Goal: Information Seeking & Learning: Learn about a topic

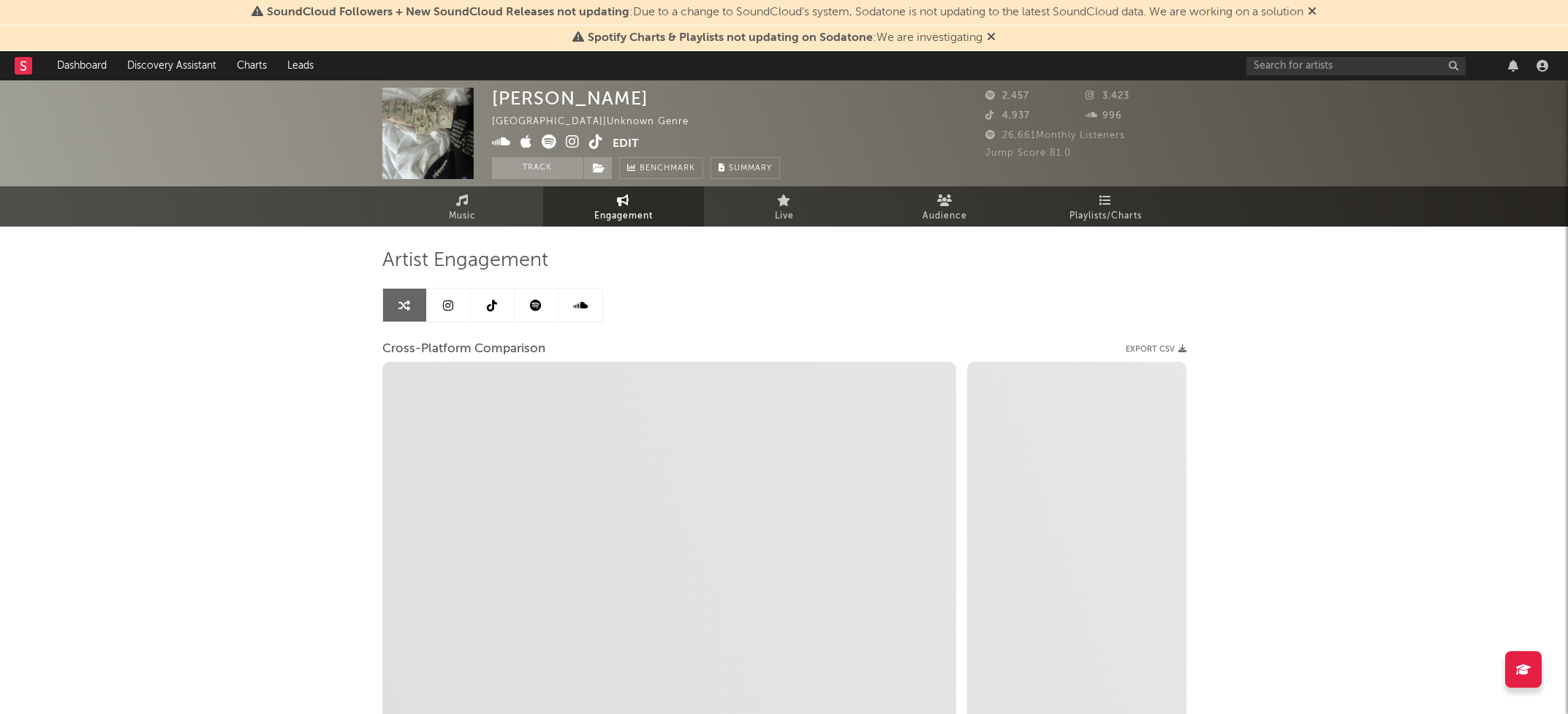
select select "1m"
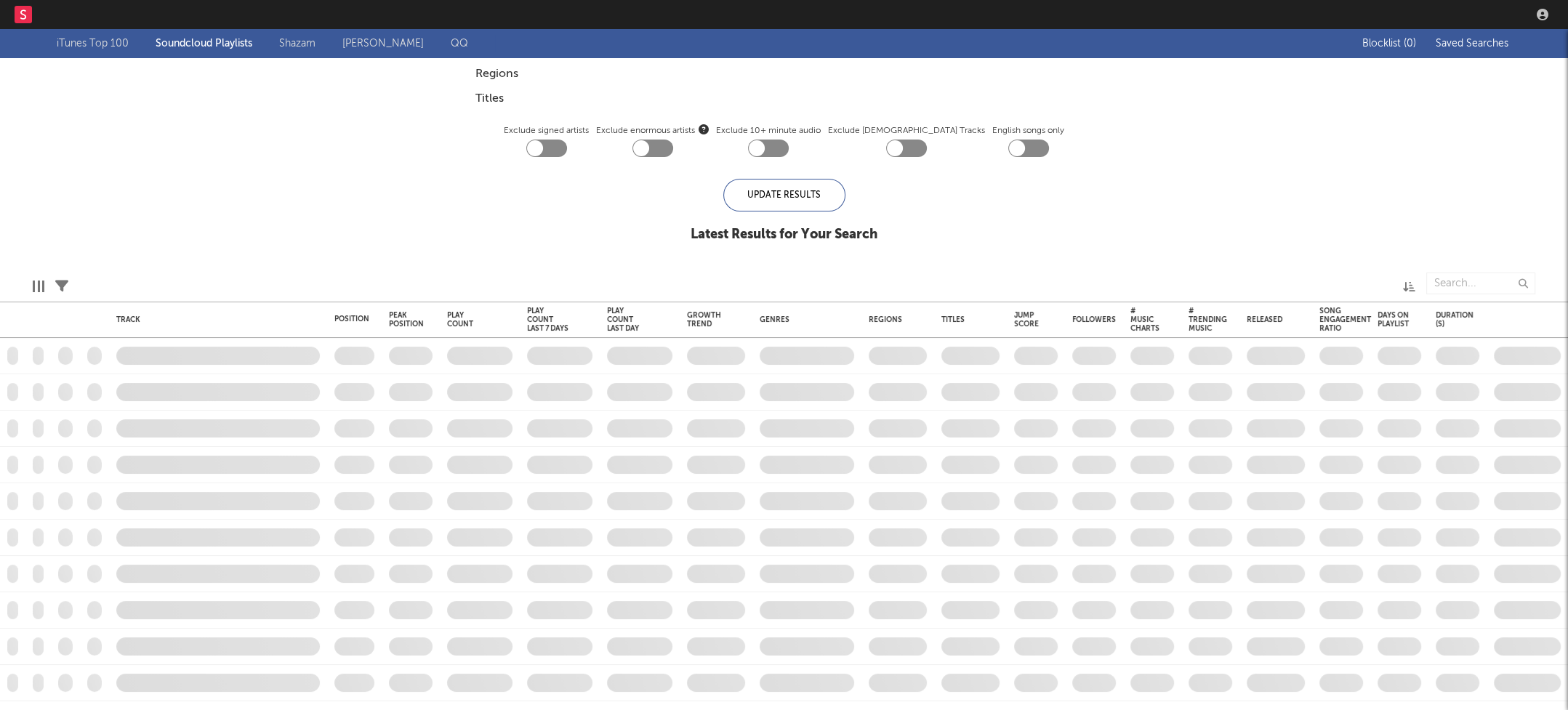
checkbox input "true"
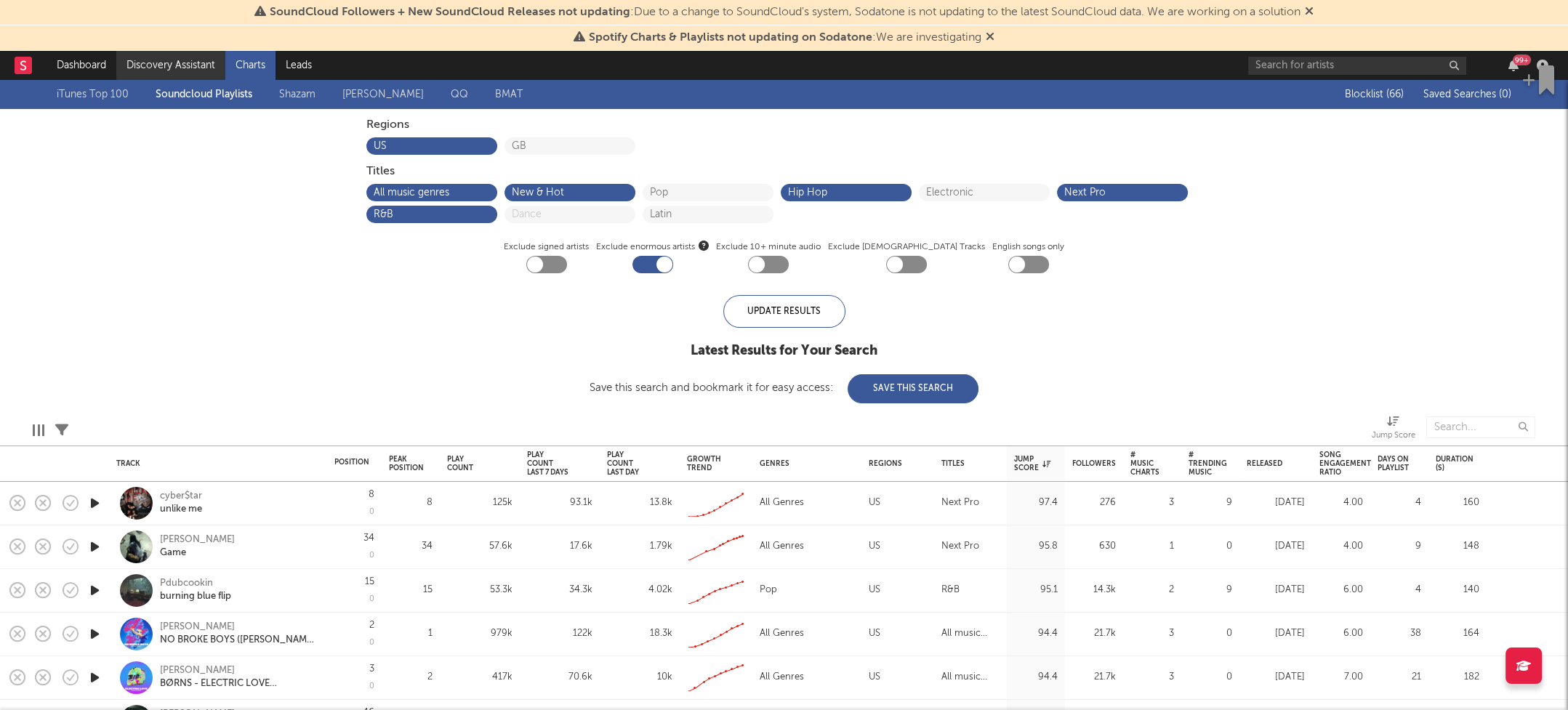
click at [141, 68] on link "Discovery Assistant" at bounding box center [170, 65] width 109 height 29
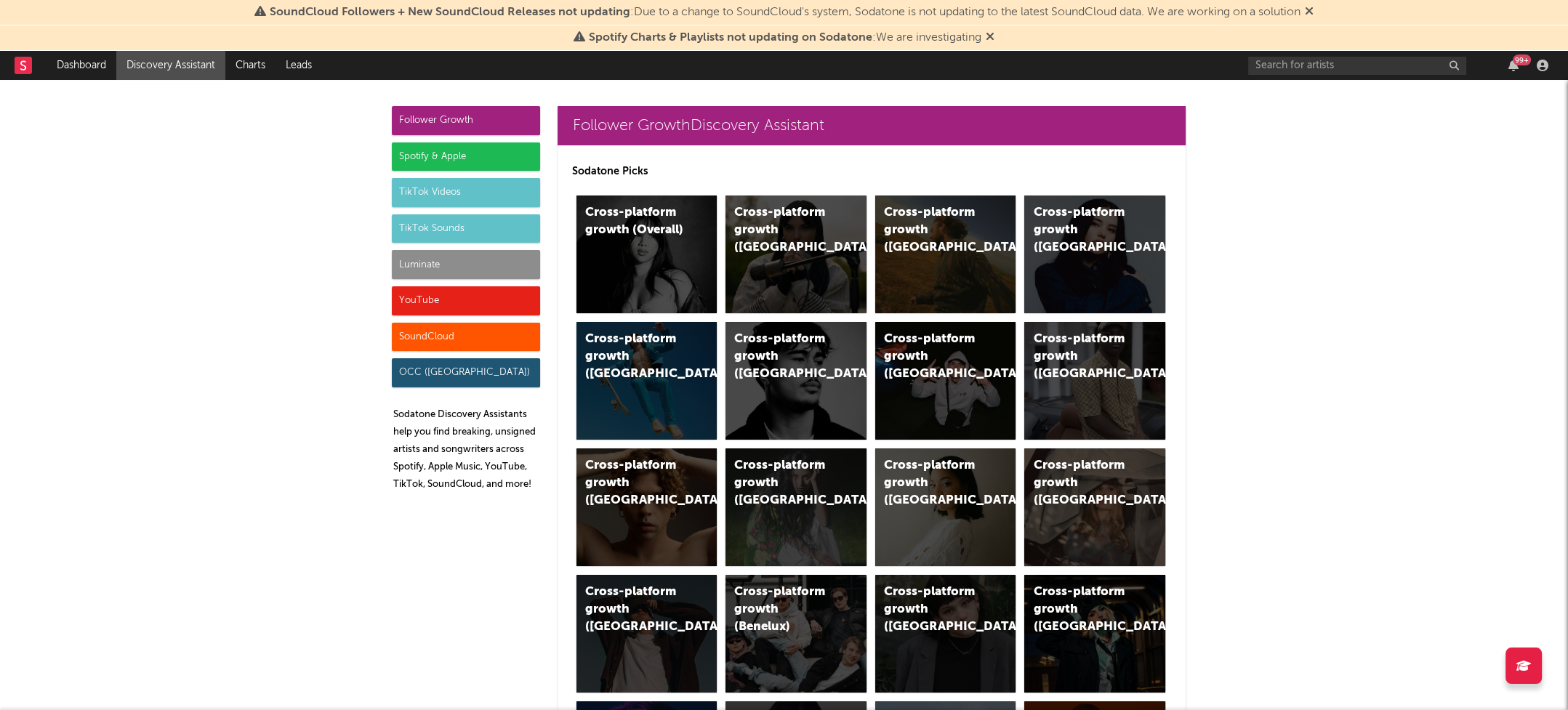
click at [1314, 9] on icon at bounding box center [1310, 11] width 8 height 12
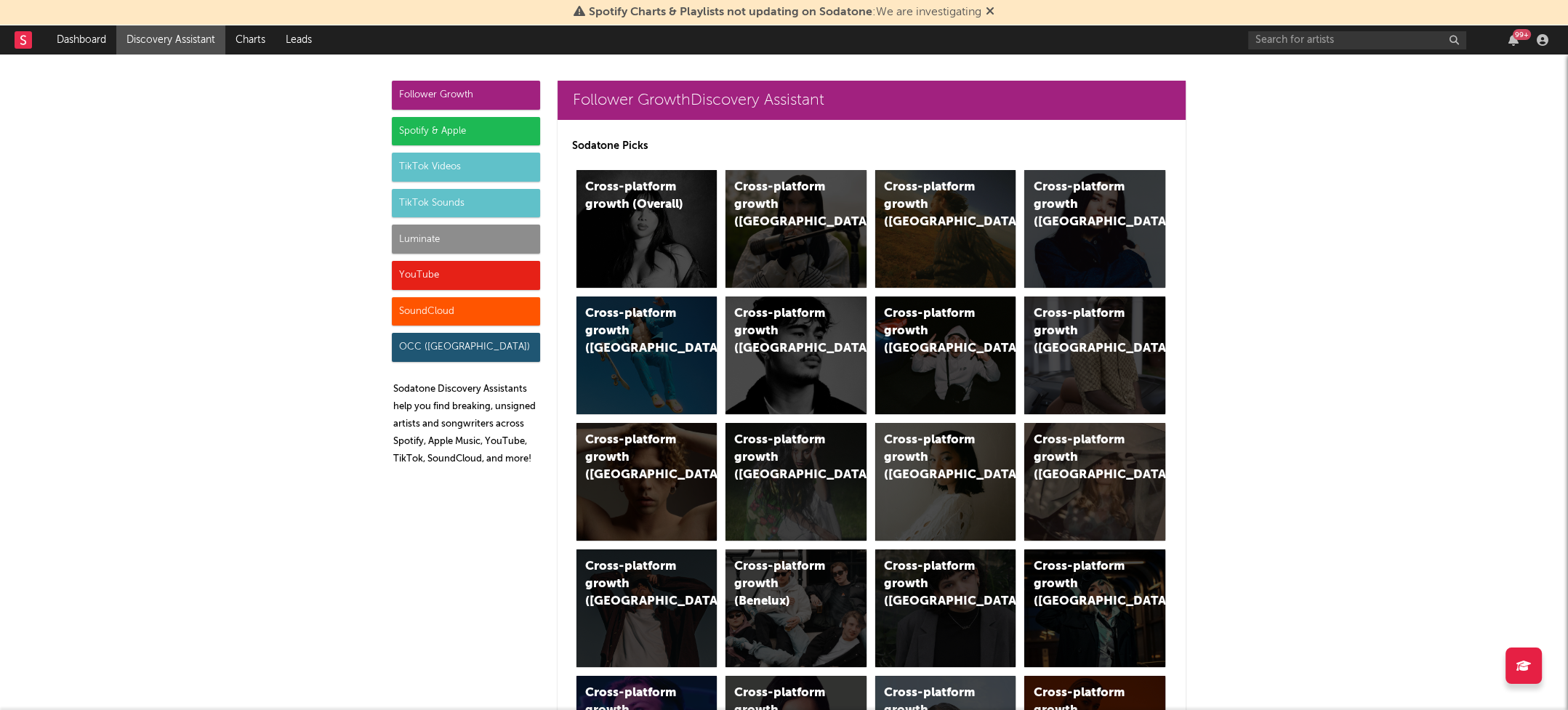
click at [994, 8] on icon at bounding box center [990, 11] width 8 height 12
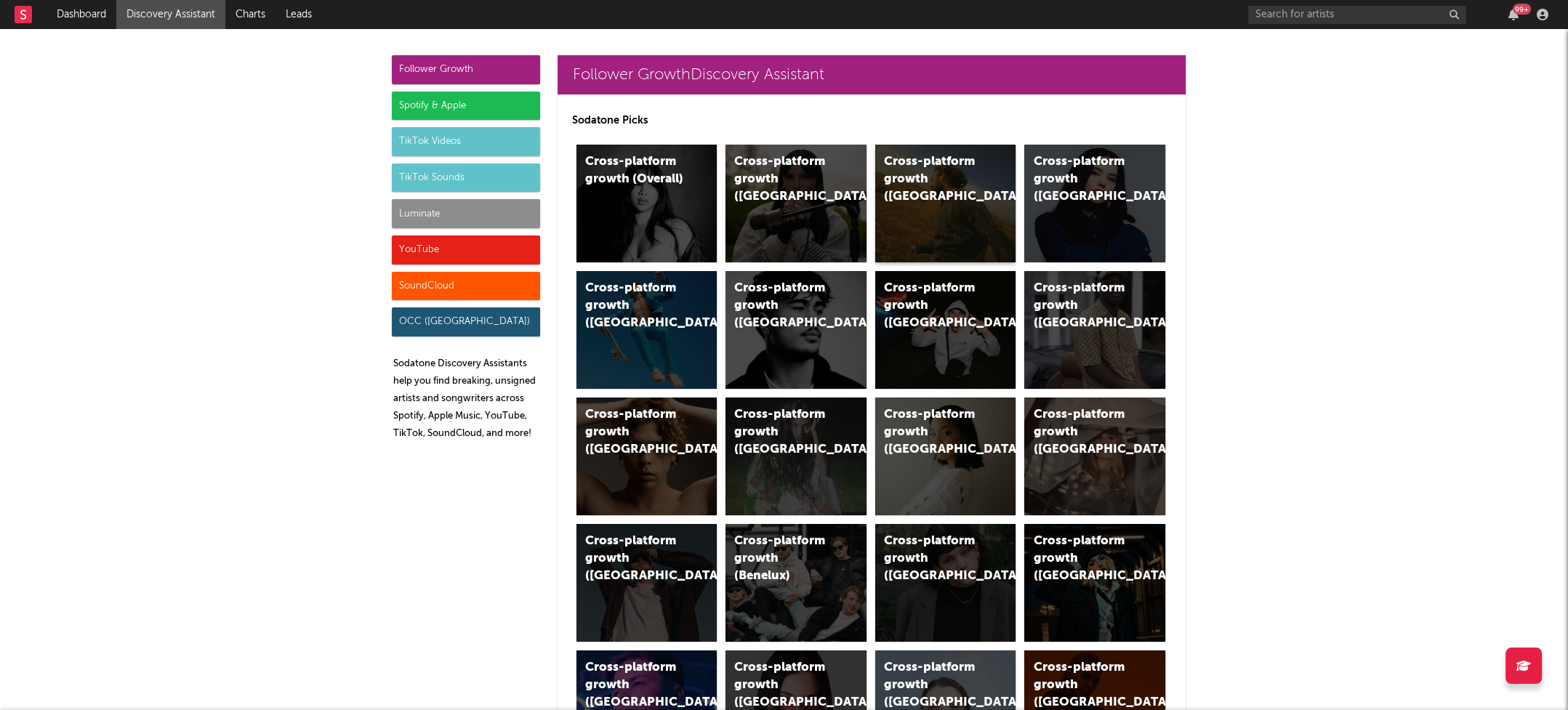
click at [927, 174] on div "Cross-platform growth (US)" at bounding box center [933, 179] width 99 height 52
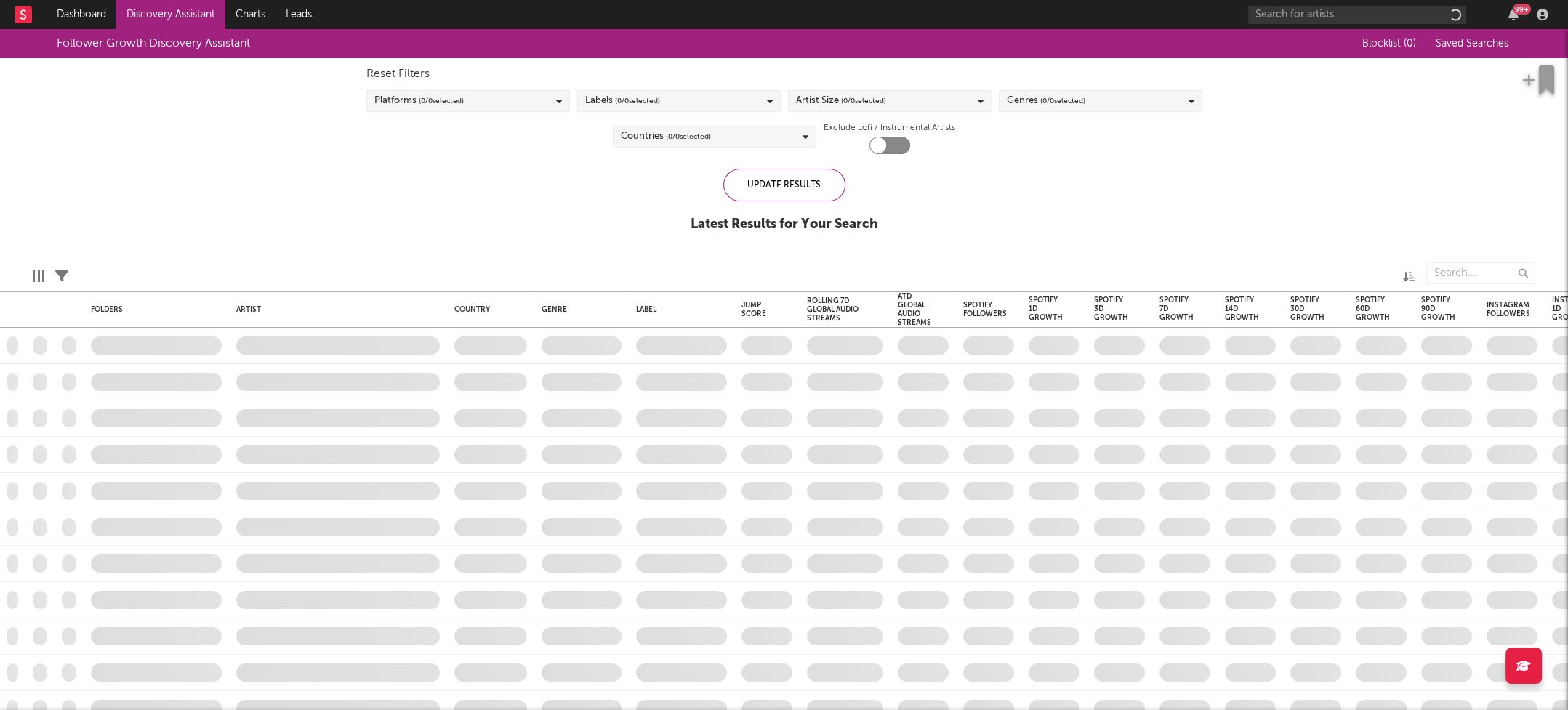
checkbox input "true"
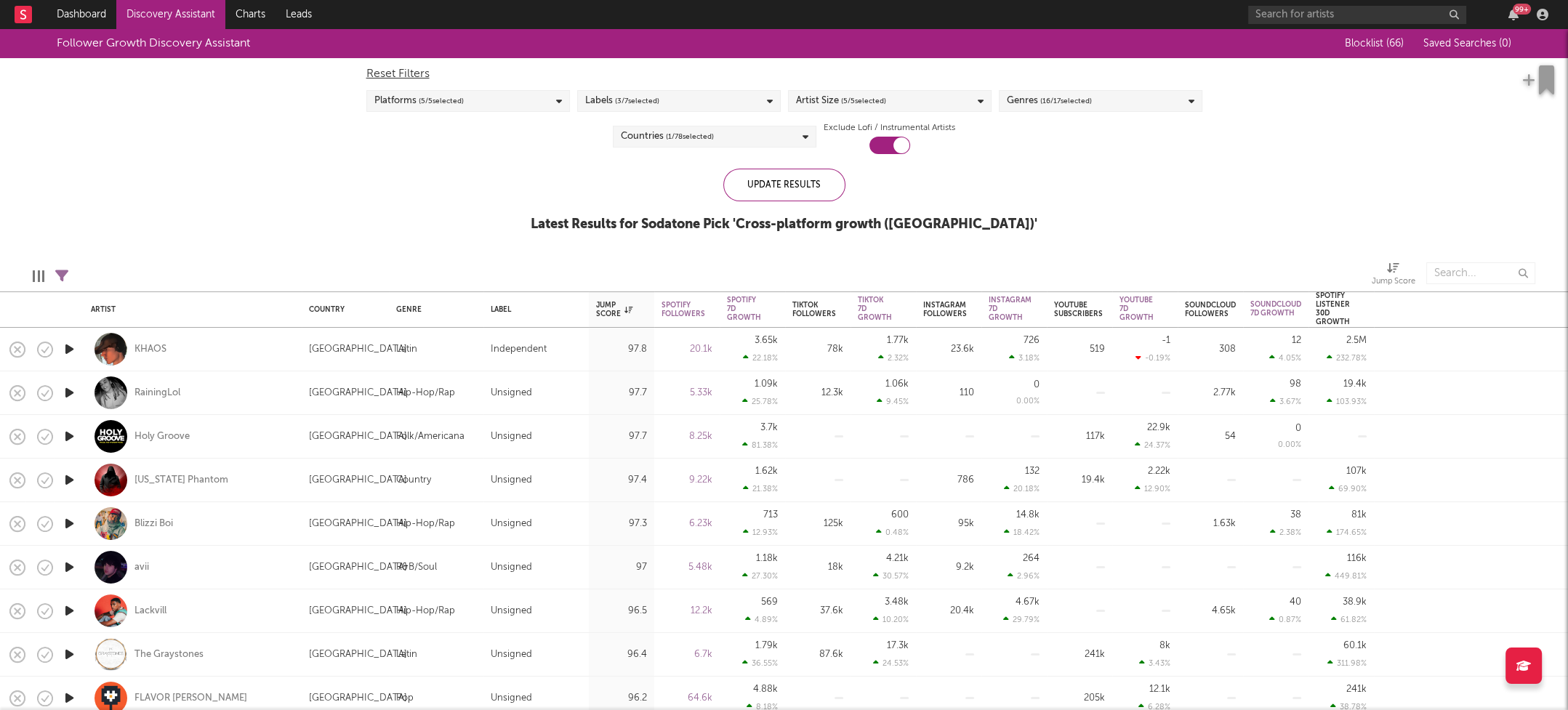
click at [981, 102] on icon at bounding box center [981, 100] width 6 height 9
click at [835, 264] on div "Enormous" at bounding box center [898, 265] width 169 height 17
click at [795, 264] on input "Enormous" at bounding box center [795, 265] width 0 height 17
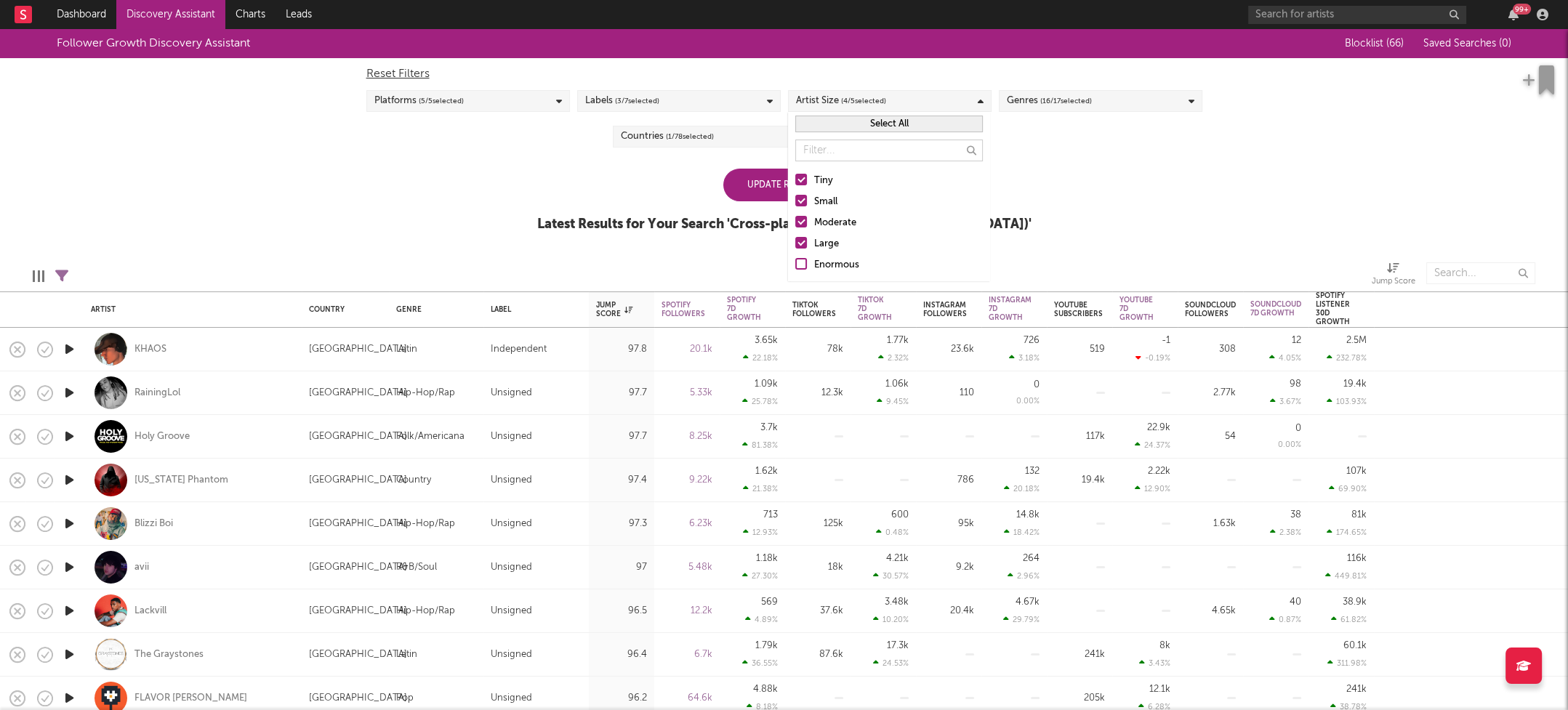
click at [829, 238] on div "Large" at bounding box center [898, 243] width 169 height 17
click at [795, 238] on input "Large" at bounding box center [795, 243] width 0 height 17
click at [833, 223] on div "Moderate" at bounding box center [898, 223] width 169 height 17
click at [795, 223] on input "Moderate" at bounding box center [795, 223] width 0 height 17
click at [828, 203] on div "Small" at bounding box center [898, 202] width 169 height 17
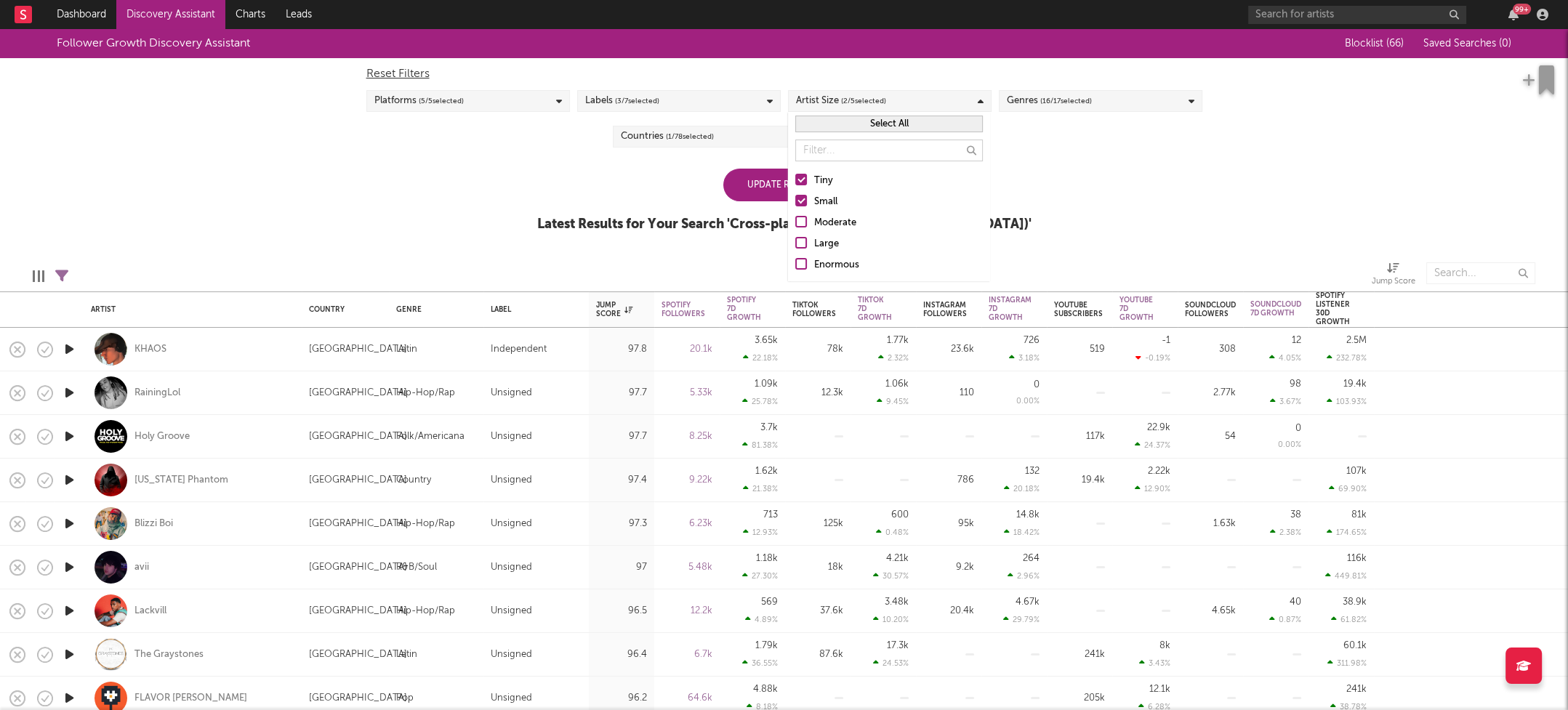
click at [795, 203] on input "Small" at bounding box center [795, 202] width 0 height 17
click at [1101, 208] on div "Follower Growth Discovery Assistant Blocklist ( 66 ) Saved Searches ( 0 ) Reset…" at bounding box center [784, 138] width 1568 height 218
click at [770, 140] on div "Countries ( 1 / 78 selected)" at bounding box center [715, 136] width 204 height 22
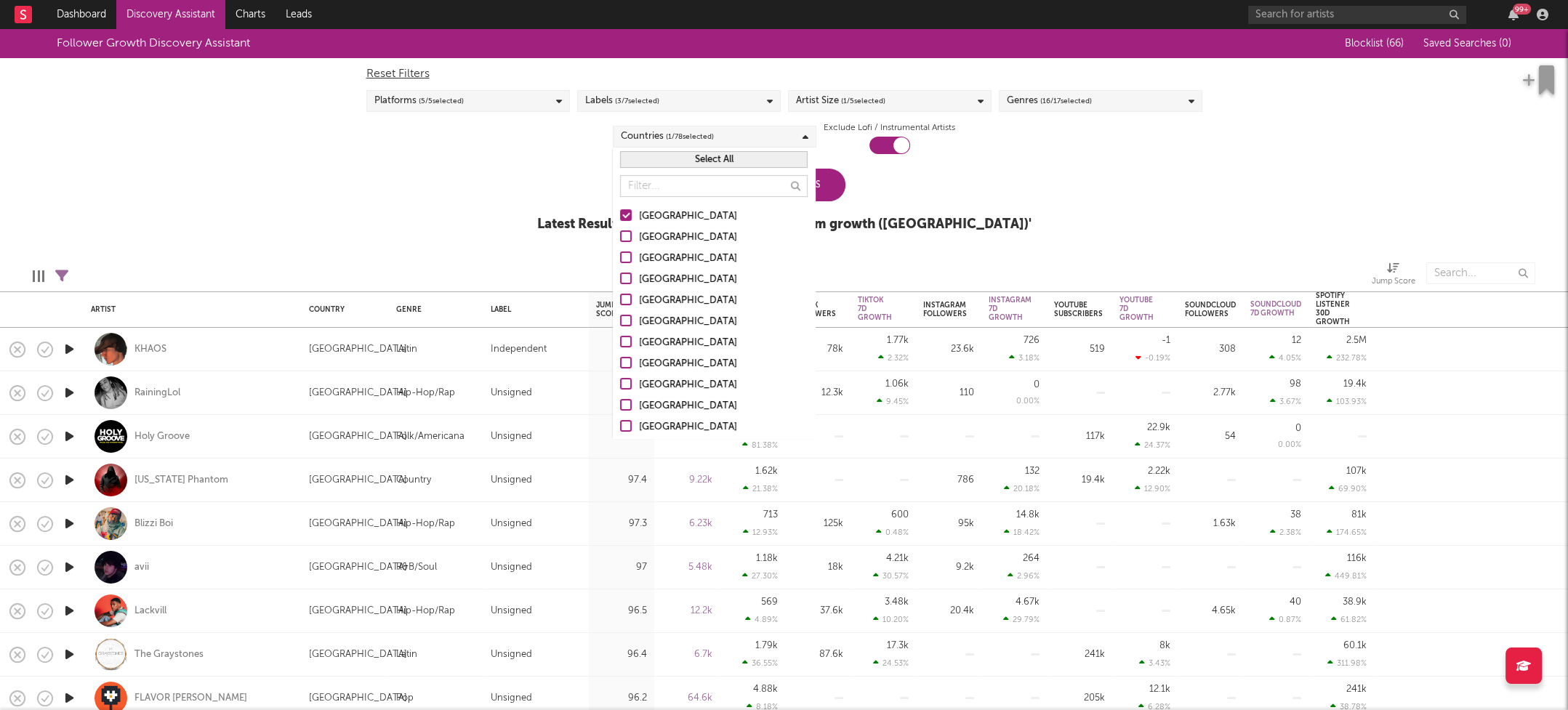
click at [656, 234] on div "Australia" at bounding box center [723, 237] width 169 height 17
click at [620, 234] on input "Australia" at bounding box center [620, 237] width 0 height 17
drag, startPoint x: 656, startPoint y: 260, endPoint x: 660, endPoint y: 281, distance: 21.4
click at [656, 260] on div "Canada" at bounding box center [723, 258] width 169 height 17
click at [620, 260] on input "Canada" at bounding box center [620, 258] width 0 height 17
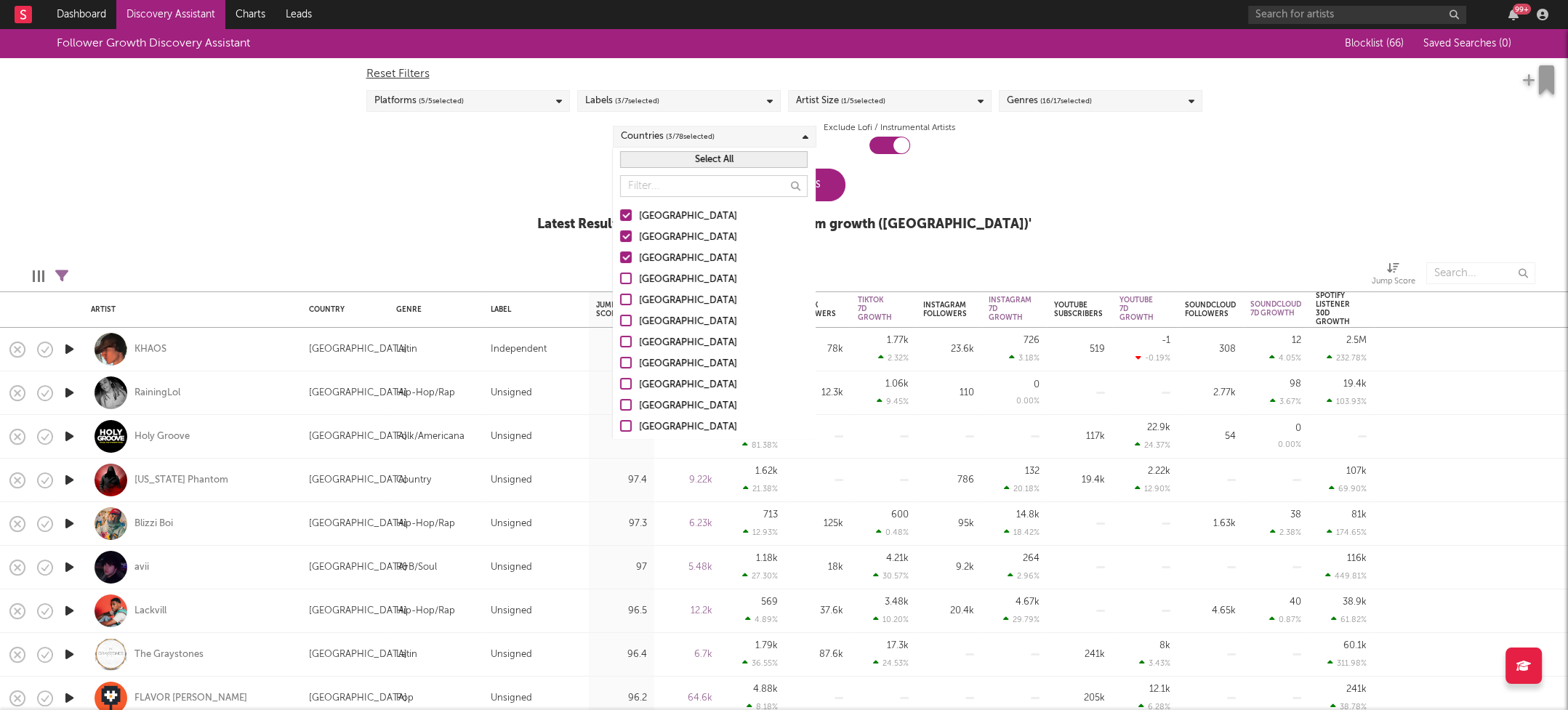
click at [660, 281] on div "United Kingdom" at bounding box center [723, 279] width 169 height 17
click at [620, 281] on input "United Kingdom" at bounding box center [620, 279] width 0 height 17
click at [647, 357] on div "Ireland" at bounding box center [723, 357] width 169 height 17
click at [620, 357] on input "Ireland" at bounding box center [620, 357] width 0 height 17
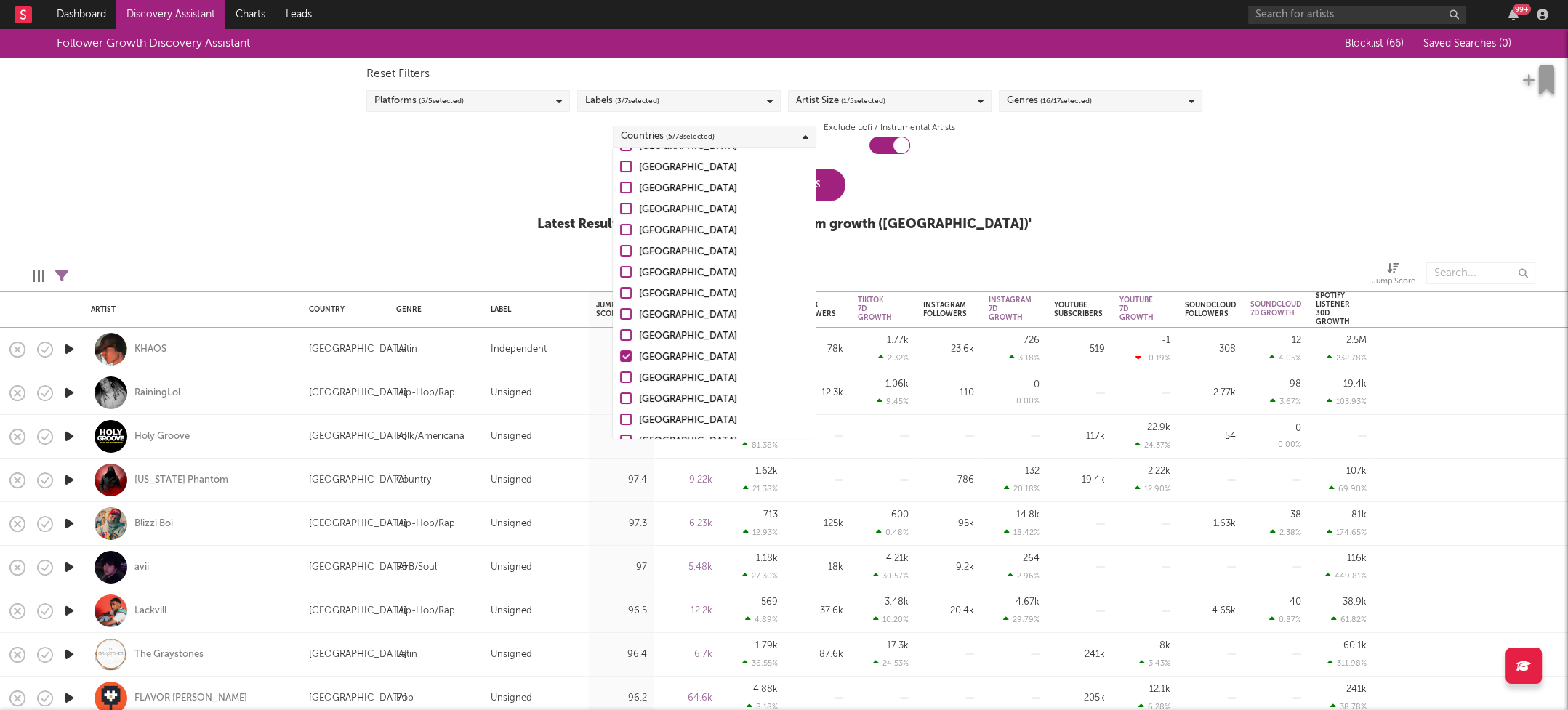
click at [1114, 213] on div "Follower Growth Discovery Assistant Blocklist ( 66 ) Saved Searches ( 0 ) Reset…" at bounding box center [784, 138] width 1568 height 218
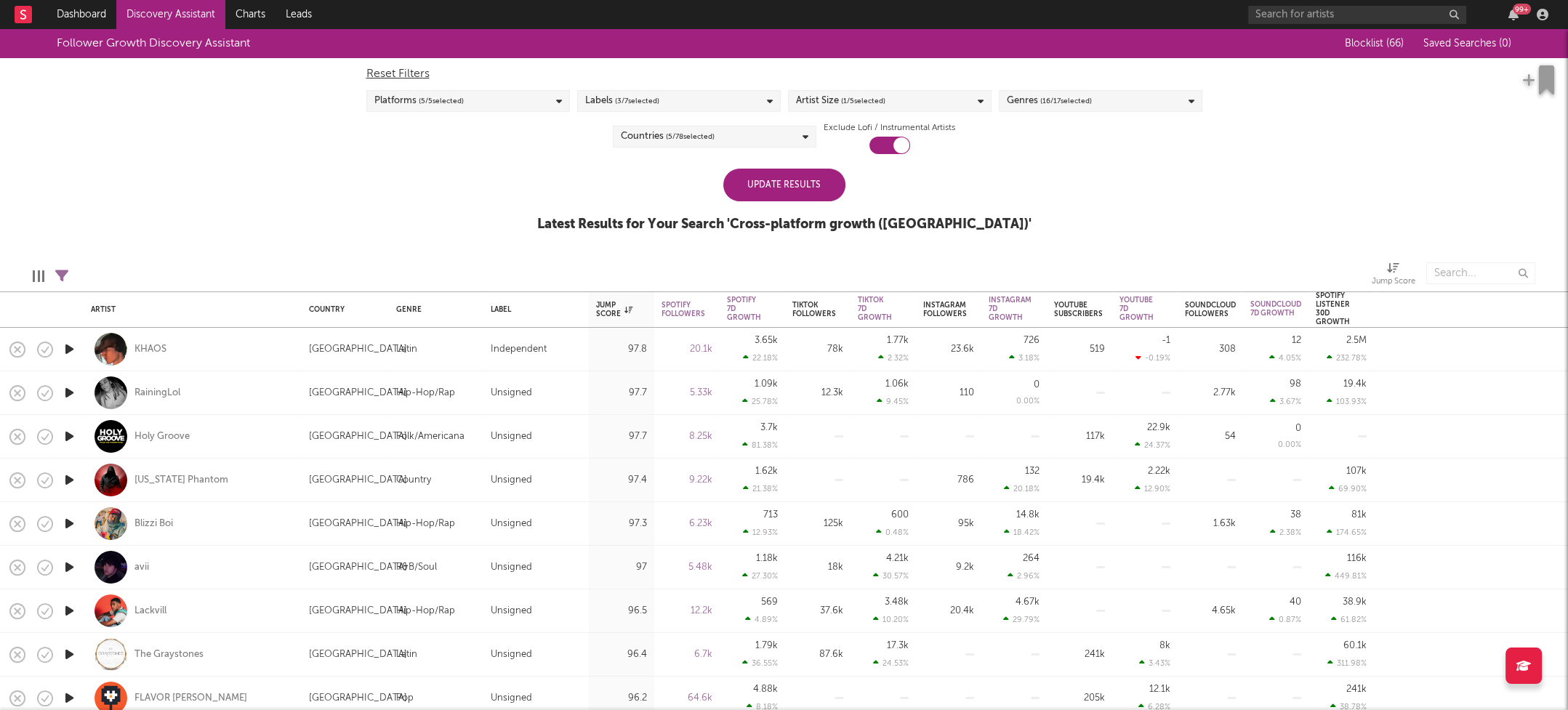
click at [784, 188] on div "Update Results" at bounding box center [784, 184] width 122 height 32
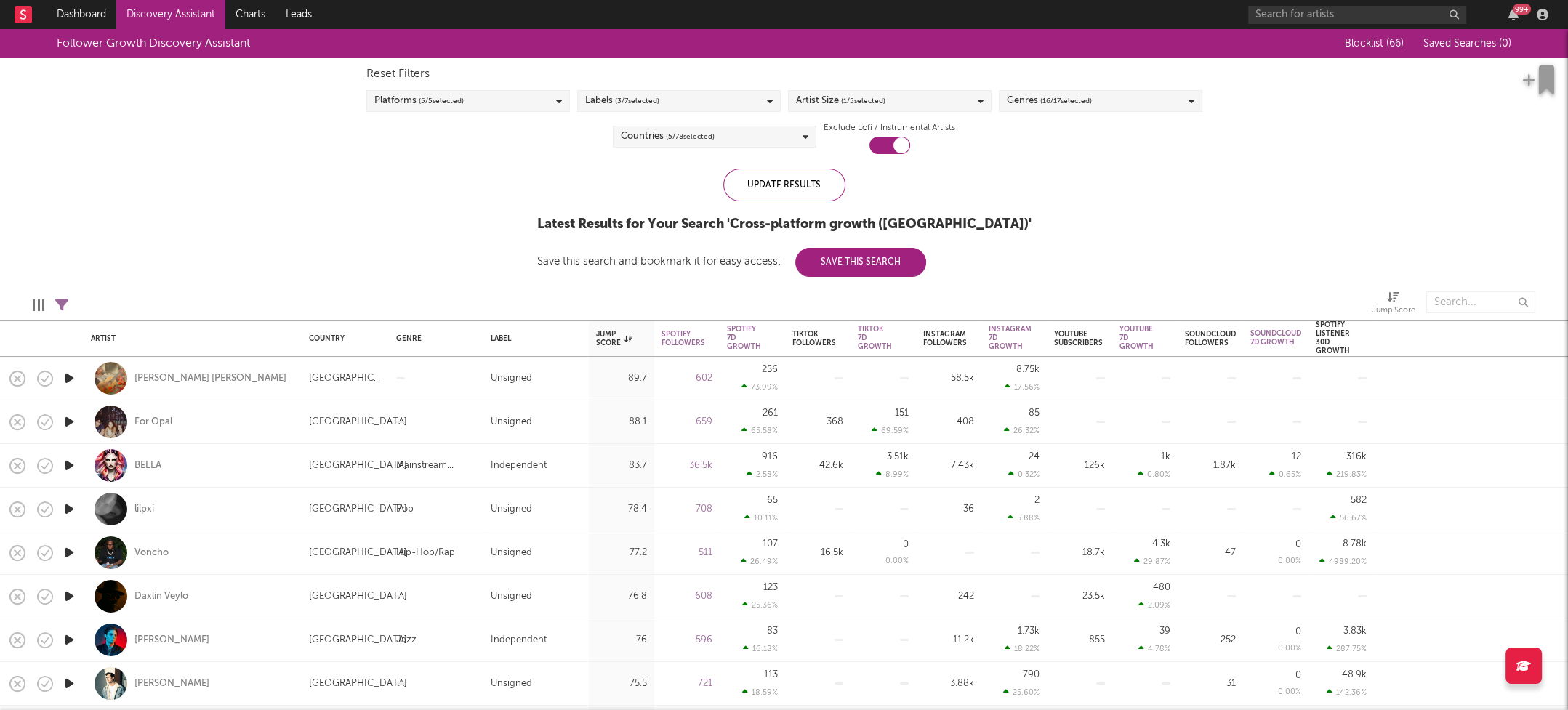
click at [72, 375] on icon "button" at bounding box center [69, 378] width 15 height 18
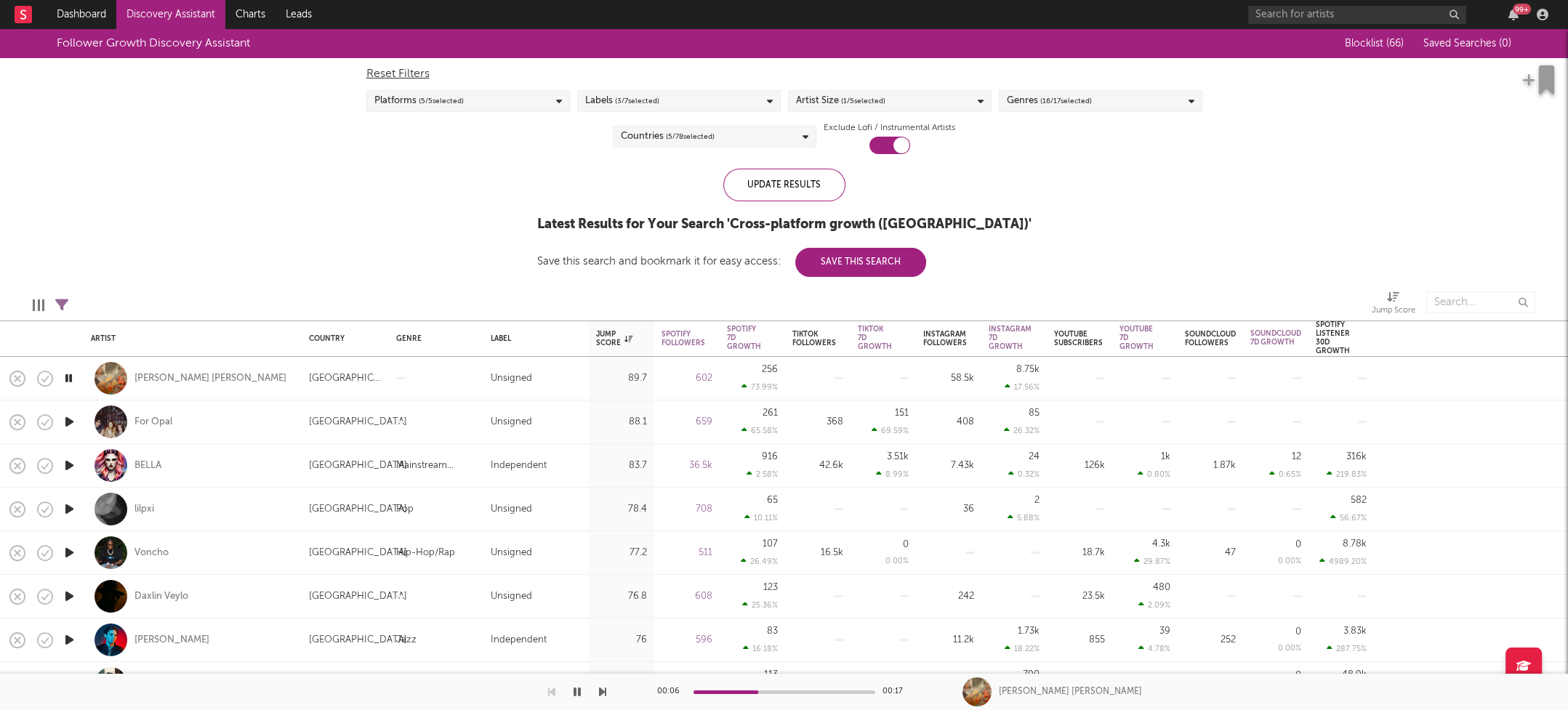
click at [70, 421] on icon "button" at bounding box center [69, 422] width 15 height 18
click at [68, 464] on icon "button" at bounding box center [69, 465] width 15 height 18
click at [69, 507] on icon "button" at bounding box center [69, 509] width 15 height 18
click at [67, 549] on icon "button" at bounding box center [69, 552] width 15 height 18
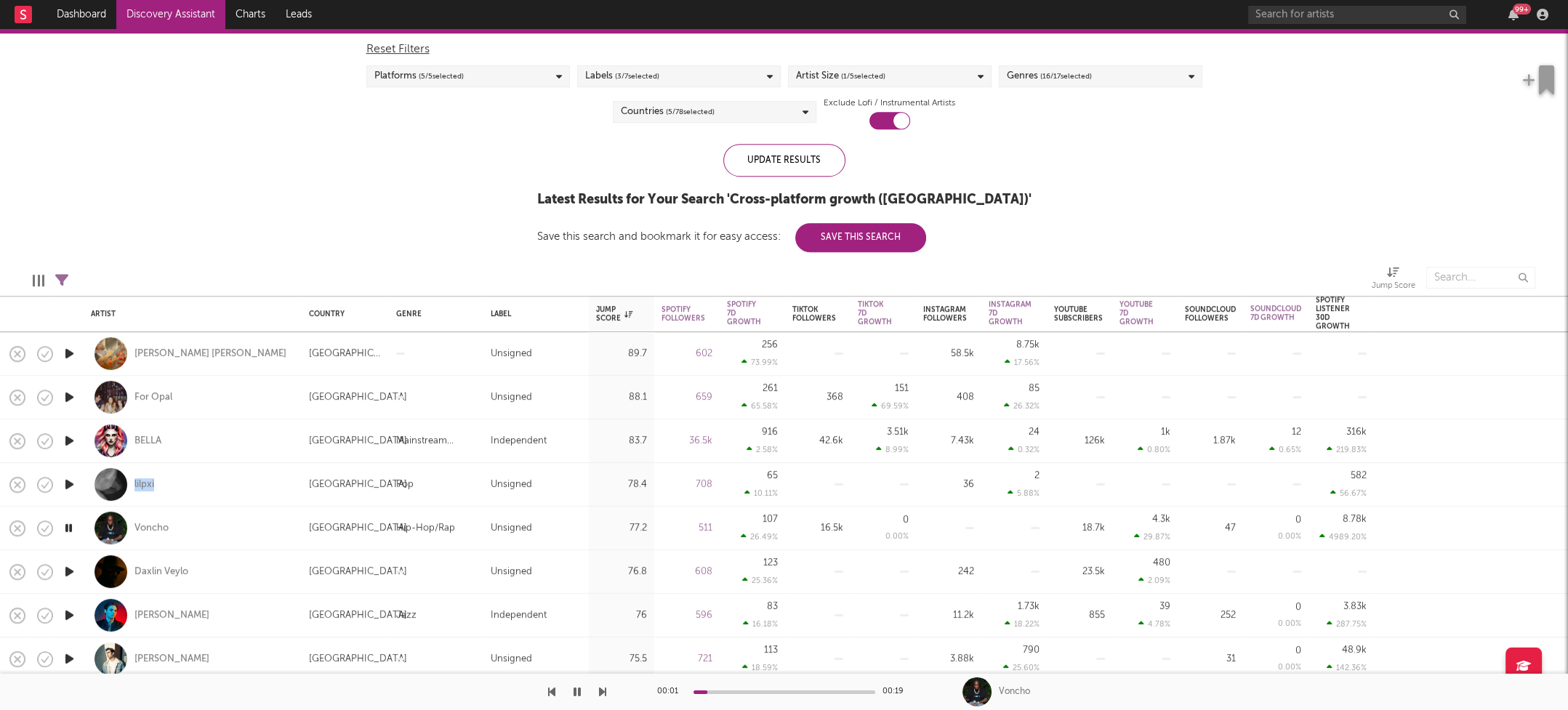
click at [66, 570] on icon "button" at bounding box center [69, 571] width 15 height 18
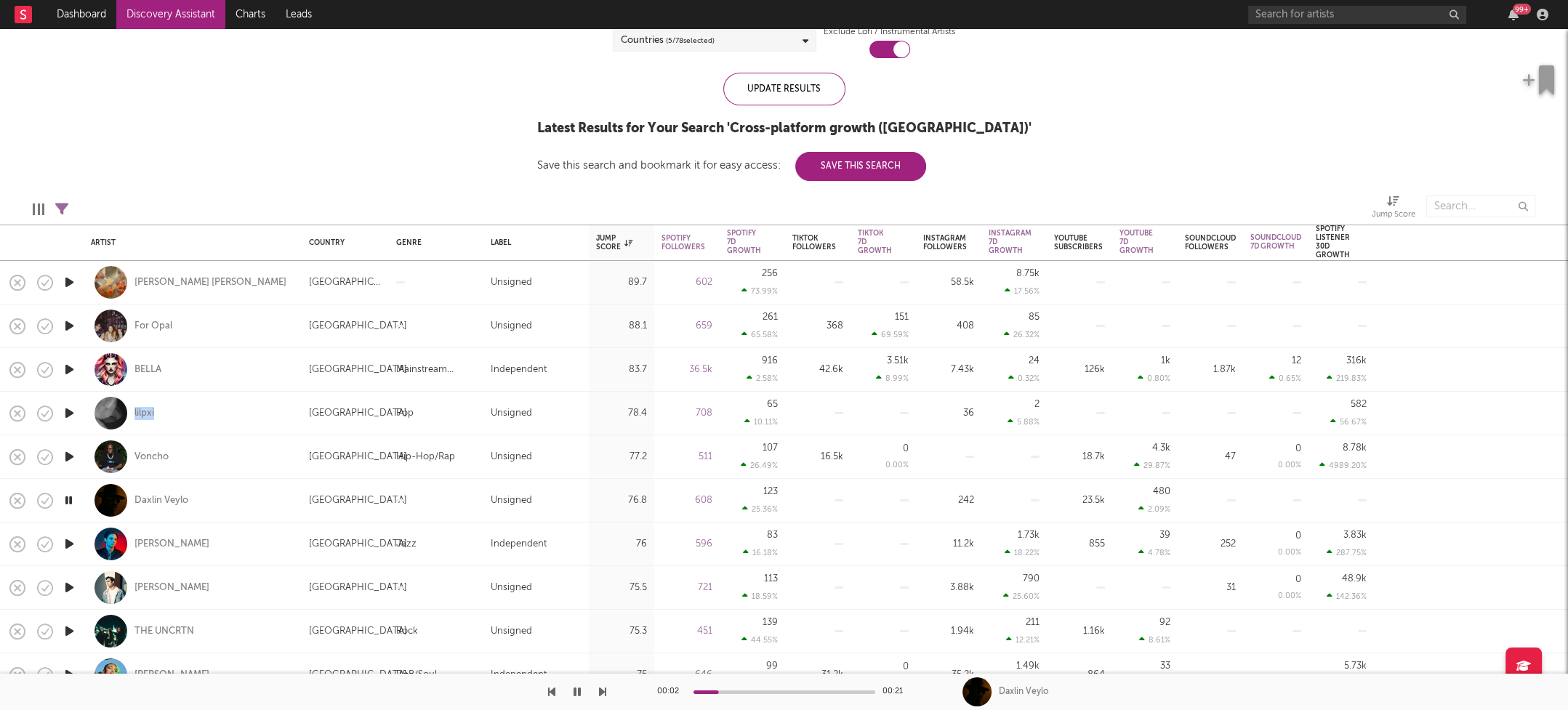
click at [70, 539] on icon "button" at bounding box center [69, 544] width 15 height 18
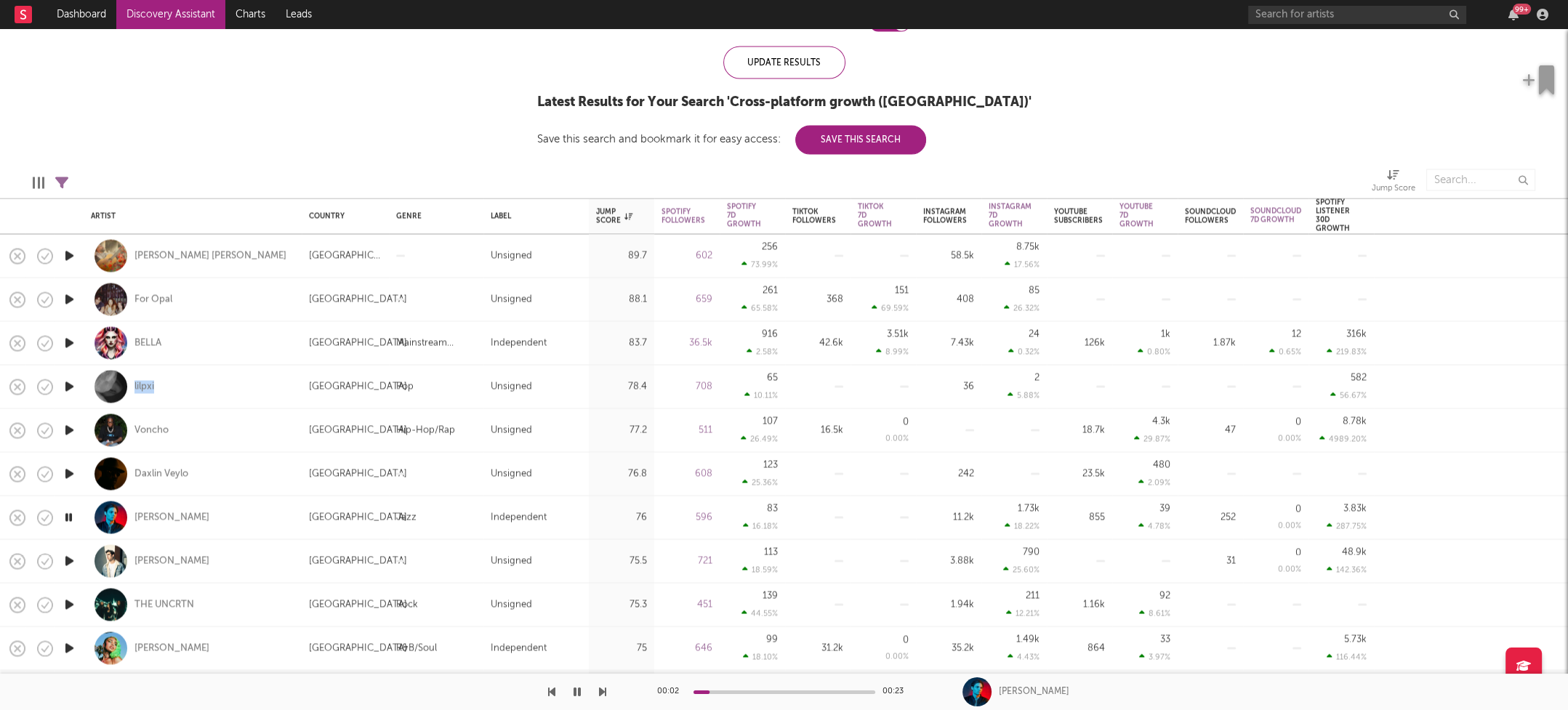
click at [70, 561] on icon "button" at bounding box center [69, 561] width 15 height 18
click at [67, 602] on icon "button" at bounding box center [69, 605] width 15 height 18
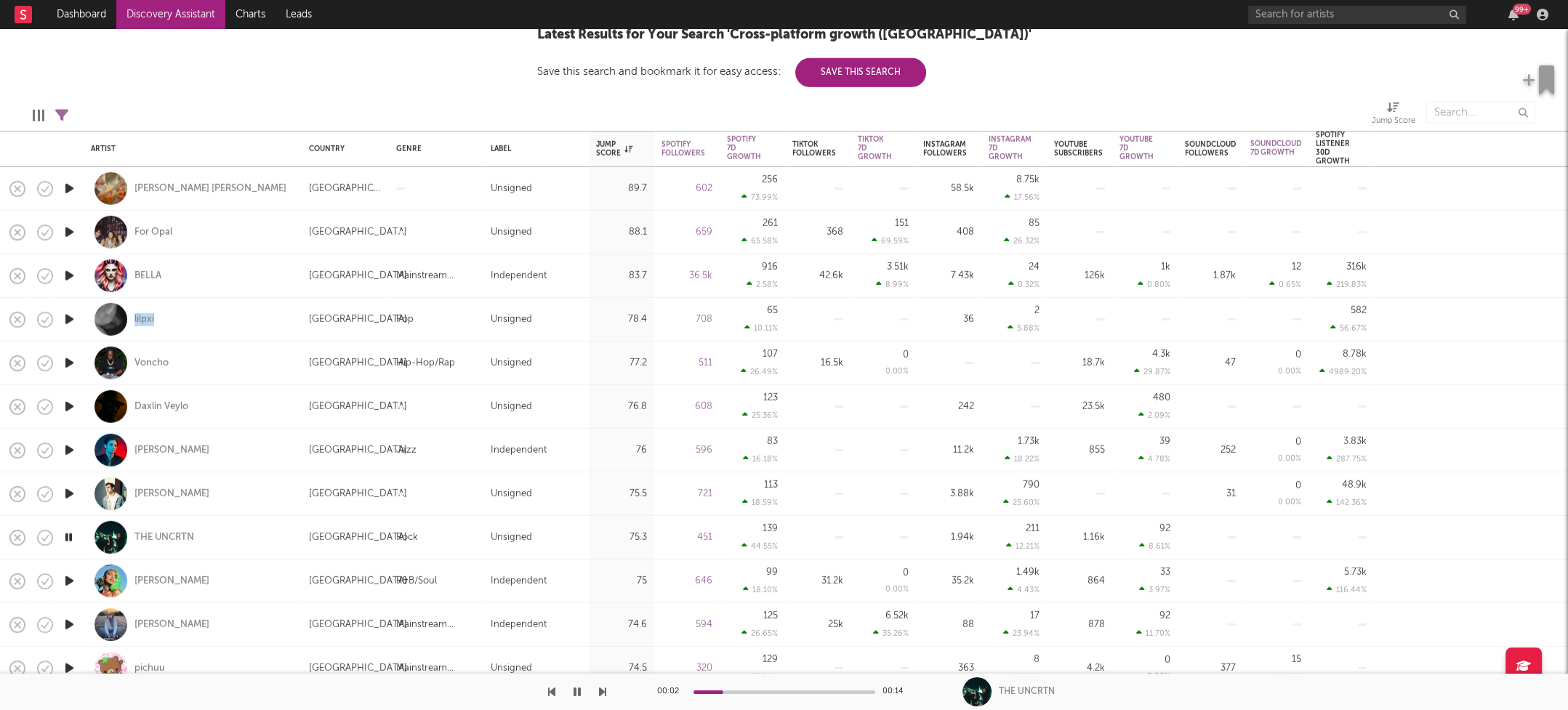
click at [68, 577] on icon "button" at bounding box center [69, 581] width 15 height 18
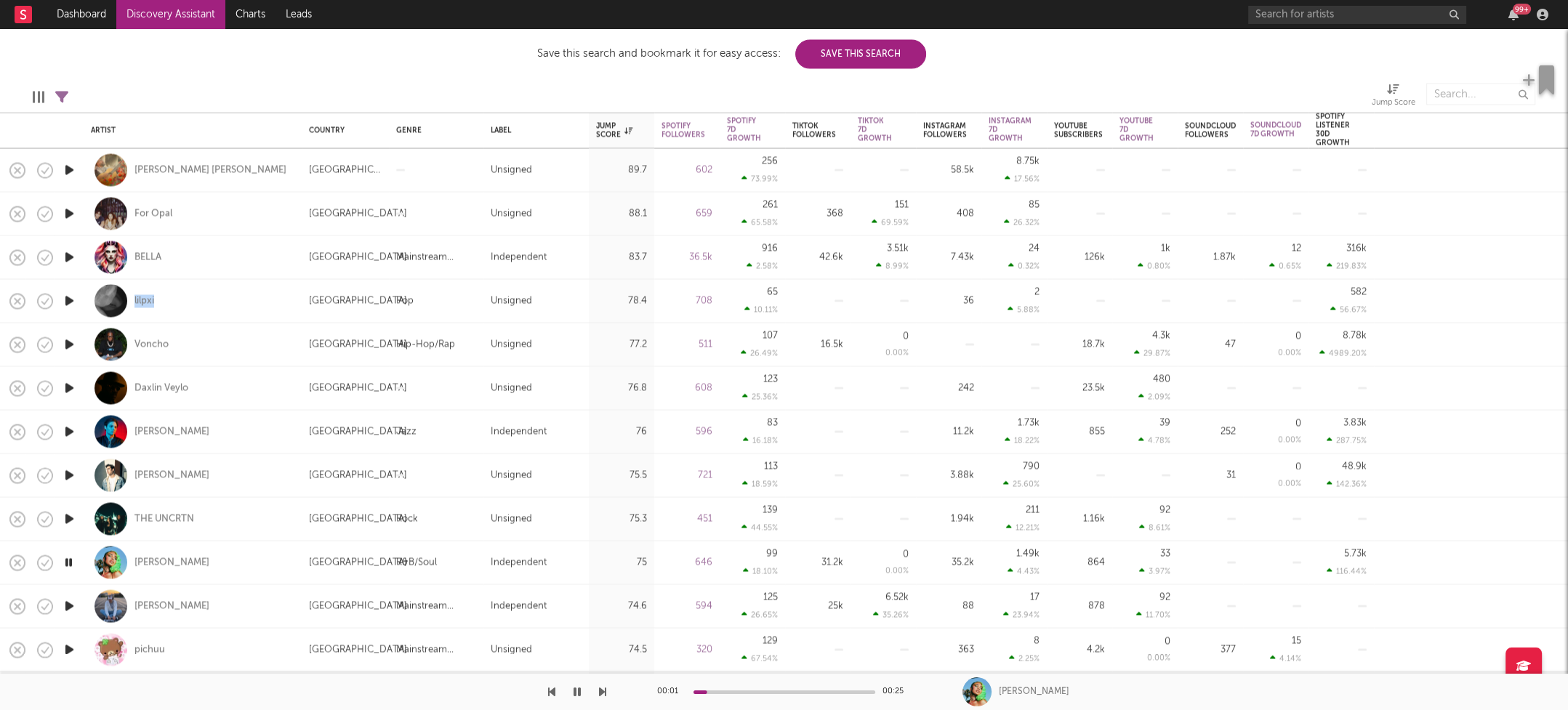
click at [68, 607] on icon "button" at bounding box center [69, 606] width 15 height 18
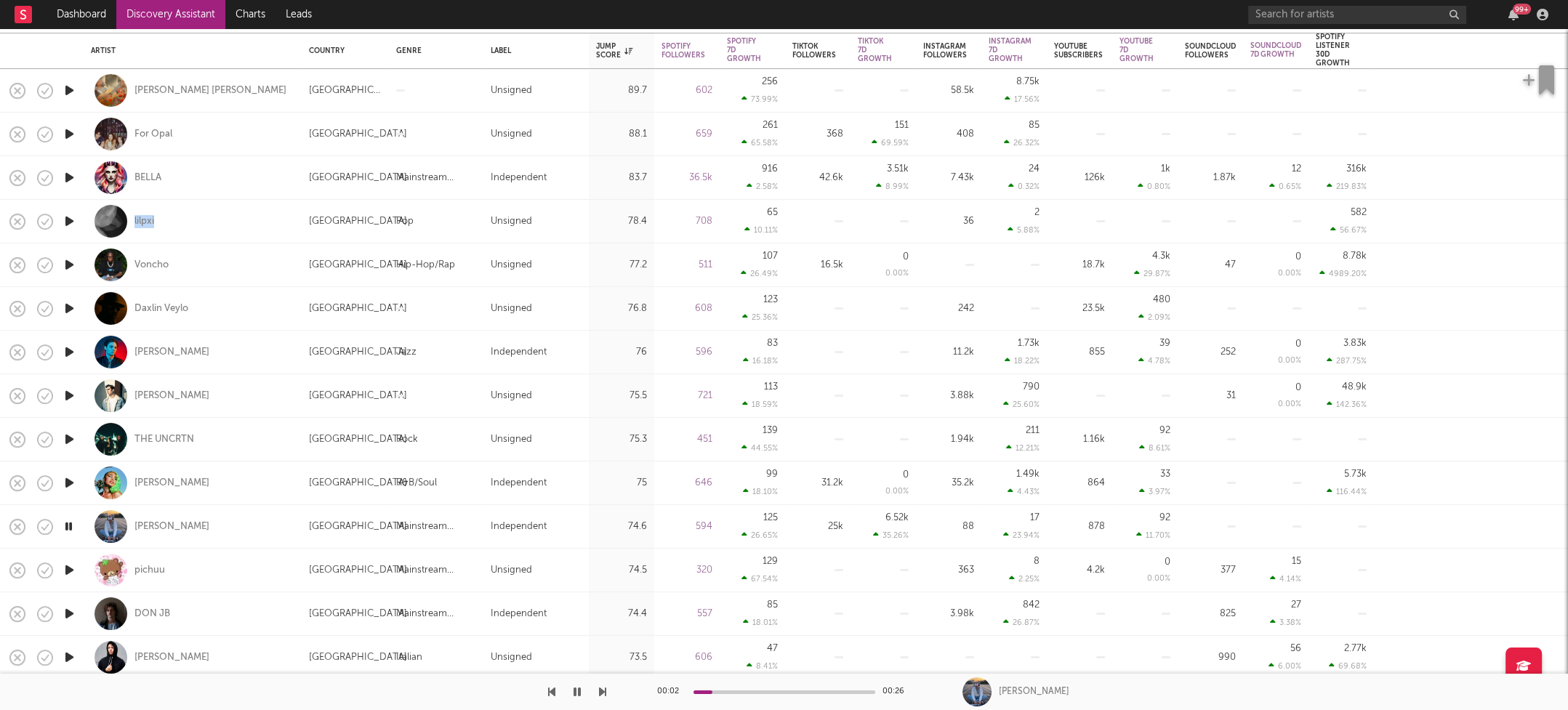
click at [69, 568] on icon "button" at bounding box center [69, 570] width 15 height 18
click at [69, 568] on icon "button" at bounding box center [68, 570] width 14 height 18
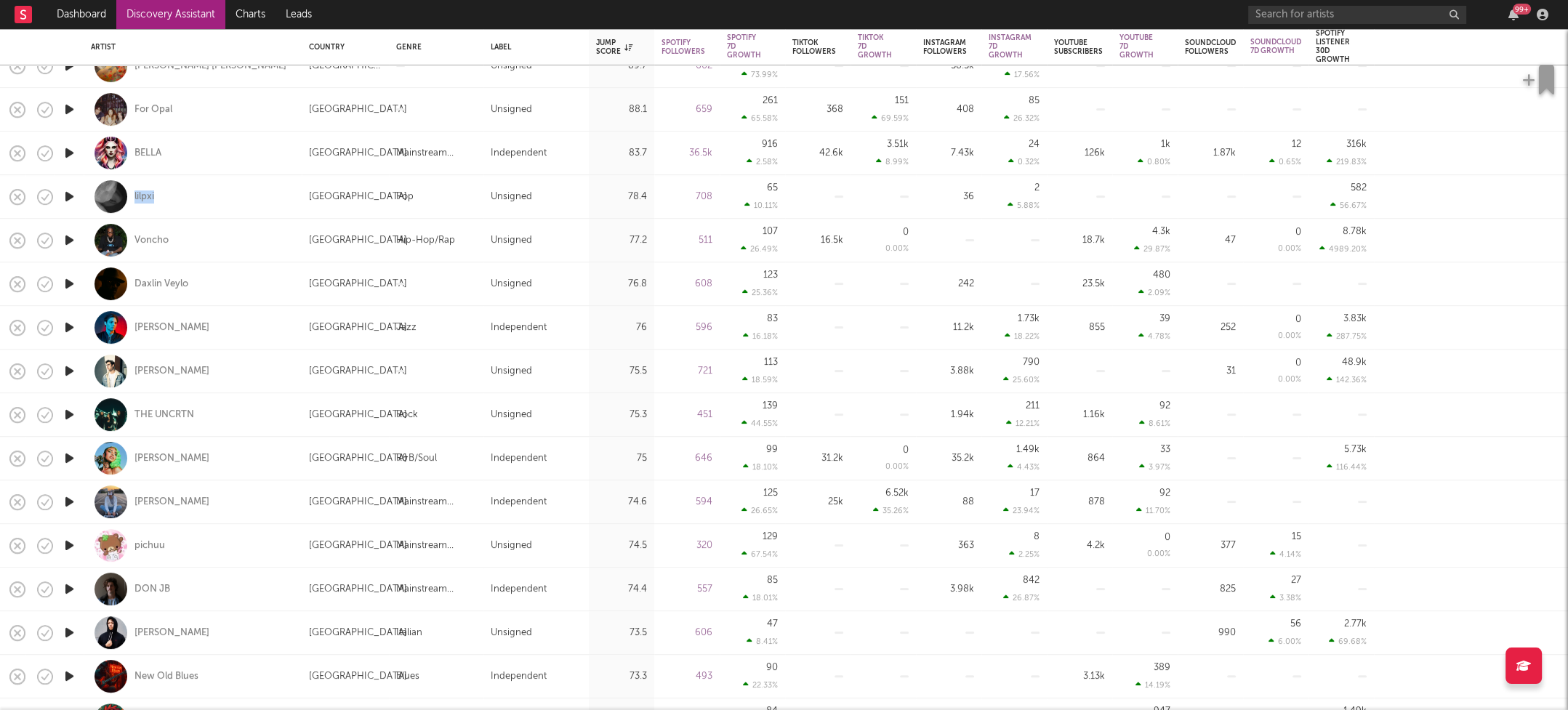
click at [71, 586] on icon "button" at bounding box center [69, 589] width 15 height 18
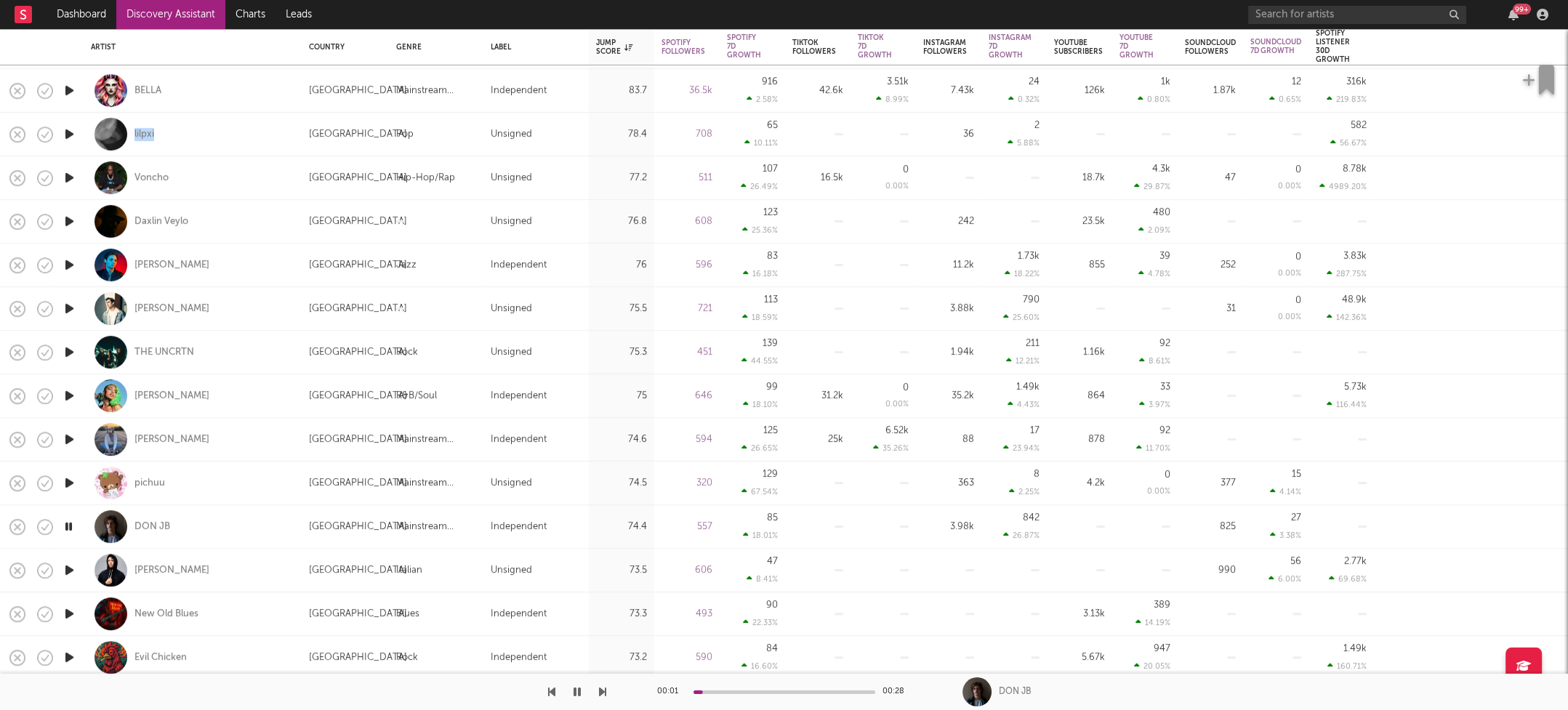
click at [68, 567] on icon "button" at bounding box center [69, 570] width 15 height 18
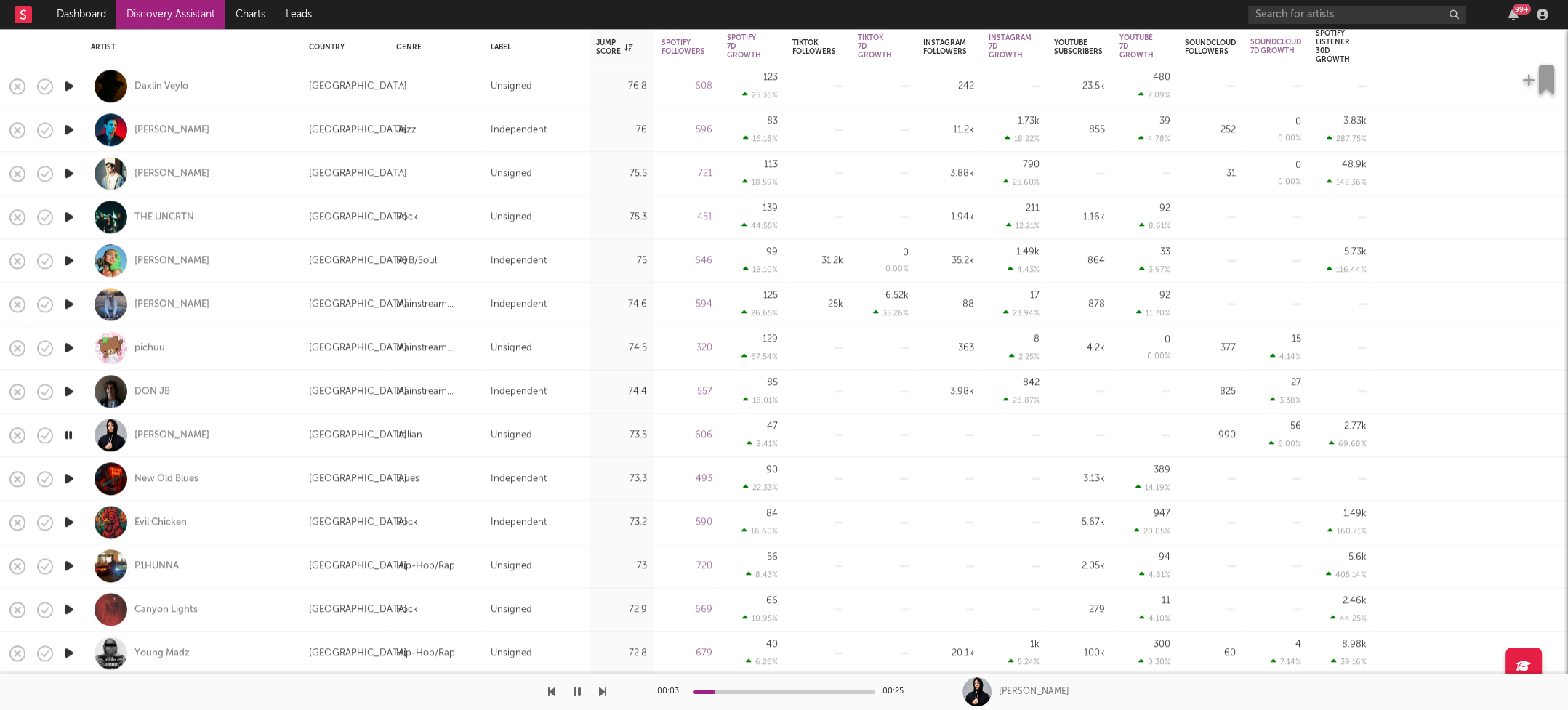
click at [66, 566] on icon "button" at bounding box center [69, 566] width 15 height 18
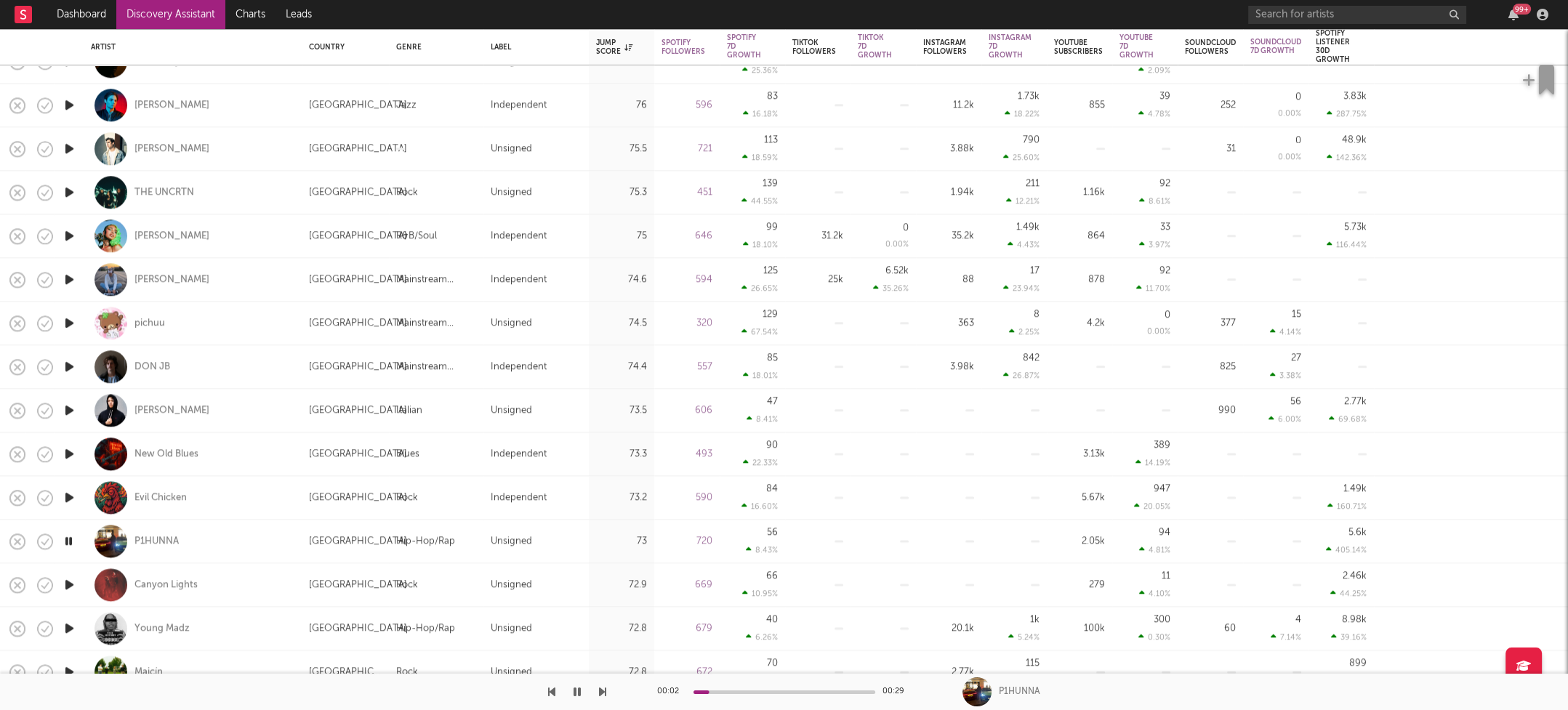
click at [66, 536] on icon "button" at bounding box center [68, 541] width 14 height 18
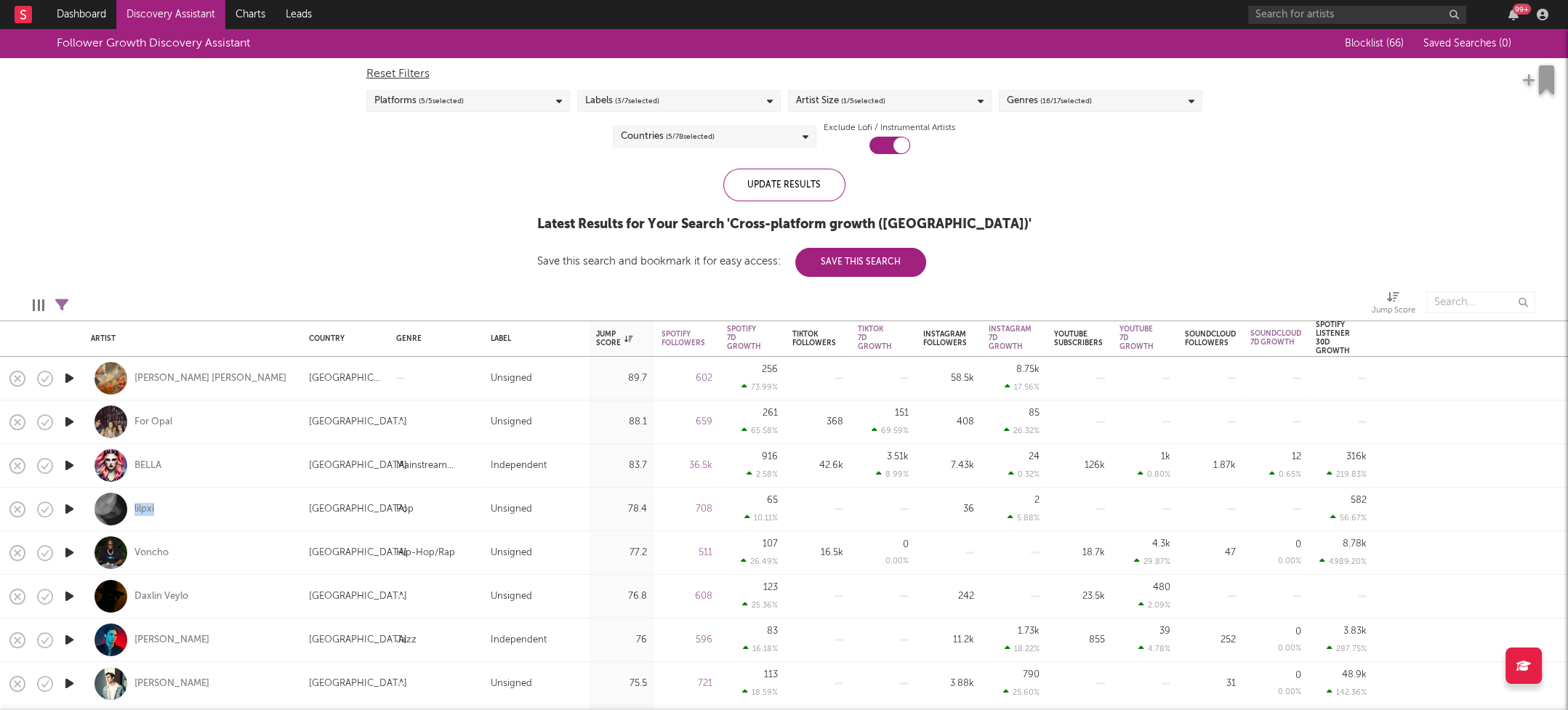
click at [759, 142] on div "Countries ( 5 / 78 selected)" at bounding box center [715, 136] width 204 height 22
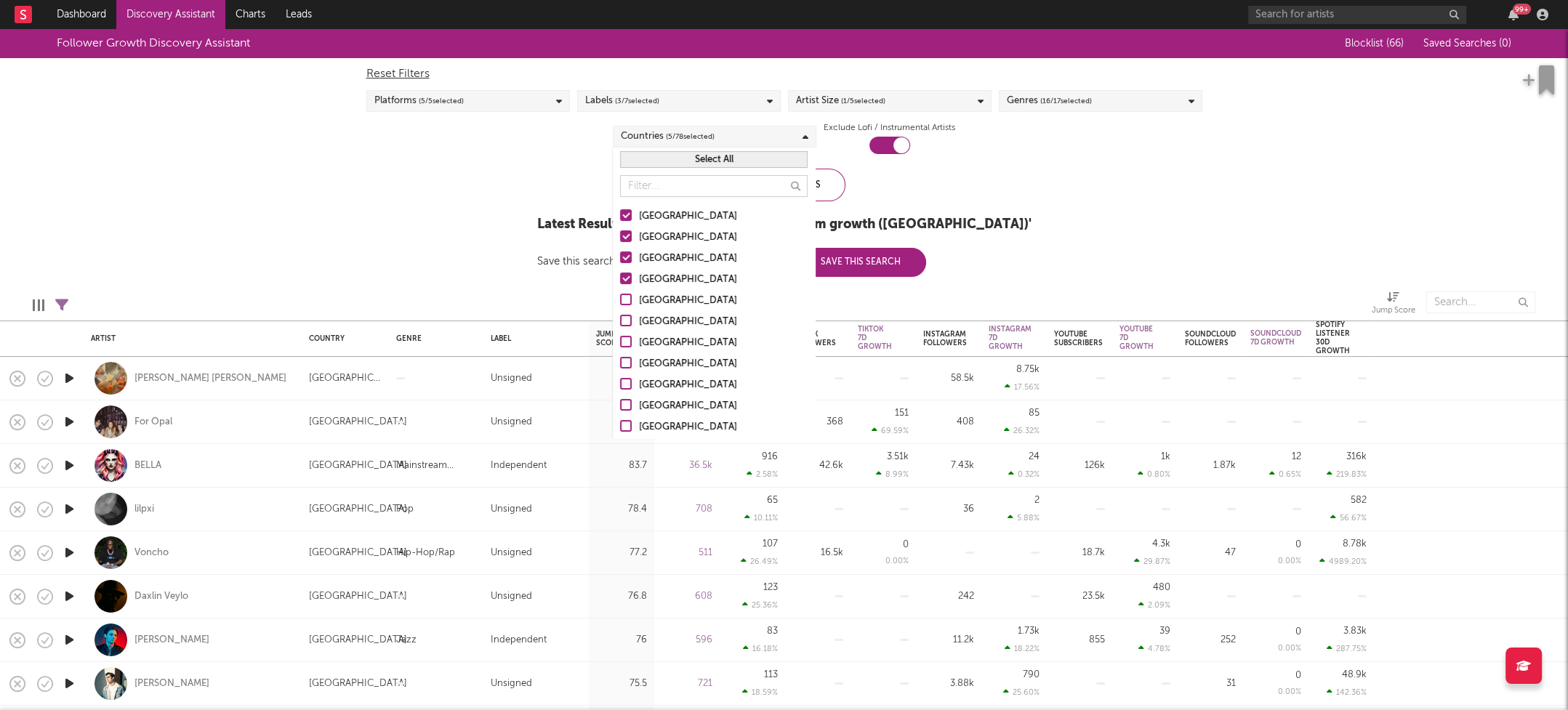
click at [729, 159] on button "Select All" at bounding box center [714, 159] width 188 height 17
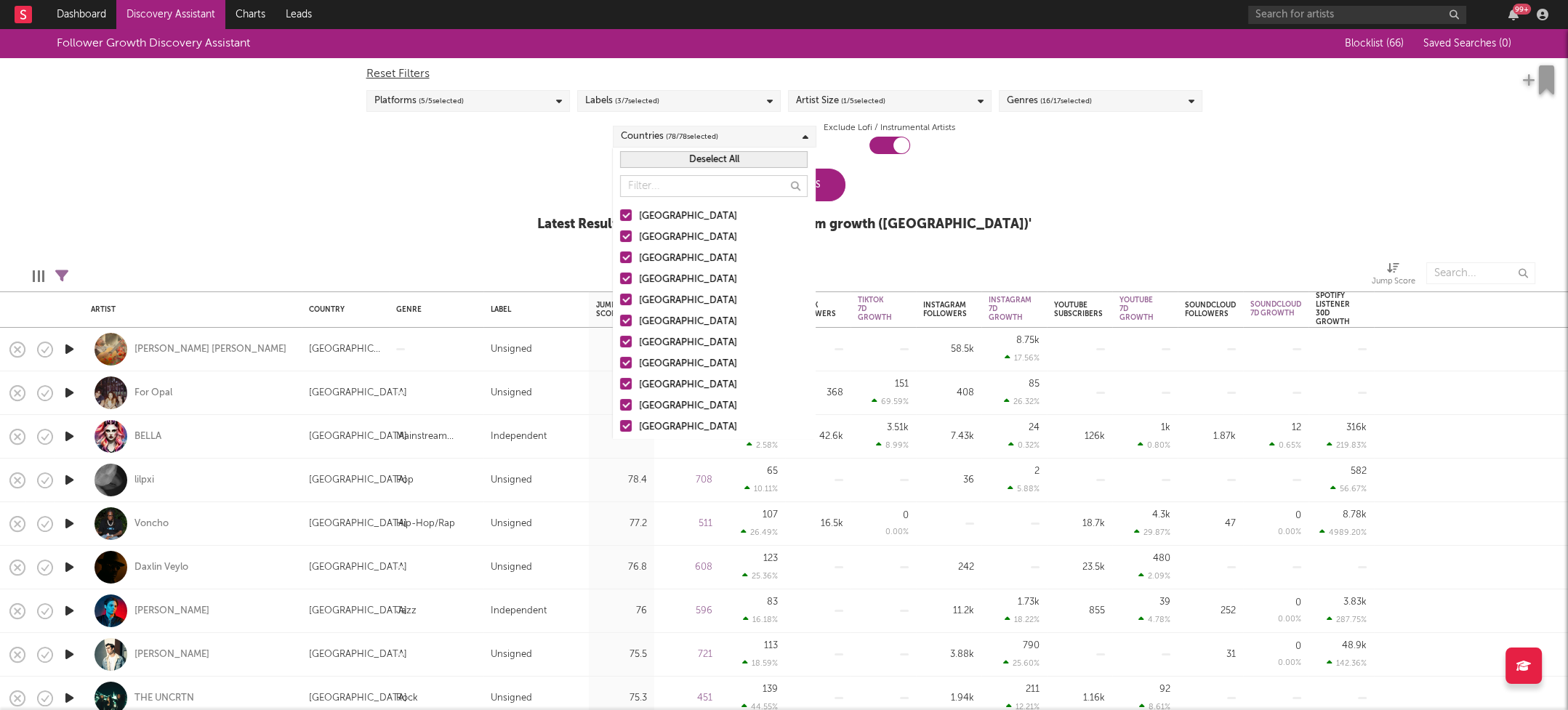
click at [1113, 190] on div "Follower Growth Discovery Assistant Blocklist ( 66 ) Saved Searches ( 0 ) Reset…" at bounding box center [784, 138] width 1568 height 218
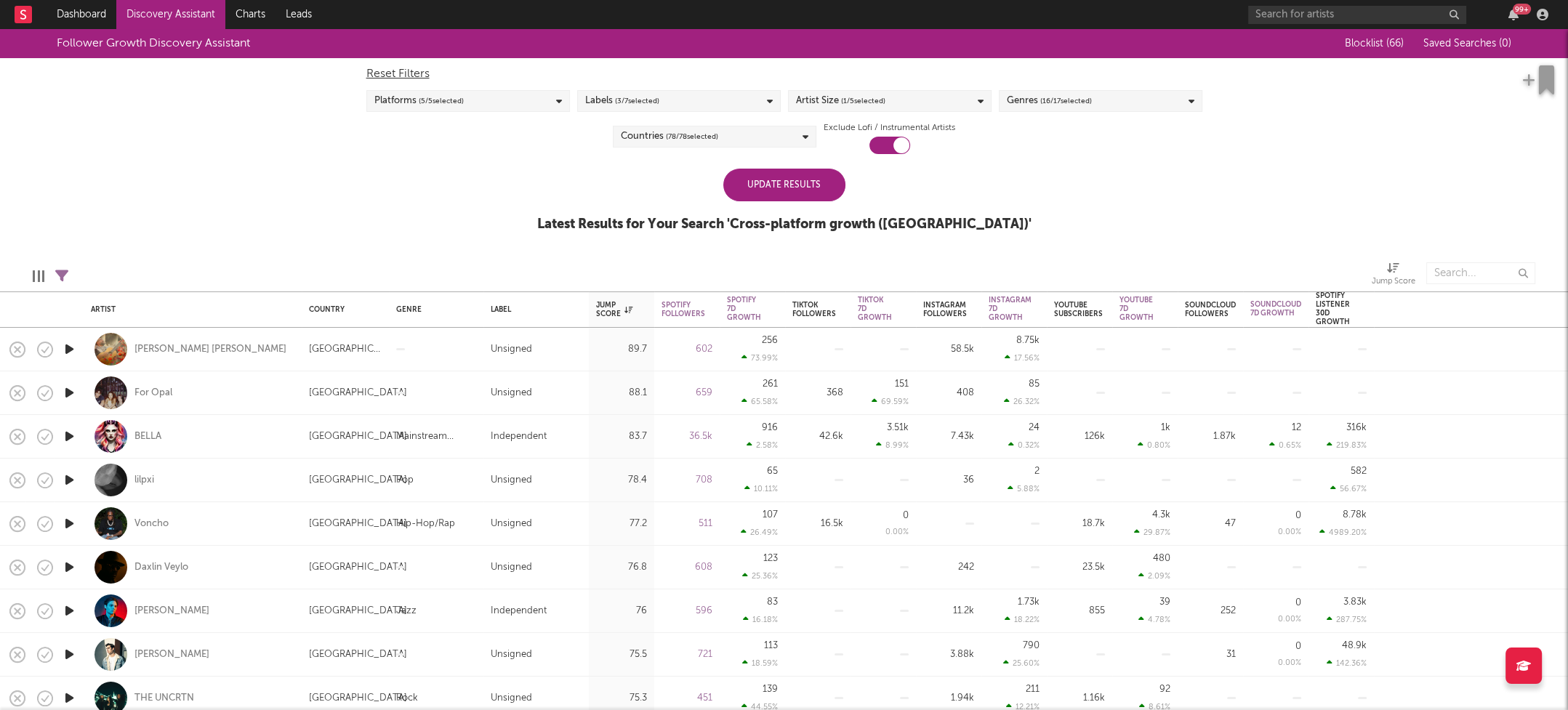
click at [797, 189] on div "Update Results" at bounding box center [784, 184] width 122 height 32
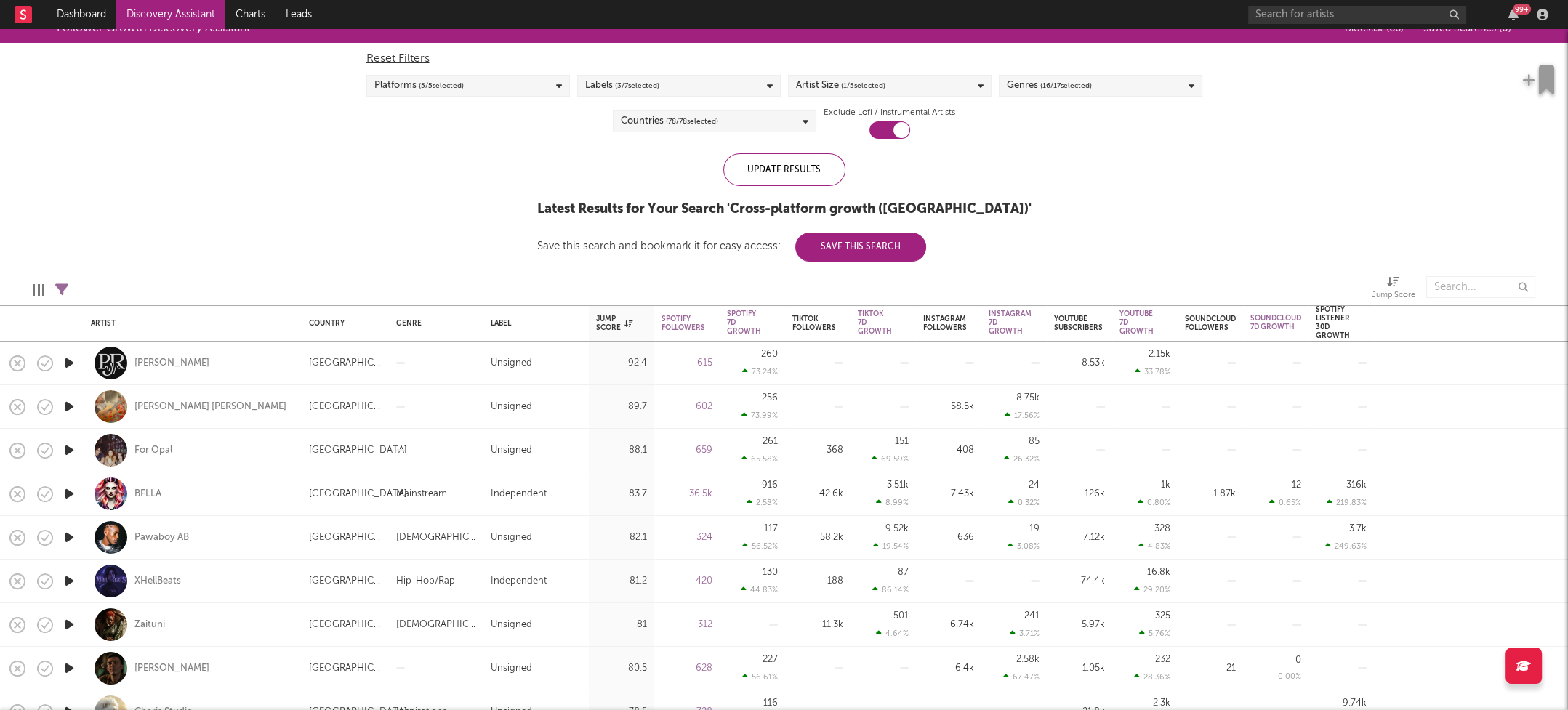
click at [66, 362] on icon "button" at bounding box center [69, 363] width 15 height 18
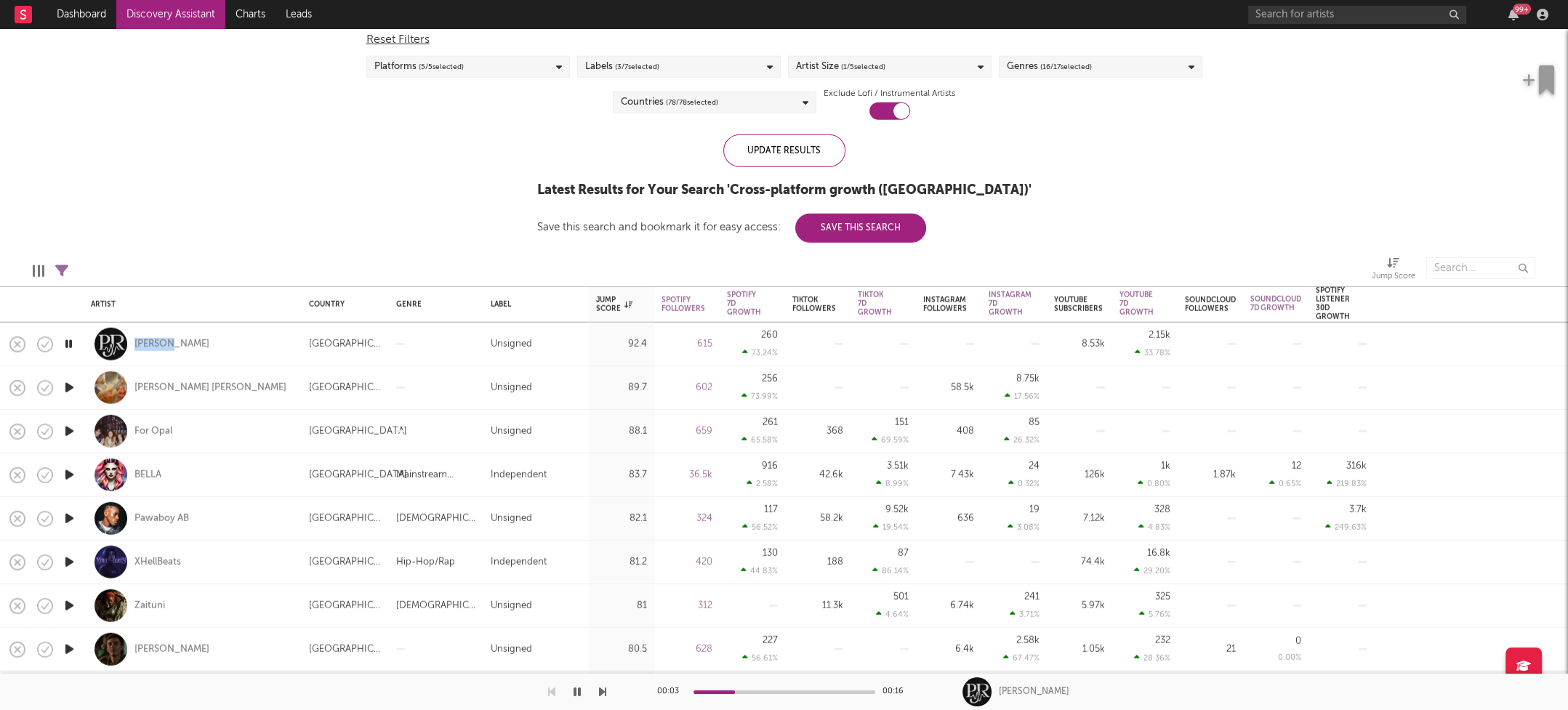
click at [68, 515] on icon "button" at bounding box center [69, 518] width 15 height 18
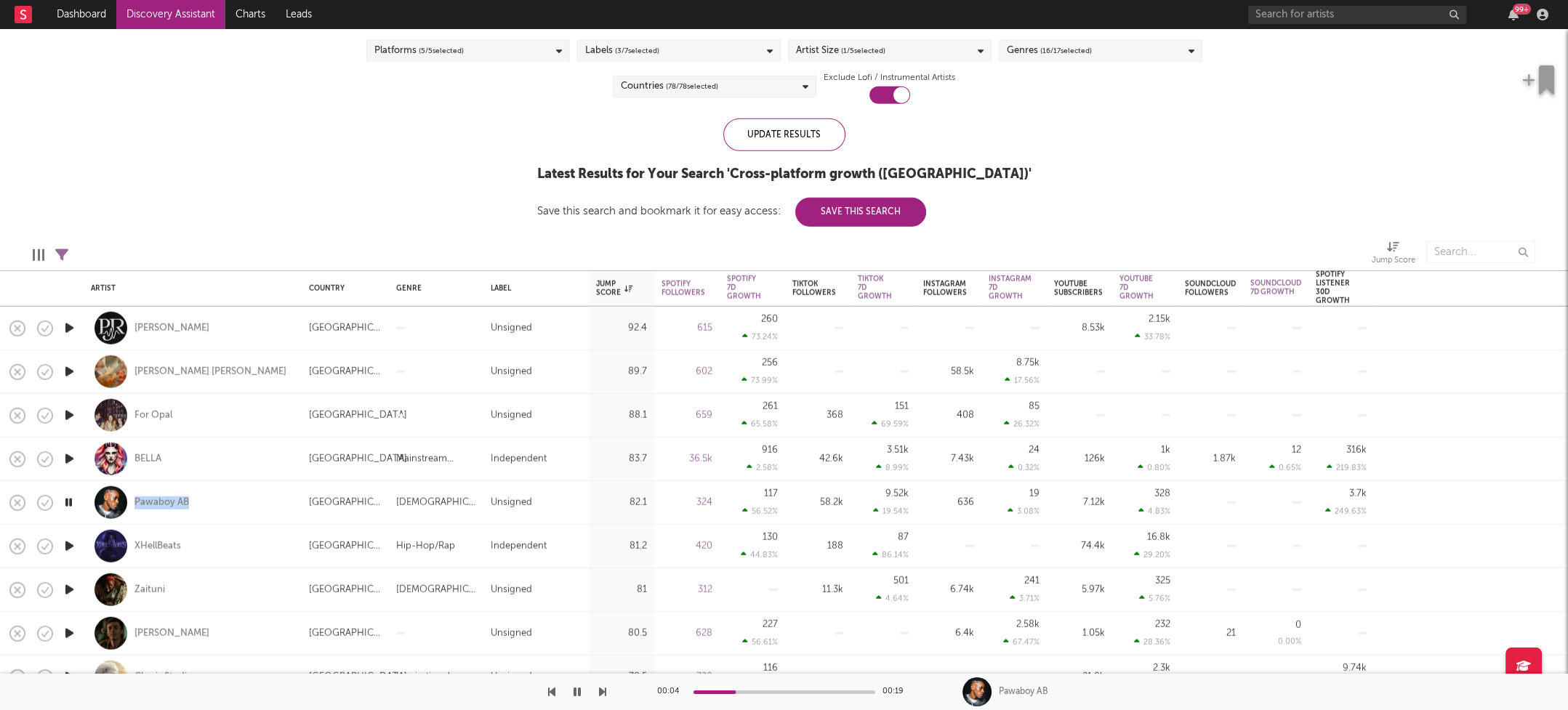
click at [68, 544] on icon "button" at bounding box center [69, 546] width 15 height 18
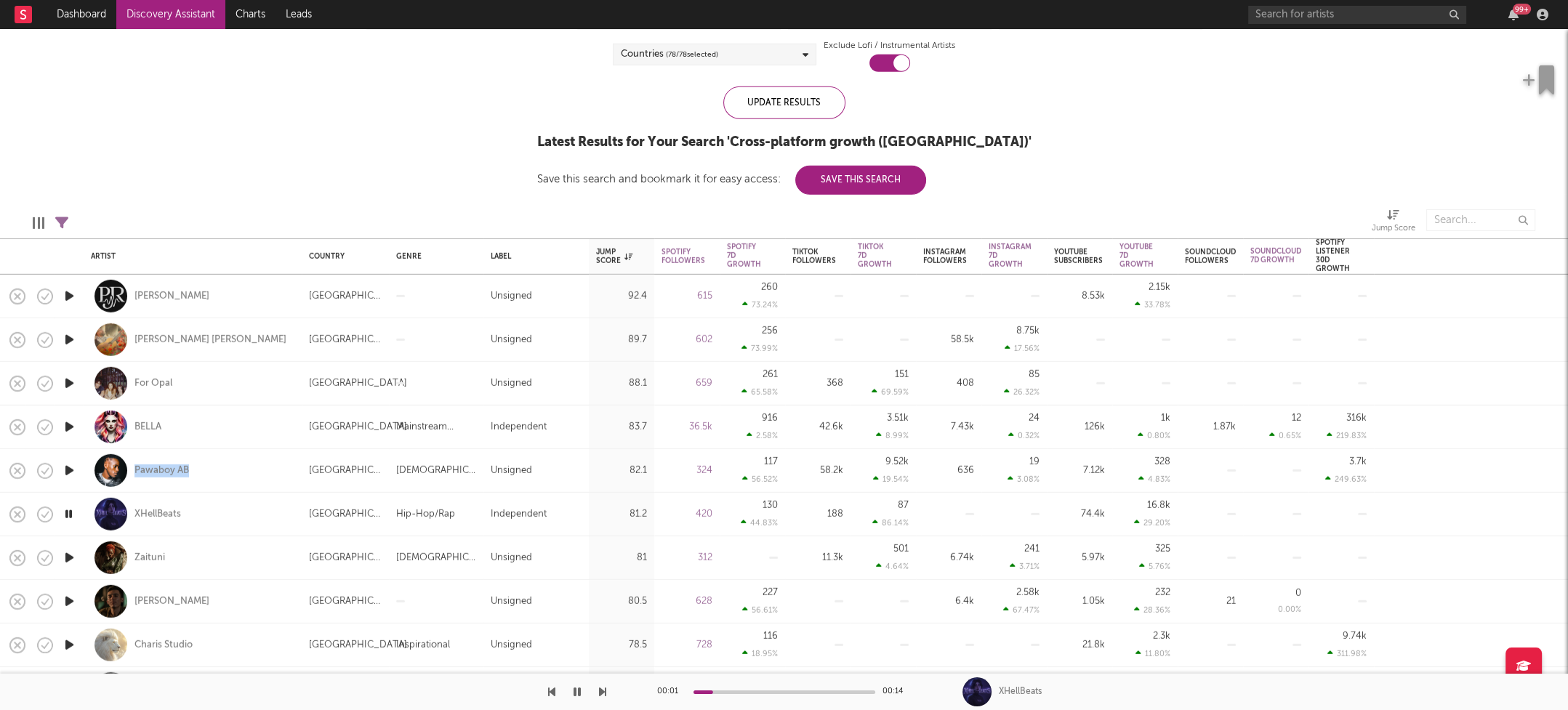
click at [66, 553] on icon "button" at bounding box center [69, 558] width 15 height 18
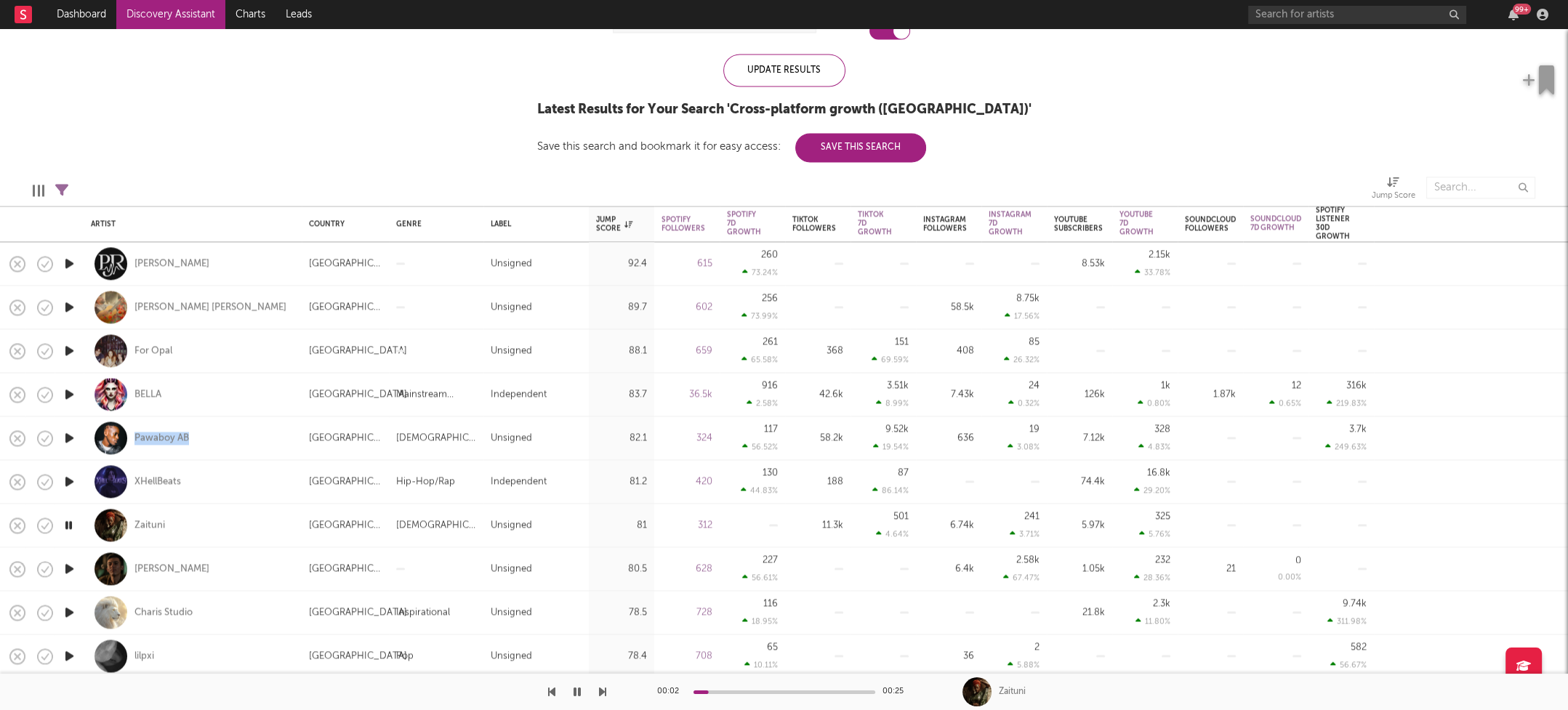
click at [68, 566] on icon "button" at bounding box center [69, 569] width 15 height 18
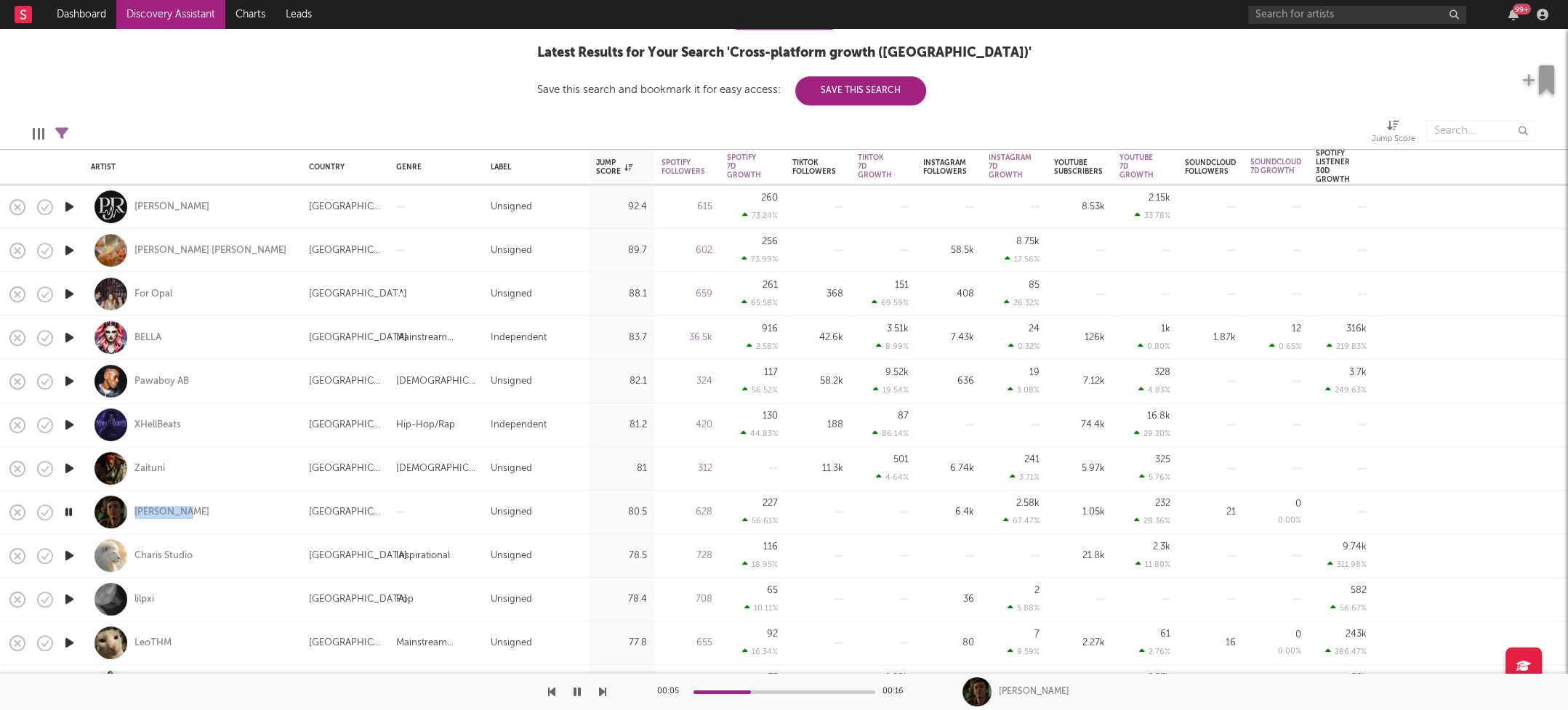
click at [73, 555] on icon "button" at bounding box center [69, 556] width 15 height 18
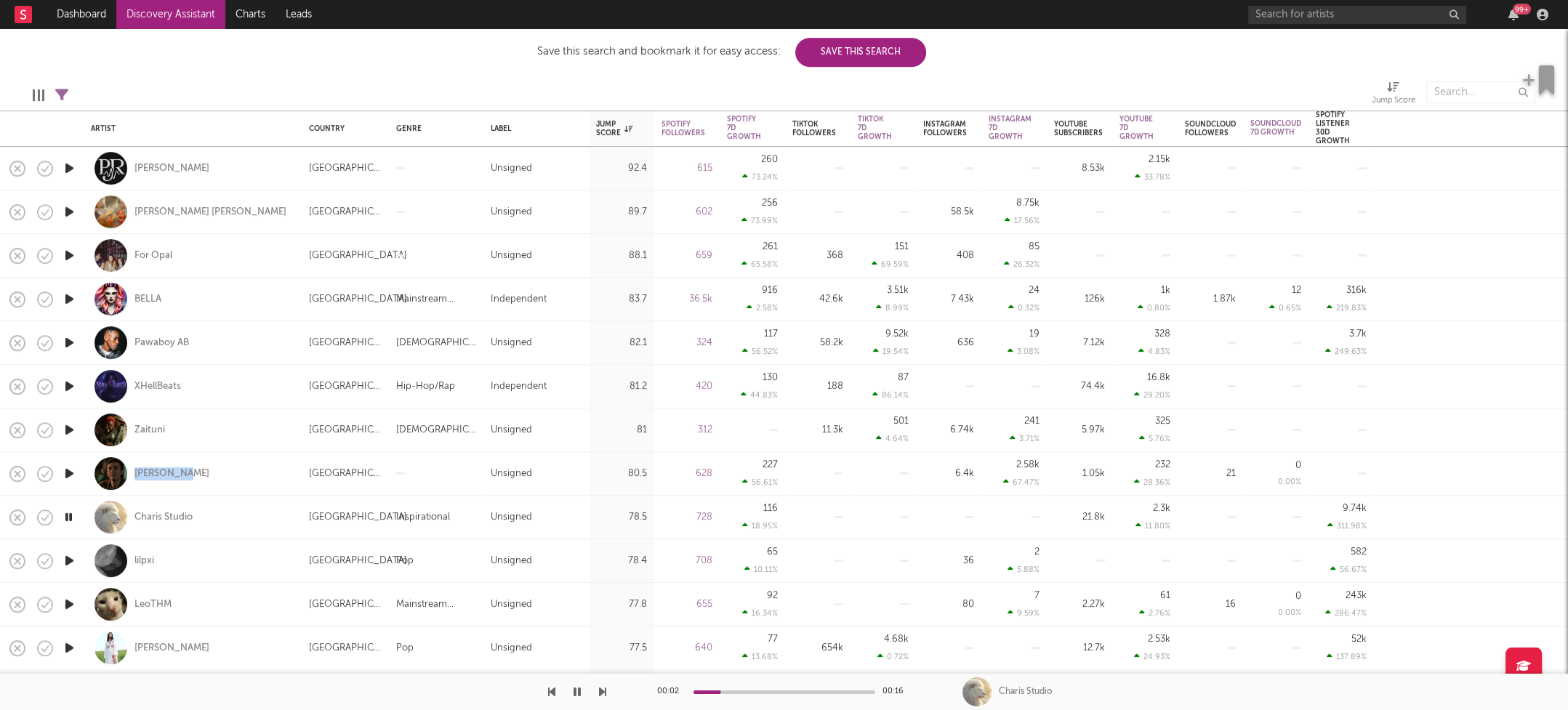
click at [68, 603] on icon "button" at bounding box center [69, 605] width 15 height 18
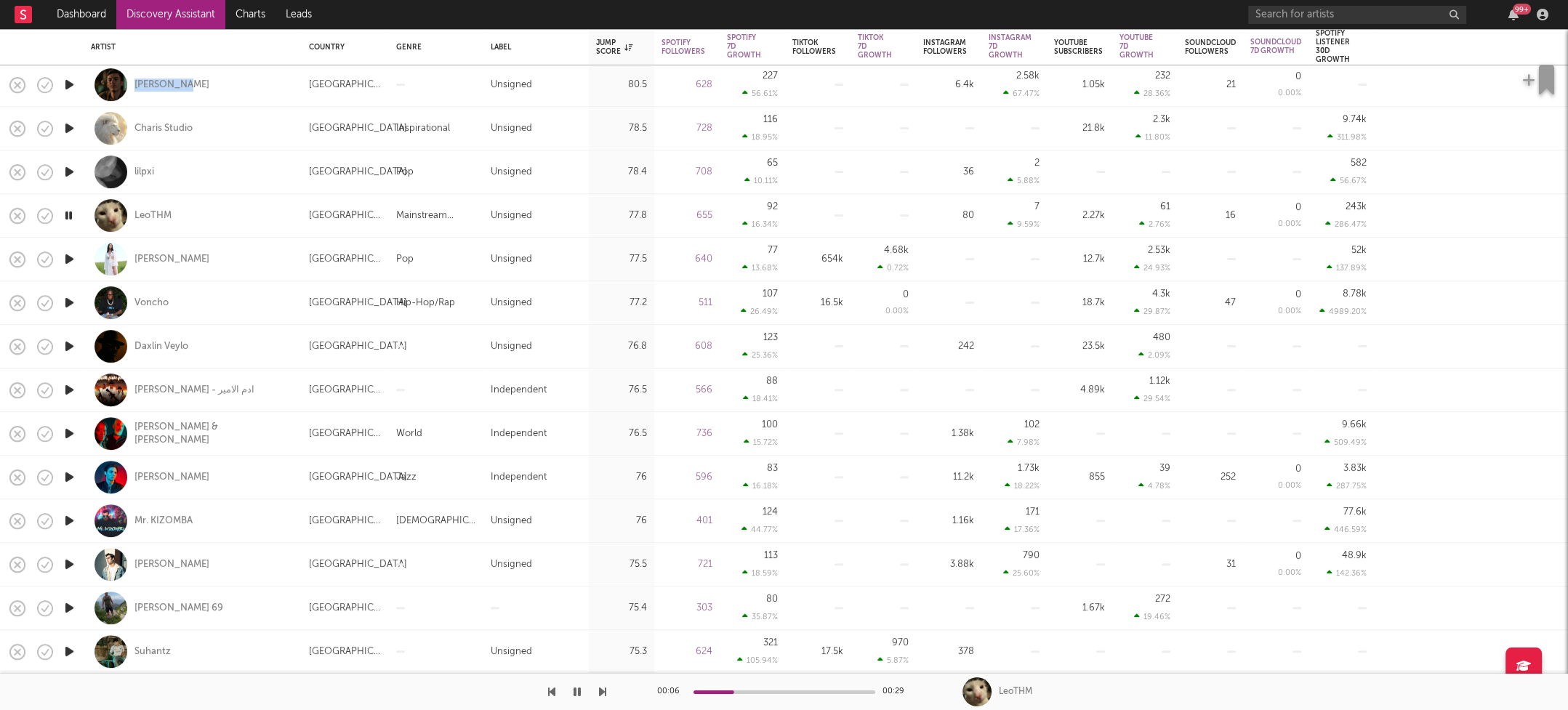
click at [66, 607] on icon "button" at bounding box center [69, 608] width 15 height 18
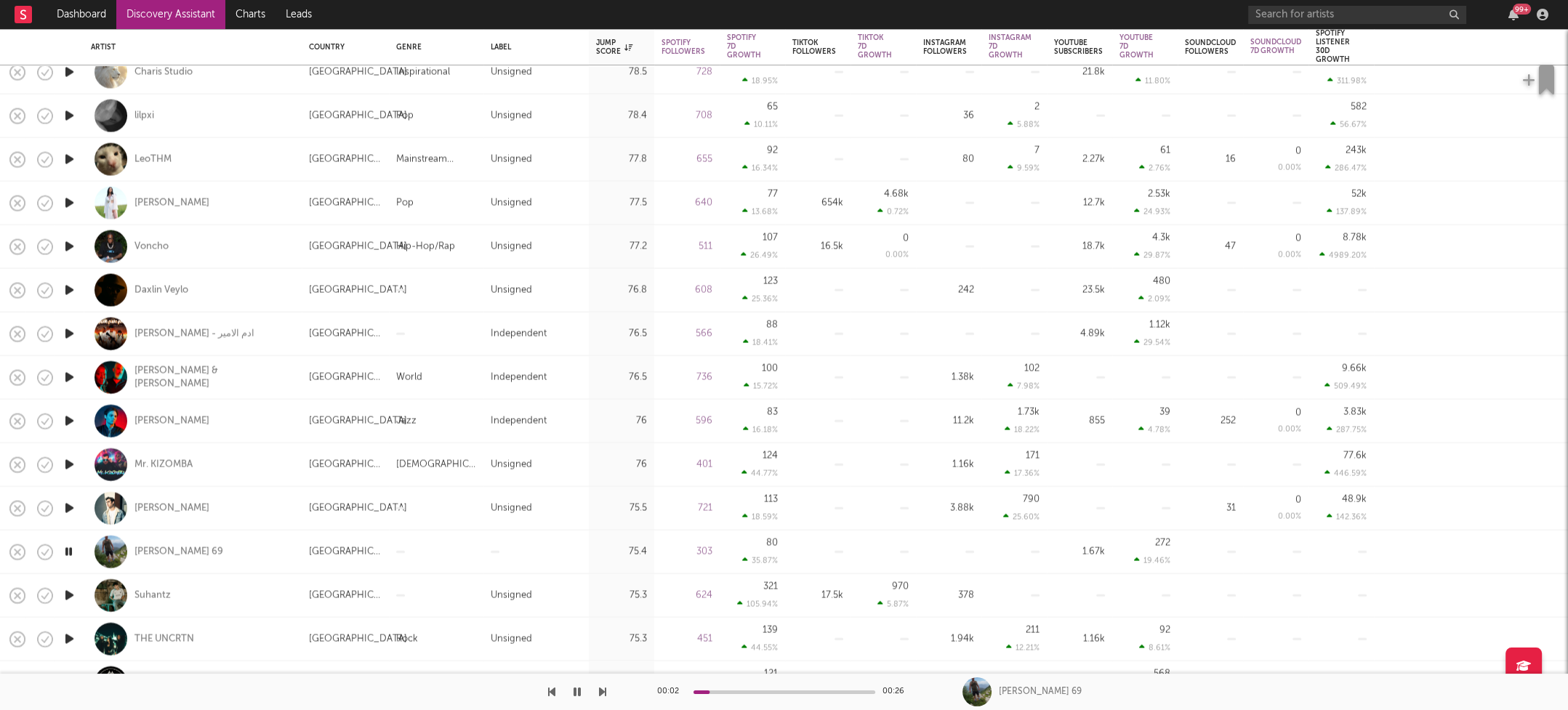
click at [71, 593] on icon "button" at bounding box center [69, 595] width 15 height 18
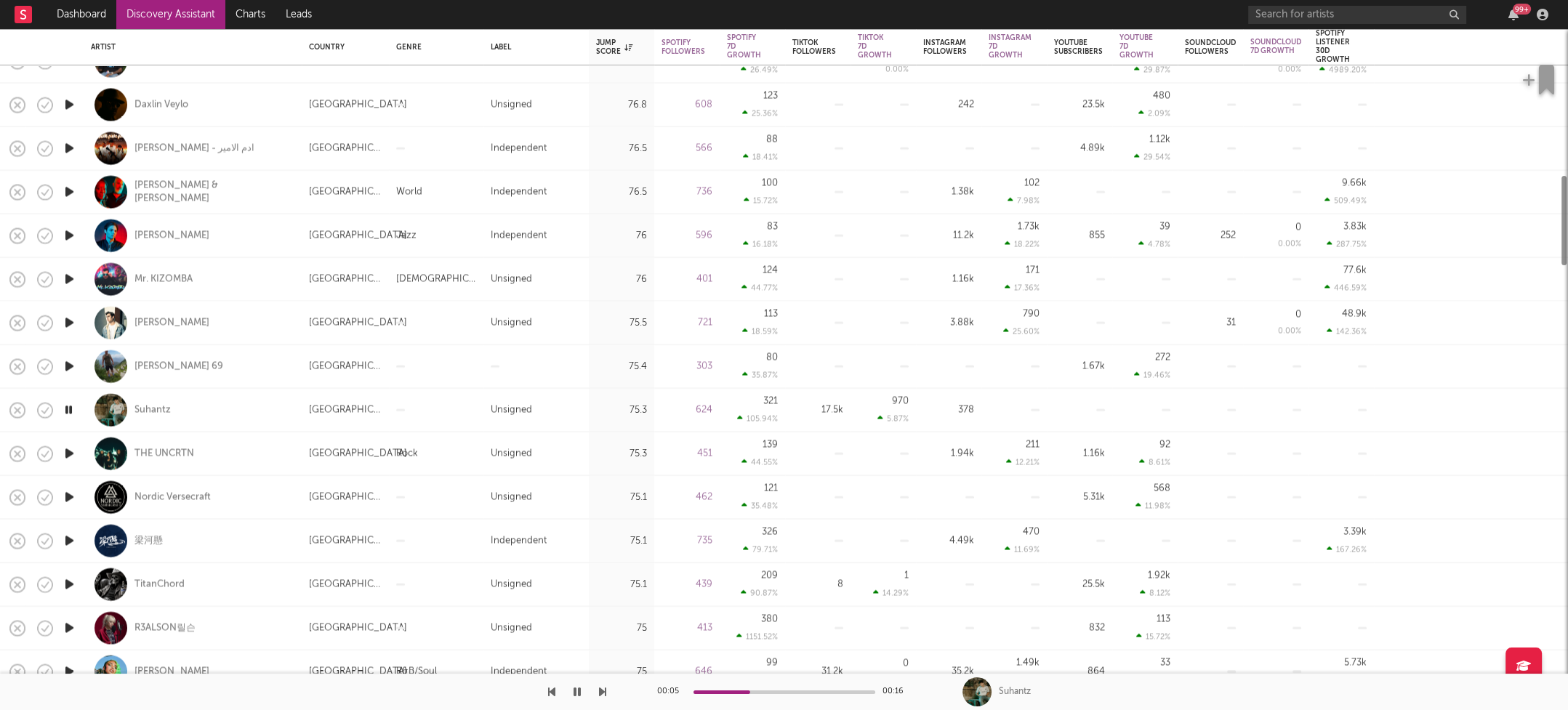
click at [71, 584] on icon "button" at bounding box center [69, 585] width 15 height 18
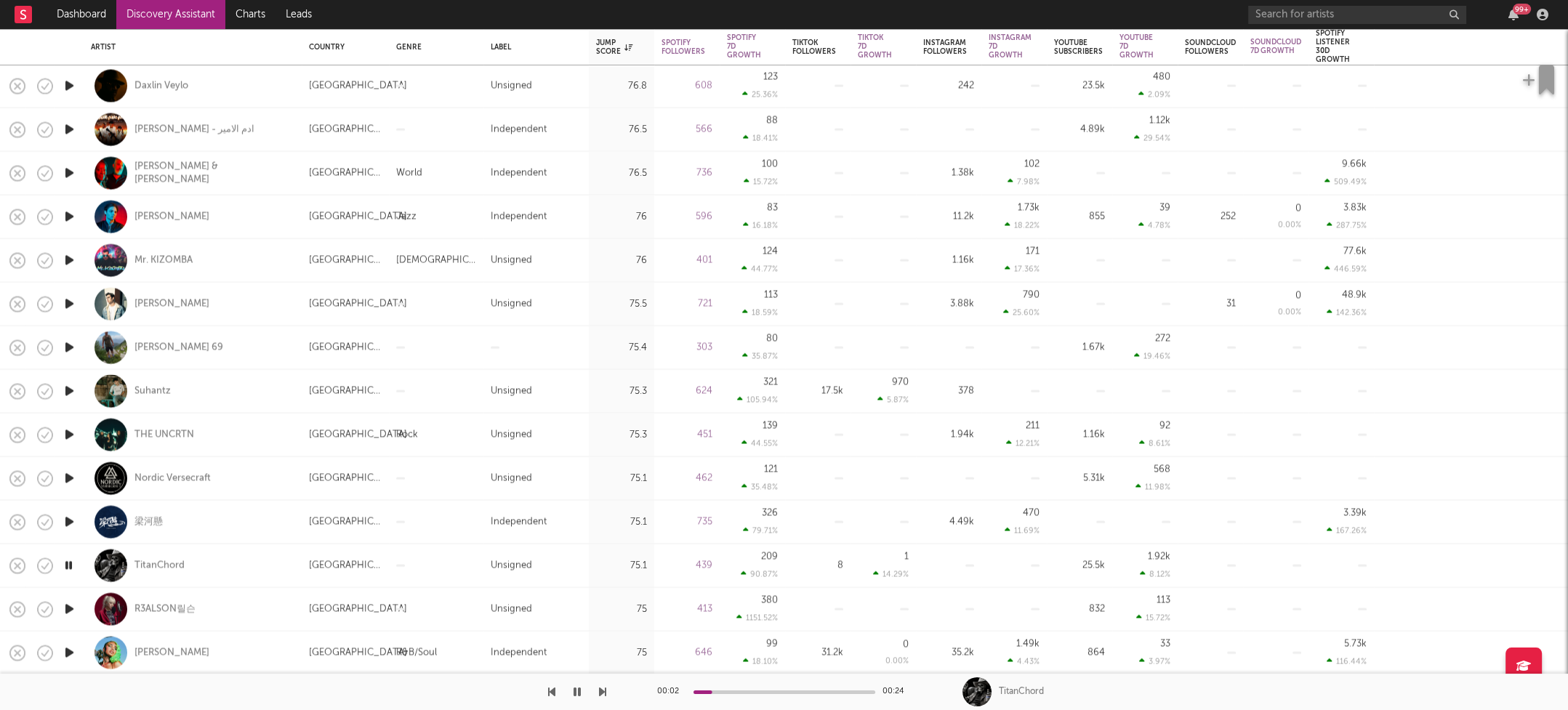
click at [69, 607] on icon "button" at bounding box center [69, 610] width 15 height 18
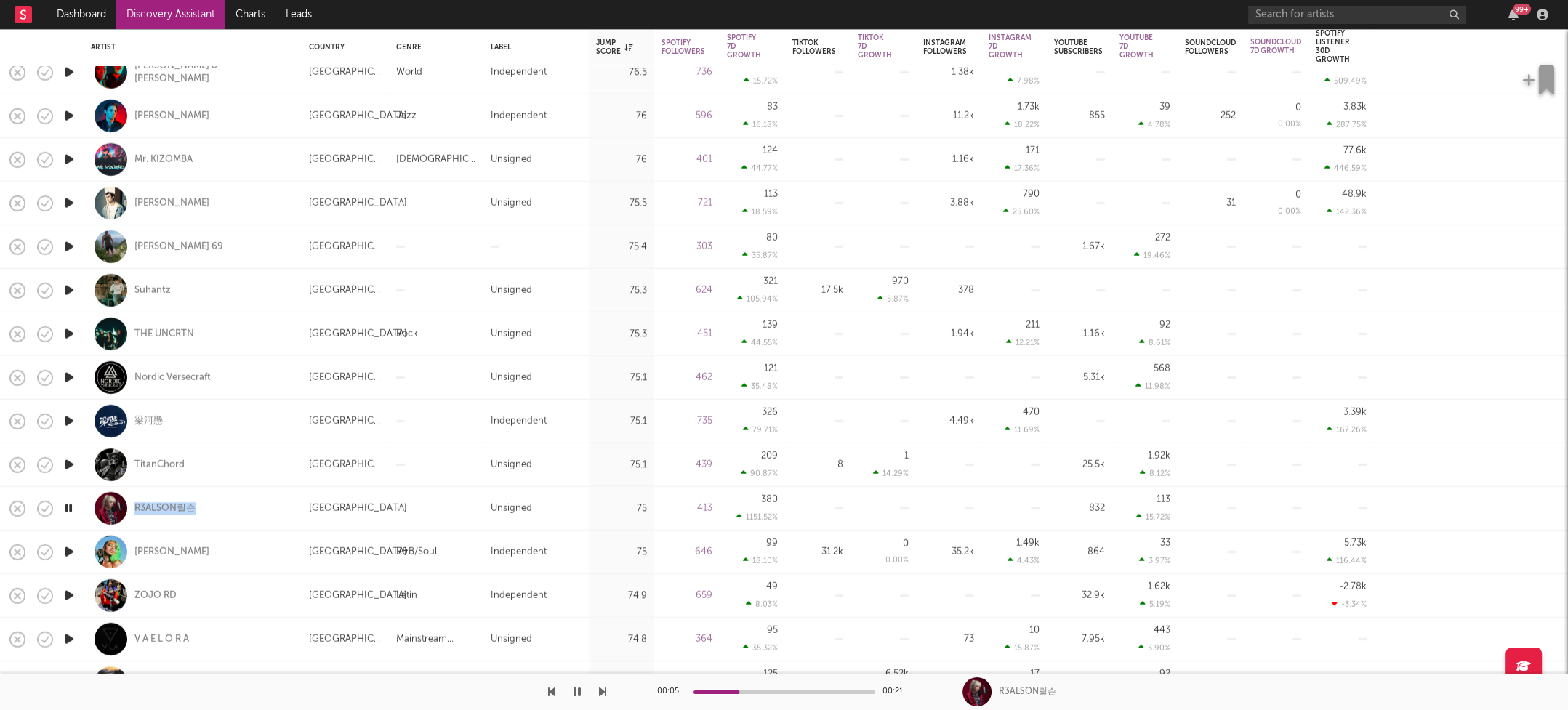
click at [69, 595] on icon "button" at bounding box center [69, 595] width 15 height 18
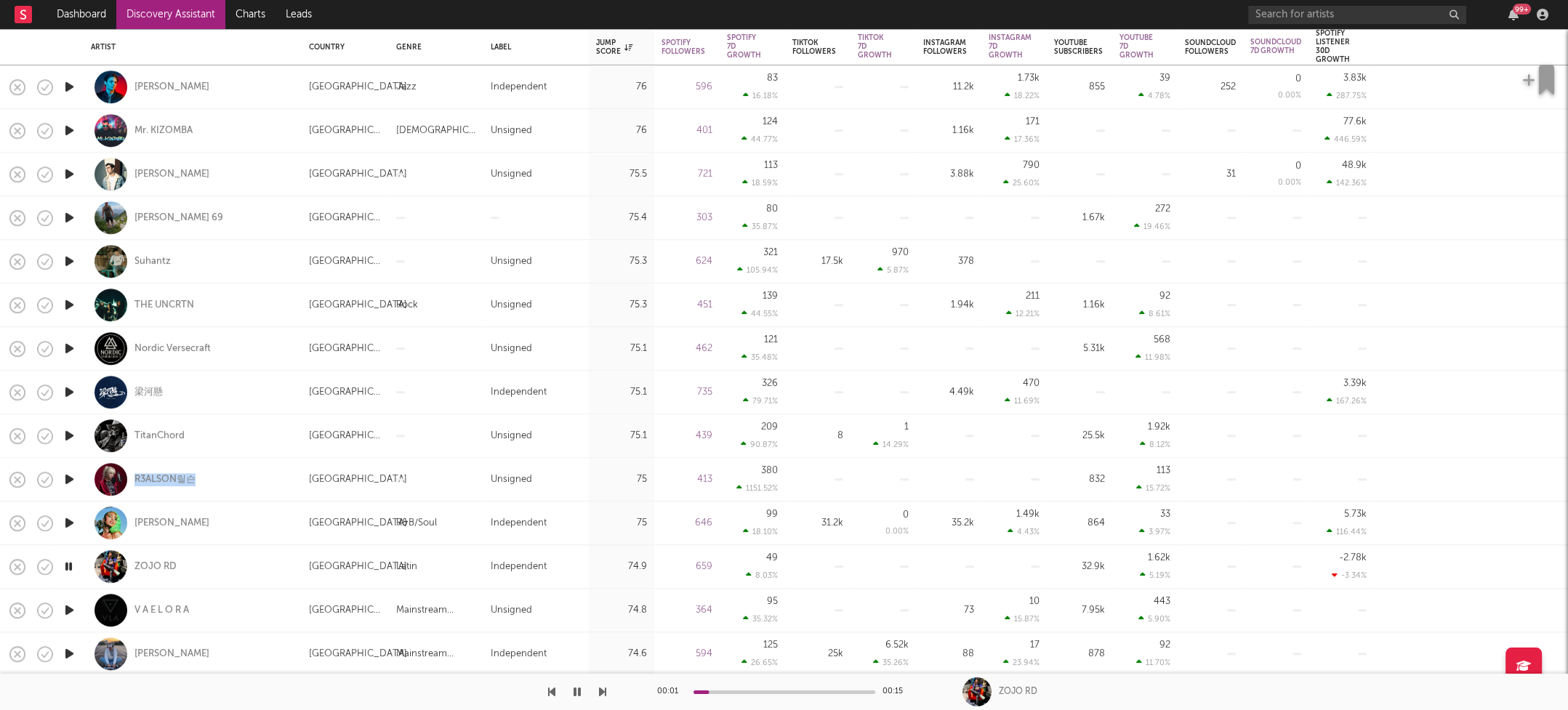
click at [69, 607] on icon "button" at bounding box center [69, 610] width 15 height 18
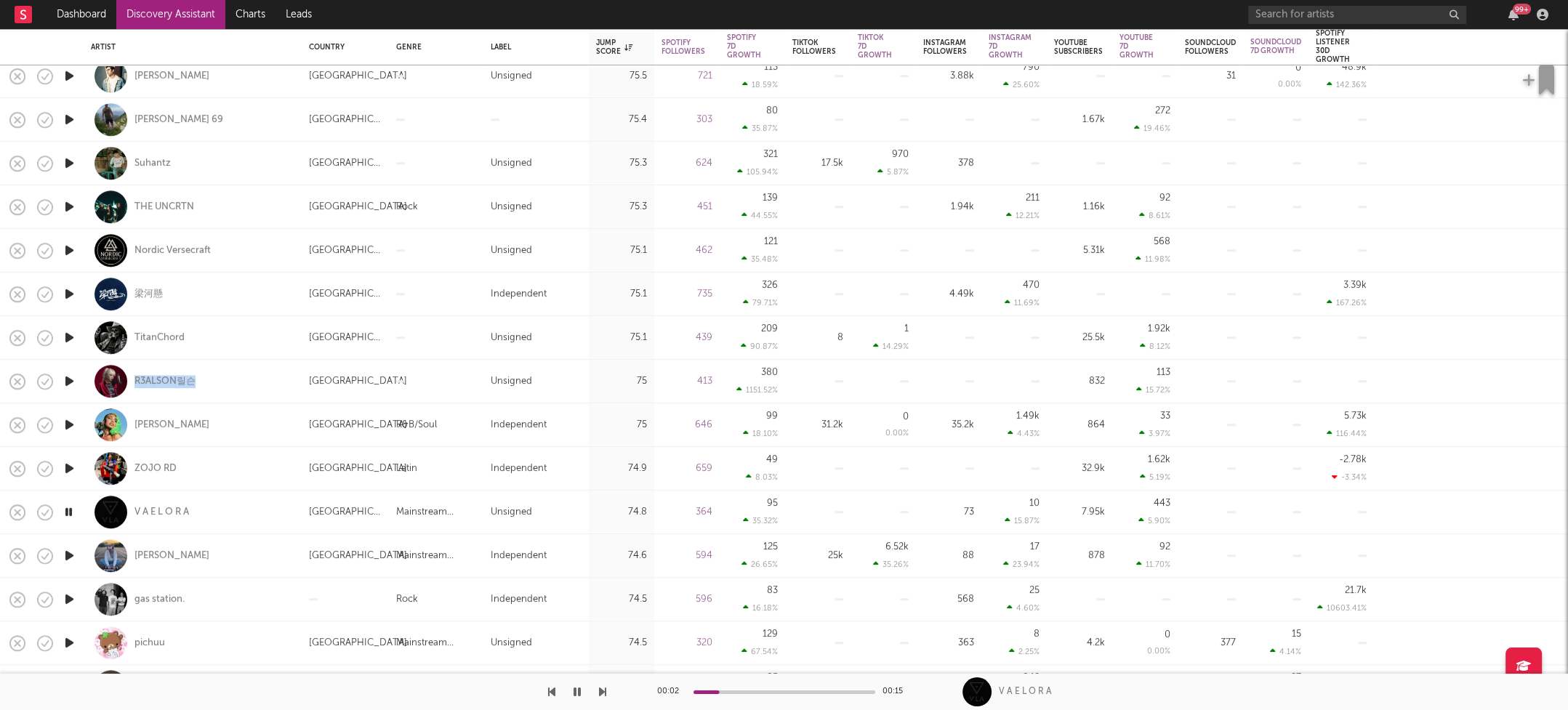
click at [70, 600] on icon "button" at bounding box center [69, 599] width 15 height 18
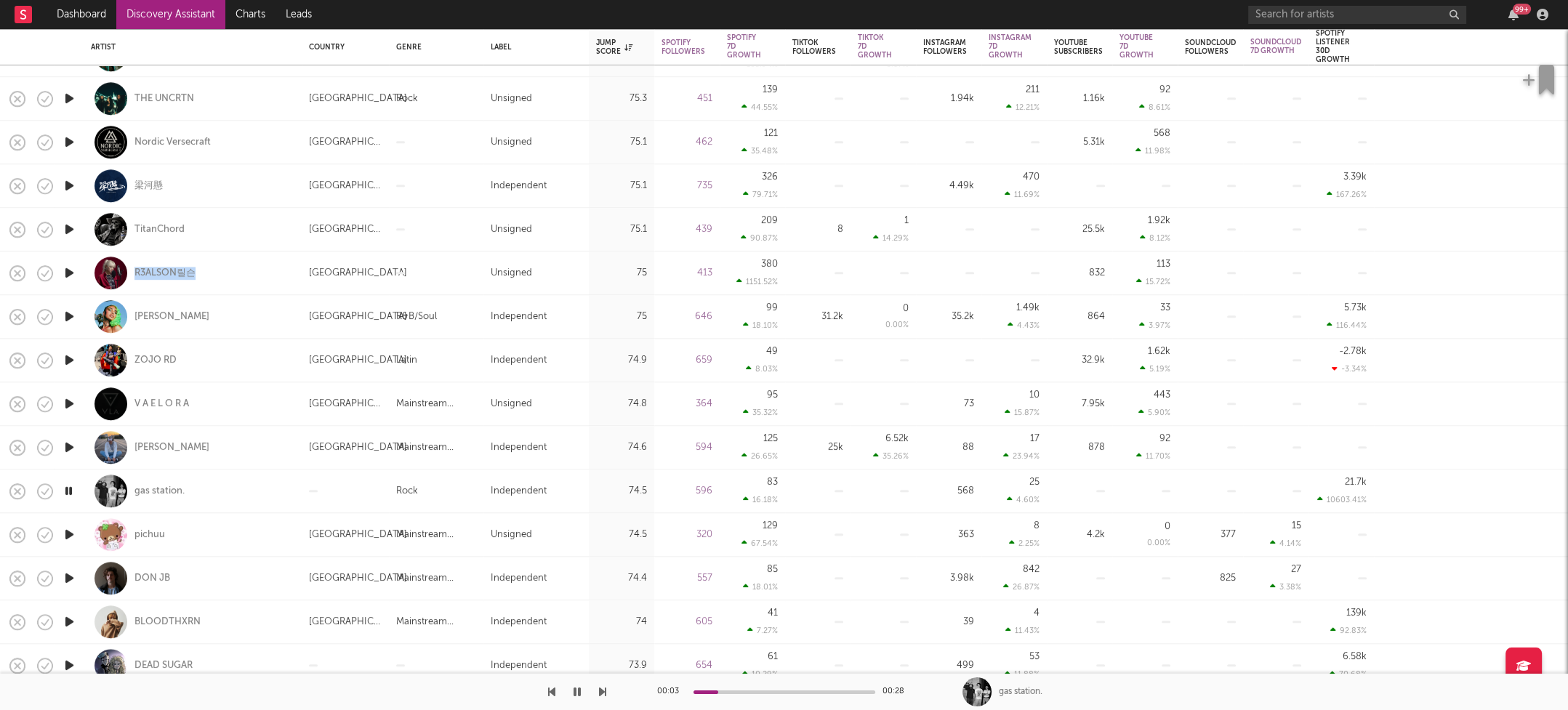
click at [66, 619] on icon "button" at bounding box center [69, 622] width 15 height 18
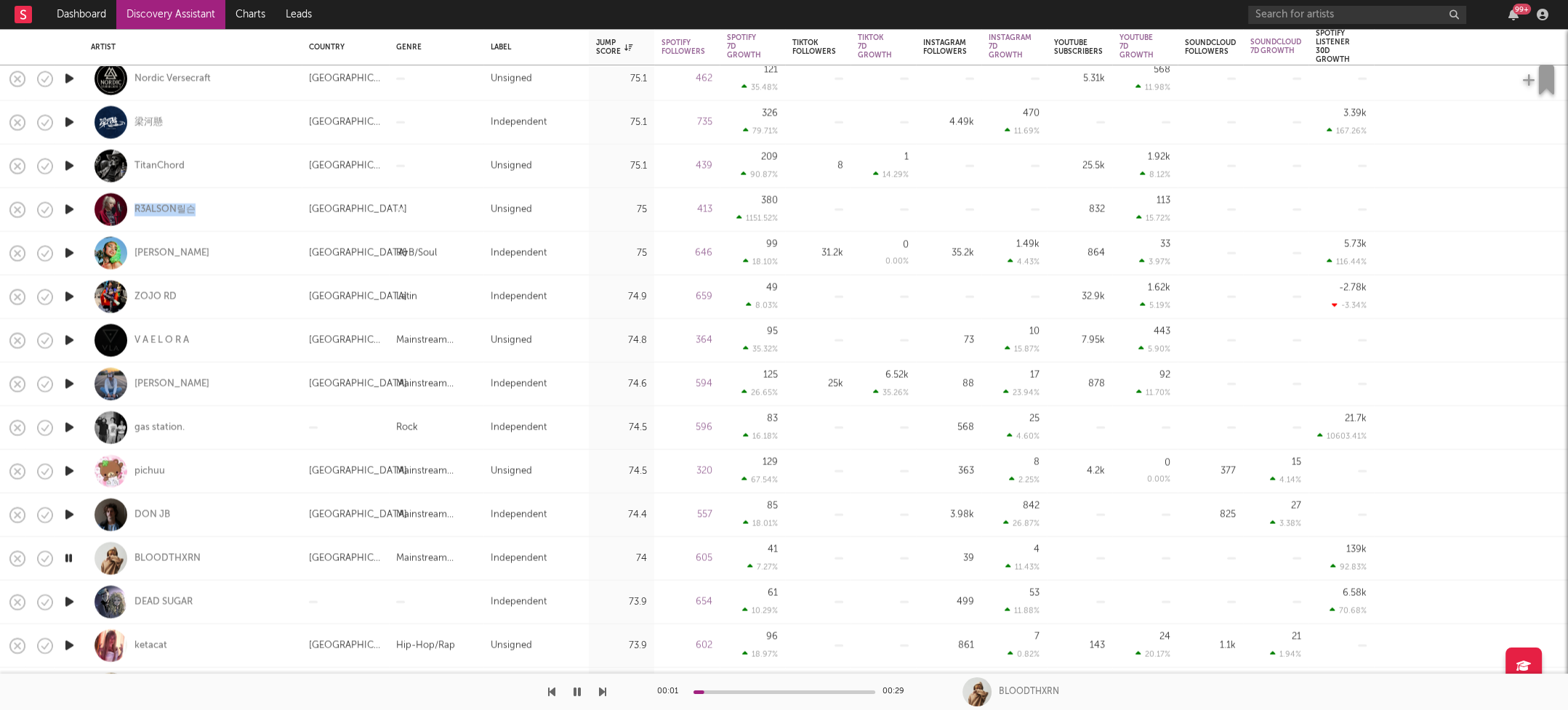
click at [67, 597] on icon "button" at bounding box center [69, 602] width 15 height 18
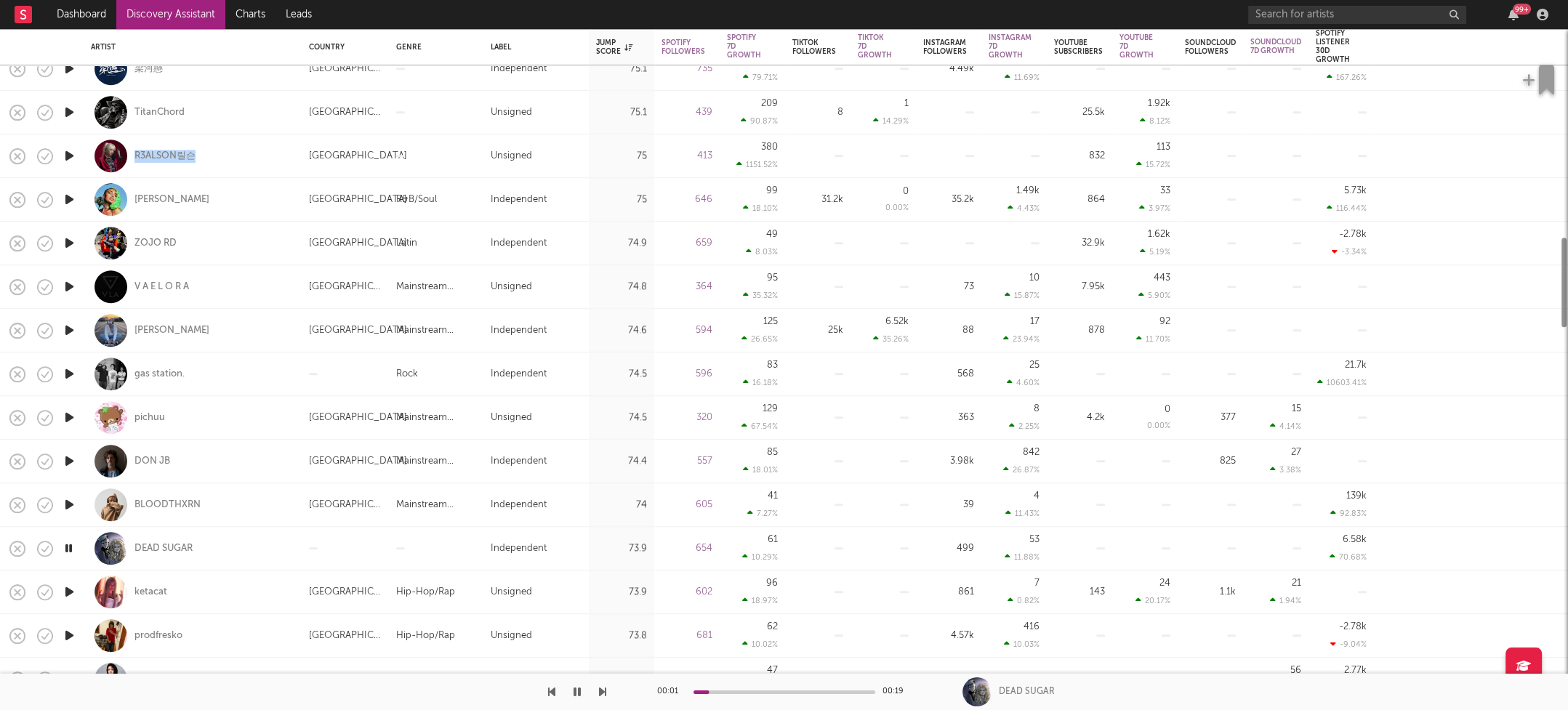
click at [68, 598] on icon "button" at bounding box center [69, 592] width 15 height 18
click at [65, 634] on icon "button" at bounding box center [69, 635] width 15 height 18
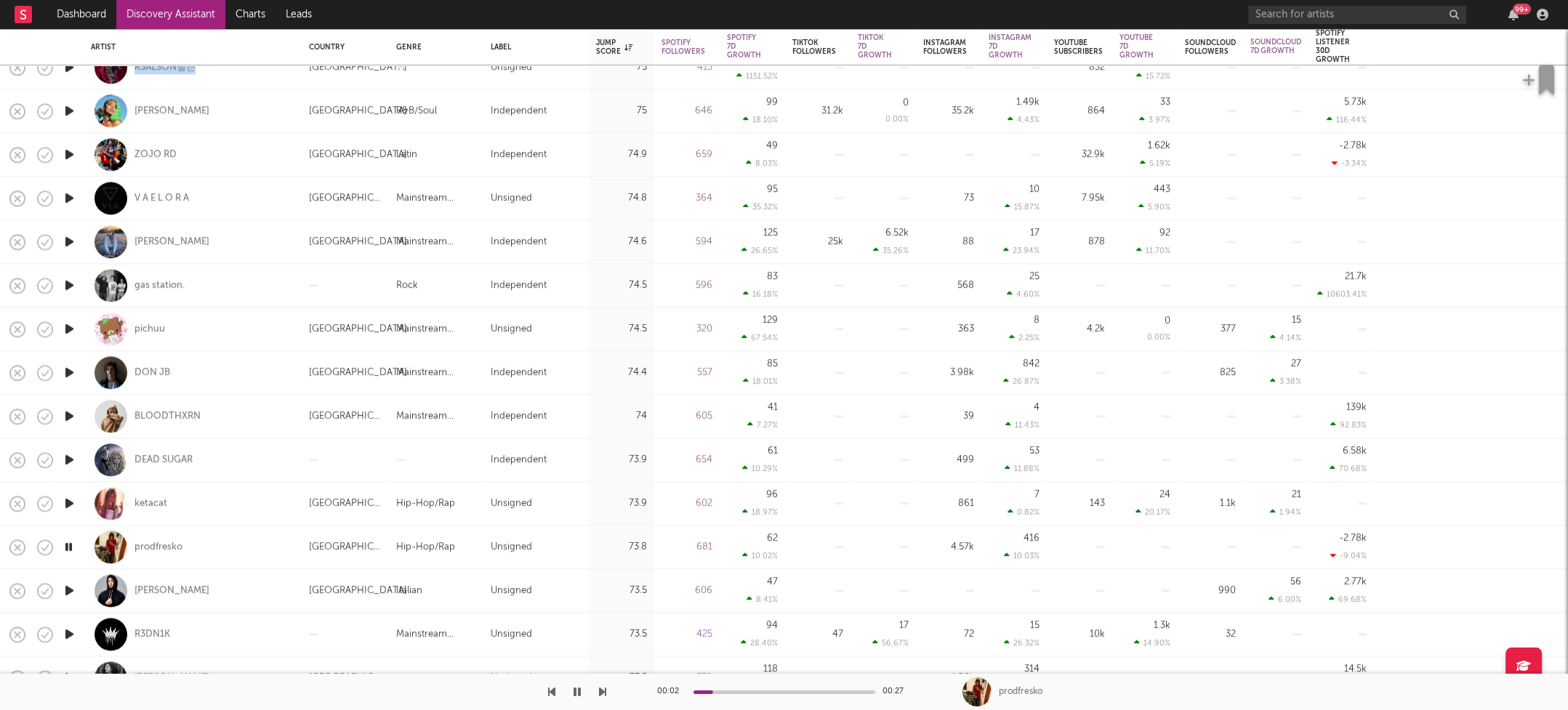
click at [71, 590] on icon "button" at bounding box center [69, 590] width 15 height 18
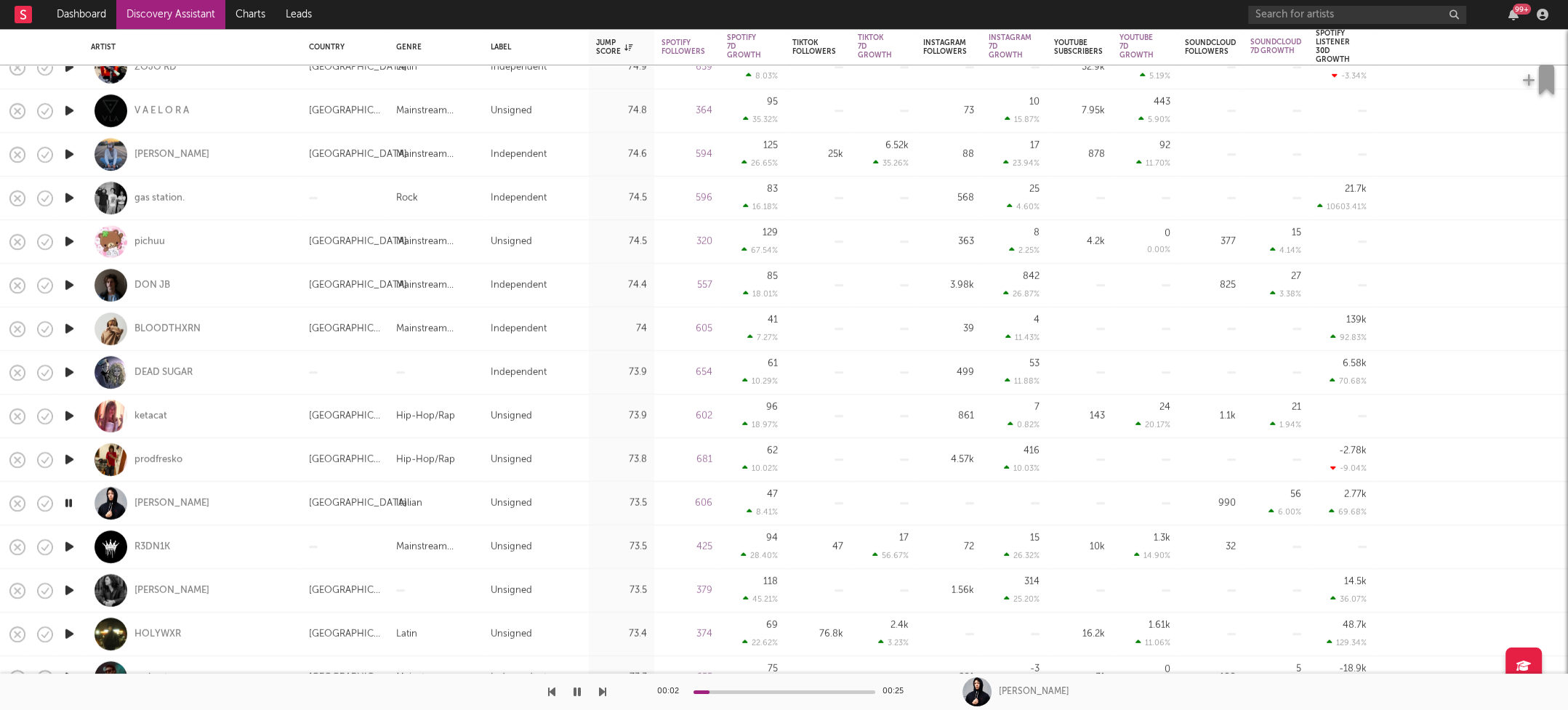
click at [70, 589] on icon "button" at bounding box center [69, 590] width 15 height 18
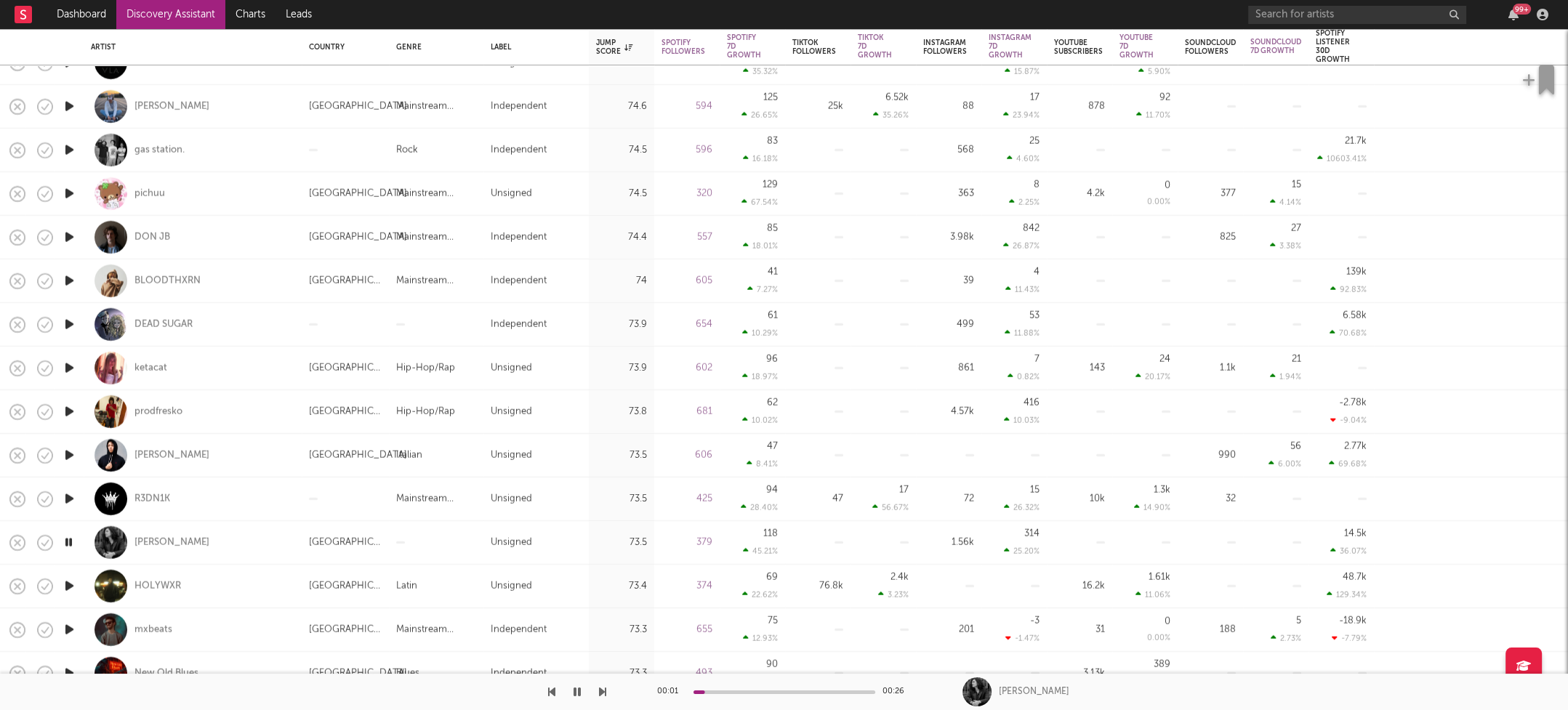
click at [69, 583] on icon "button" at bounding box center [69, 586] width 15 height 18
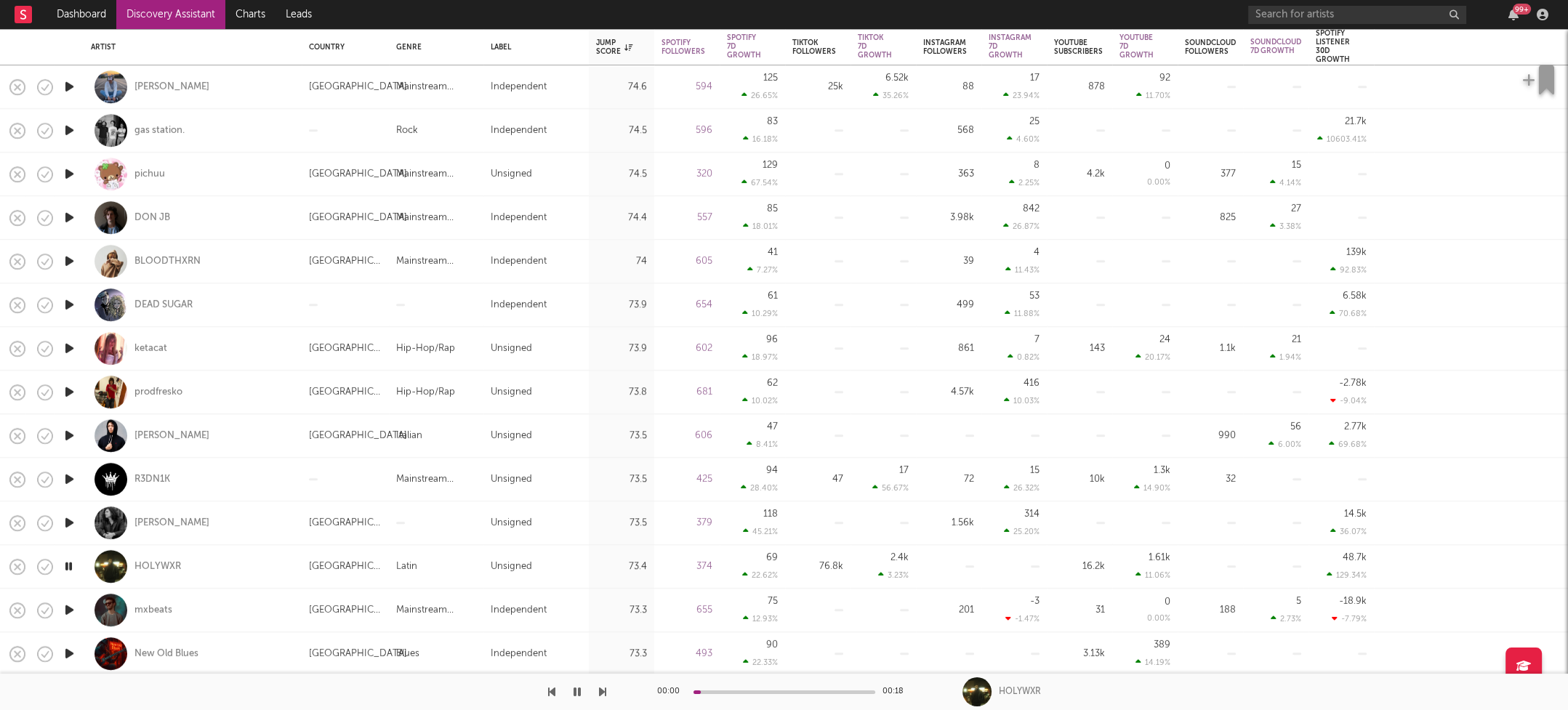
click at [72, 610] on icon "button" at bounding box center [69, 610] width 15 height 18
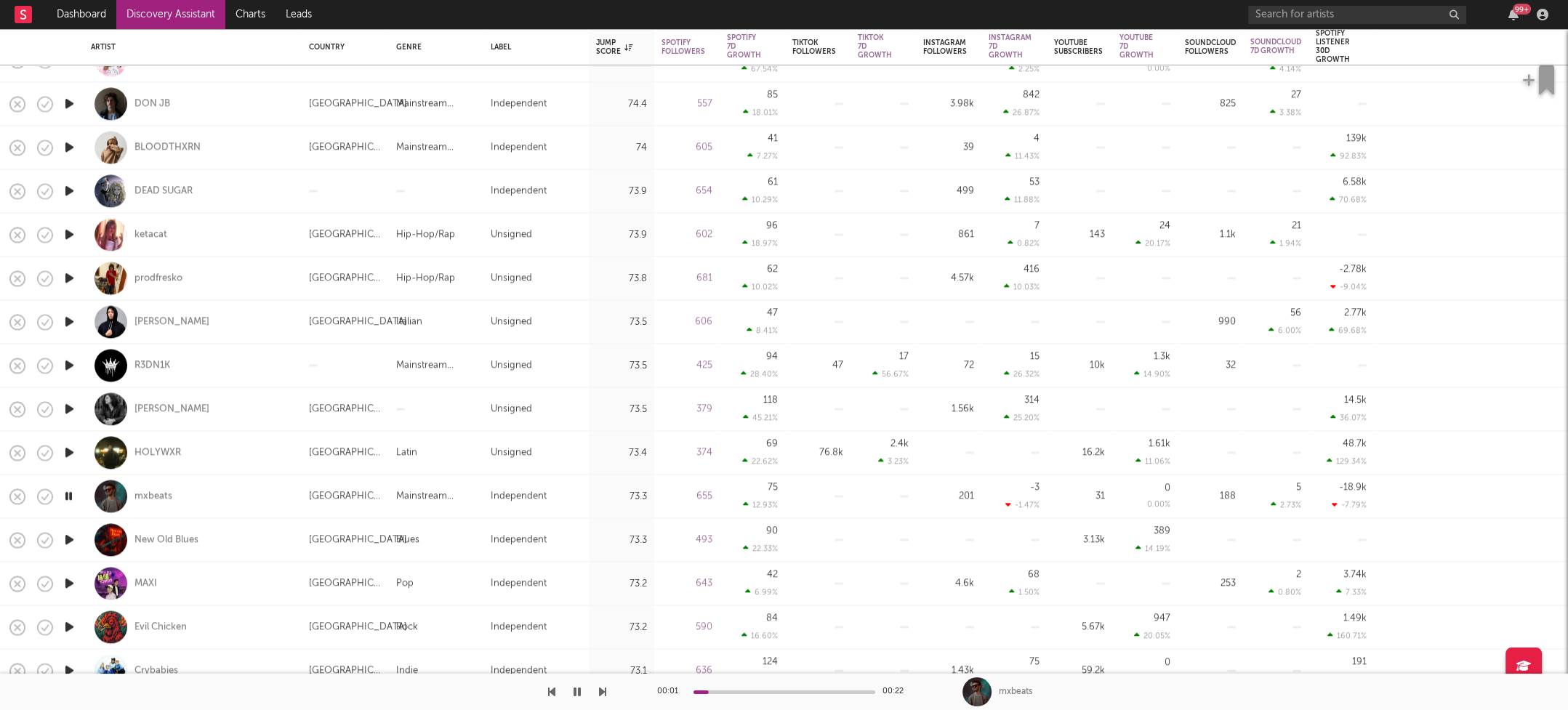
click at [70, 581] on icon "button" at bounding box center [69, 584] width 15 height 18
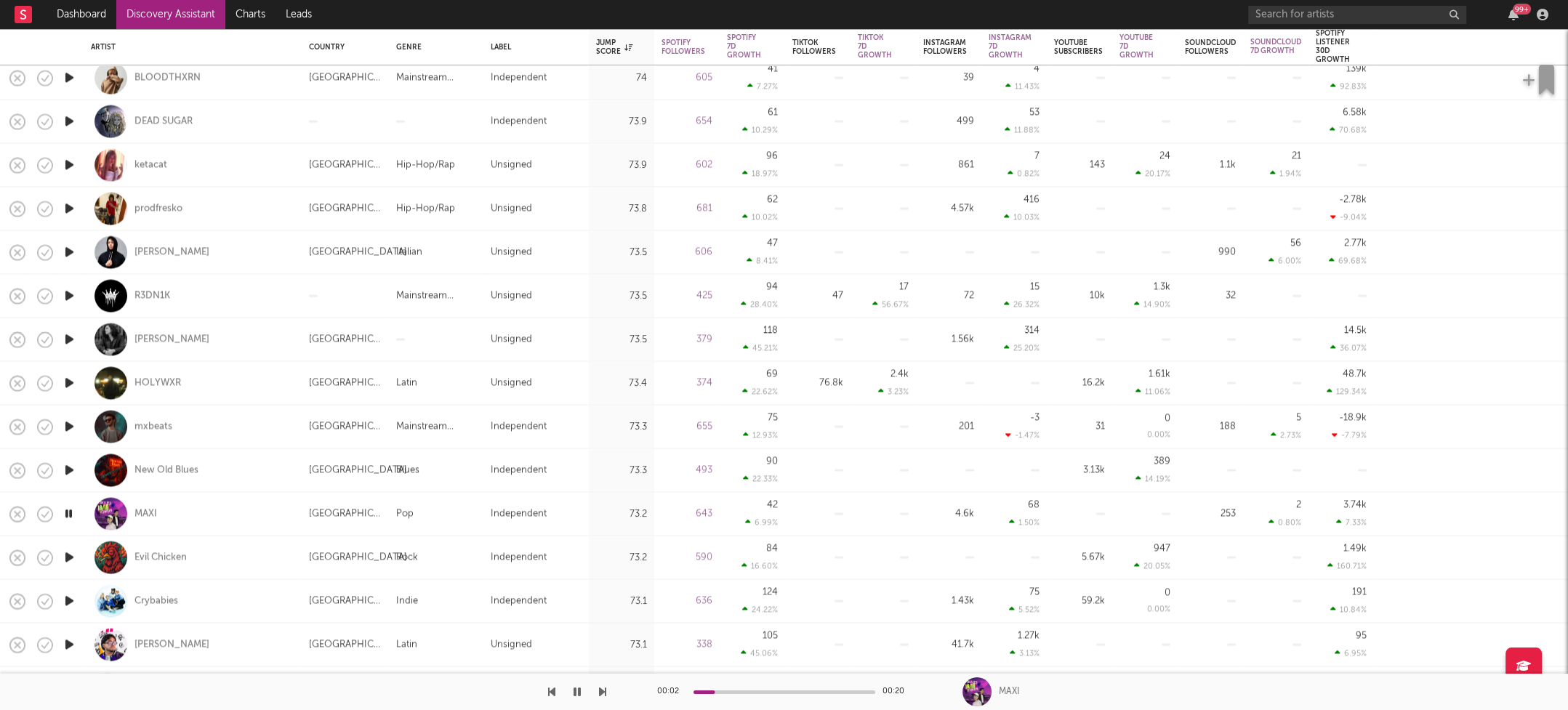
click at [67, 601] on icon "button" at bounding box center [69, 601] width 15 height 18
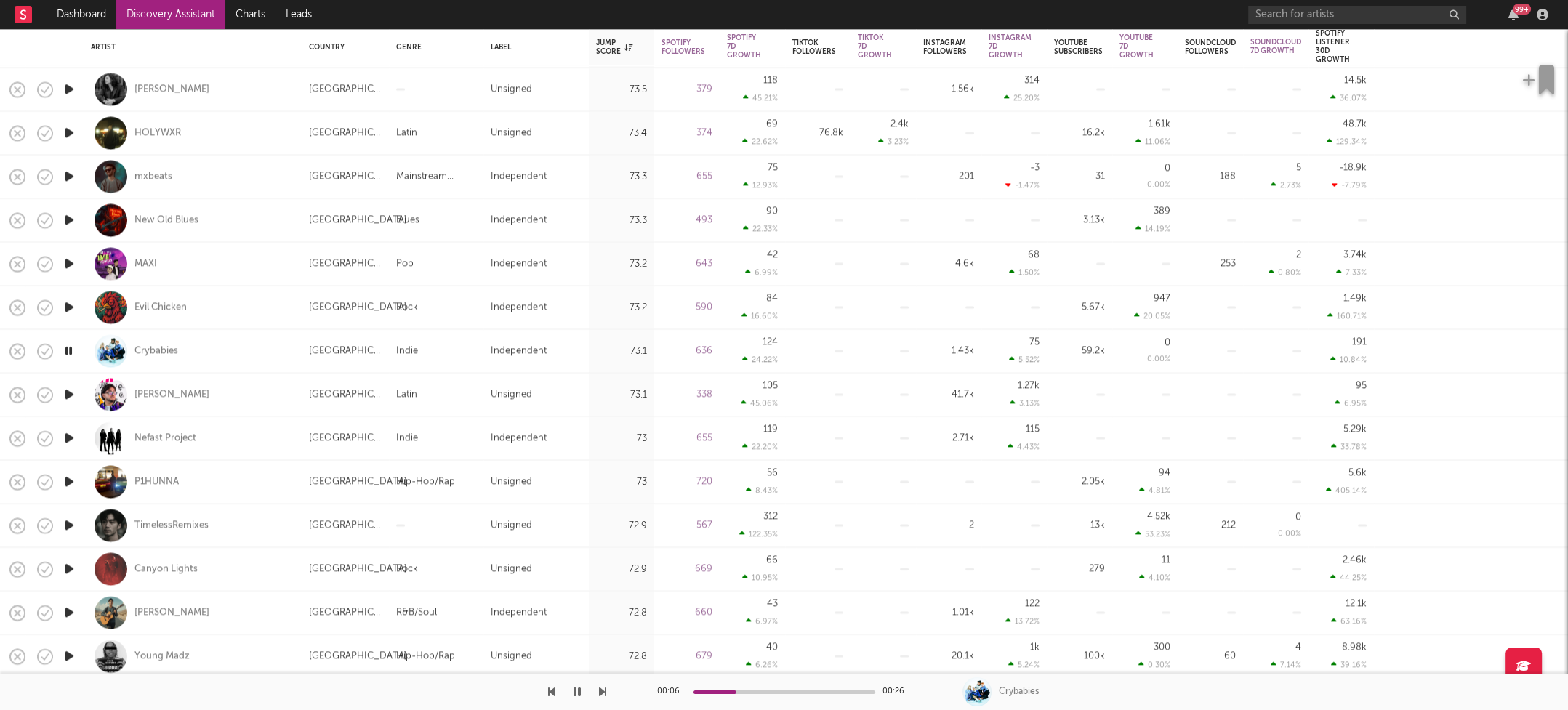
click at [70, 608] on icon "button" at bounding box center [69, 613] width 15 height 18
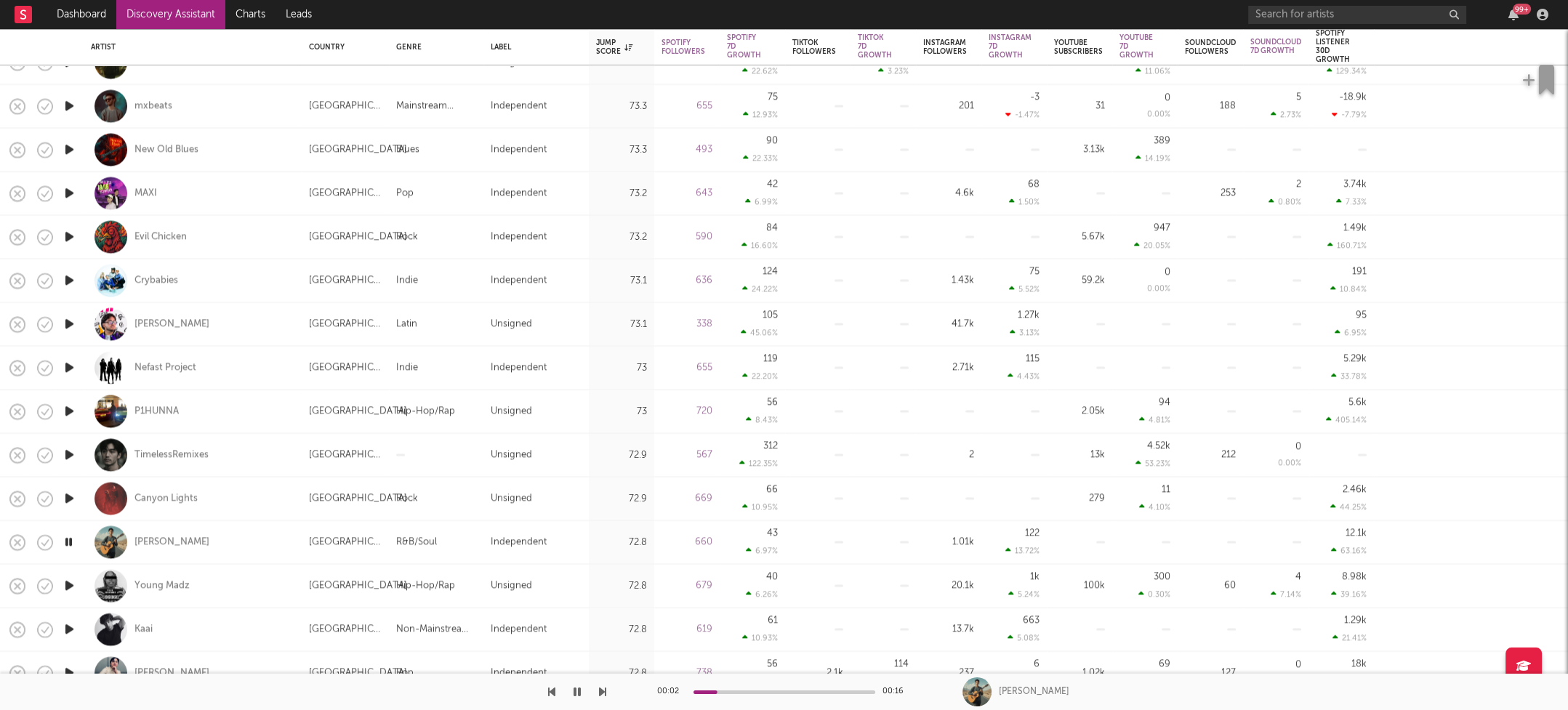
click at [70, 629] on icon "button" at bounding box center [69, 629] width 15 height 18
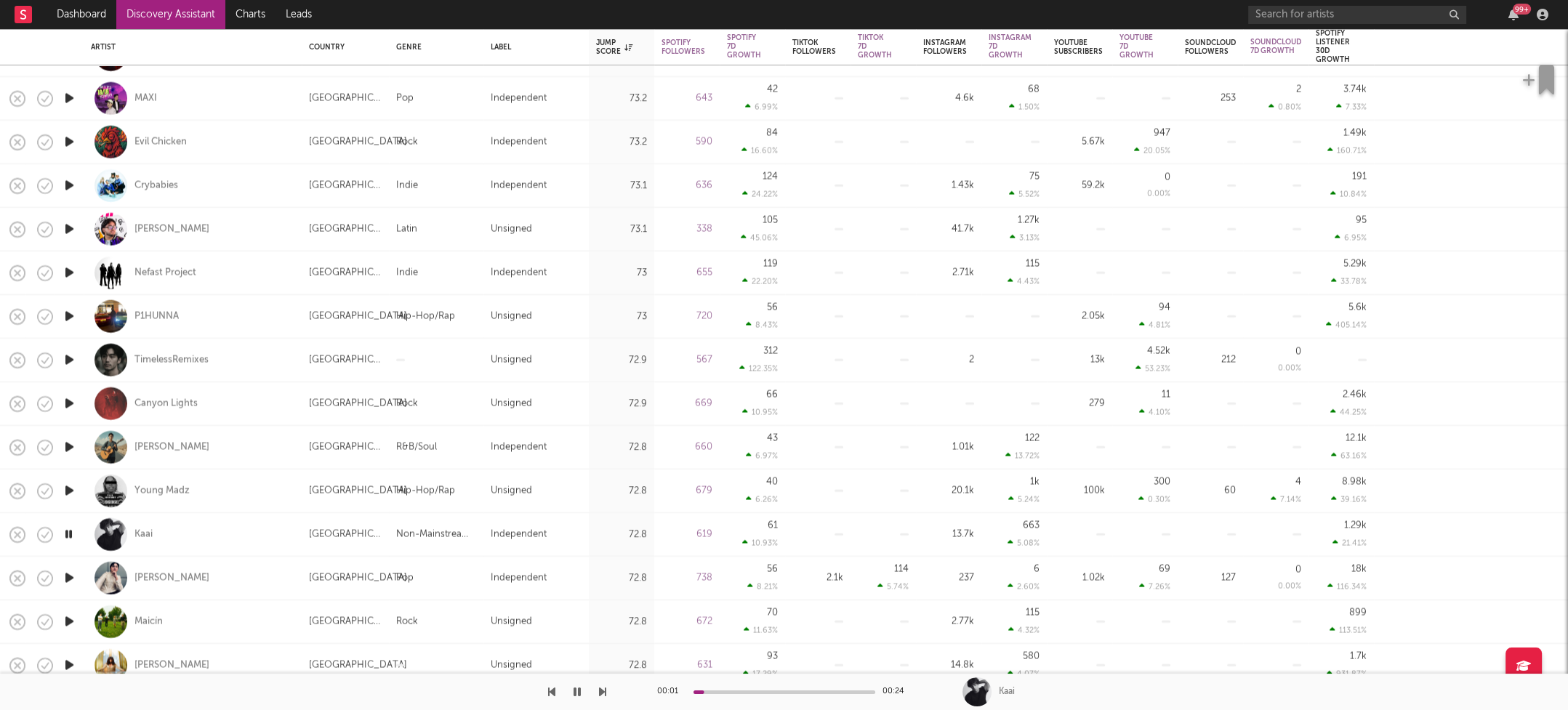
click at [71, 624] on icon "button" at bounding box center [69, 622] width 15 height 18
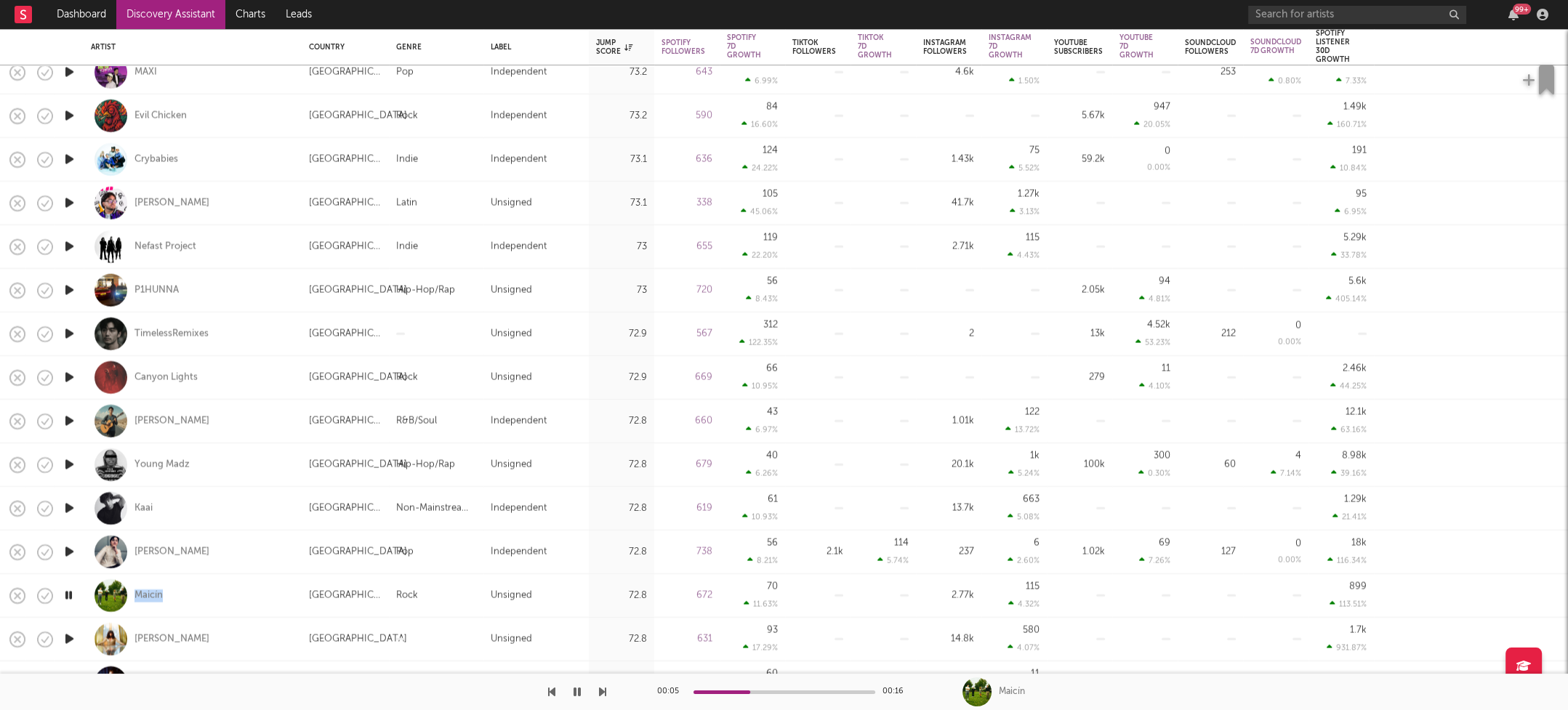
click at [71, 637] on icon "button" at bounding box center [69, 639] width 15 height 18
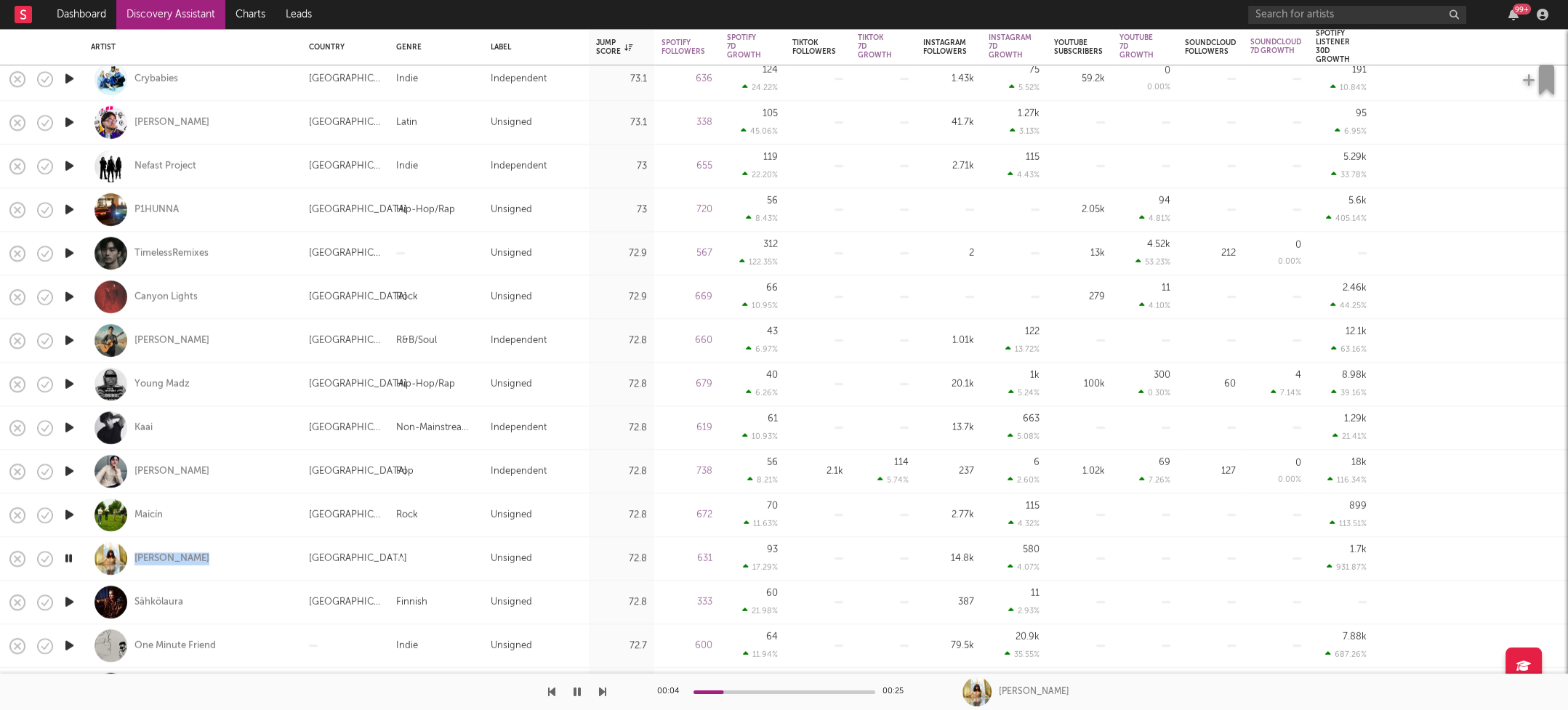
click at [69, 600] on icon "button" at bounding box center [69, 602] width 15 height 18
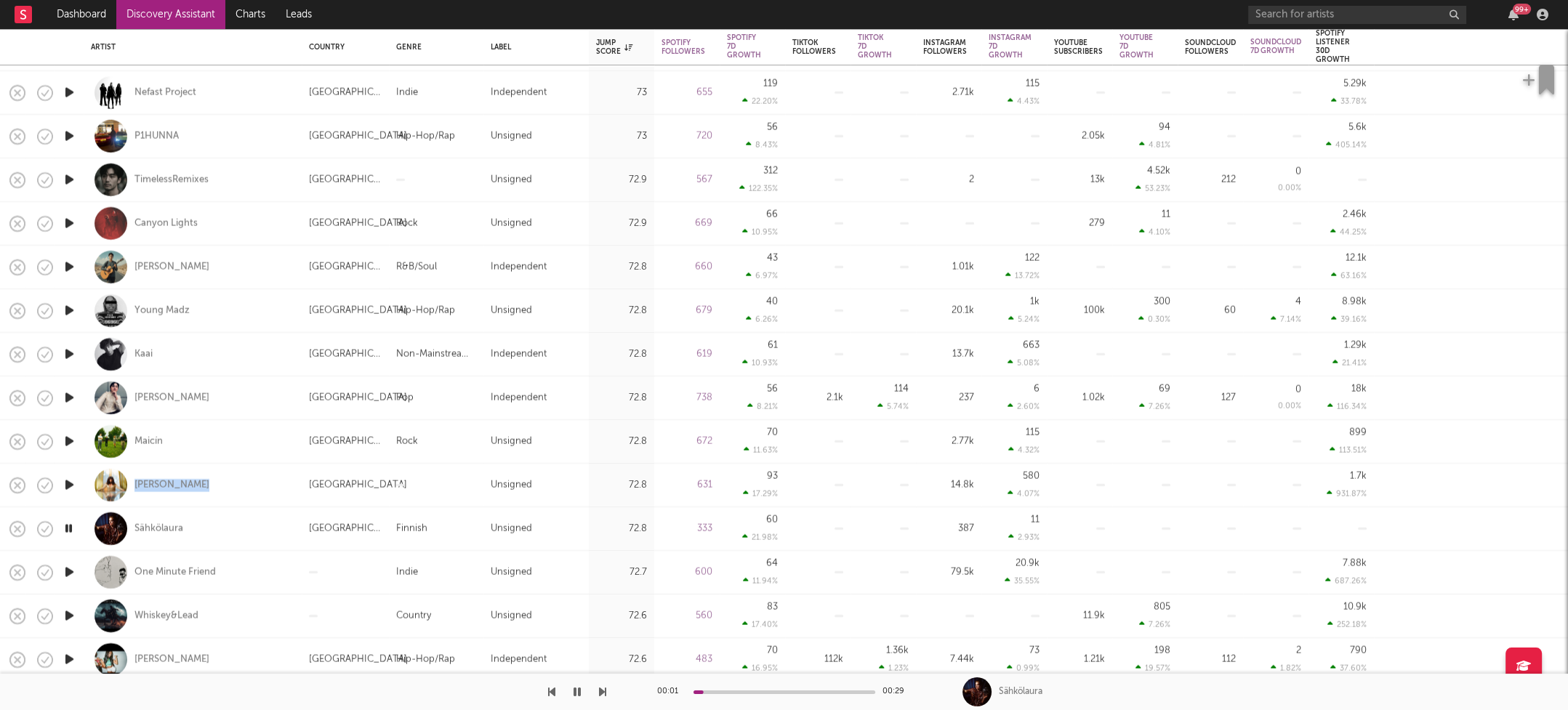
click at [66, 570] on icon "button" at bounding box center [69, 572] width 15 height 18
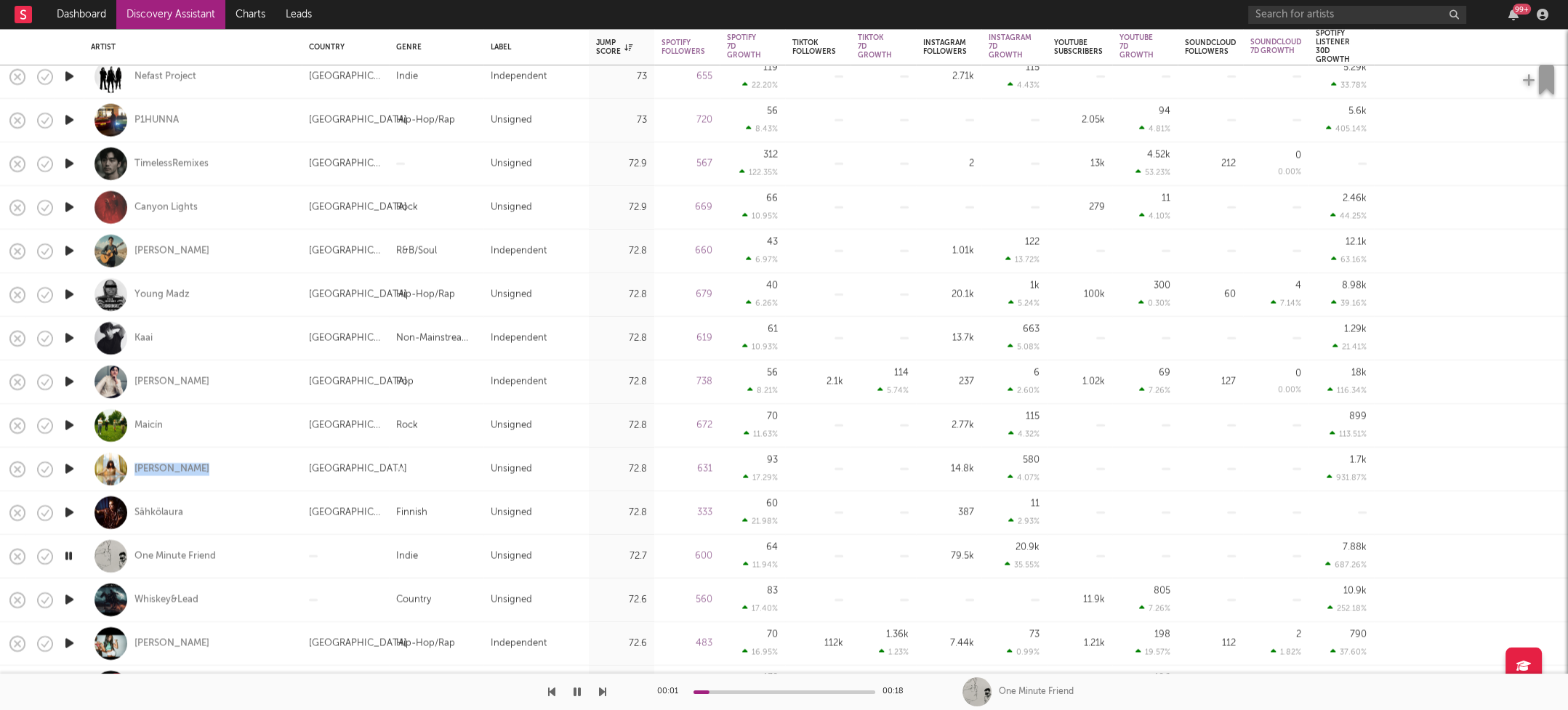
click at [69, 595] on icon "button" at bounding box center [69, 600] width 15 height 18
click at [67, 595] on icon "button" at bounding box center [68, 600] width 14 height 18
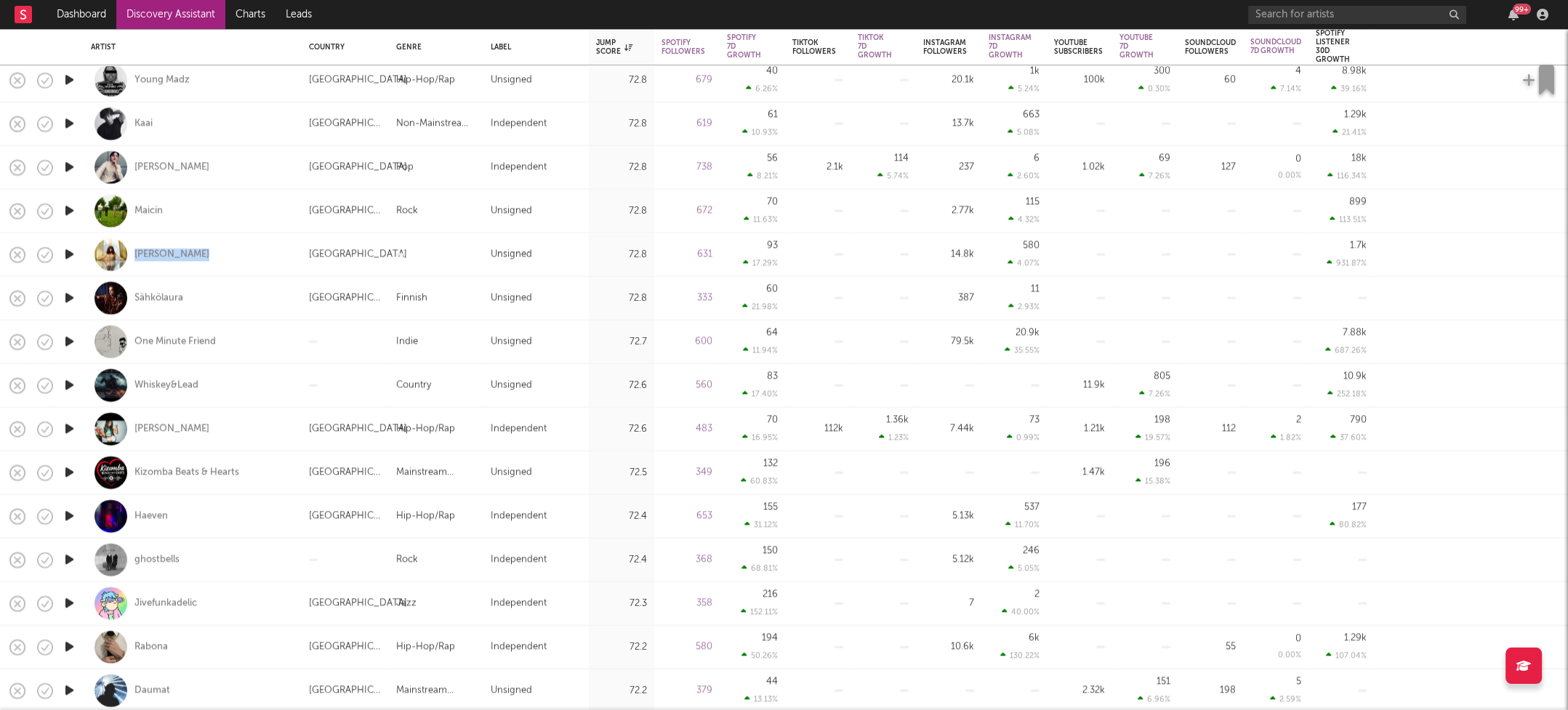
click at [69, 600] on icon "button" at bounding box center [69, 604] width 15 height 18
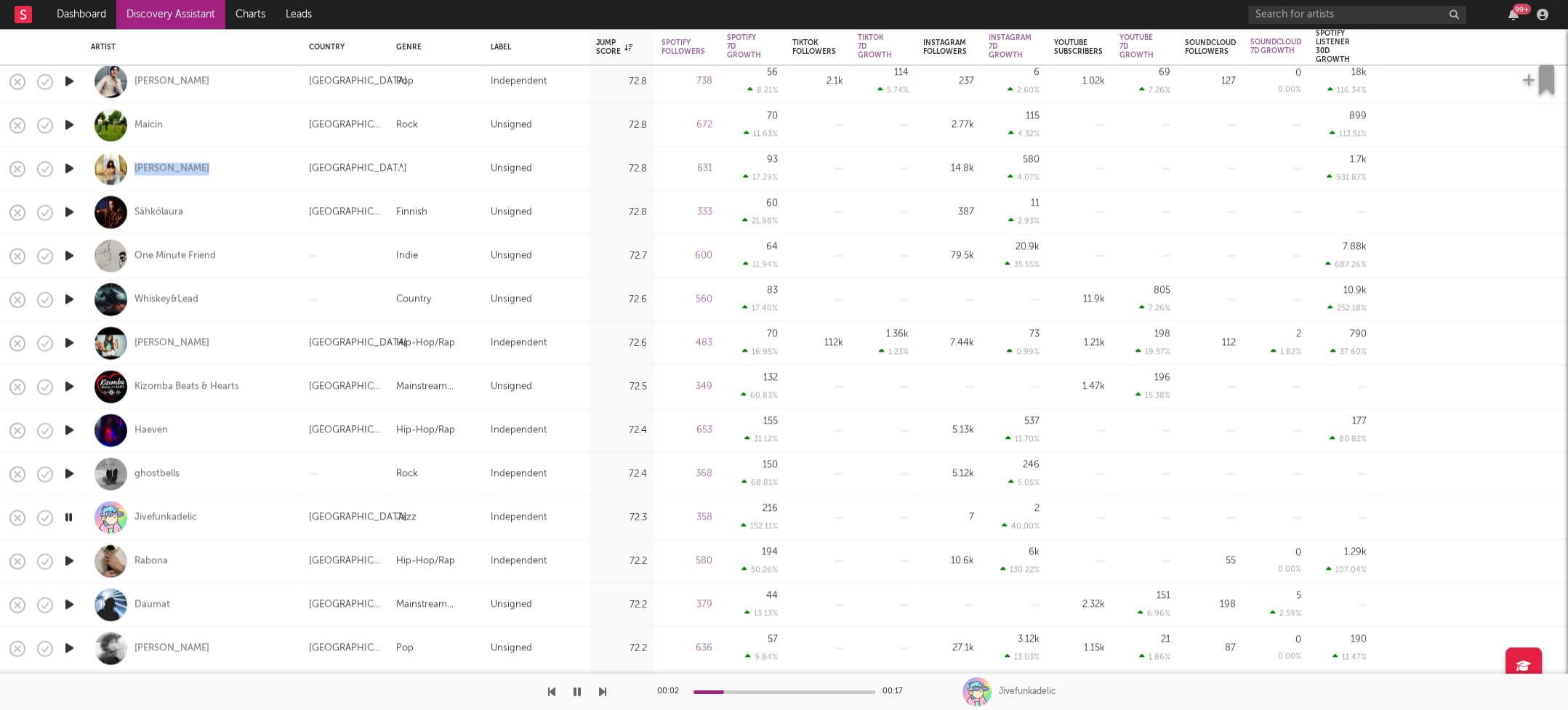
click at [70, 559] on icon "button" at bounding box center [69, 561] width 15 height 18
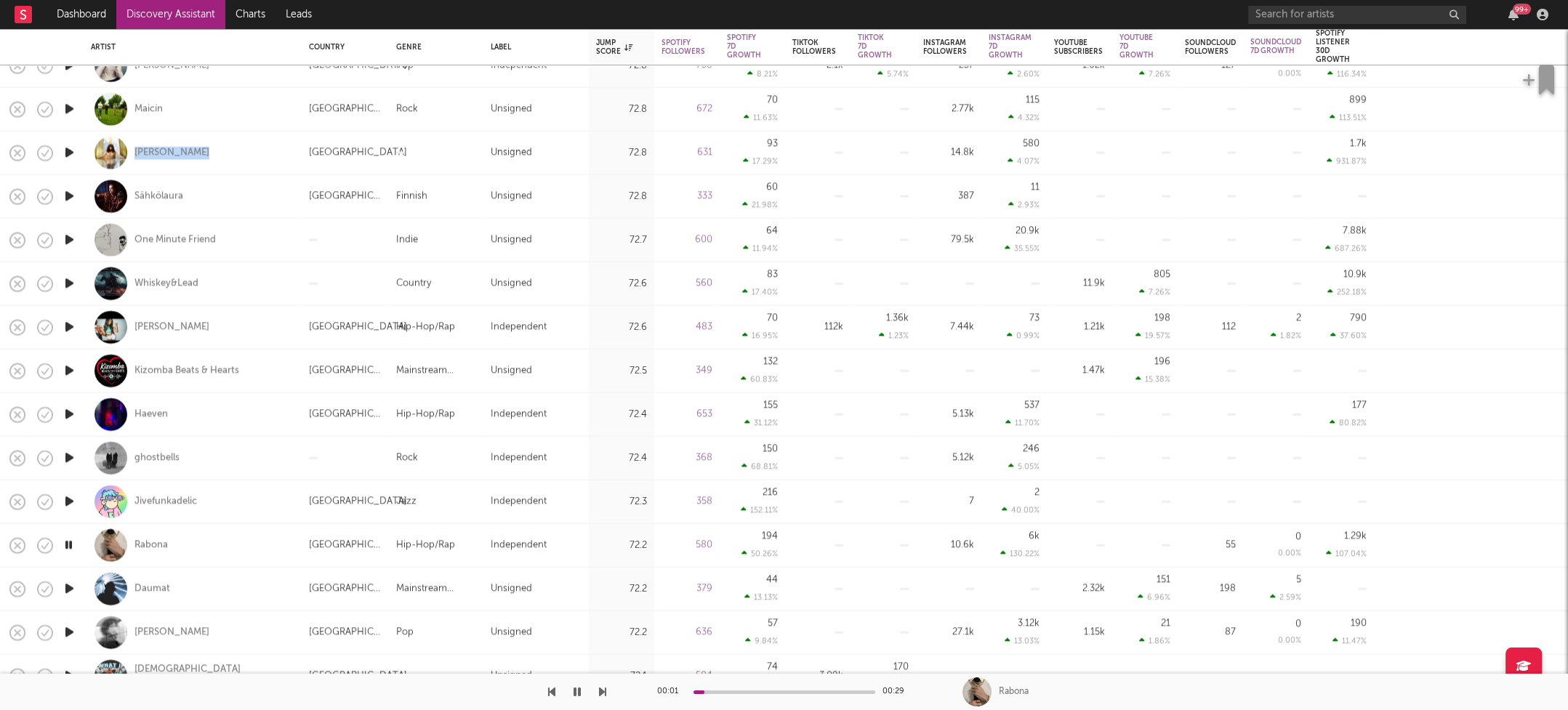
click at [72, 585] on icon "button" at bounding box center [69, 589] width 15 height 18
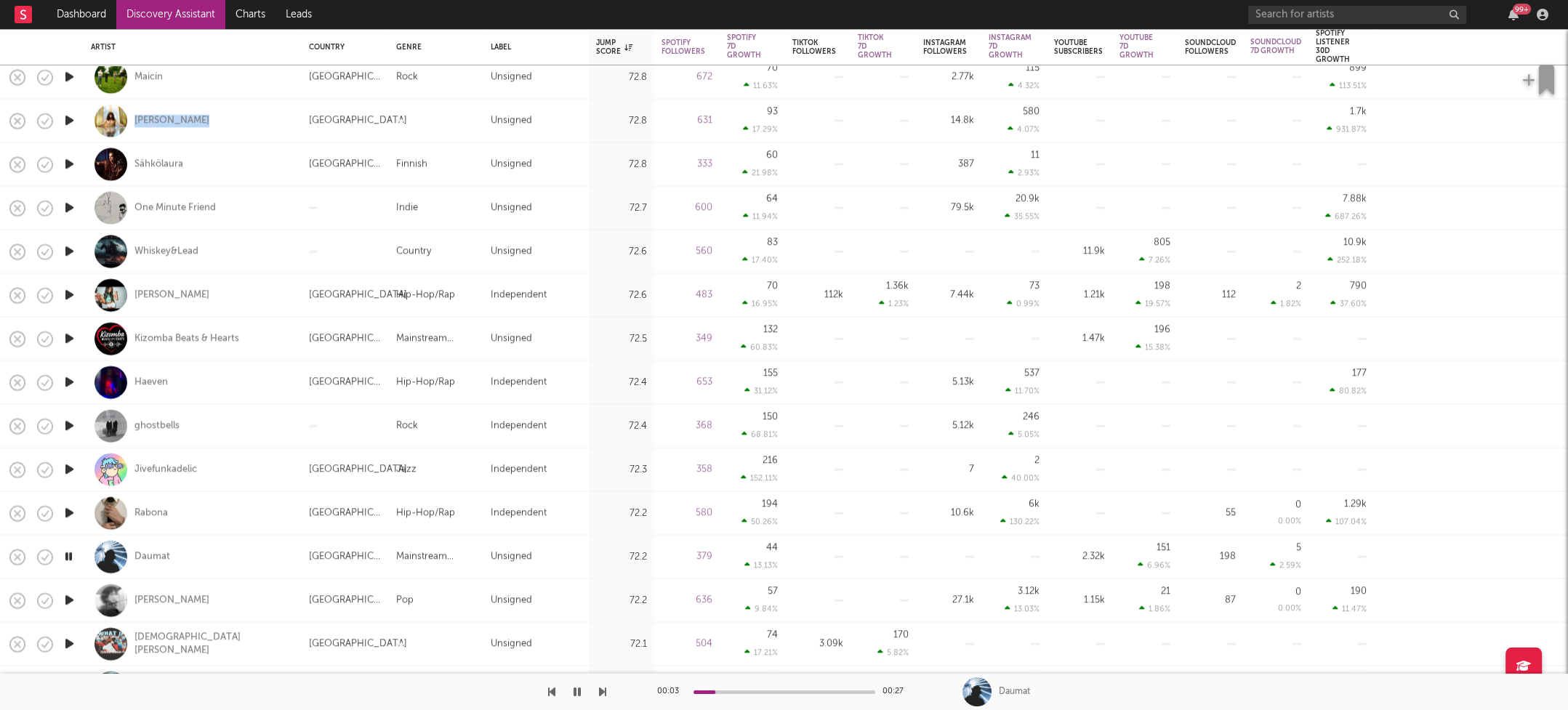
click at [70, 598] on icon "button" at bounding box center [69, 600] width 15 height 18
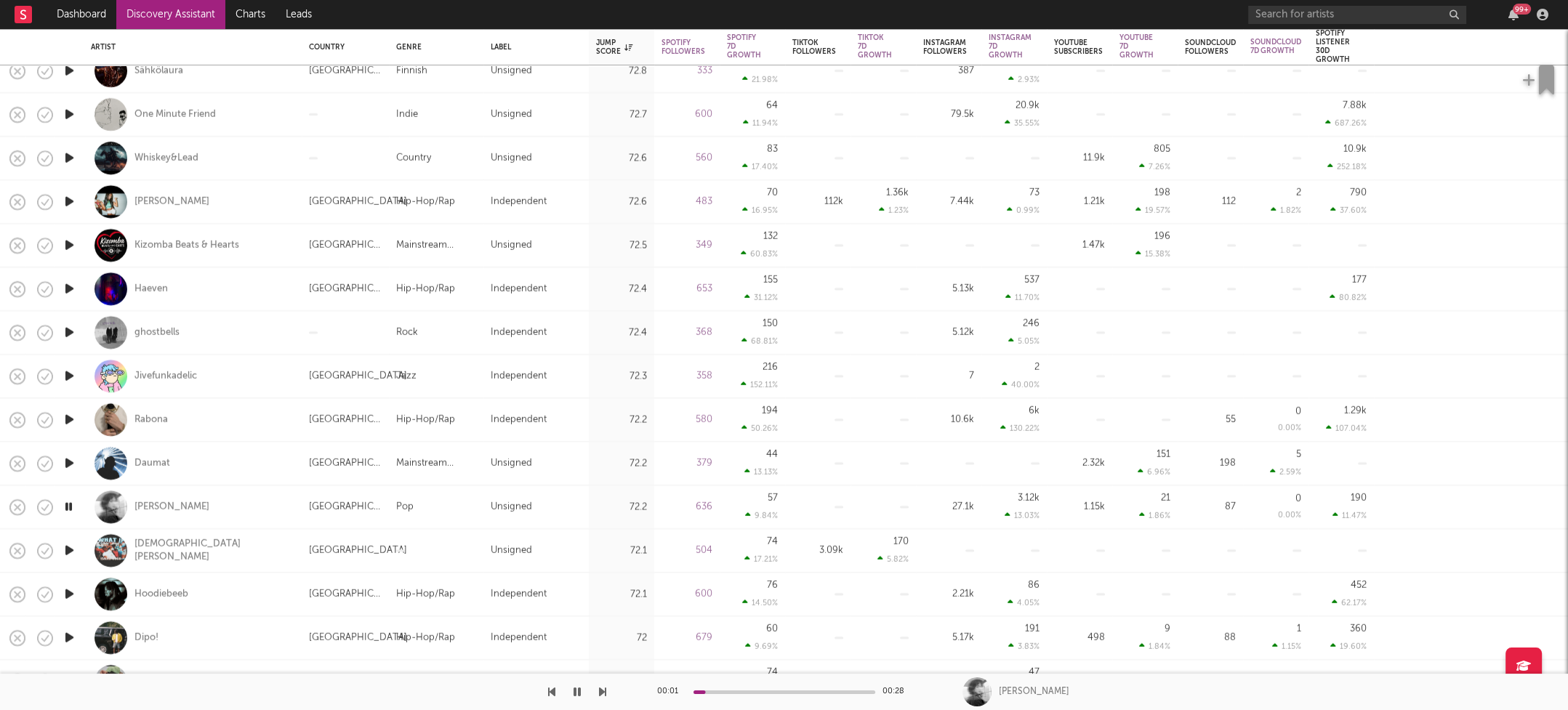
click at [71, 590] on icon "button" at bounding box center [69, 594] width 15 height 18
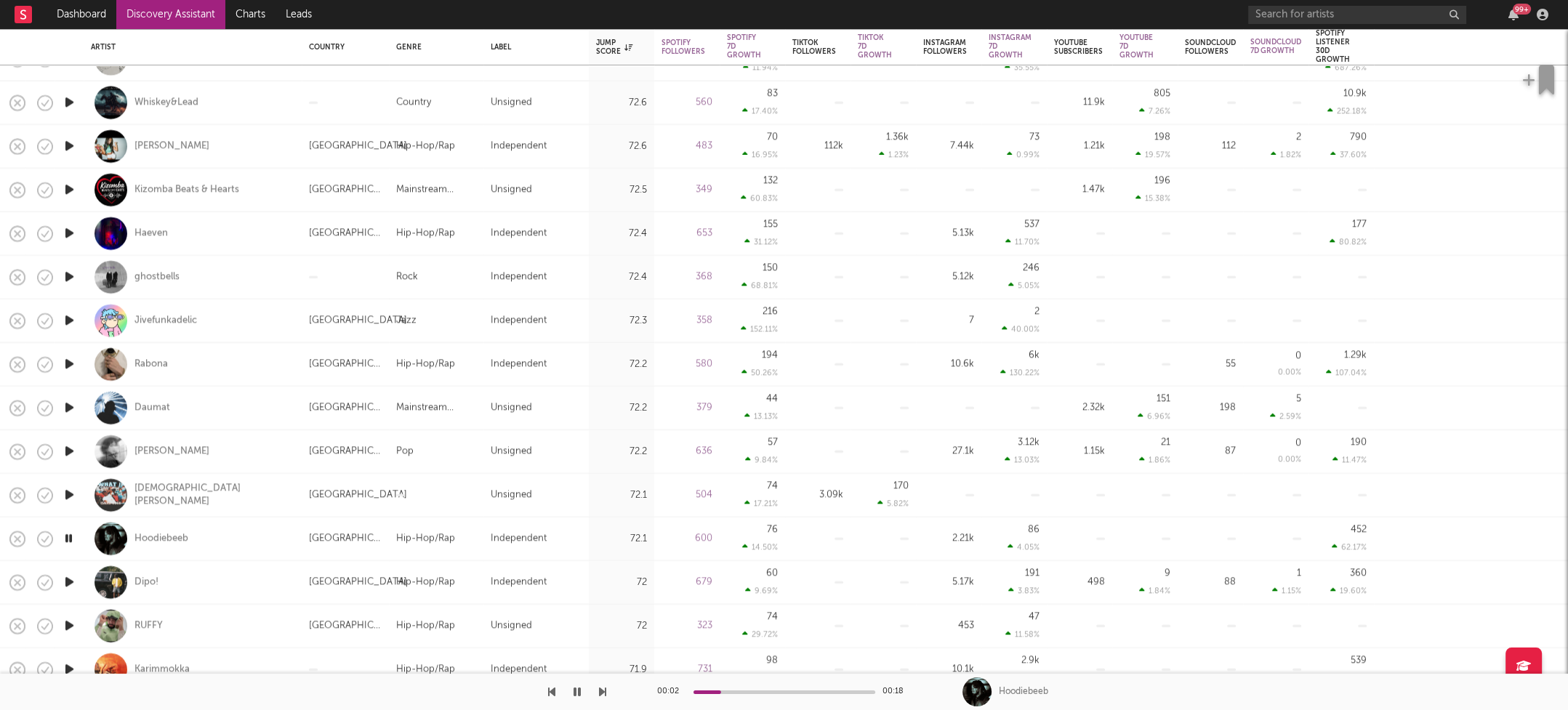
click at [71, 582] on icon "button" at bounding box center [69, 582] width 15 height 18
click at [71, 625] on icon "button" at bounding box center [69, 626] width 15 height 18
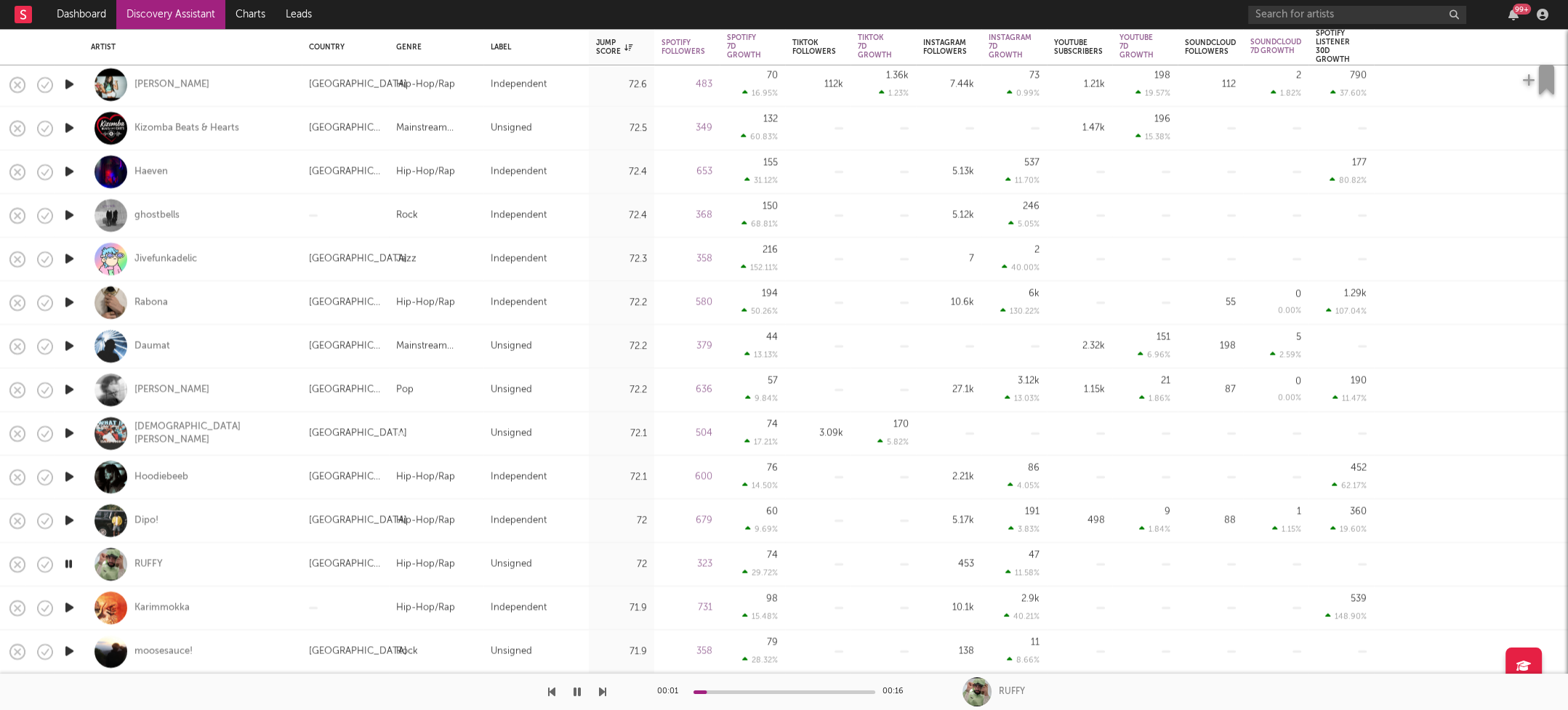
click at [71, 600] on icon "button" at bounding box center [69, 608] width 15 height 18
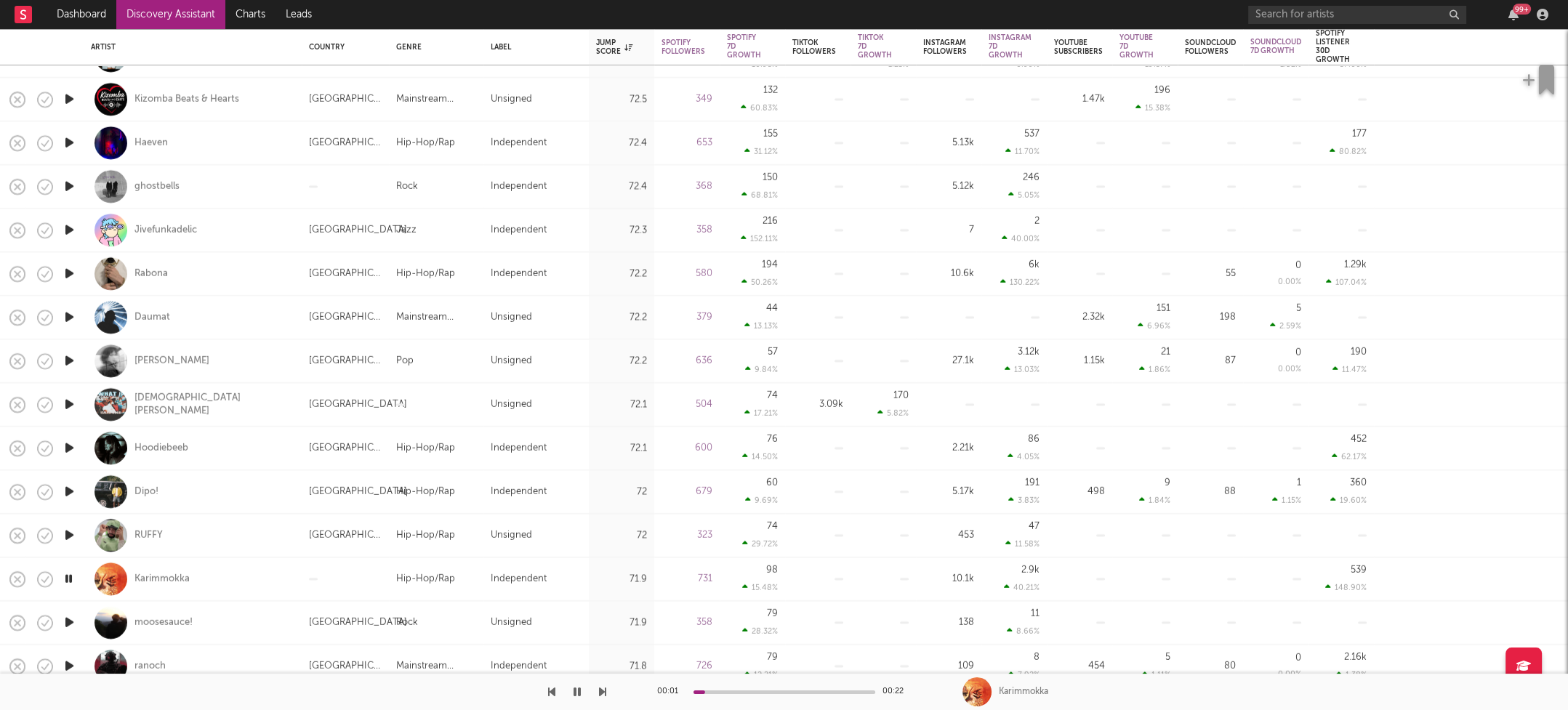
click at [66, 616] on icon "button" at bounding box center [69, 622] width 15 height 18
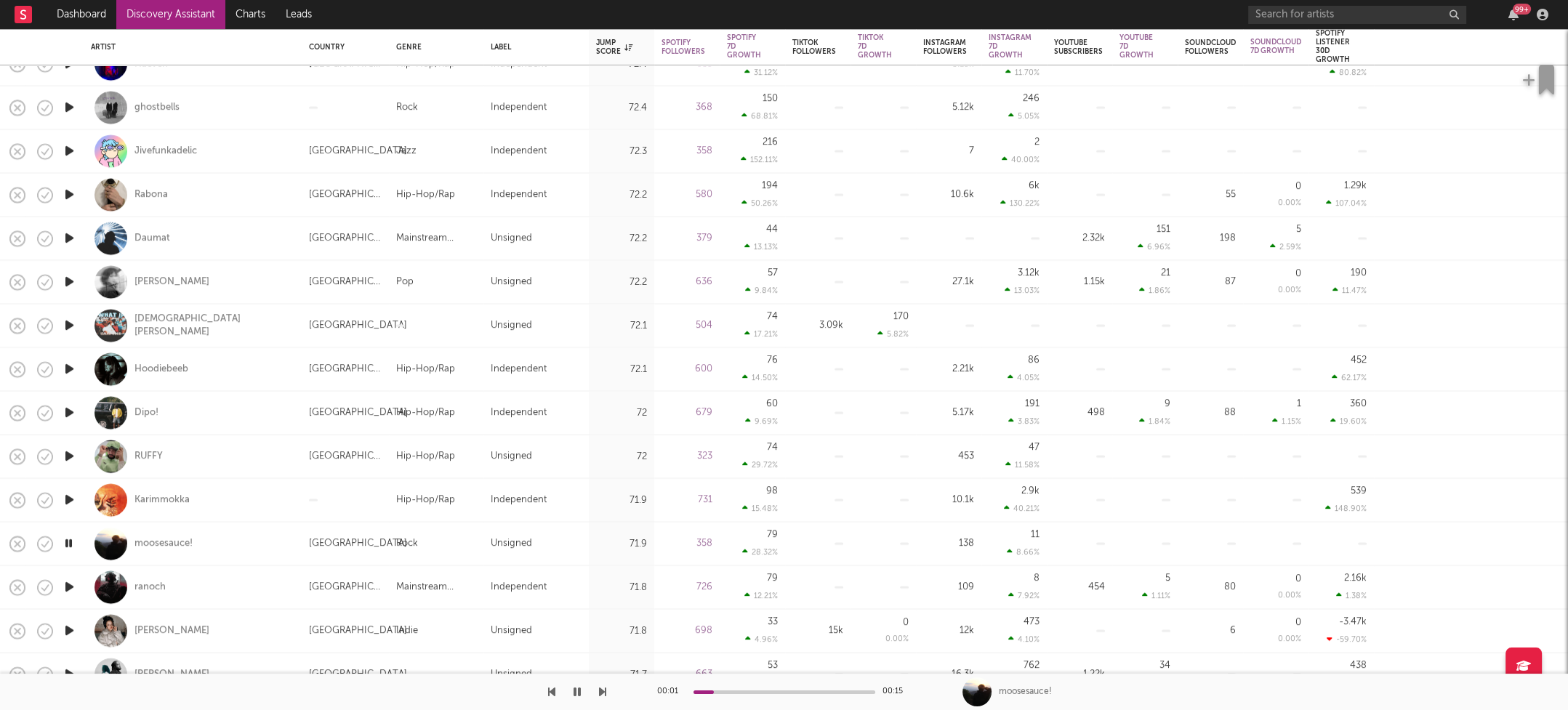
click at [67, 584] on icon "button" at bounding box center [69, 587] width 15 height 18
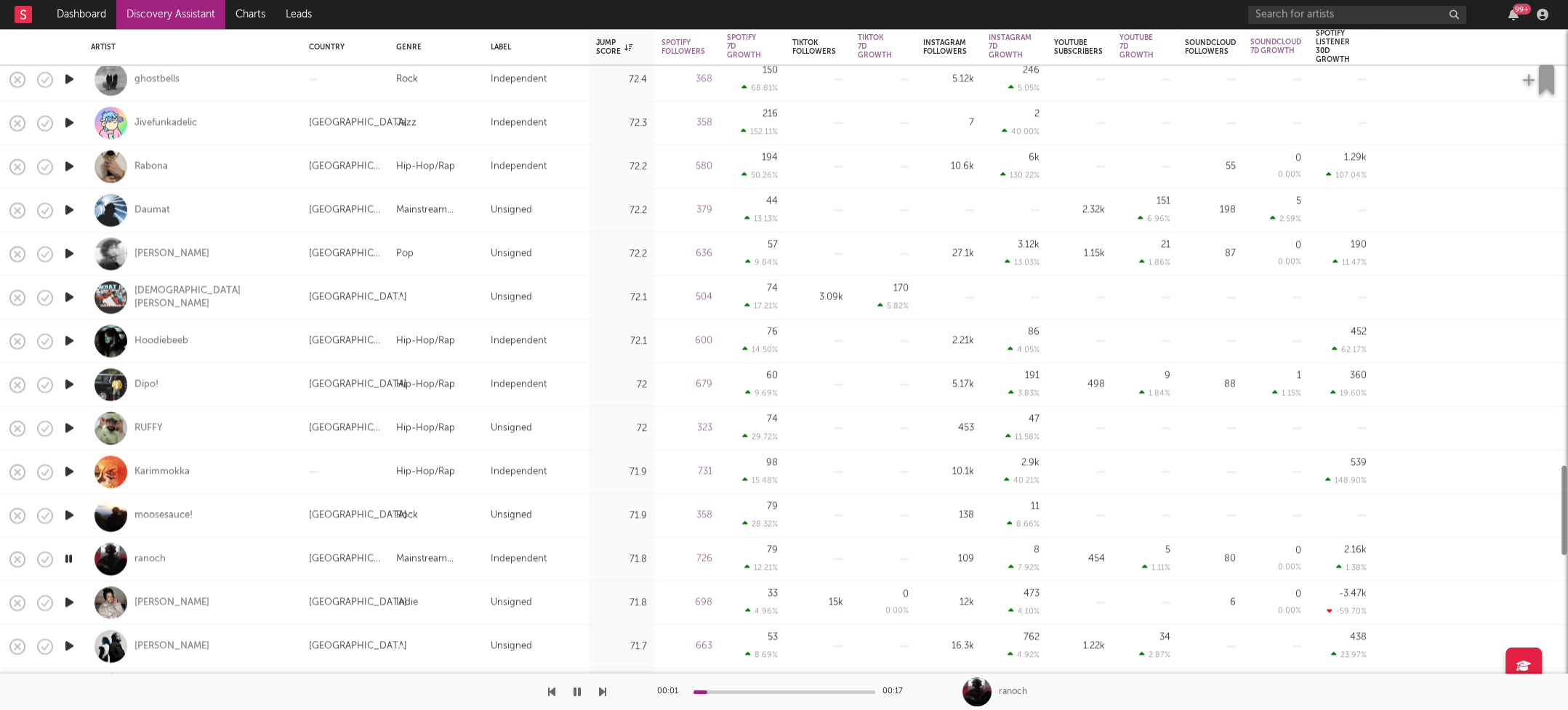
click at [68, 596] on icon "button" at bounding box center [69, 603] width 15 height 18
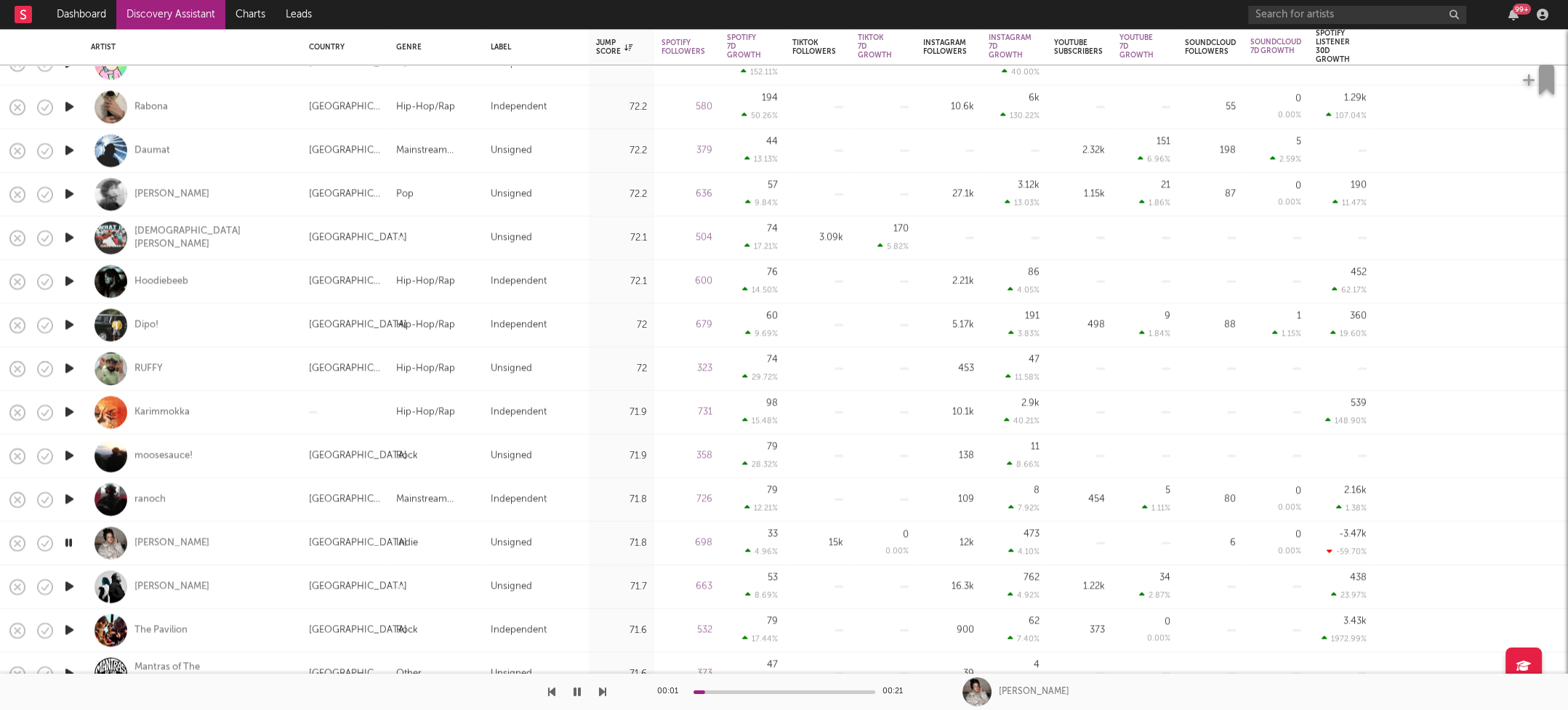
click at [63, 576] on div at bounding box center [69, 587] width 29 height 43
select select "1w"
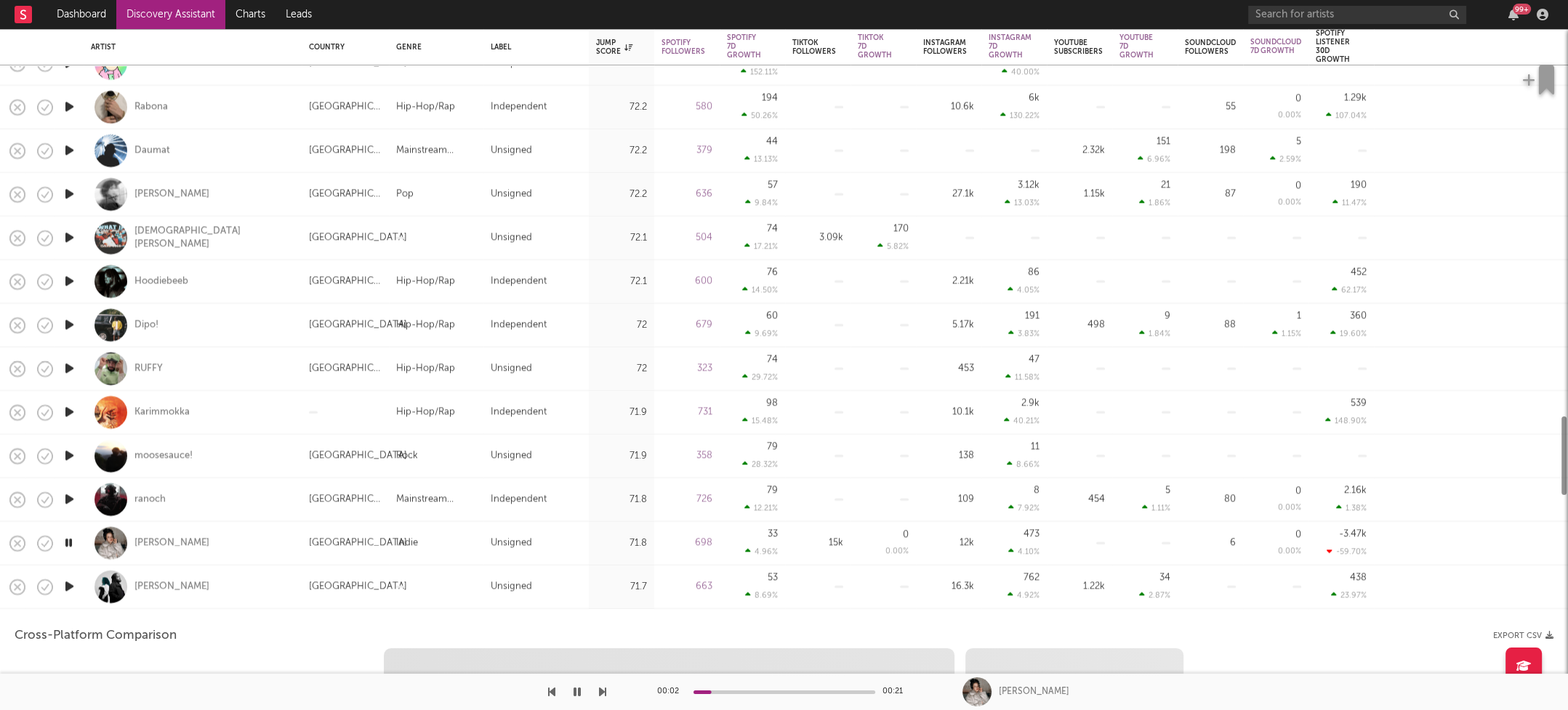
select select "1w"
click at [66, 585] on icon "button" at bounding box center [69, 587] width 15 height 18
select select "1m"
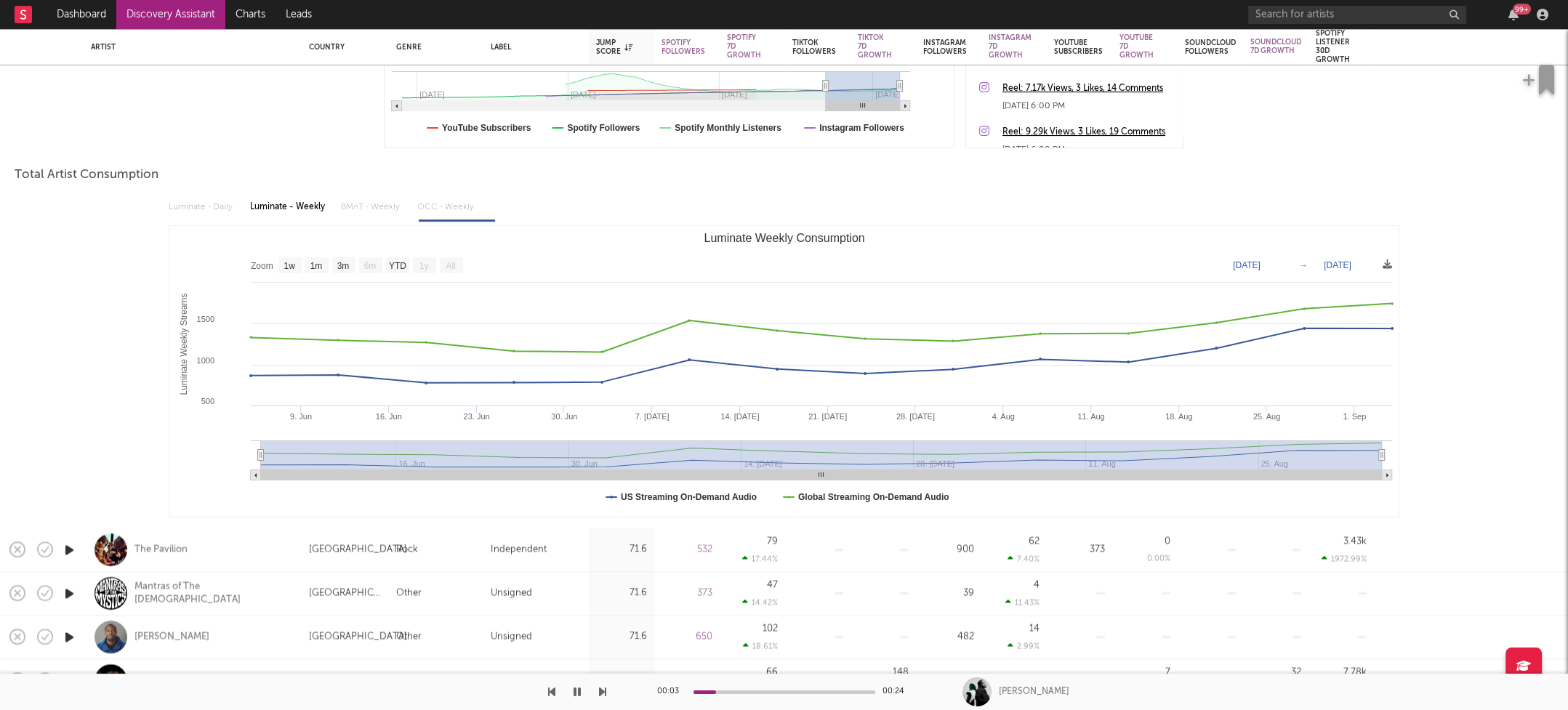
click at [66, 547] on icon "button" at bounding box center [69, 550] width 15 height 18
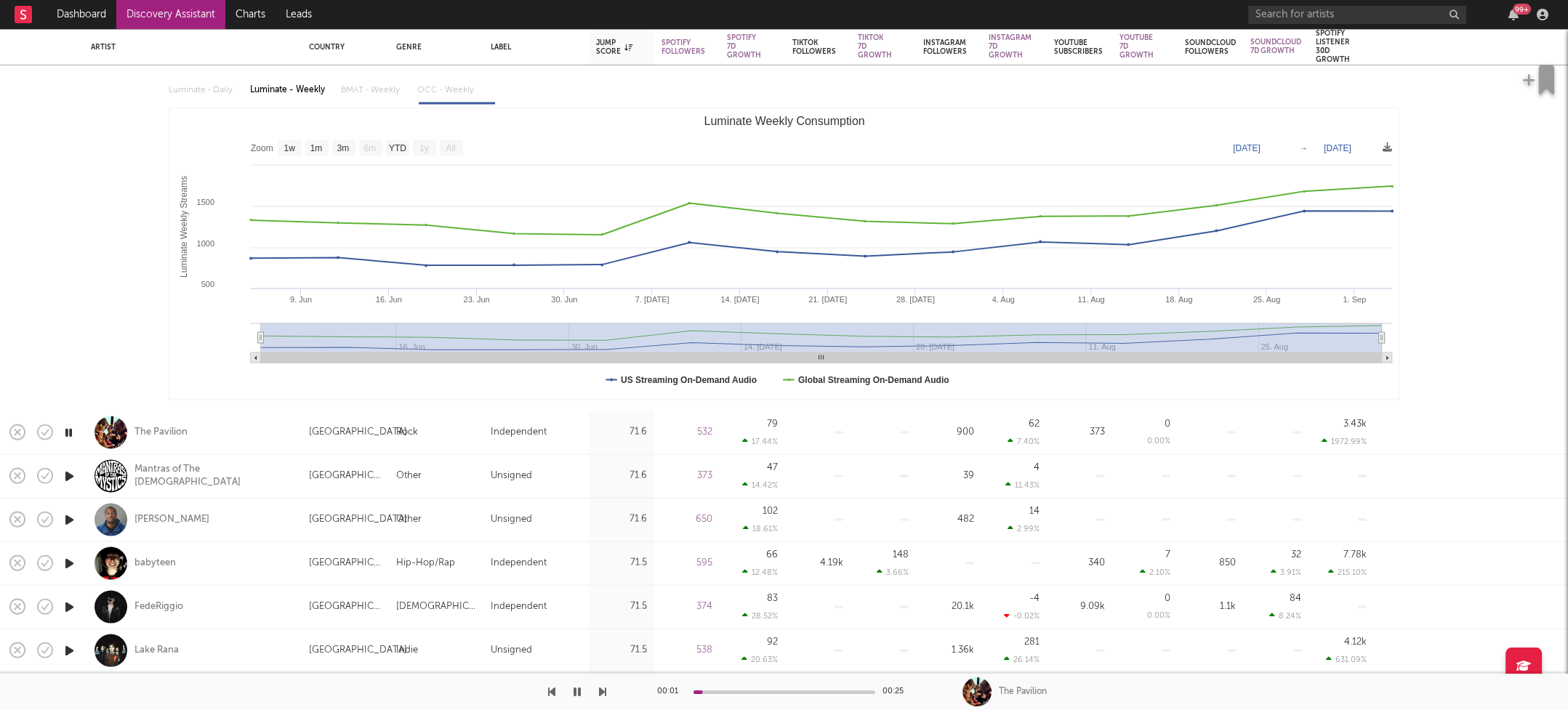
click at [67, 472] on icon "button" at bounding box center [69, 476] width 15 height 18
click at [69, 516] on icon "button" at bounding box center [69, 519] width 15 height 18
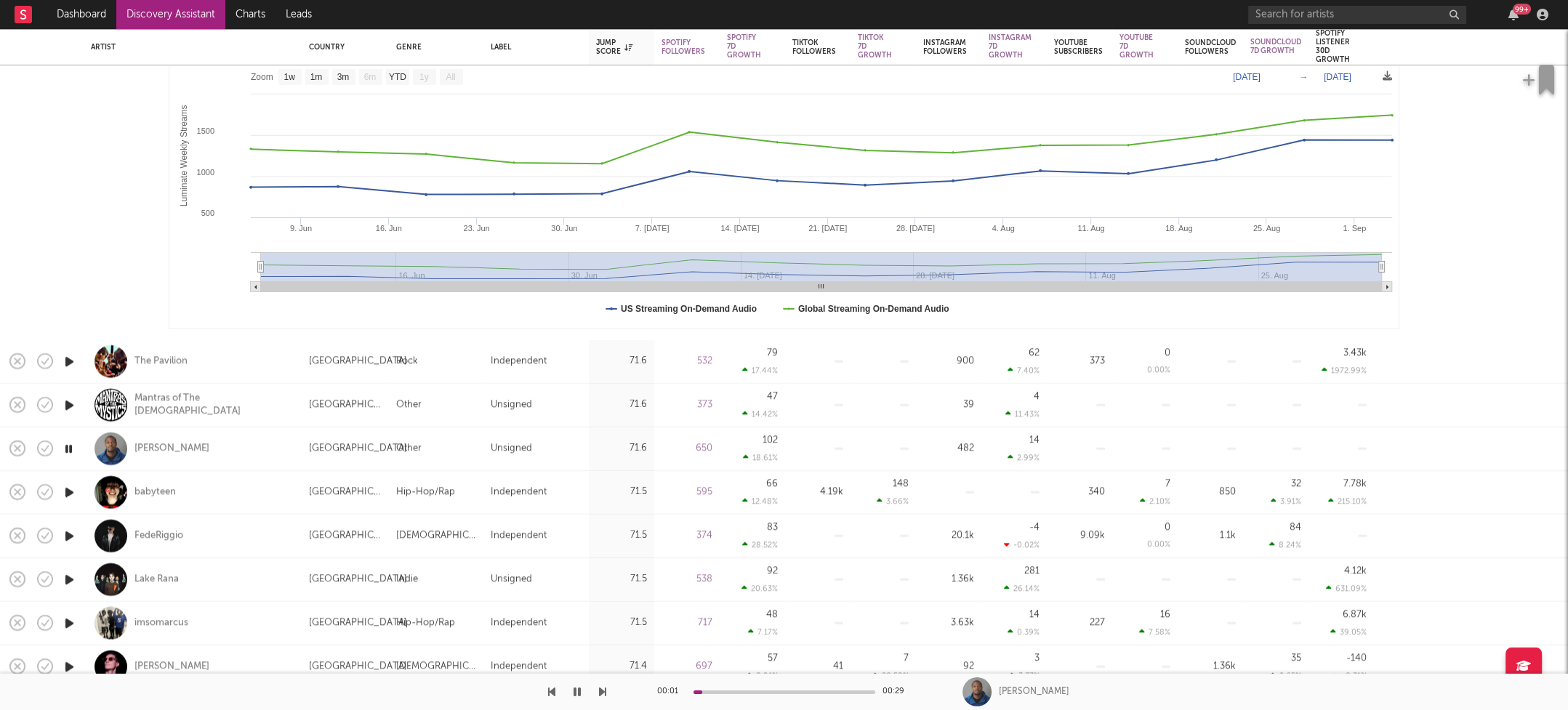
click at [69, 491] on icon "button" at bounding box center [69, 492] width 15 height 18
click at [66, 531] on icon "button" at bounding box center [69, 535] width 15 height 18
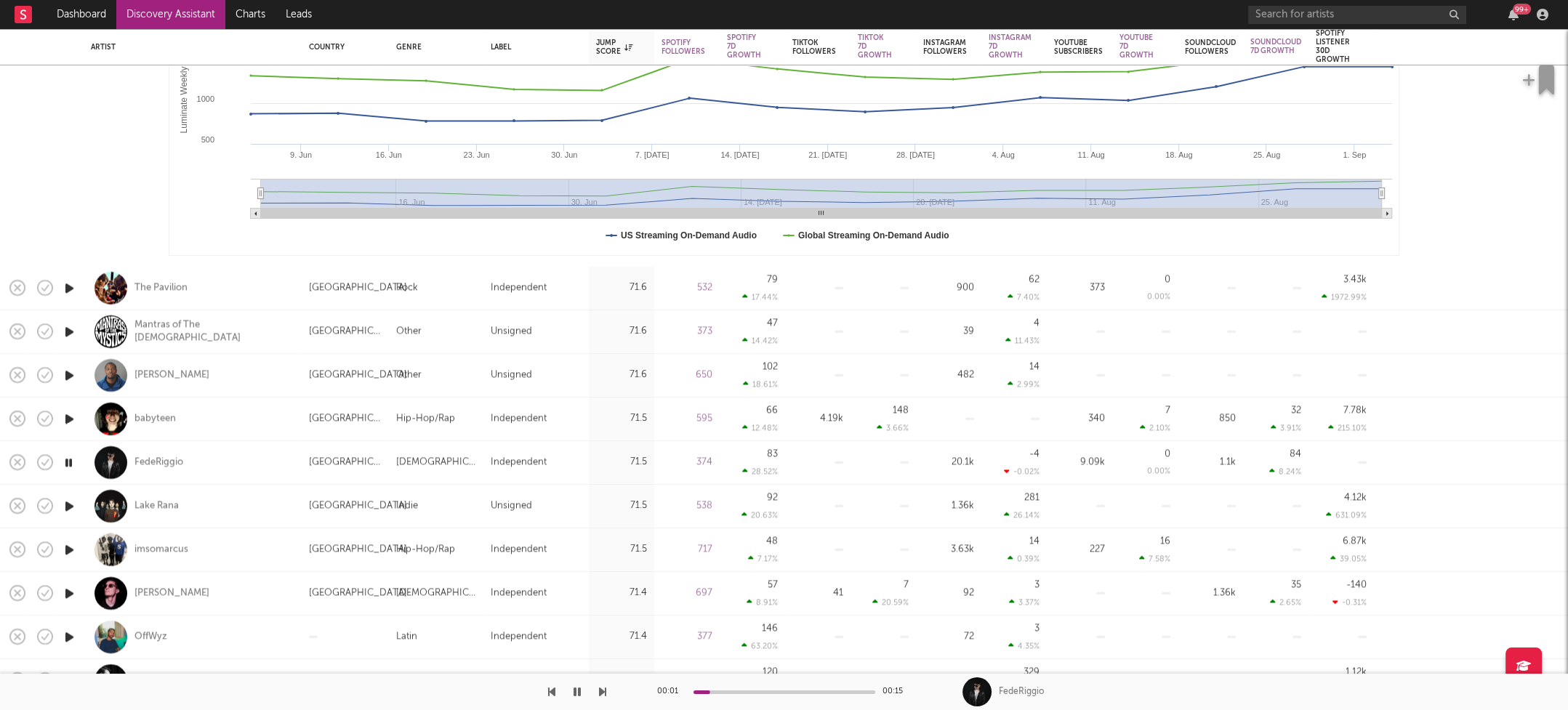
click at [69, 503] on icon "button" at bounding box center [69, 506] width 15 height 18
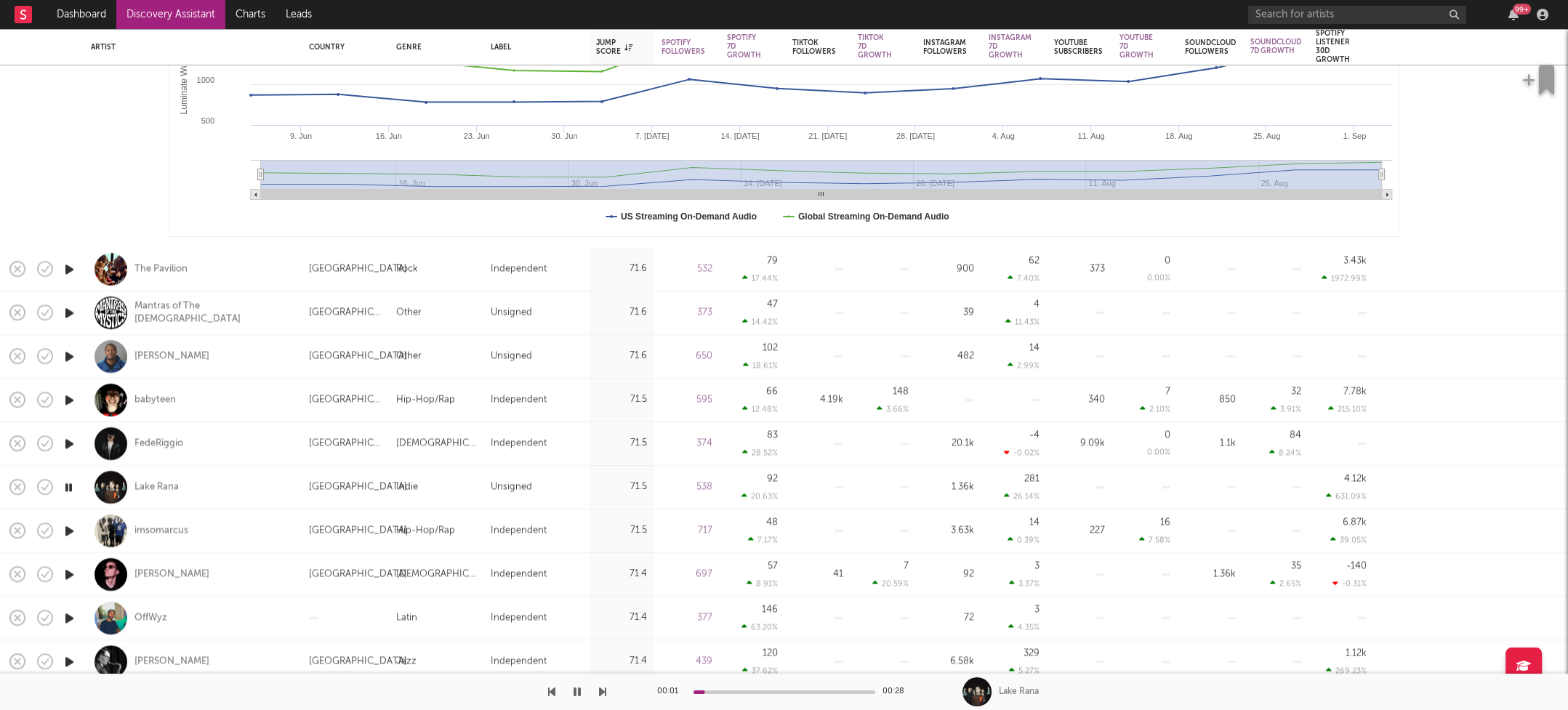
click at [66, 526] on icon "button" at bounding box center [69, 531] width 15 height 18
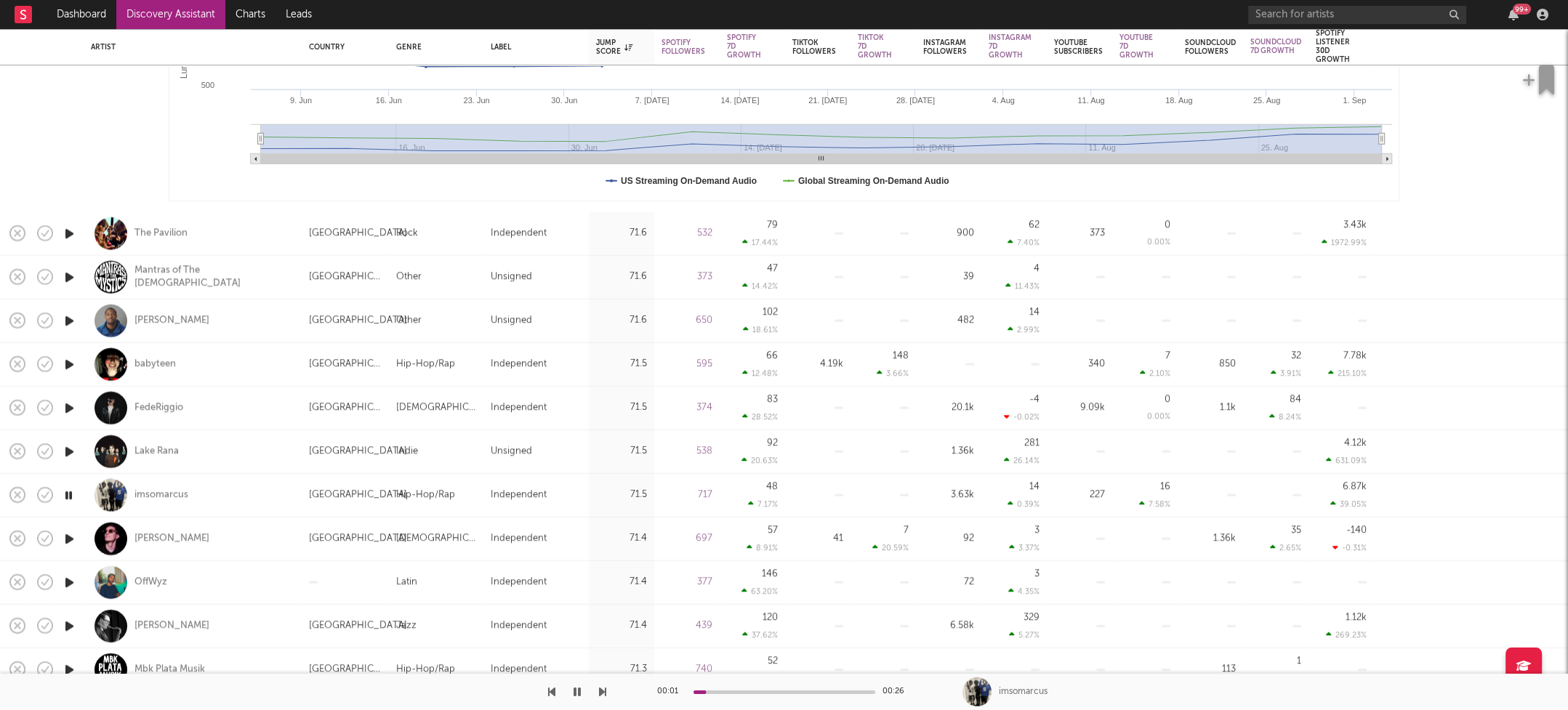
click at [67, 534] on icon "button" at bounding box center [69, 538] width 15 height 18
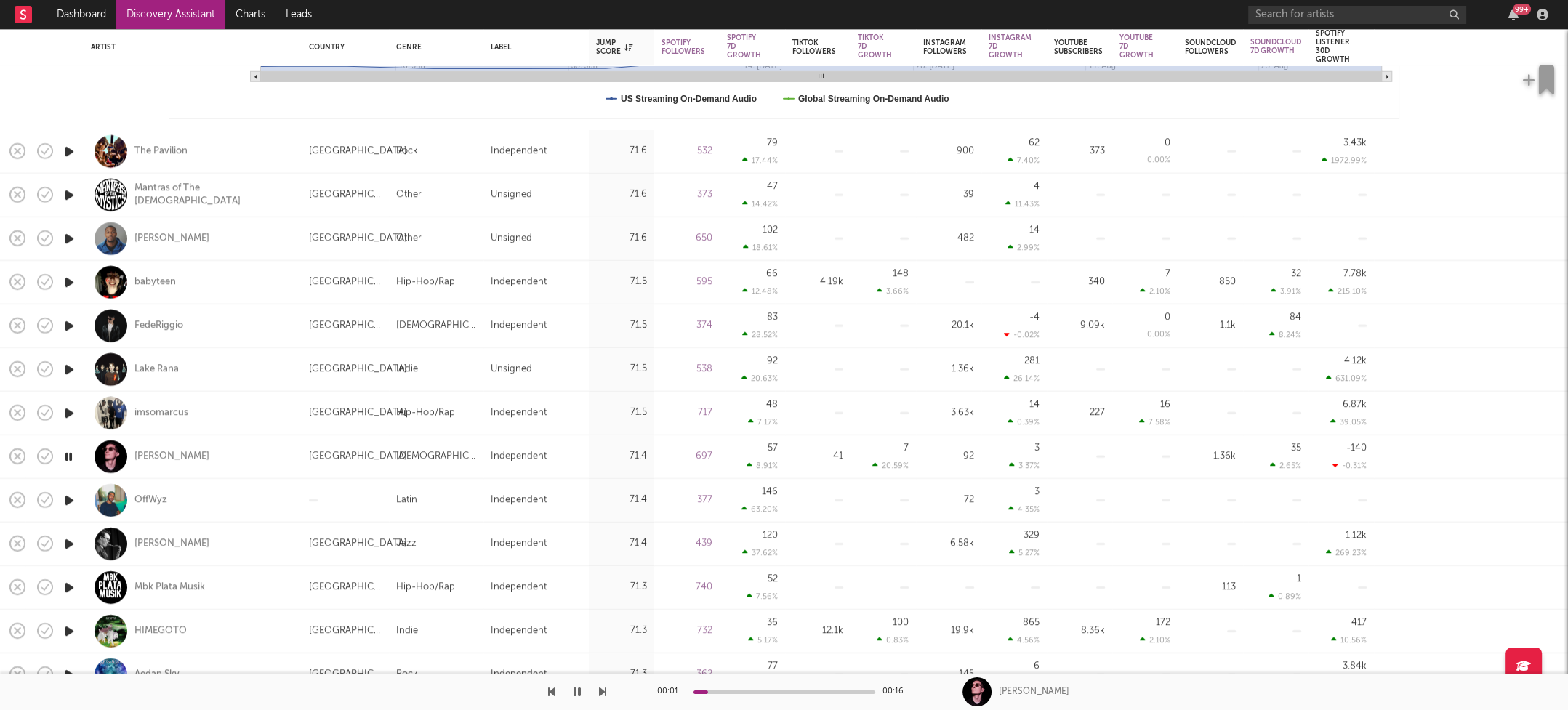
click at [67, 497] on icon "button" at bounding box center [69, 500] width 15 height 18
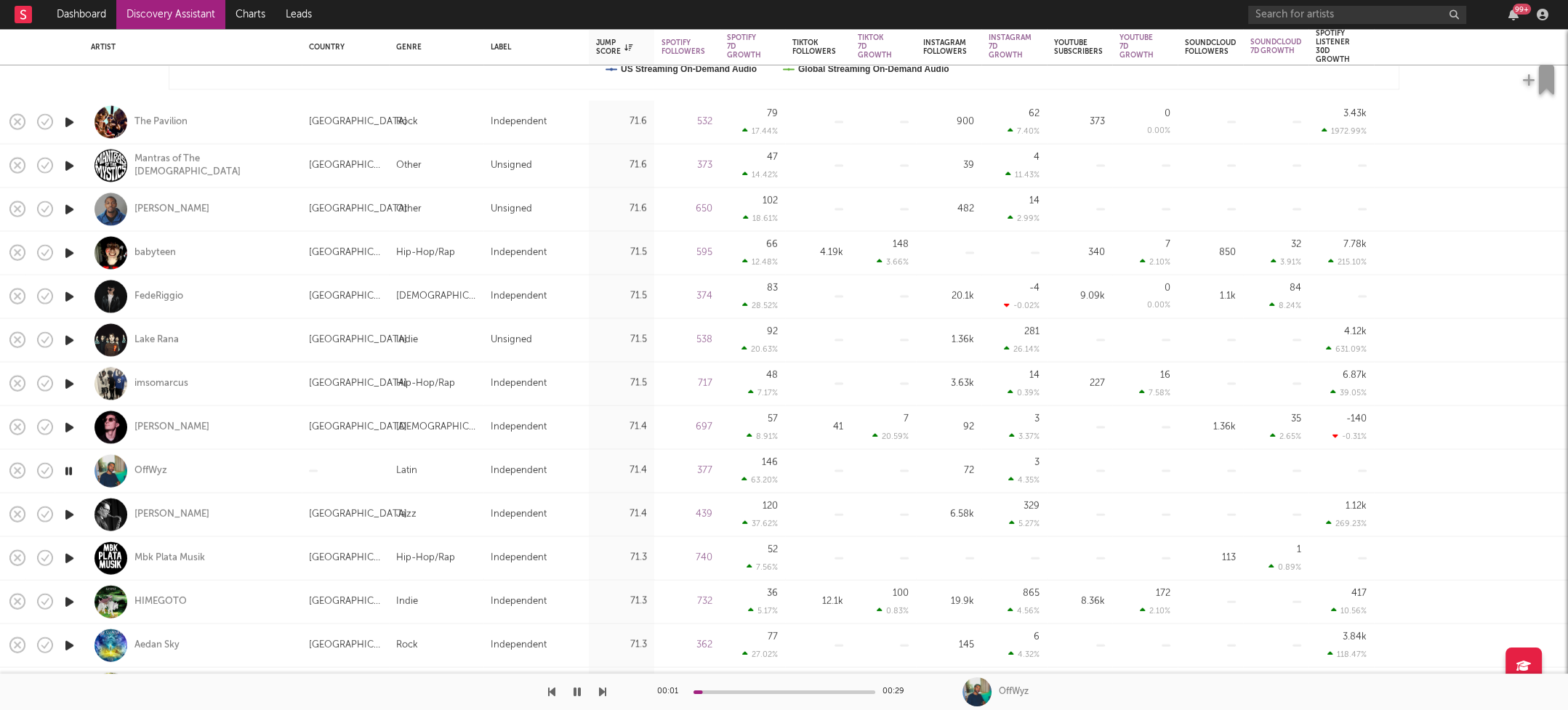
click at [68, 514] on icon "button" at bounding box center [69, 514] width 15 height 18
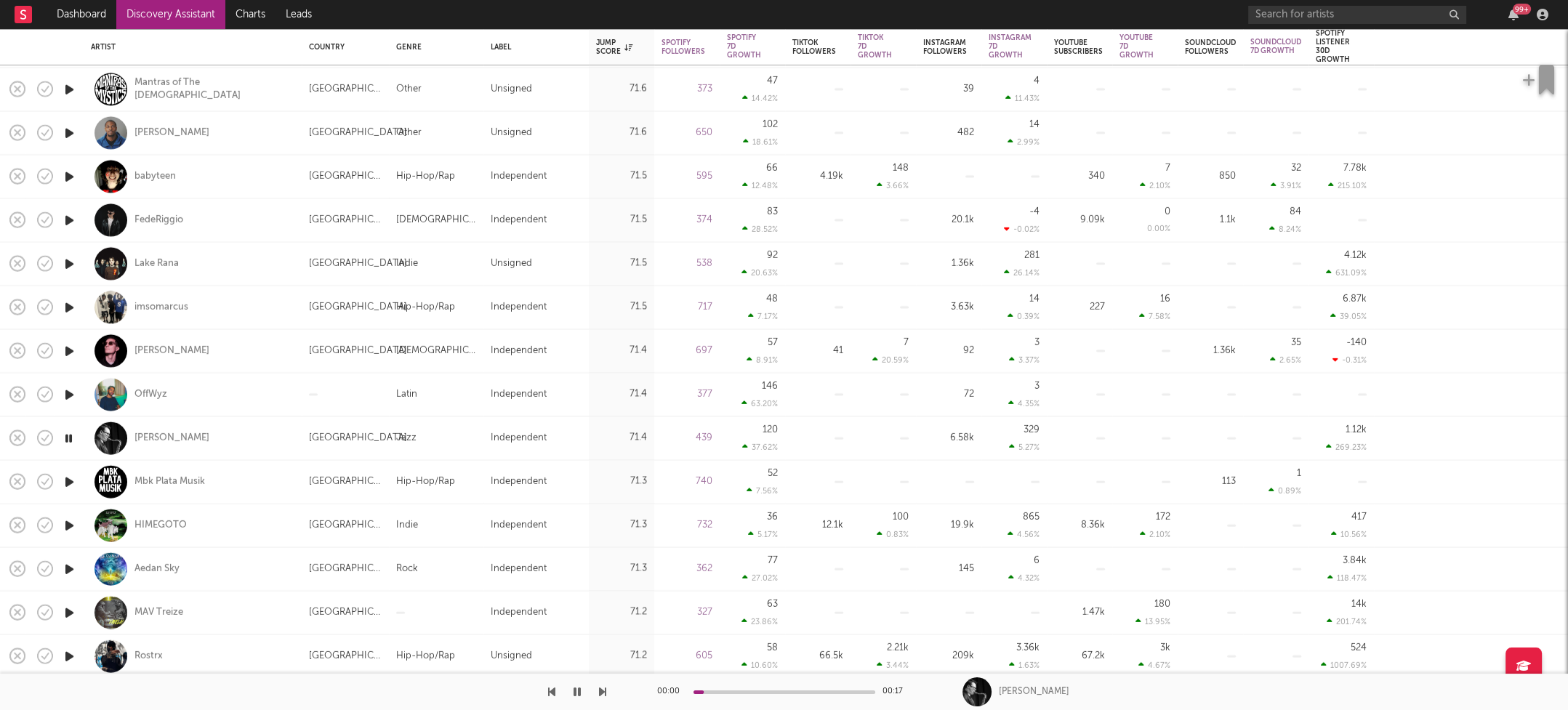
click at [66, 479] on icon "button" at bounding box center [69, 482] width 15 height 18
click at [69, 526] on icon "button" at bounding box center [69, 525] width 15 height 18
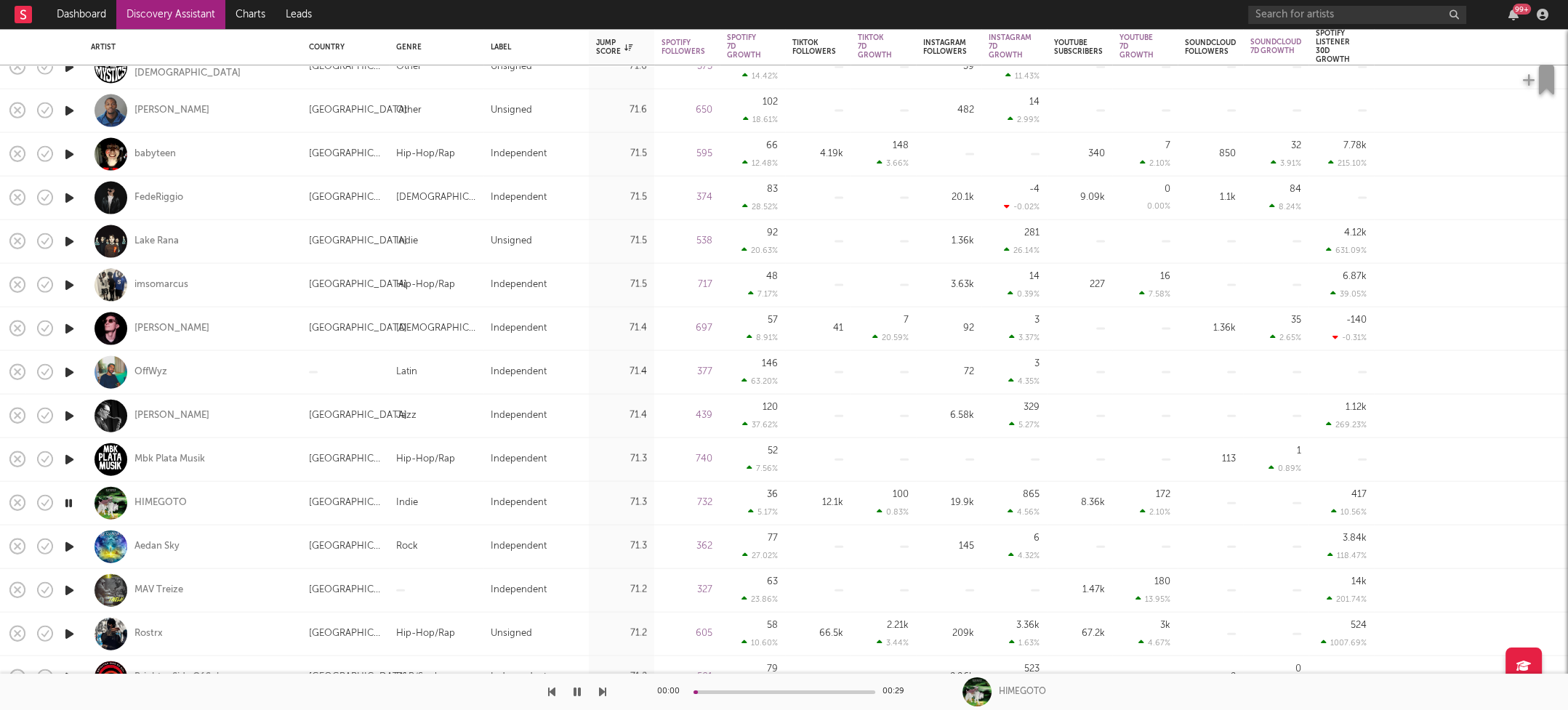
click at [70, 541] on icon "button" at bounding box center [69, 546] width 15 height 18
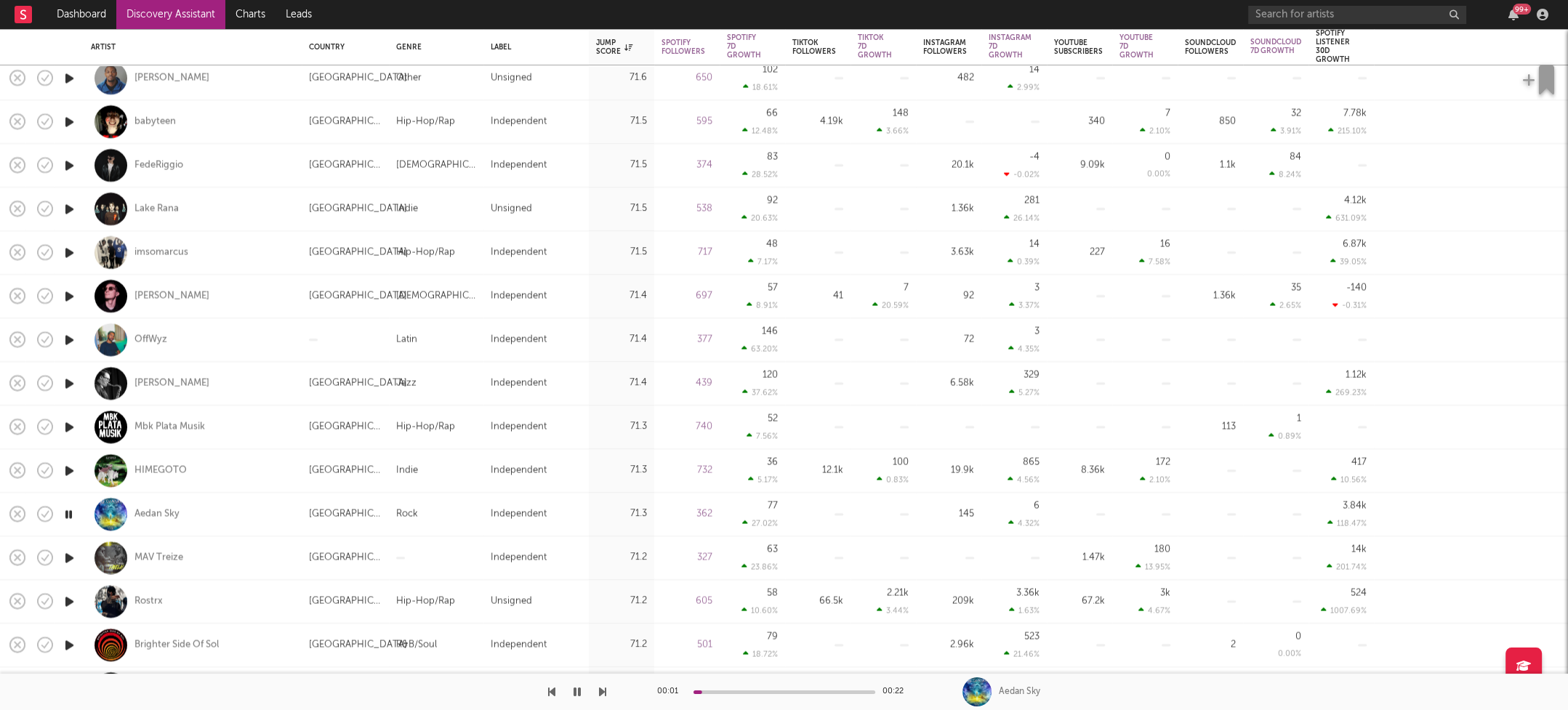
click at [69, 556] on icon "button" at bounding box center [69, 558] width 15 height 18
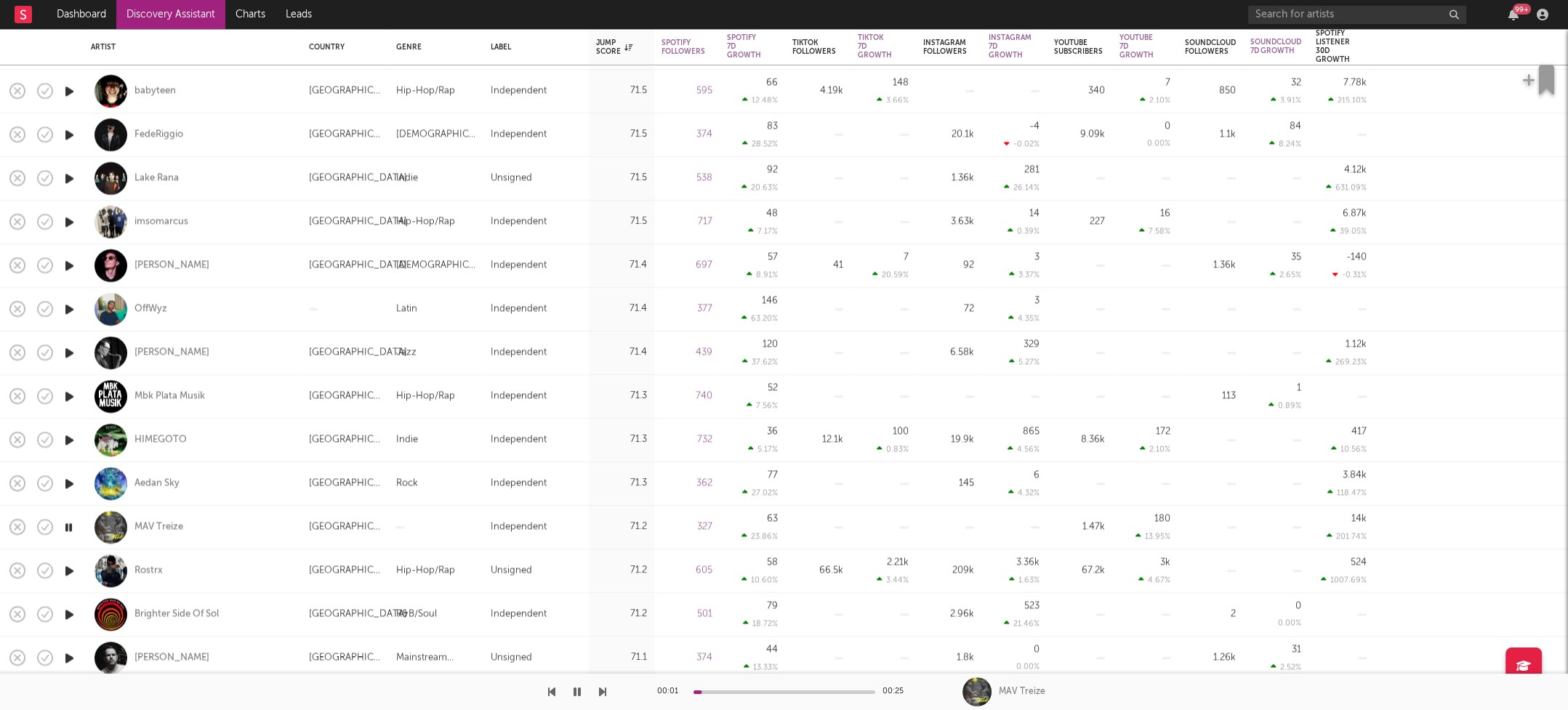
click at [71, 569] on icon "button" at bounding box center [69, 570] width 15 height 18
click at [68, 568] on icon "button" at bounding box center [68, 570] width 14 height 18
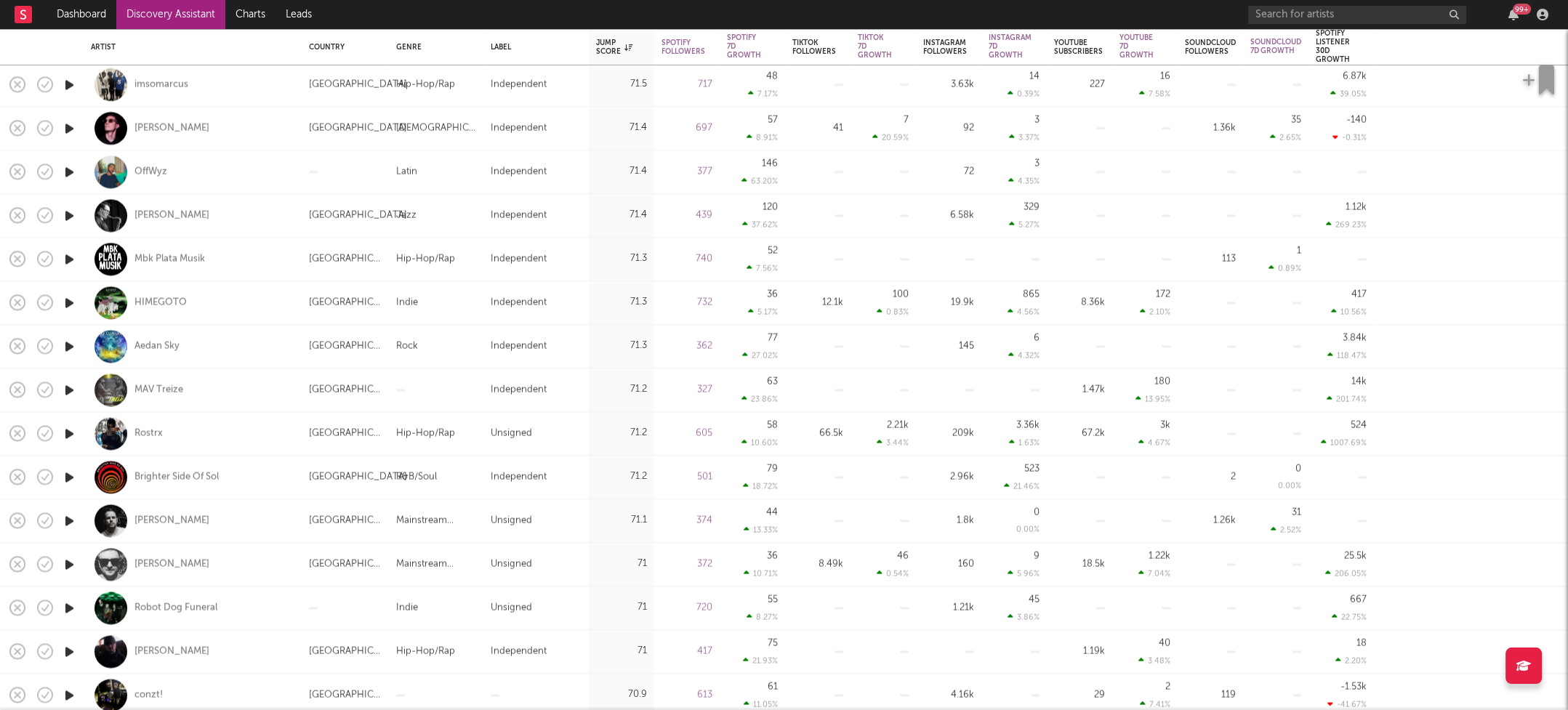
click at [68, 602] on icon "button" at bounding box center [69, 608] width 15 height 18
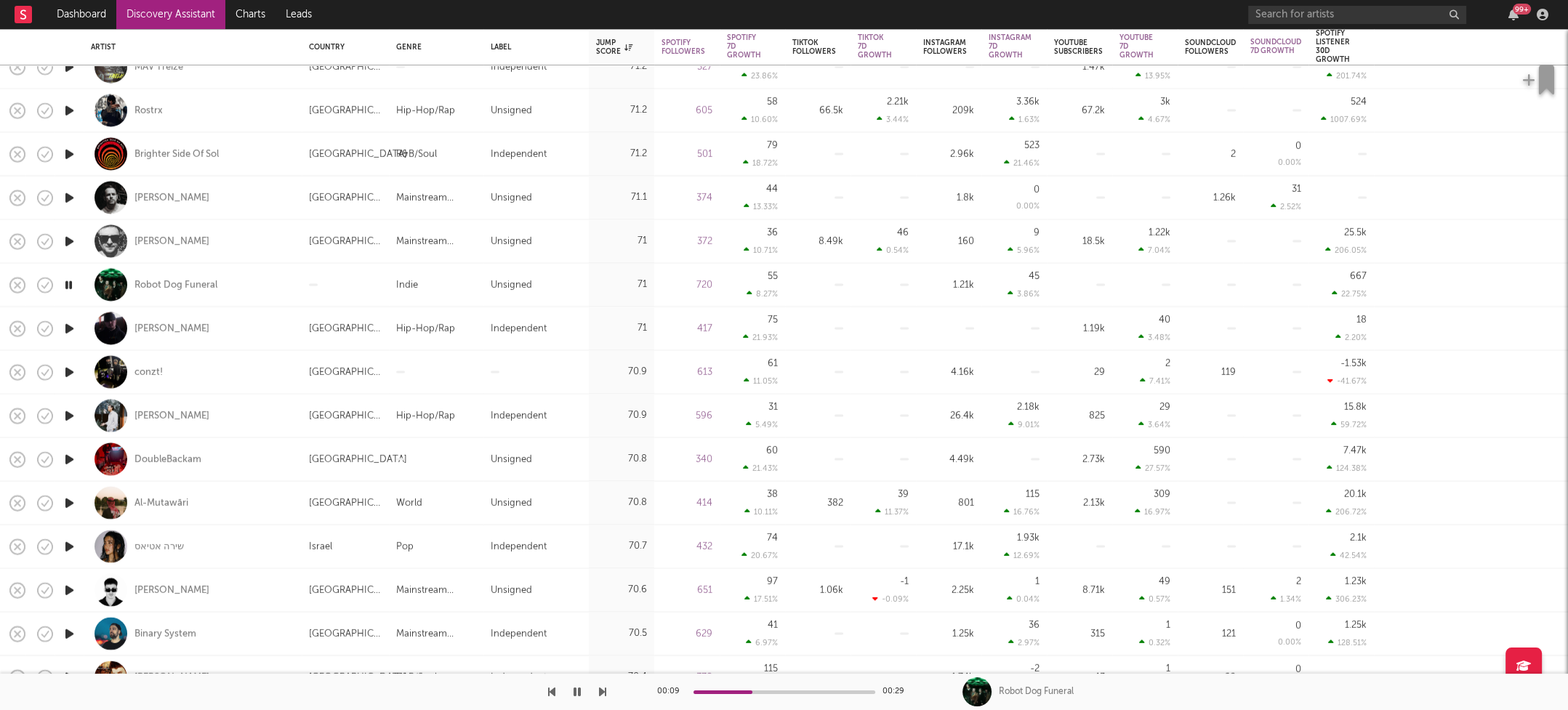
click at [69, 328] on icon "button" at bounding box center [69, 328] width 15 height 18
click at [69, 371] on icon "button" at bounding box center [69, 372] width 15 height 18
click at [68, 415] on icon "button" at bounding box center [69, 415] width 15 height 18
click at [67, 455] on icon "button" at bounding box center [69, 459] width 15 height 18
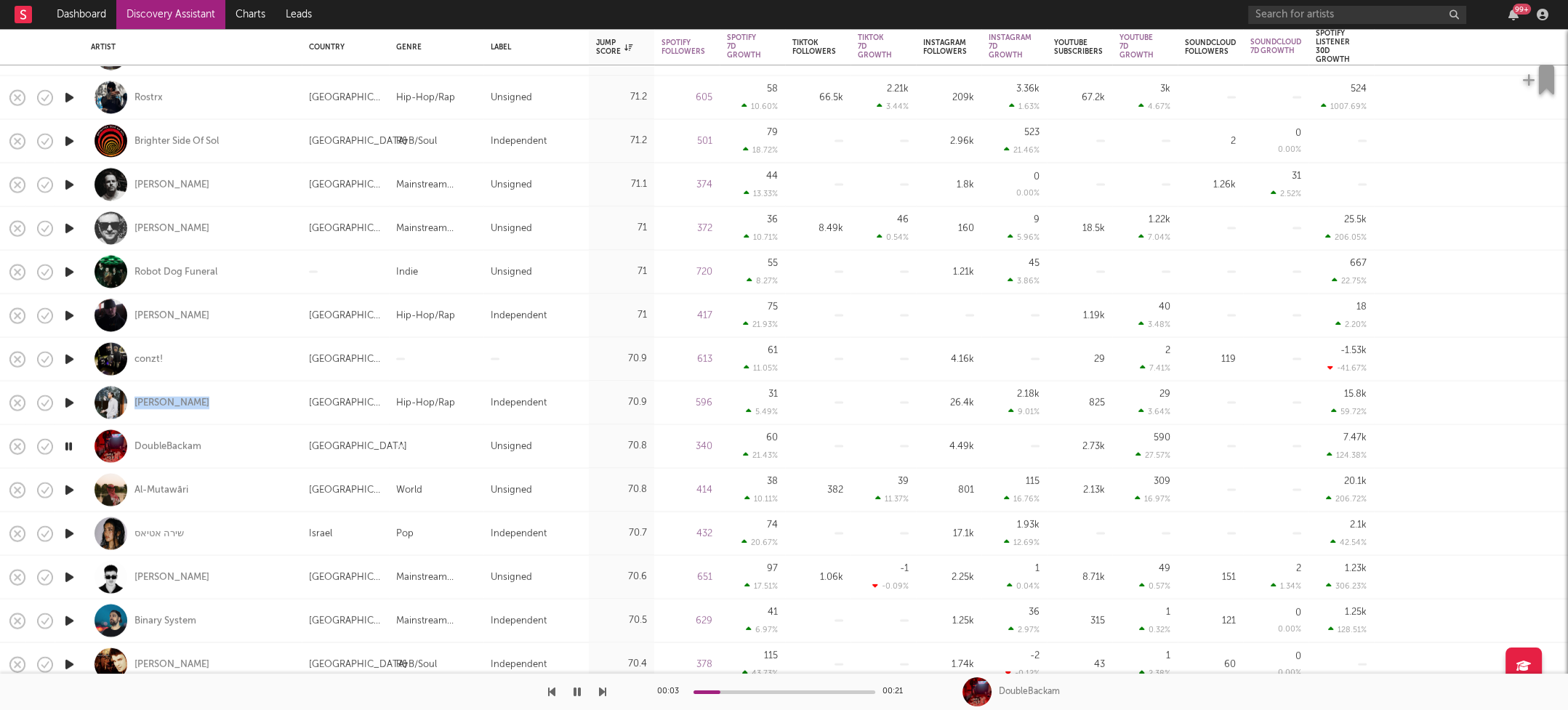
click at [71, 487] on icon "button" at bounding box center [69, 489] width 15 height 18
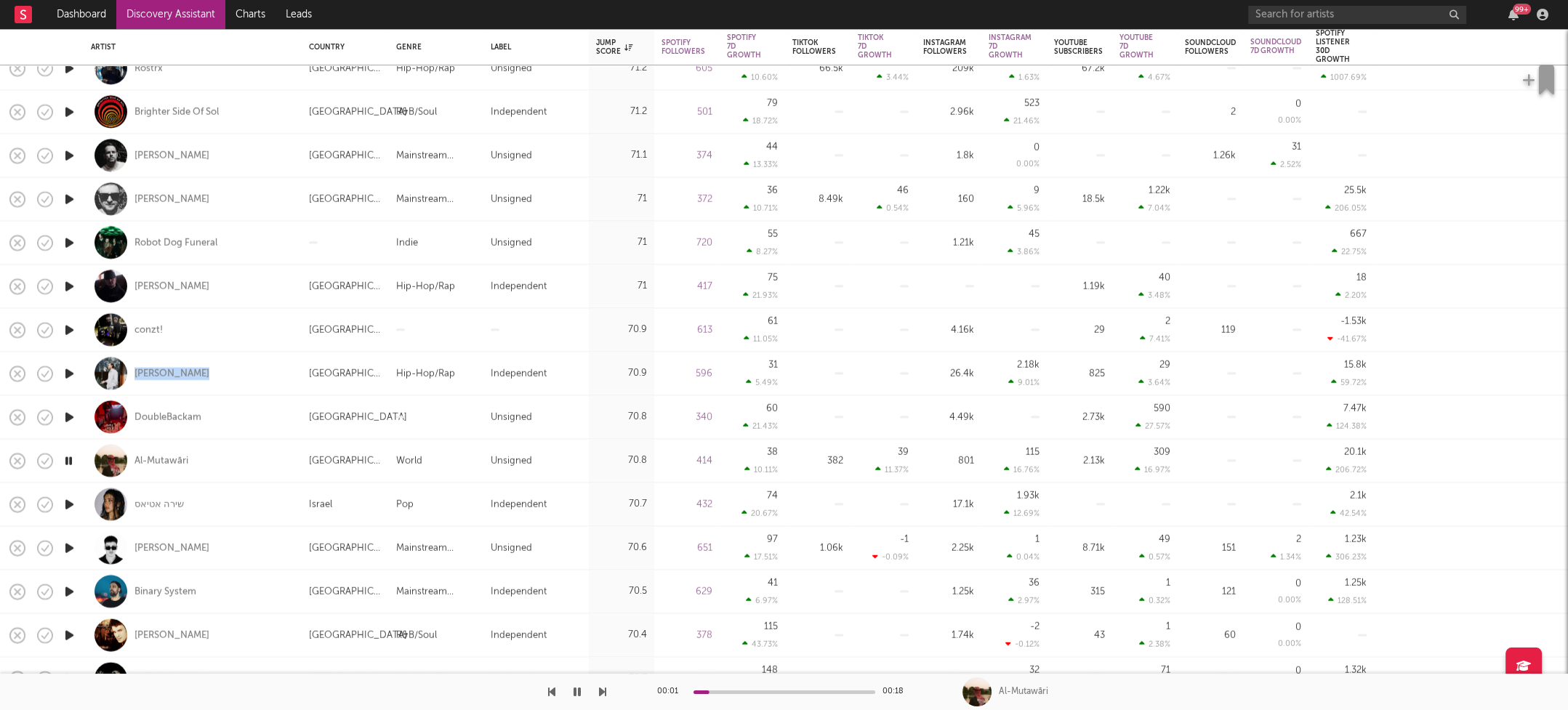
click at [67, 501] on icon "button" at bounding box center [69, 504] width 15 height 18
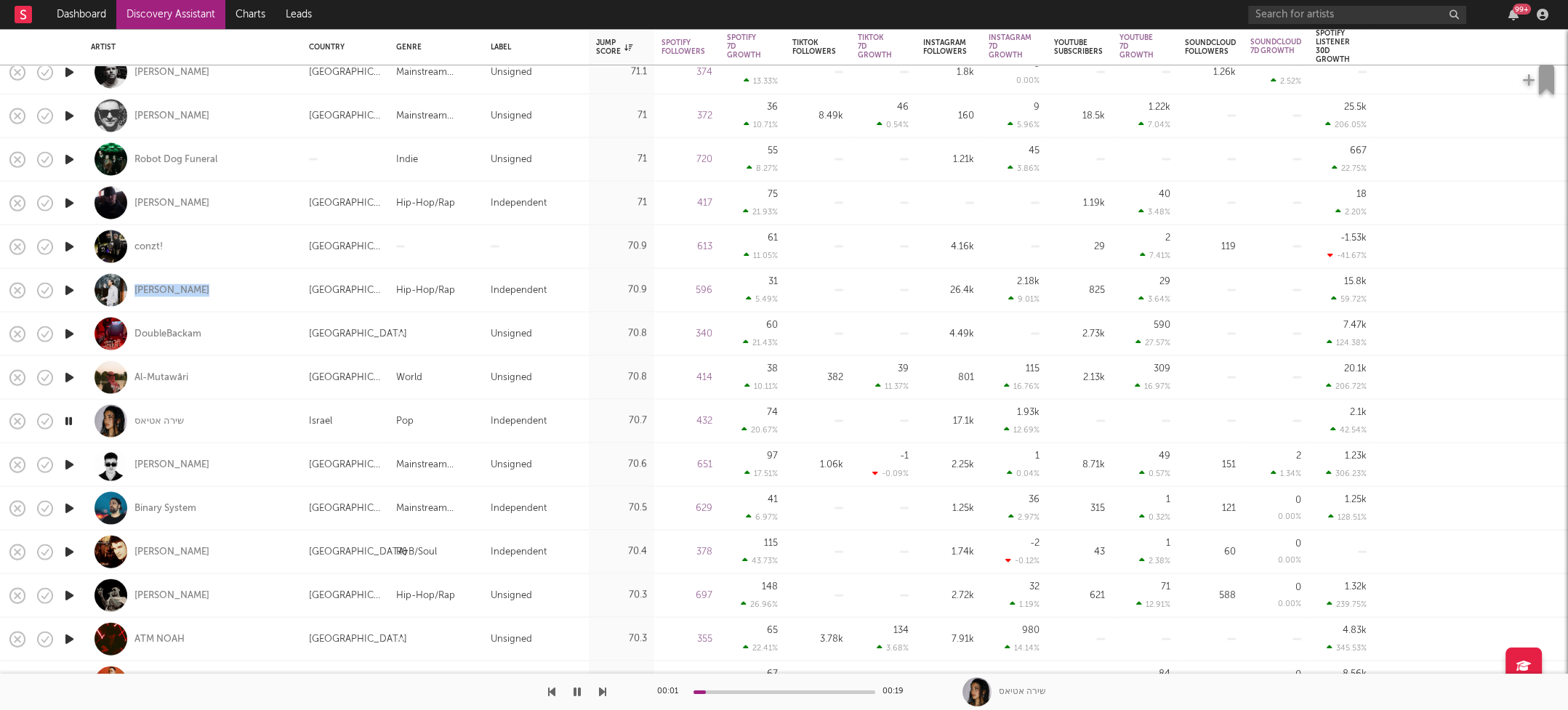
click at [68, 462] on icon "button" at bounding box center [69, 465] width 15 height 18
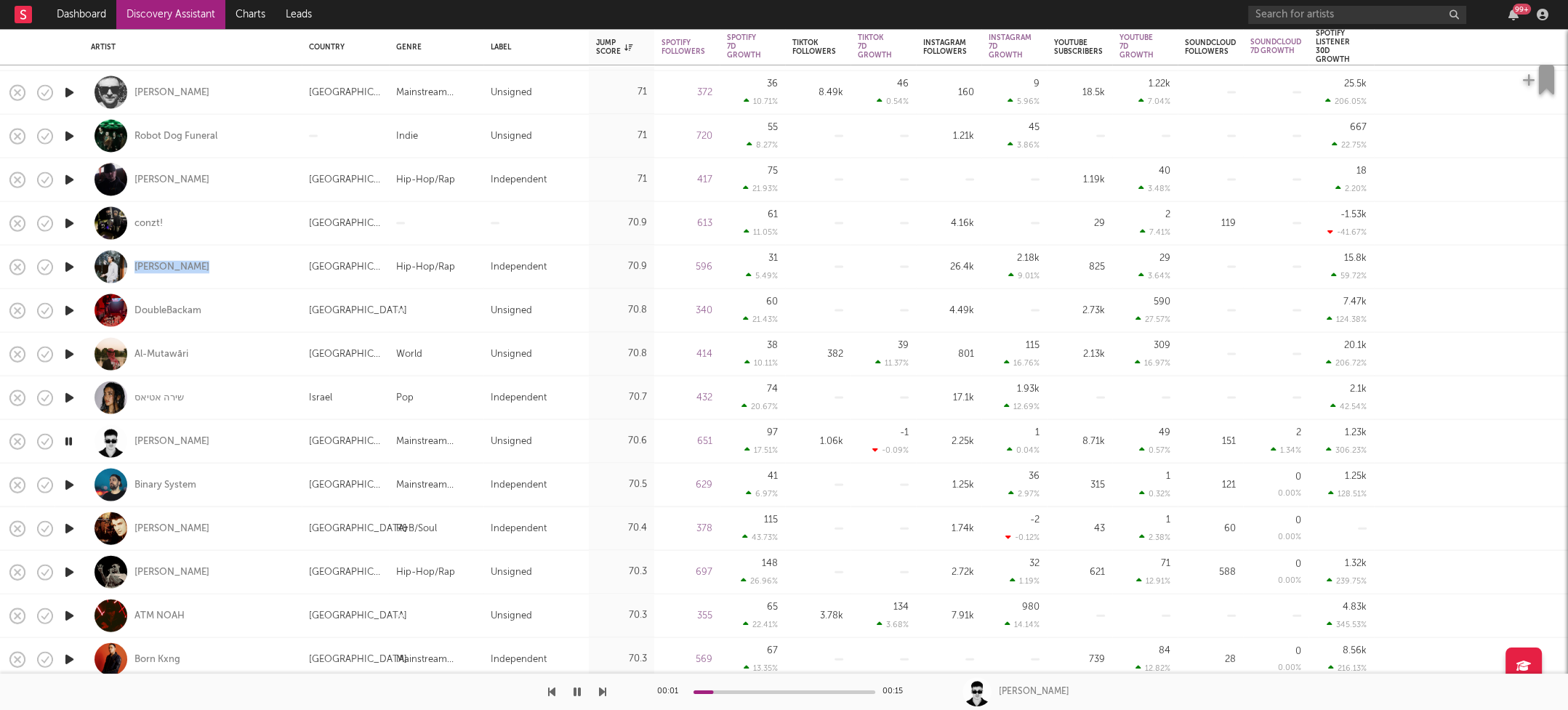
click at [69, 485] on icon "button" at bounding box center [69, 484] width 15 height 18
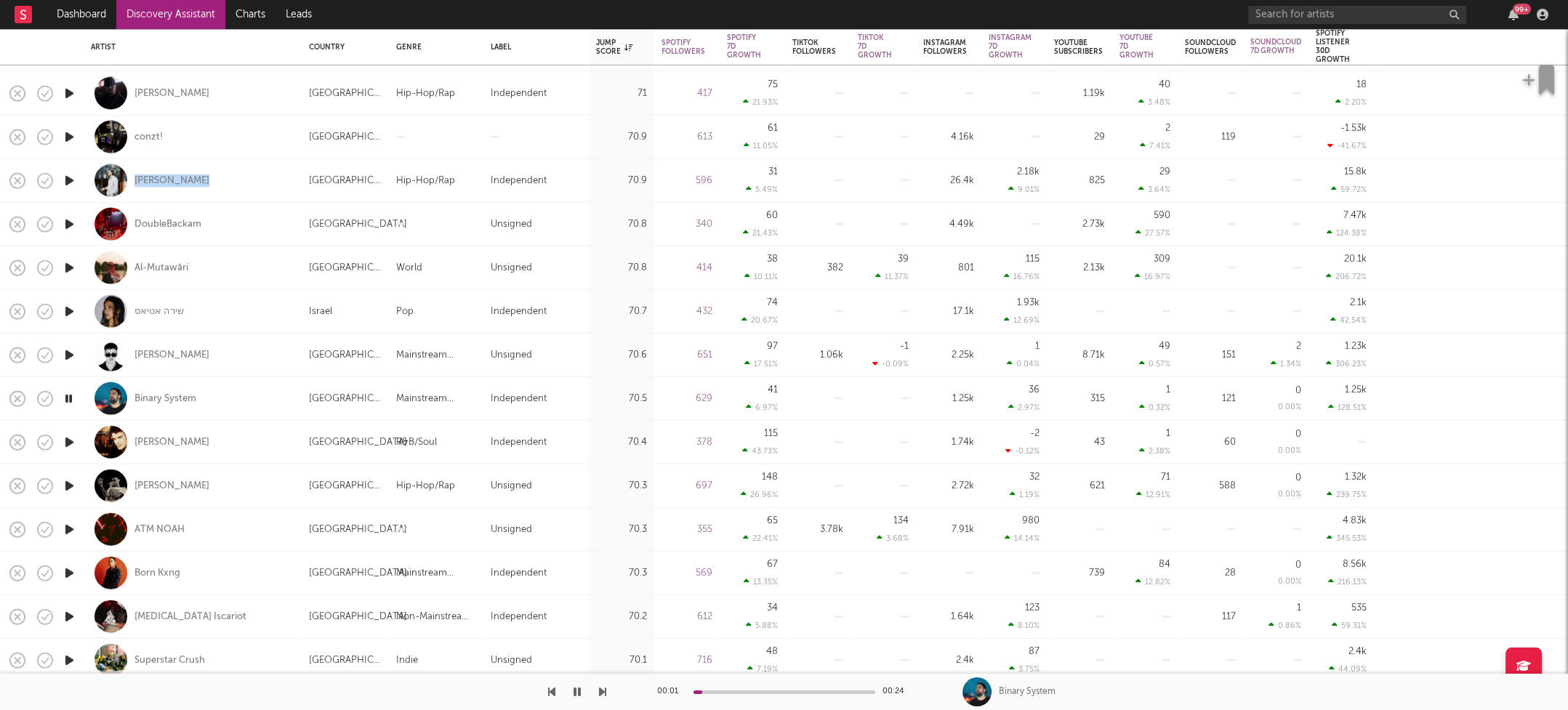
click at [68, 441] on icon "button" at bounding box center [69, 442] width 15 height 18
click at [70, 485] on icon "button" at bounding box center [69, 486] width 15 height 18
click at [72, 529] on icon "button" at bounding box center [69, 529] width 15 height 18
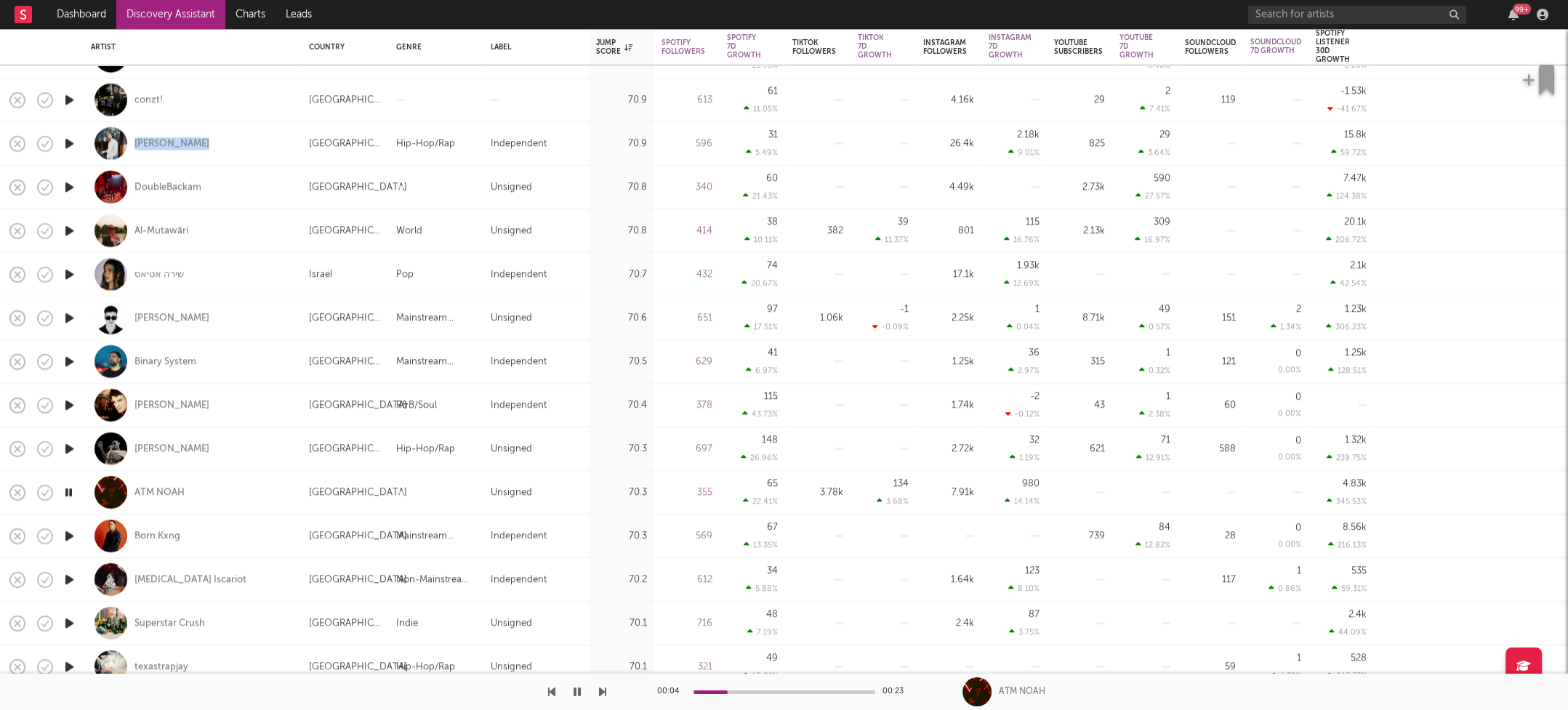
click at [66, 537] on icon "button" at bounding box center [69, 536] width 15 height 18
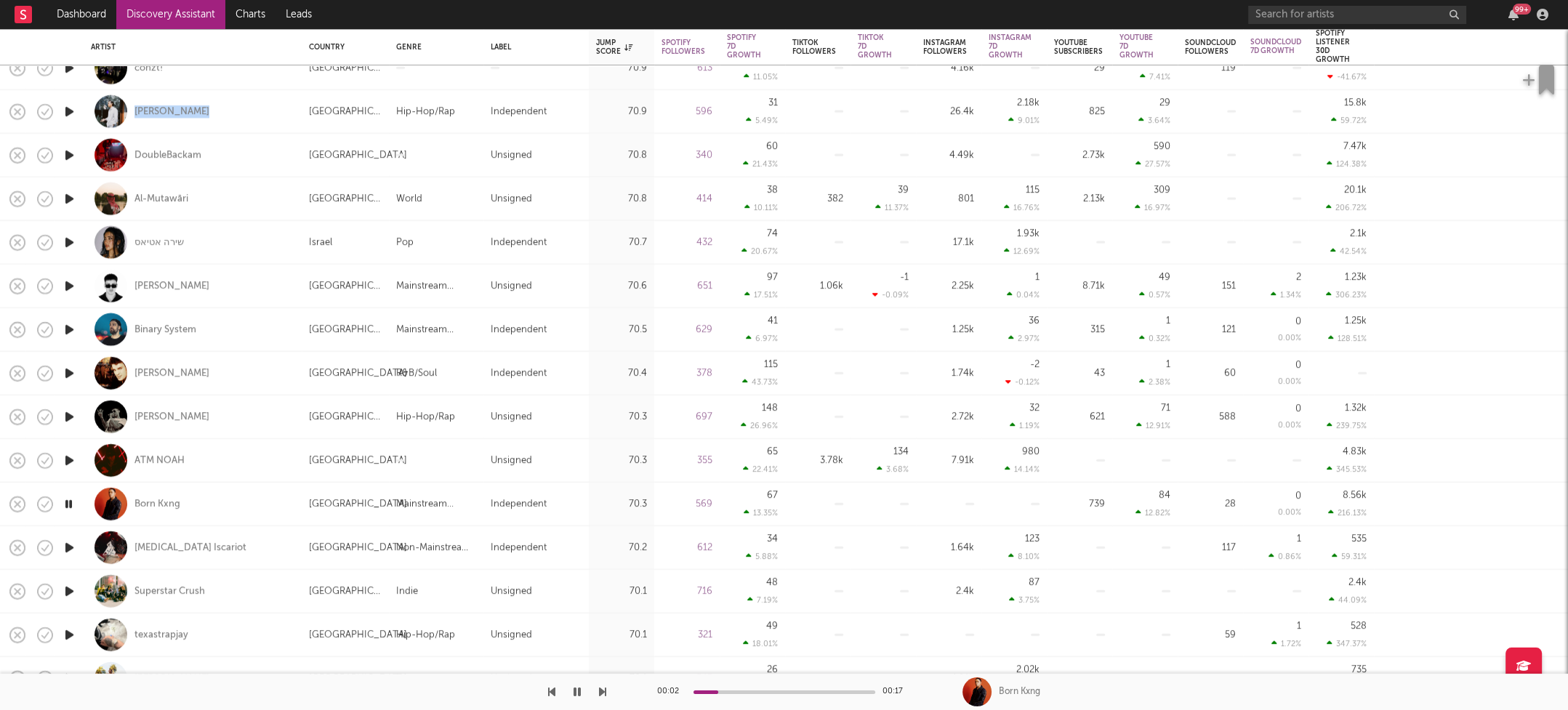
click at [69, 546] on icon "button" at bounding box center [69, 547] width 15 height 18
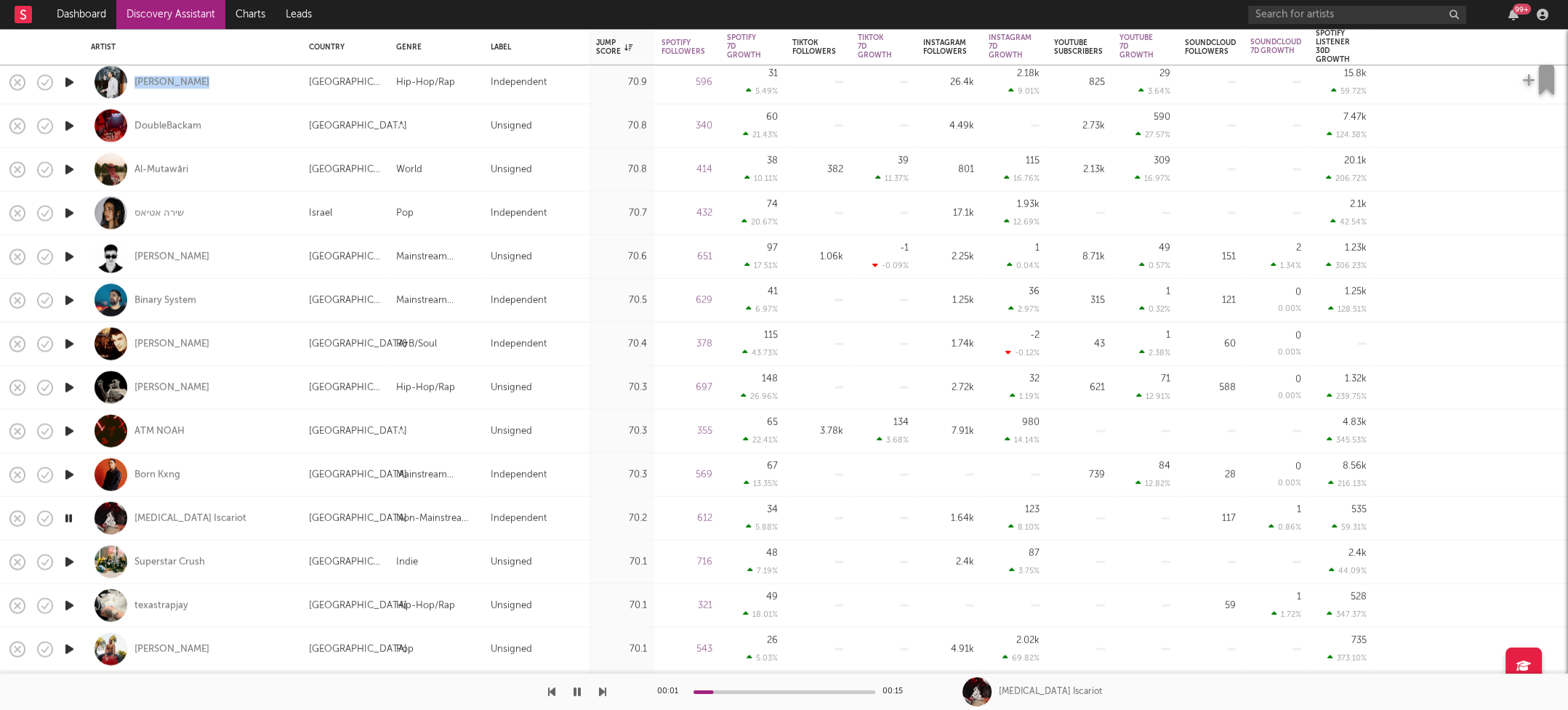
click at [69, 559] on icon "button" at bounding box center [69, 561] width 15 height 18
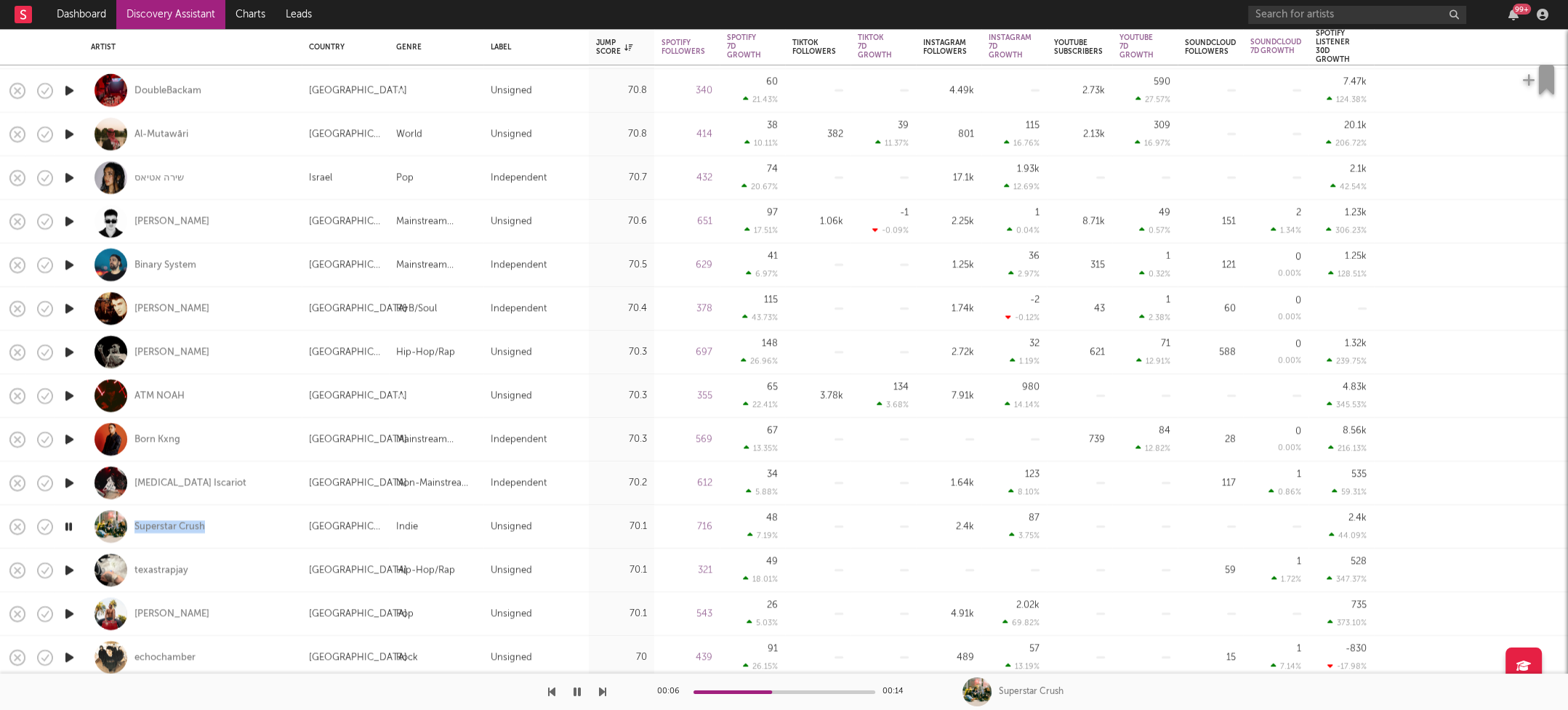
click at [66, 566] on icon "button" at bounding box center [69, 570] width 15 height 18
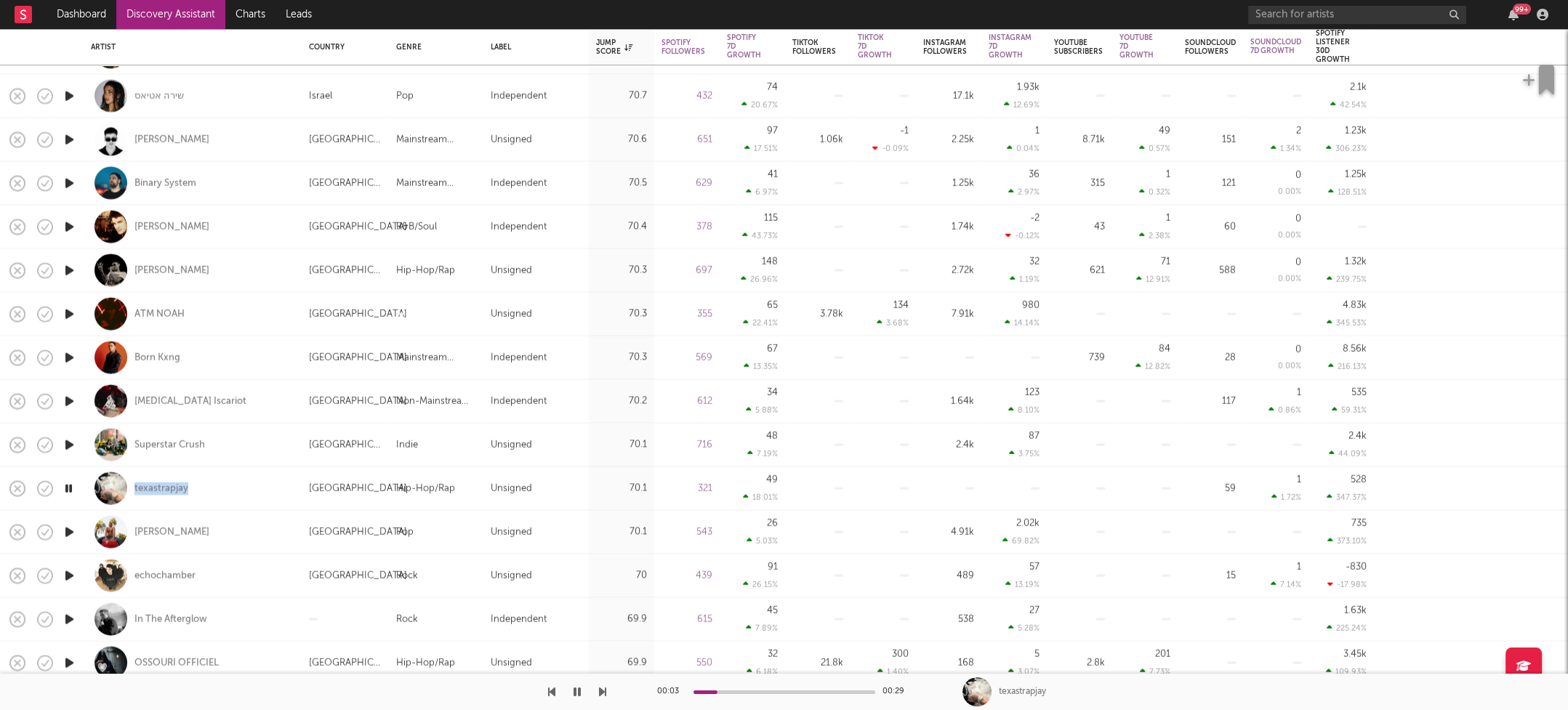
click at [70, 531] on icon "button" at bounding box center [69, 531] width 15 height 18
click at [69, 574] on icon "button" at bounding box center [69, 575] width 15 height 18
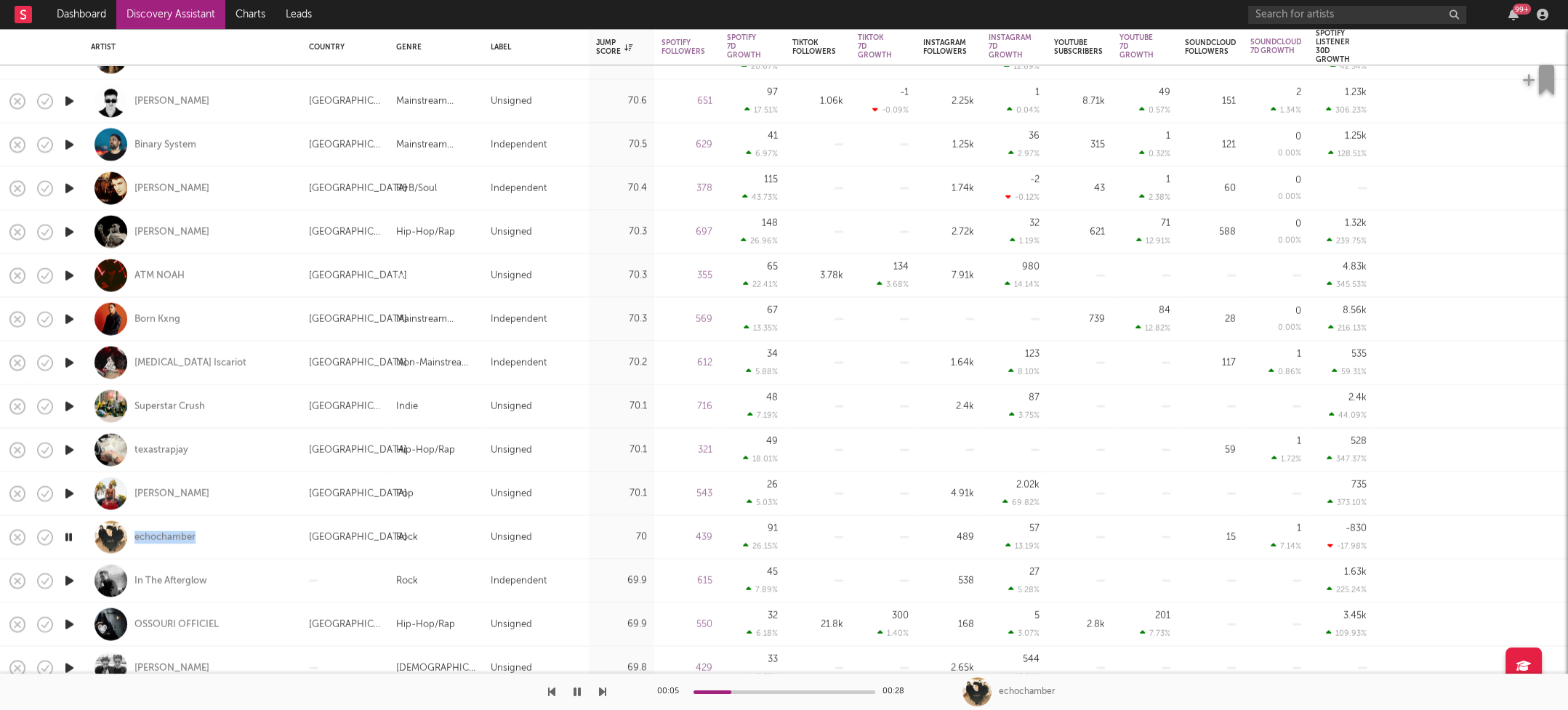
click at [70, 576] on icon "button" at bounding box center [69, 580] width 15 height 18
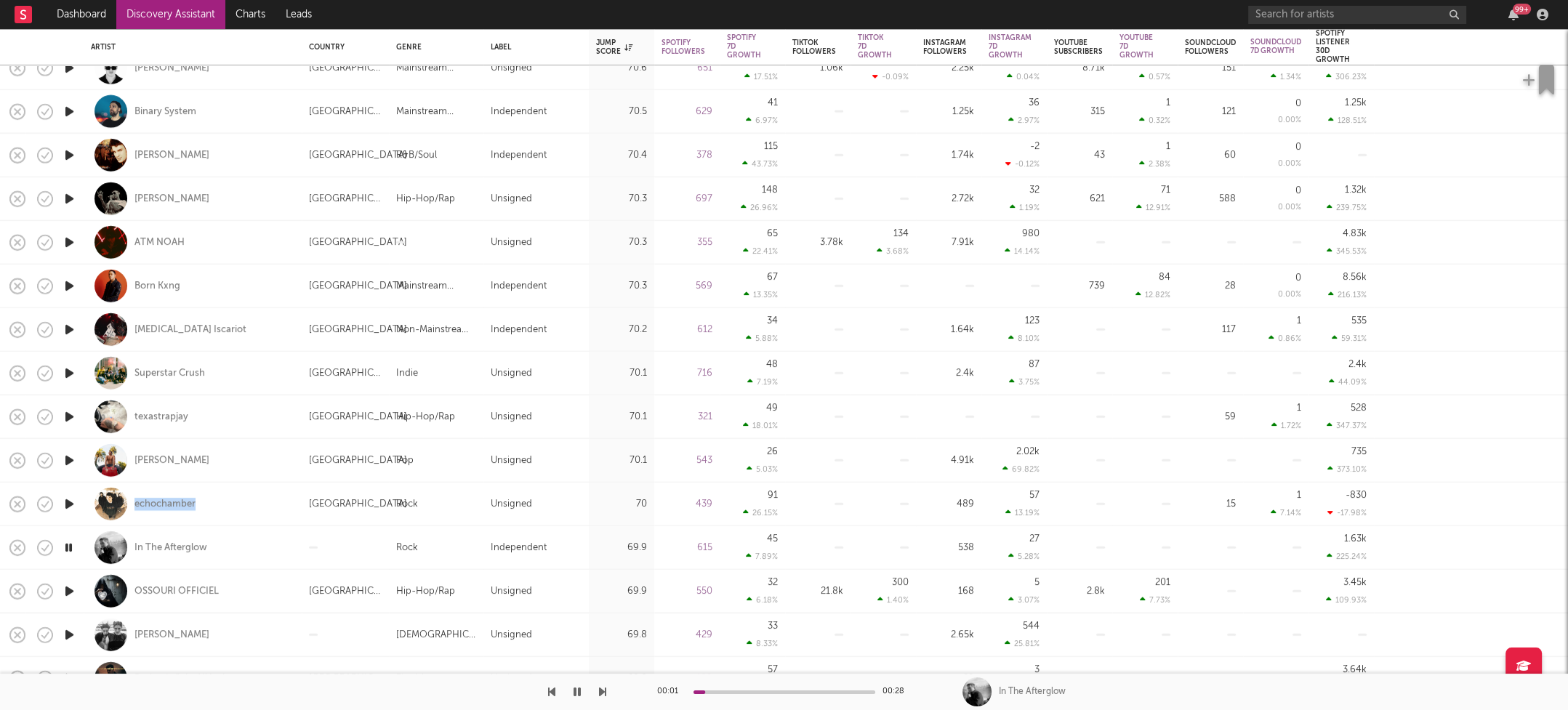
click at [71, 590] on icon "button" at bounding box center [69, 591] width 15 height 18
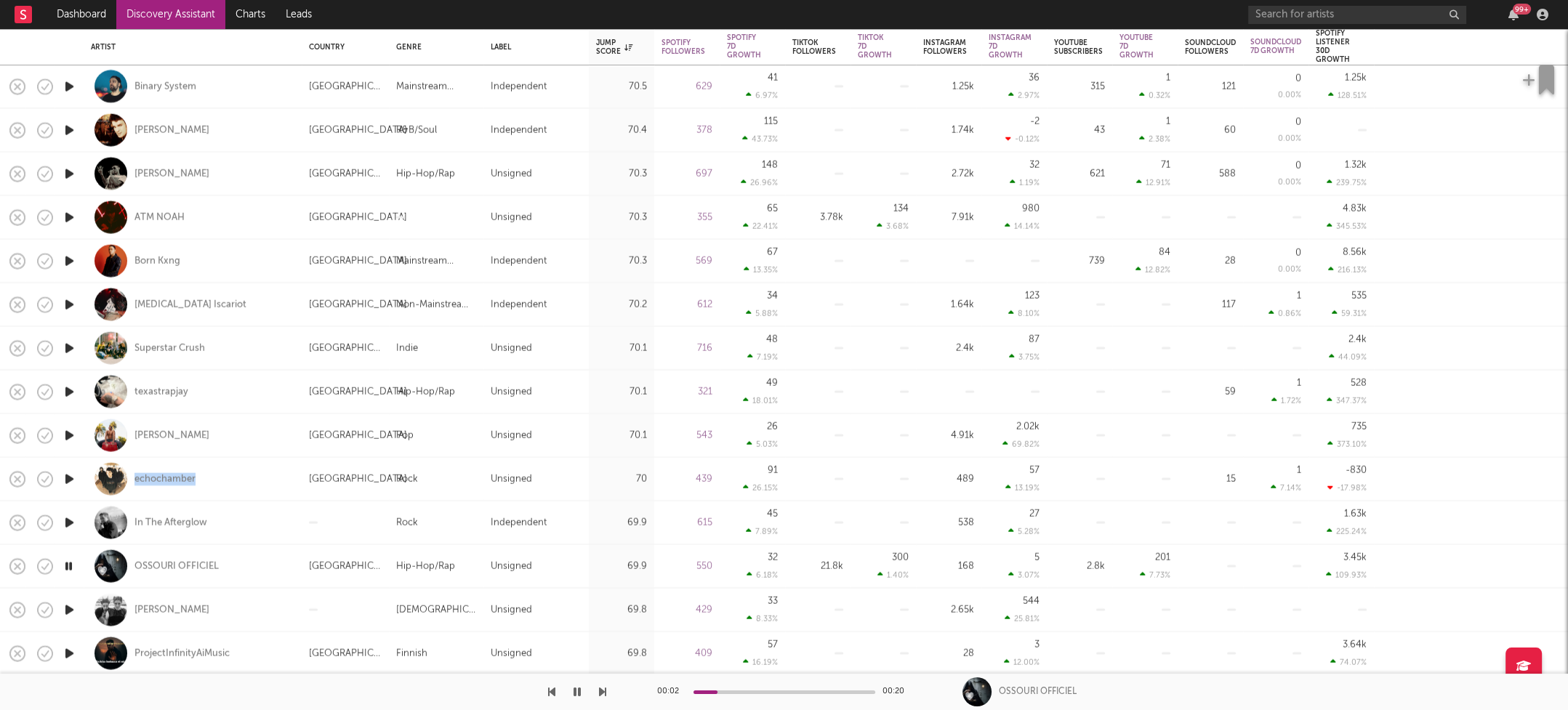
click at [68, 608] on icon "button" at bounding box center [69, 610] width 15 height 18
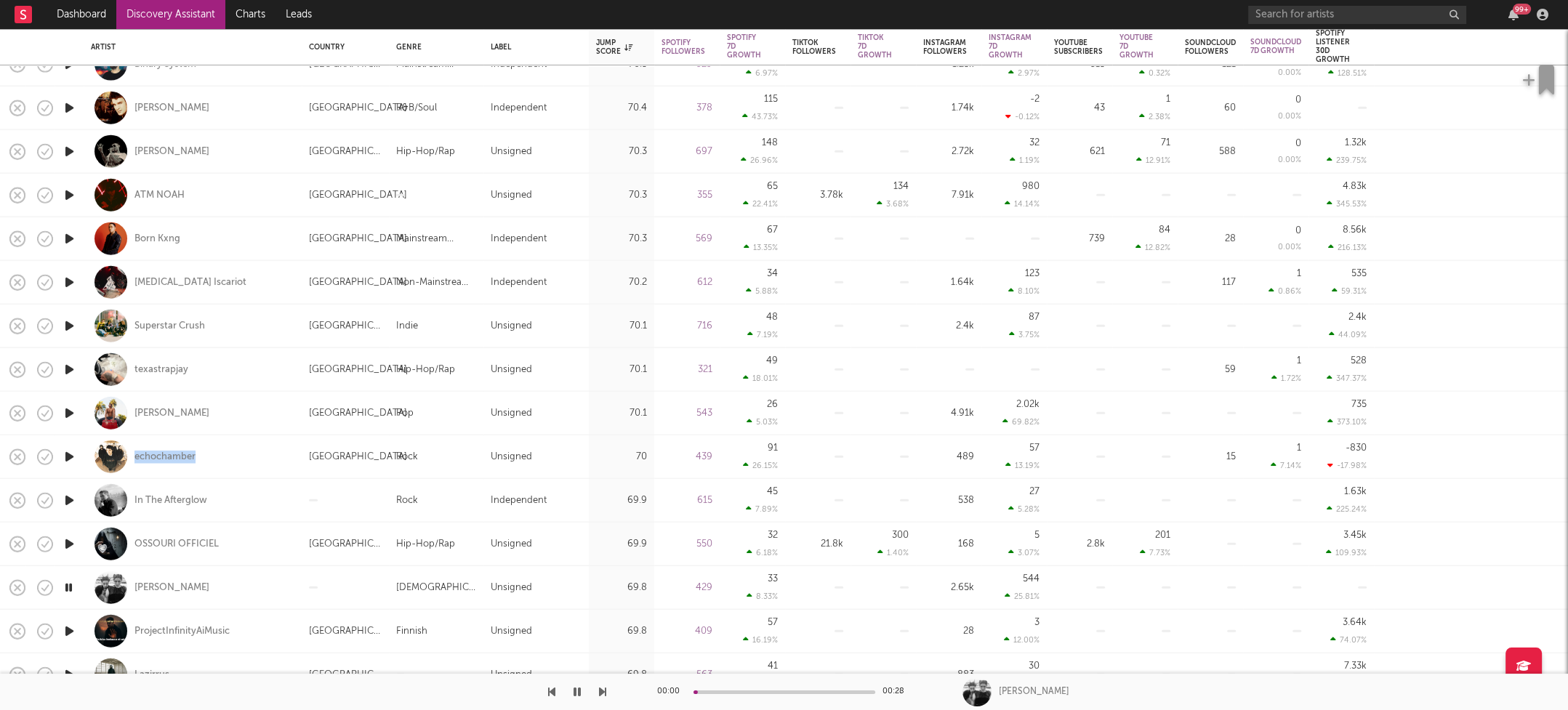
click at [71, 625] on icon "button" at bounding box center [69, 631] width 15 height 18
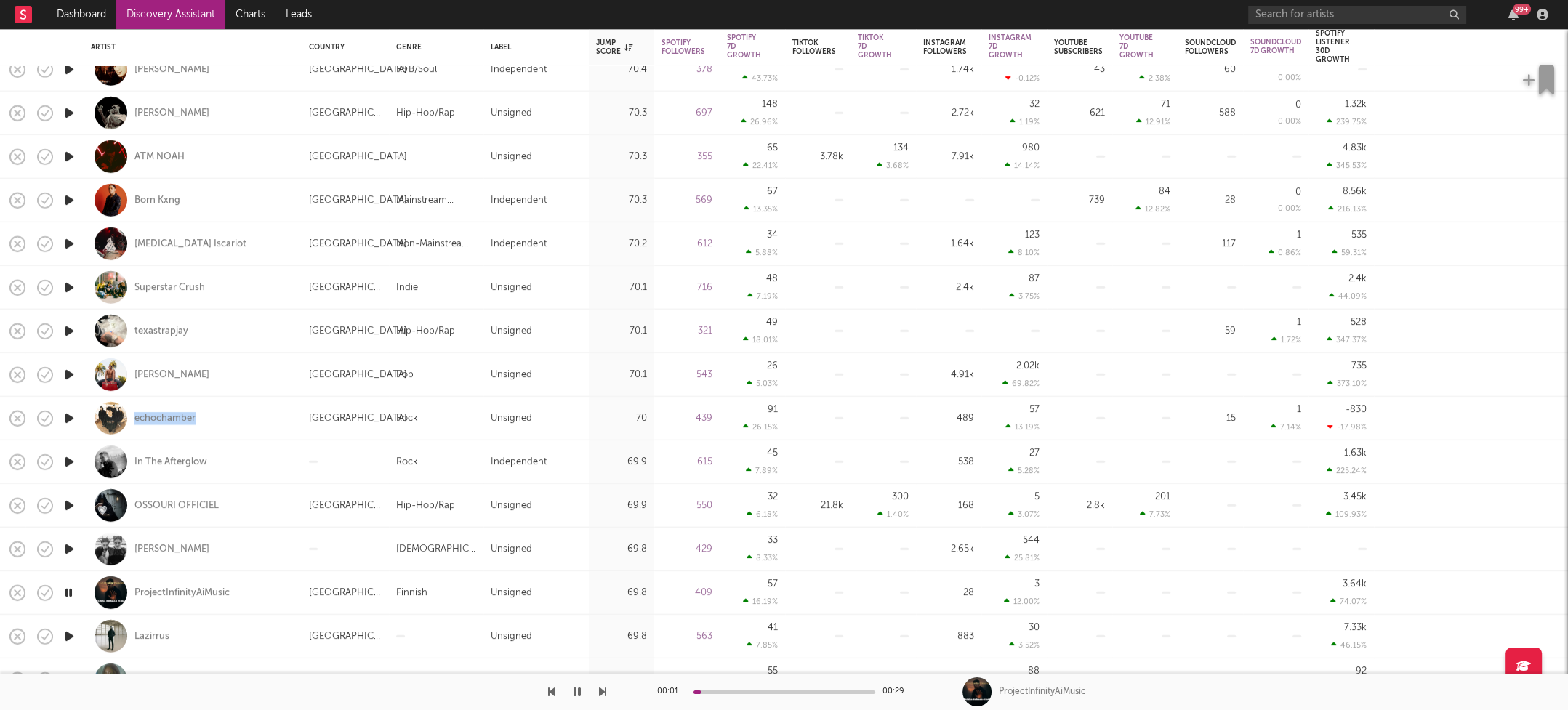
click at [71, 636] on icon "button" at bounding box center [69, 636] width 15 height 18
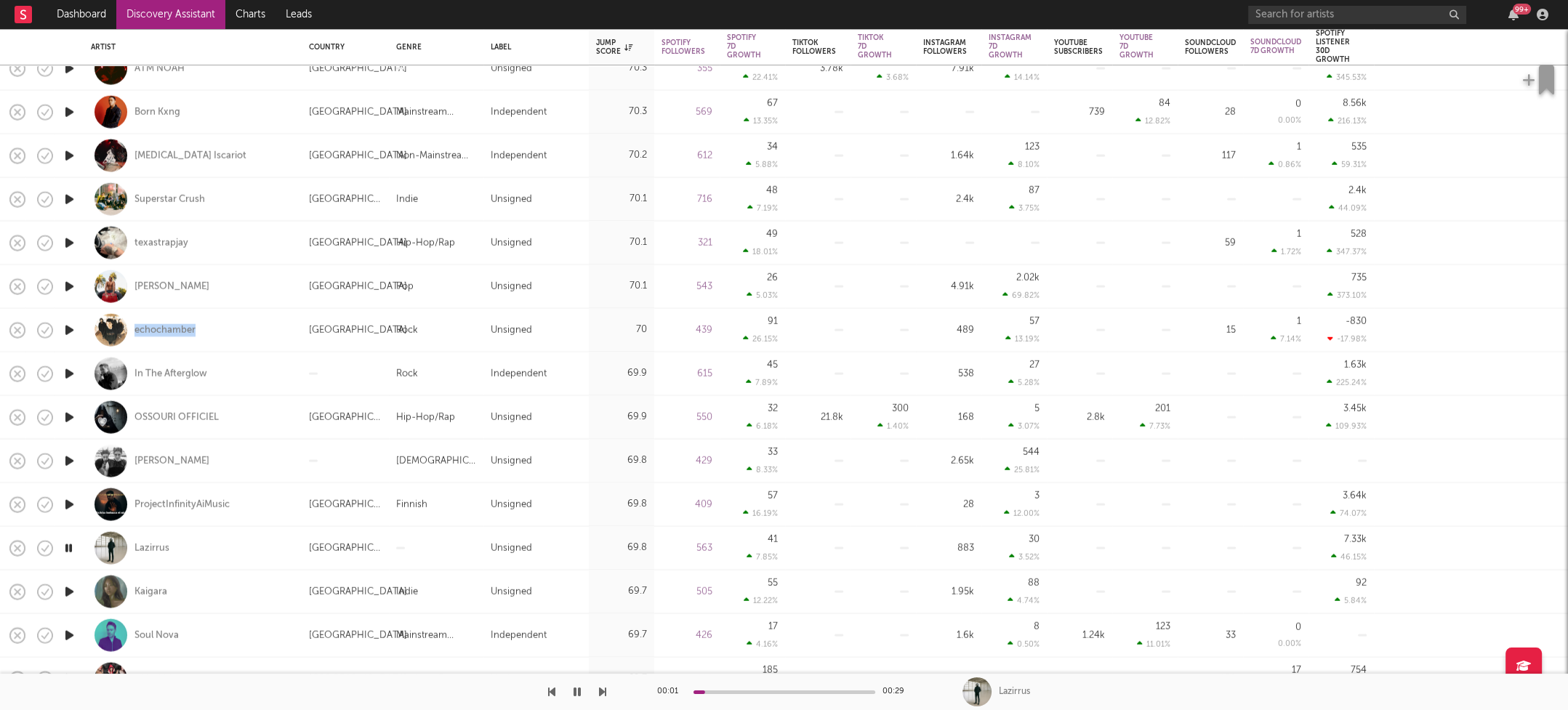
click at [68, 585] on icon "button" at bounding box center [69, 591] width 15 height 18
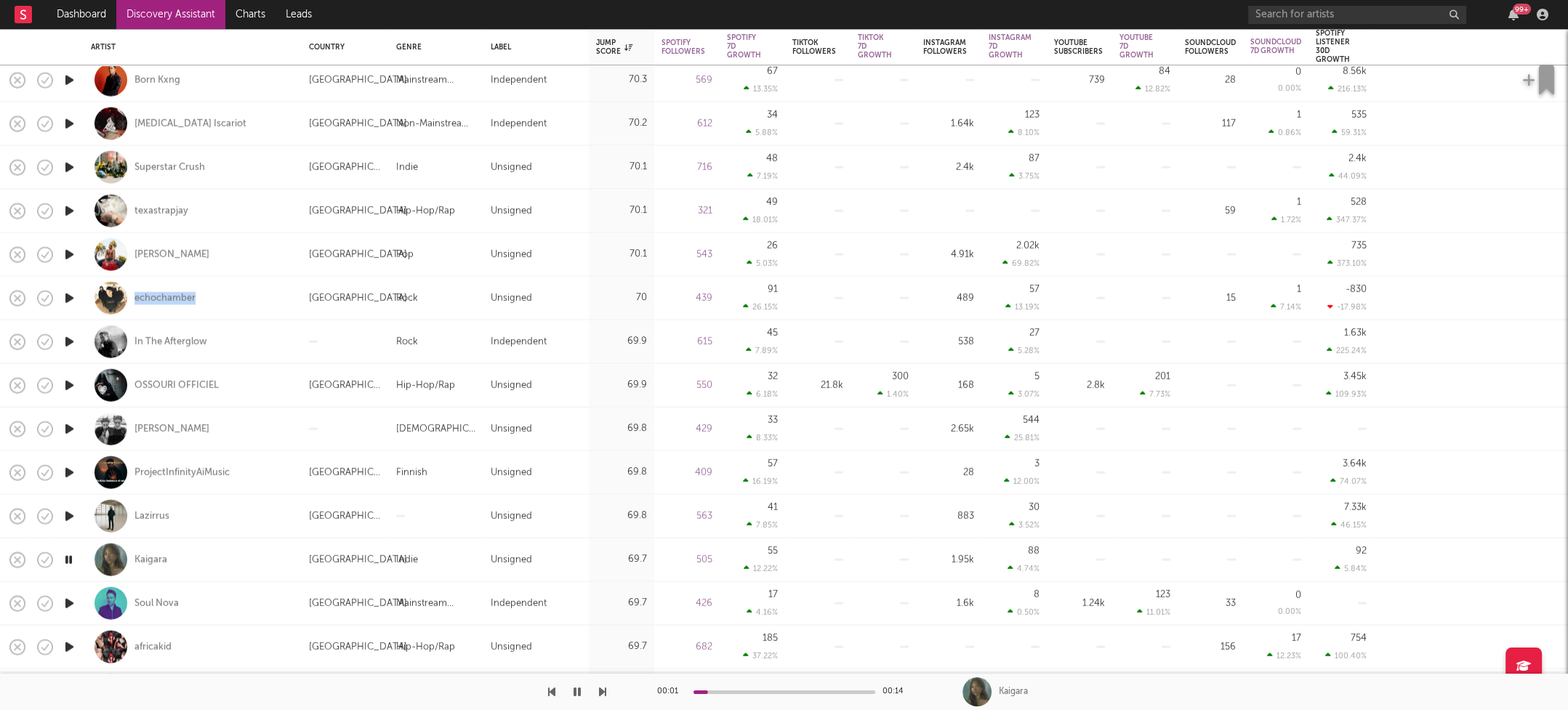
click at [71, 600] on icon "button" at bounding box center [69, 603] width 15 height 18
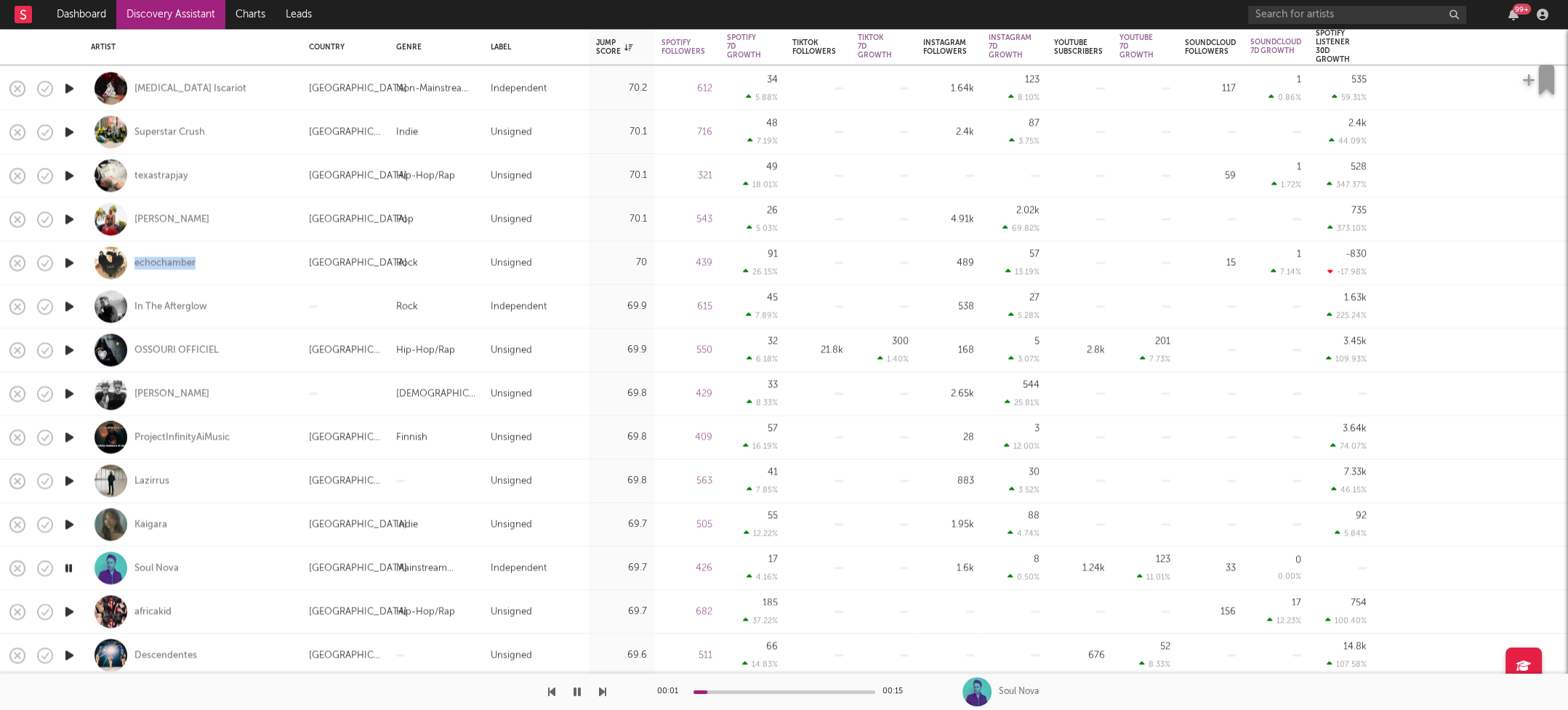
click at [71, 610] on icon "button" at bounding box center [69, 611] width 15 height 18
click at [71, 607] on icon "button" at bounding box center [68, 610] width 14 height 18
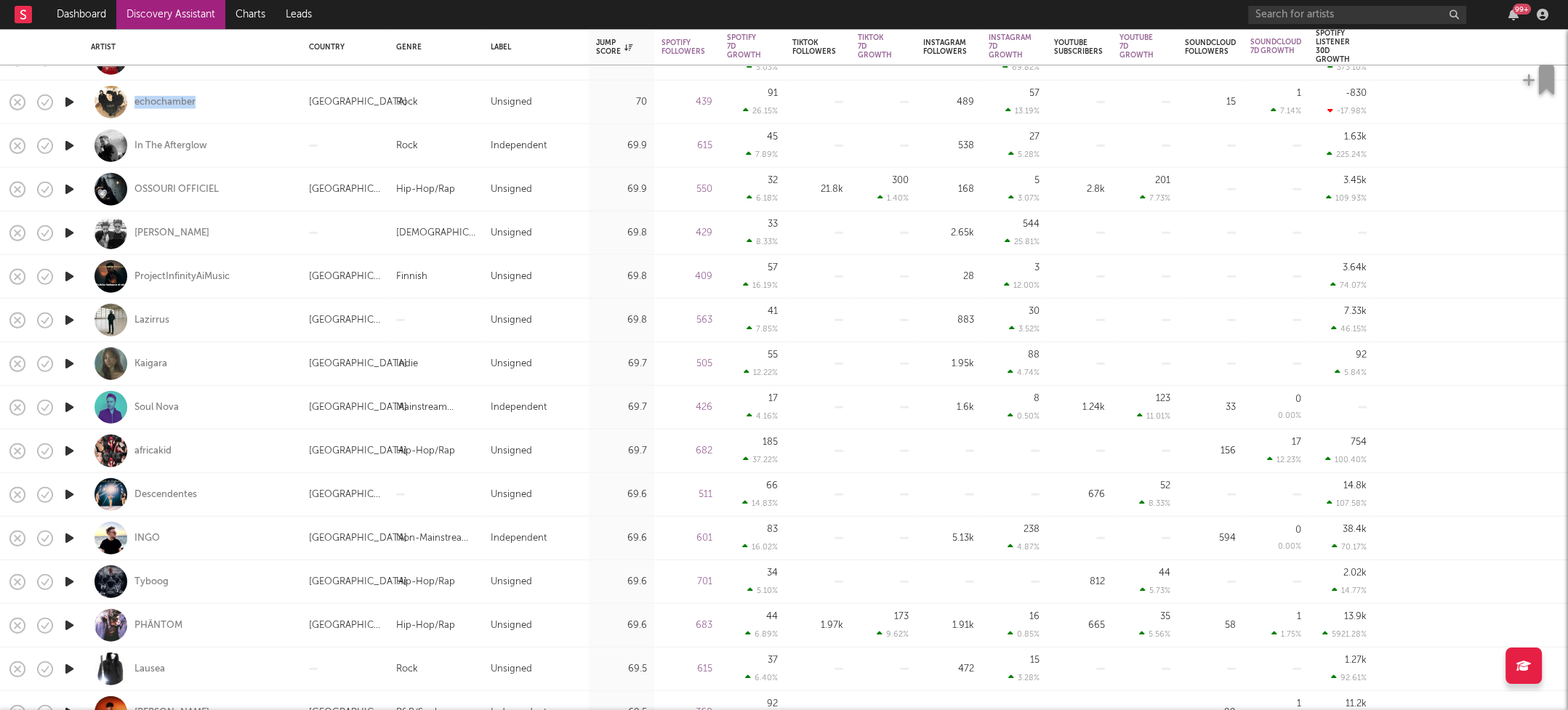
click at [66, 579] on icon "button" at bounding box center [69, 581] width 15 height 18
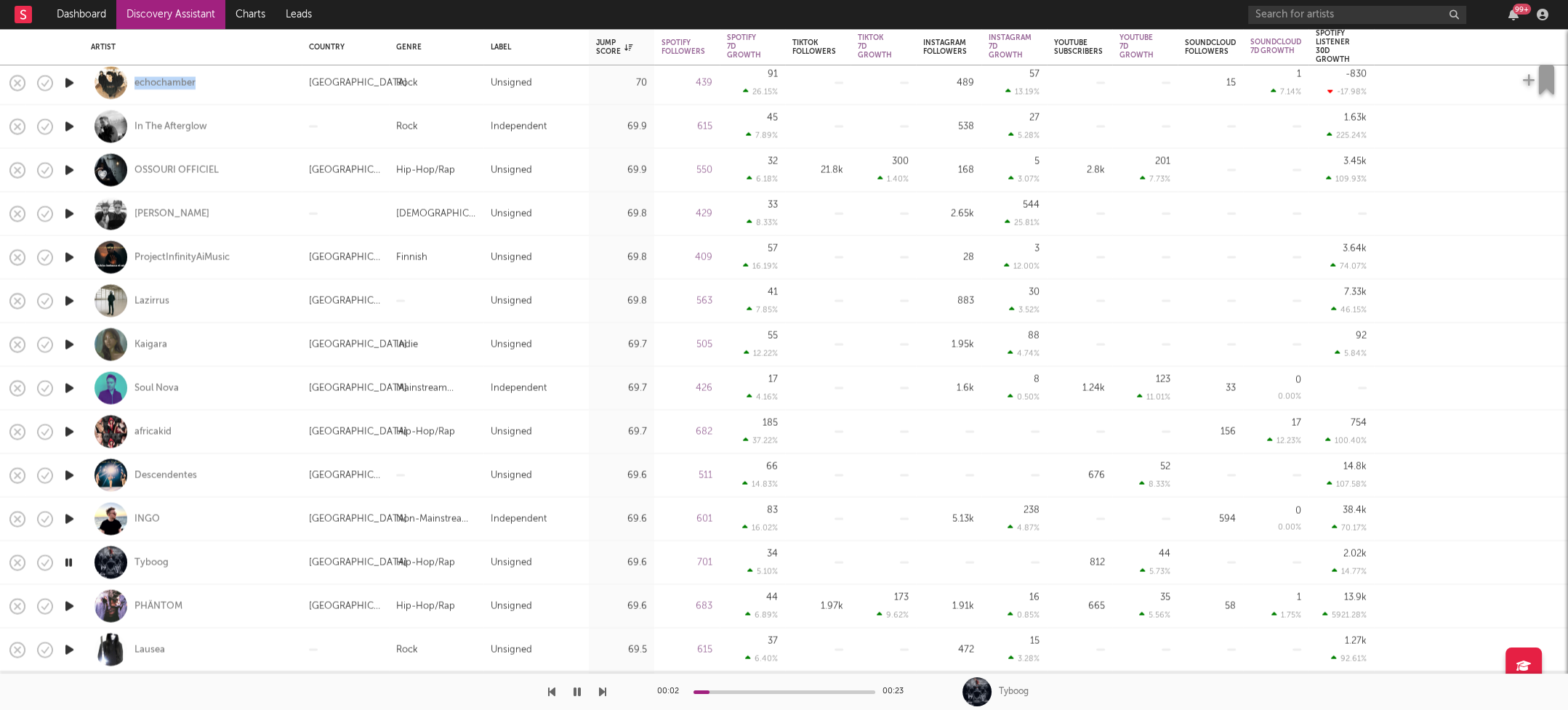
click at [71, 600] on icon "button" at bounding box center [69, 605] width 15 height 18
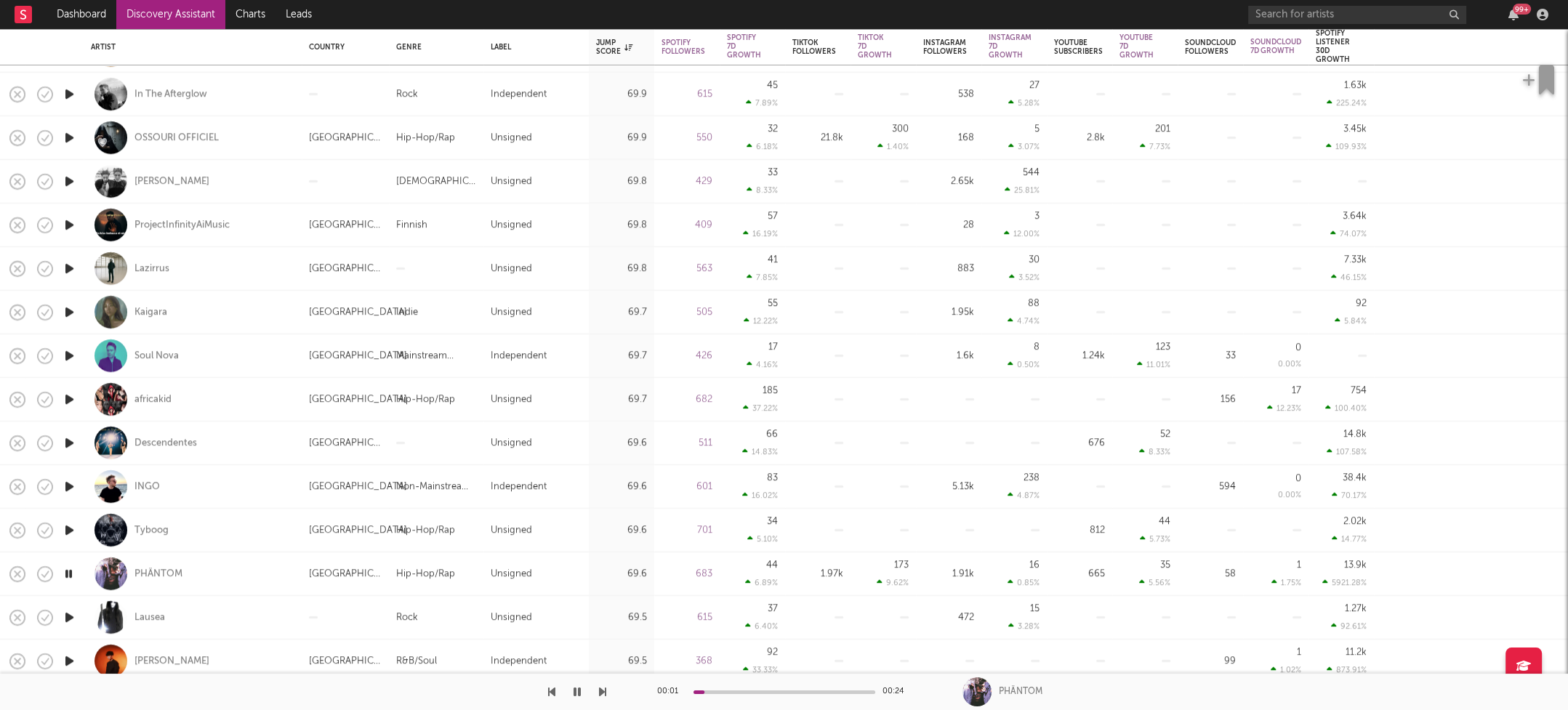
click at [66, 616] on icon "button" at bounding box center [69, 617] width 15 height 18
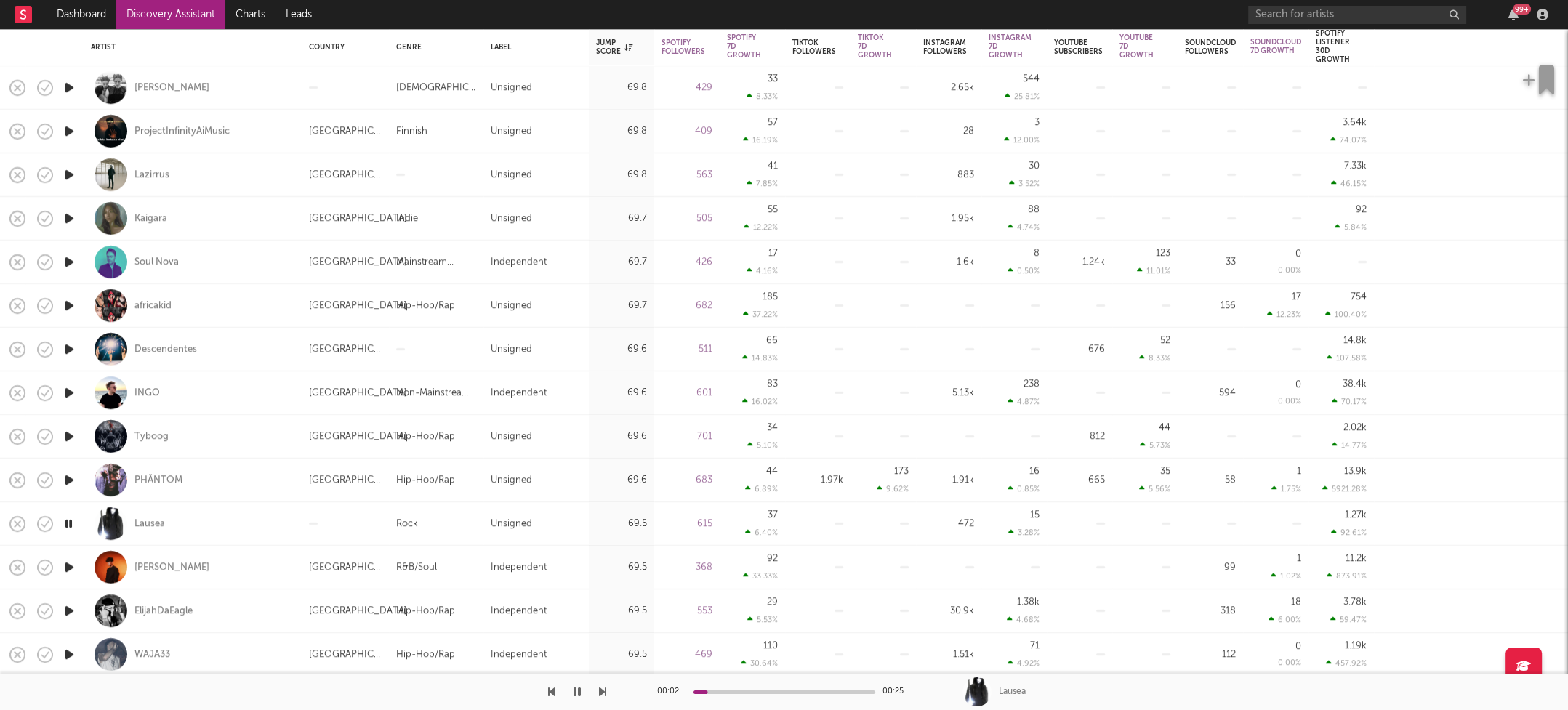
click at [66, 565] on icon "button" at bounding box center [69, 567] width 15 height 18
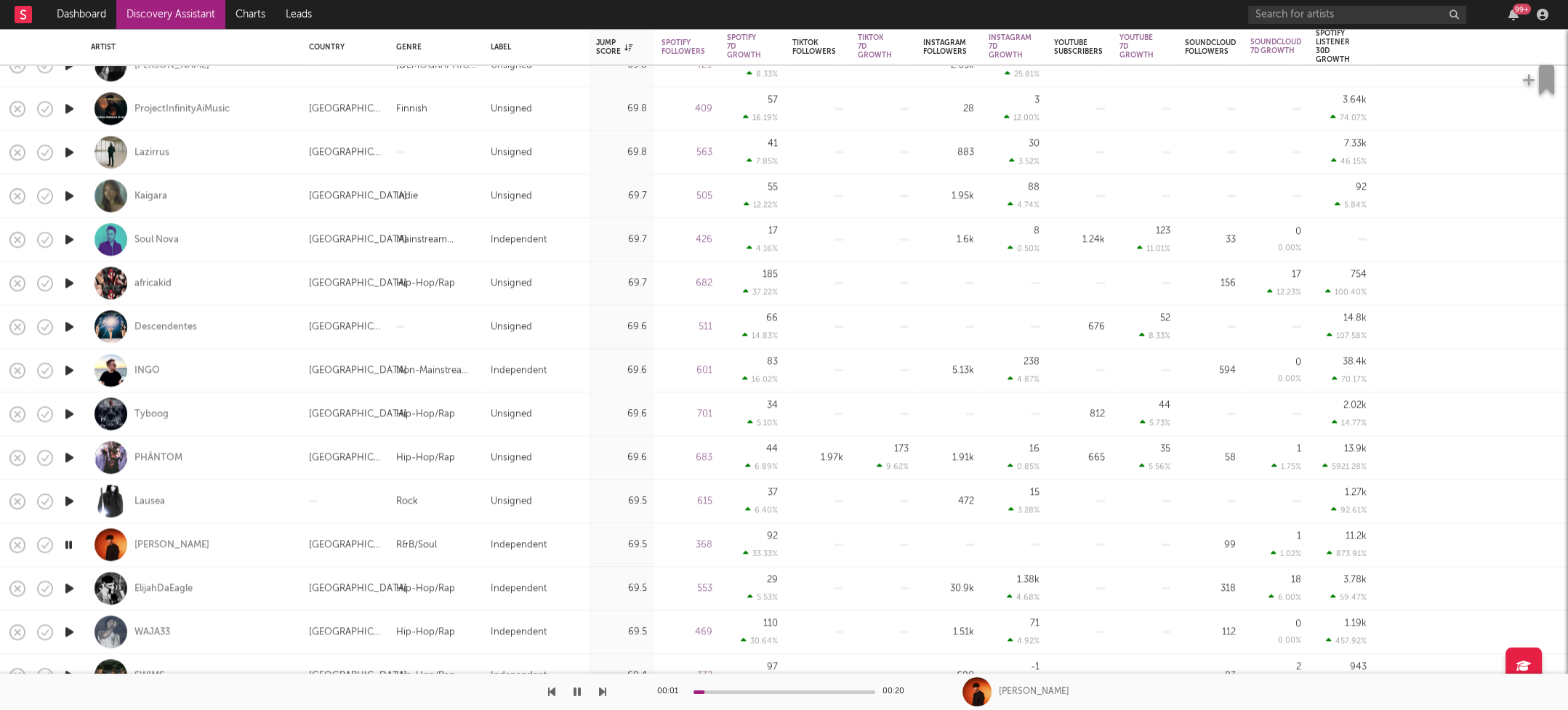
click at [72, 585] on icon "button" at bounding box center [69, 588] width 15 height 18
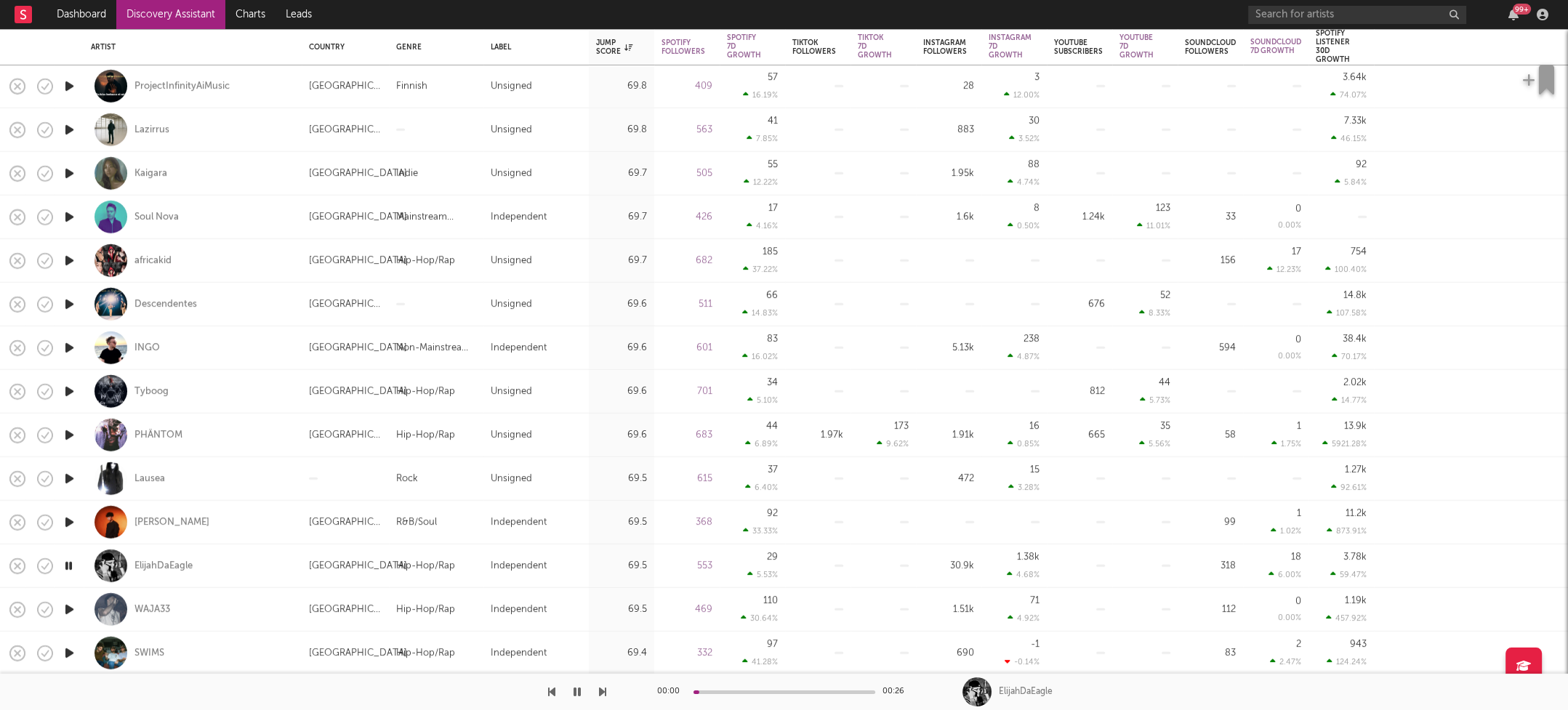
click at [66, 606] on icon "button" at bounding box center [69, 610] width 15 height 18
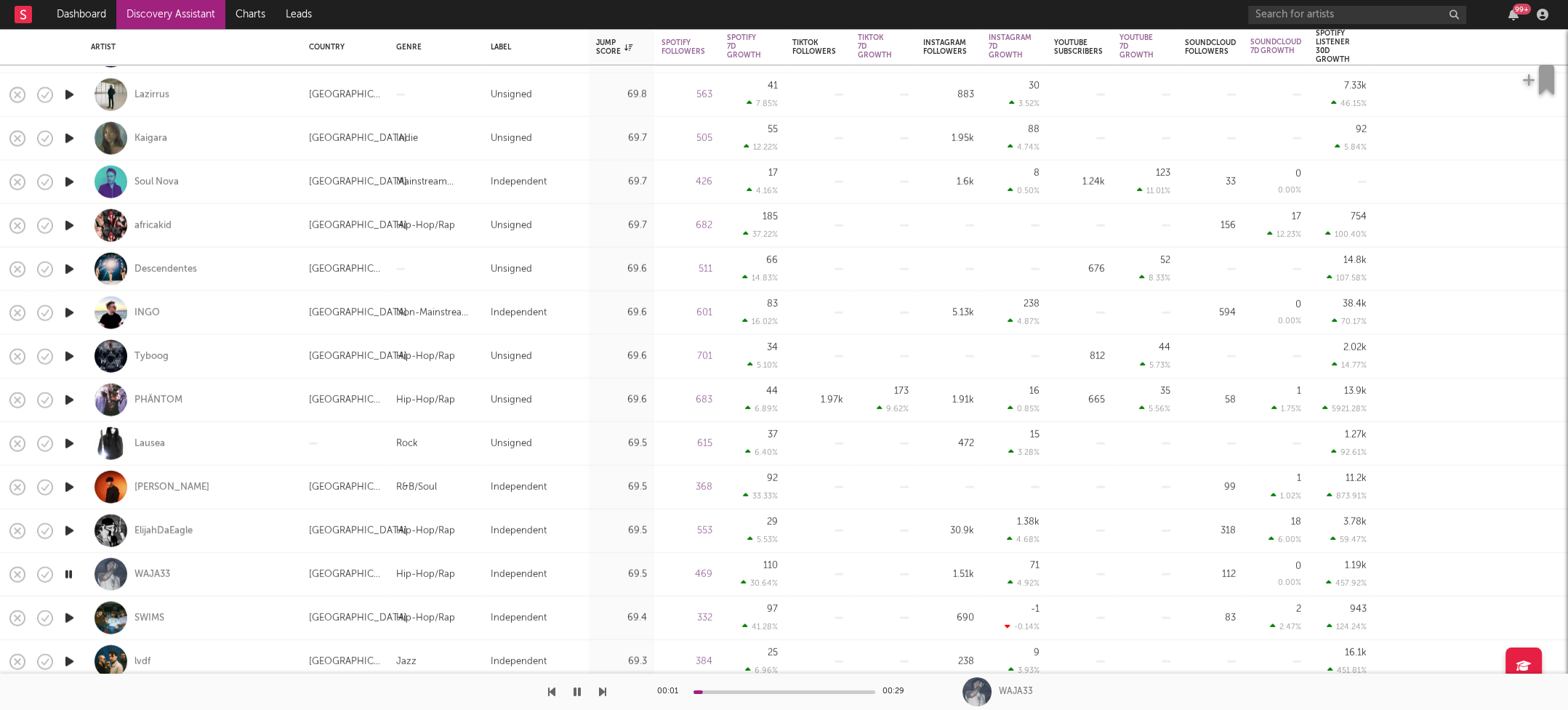
click at [71, 618] on icon "button" at bounding box center [69, 617] width 15 height 18
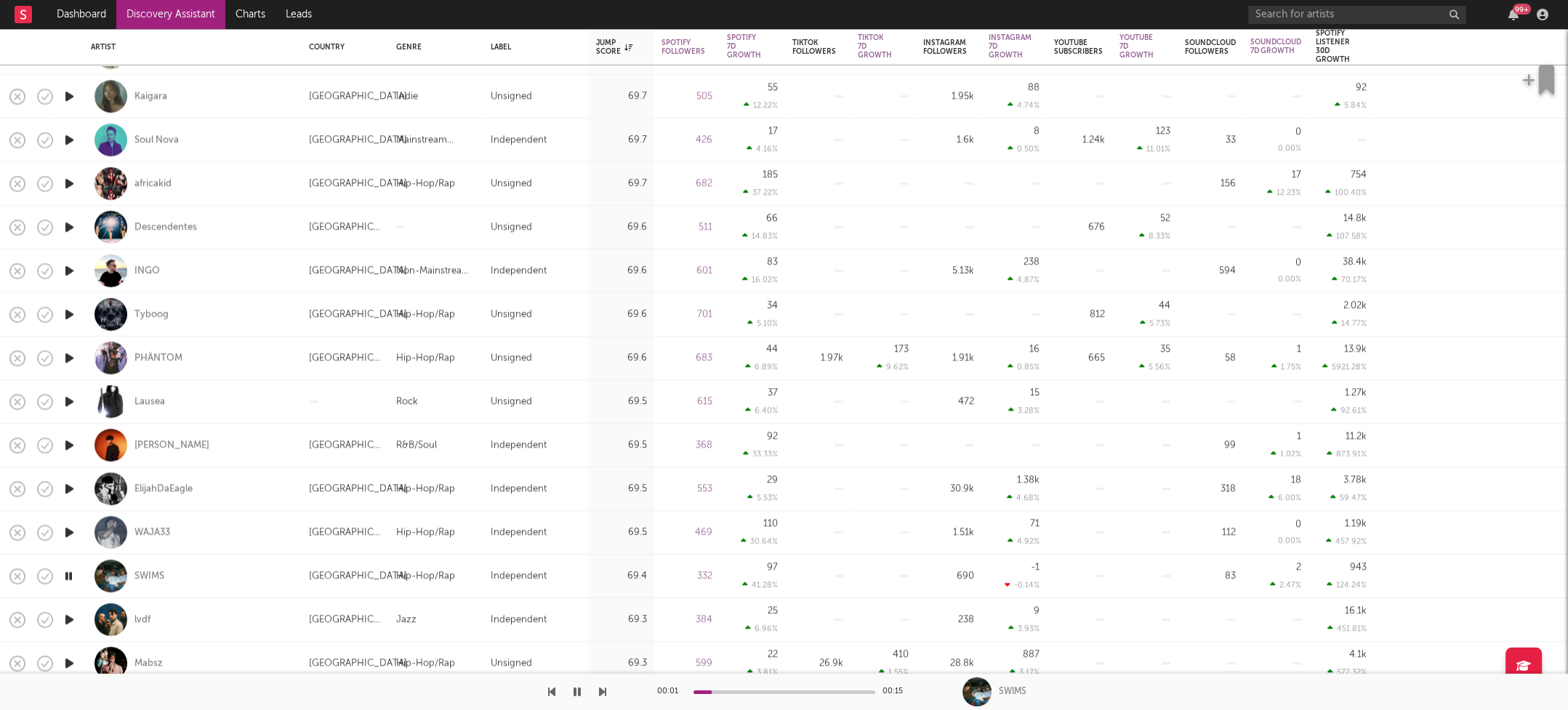
click at [69, 617] on icon "button" at bounding box center [69, 619] width 15 height 18
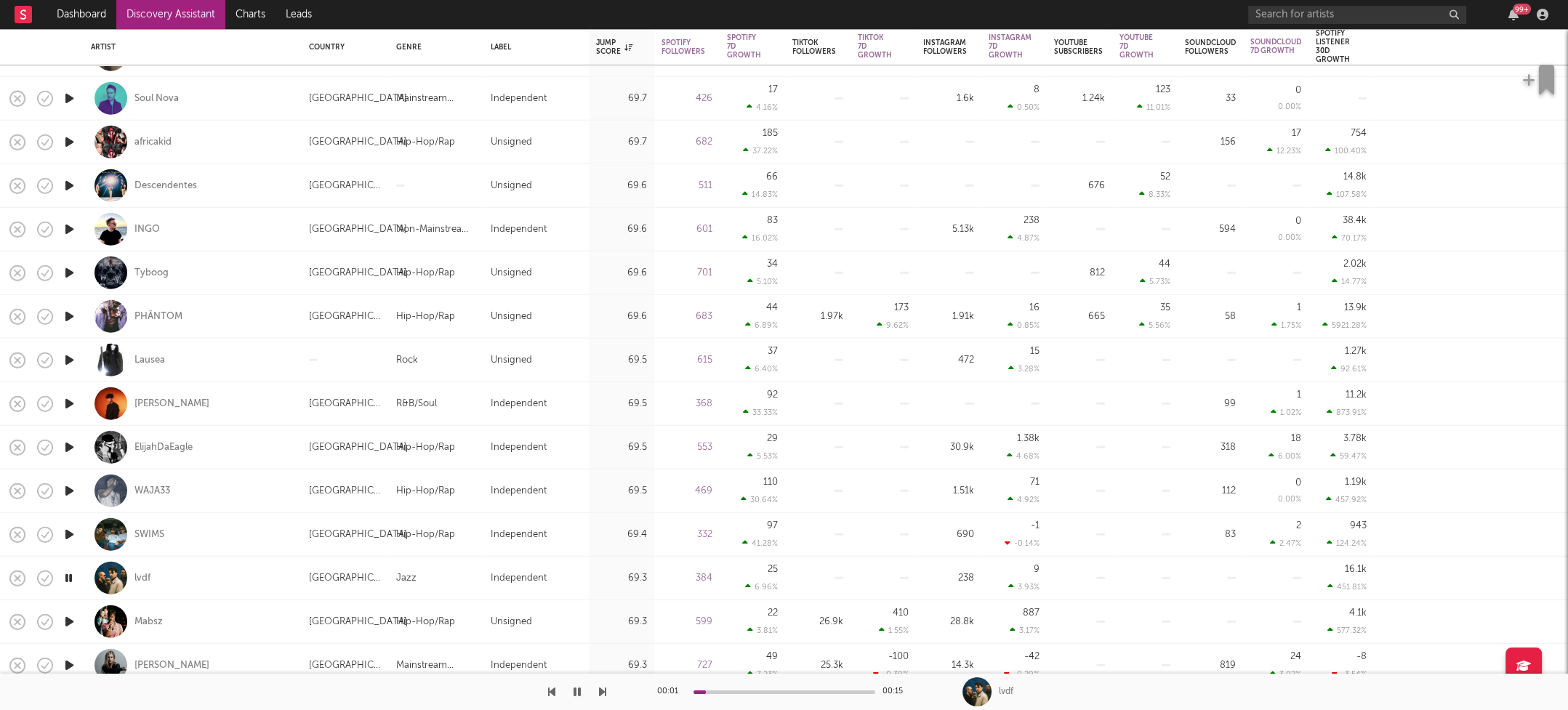
click at [69, 622] on icon "button" at bounding box center [69, 622] width 15 height 18
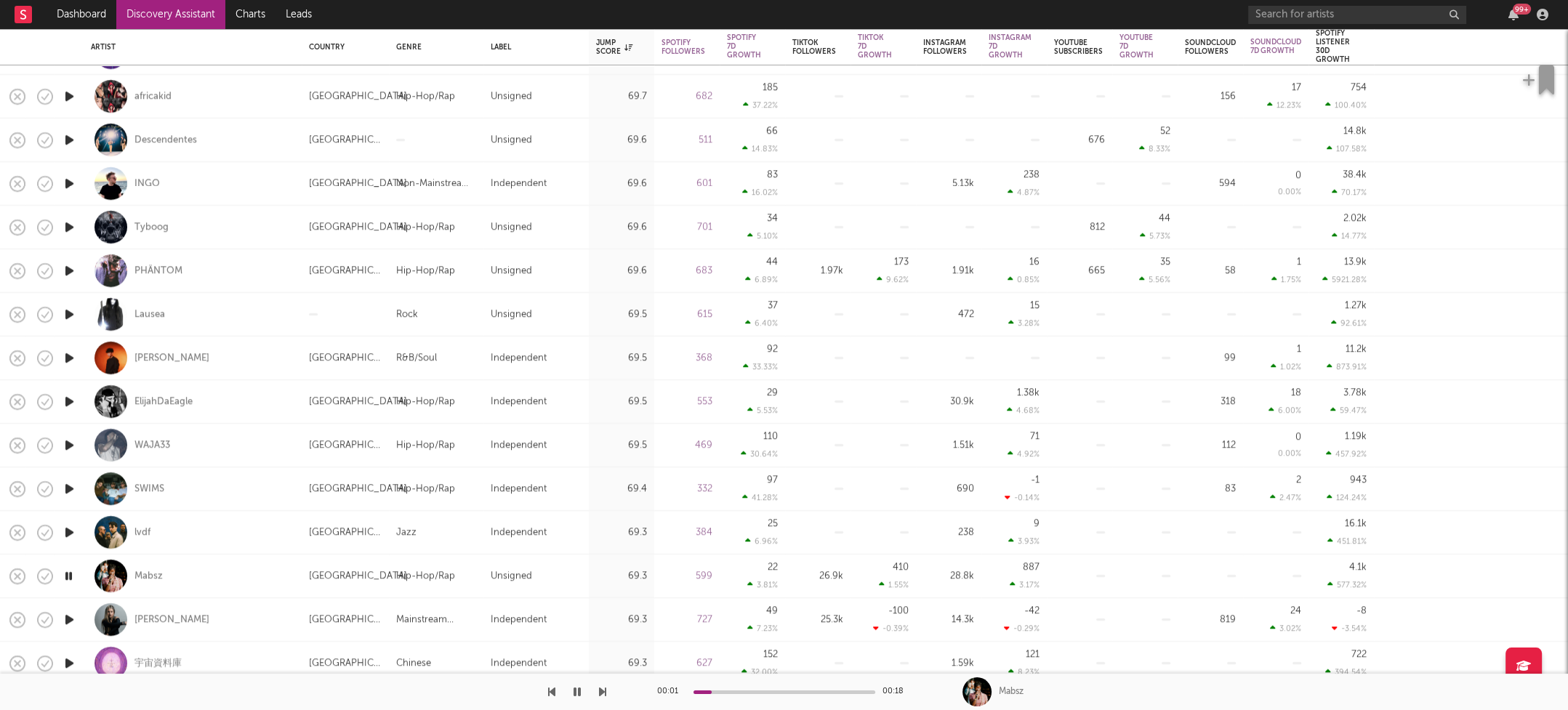
click at [71, 619] on icon "button" at bounding box center [69, 619] width 15 height 18
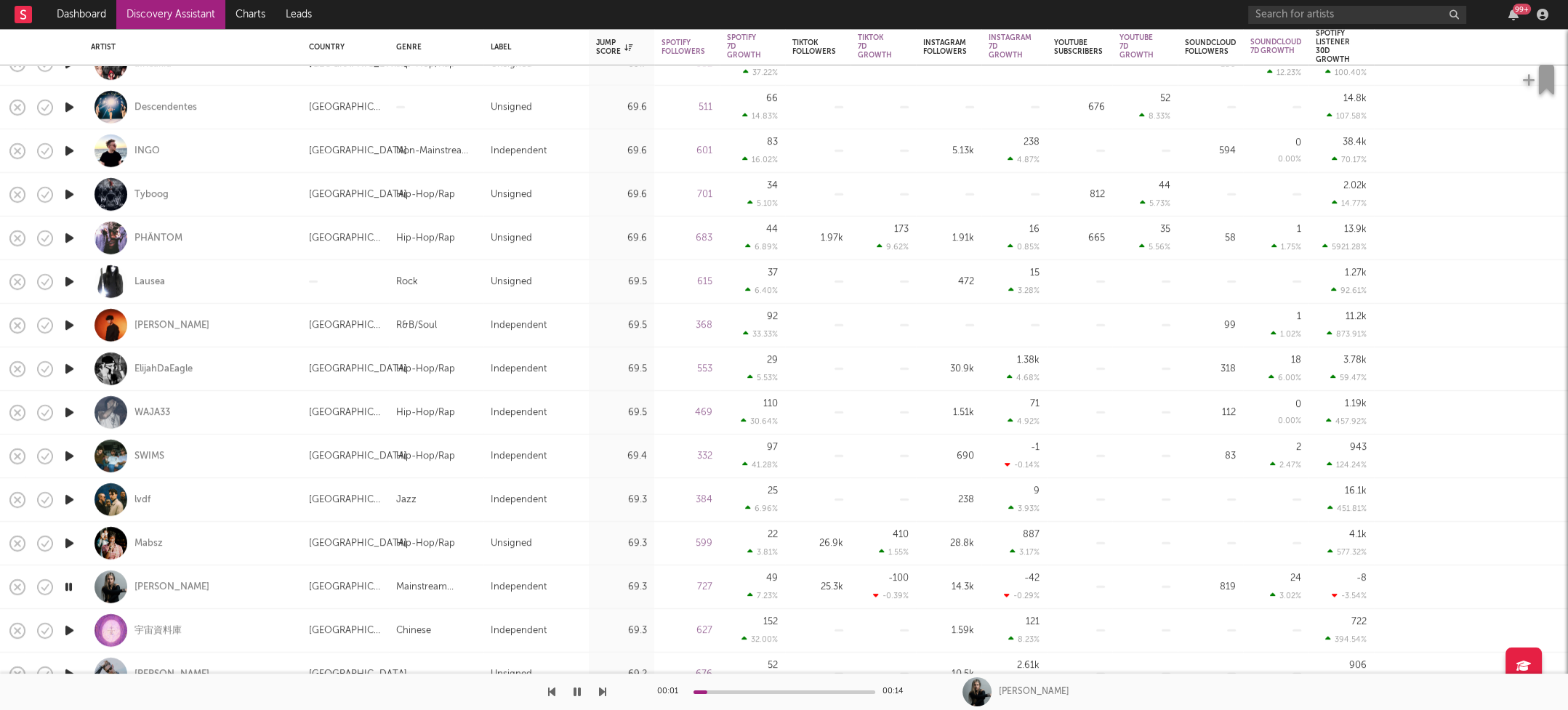
click at [67, 626] on icon "button" at bounding box center [69, 630] width 15 height 18
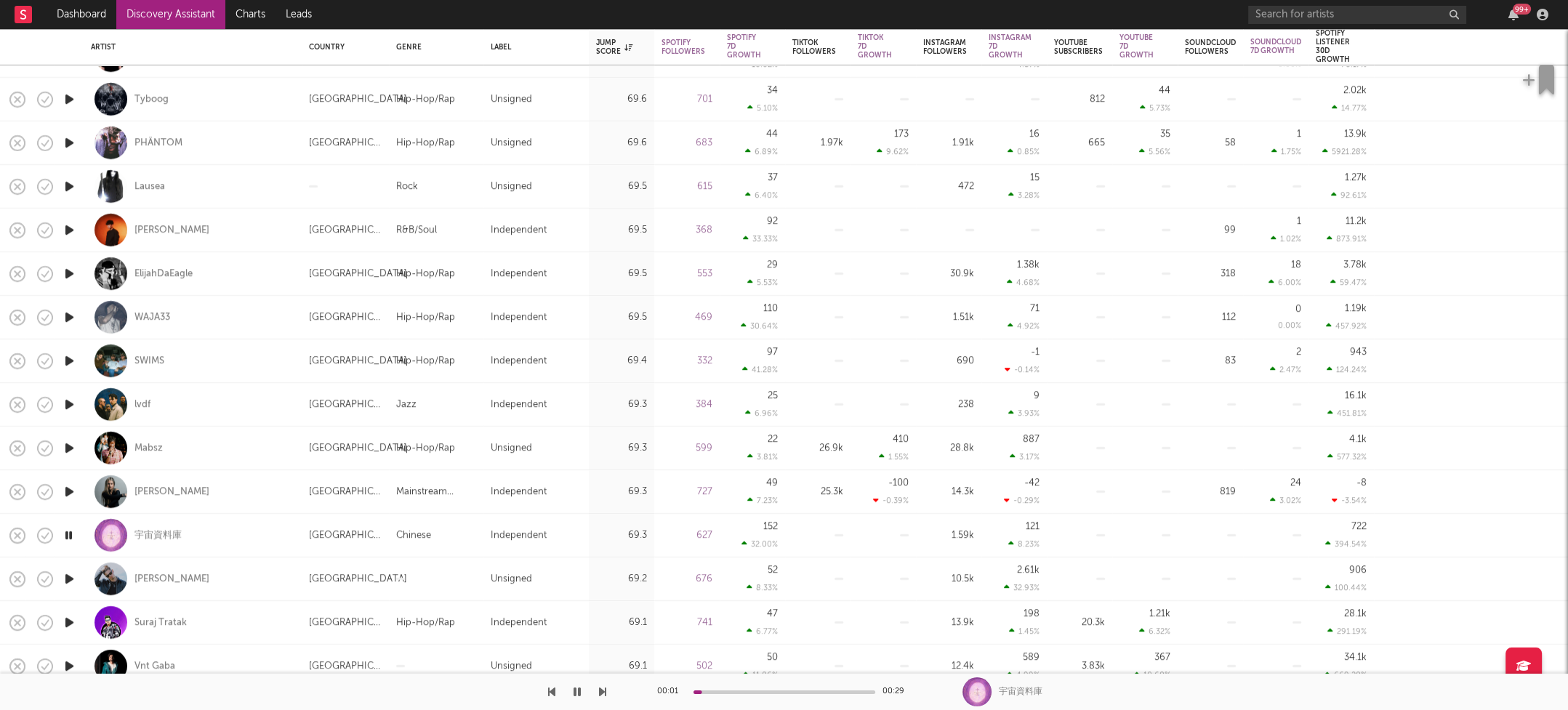
click at [72, 576] on icon "button" at bounding box center [69, 579] width 15 height 18
click at [66, 622] on icon "button" at bounding box center [69, 622] width 15 height 18
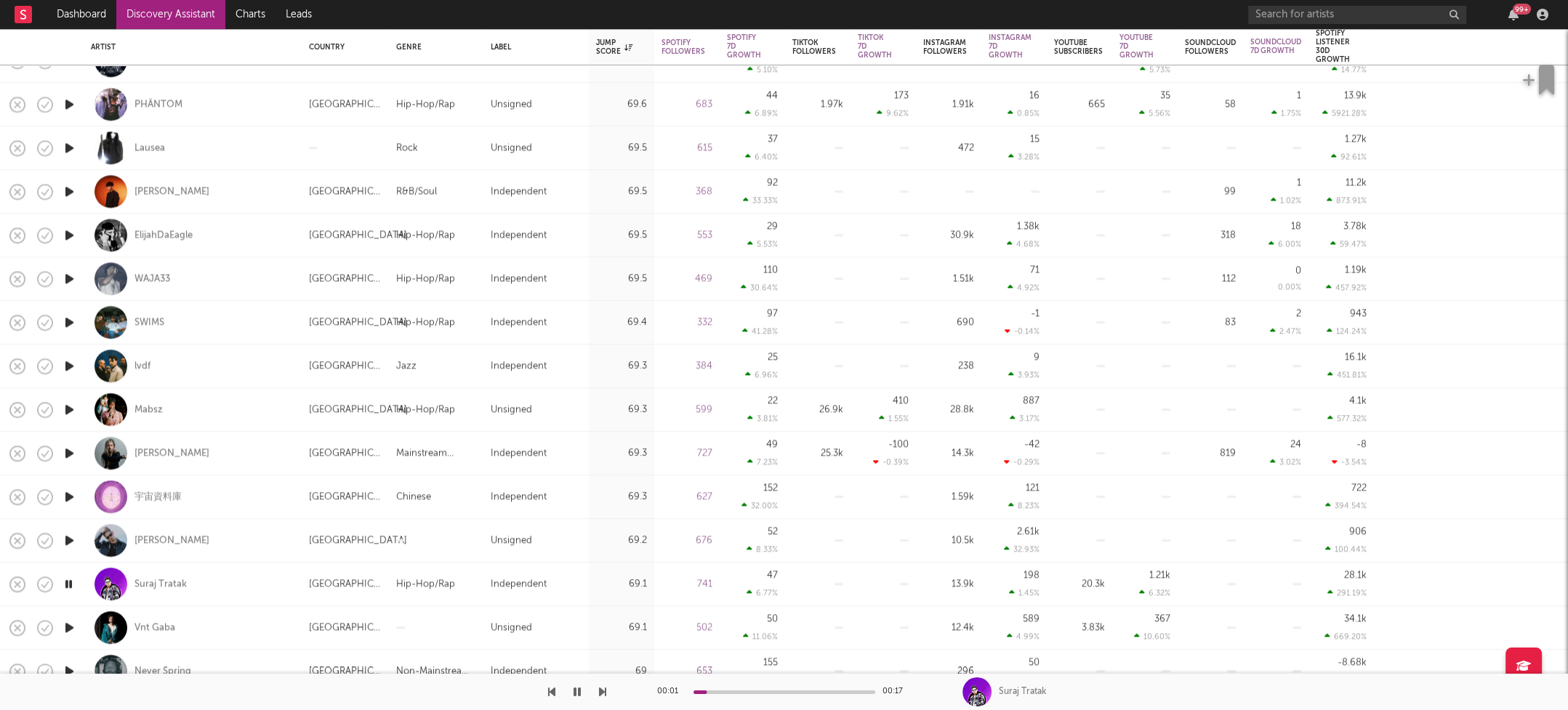
click at [70, 627] on icon "button" at bounding box center [69, 628] width 15 height 18
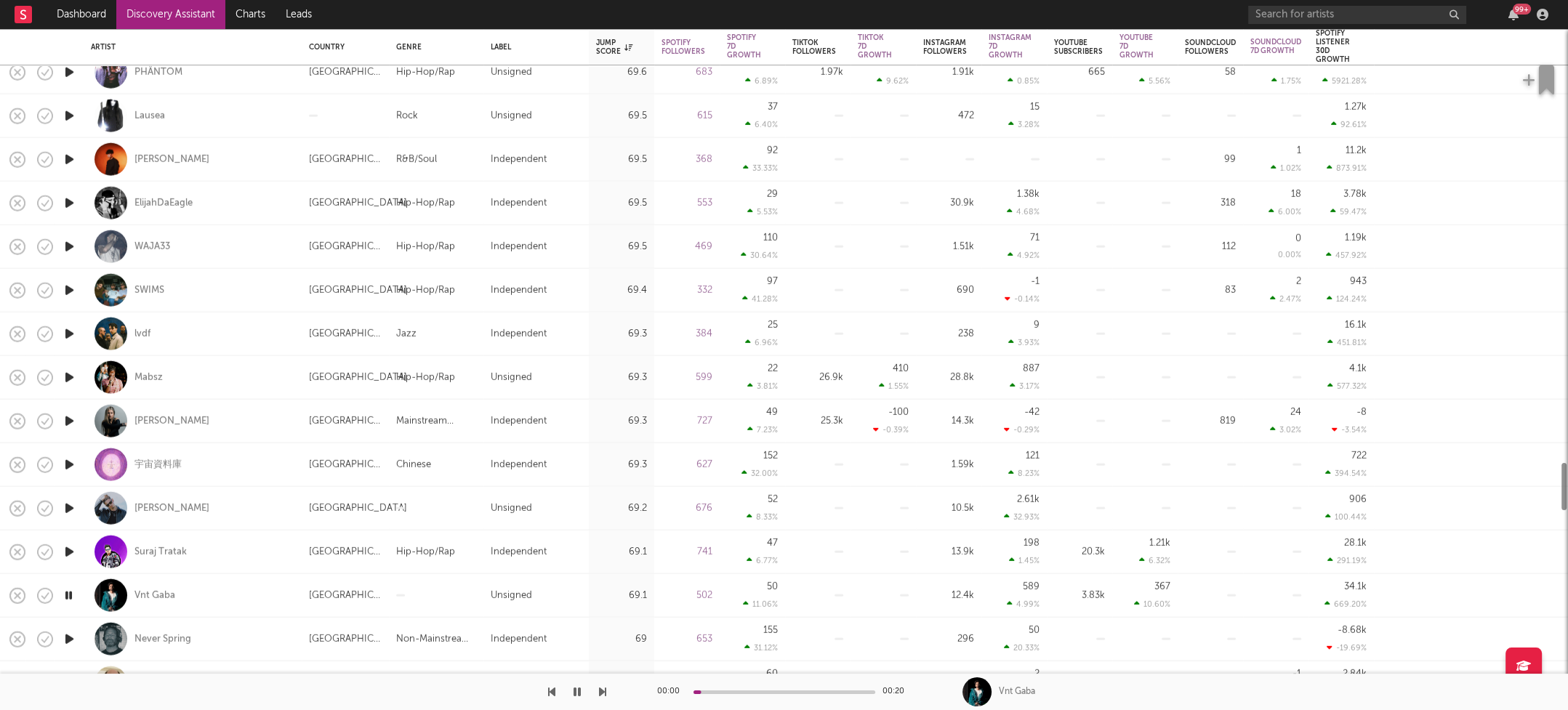
click at [70, 630] on icon "button" at bounding box center [69, 639] width 15 height 18
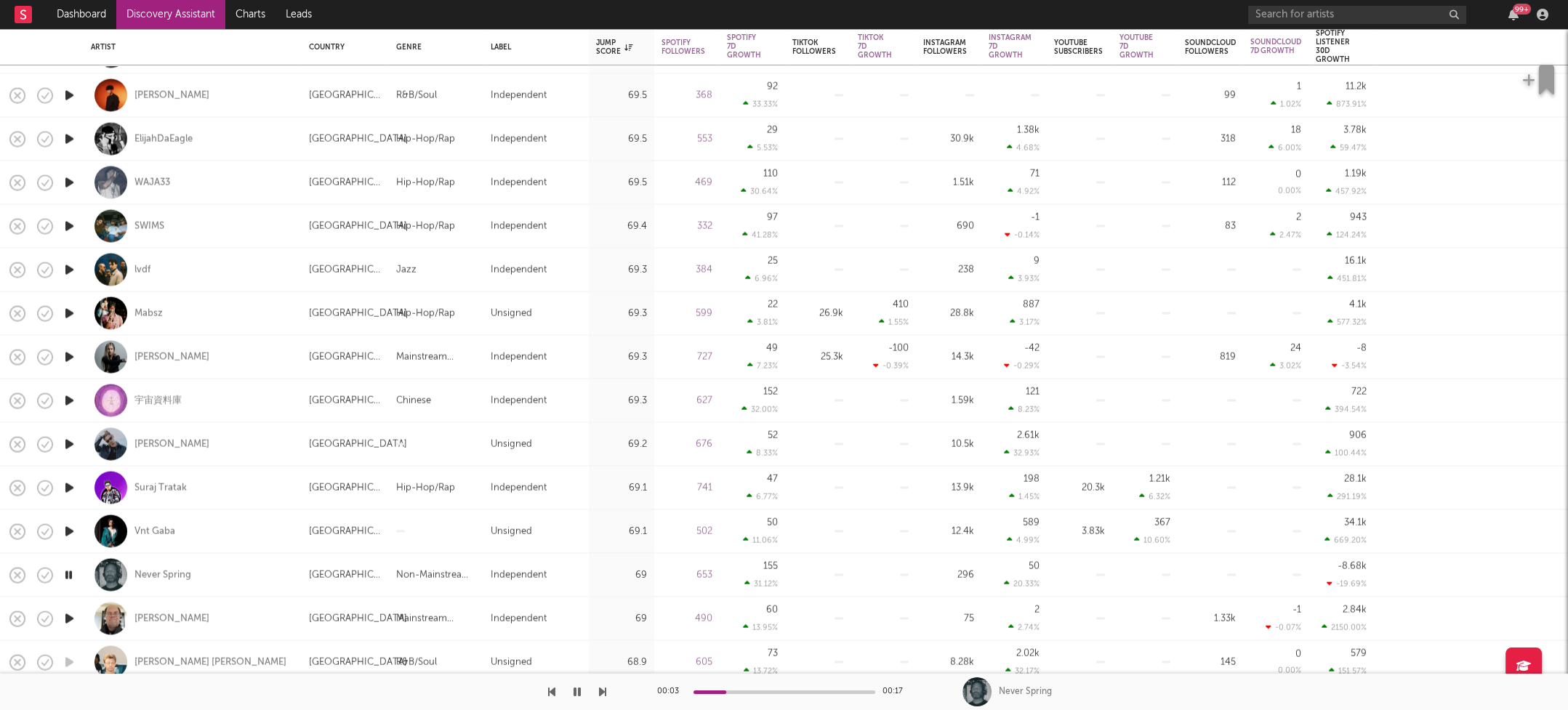
click at [72, 615] on icon "button" at bounding box center [69, 618] width 15 height 18
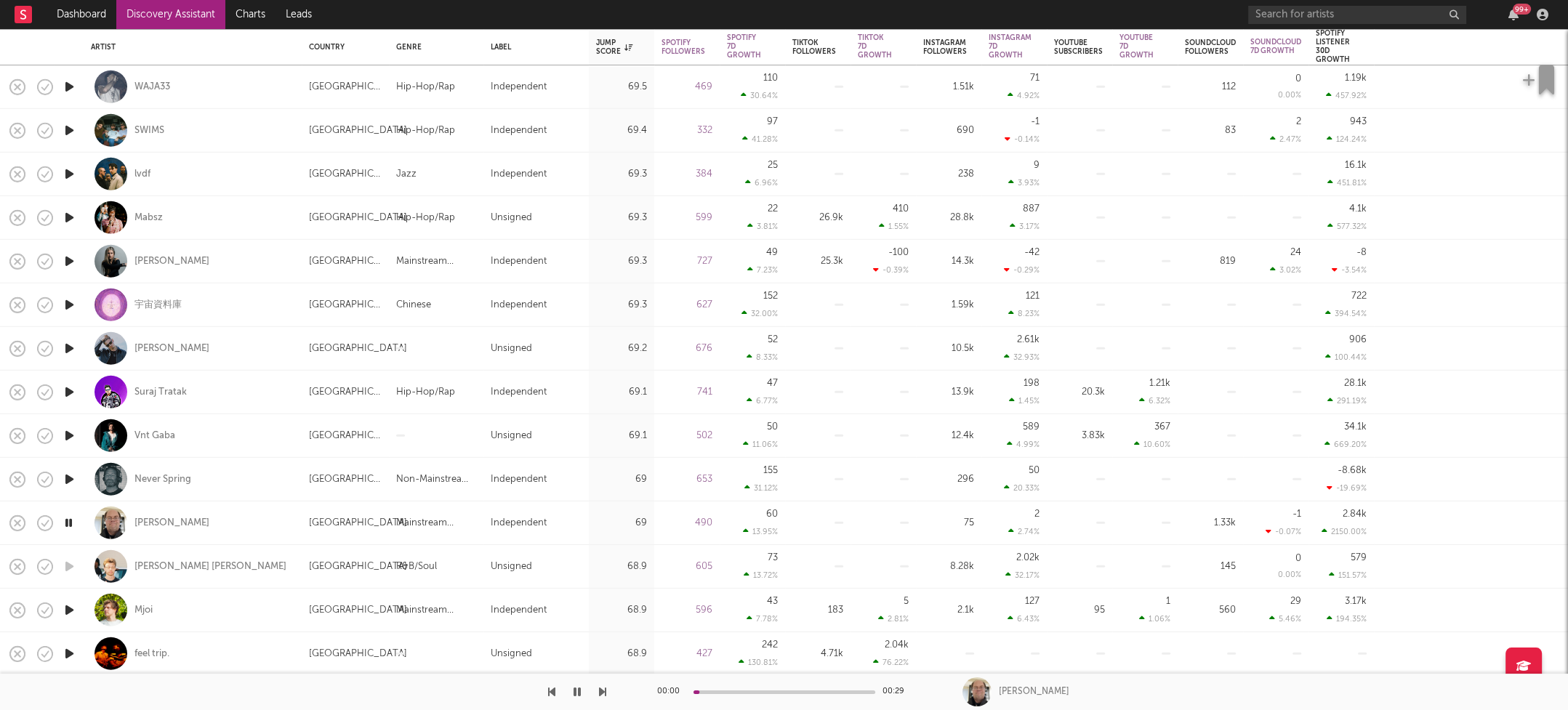
click at [66, 605] on icon "button" at bounding box center [69, 610] width 15 height 18
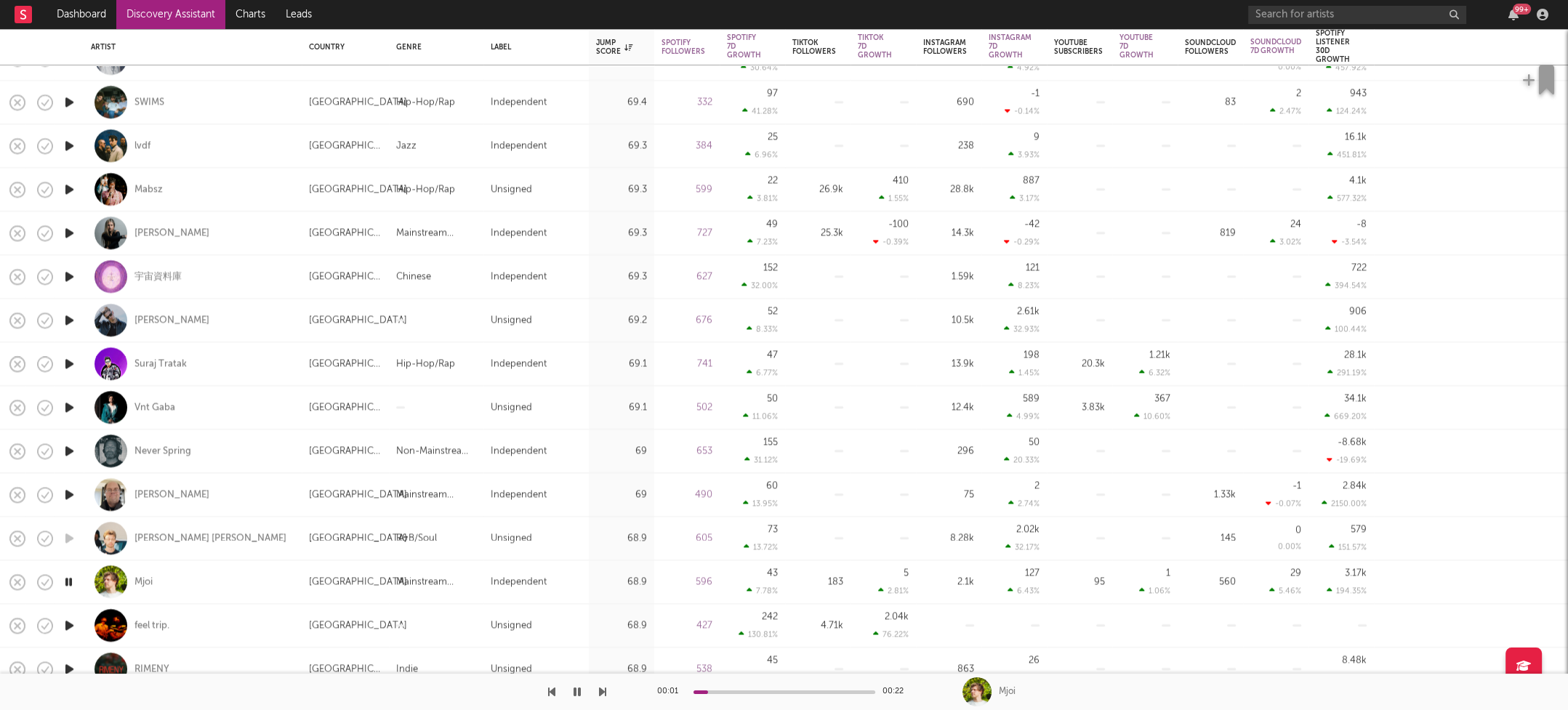
click at [70, 624] on icon "button" at bounding box center [69, 625] width 15 height 18
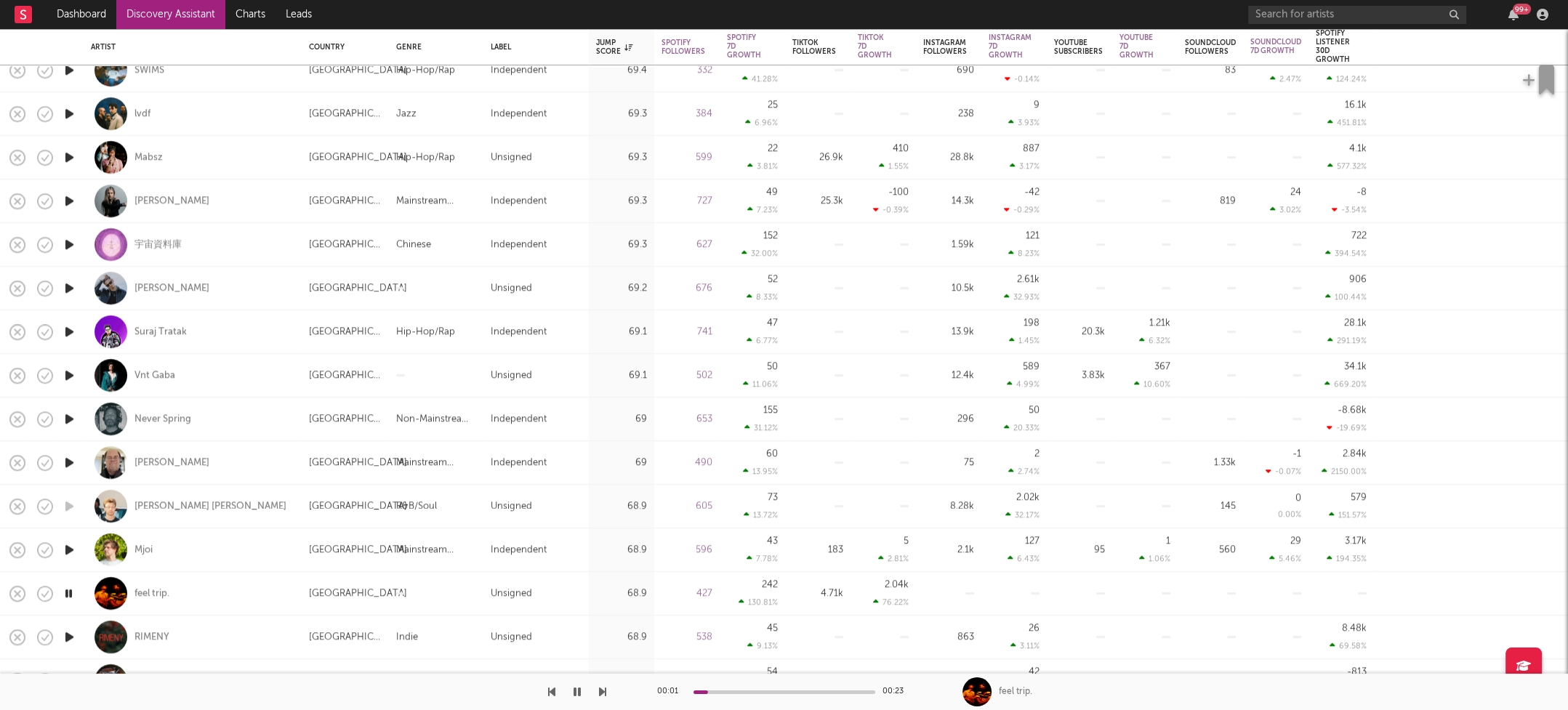
click at [71, 635] on icon "button" at bounding box center [69, 637] width 15 height 18
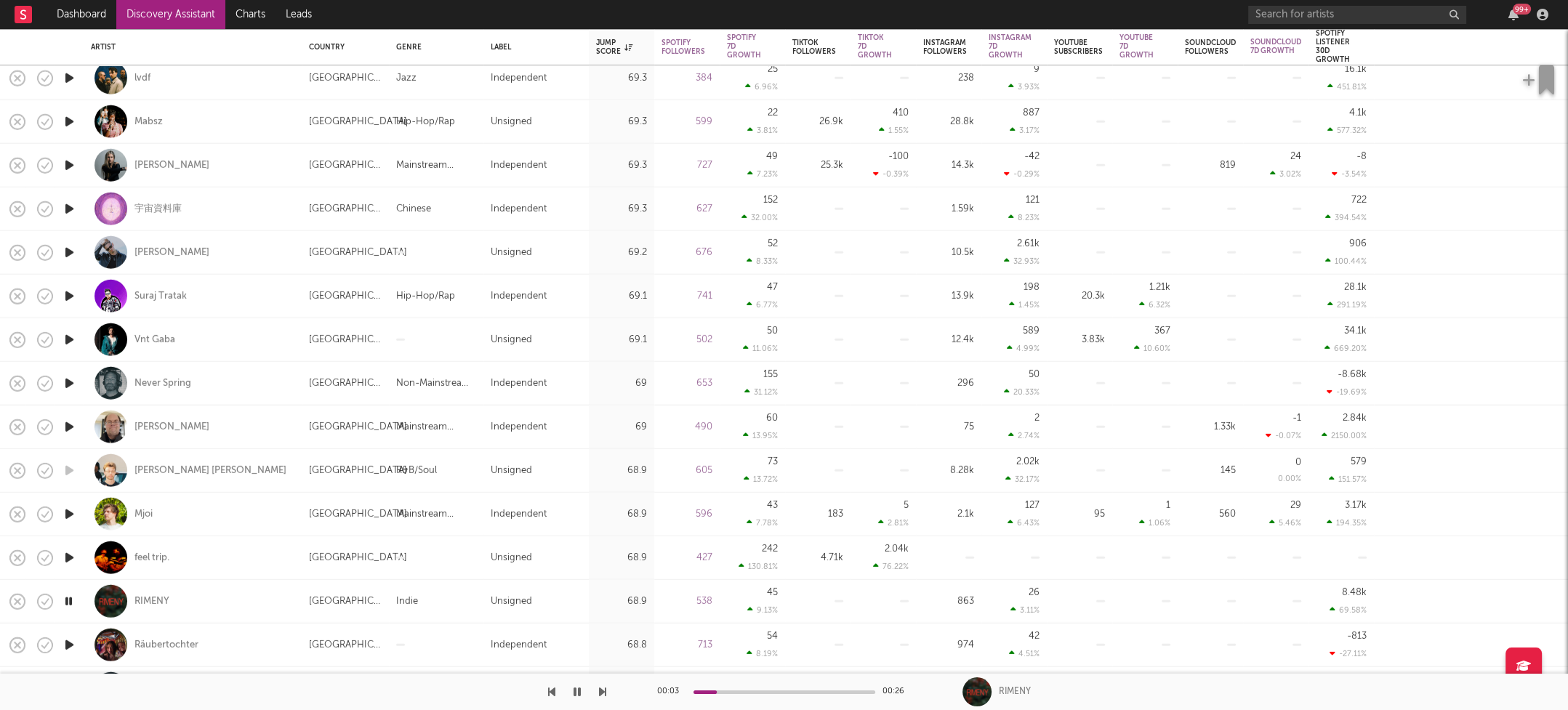
click at [70, 639] on icon "button" at bounding box center [69, 645] width 15 height 18
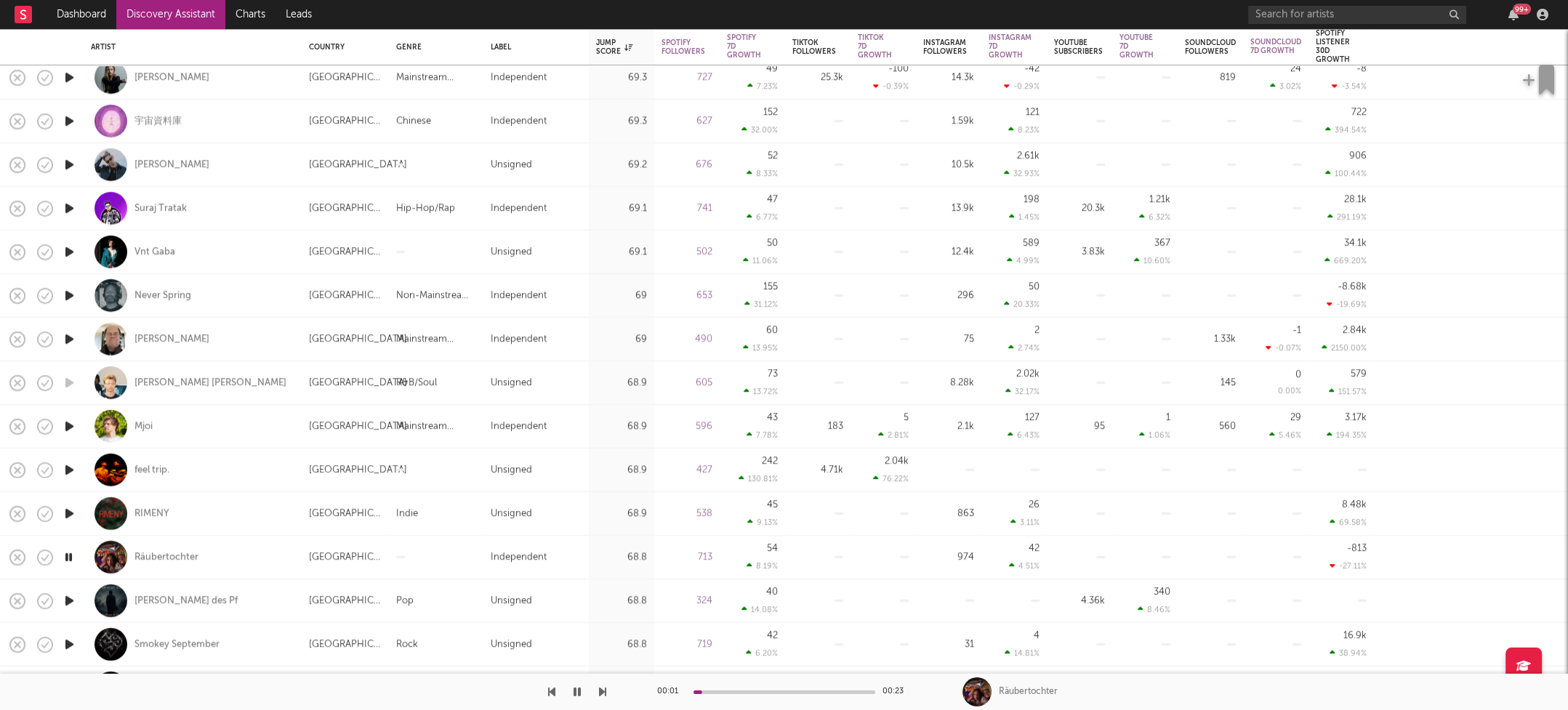
click at [70, 597] on icon "button" at bounding box center [69, 600] width 15 height 18
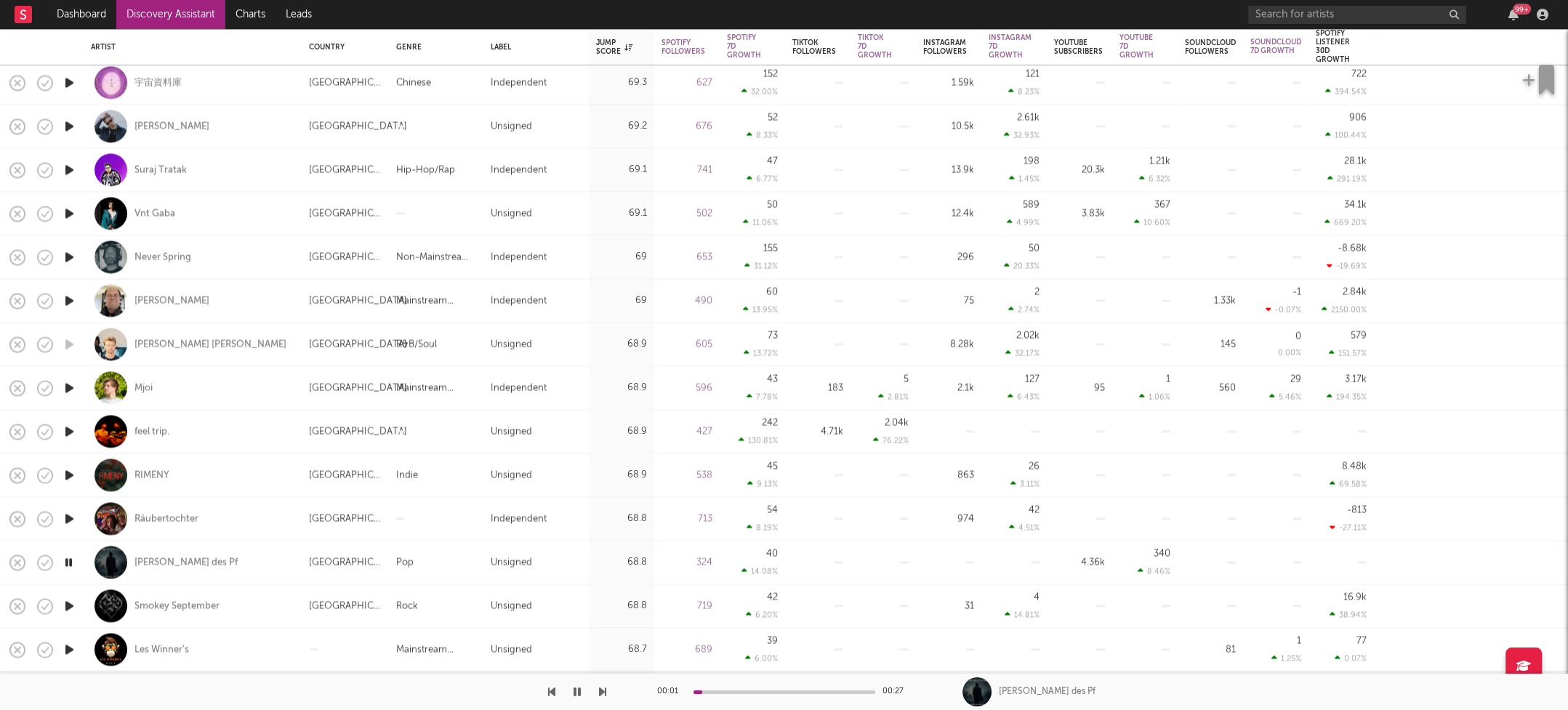
click at [71, 604] on icon "button" at bounding box center [69, 605] width 15 height 18
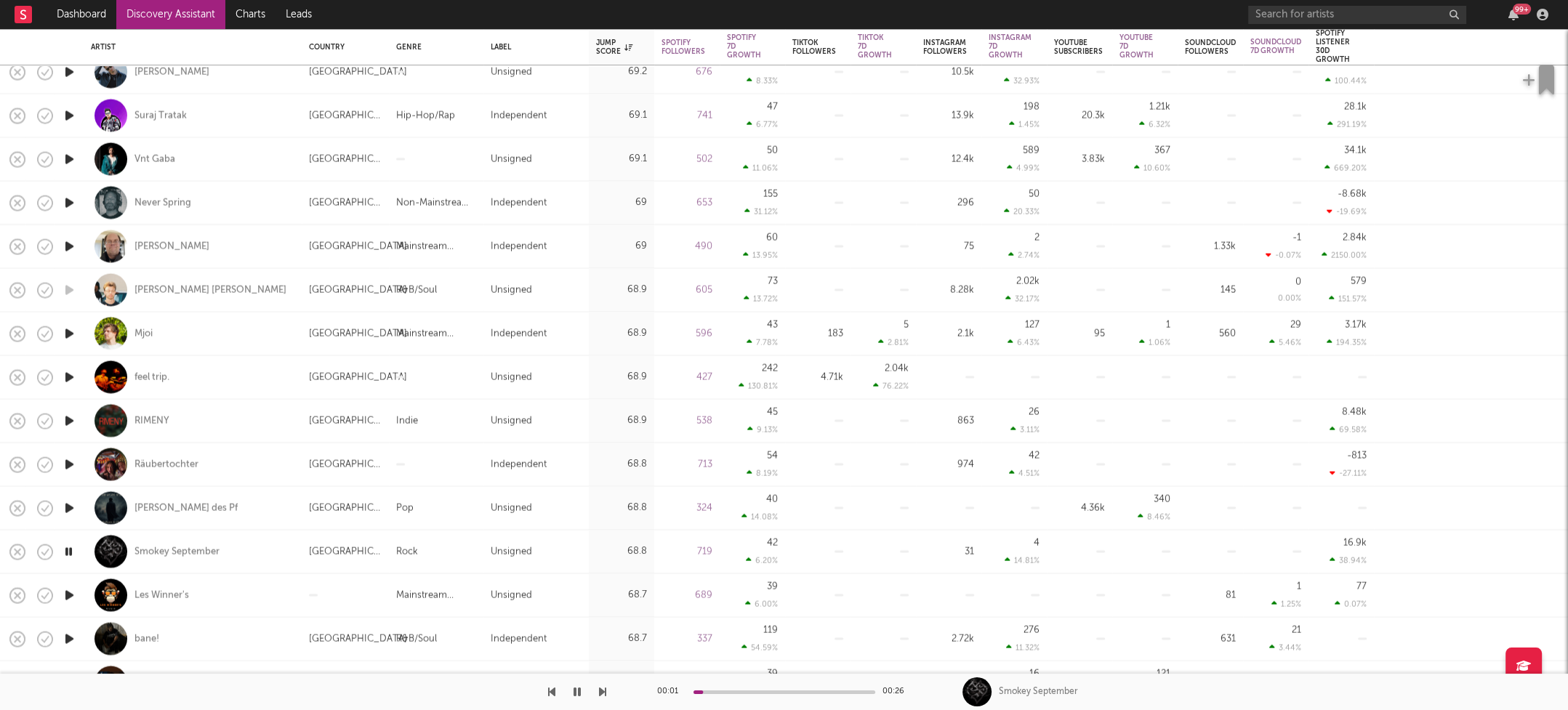
click at [69, 594] on icon "button" at bounding box center [69, 595] width 15 height 18
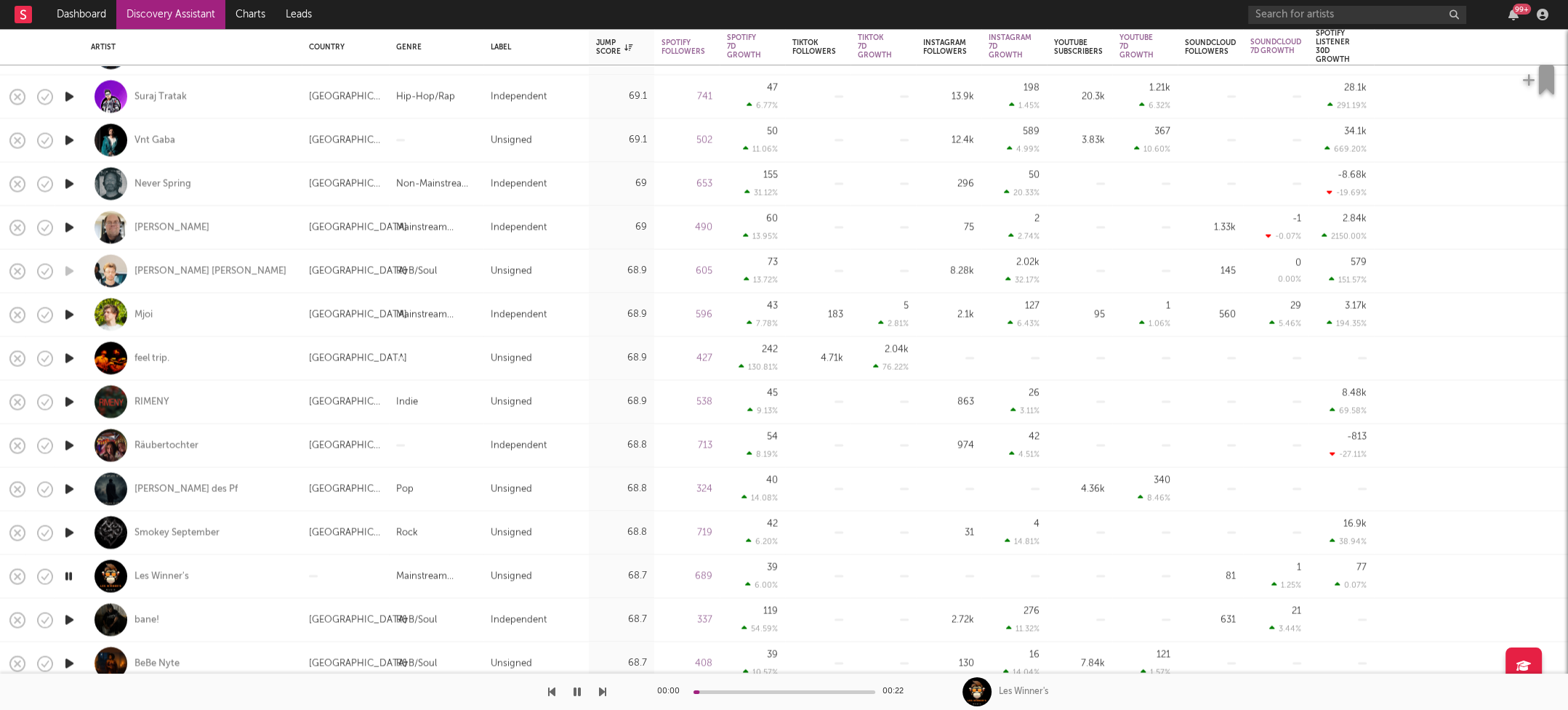
click at [71, 619] on icon "button" at bounding box center [69, 619] width 15 height 18
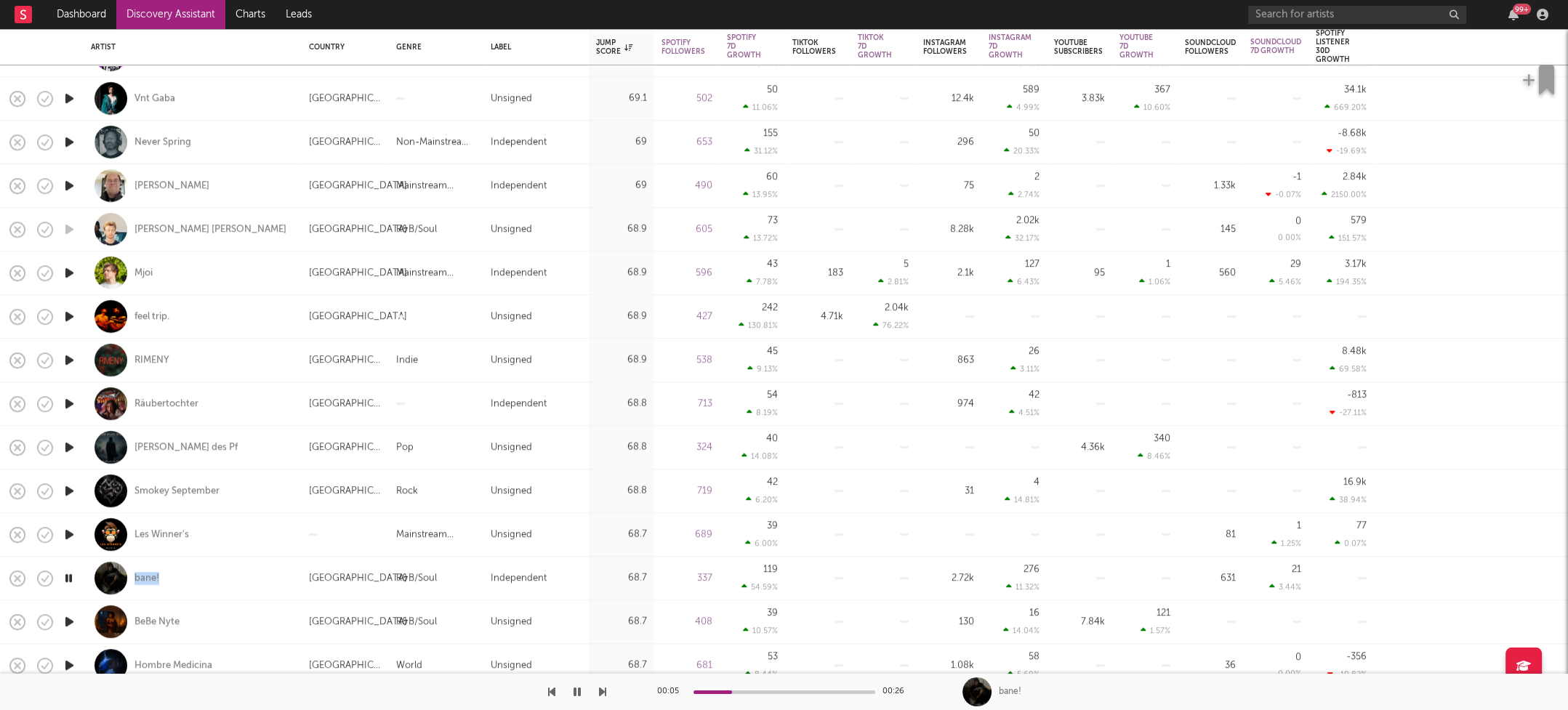
click at [71, 619] on icon "button" at bounding box center [69, 622] width 15 height 18
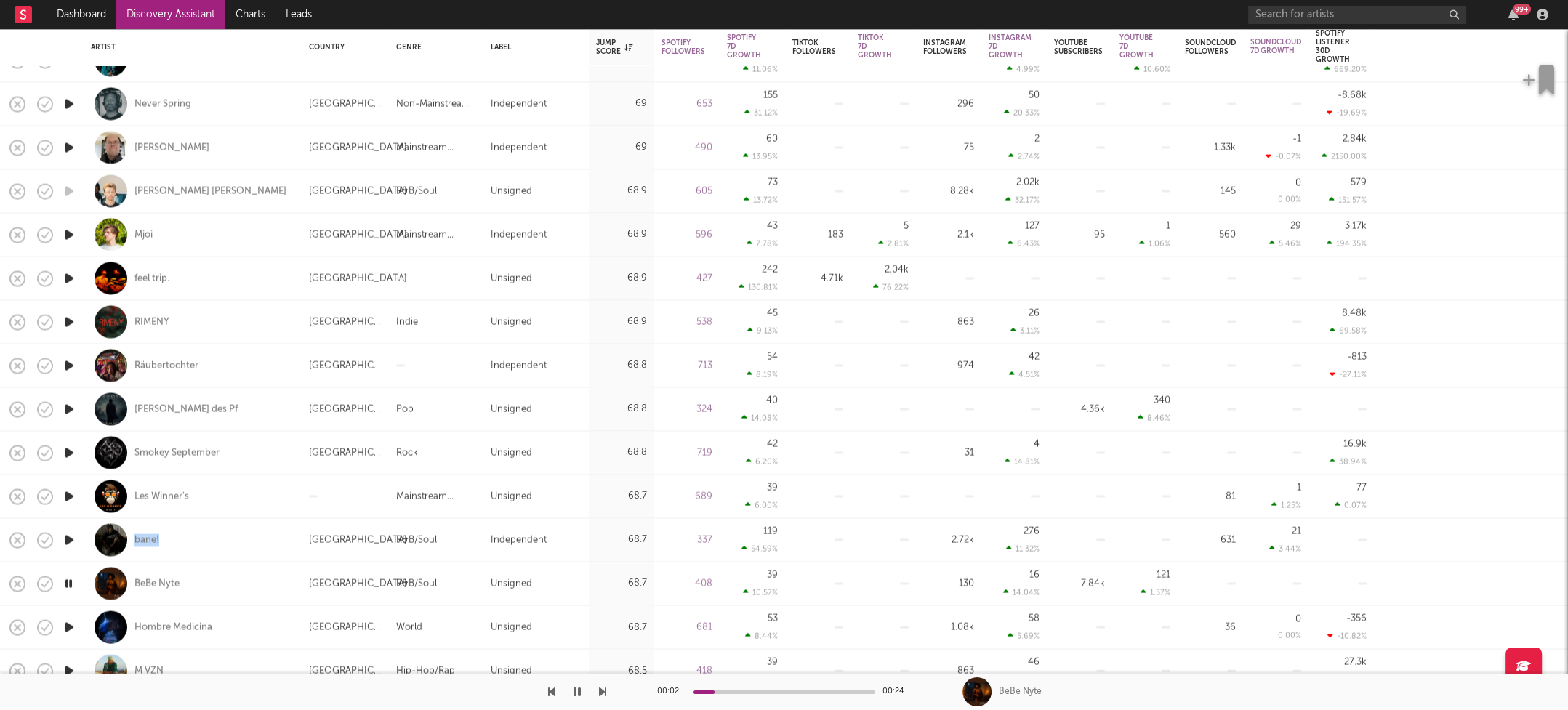
click at [71, 625] on icon "button" at bounding box center [69, 627] width 15 height 18
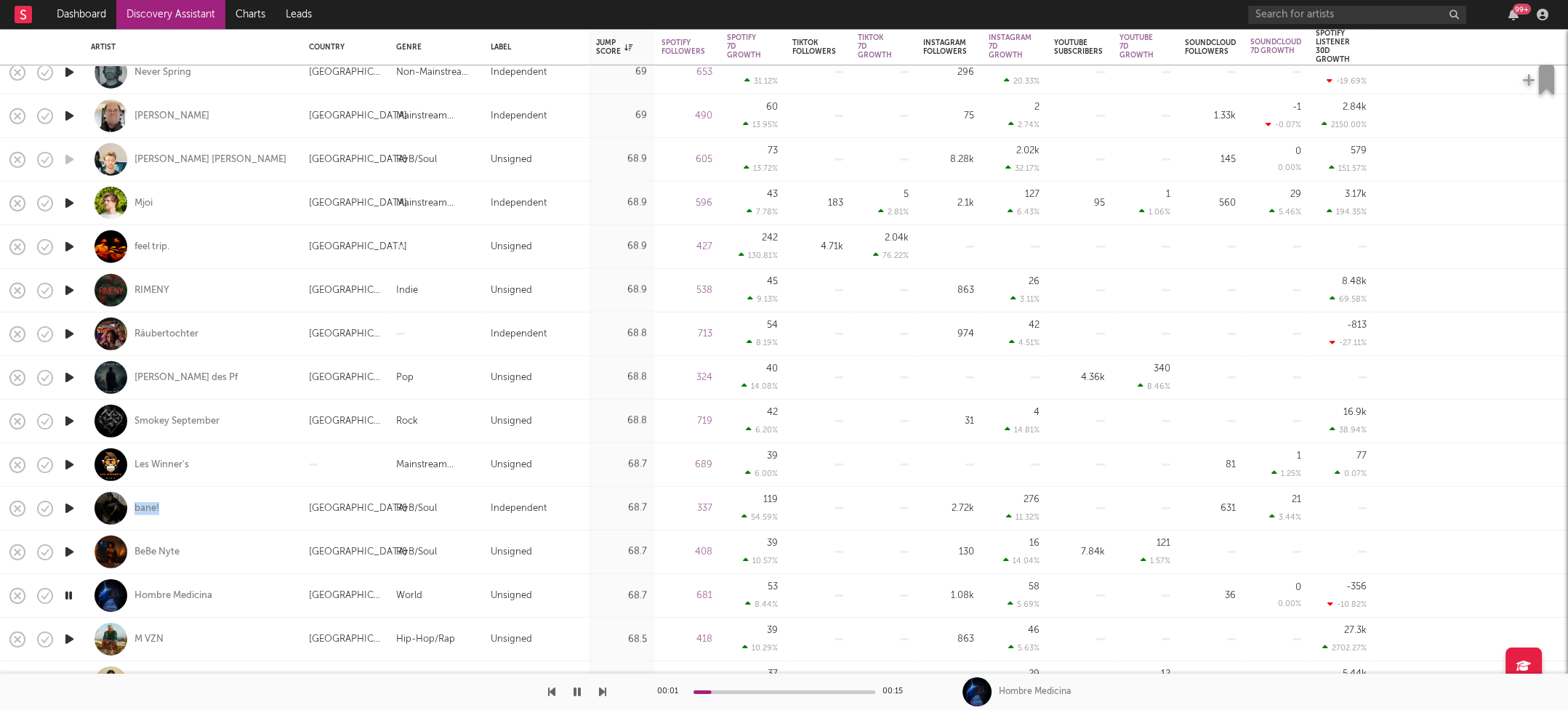
click at [69, 636] on icon "button" at bounding box center [69, 639] width 15 height 18
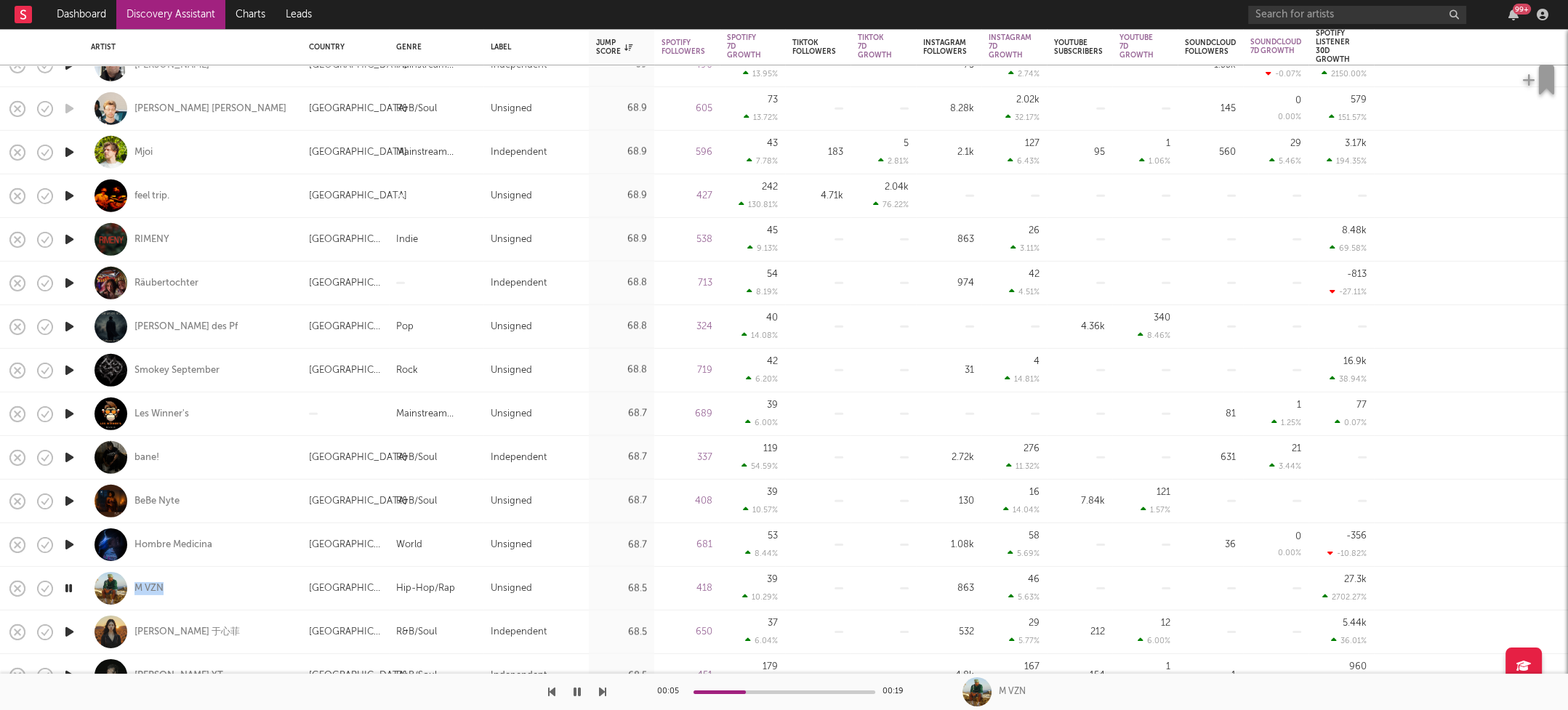
click at [69, 628] on icon "button" at bounding box center [69, 632] width 15 height 18
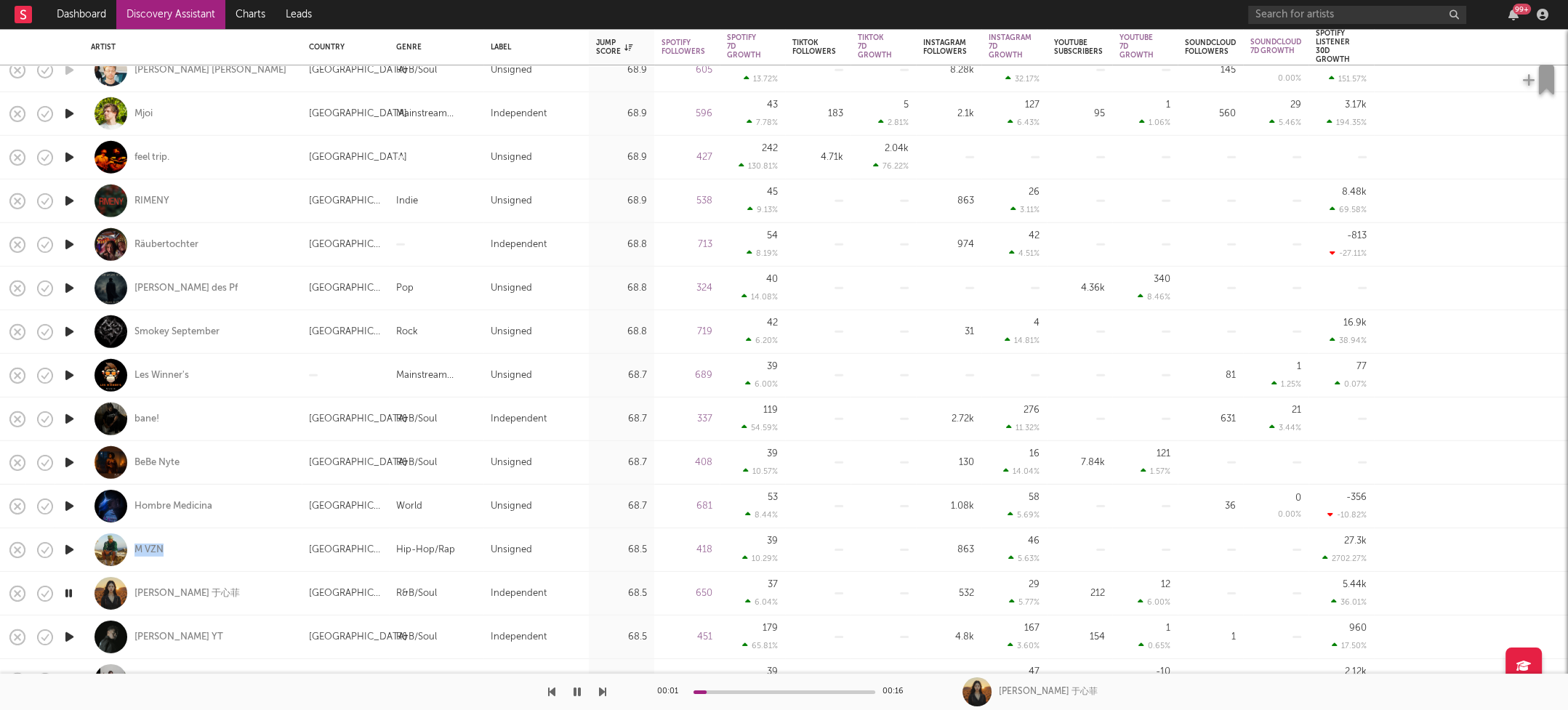
click at [69, 633] on icon "button" at bounding box center [69, 637] width 15 height 18
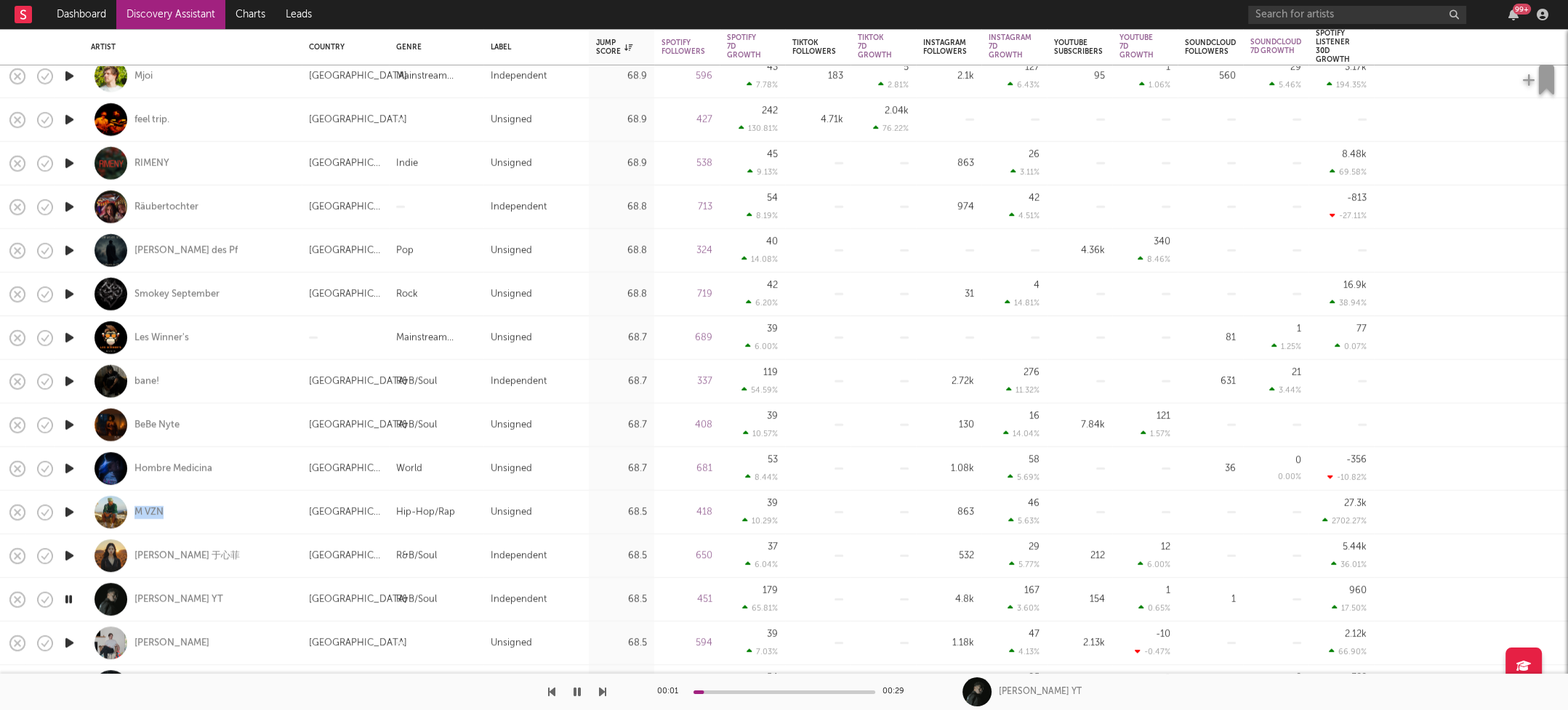
click at [71, 641] on icon "button" at bounding box center [69, 643] width 15 height 18
click at [71, 641] on icon "button" at bounding box center [68, 643] width 14 height 18
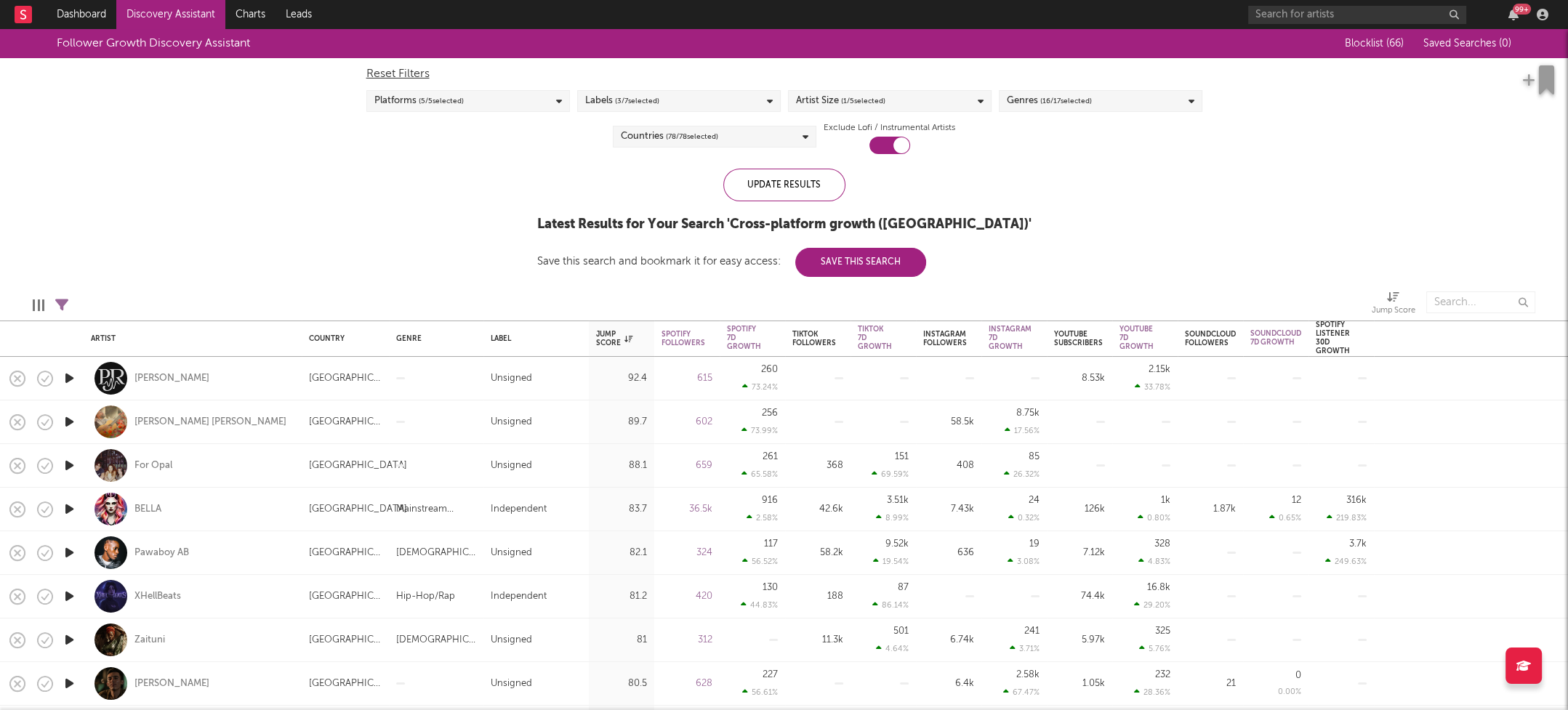
click at [1166, 185] on div "Follower Growth Discovery Assistant Blocklist ( 66 ) Saved Searches ( 0 ) Reset…" at bounding box center [784, 153] width 1568 height 247
click at [747, 136] on div "Countries ( 78 / 78 selected)" at bounding box center [715, 136] width 204 height 22
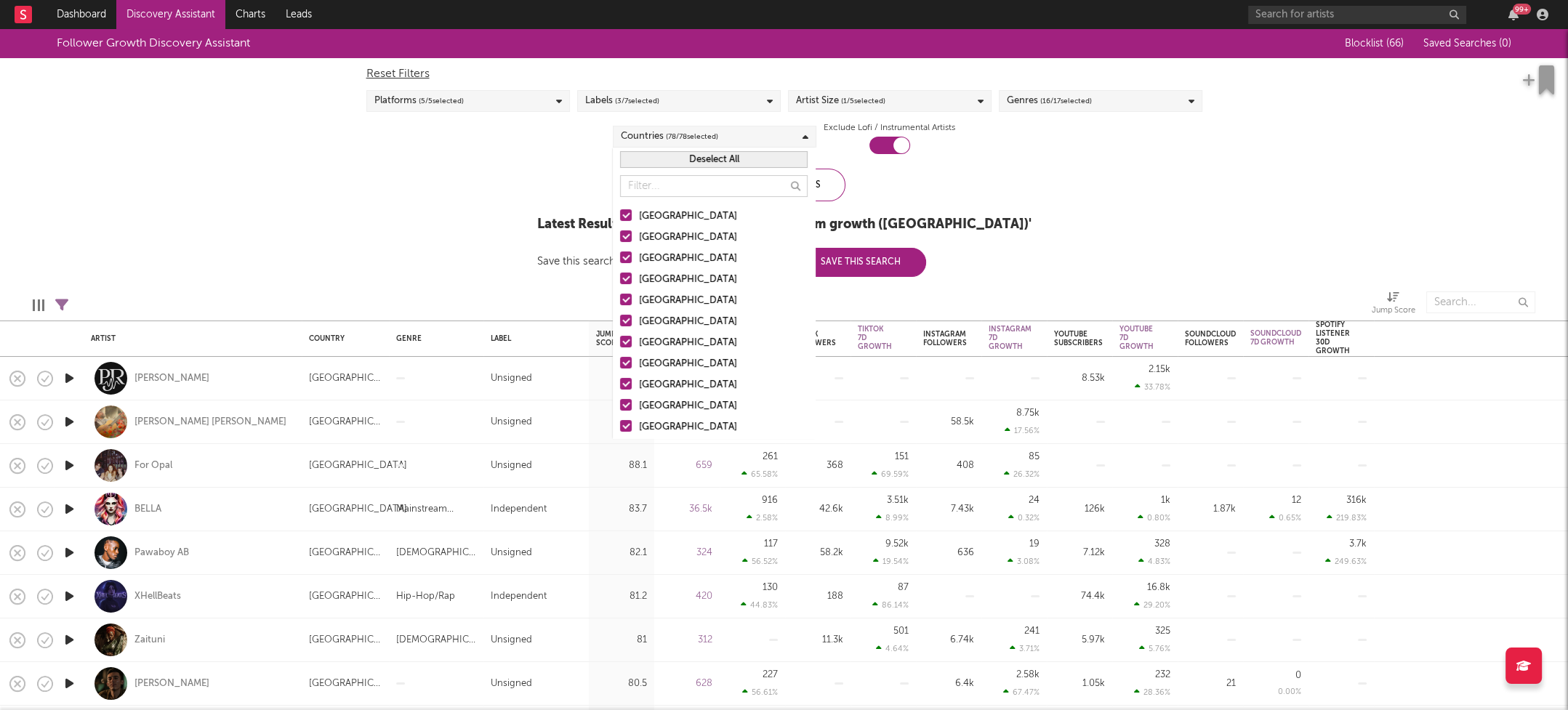
click at [735, 155] on button "Deselect All" at bounding box center [714, 159] width 188 height 17
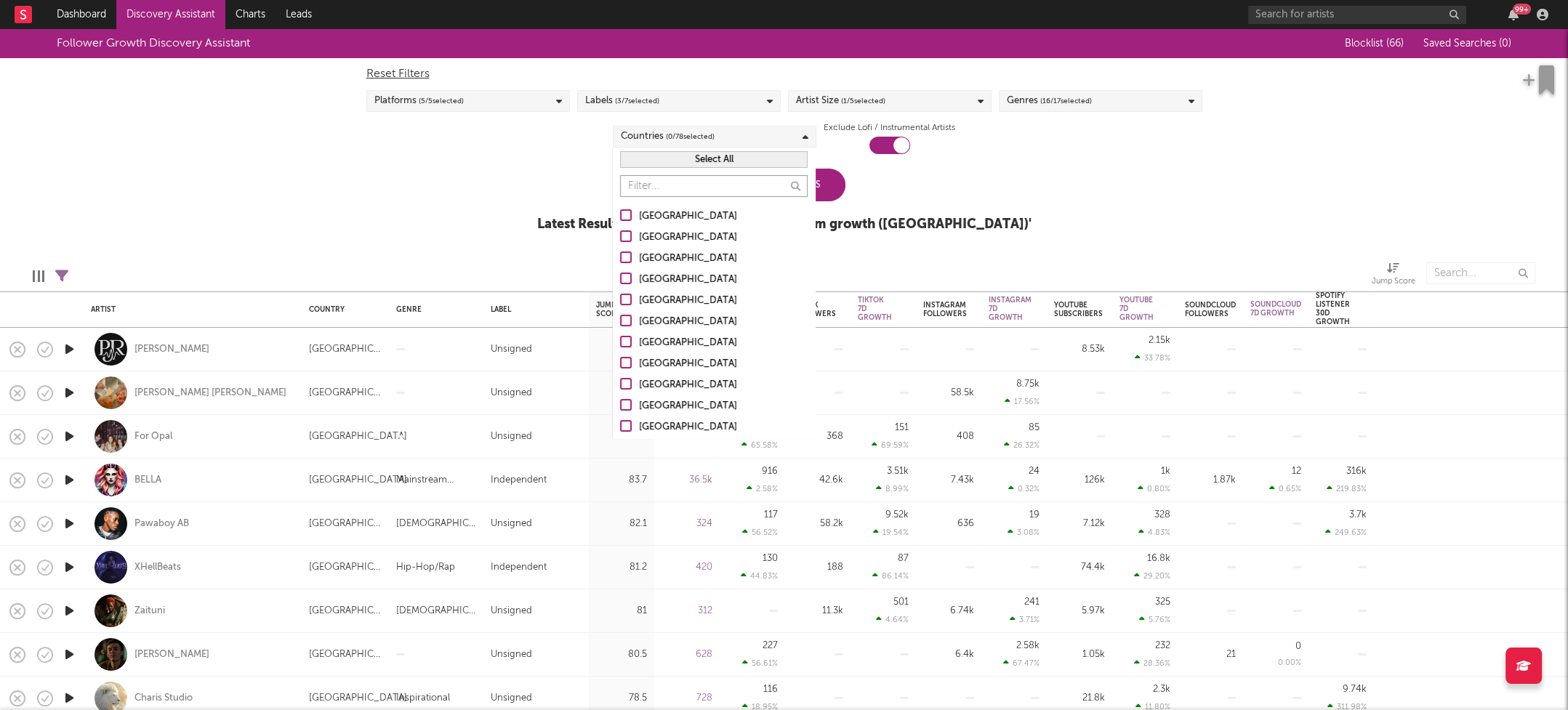
click at [671, 185] on input "text" at bounding box center [714, 186] width 188 height 22
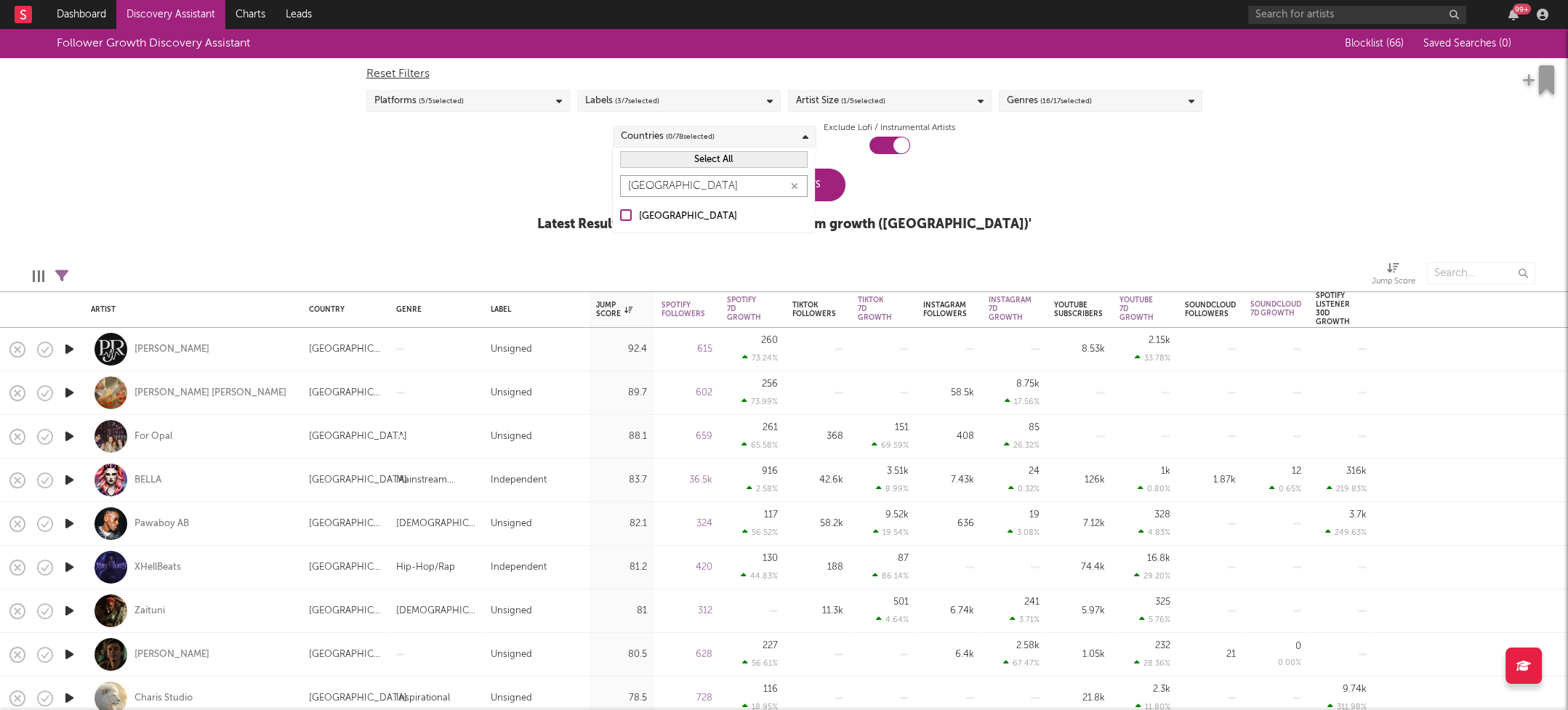
type input "korea"
click at [658, 209] on div "[GEOGRAPHIC_DATA]" at bounding box center [723, 216] width 169 height 17
click at [620, 209] on input "[GEOGRAPHIC_DATA]" at bounding box center [620, 216] width 0 height 17
click at [1164, 194] on div "Follower Growth Discovery Assistant Blocklist ( 66 ) Saved Searches ( 0 ) Reset…" at bounding box center [784, 138] width 1568 height 218
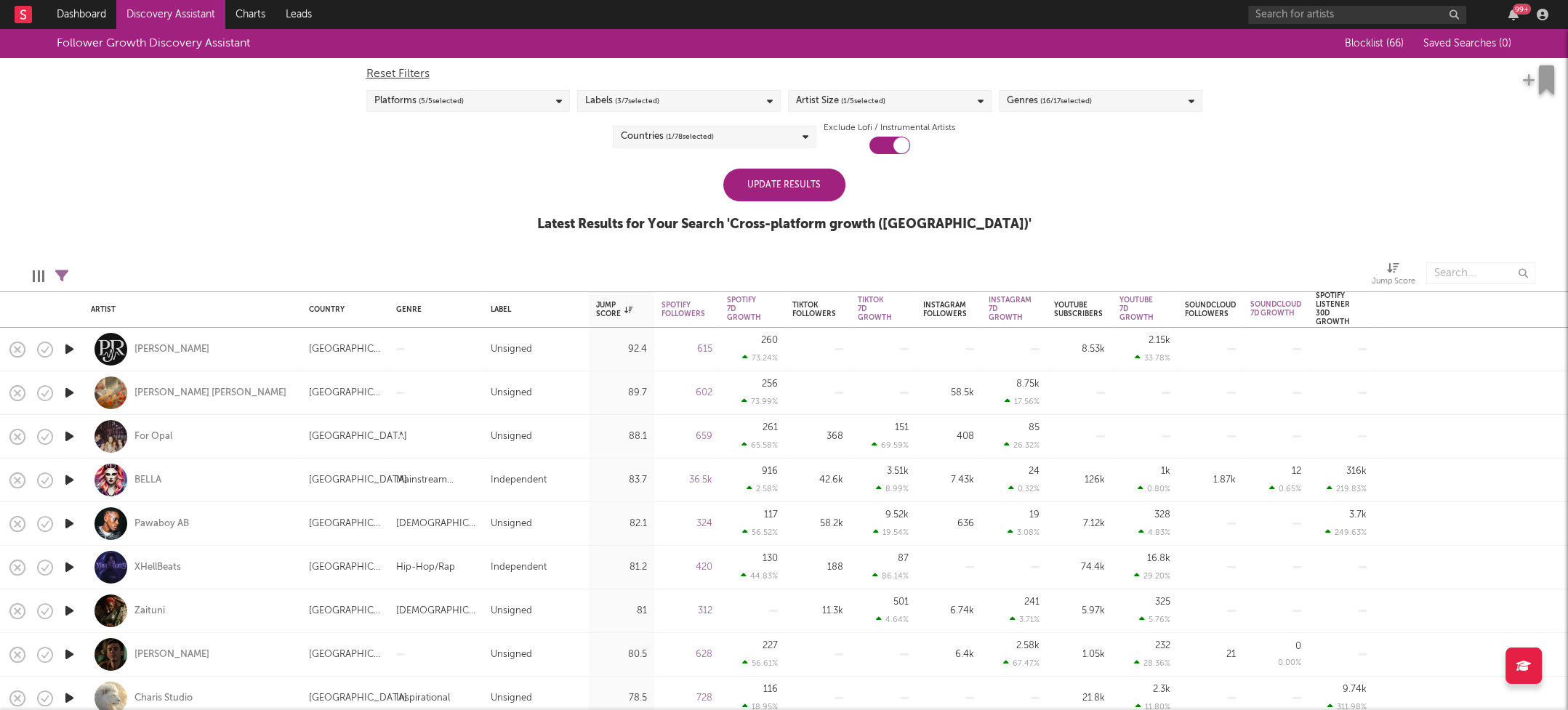
click at [782, 189] on div "Update Results" at bounding box center [784, 184] width 122 height 32
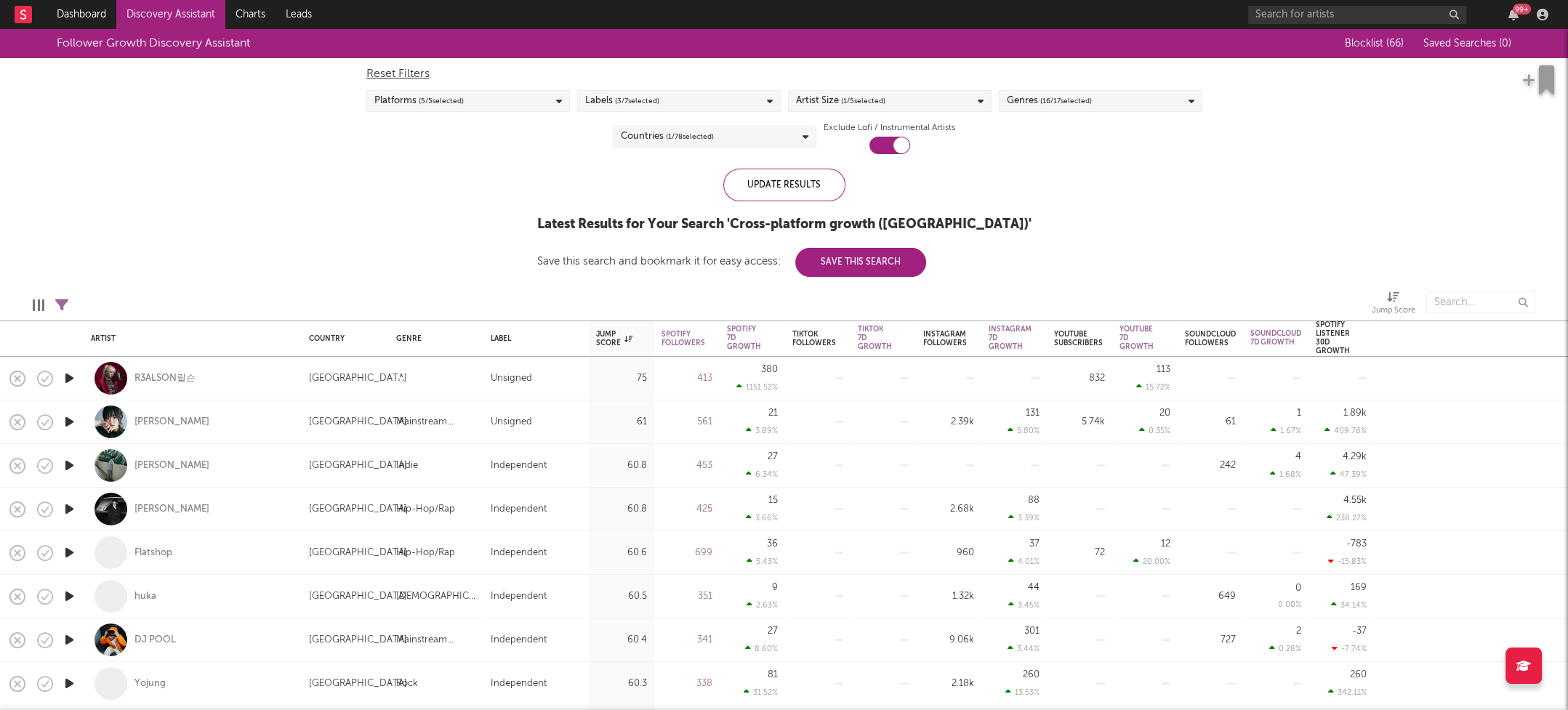
click at [904, 108] on div "Artist Size ( 1 / 5 selected)" at bounding box center [889, 100] width 204 height 22
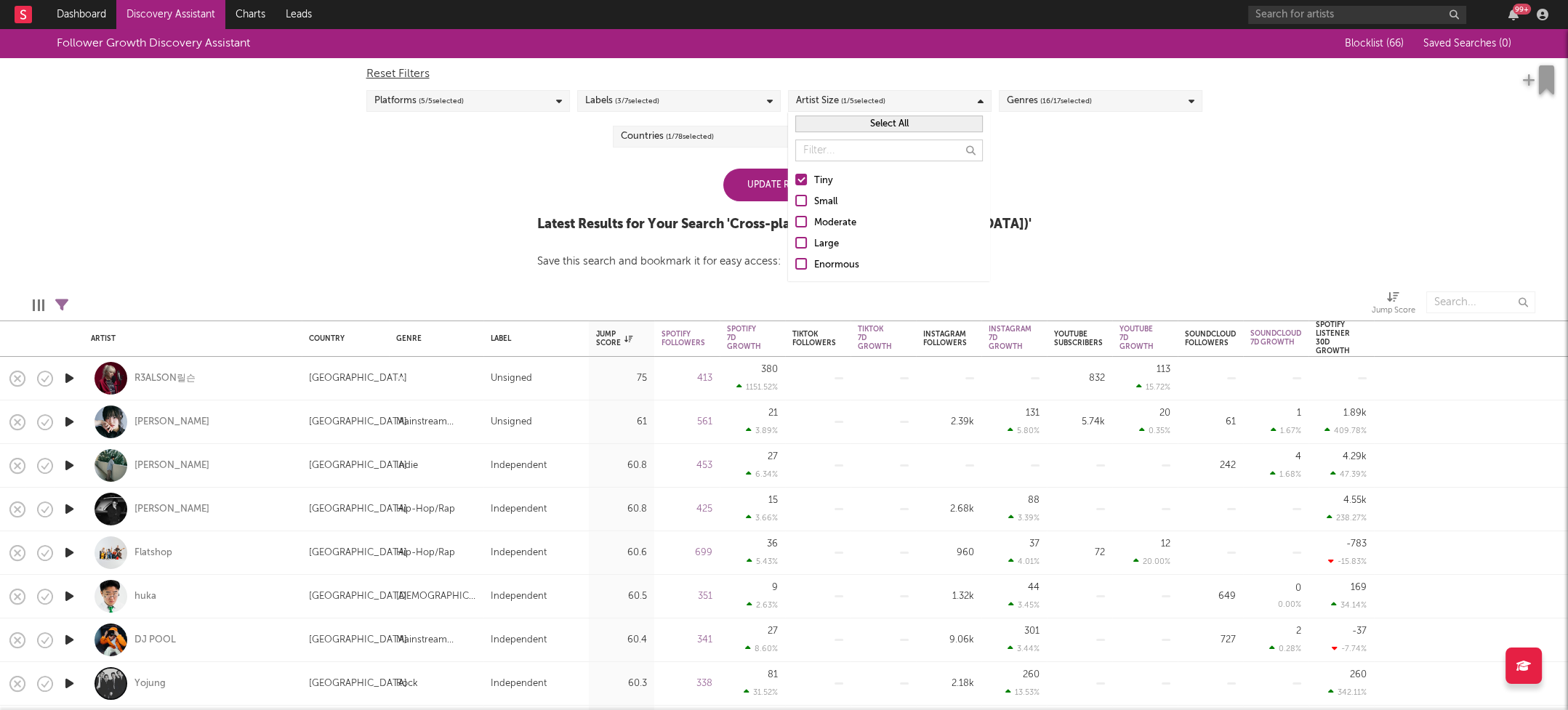
drag, startPoint x: 815, startPoint y: 198, endPoint x: 782, endPoint y: 196, distance: 33.1
click at [815, 198] on div "Small" at bounding box center [898, 202] width 169 height 17
click at [795, 198] on input "Small" at bounding box center [795, 202] width 0 height 17
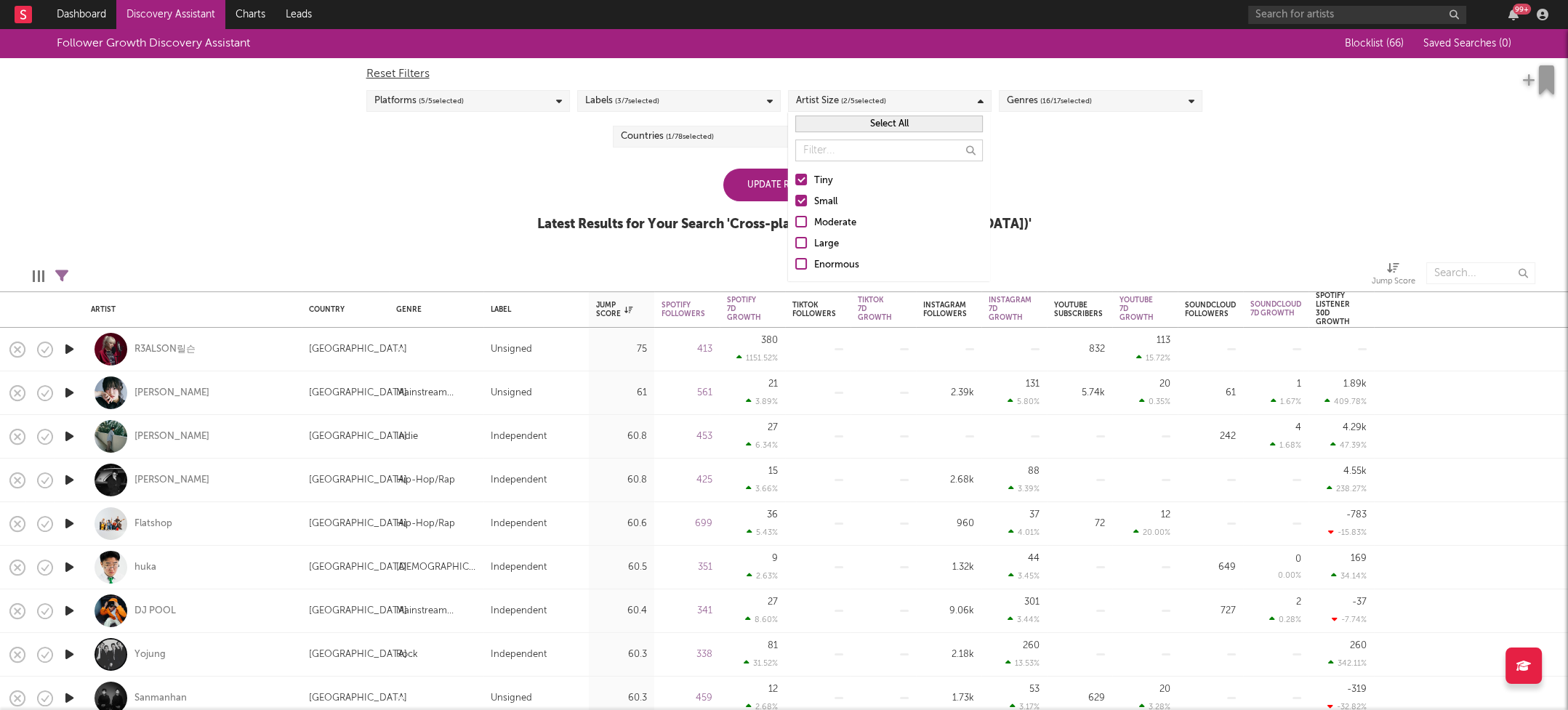
click at [755, 193] on div "Update Results" at bounding box center [784, 184] width 122 height 32
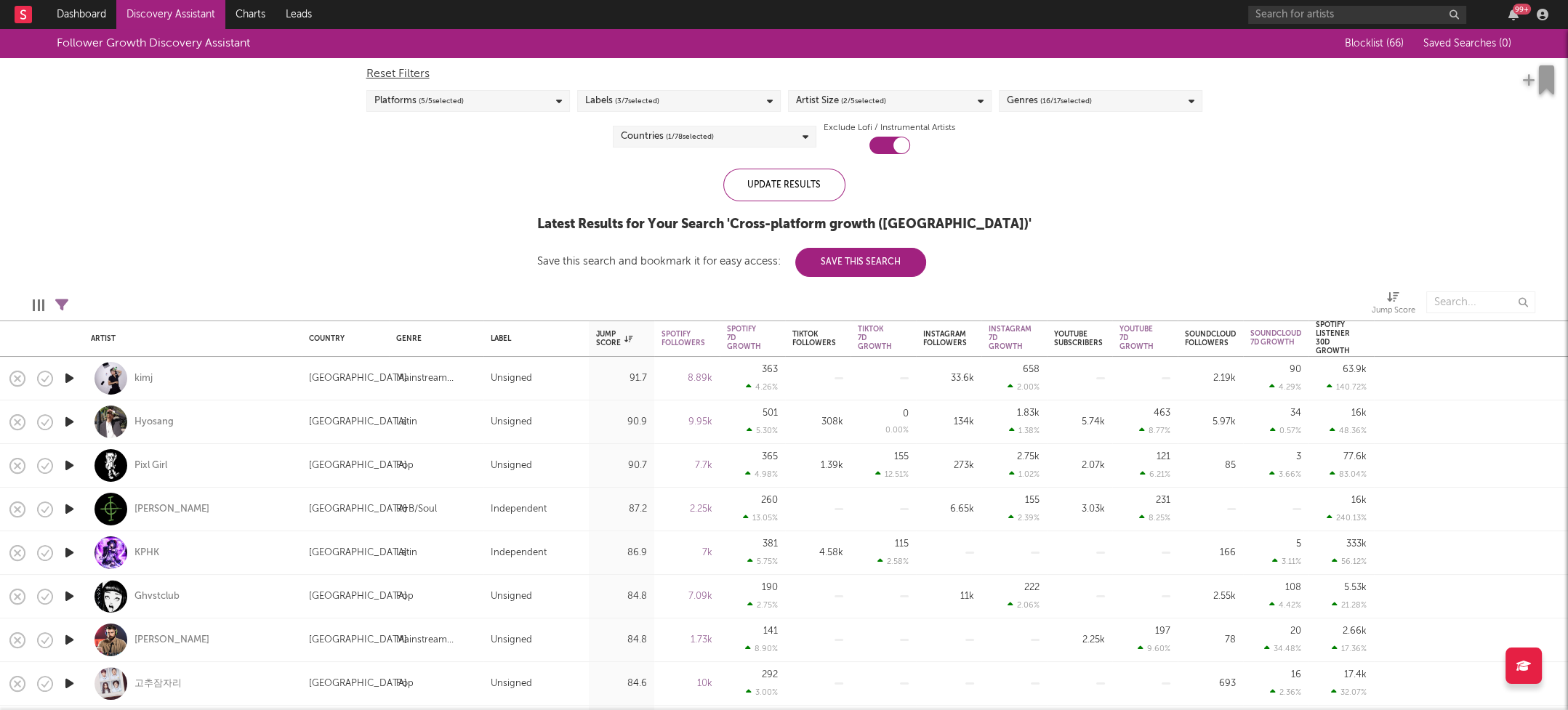
click at [63, 377] on icon "button" at bounding box center [69, 378] width 15 height 18
click at [66, 421] on icon "button" at bounding box center [69, 422] width 15 height 18
click at [66, 421] on icon "button" at bounding box center [68, 422] width 14 height 18
click at [72, 418] on icon "button" at bounding box center [69, 422] width 15 height 18
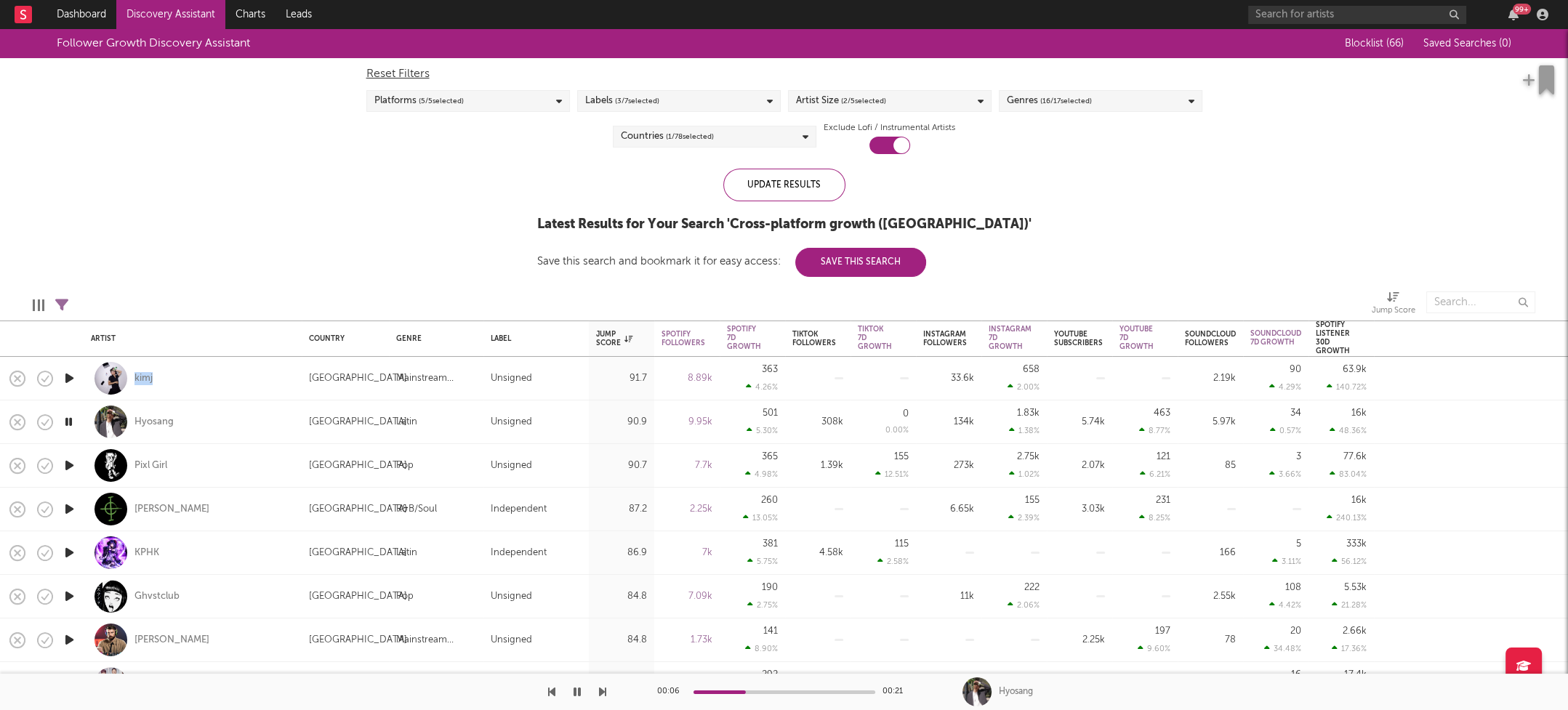
click at [69, 463] on icon "button" at bounding box center [69, 465] width 15 height 18
click at [66, 505] on icon "button" at bounding box center [69, 509] width 15 height 18
click at [66, 552] on icon "button" at bounding box center [69, 552] width 15 height 18
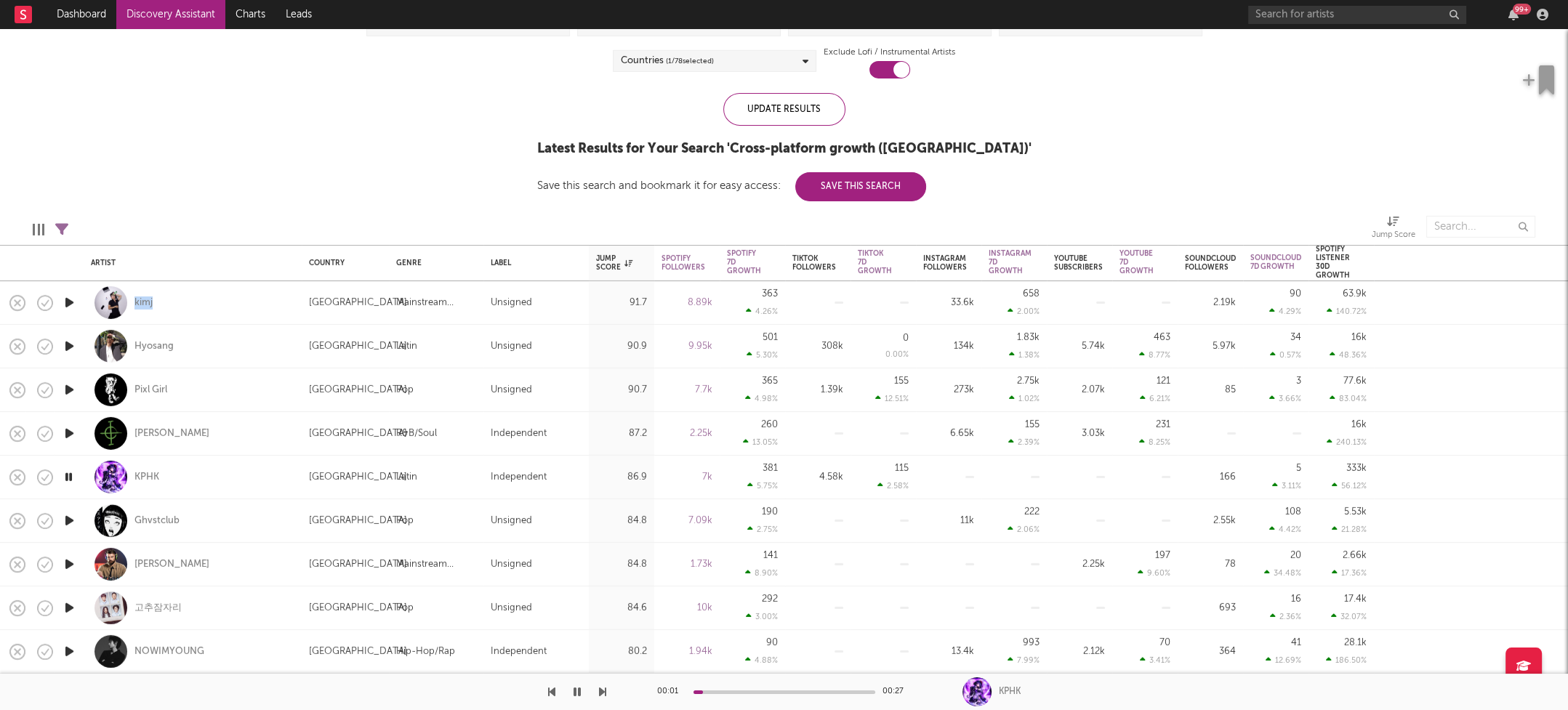
click at [70, 518] on icon "button" at bounding box center [69, 521] width 15 height 18
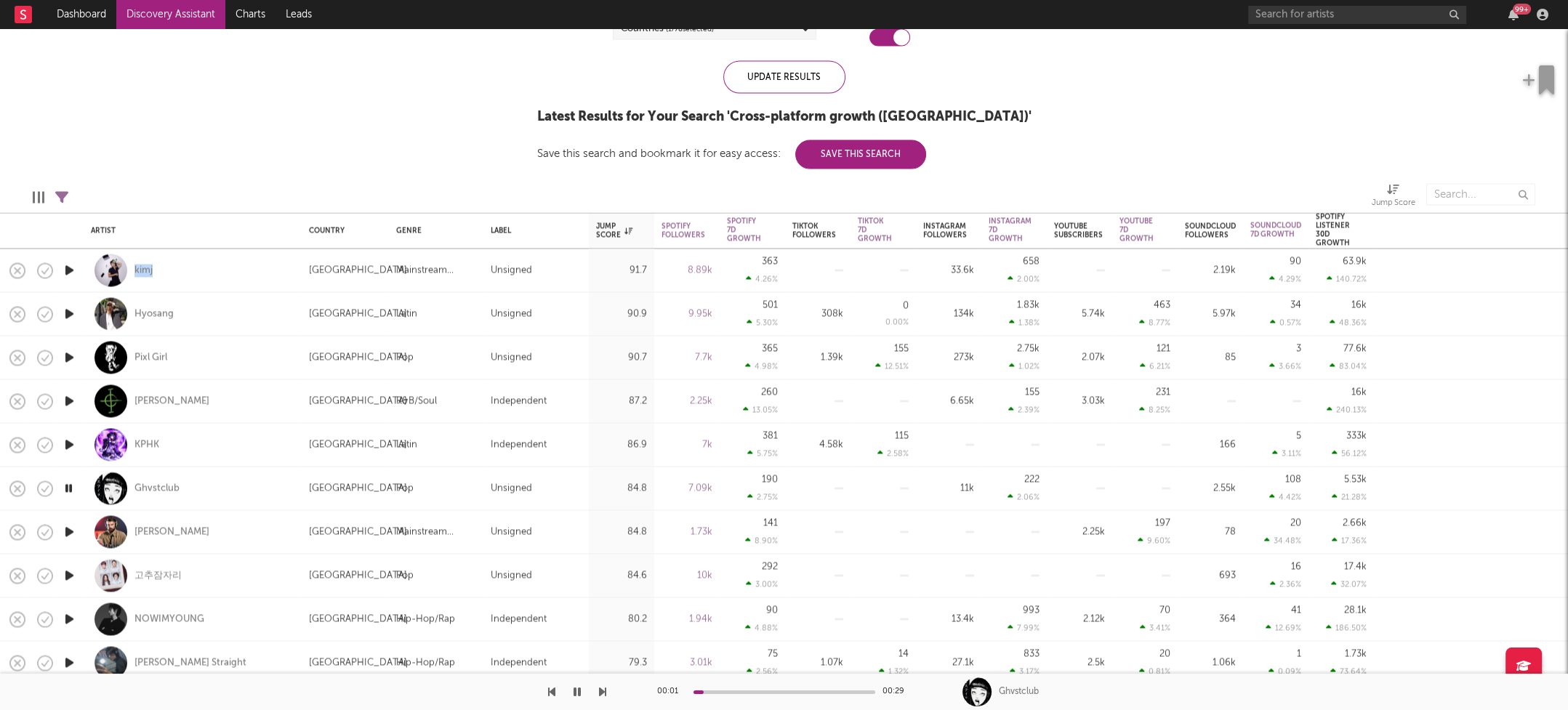
click at [71, 535] on icon "button" at bounding box center [69, 532] width 15 height 18
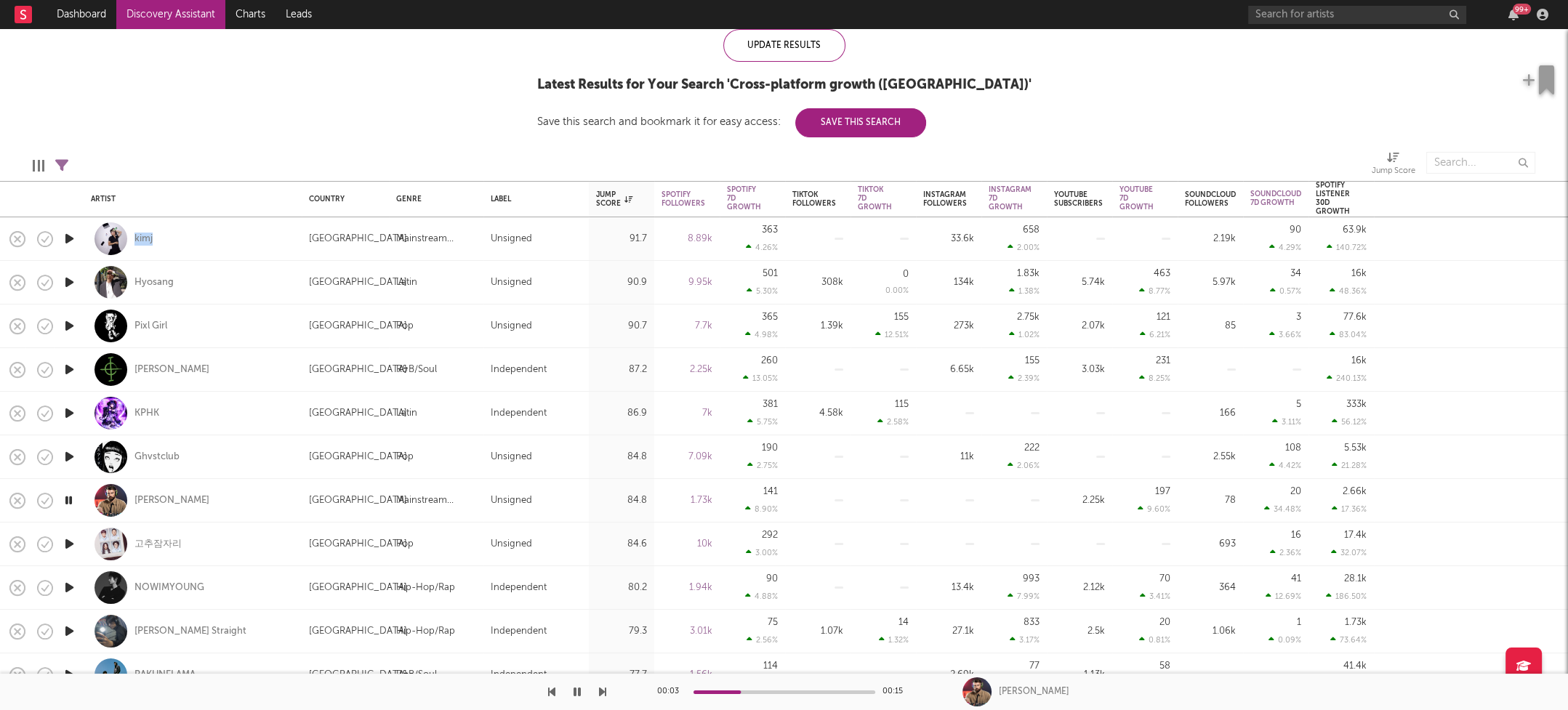
click at [68, 542] on icon "button" at bounding box center [69, 544] width 15 height 18
click at [68, 542] on icon "button" at bounding box center [68, 544] width 14 height 18
click at [66, 582] on icon "button" at bounding box center [69, 587] width 15 height 18
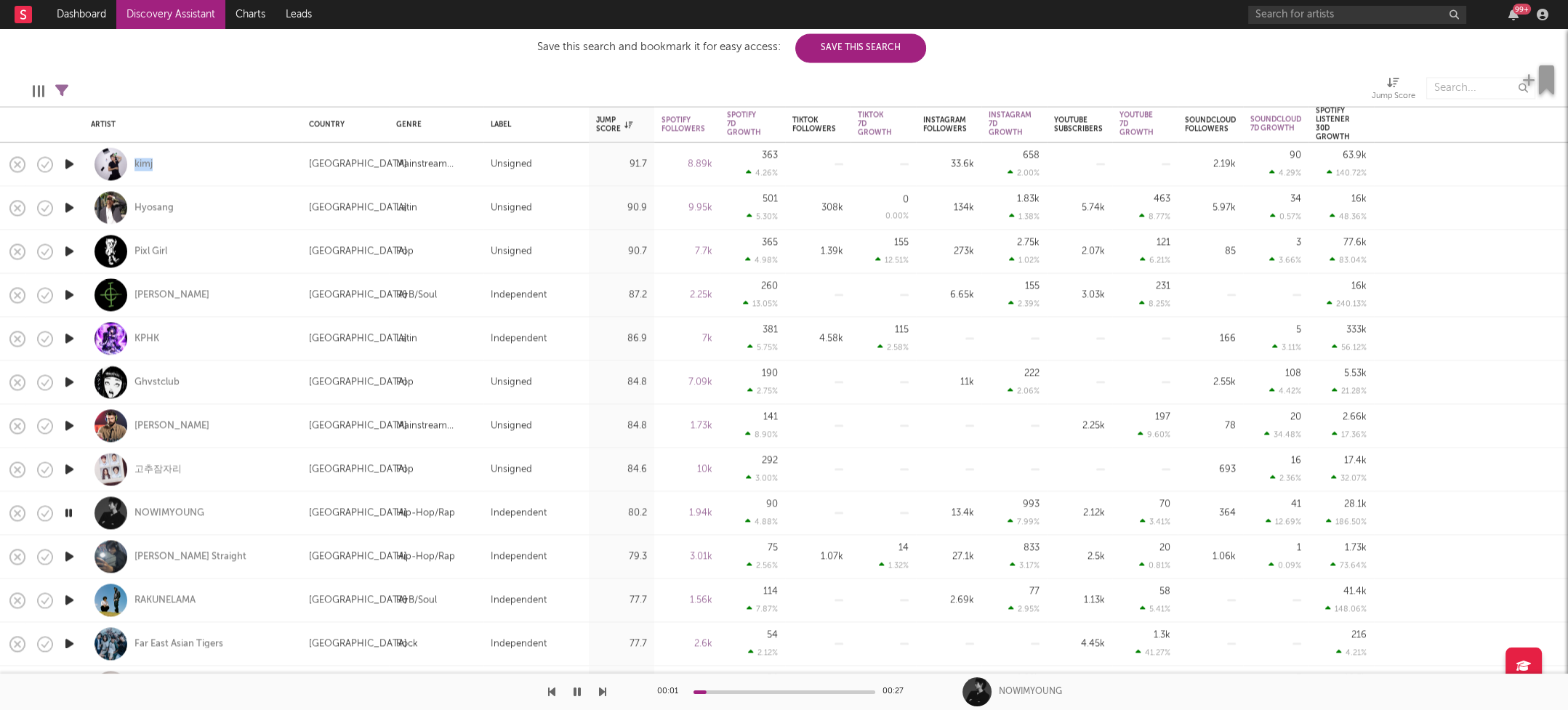
click at [66, 556] on icon "button" at bounding box center [69, 556] width 15 height 18
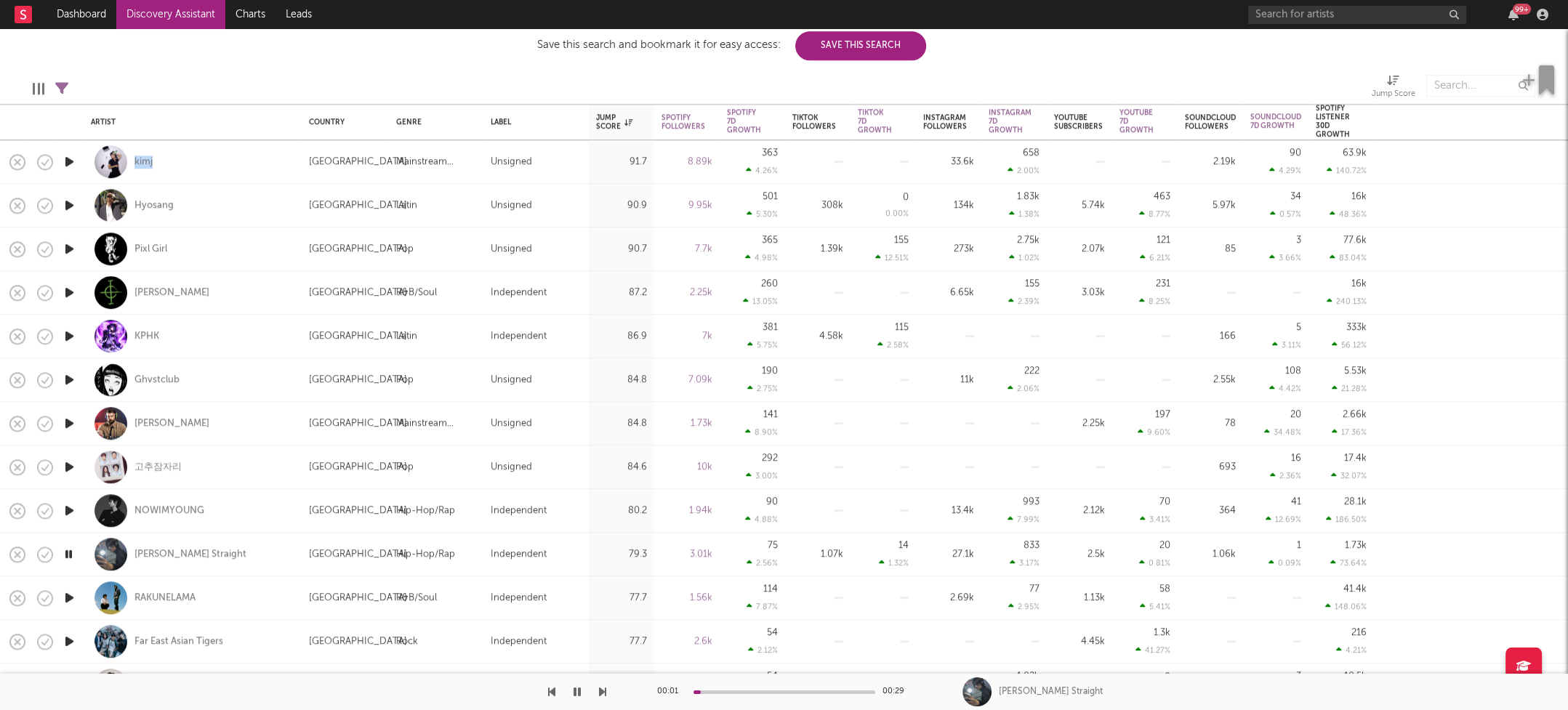
click at [68, 554] on icon "button" at bounding box center [68, 554] width 14 height 18
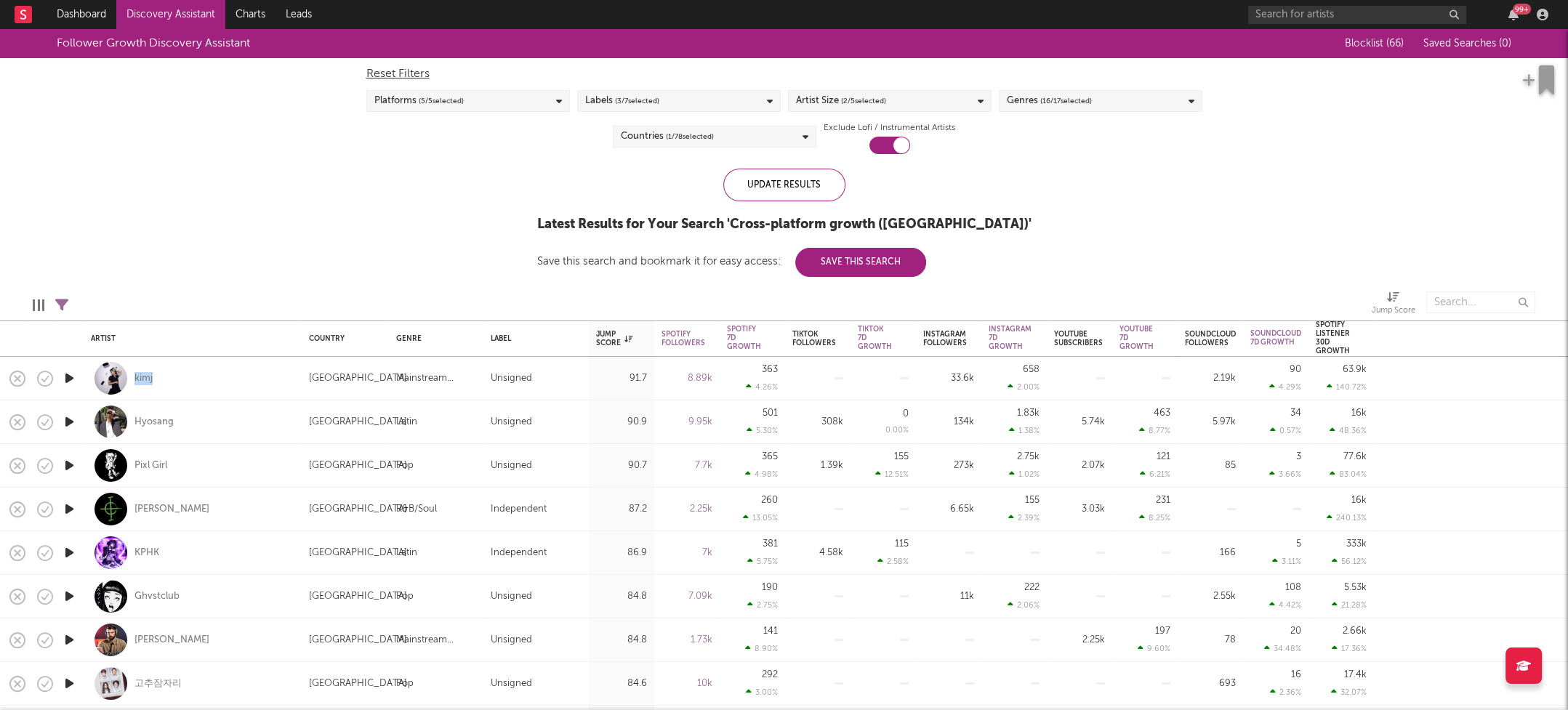
click at [955, 102] on div "Artist Size ( 2 / 5 selected)" at bounding box center [889, 100] width 204 height 22
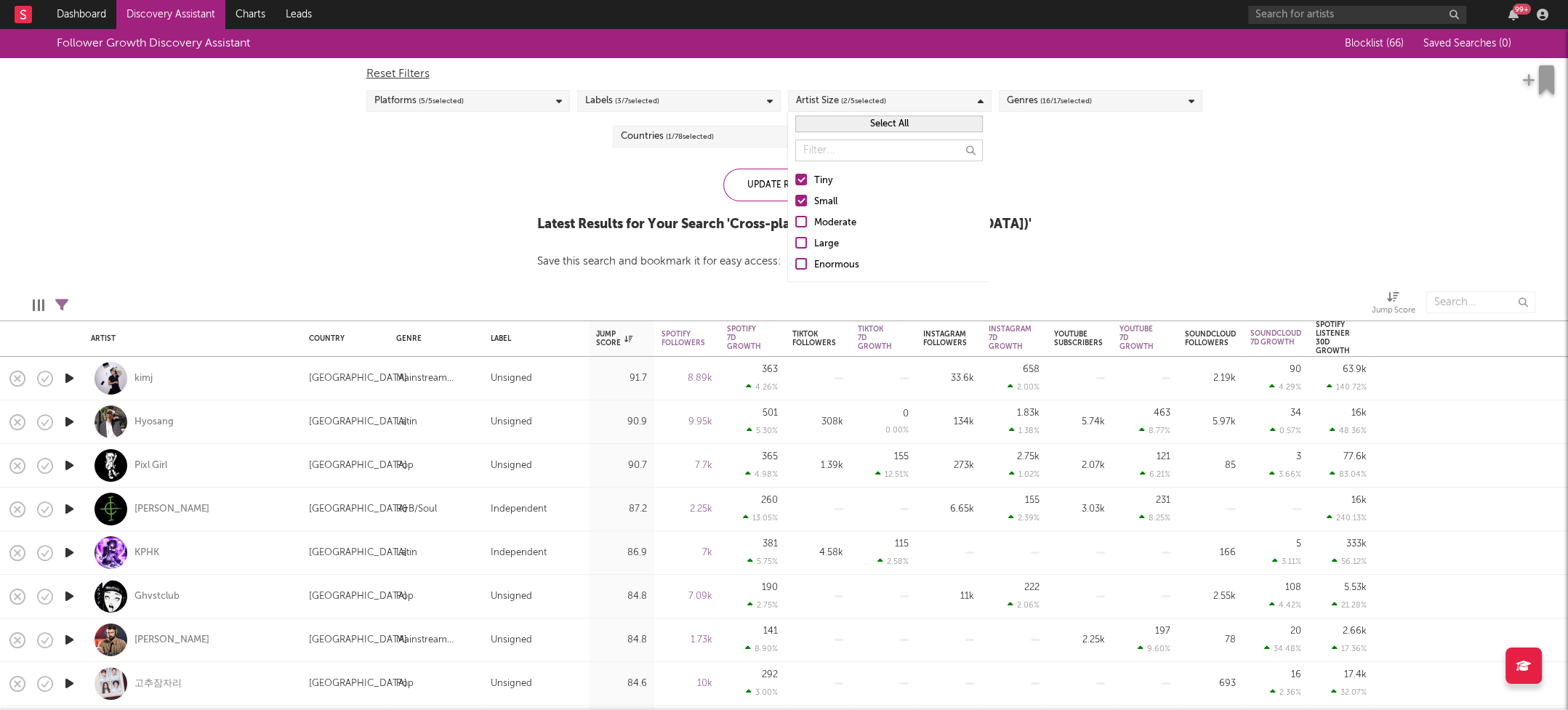
click at [835, 223] on div "Moderate" at bounding box center [898, 223] width 169 height 17
click at [795, 223] on input "Moderate" at bounding box center [795, 223] width 0 height 17
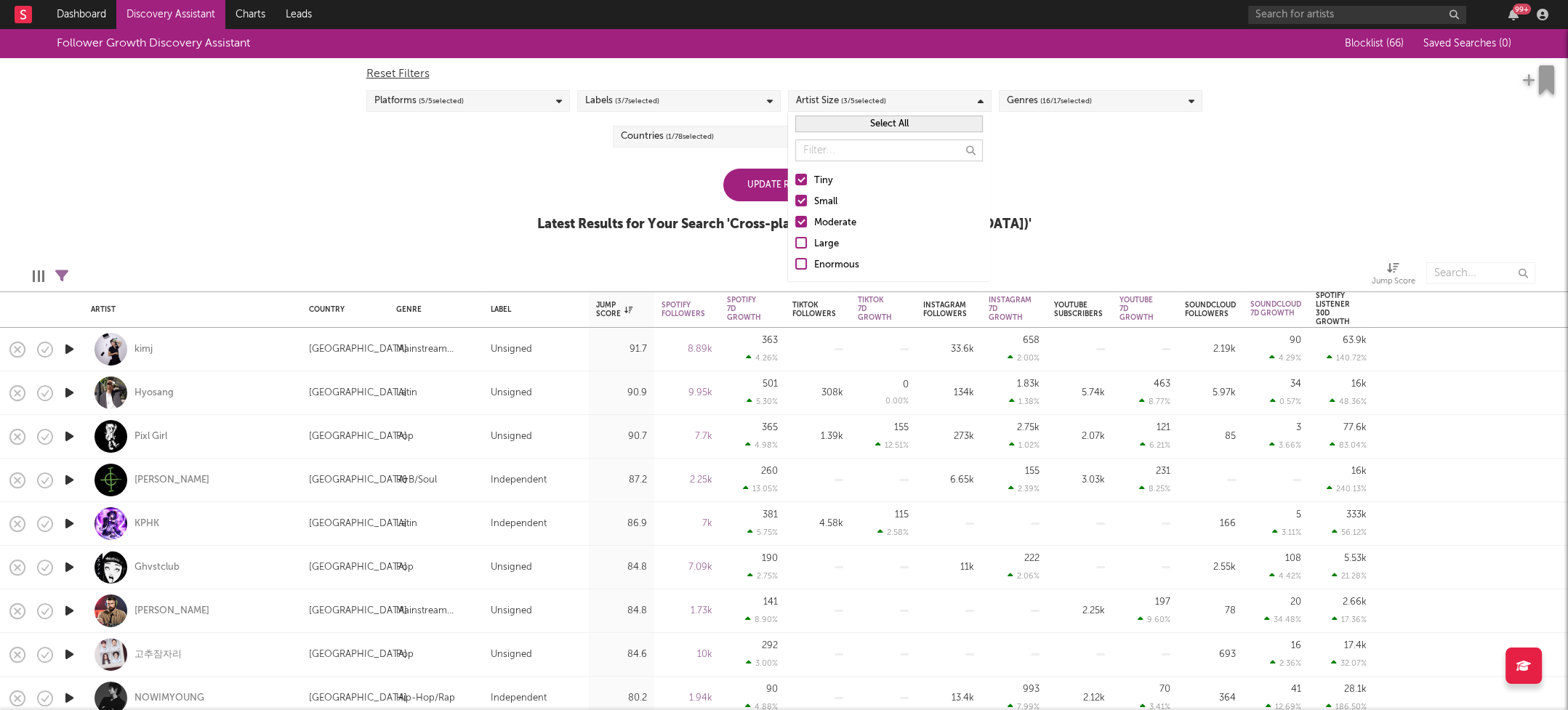
click at [819, 177] on div "Tiny" at bounding box center [898, 180] width 169 height 17
click at [795, 177] on input "Tiny" at bounding box center [795, 180] width 0 height 17
click at [823, 198] on div "Small" at bounding box center [898, 202] width 169 height 17
click at [795, 198] on input "Small" at bounding box center [795, 202] width 0 height 17
click at [750, 182] on div "Update Results" at bounding box center [784, 184] width 122 height 32
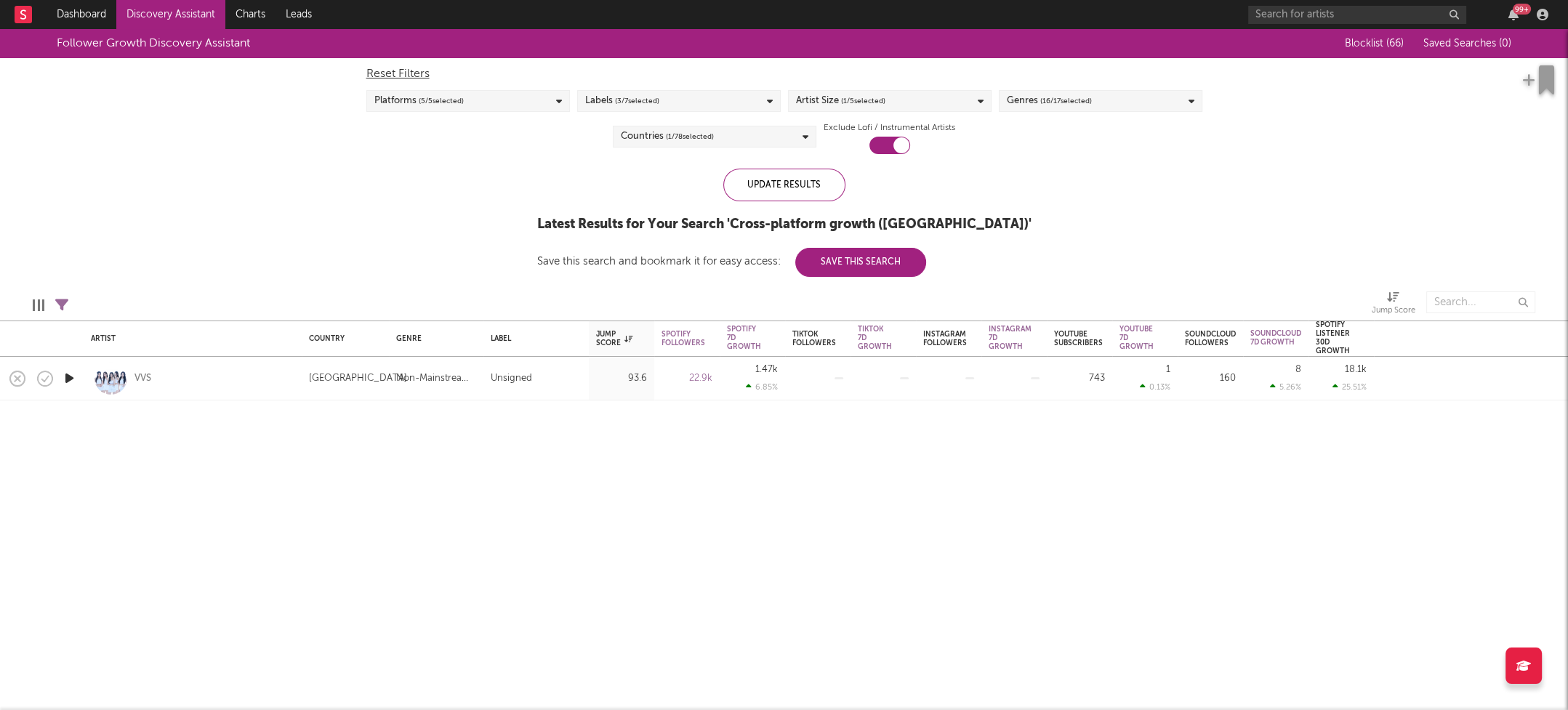
click at [909, 105] on div "Artist Size ( 1 / 5 selected)" at bounding box center [889, 100] width 204 height 22
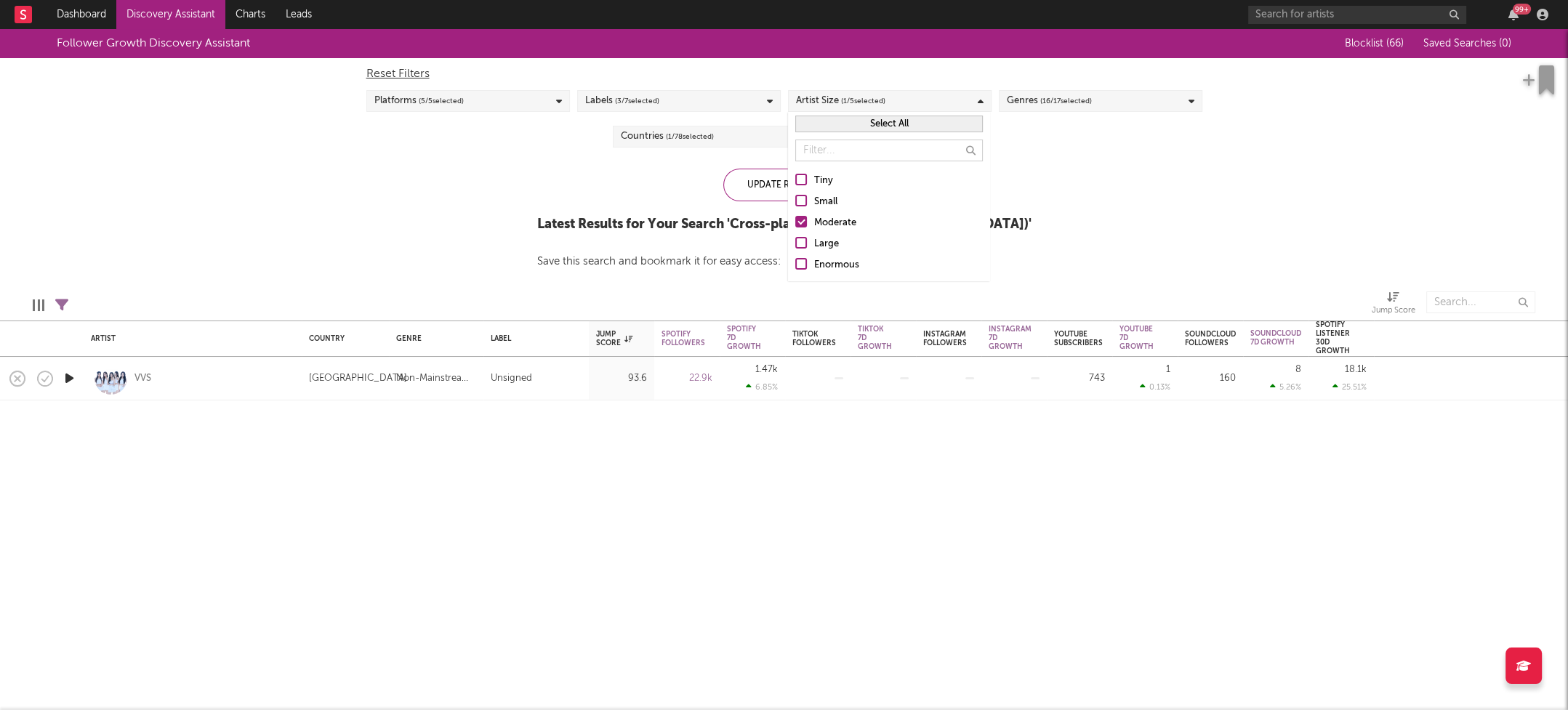
click at [823, 178] on div "Tiny" at bounding box center [898, 180] width 169 height 17
click at [795, 178] on input "Tiny" at bounding box center [795, 180] width 0 height 17
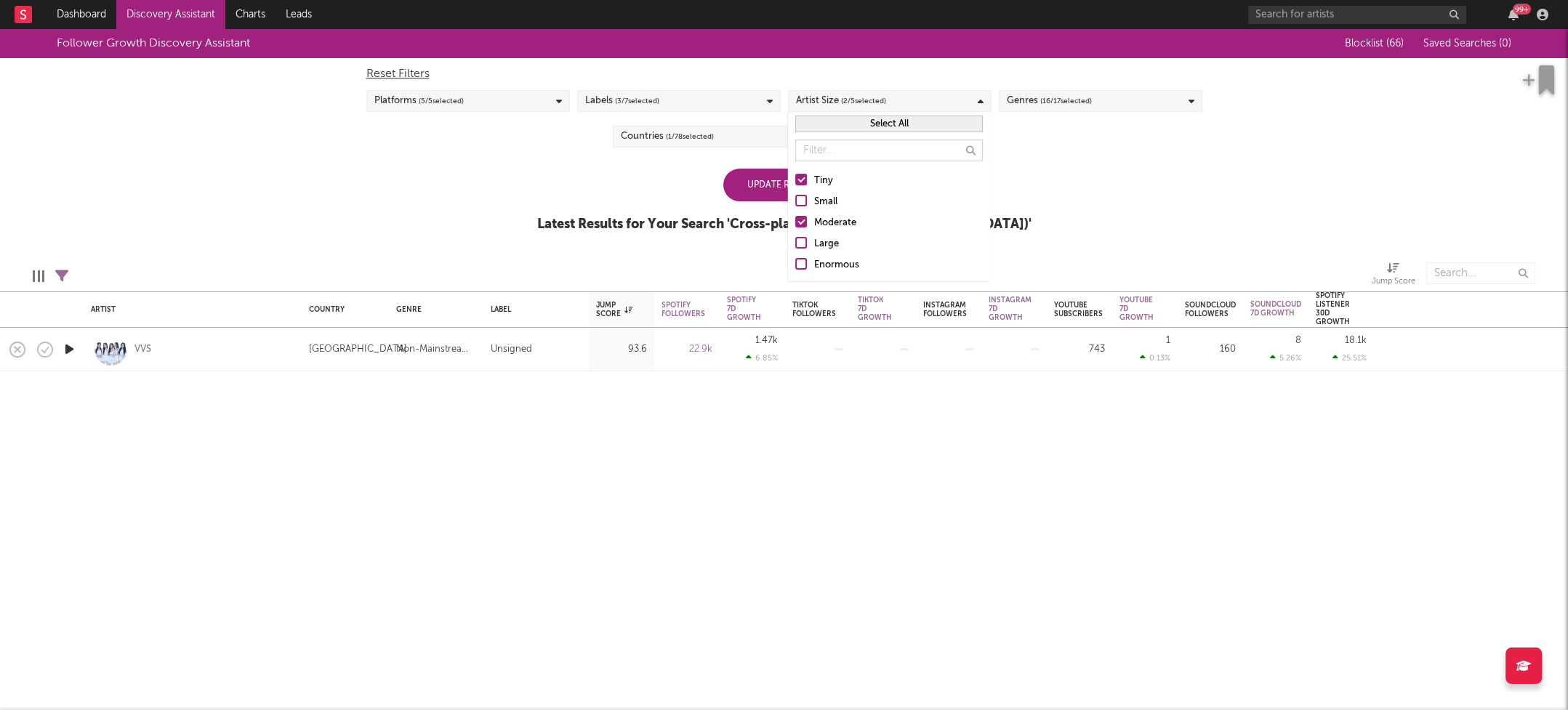
click at [823, 196] on div "Small" at bounding box center [898, 202] width 169 height 17
click at [795, 196] on input "Small" at bounding box center [795, 202] width 0 height 17
click at [794, 223] on div "Tiny Small Moderate Large Enormous" at bounding box center [888, 223] width 202 height 116
click at [800, 223] on div at bounding box center [801, 222] width 12 height 12
click at [795, 223] on input "Moderate" at bounding box center [795, 223] width 0 height 17
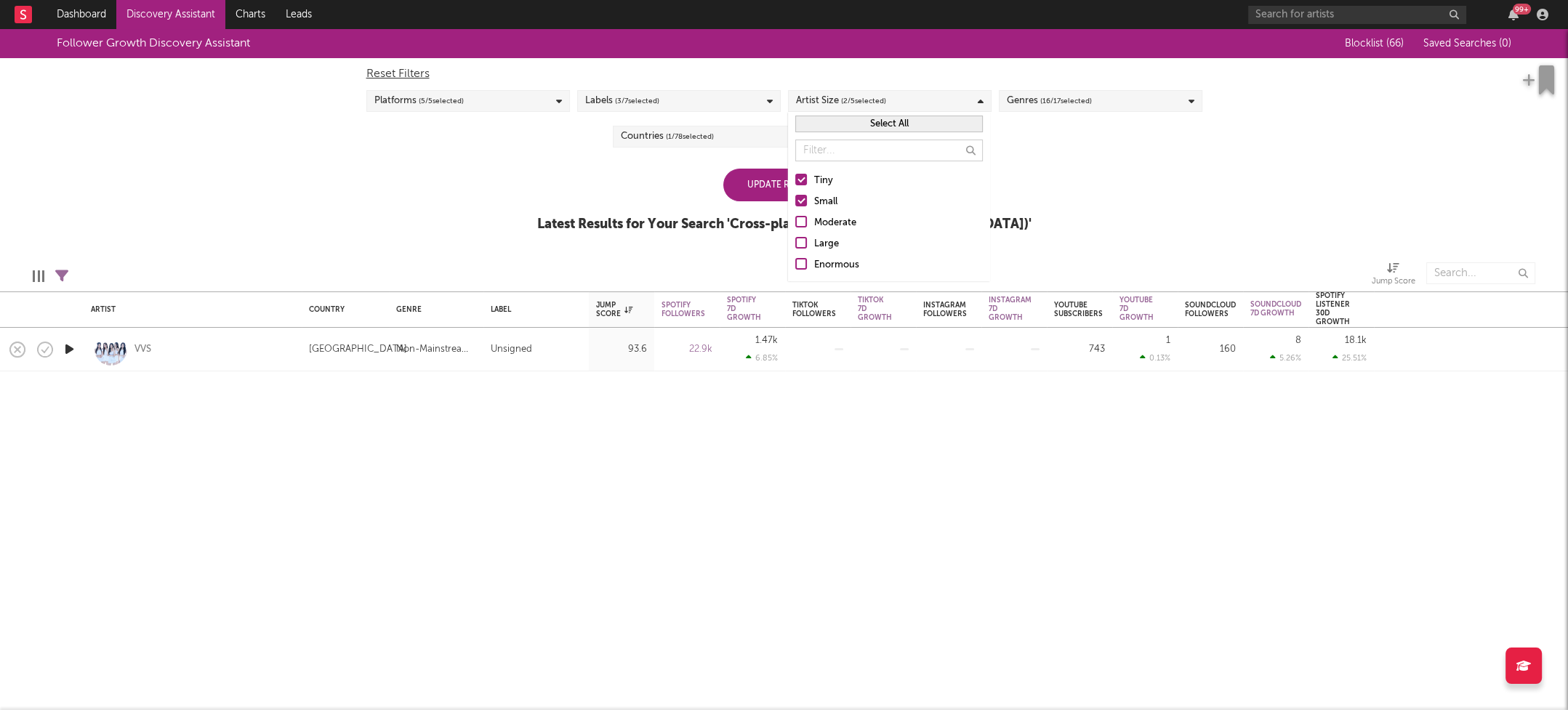
click at [291, 213] on div "Follower Growth Discovery Assistant Blocklist ( 66 ) Saved Searches ( 0 ) Reset…" at bounding box center [784, 138] width 1568 height 218
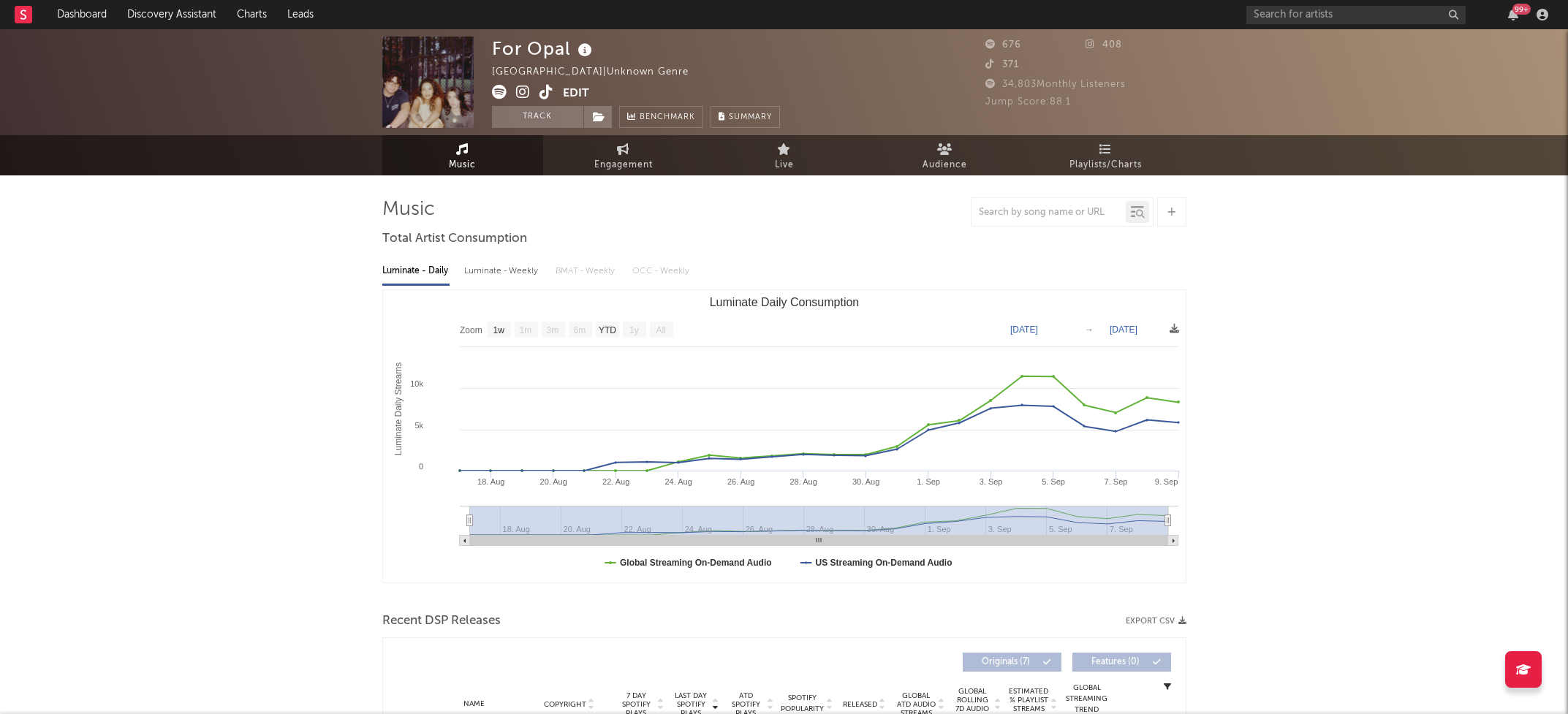
select select "1w"
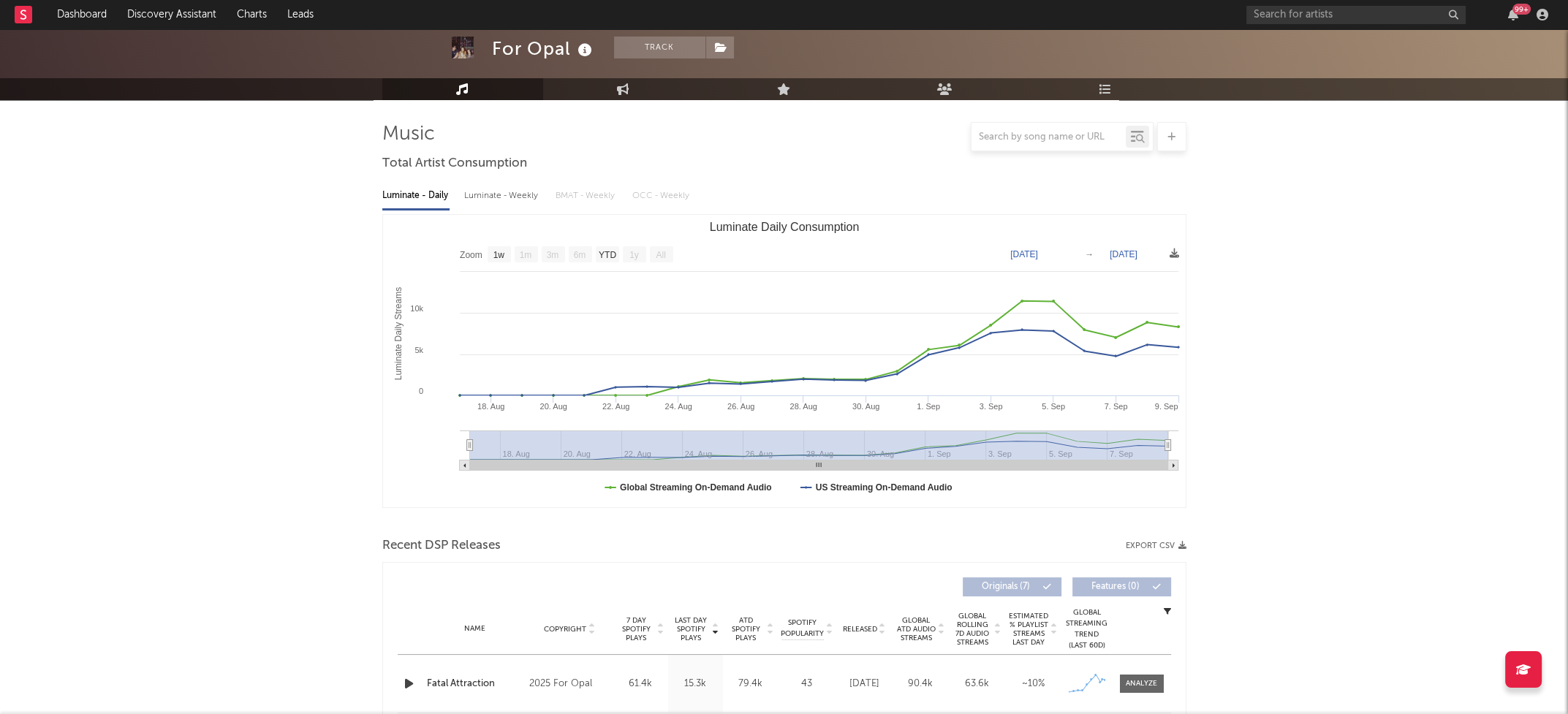
scroll to position [307, 0]
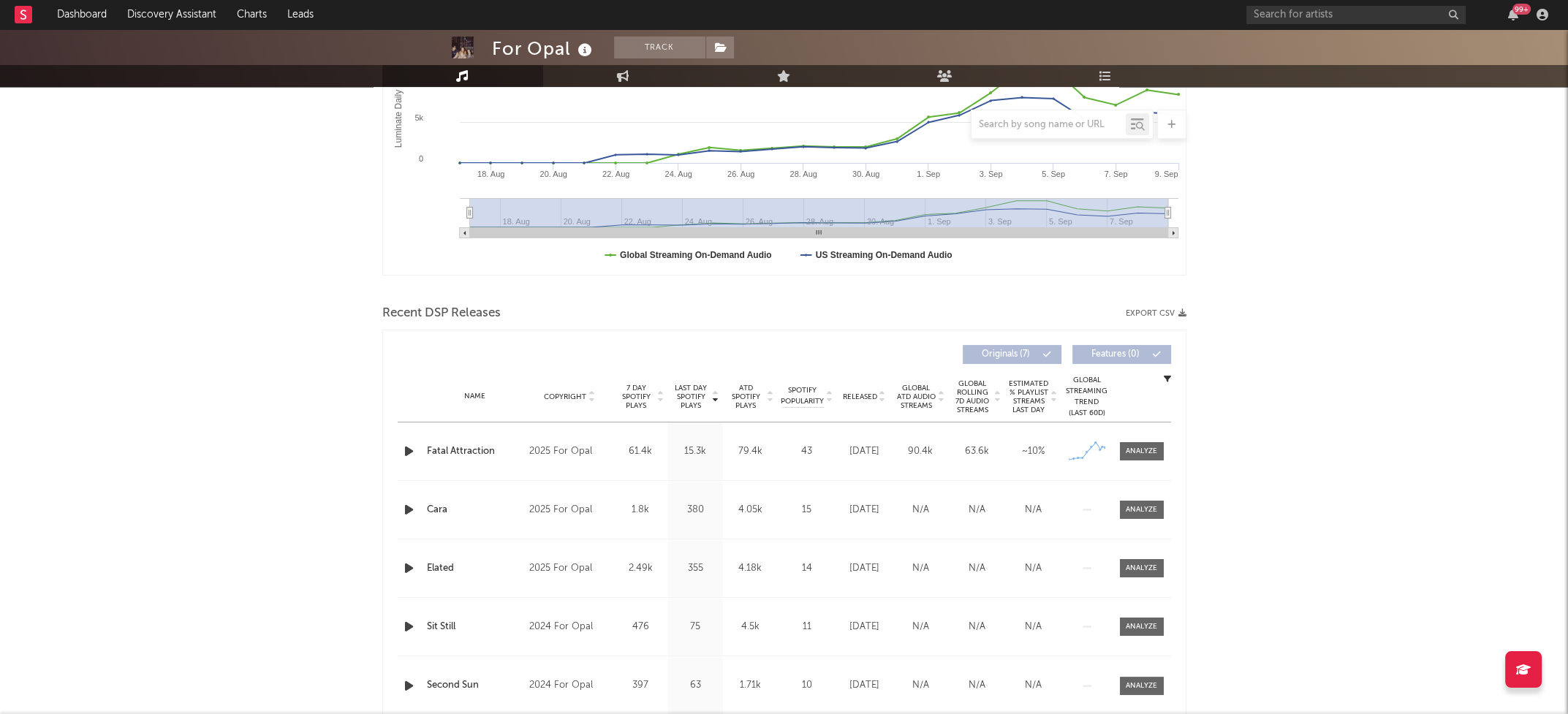
click at [403, 450] on icon "button" at bounding box center [408, 451] width 15 height 18
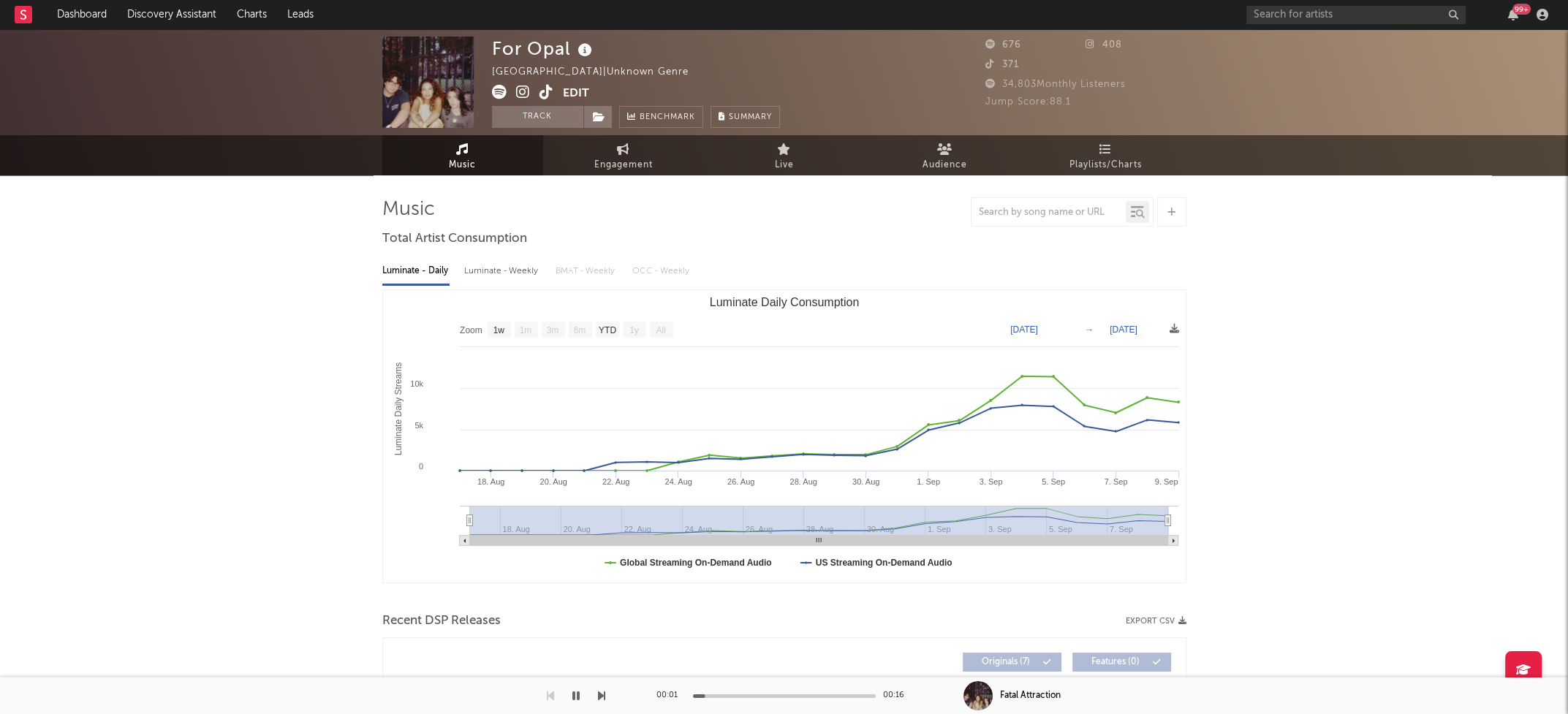
click at [519, 273] on div "Luminate - Weekly" at bounding box center [503, 271] width 77 height 25
select select "1w"
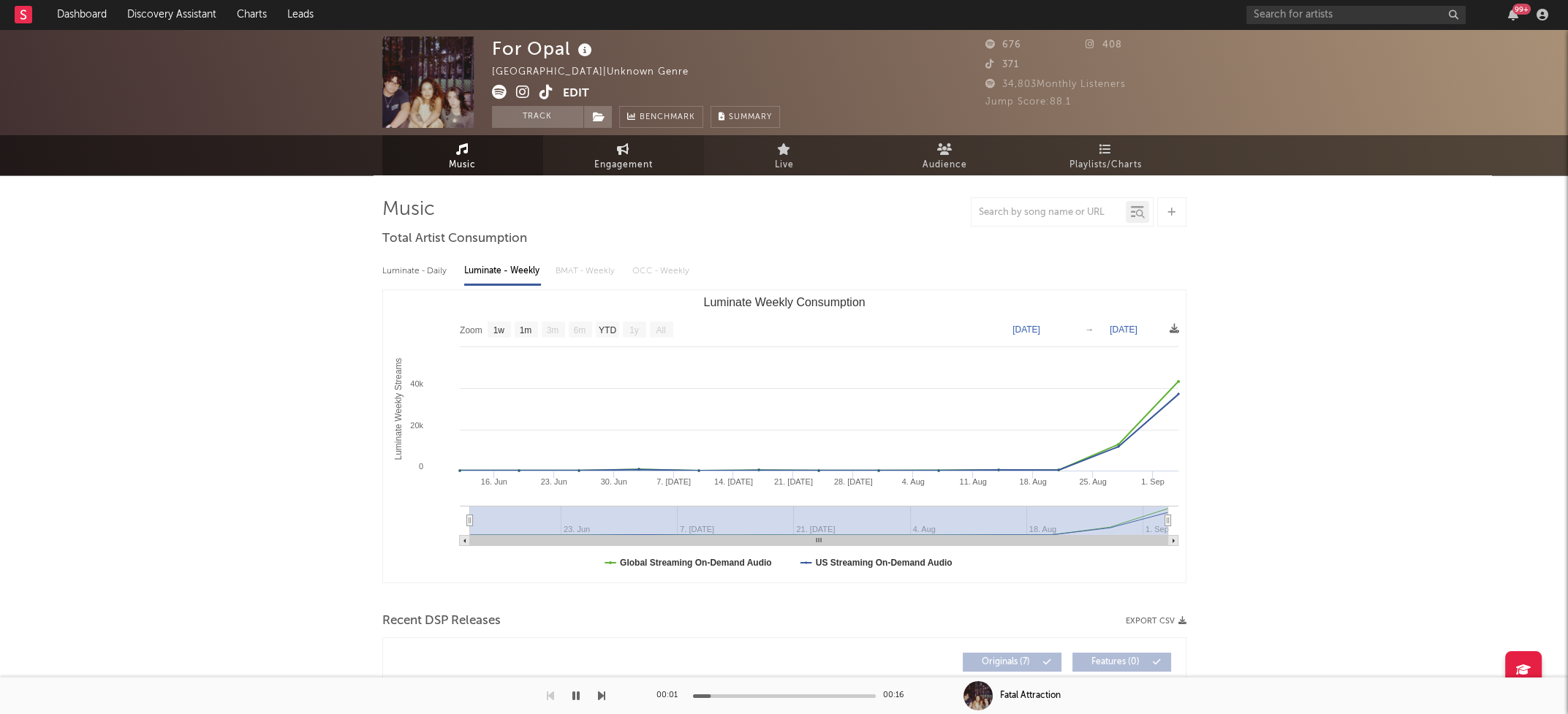
click at [634, 157] on span "Engagement" at bounding box center [623, 165] width 58 height 18
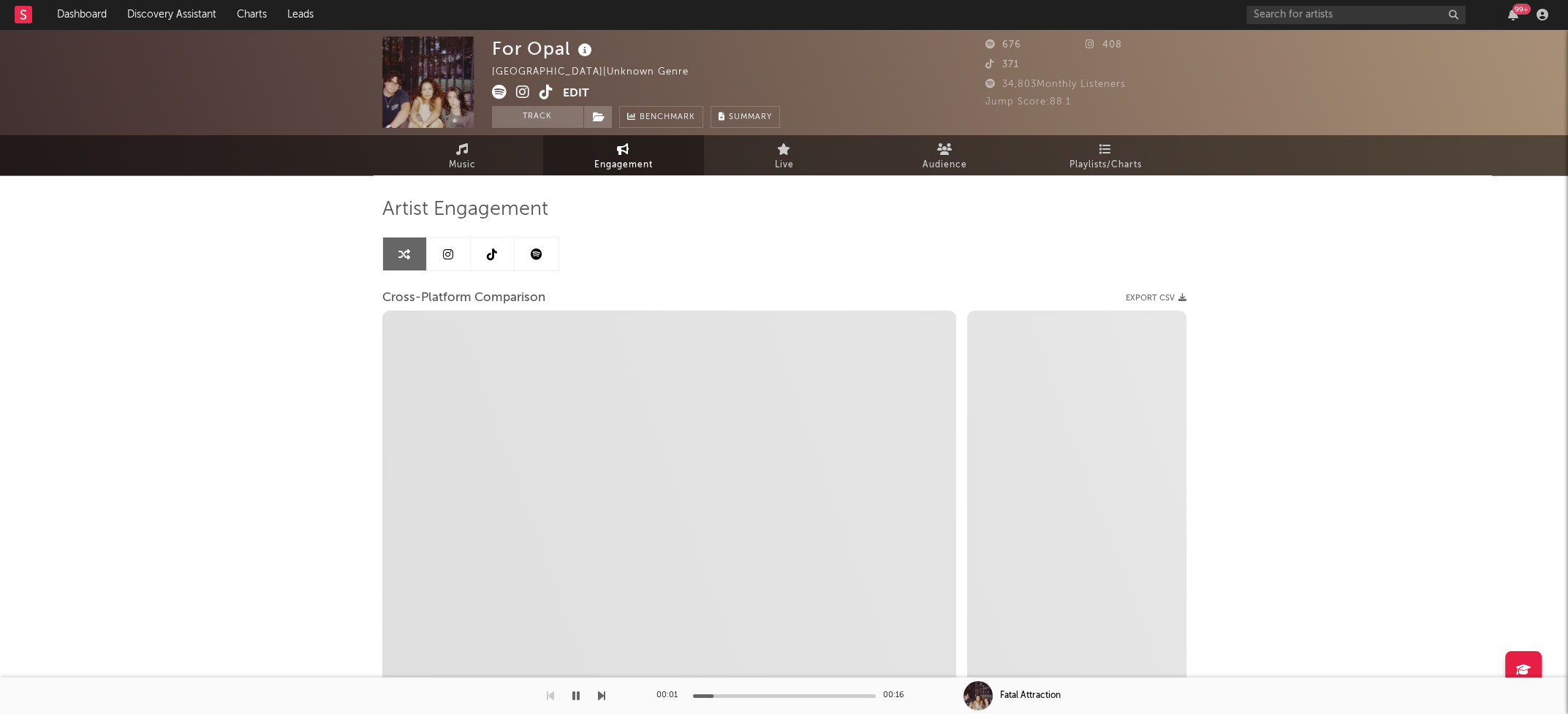
select select "1w"
click at [526, 94] on icon at bounding box center [523, 91] width 14 height 14
select select "1m"
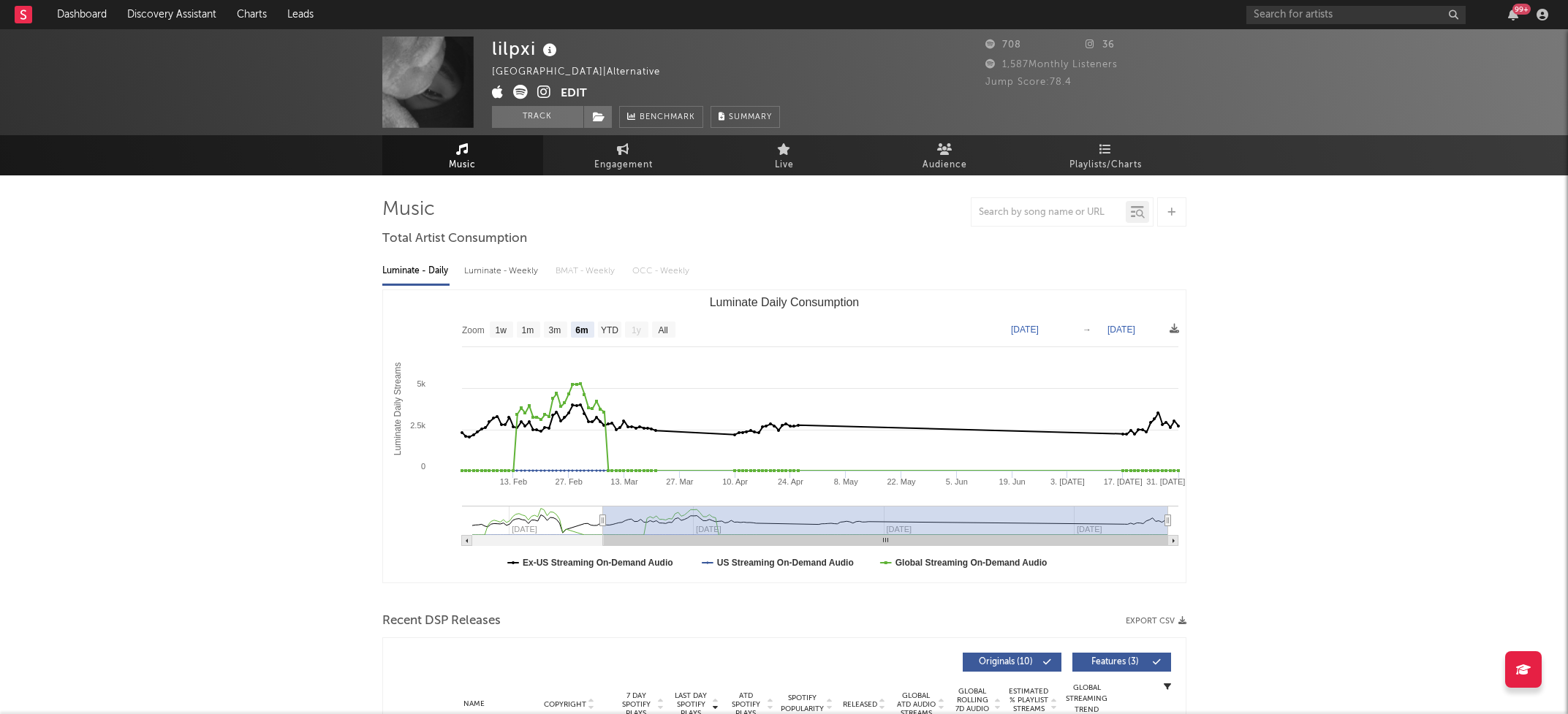
select select "6m"
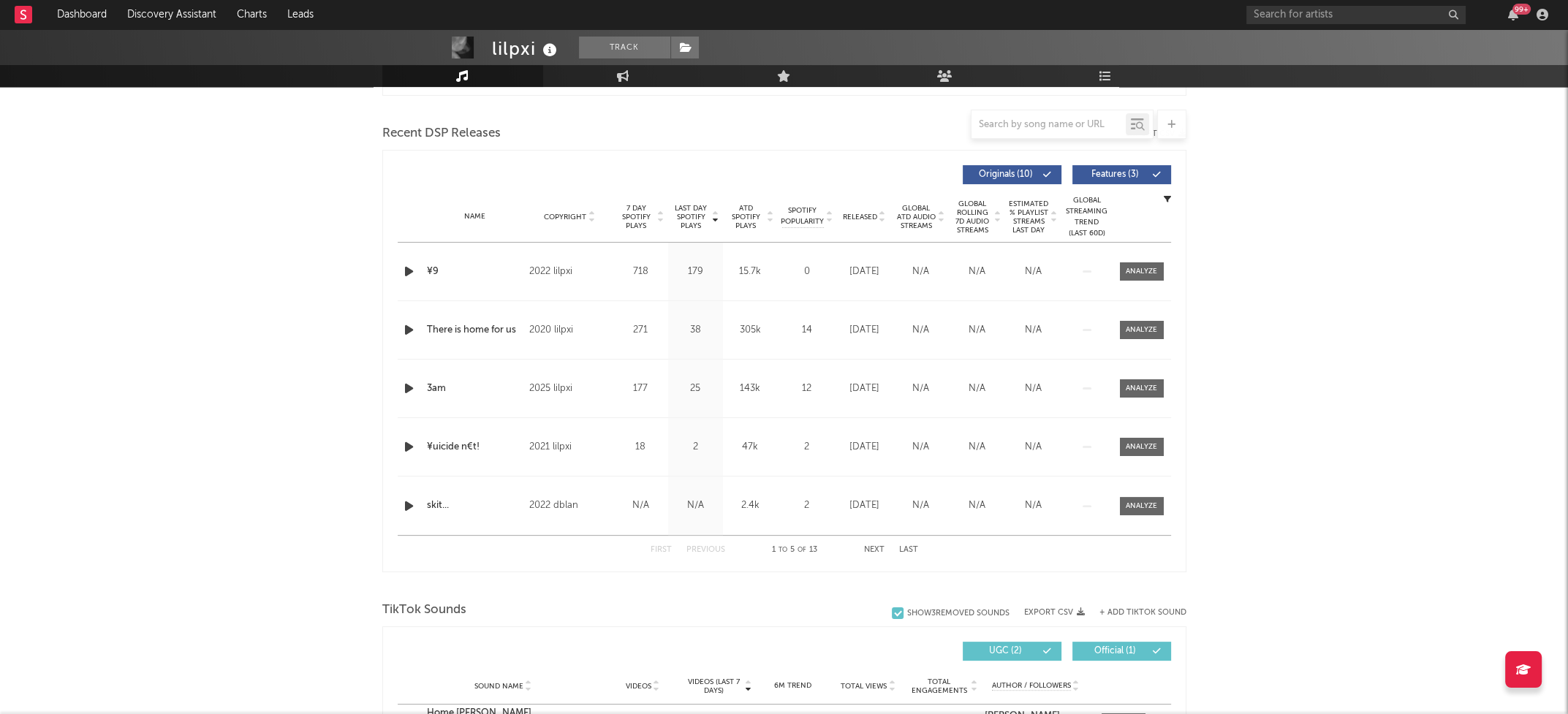
click at [412, 266] on icon "button" at bounding box center [408, 271] width 15 height 18
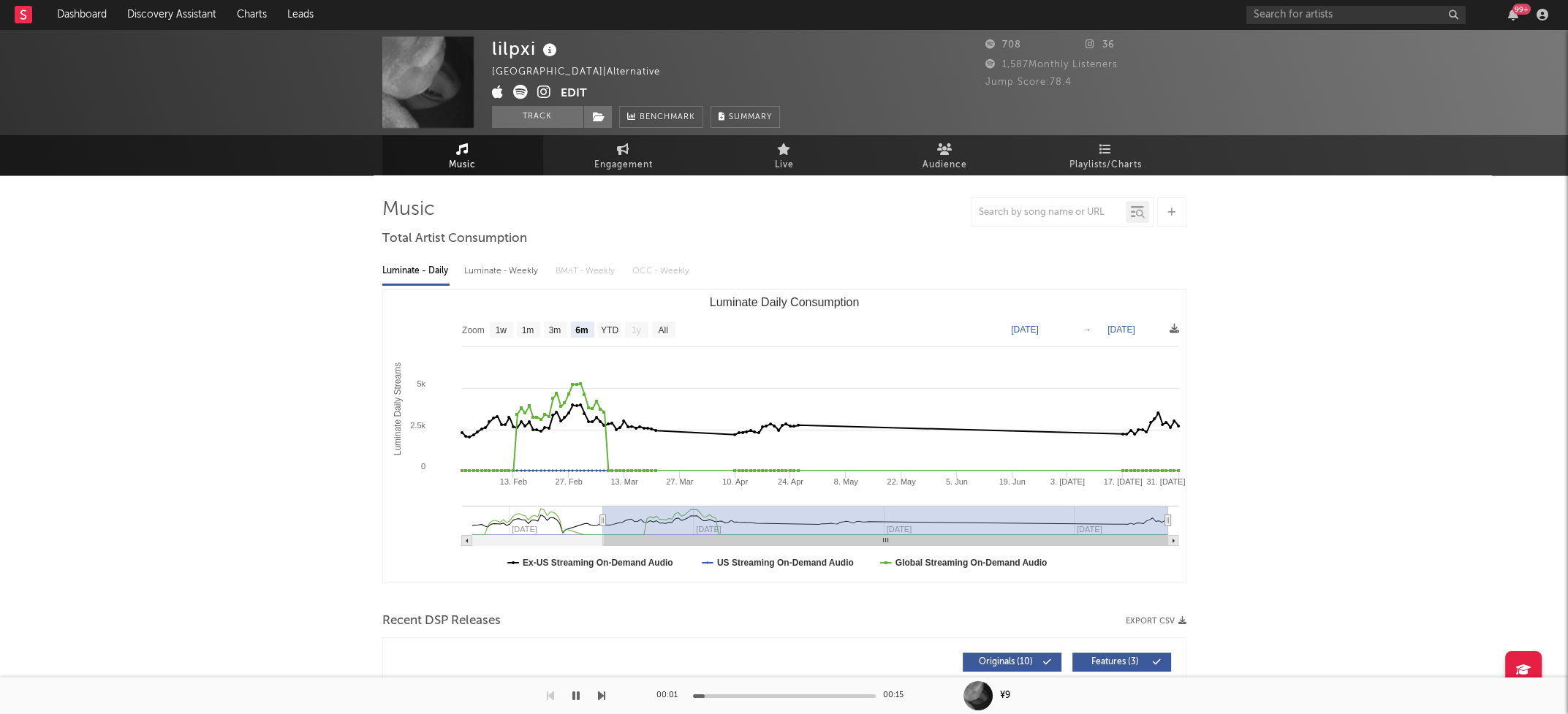
click at [512, 271] on div "Luminate - Weekly" at bounding box center [503, 271] width 77 height 25
select select "6m"
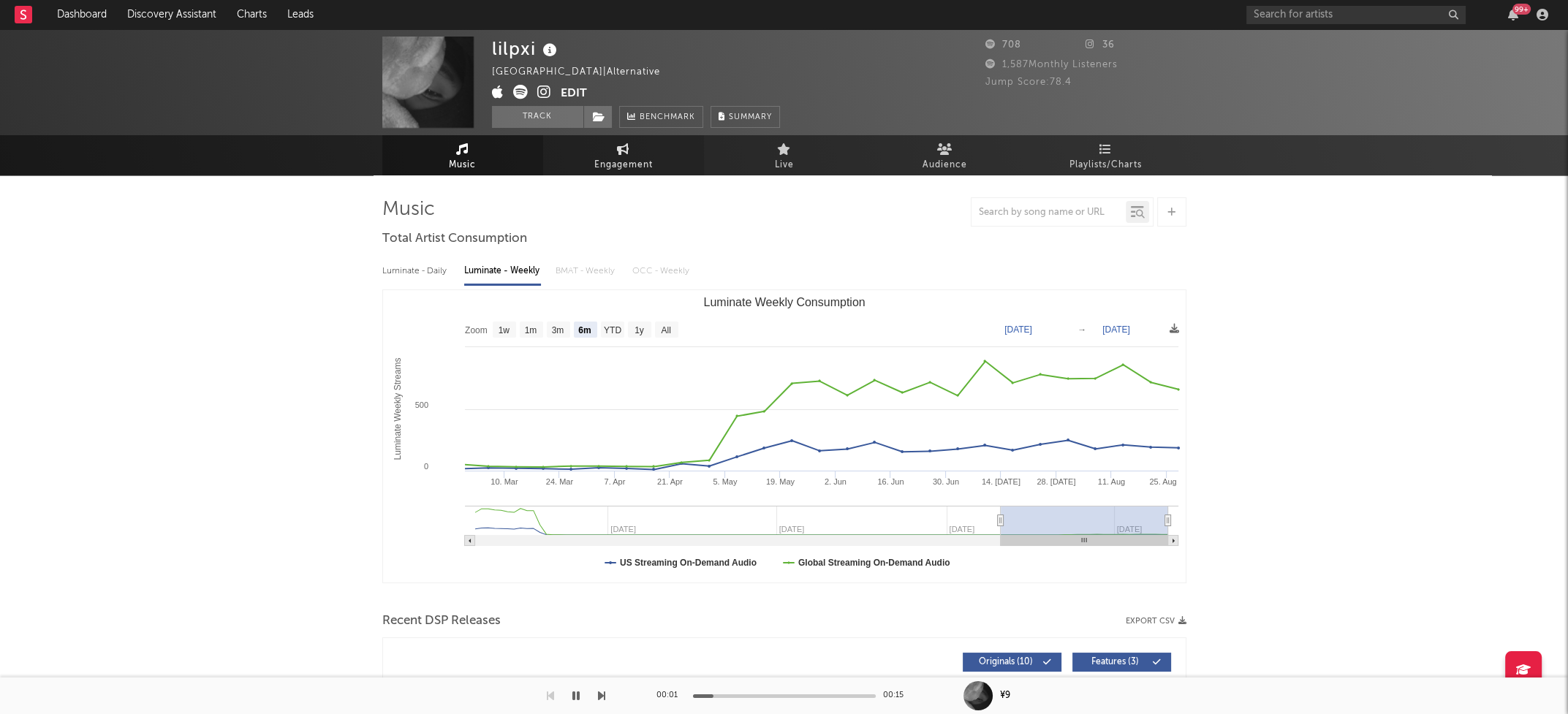
click at [631, 158] on span "Engagement" at bounding box center [623, 165] width 58 height 18
select select "1w"
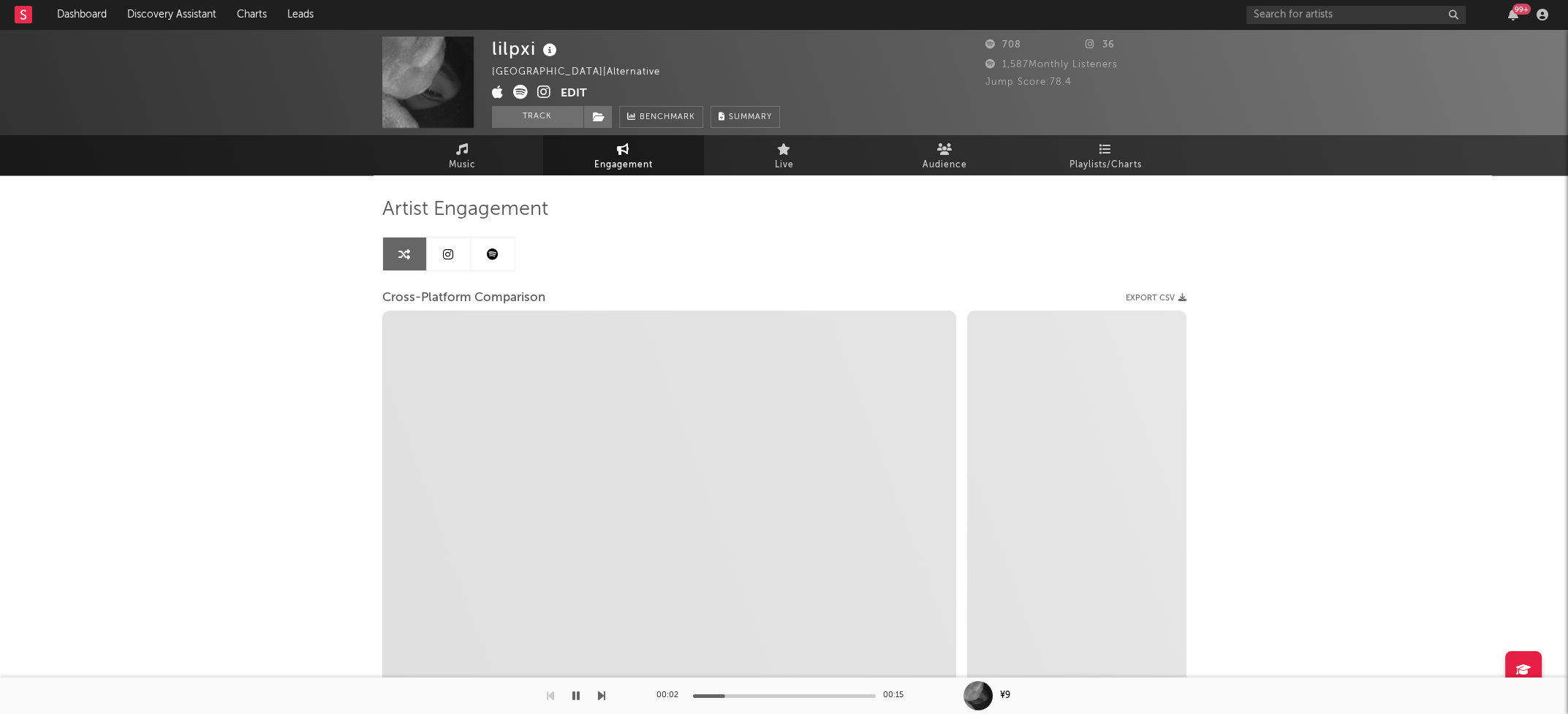
click at [551, 94] on icon at bounding box center [544, 91] width 14 height 14
select select "1m"
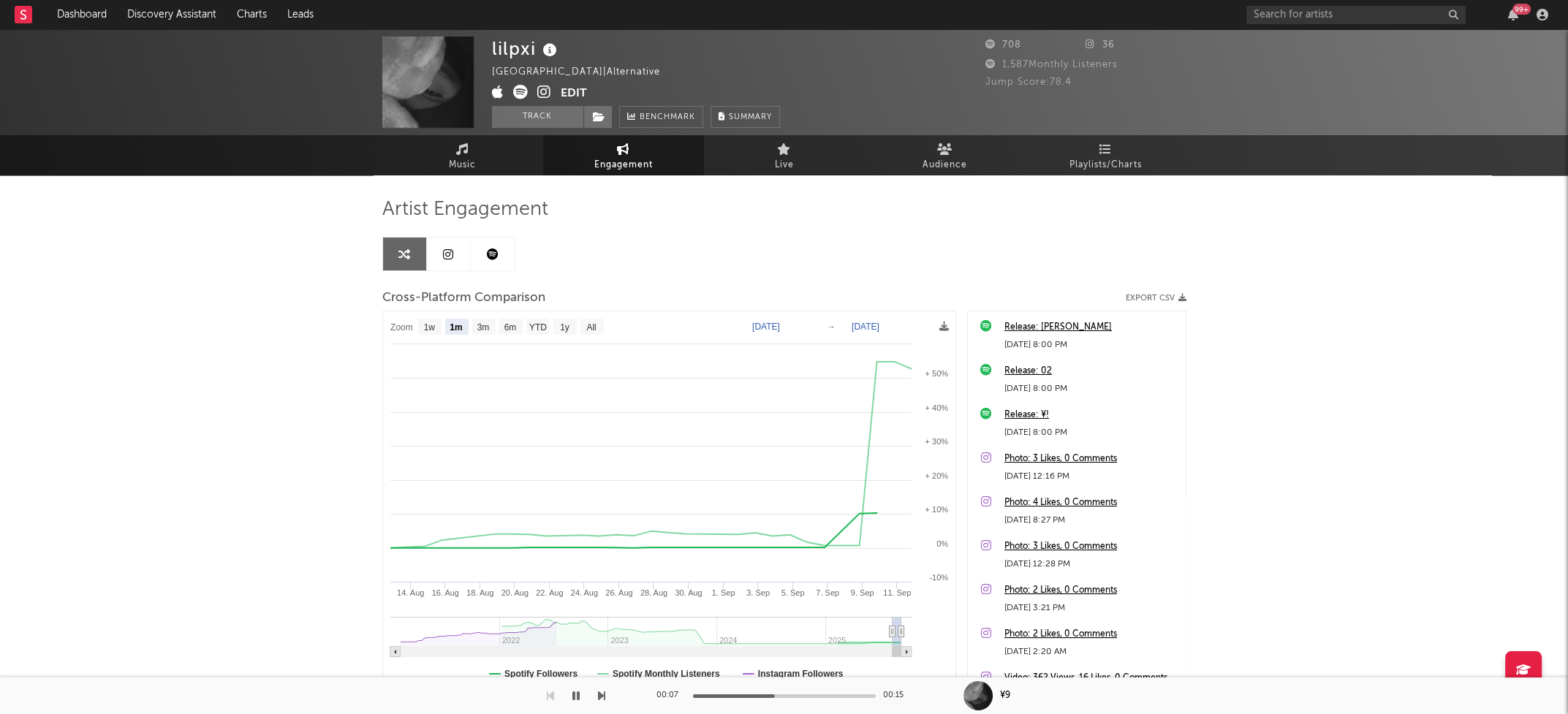
click at [524, 89] on icon at bounding box center [520, 91] width 14 height 14
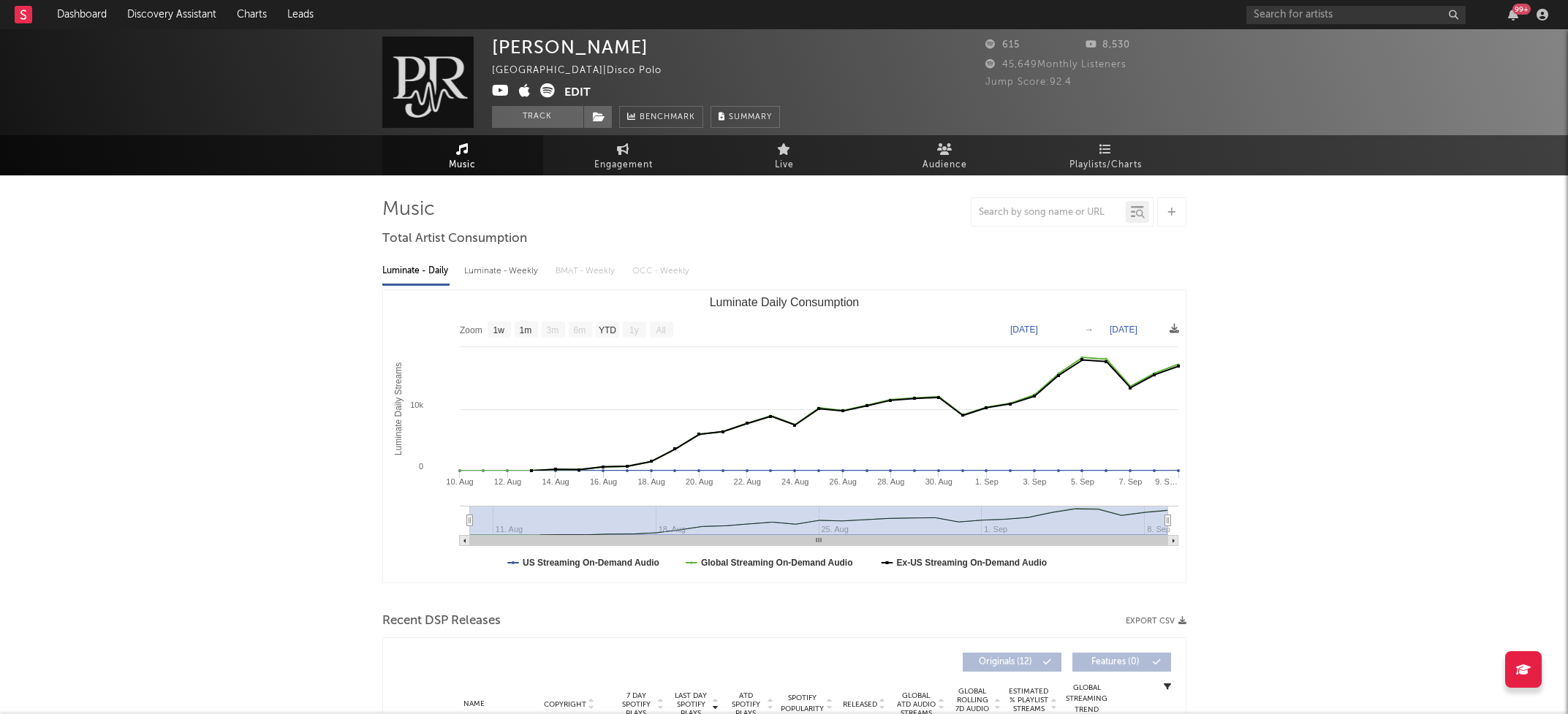
select select "1w"
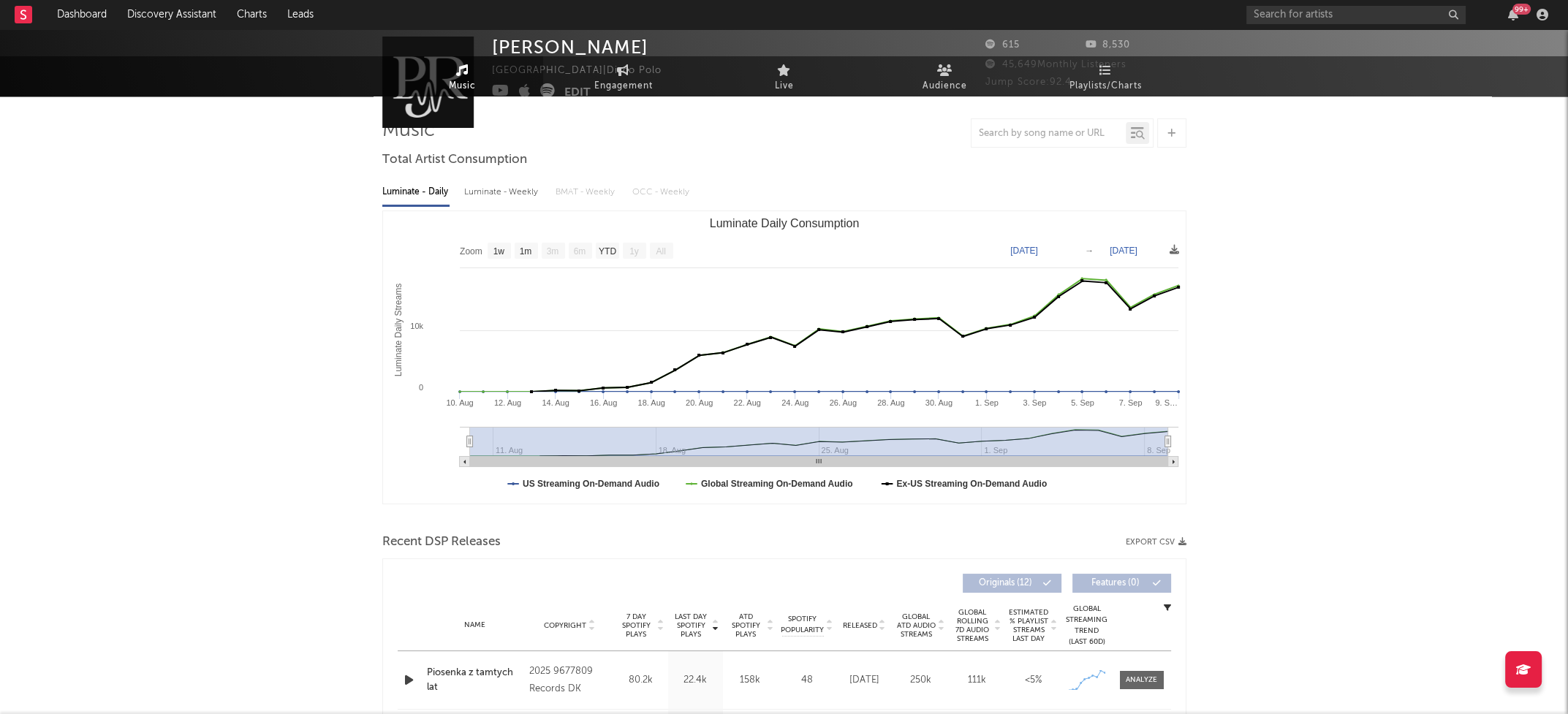
scroll to position [230, 0]
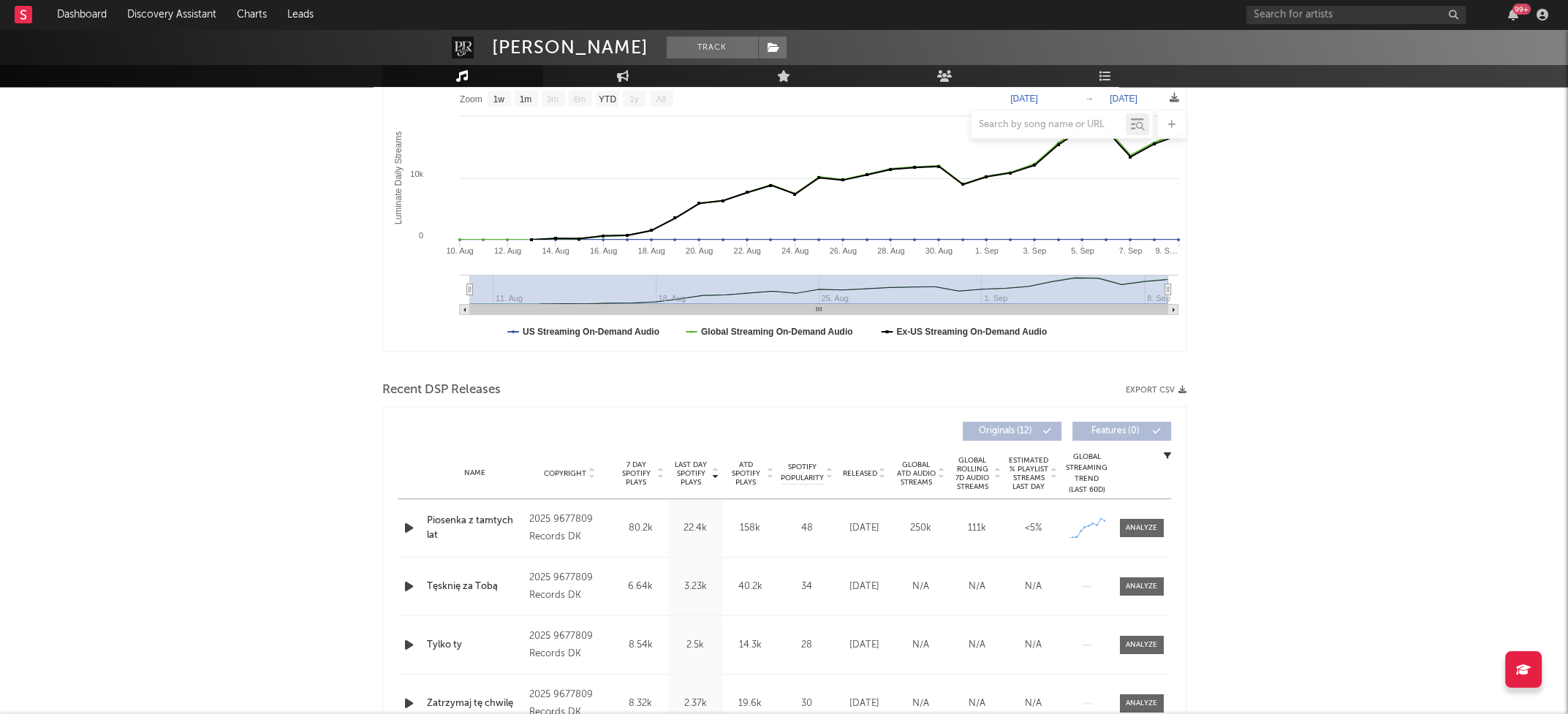
click at [404, 527] on icon "button" at bounding box center [408, 528] width 15 height 18
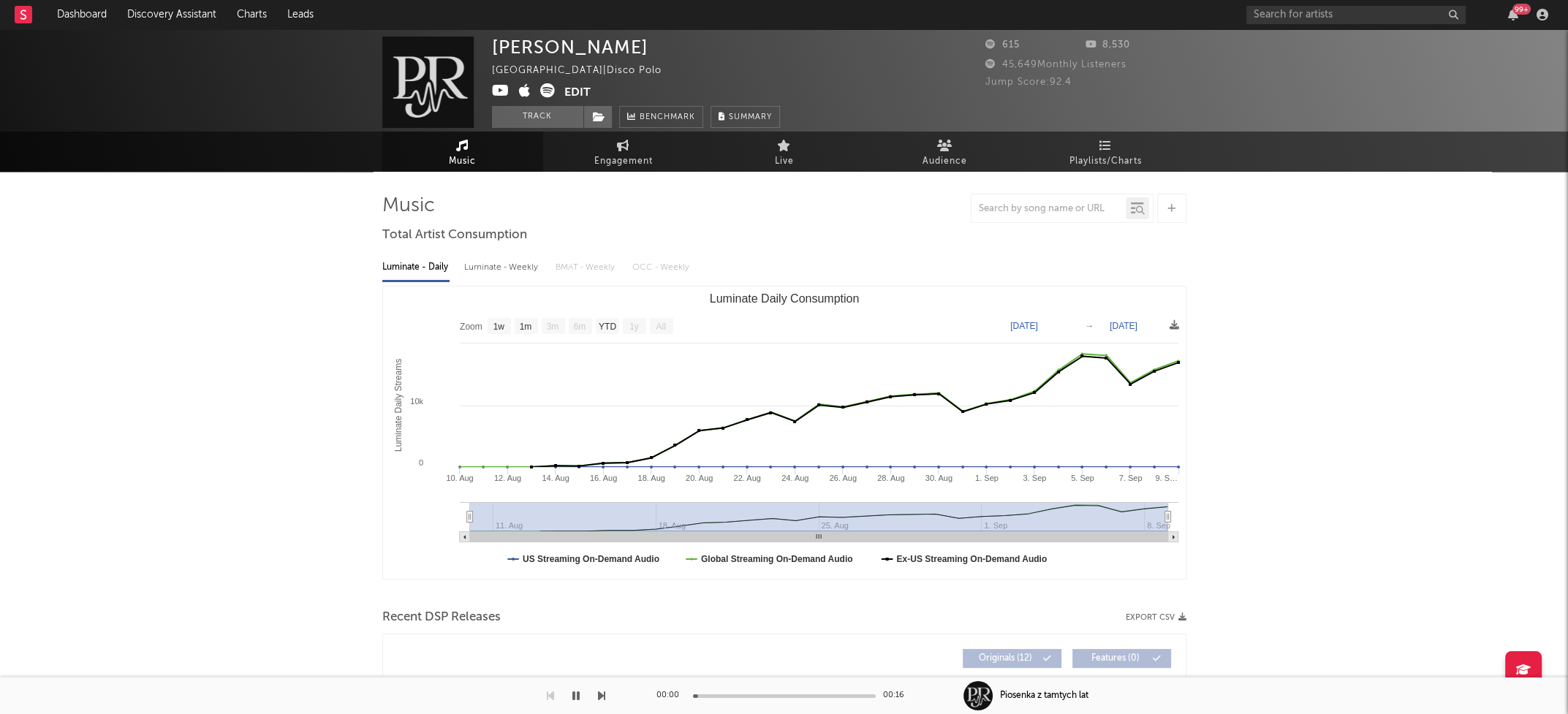
scroll to position [0, 0]
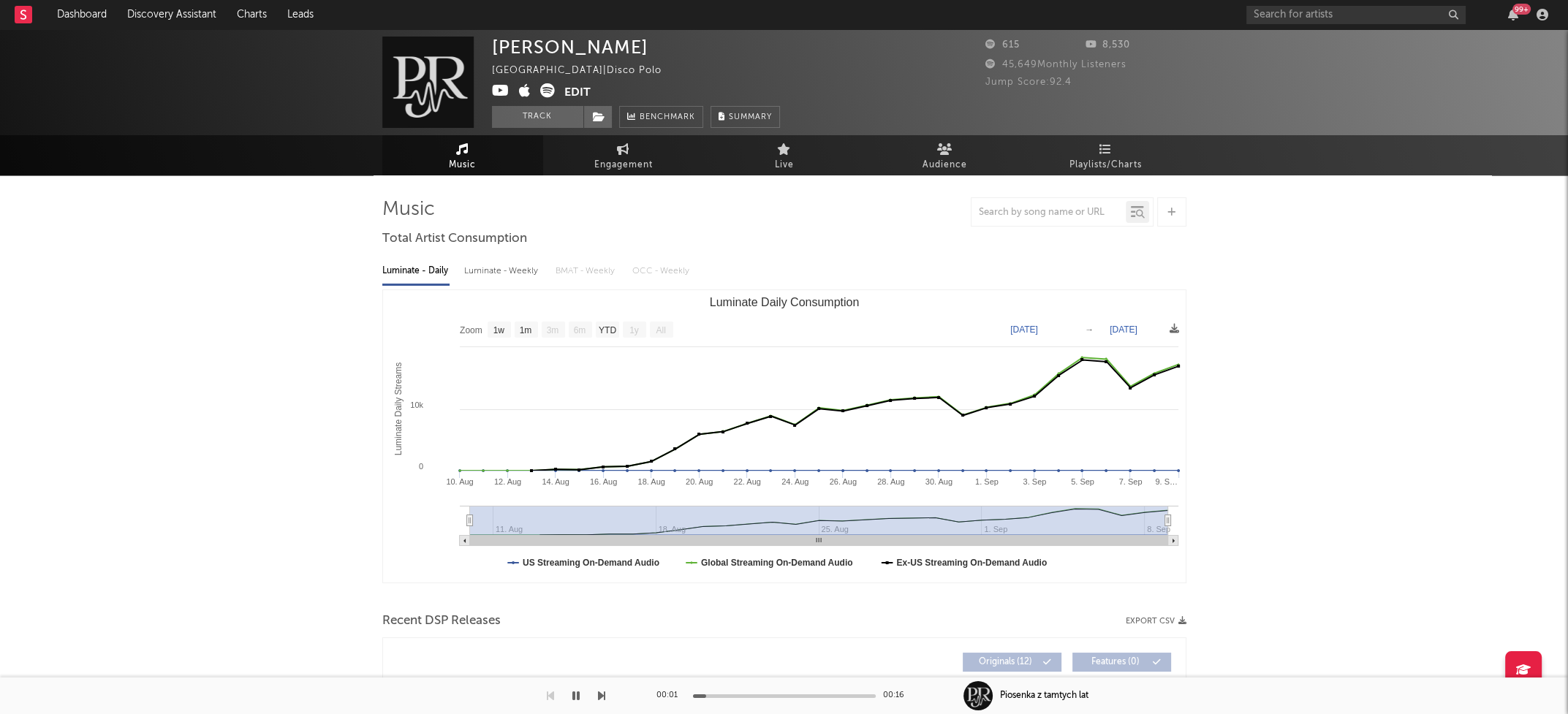
click at [500, 269] on div "Luminate - Weekly" at bounding box center [503, 271] width 77 height 25
select select "1w"
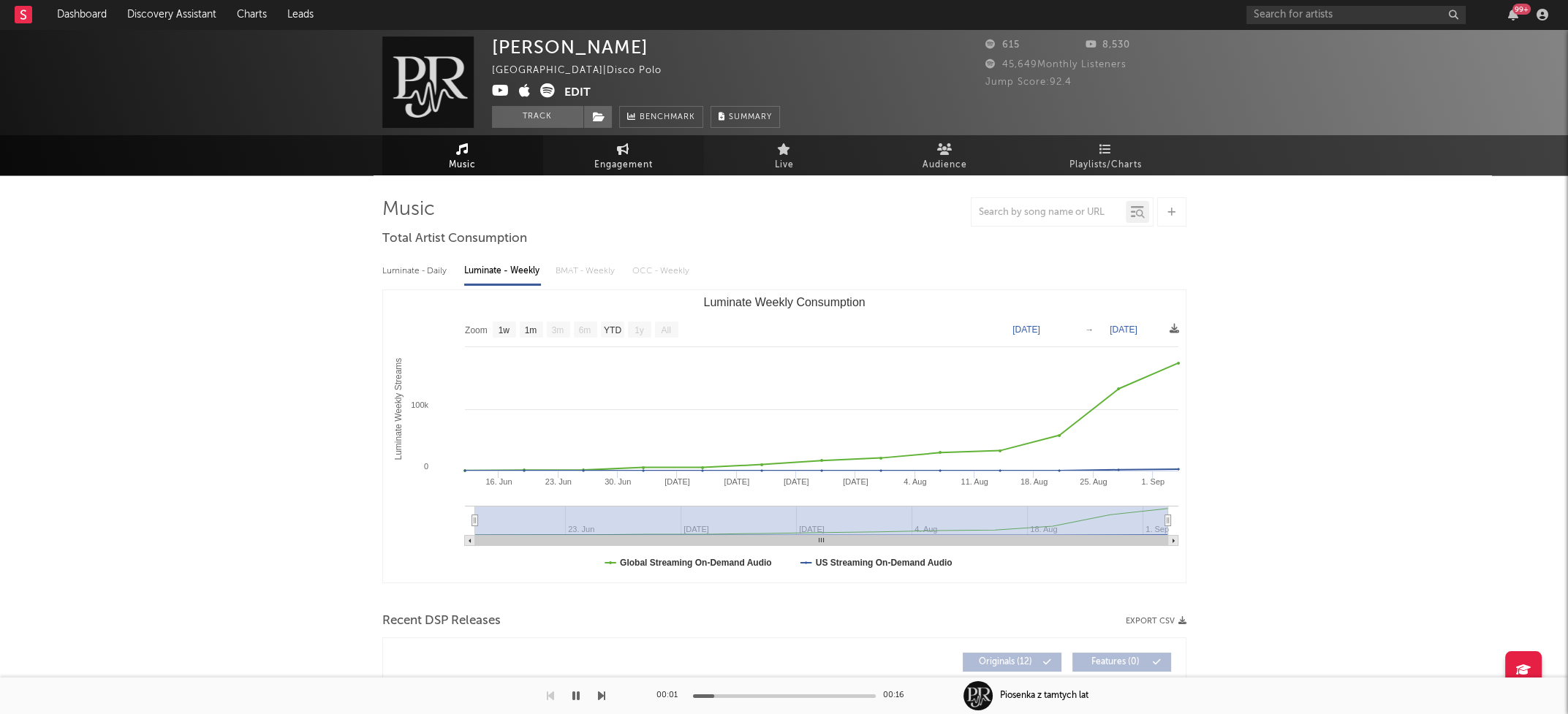
click at [617, 160] on span "Engagement" at bounding box center [623, 165] width 58 height 18
select select "1w"
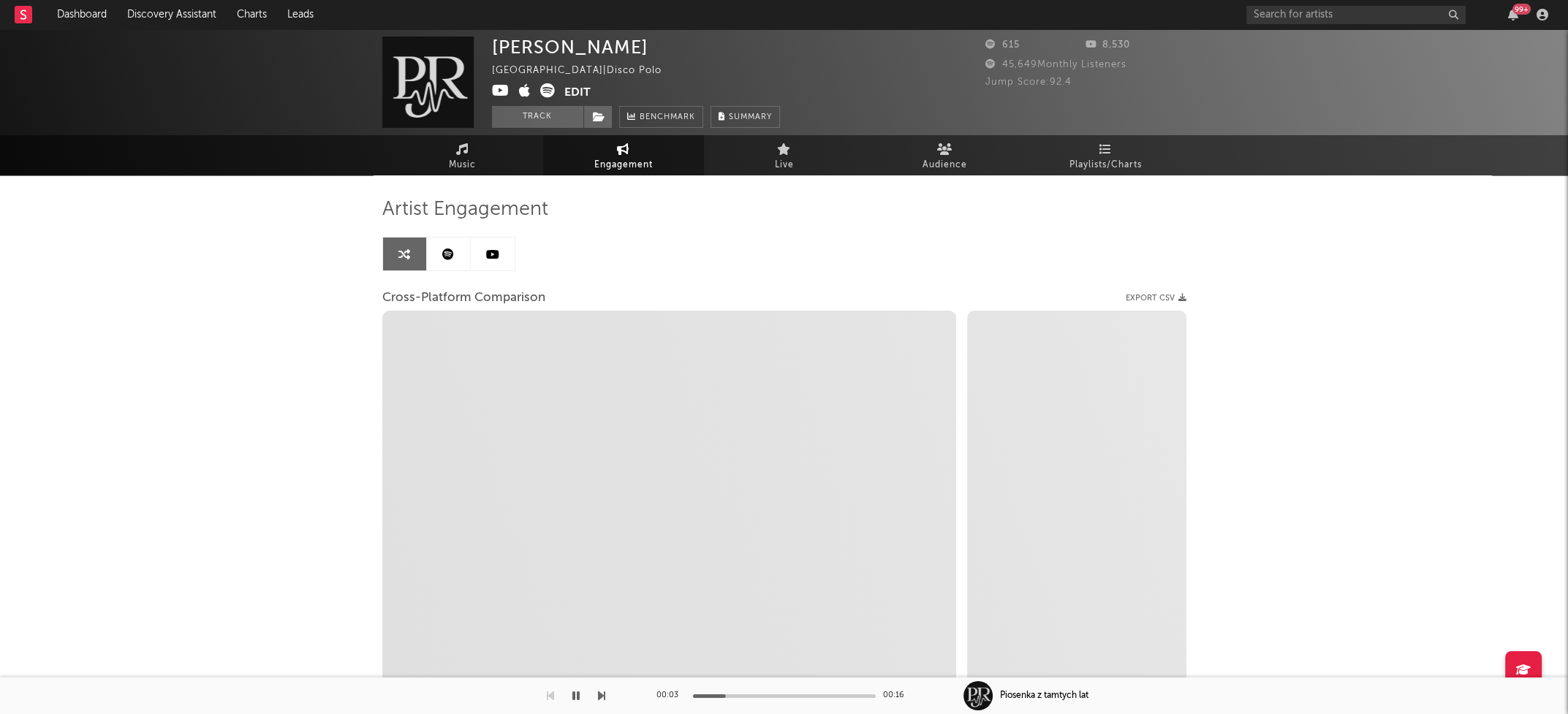
select select "1m"
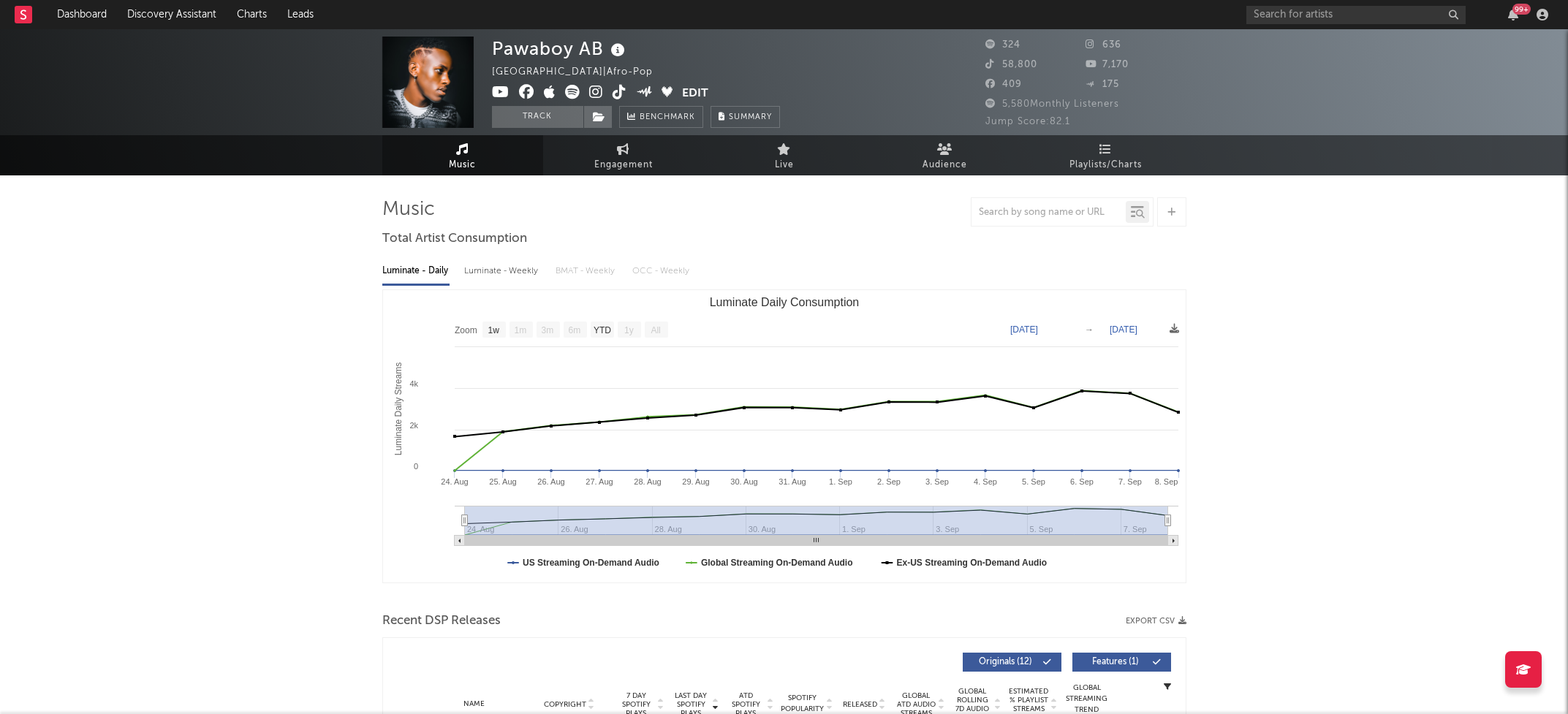
select select "1w"
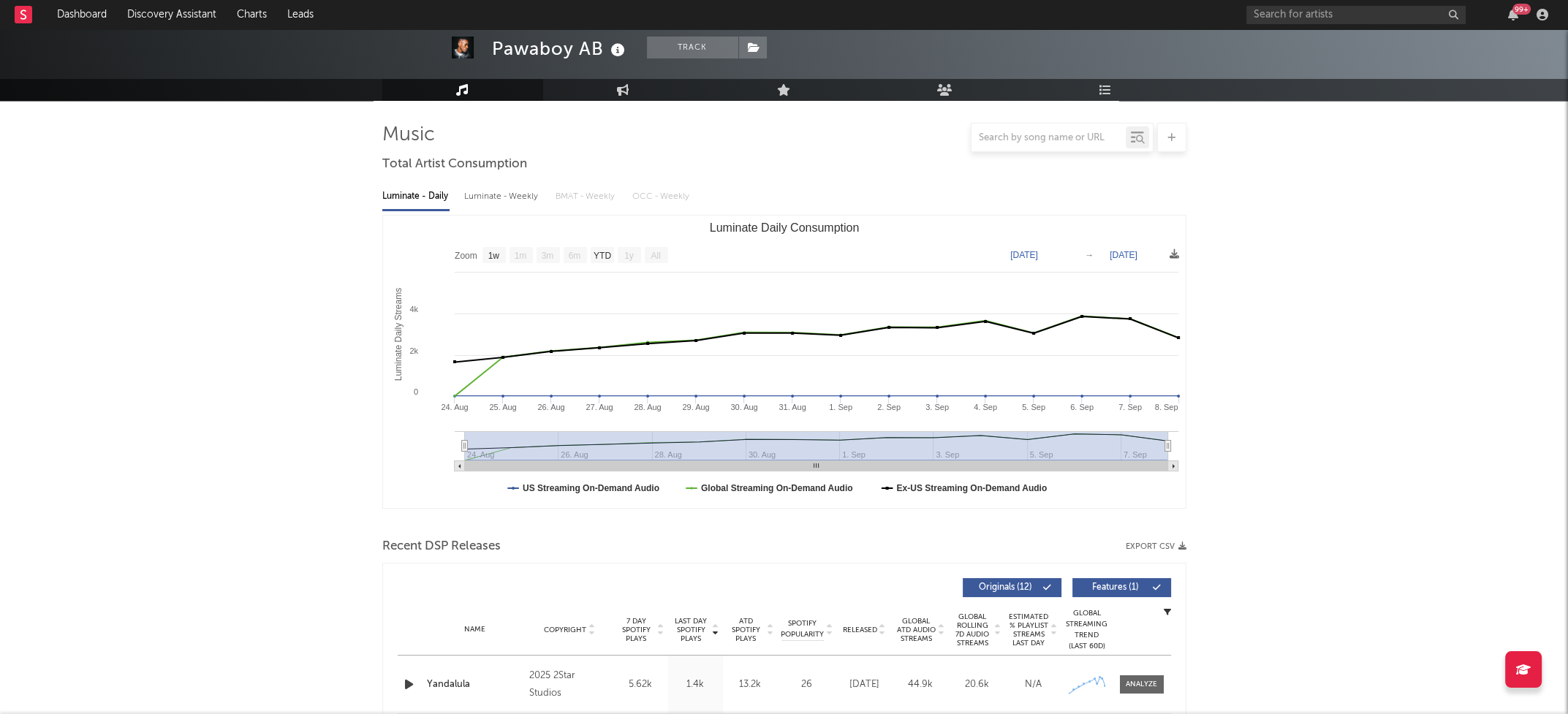
scroll to position [383, 0]
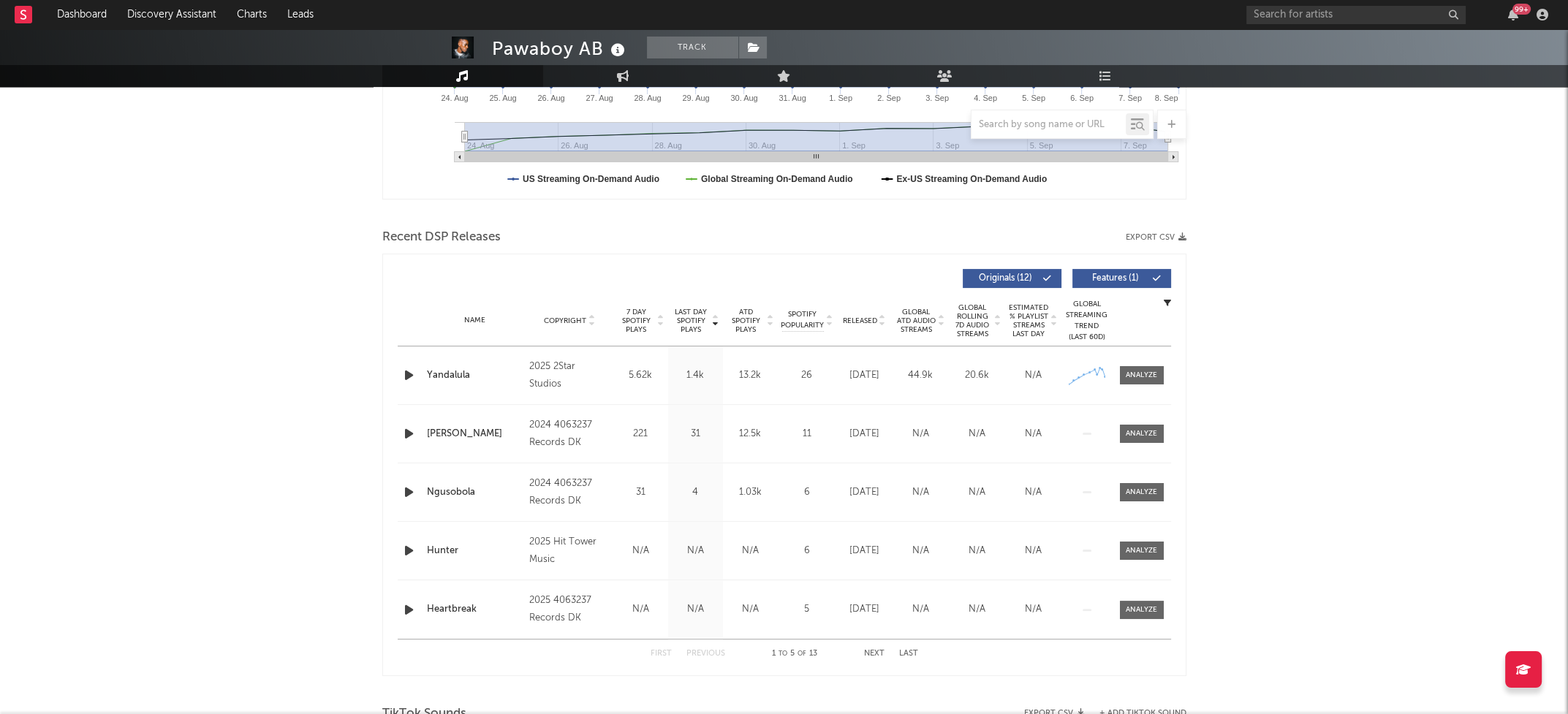
click at [410, 372] on icon "button" at bounding box center [408, 375] width 15 height 18
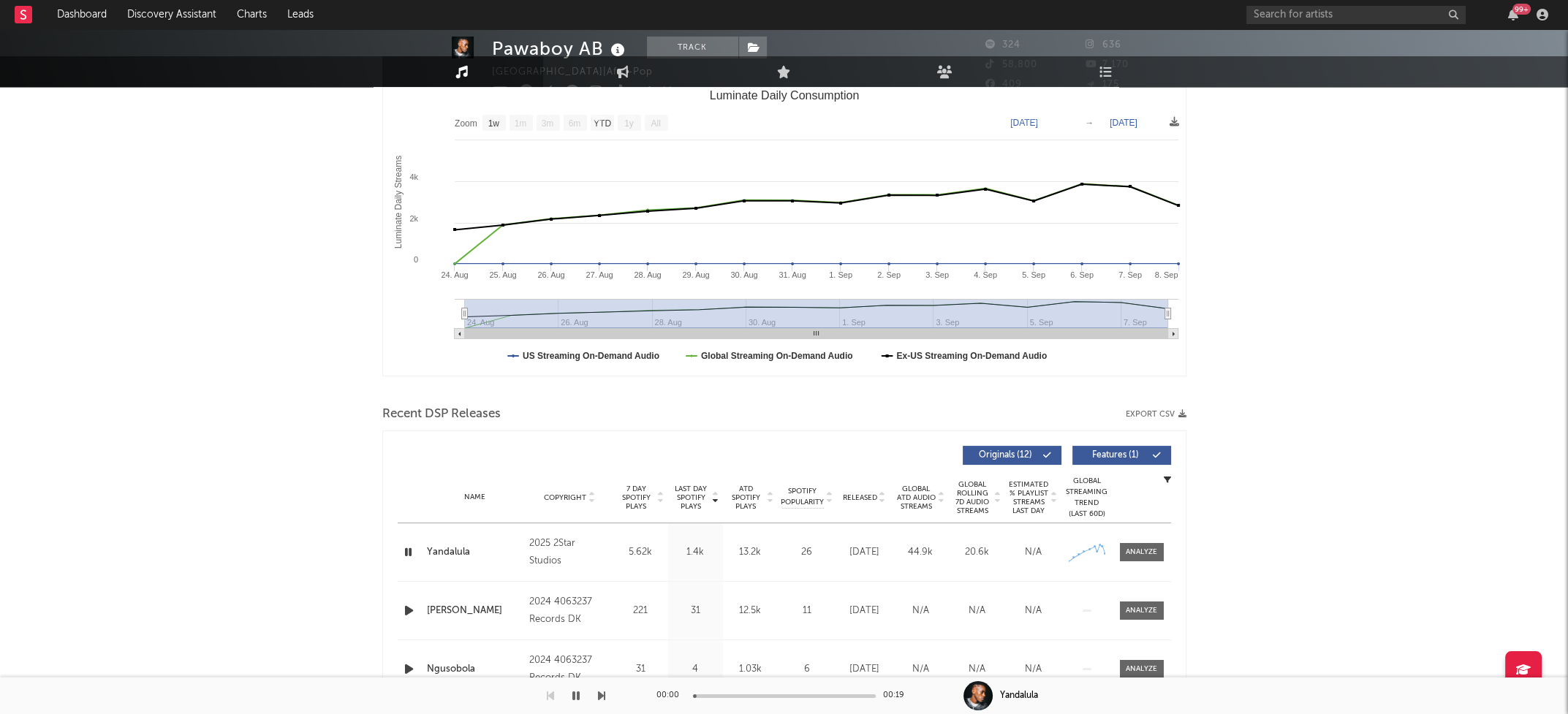
scroll to position [0, 0]
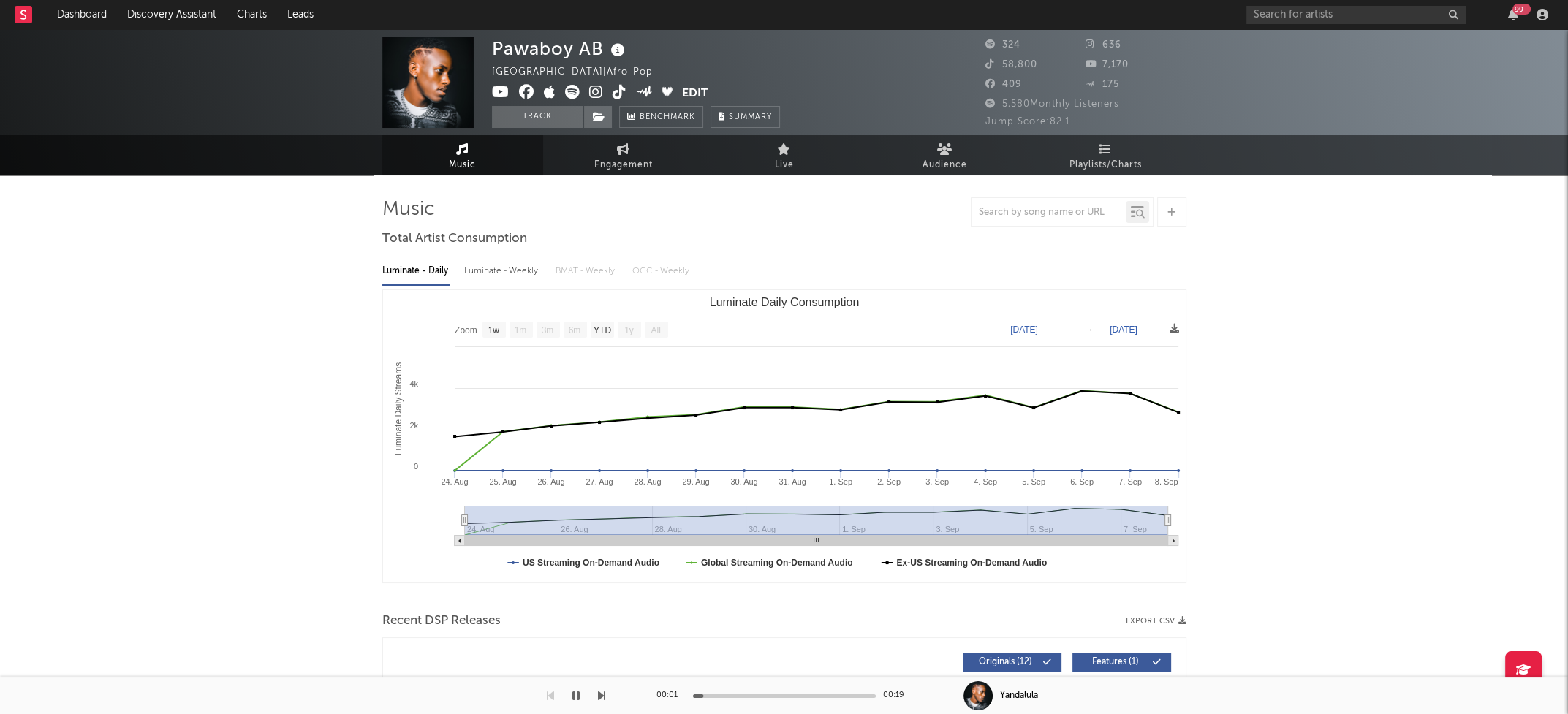
click at [482, 271] on div "Luminate - Weekly" at bounding box center [503, 271] width 77 height 25
select select "6m"
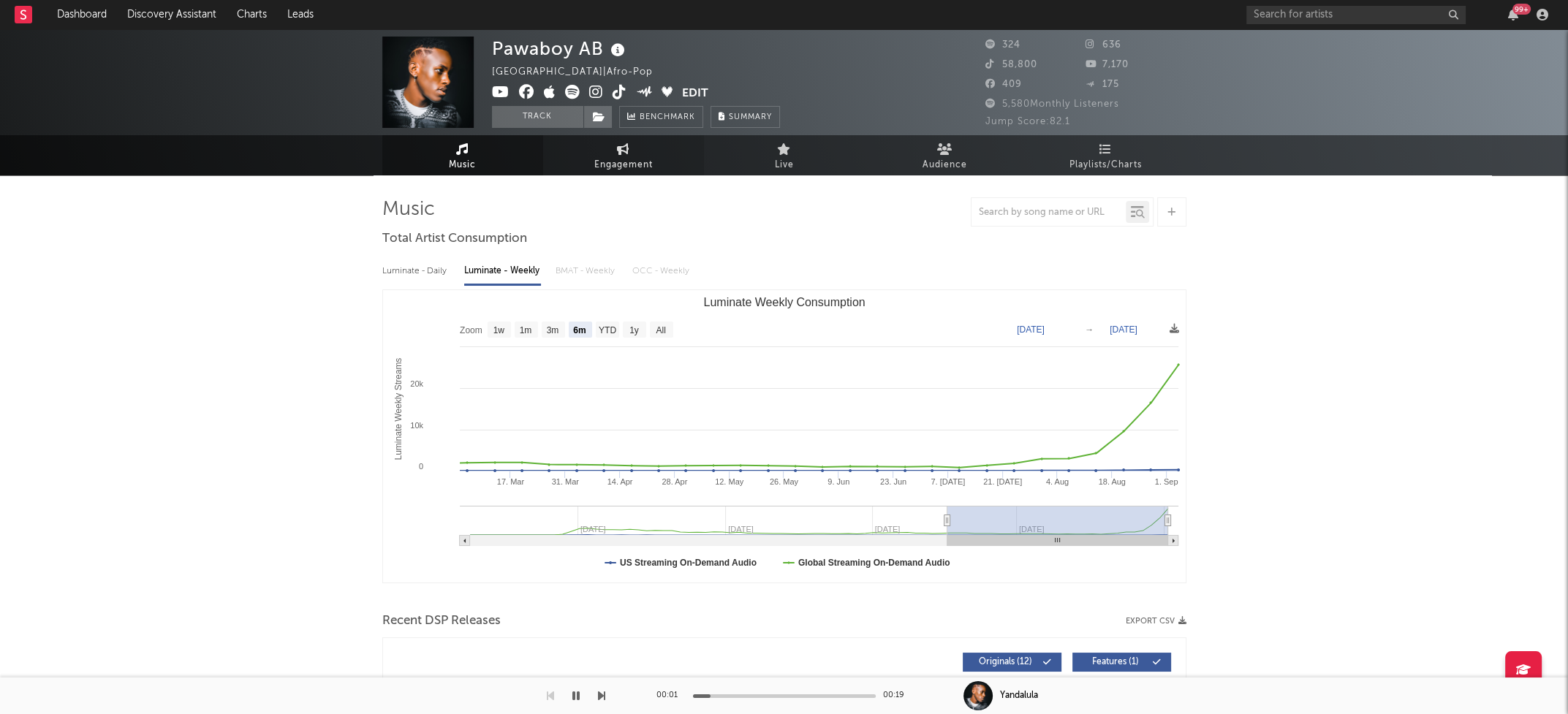
click at [635, 162] on span "Engagement" at bounding box center [623, 165] width 58 height 18
select select "1w"
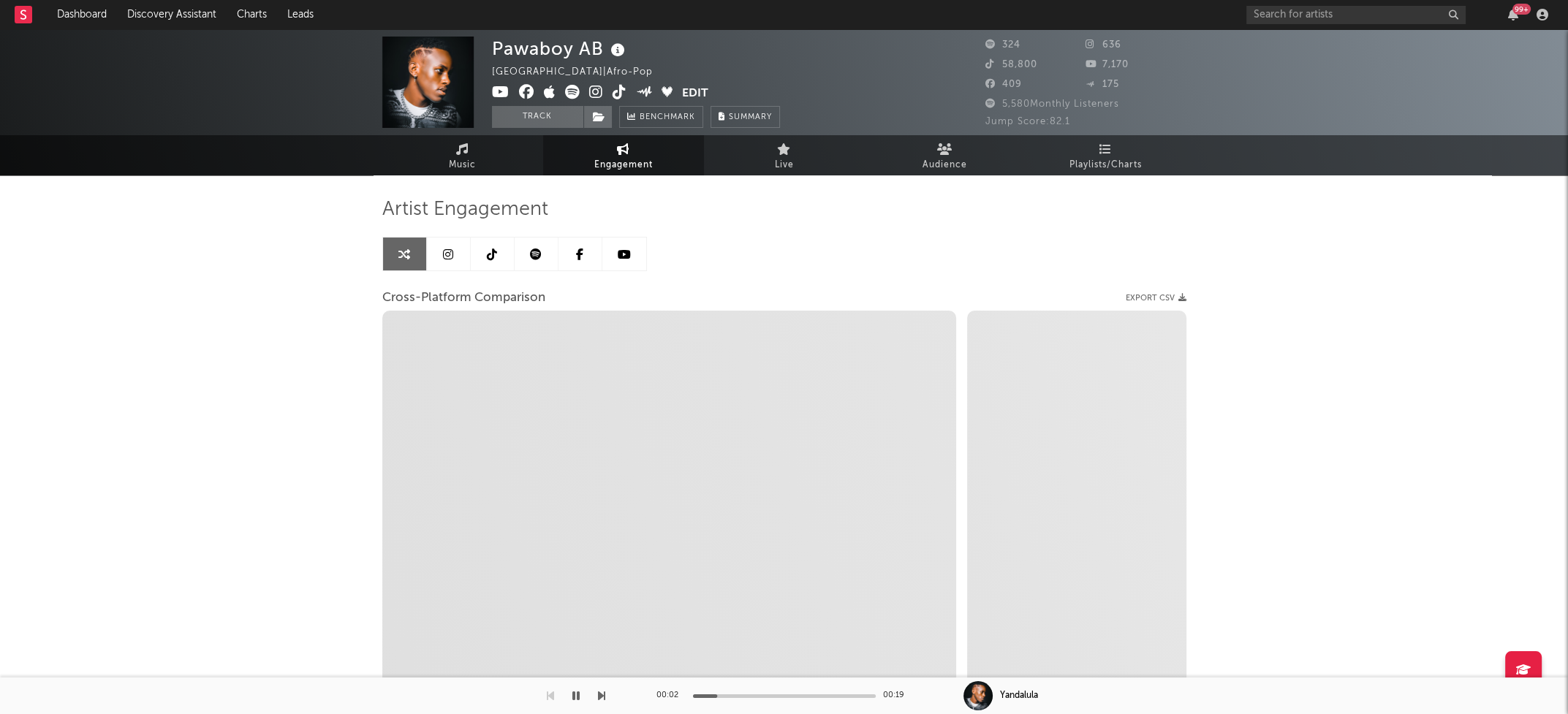
click at [599, 87] on icon at bounding box center [596, 91] width 14 height 14
select select "1m"
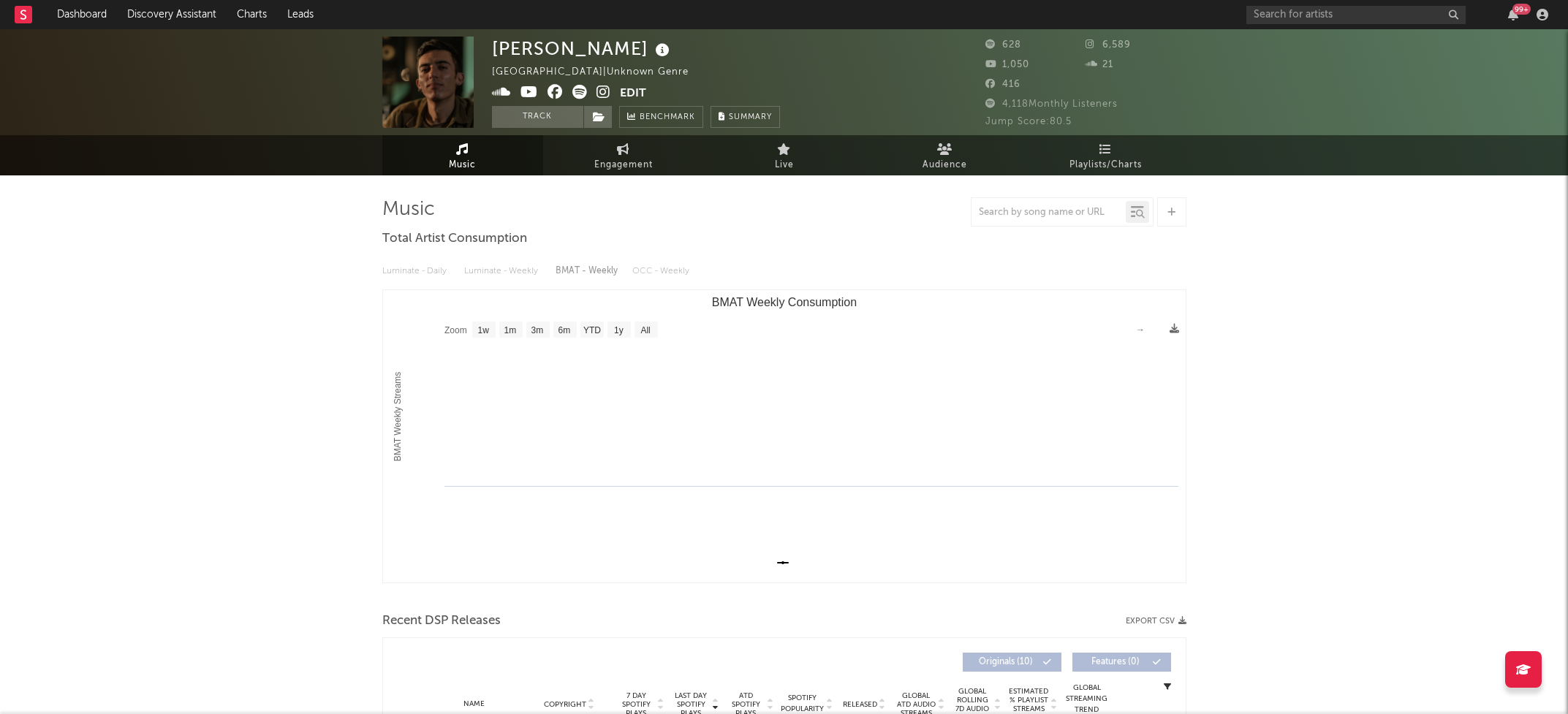
select select "1w"
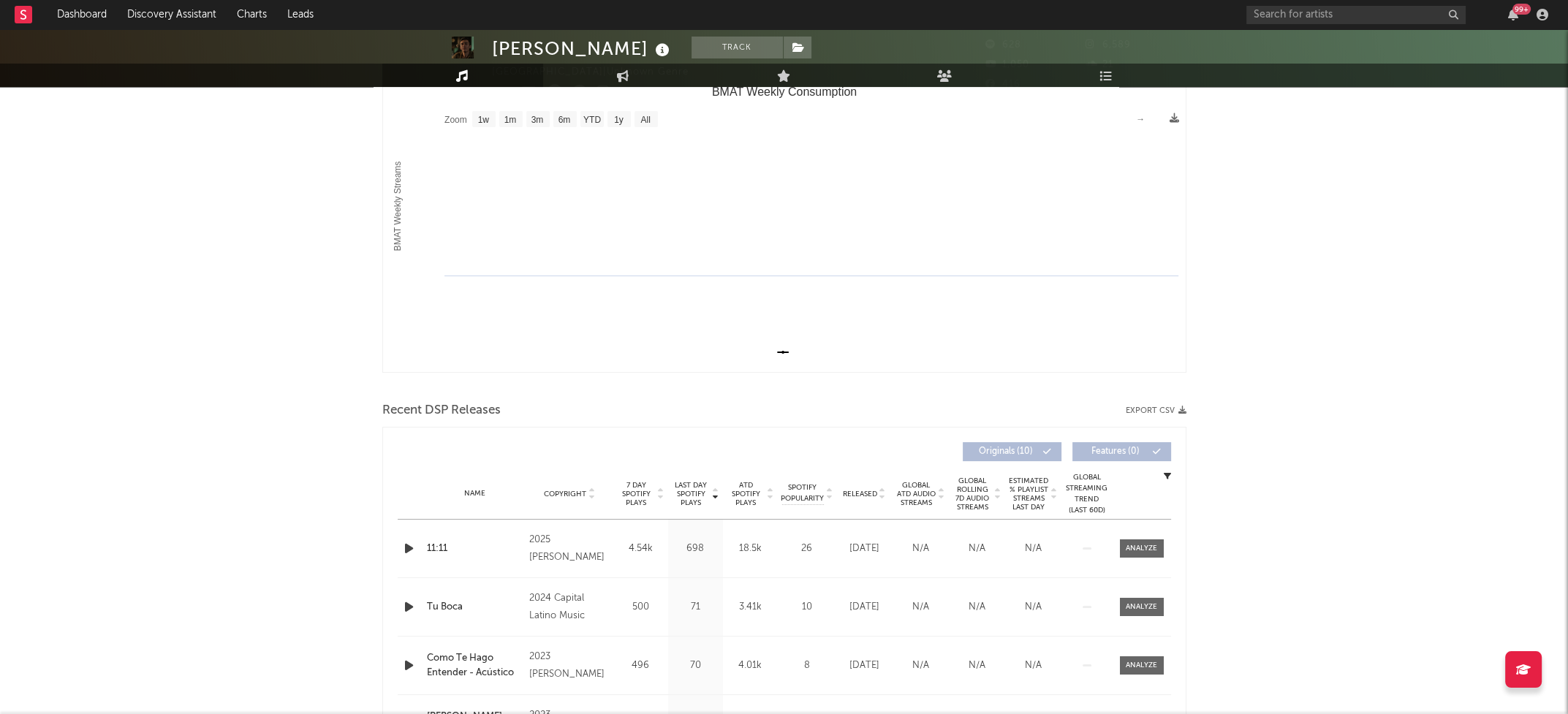
scroll to position [214, 0]
click at [410, 546] on icon "button" at bounding box center [408, 544] width 15 height 18
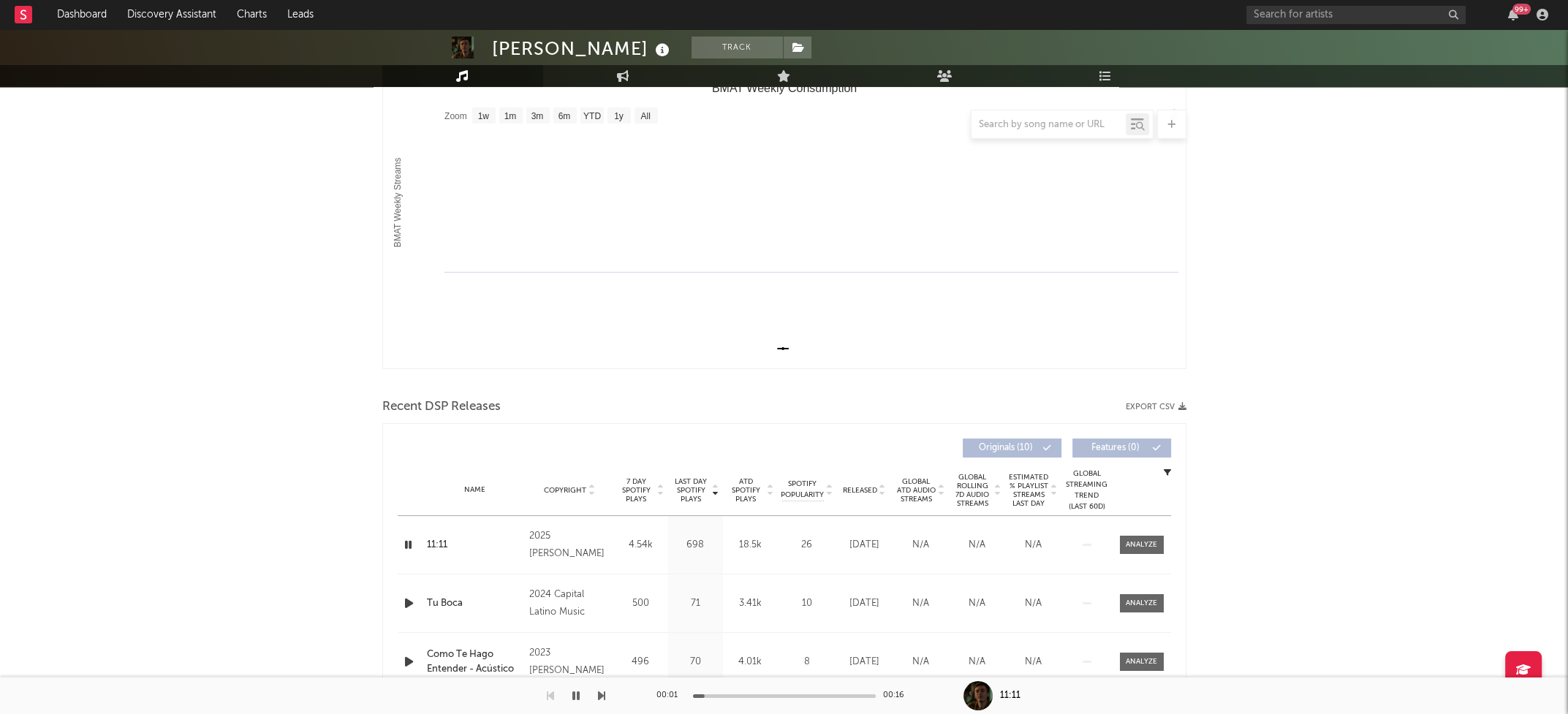
scroll to position [0, 0]
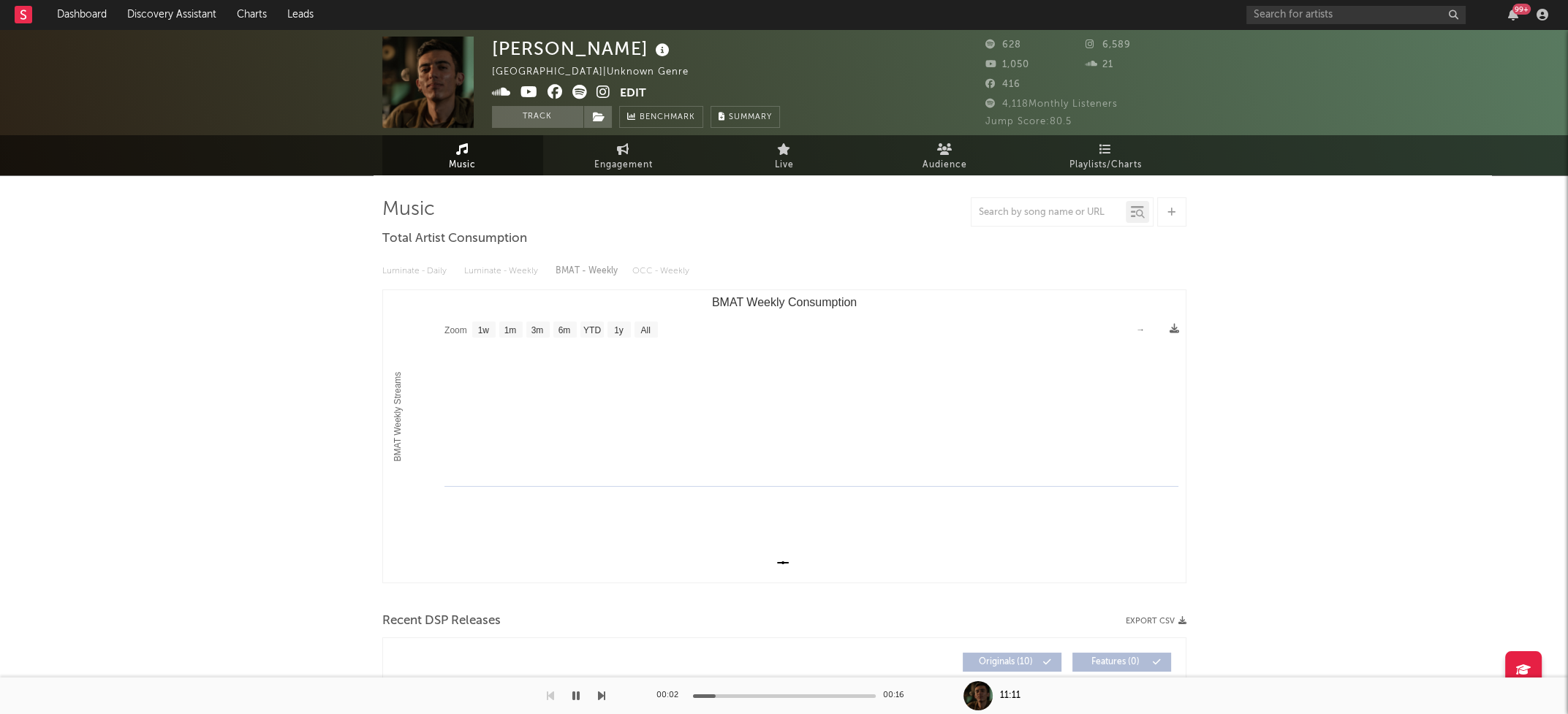
click at [511, 267] on div "Luminate - Daily Luminate - Weekly BMAT - Weekly OCC - Weekly" at bounding box center [784, 271] width 804 height 25
click at [656, 151] on link "Engagement" at bounding box center [623, 155] width 160 height 40
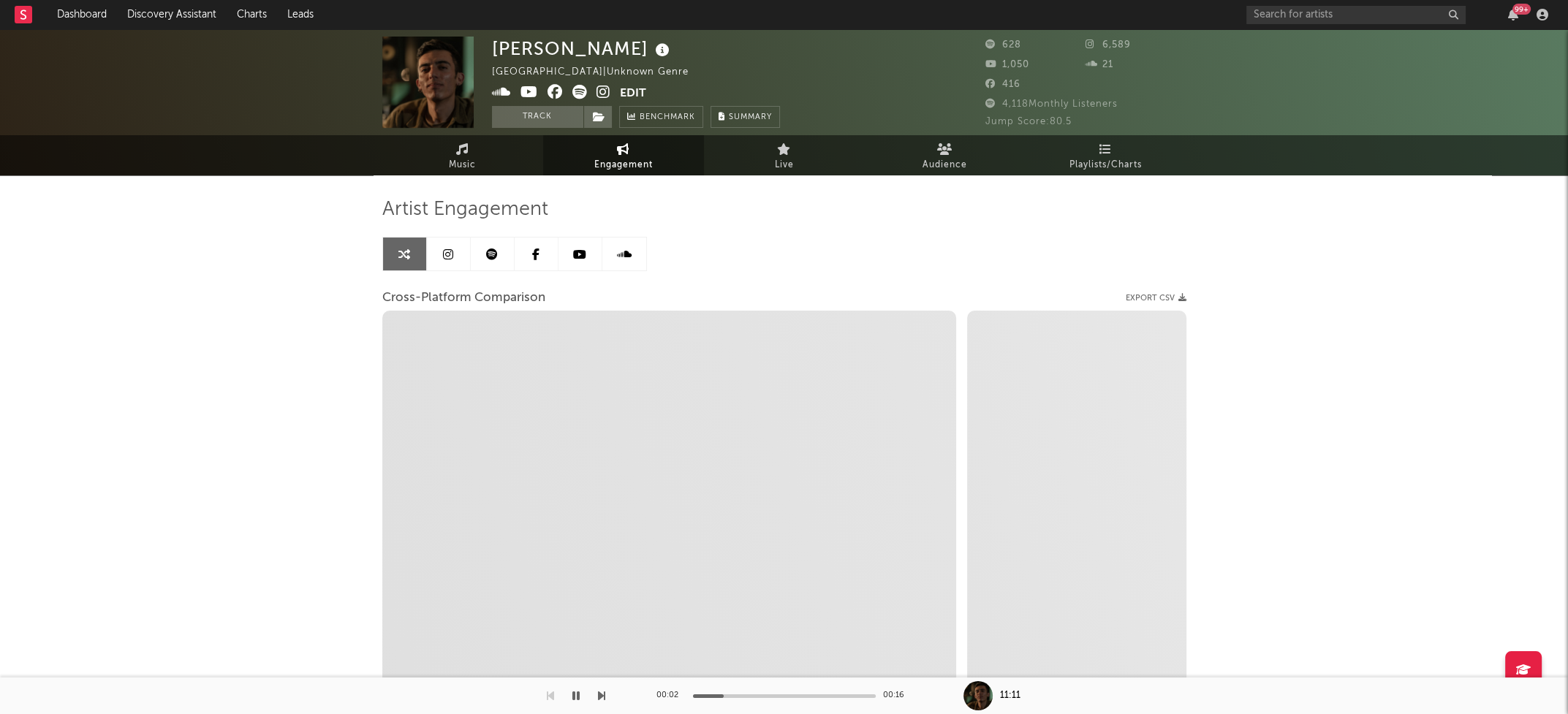
select select "1w"
click at [605, 93] on icon at bounding box center [603, 91] width 14 height 14
select select "1m"
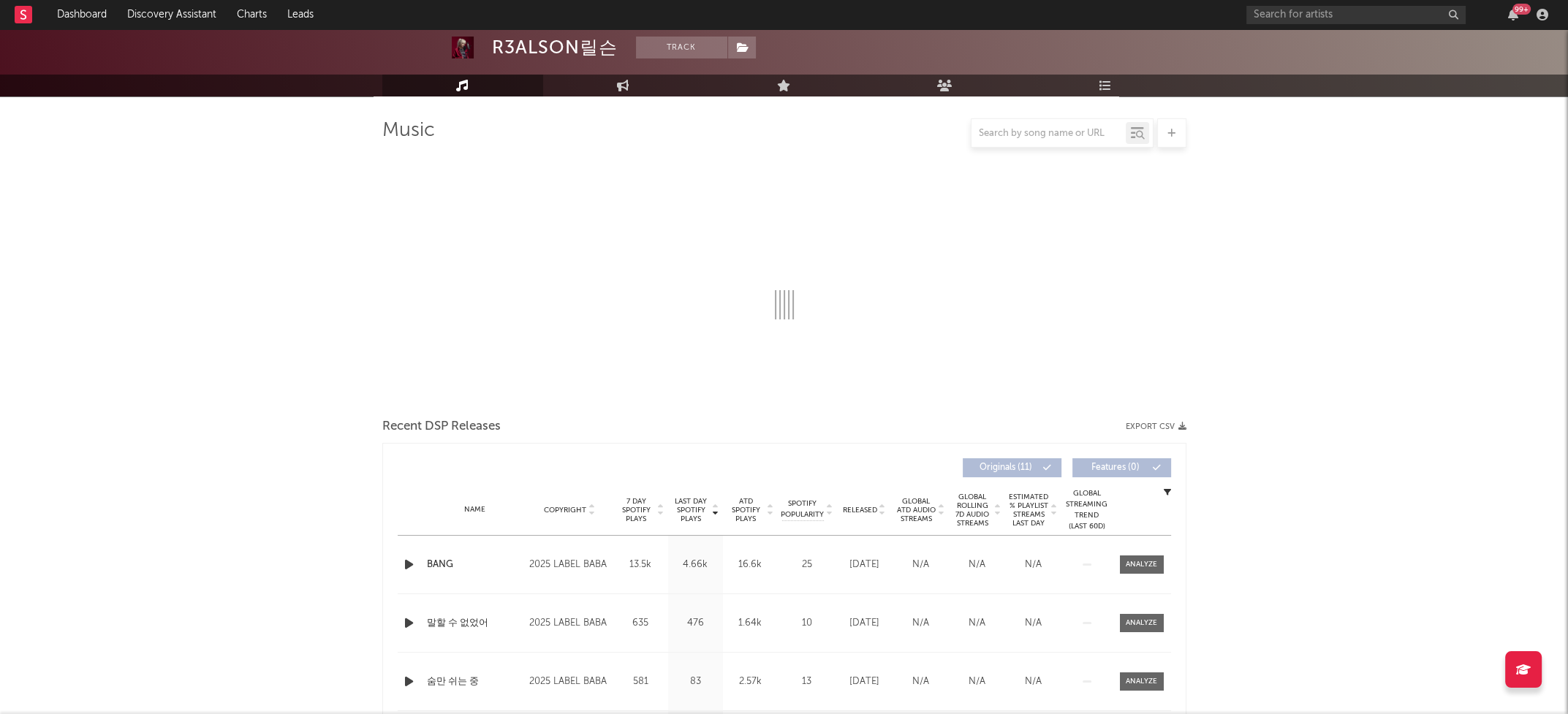
scroll to position [380, 0]
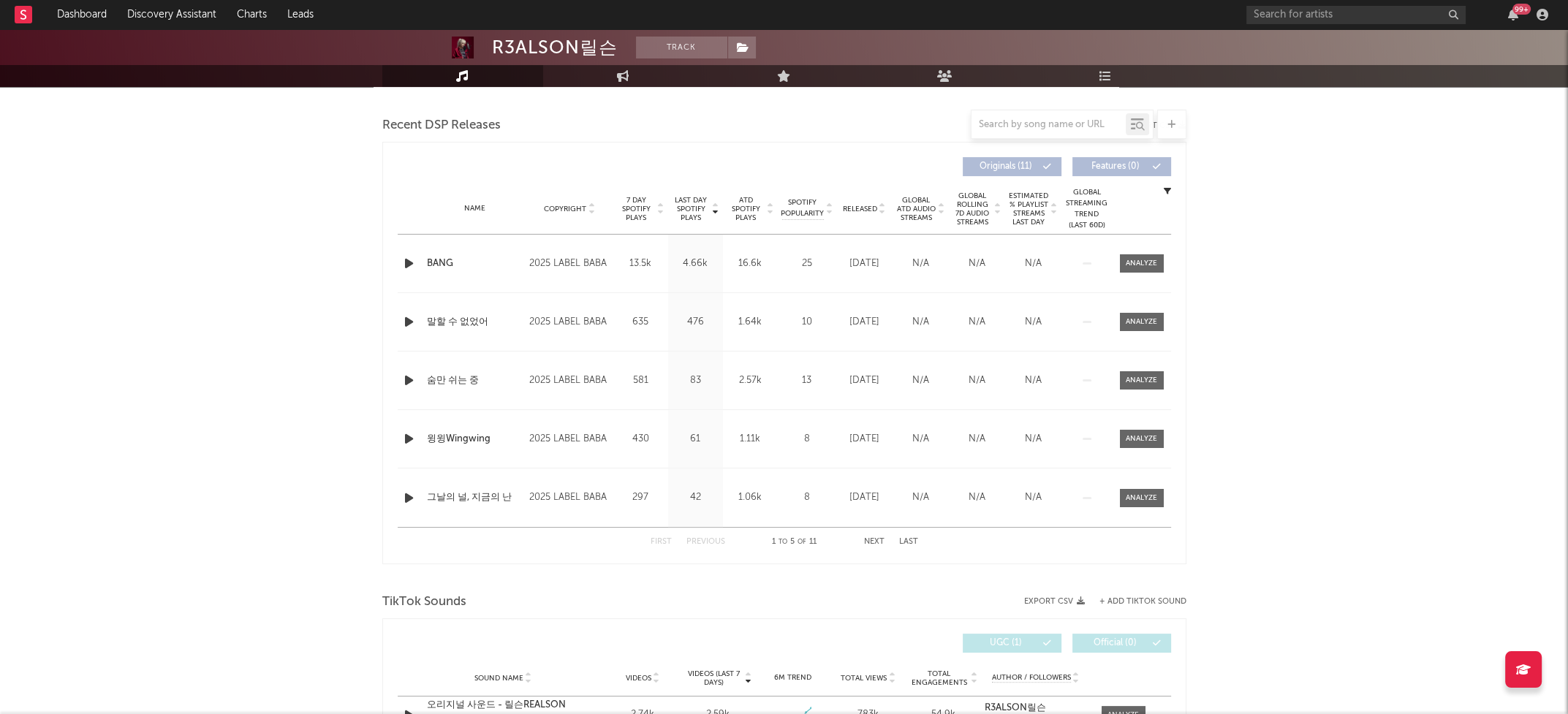
click at [406, 265] on icon "button" at bounding box center [408, 263] width 15 height 18
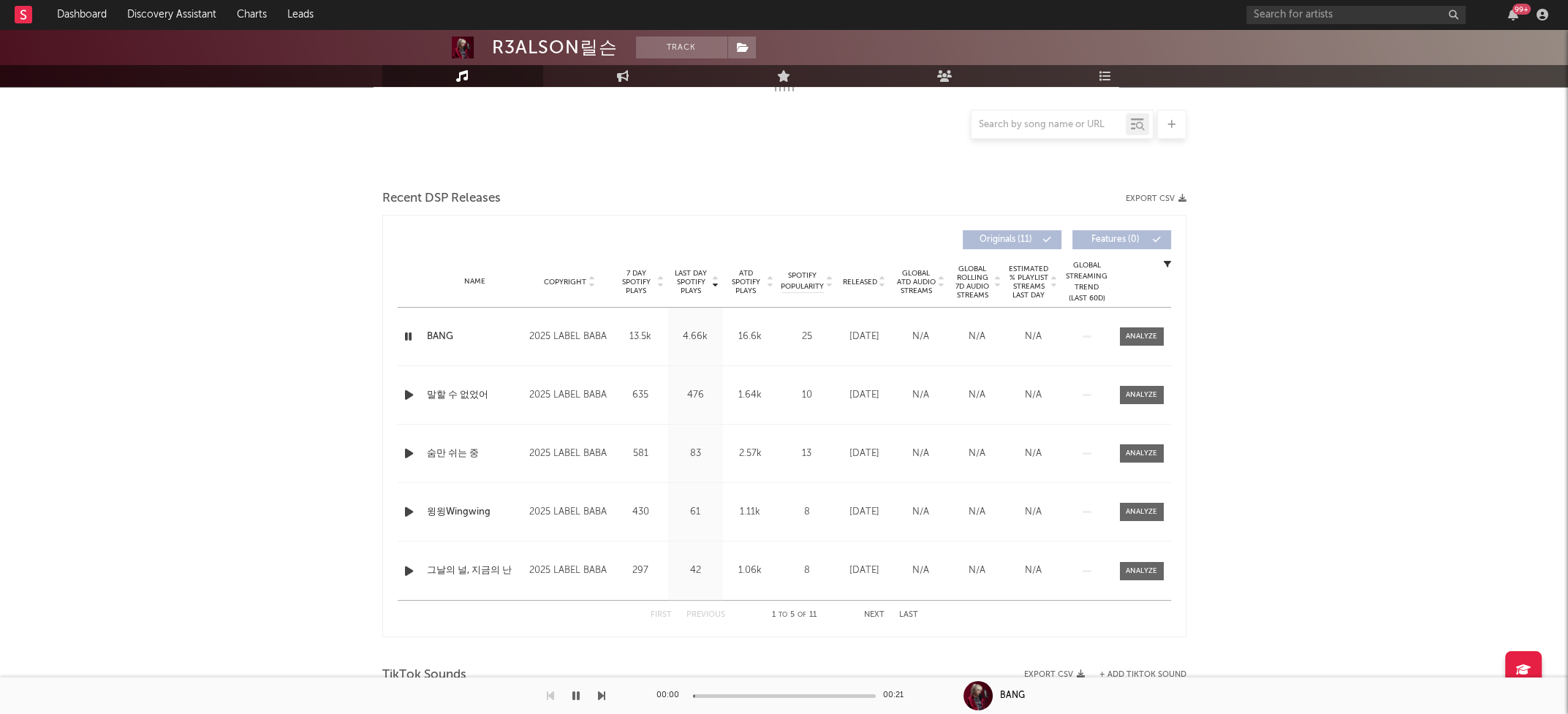
scroll to position [0, 0]
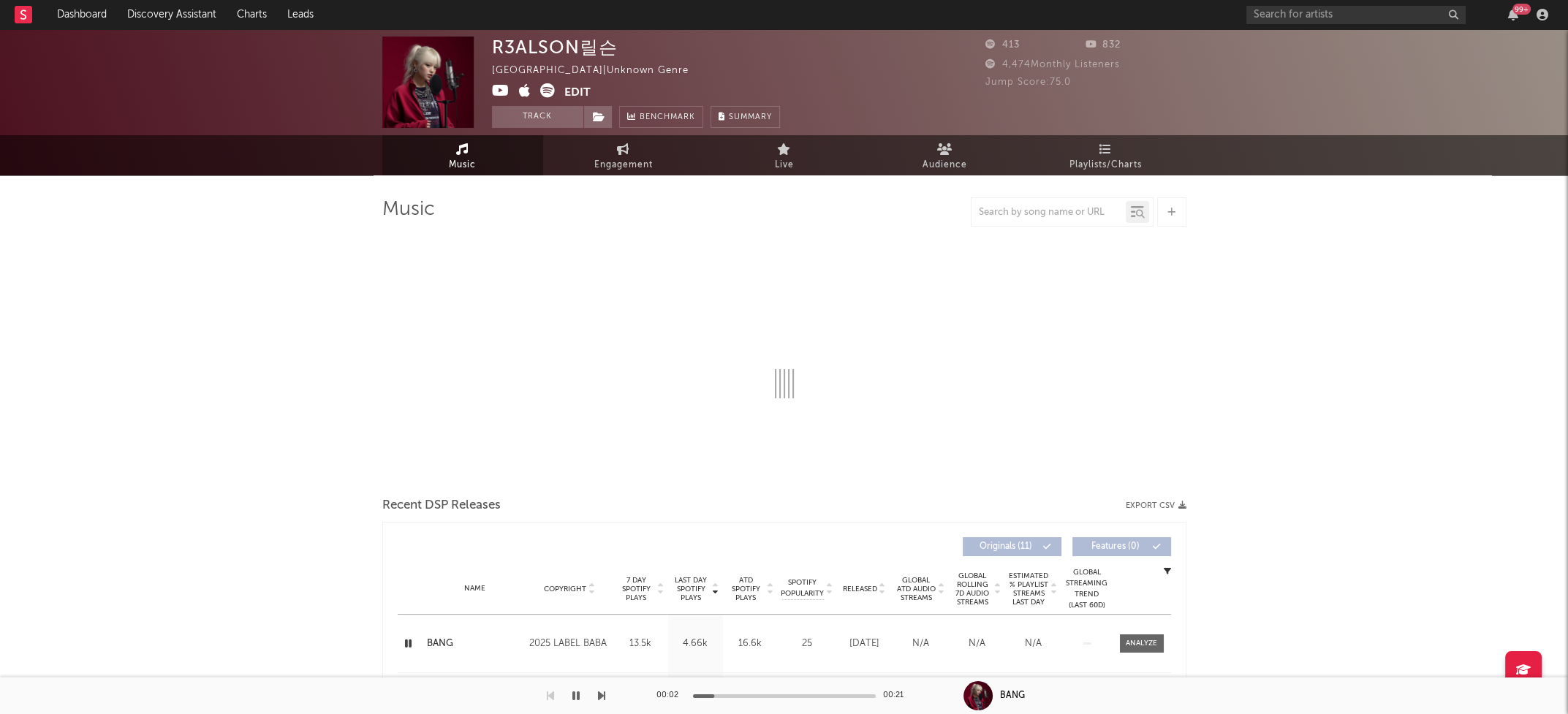
click at [502, 86] on icon at bounding box center [500, 90] width 18 height 14
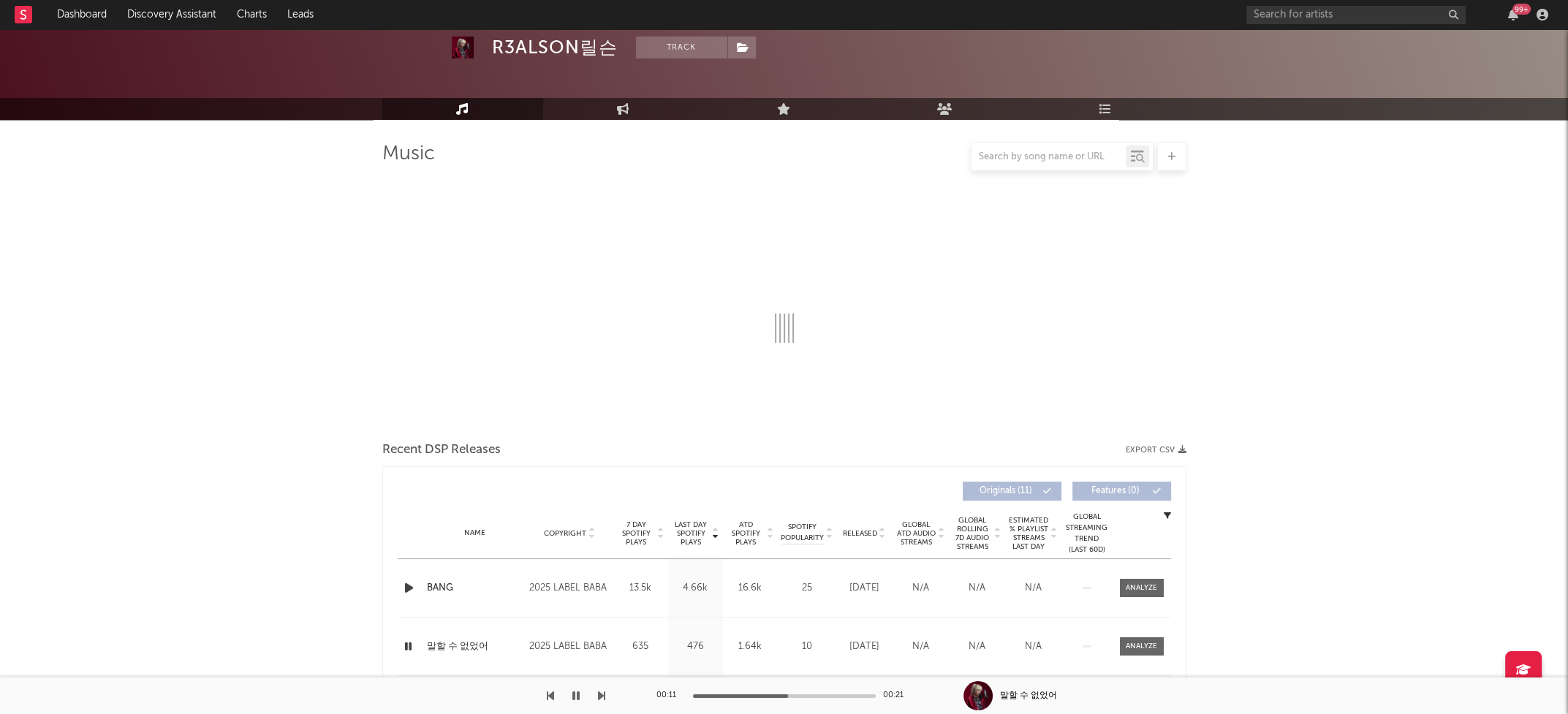
scroll to position [234, 0]
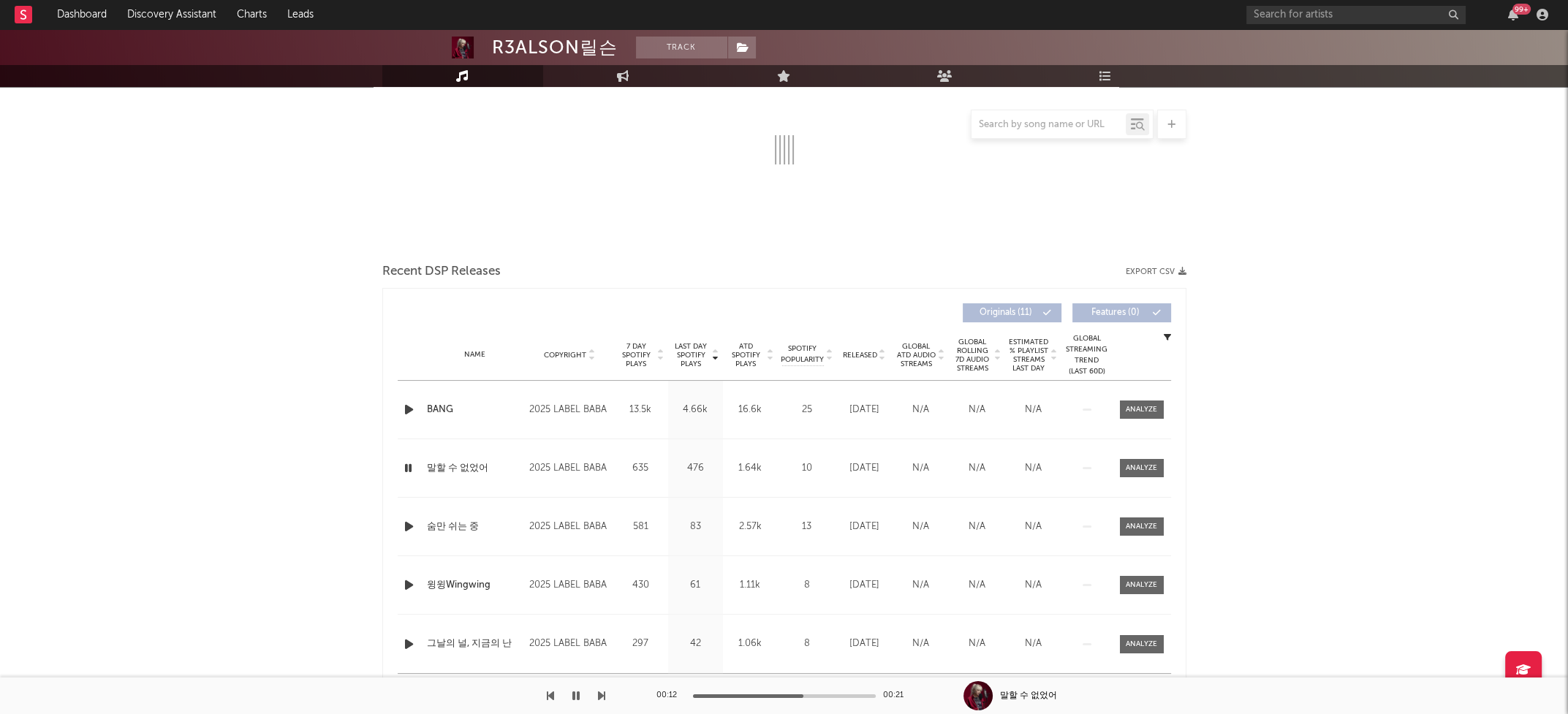
click at [406, 469] on icon "button" at bounding box center [408, 468] width 14 height 18
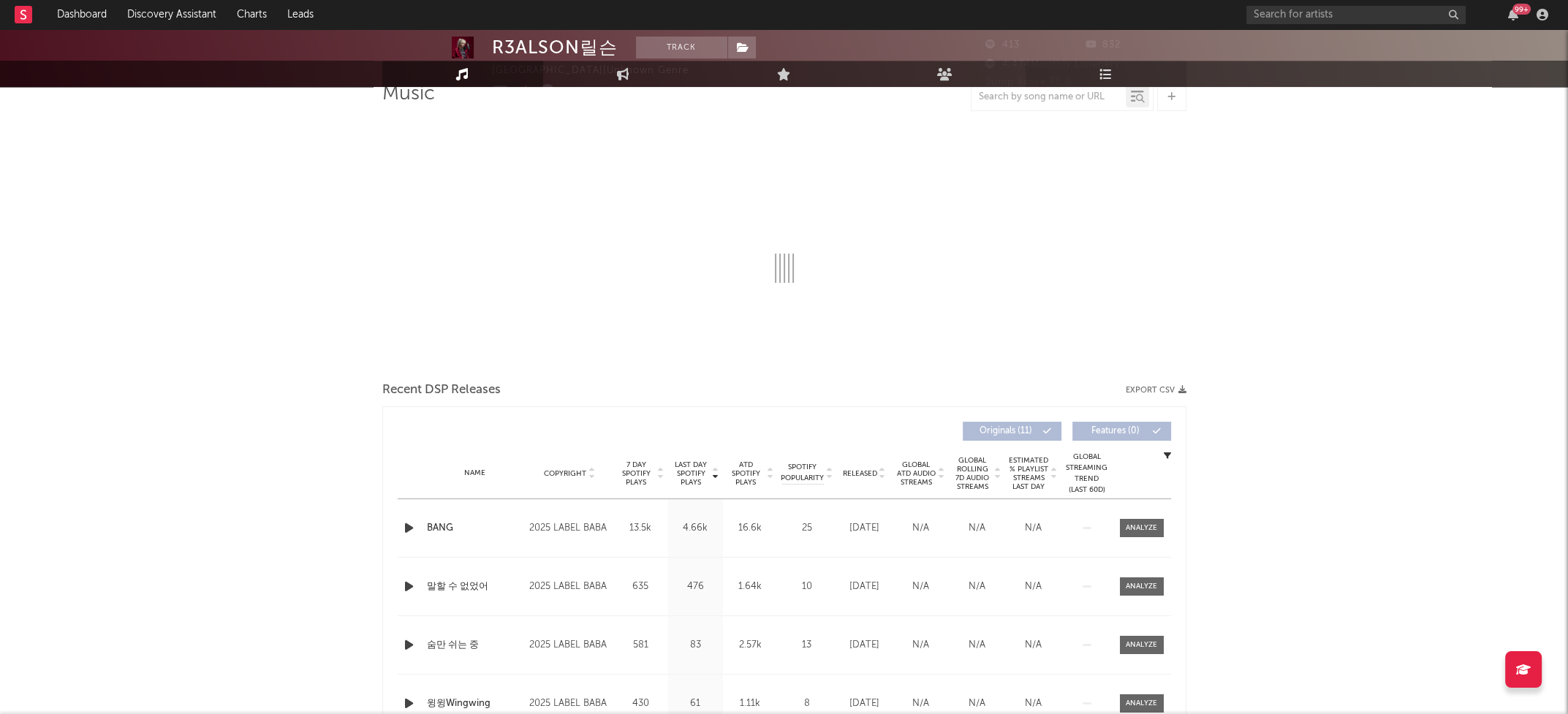
scroll to position [0, 0]
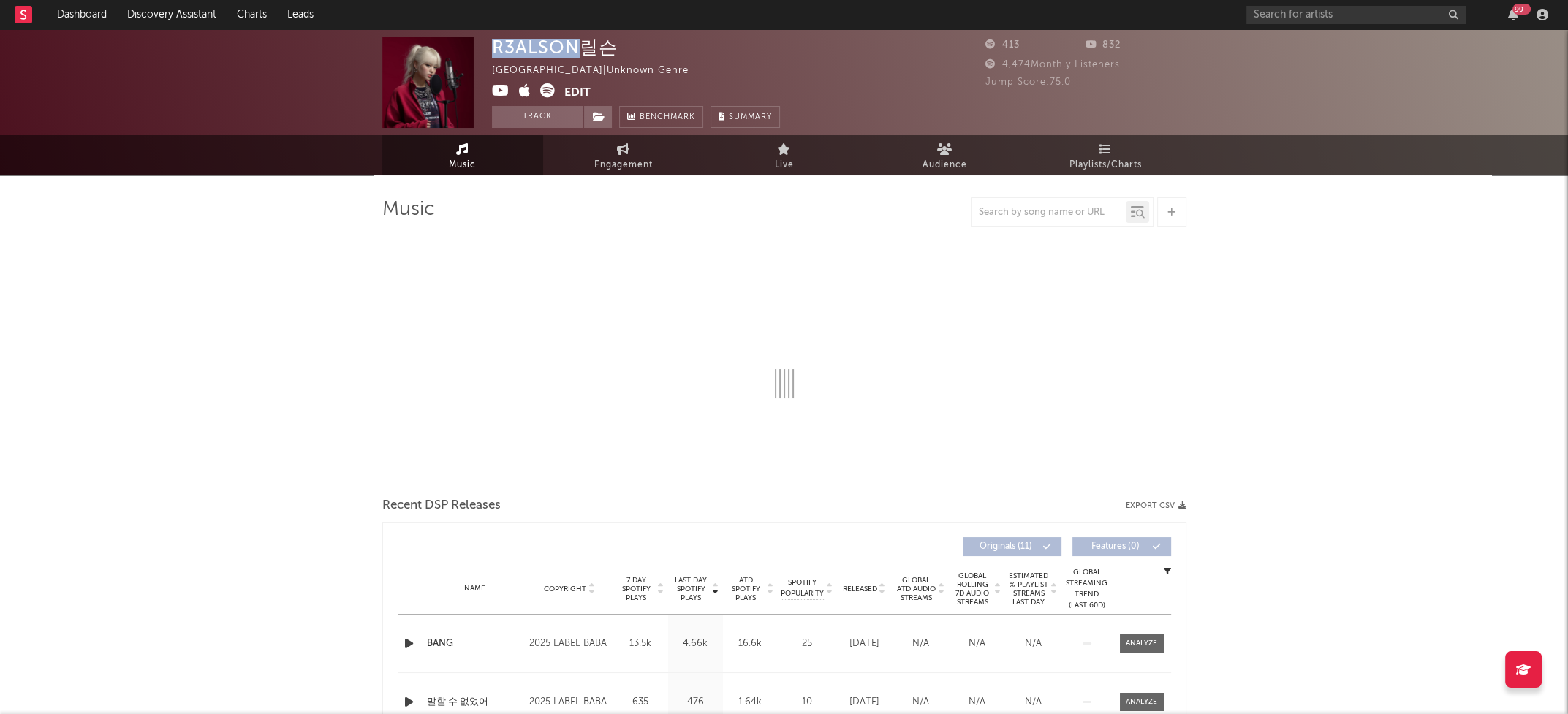
drag, startPoint x: 493, startPoint y: 46, endPoint x: 581, endPoint y: 44, distance: 88.0
click at [581, 44] on div "R3ALSON릴슨" at bounding box center [555, 47] width 125 height 21
copy div "R3ALSON"
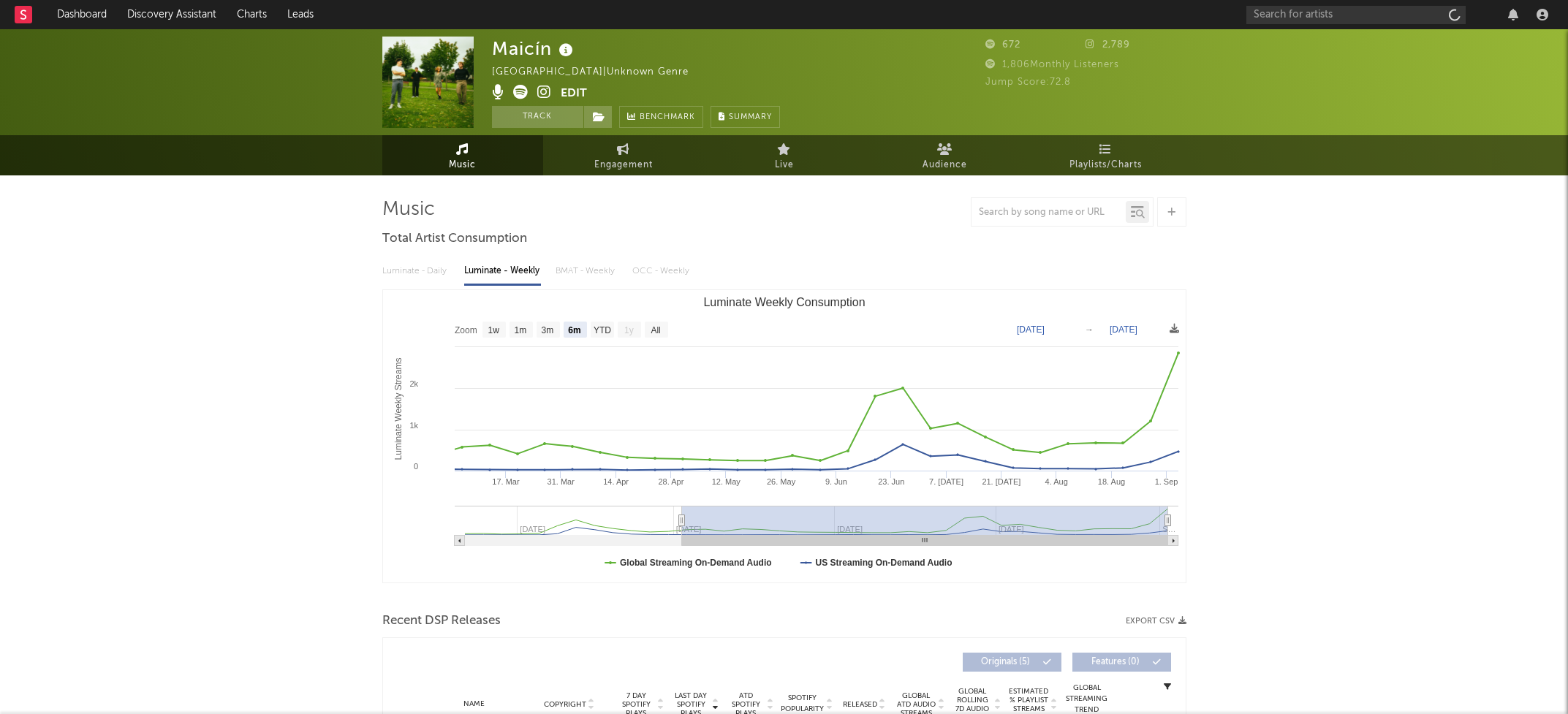
select select "6m"
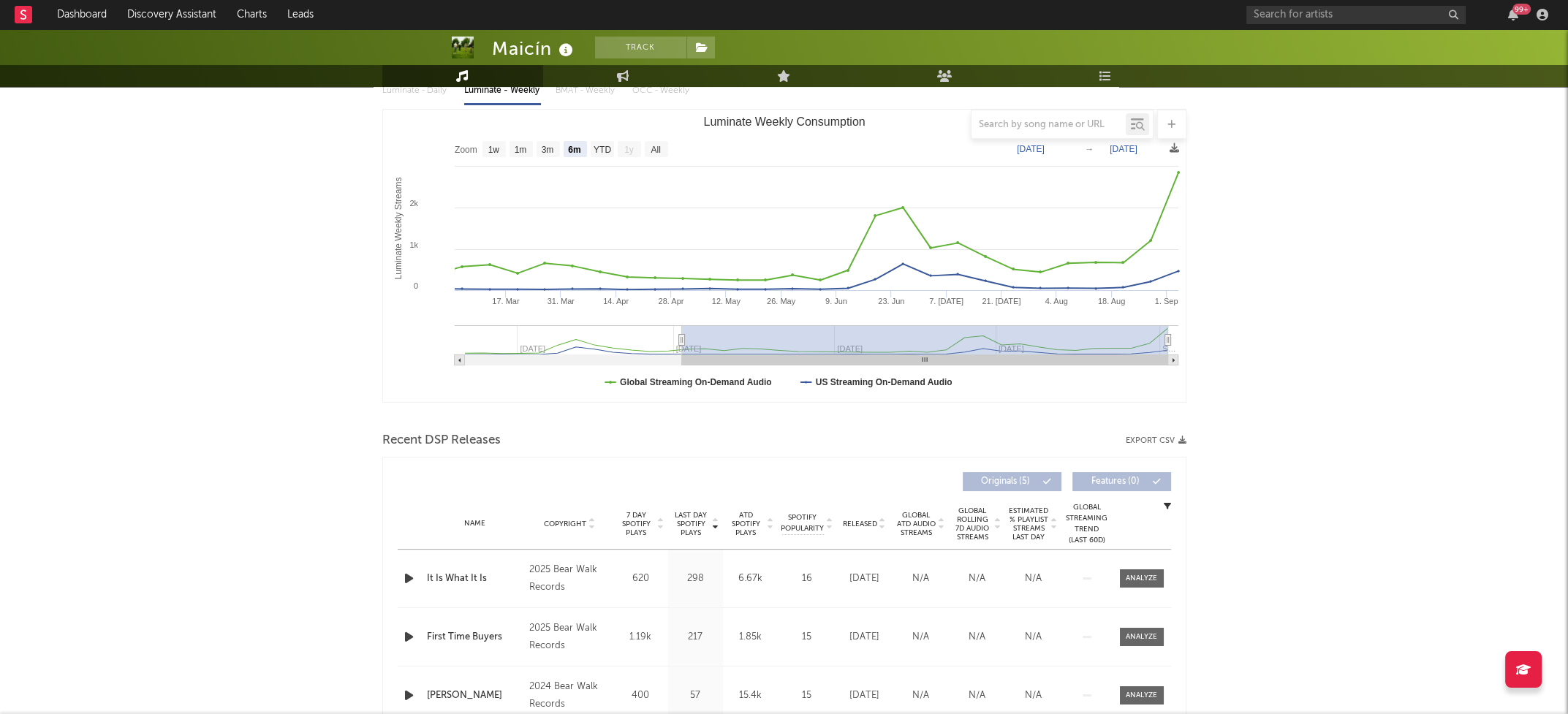
scroll to position [181, 0]
click at [405, 572] on icon "button" at bounding box center [408, 578] width 15 height 18
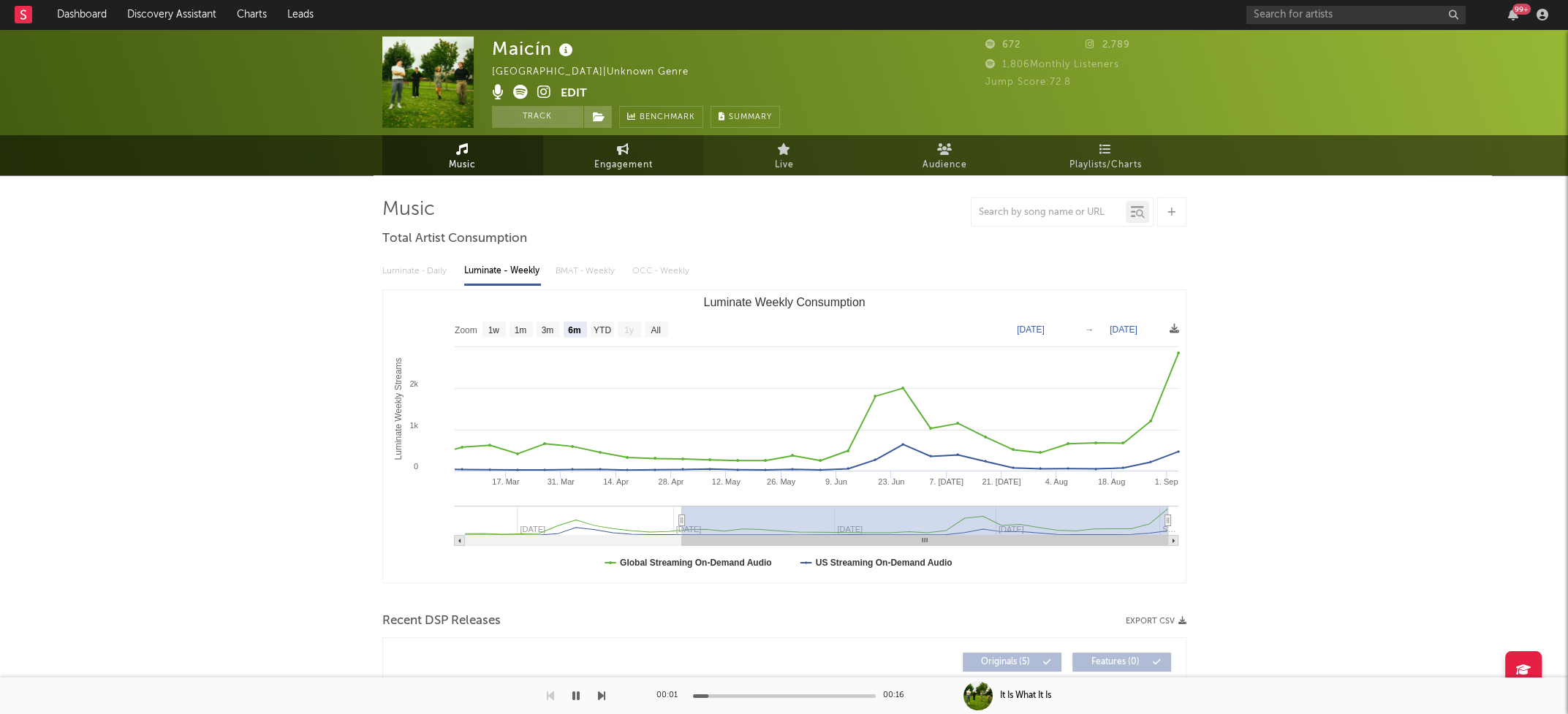
click at [627, 165] on span "Engagement" at bounding box center [623, 165] width 58 height 18
select select "1w"
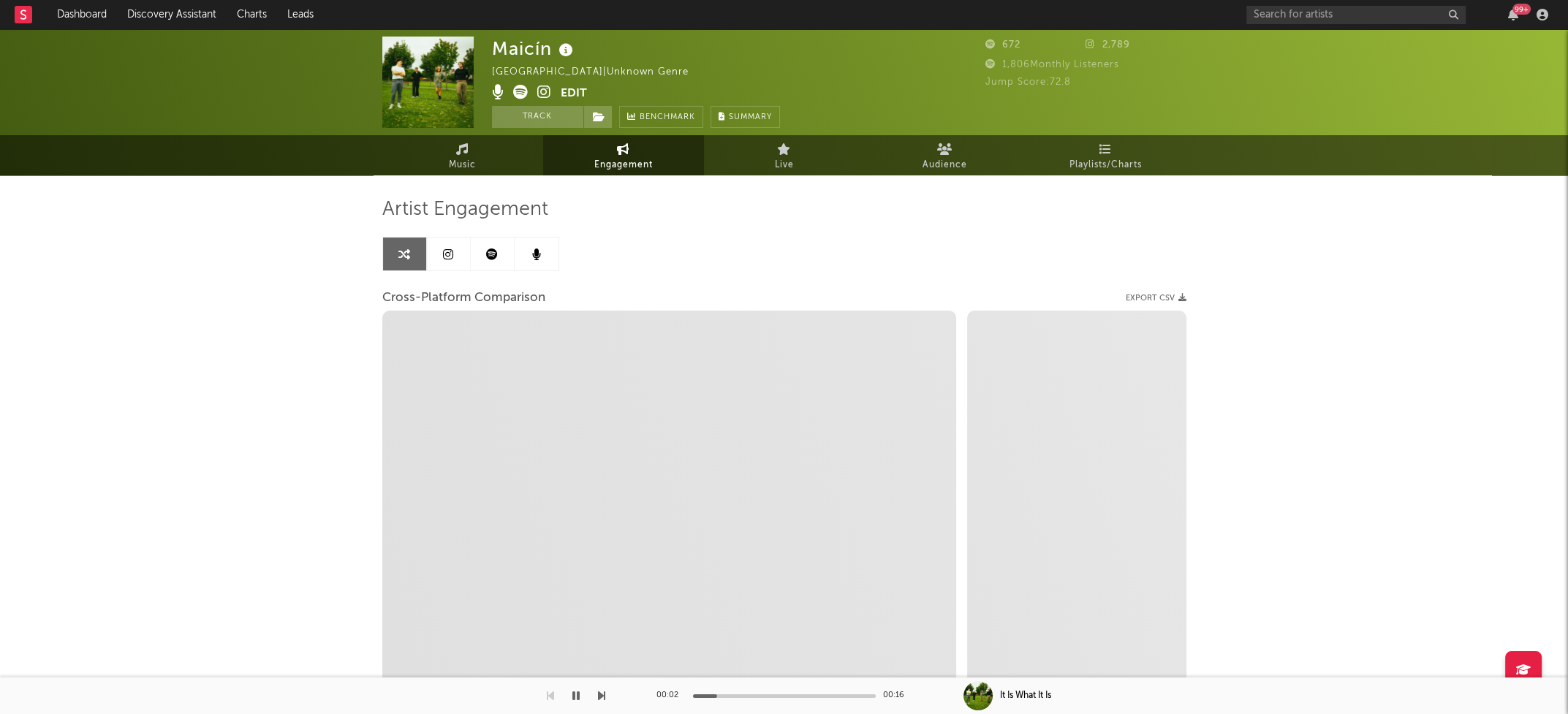
select select "1m"
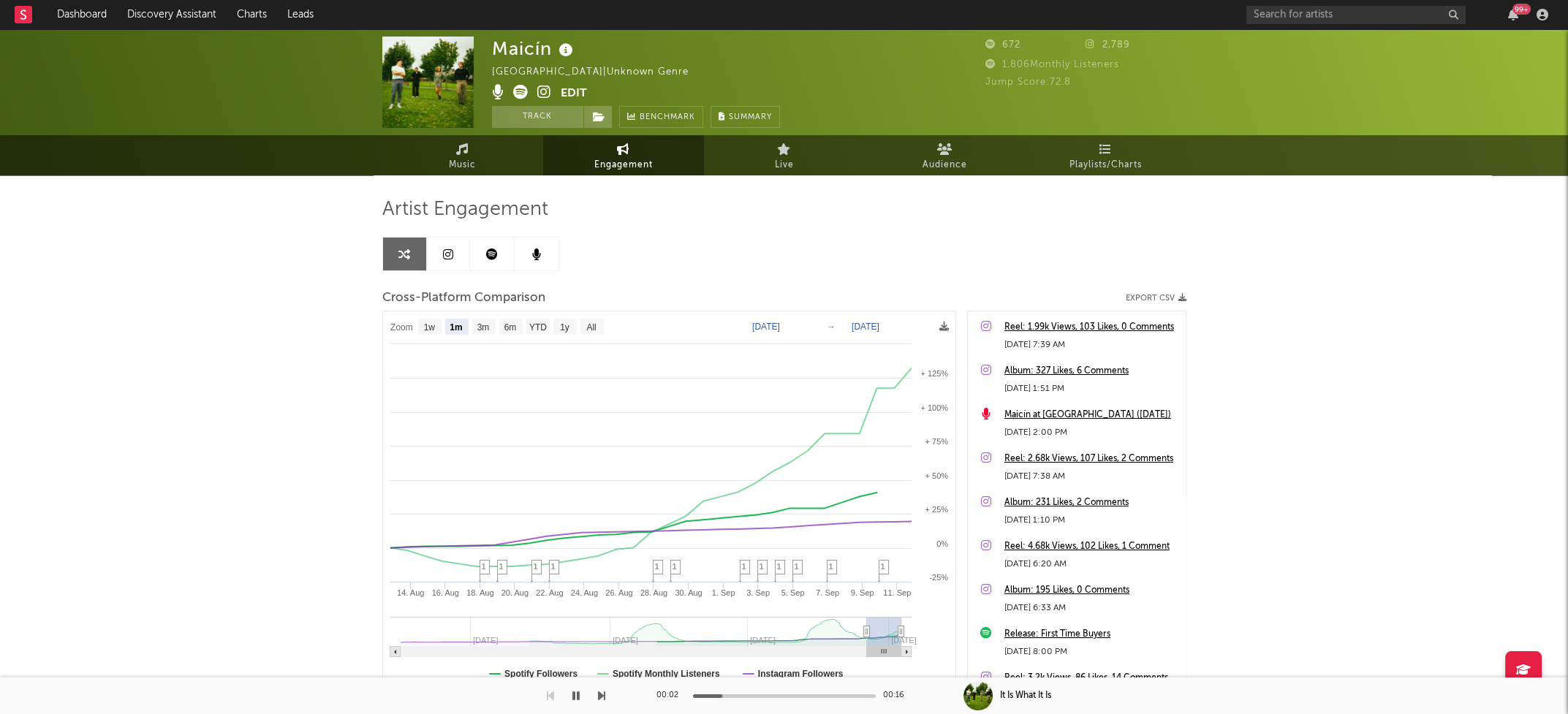
click at [546, 89] on icon at bounding box center [544, 91] width 14 height 14
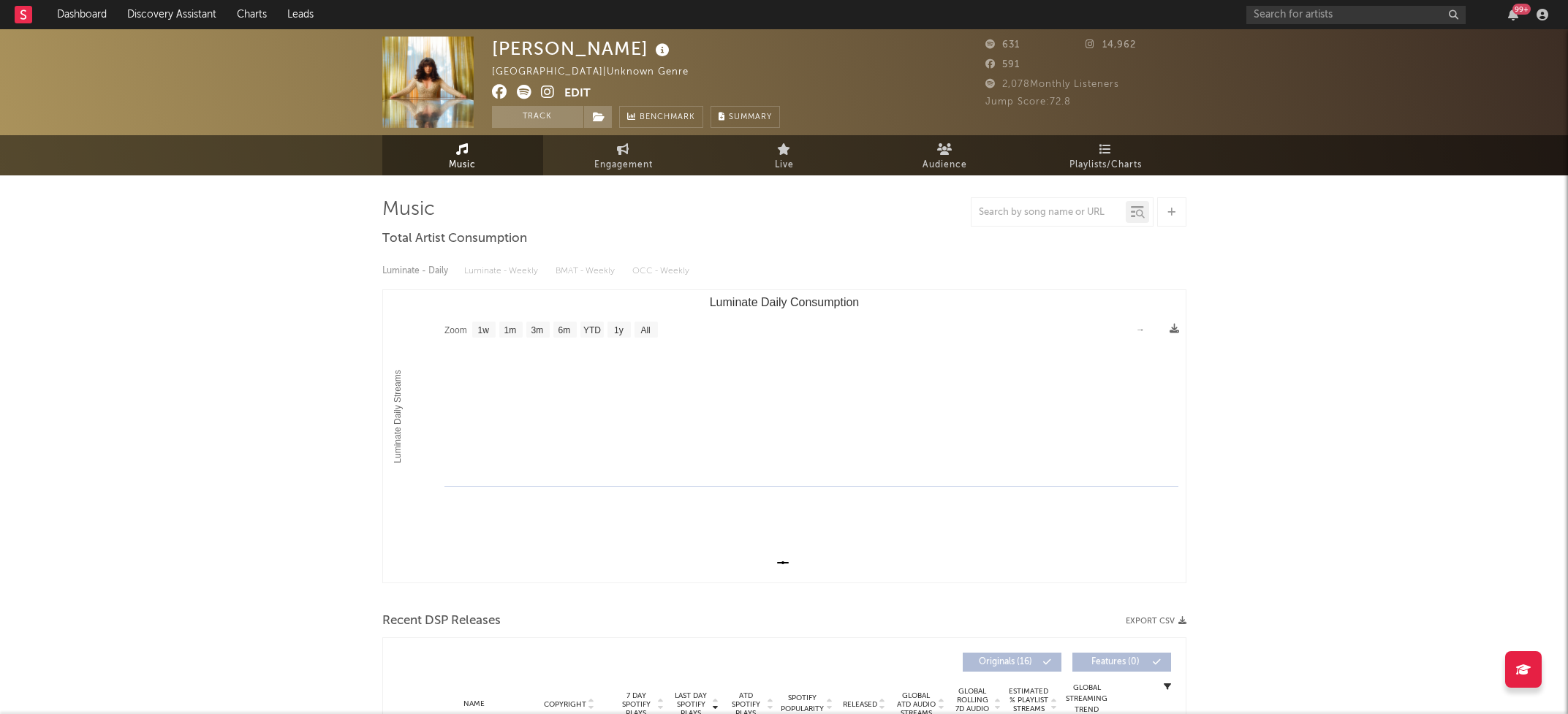
select select "1w"
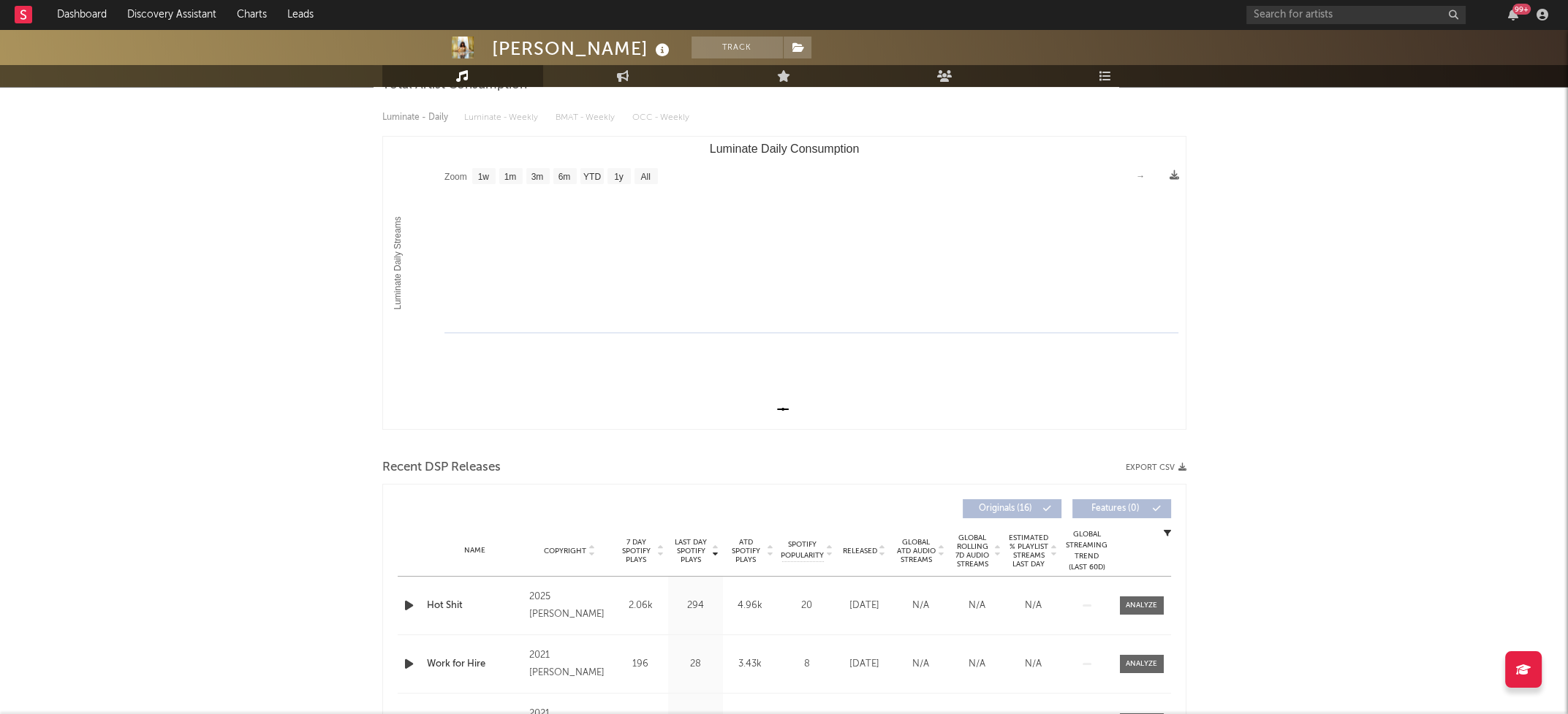
scroll to position [197, 0]
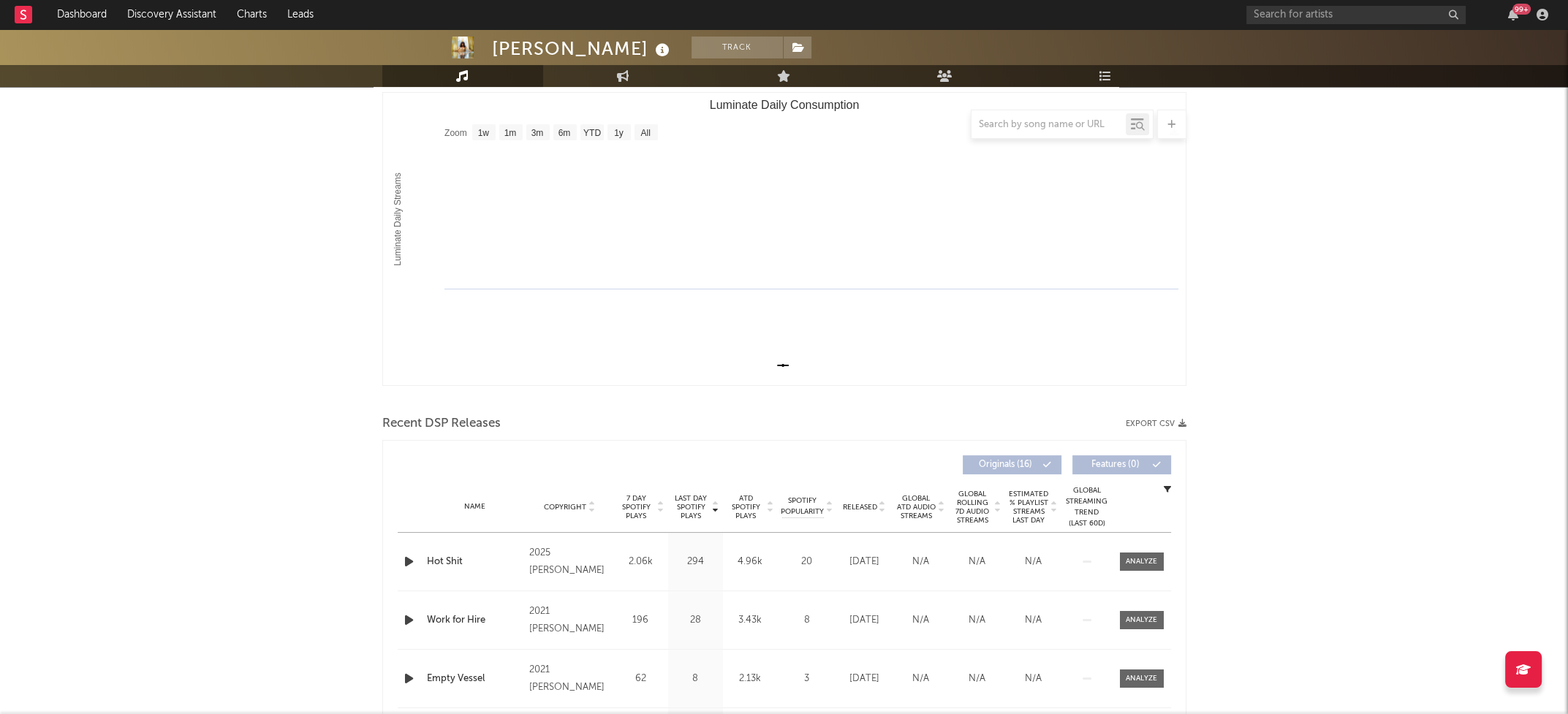
click at [402, 559] on icon "button" at bounding box center [408, 561] width 15 height 18
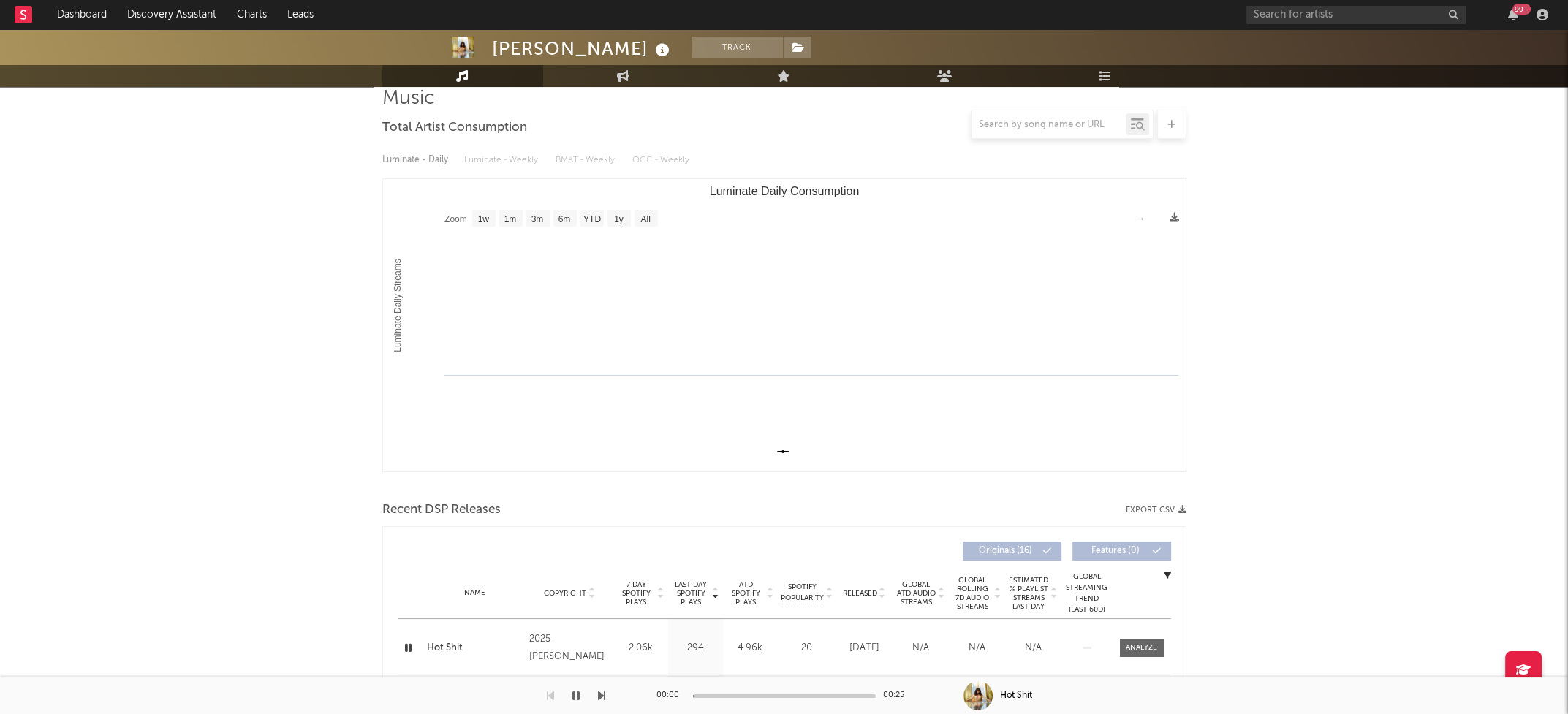
scroll to position [0, 0]
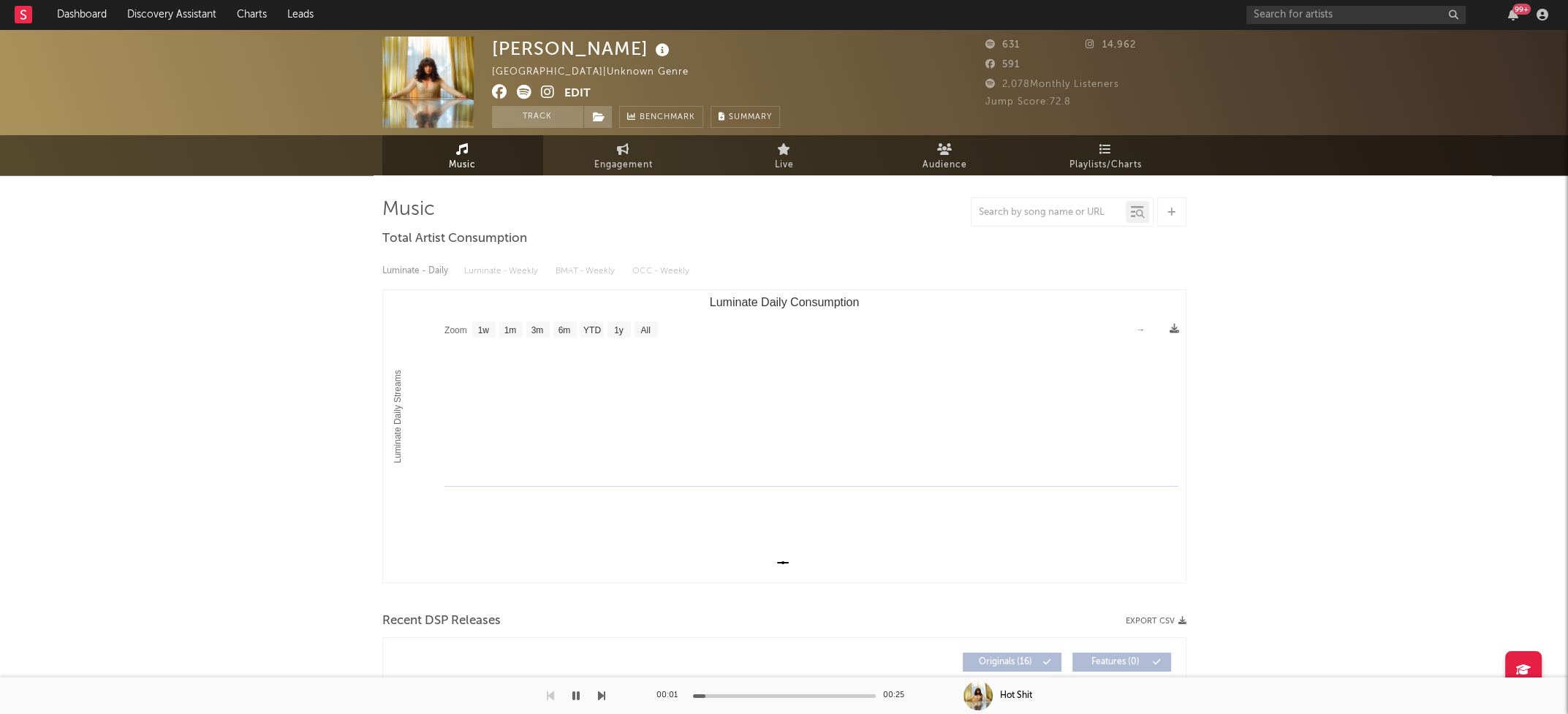
click at [547, 94] on icon at bounding box center [547, 91] width 14 height 14
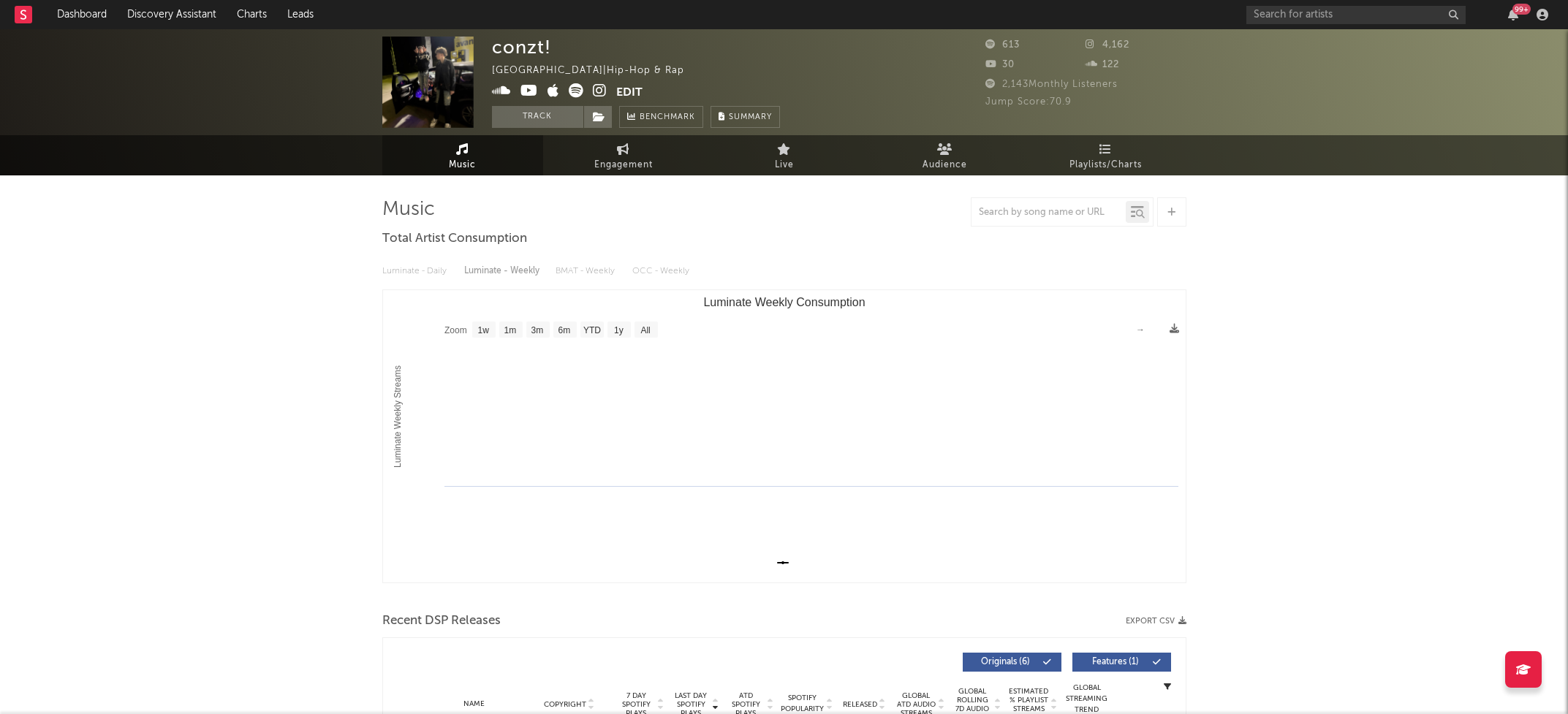
select select "1w"
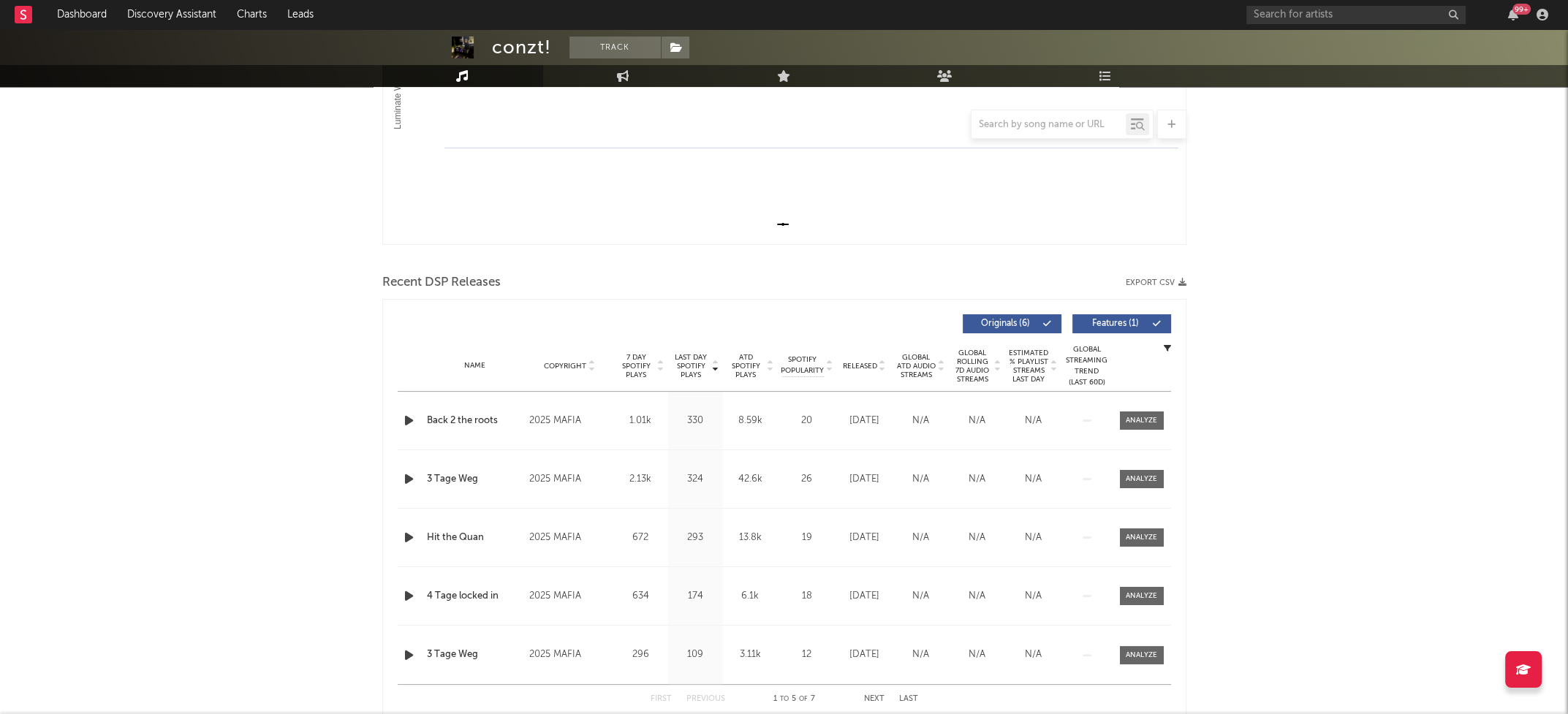
scroll to position [380, 0]
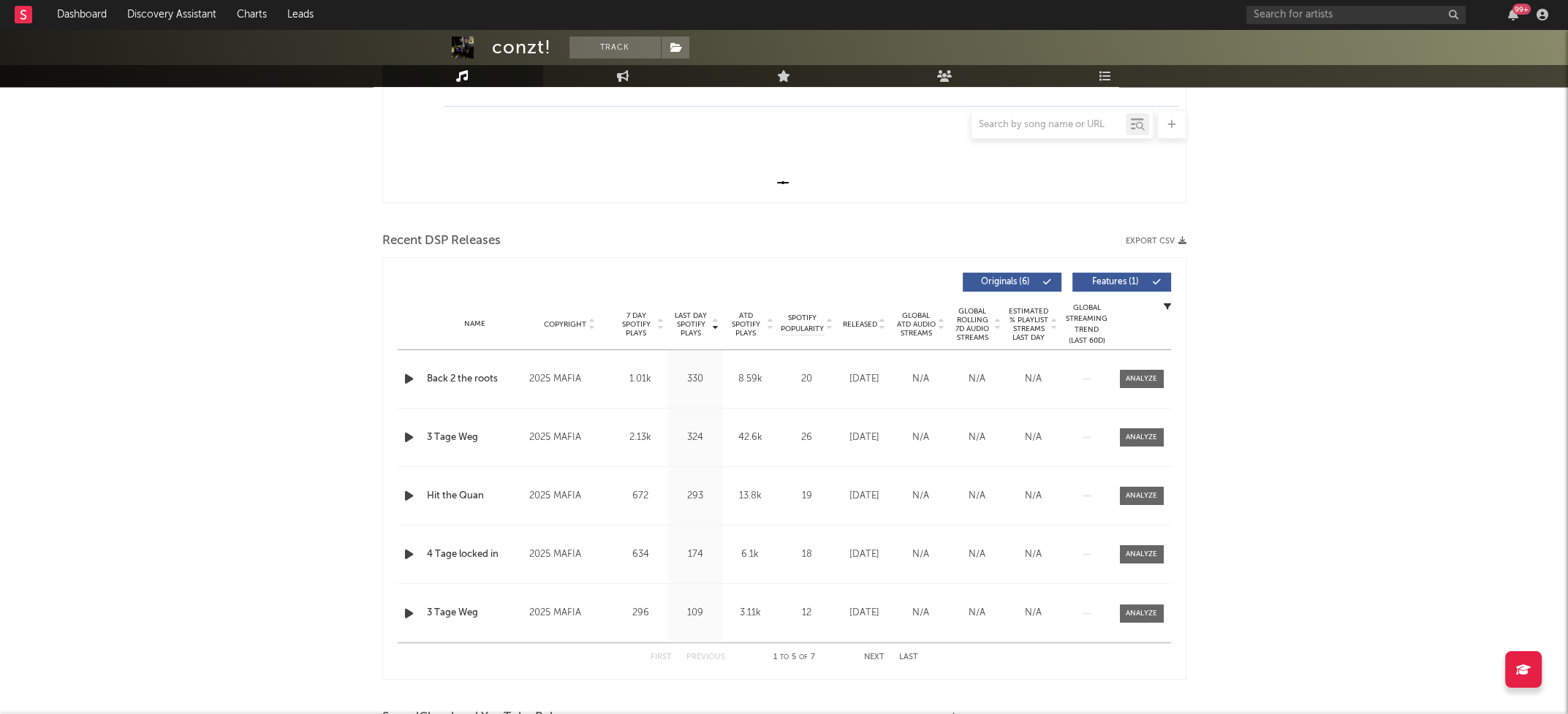
click at [407, 375] on icon "button" at bounding box center [408, 379] width 15 height 18
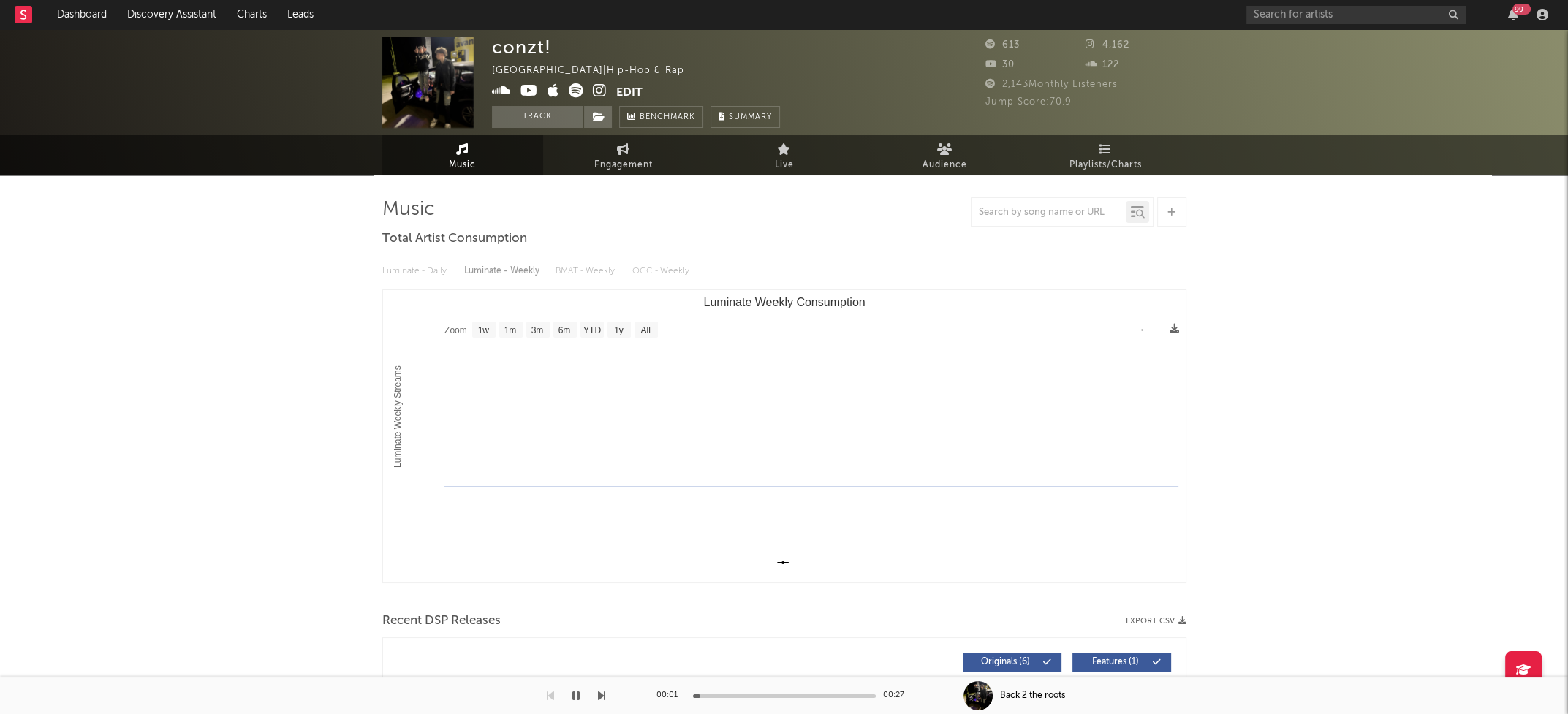
click at [520, 276] on div "Luminate - Daily Luminate - Weekly BMAT - Weekly OCC - Weekly" at bounding box center [784, 271] width 804 height 25
click at [642, 166] on span "Engagement" at bounding box center [623, 165] width 58 height 18
select select "1w"
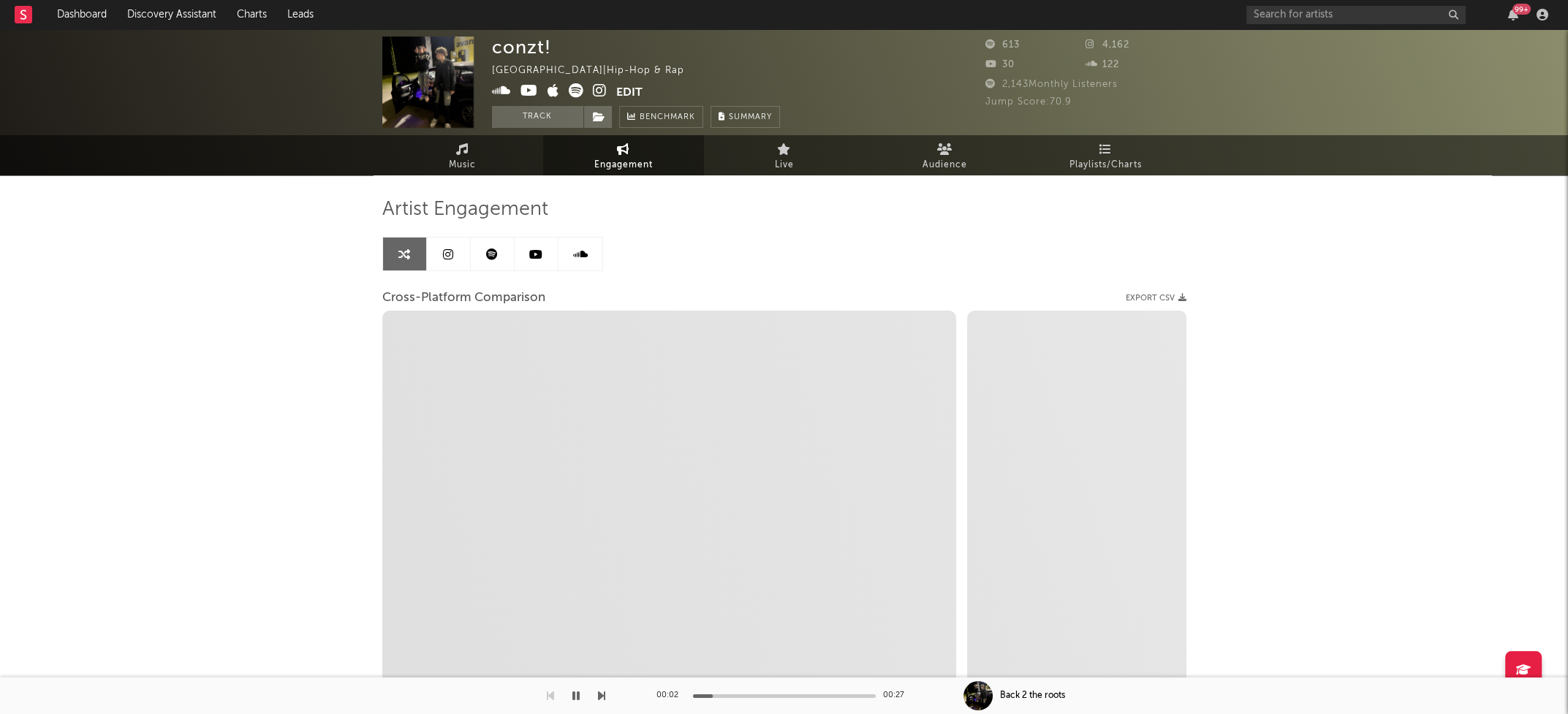
select select "1m"
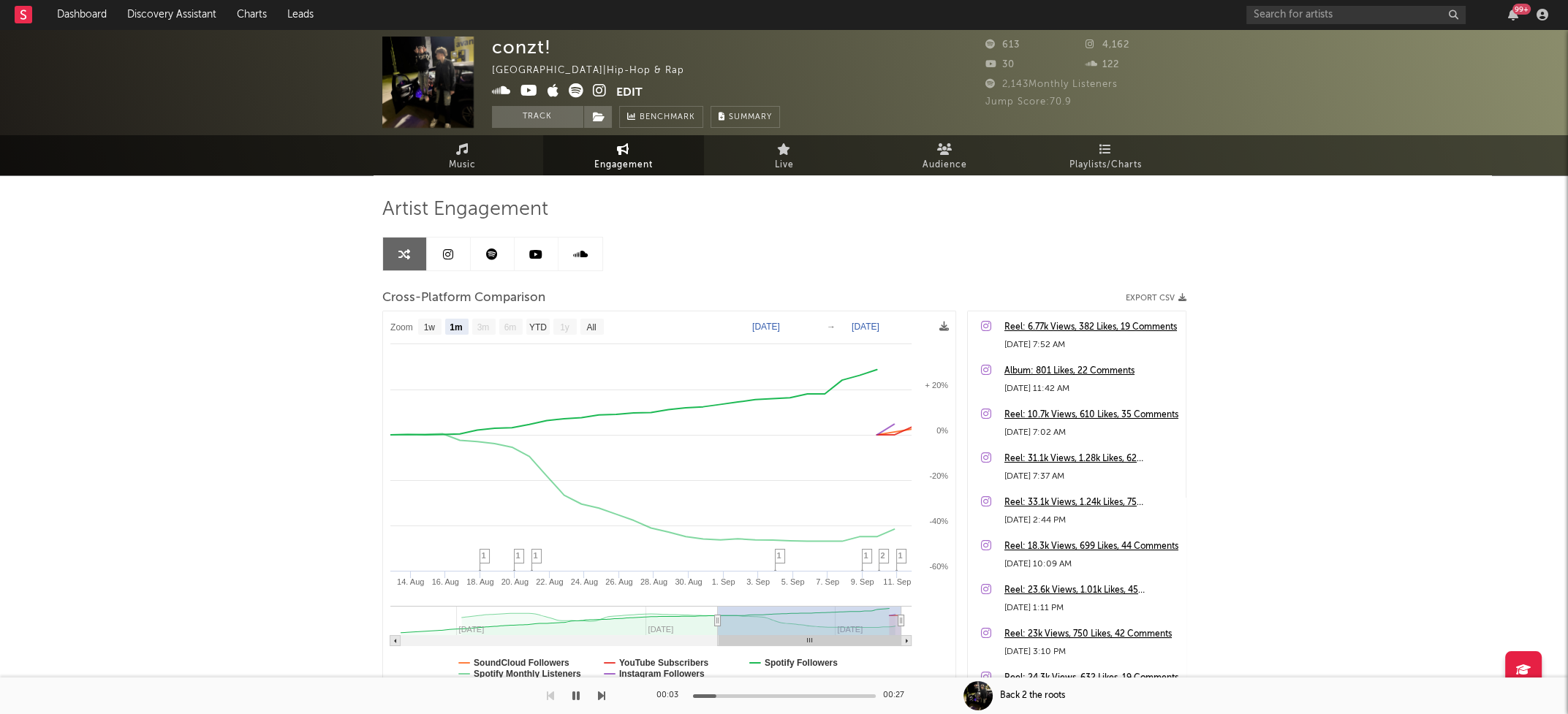
click at [597, 90] on icon at bounding box center [600, 90] width 14 height 14
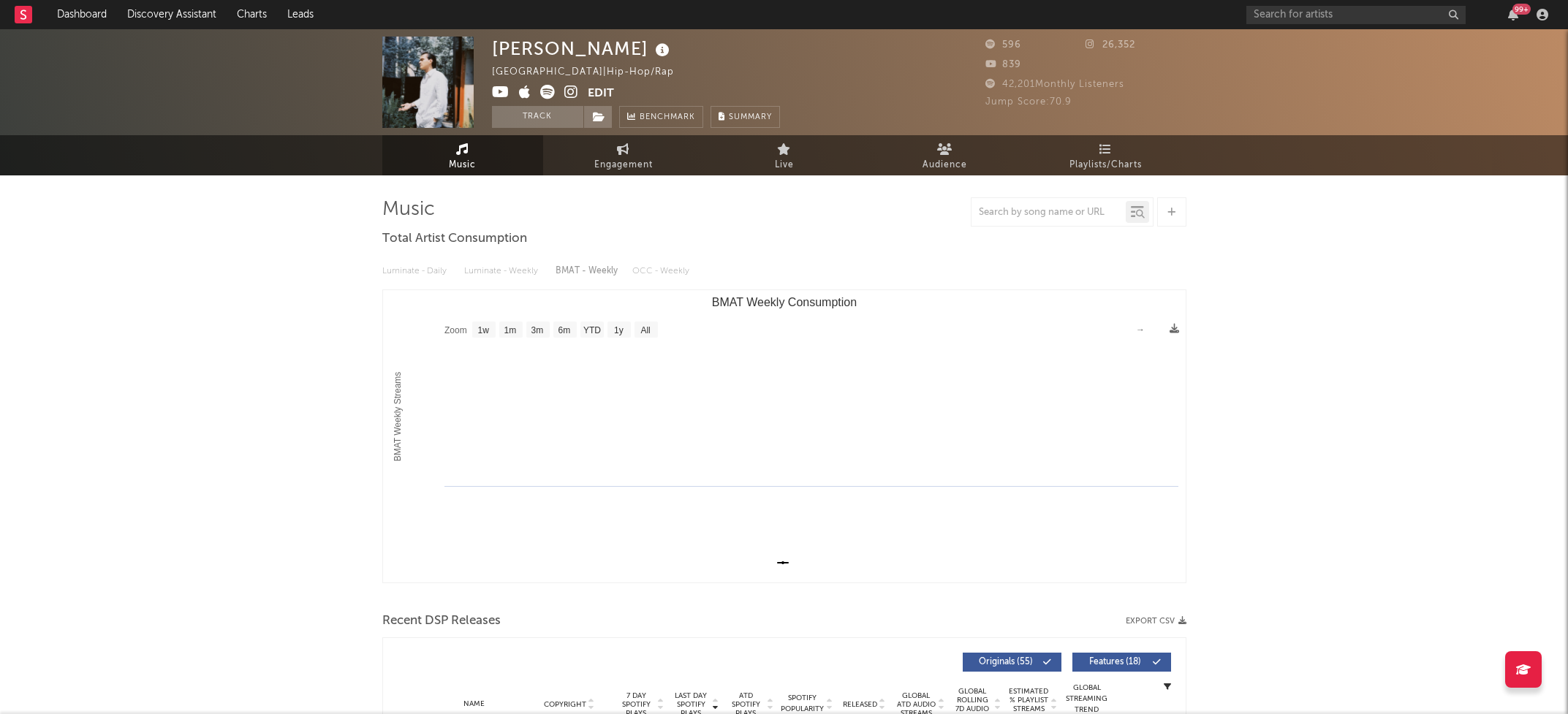
select select "1w"
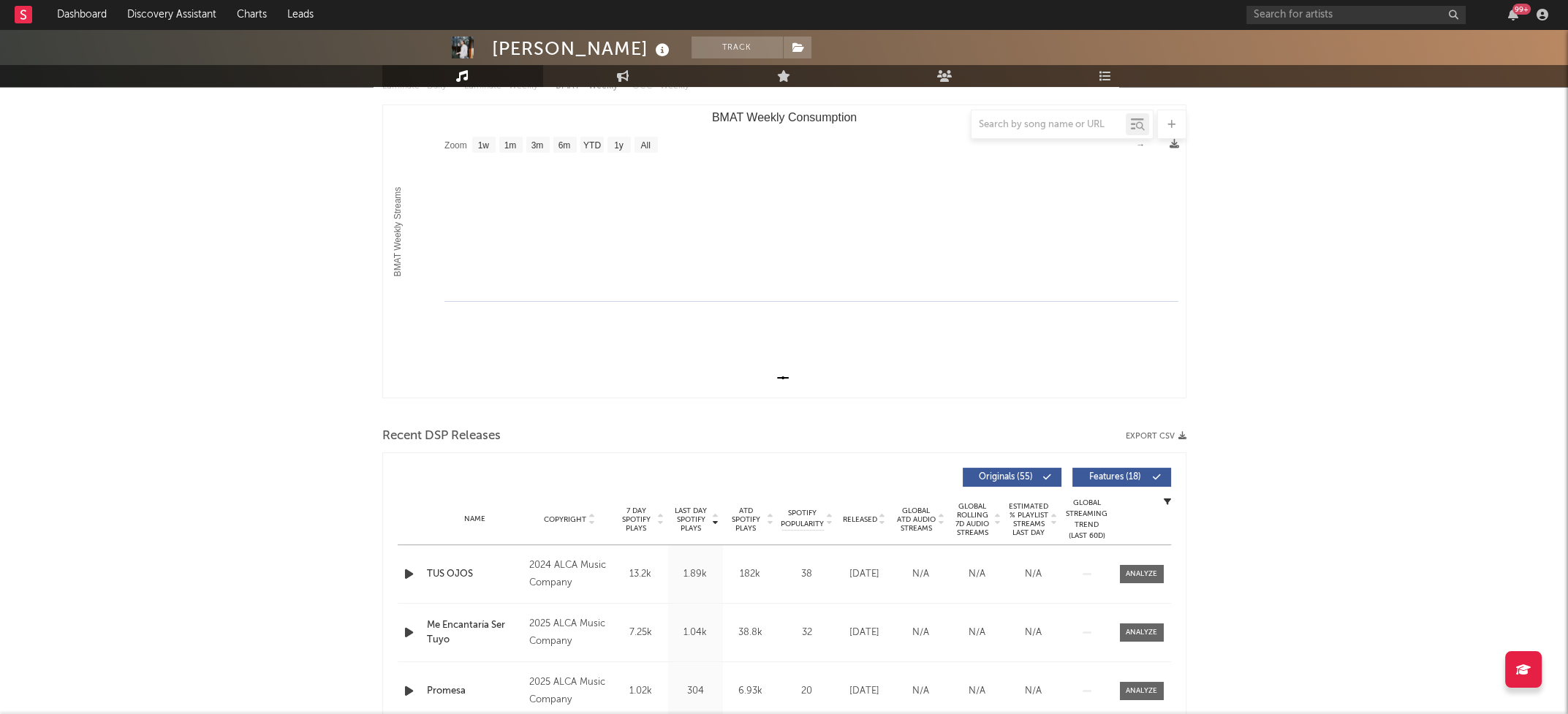
scroll to position [205, 0]
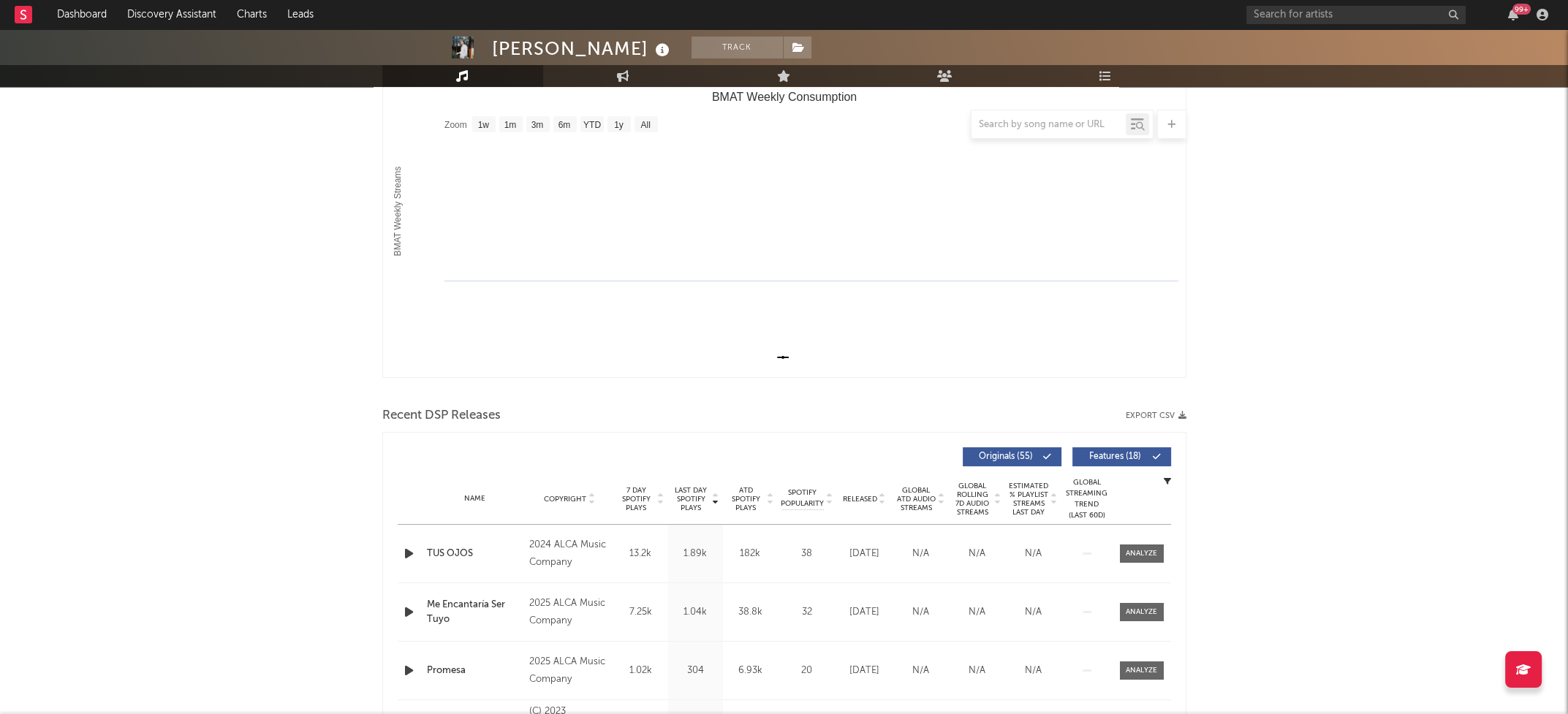
click at [403, 556] on icon "button" at bounding box center [408, 554] width 15 height 18
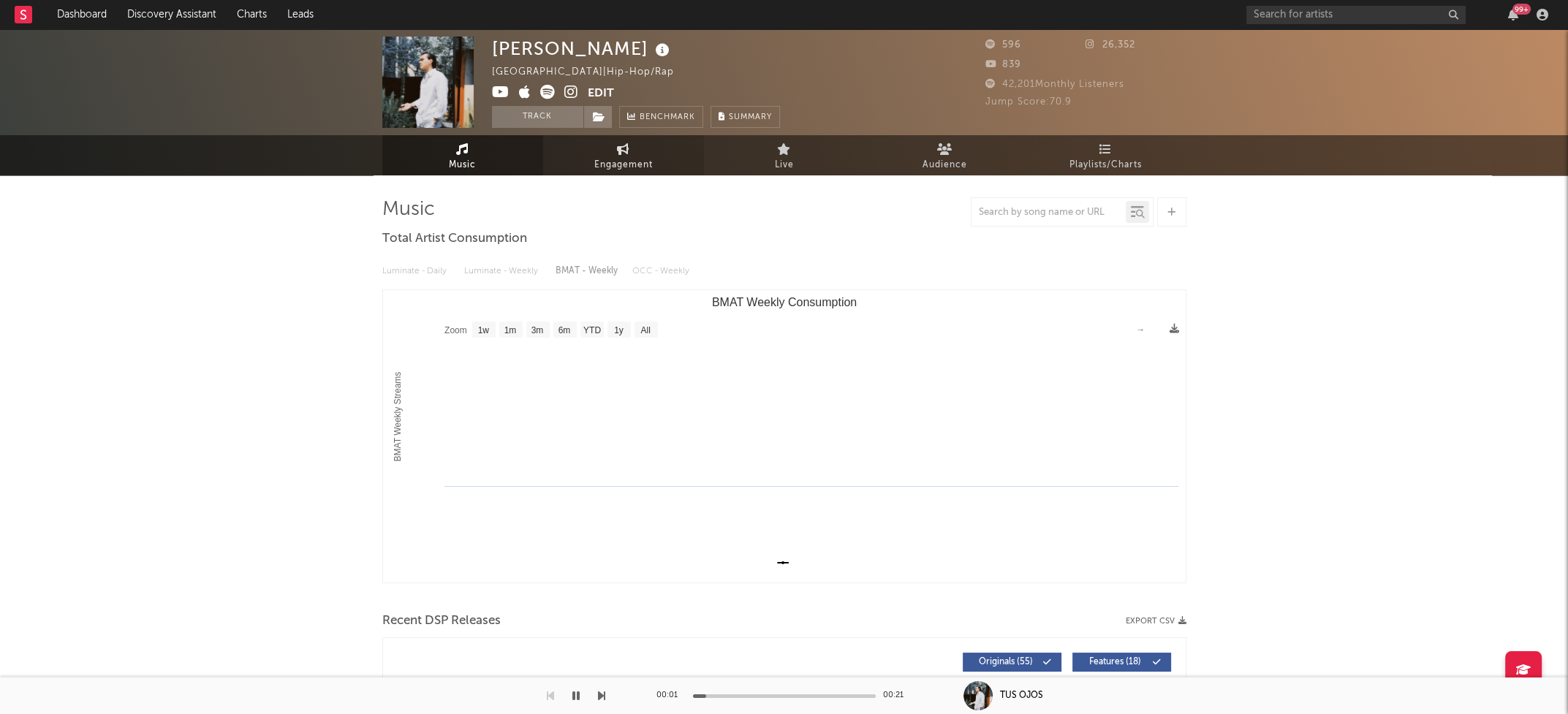
click at [615, 170] on span "Engagement" at bounding box center [623, 165] width 58 height 18
select select "1w"
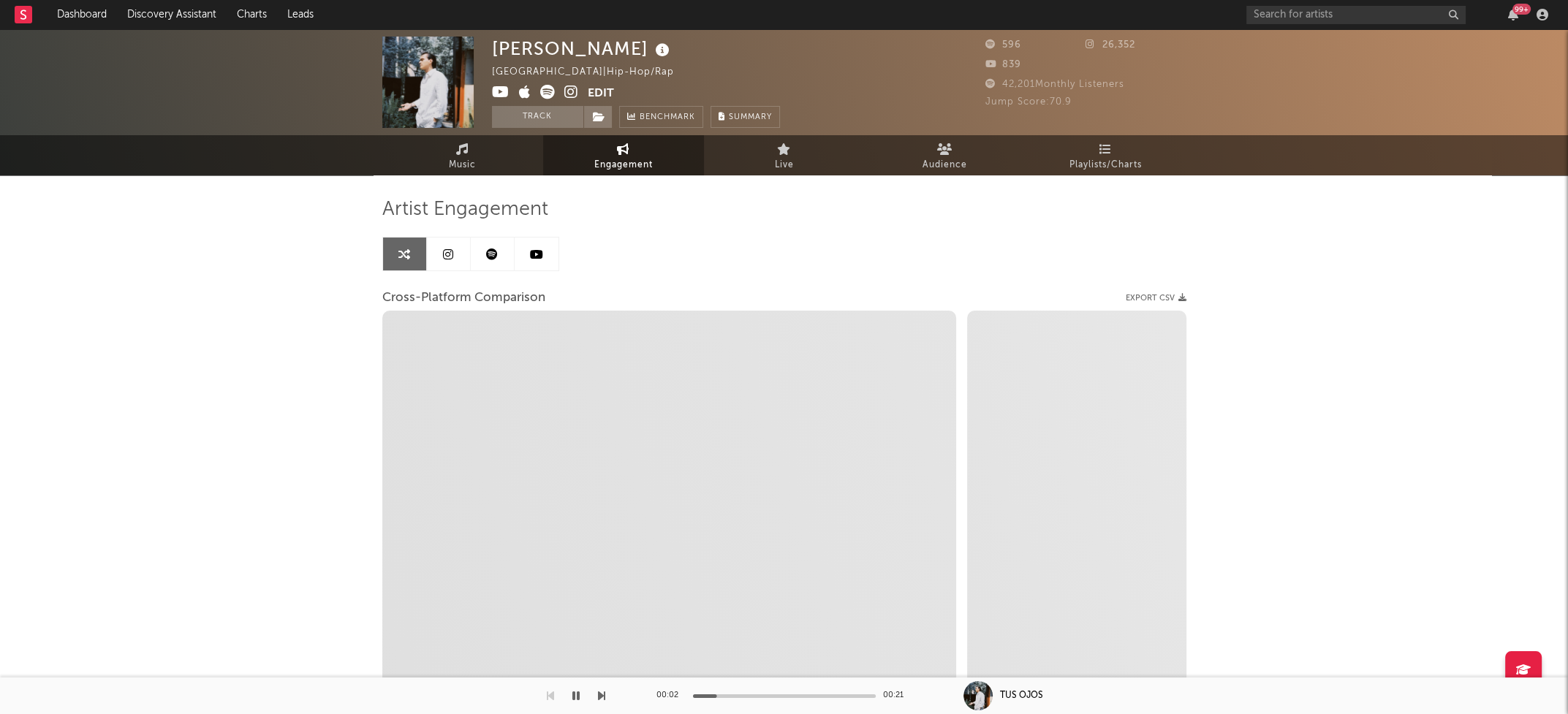
click at [572, 93] on icon at bounding box center [571, 91] width 14 height 14
select select "1m"
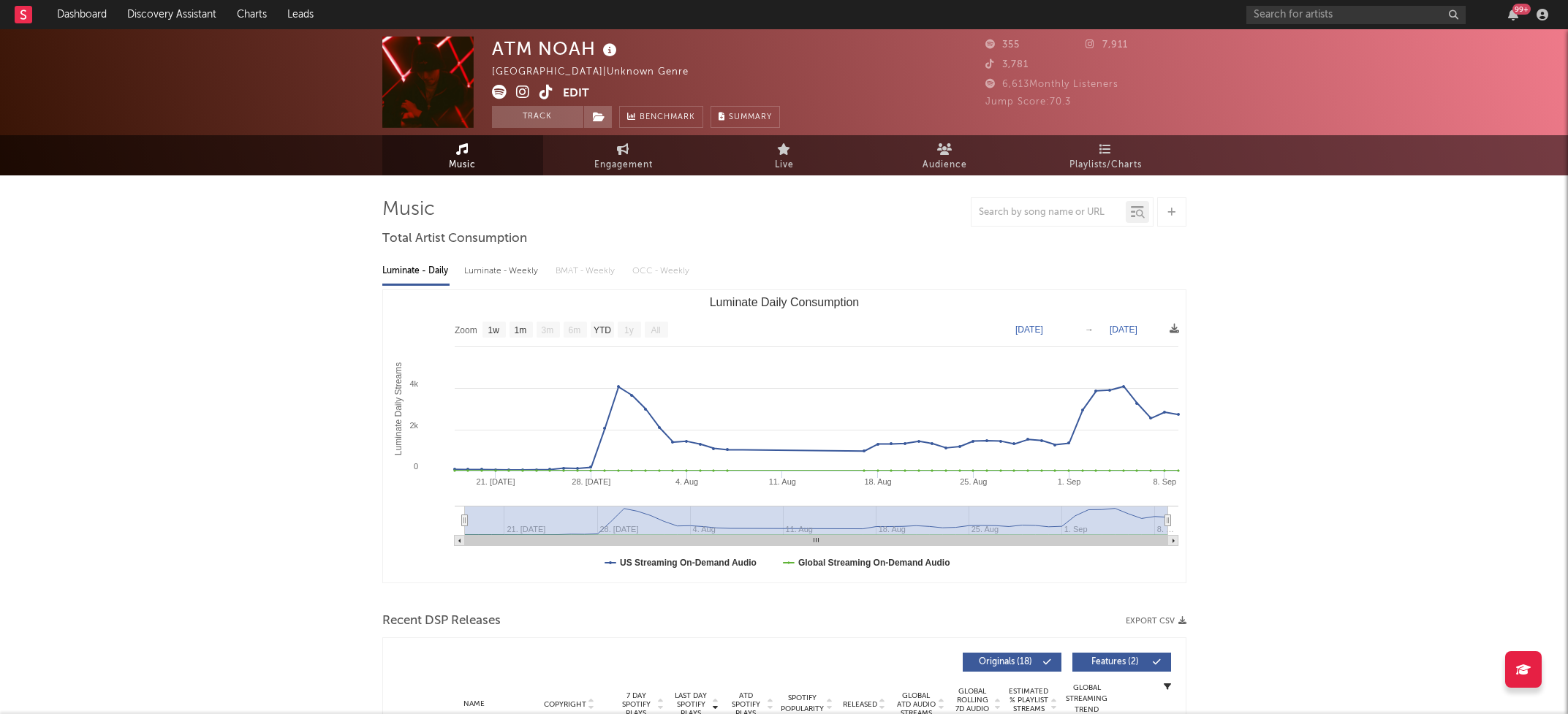
select select "1w"
click at [482, 276] on div "Luminate - Weekly" at bounding box center [503, 271] width 77 height 25
select select "1w"
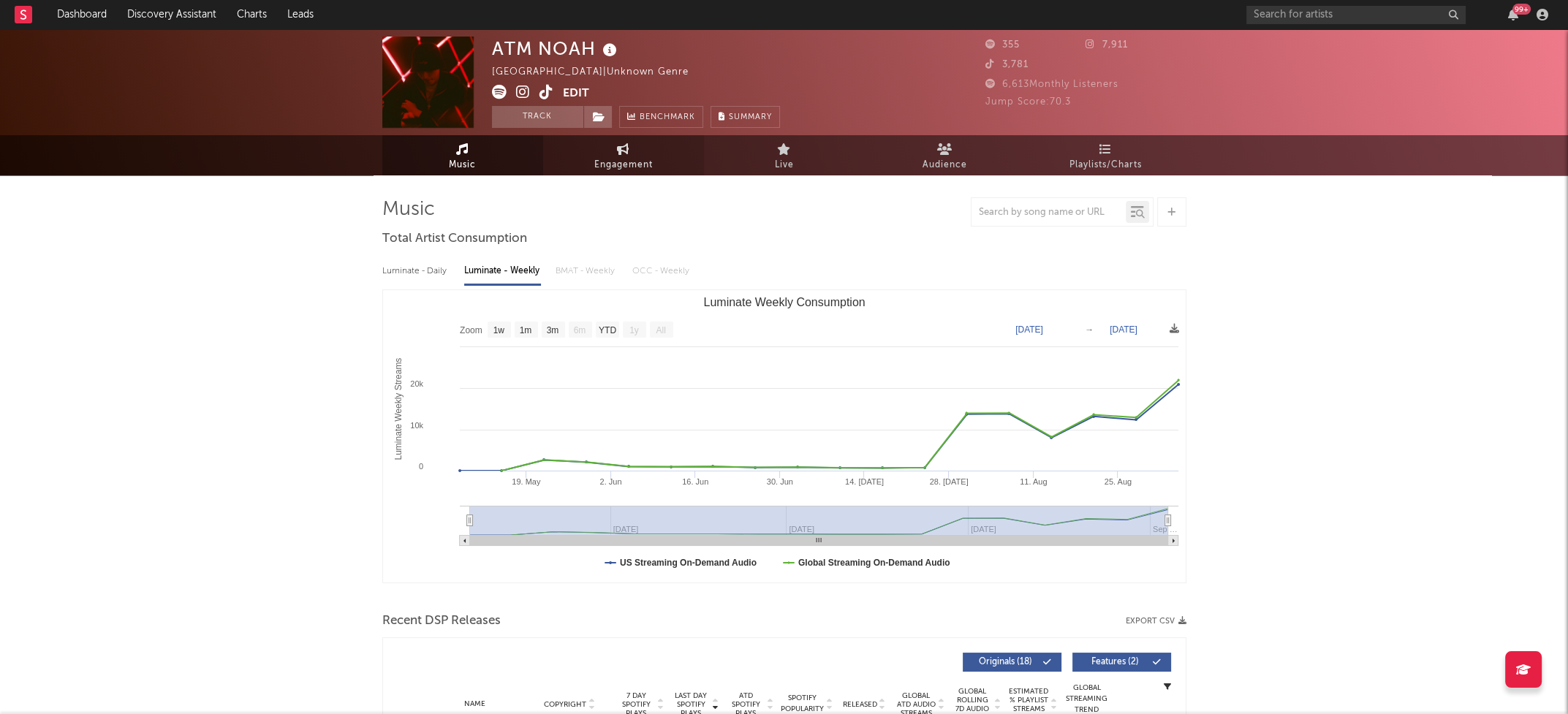
click at [653, 169] on link "Engagement" at bounding box center [623, 155] width 160 height 40
select select "1w"
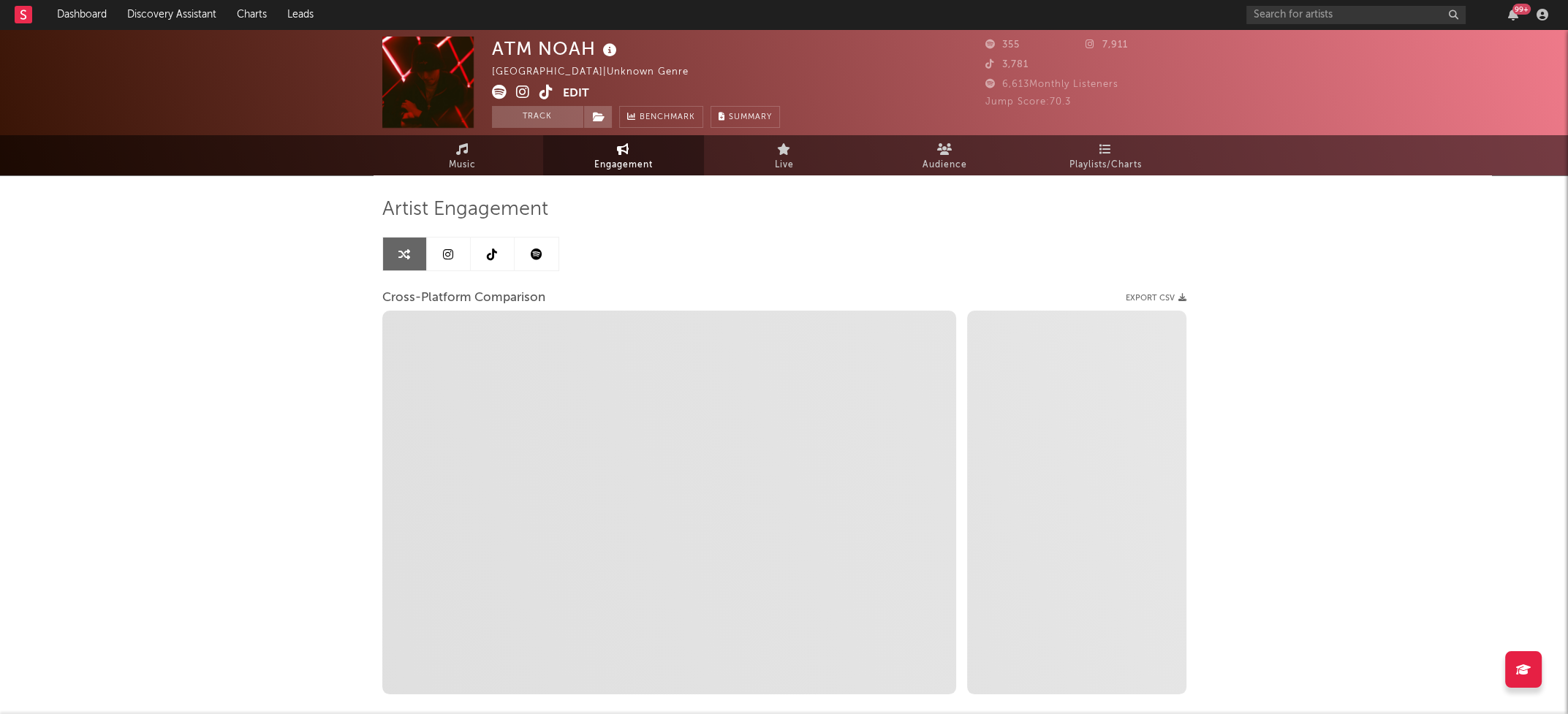
select select "1m"
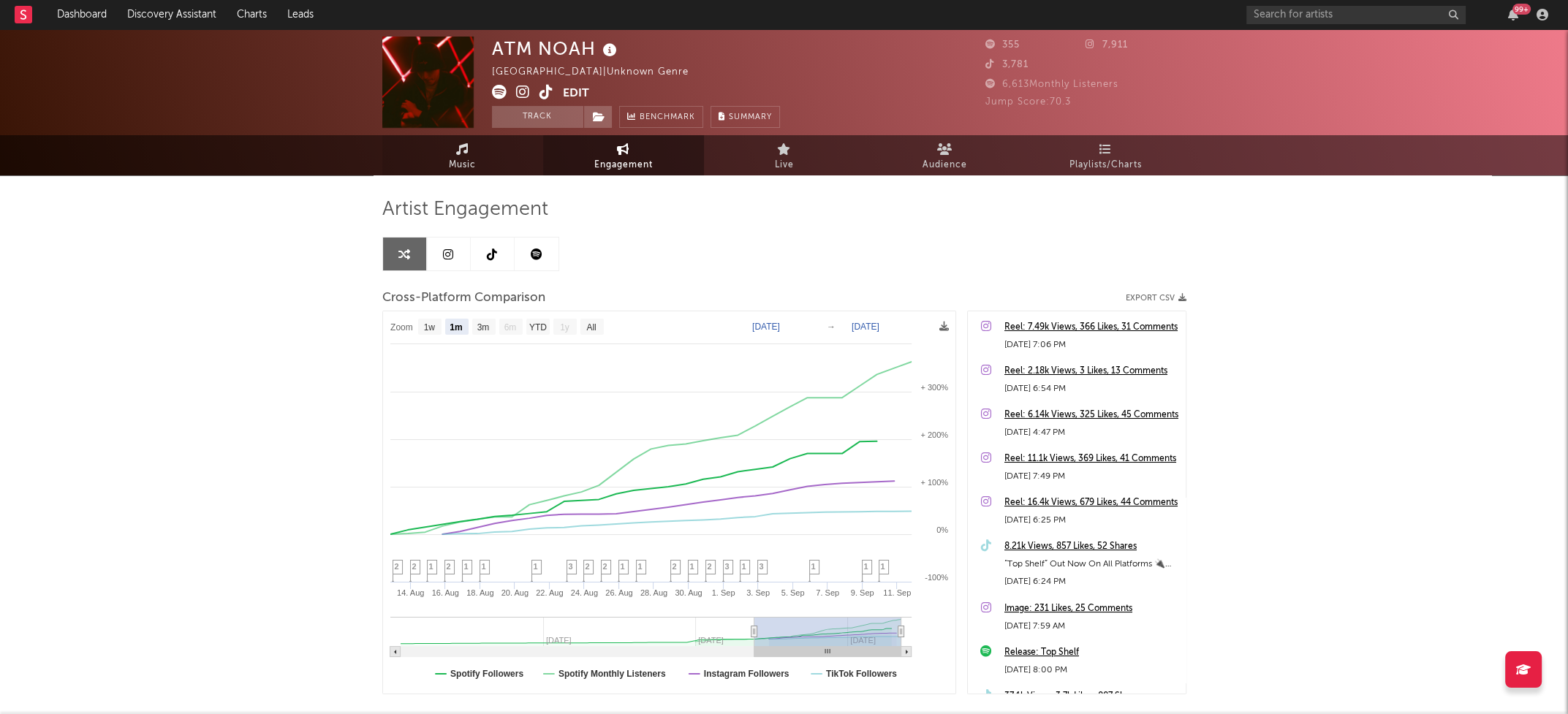
click at [457, 170] on span "Music" at bounding box center [462, 165] width 27 height 18
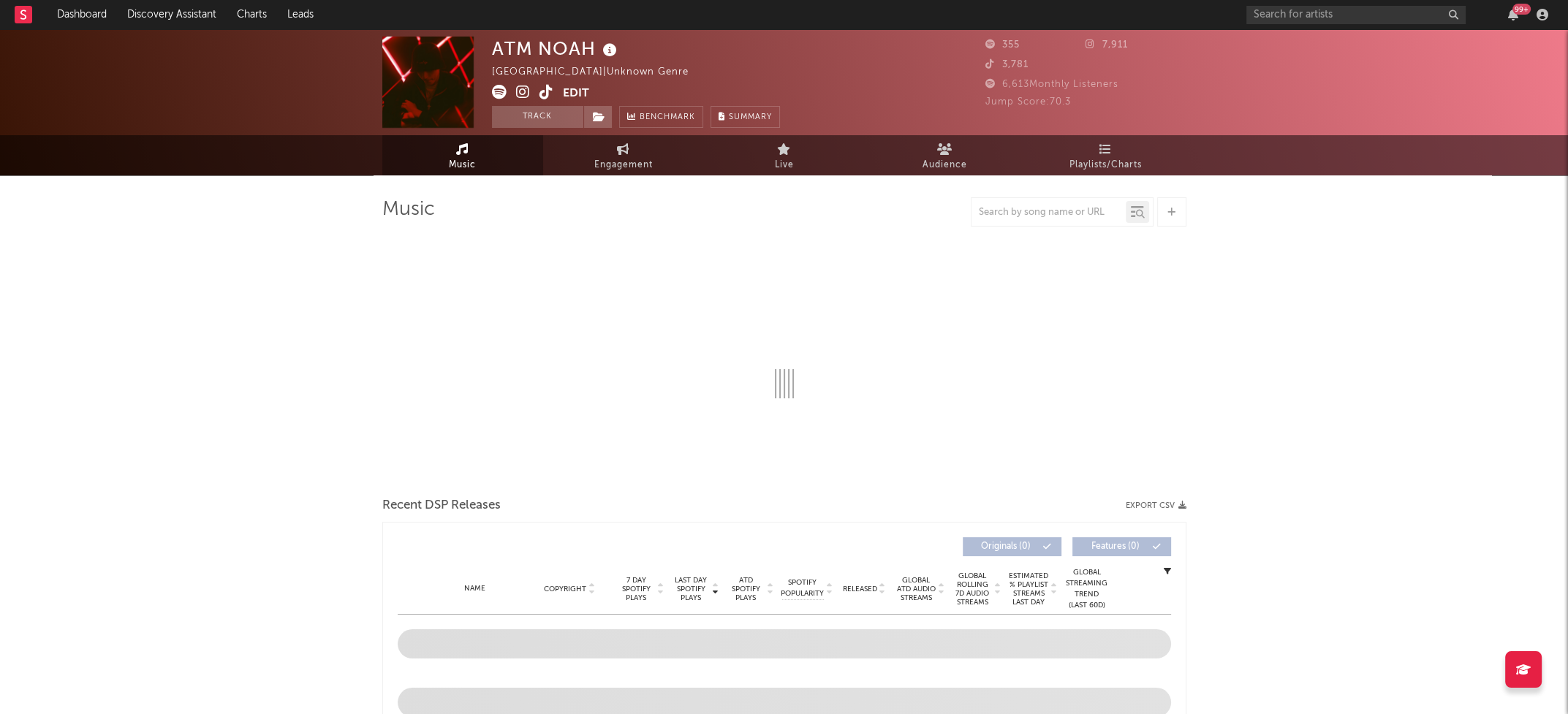
select select "1w"
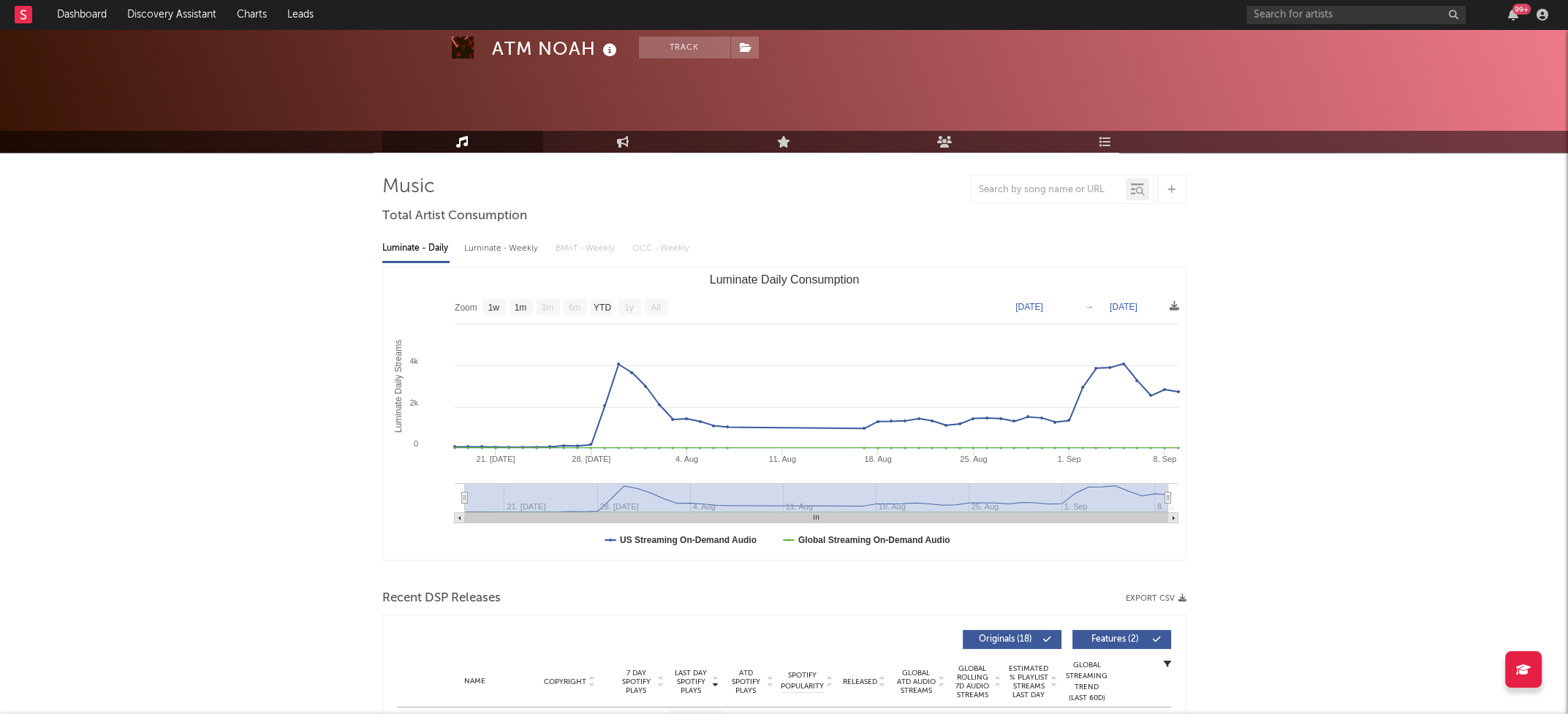
scroll to position [207, 0]
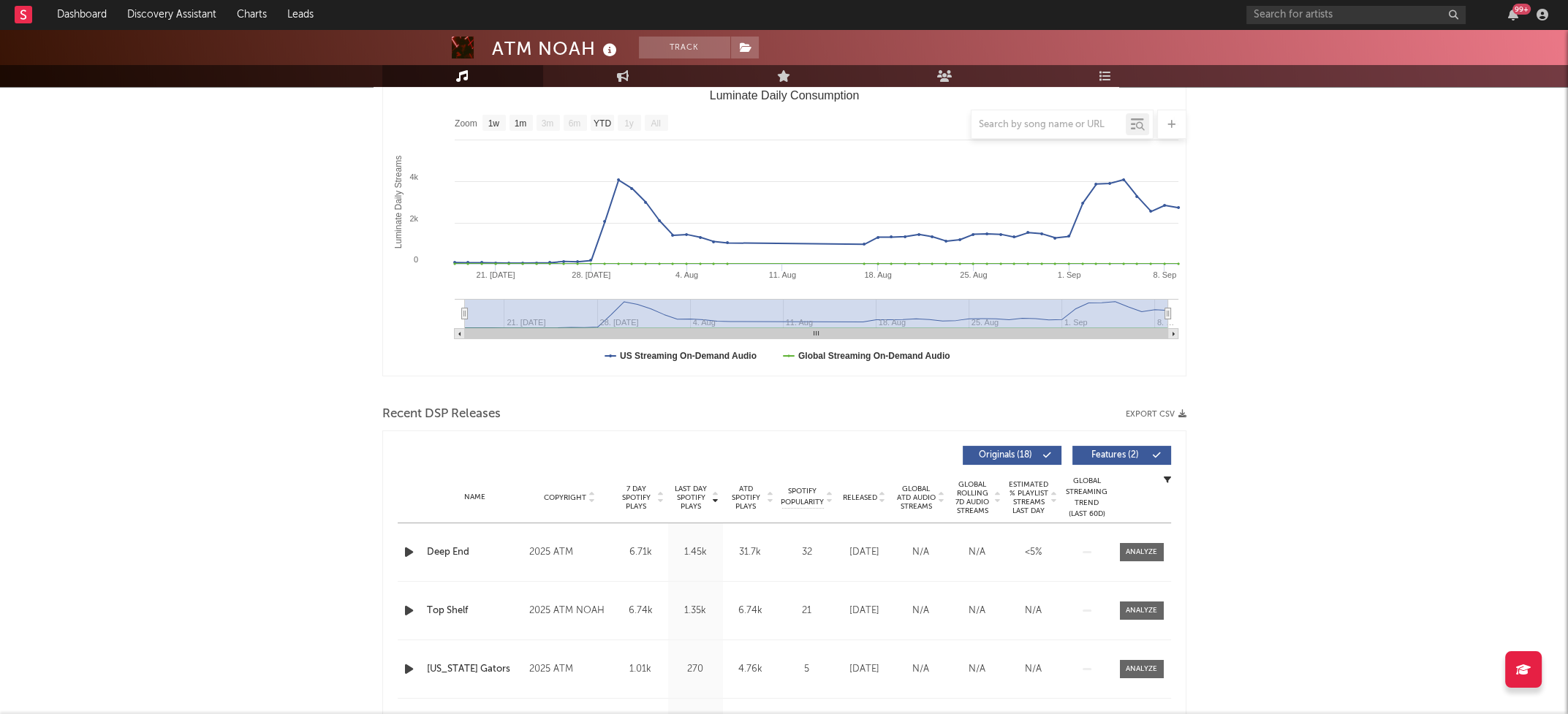
click at [405, 552] on icon "button" at bounding box center [408, 552] width 15 height 18
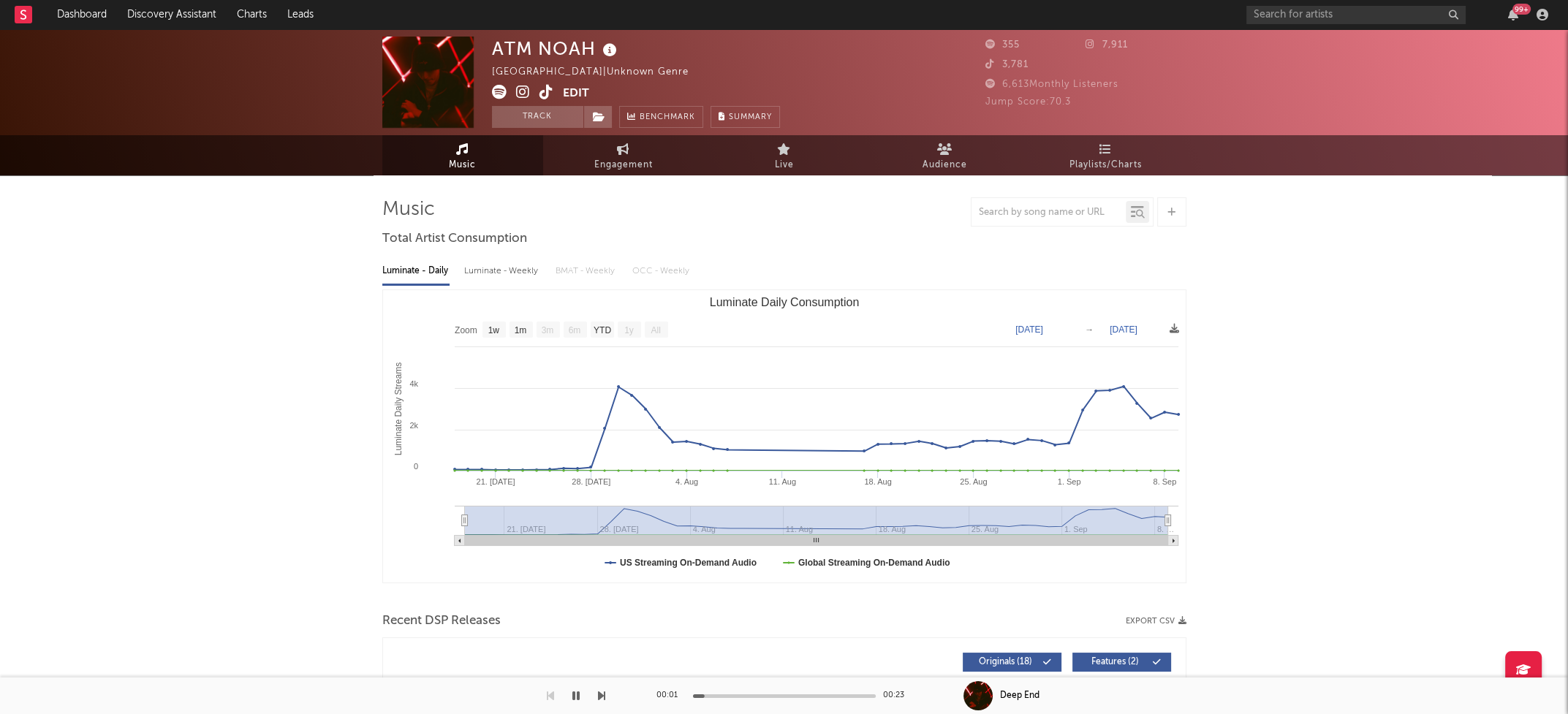
click at [519, 86] on icon at bounding box center [523, 91] width 14 height 14
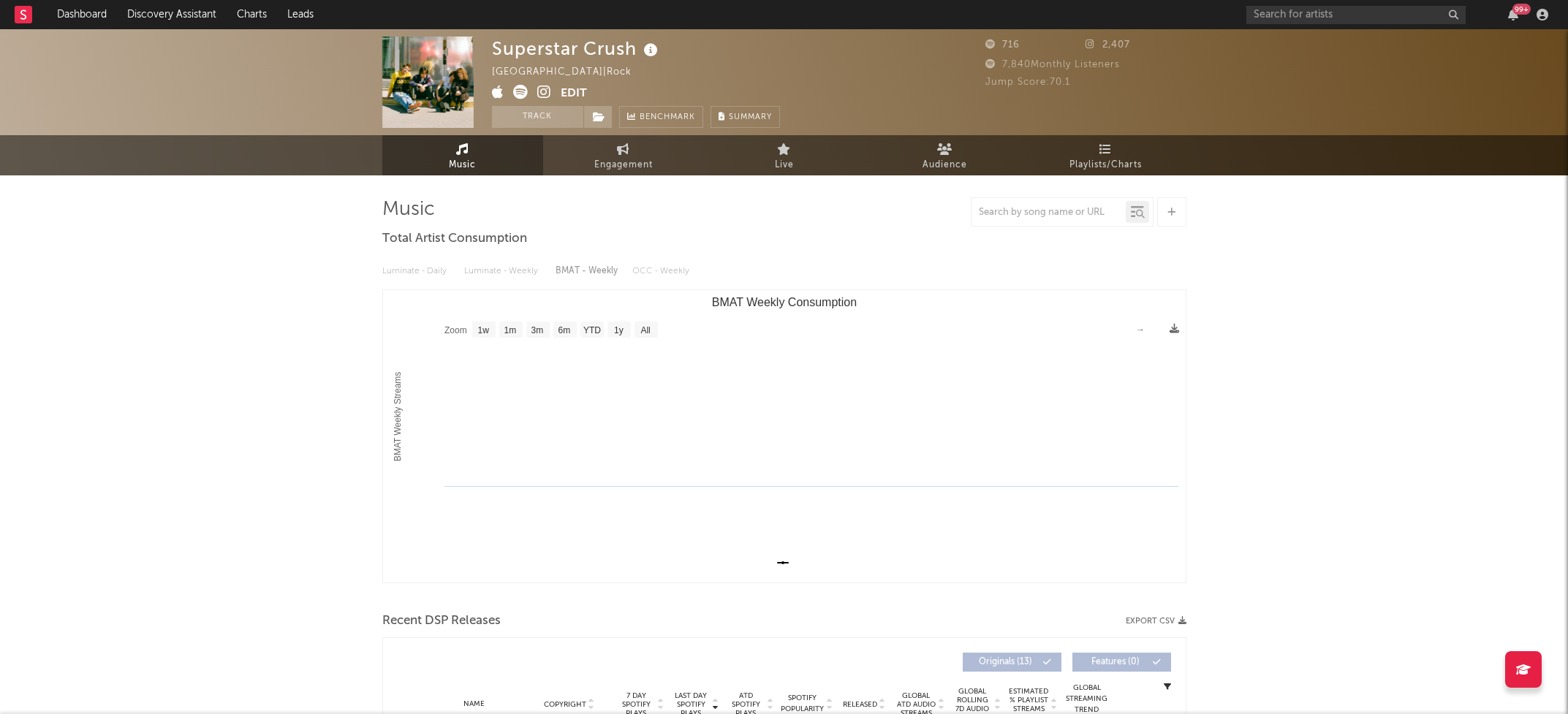
select select "1w"
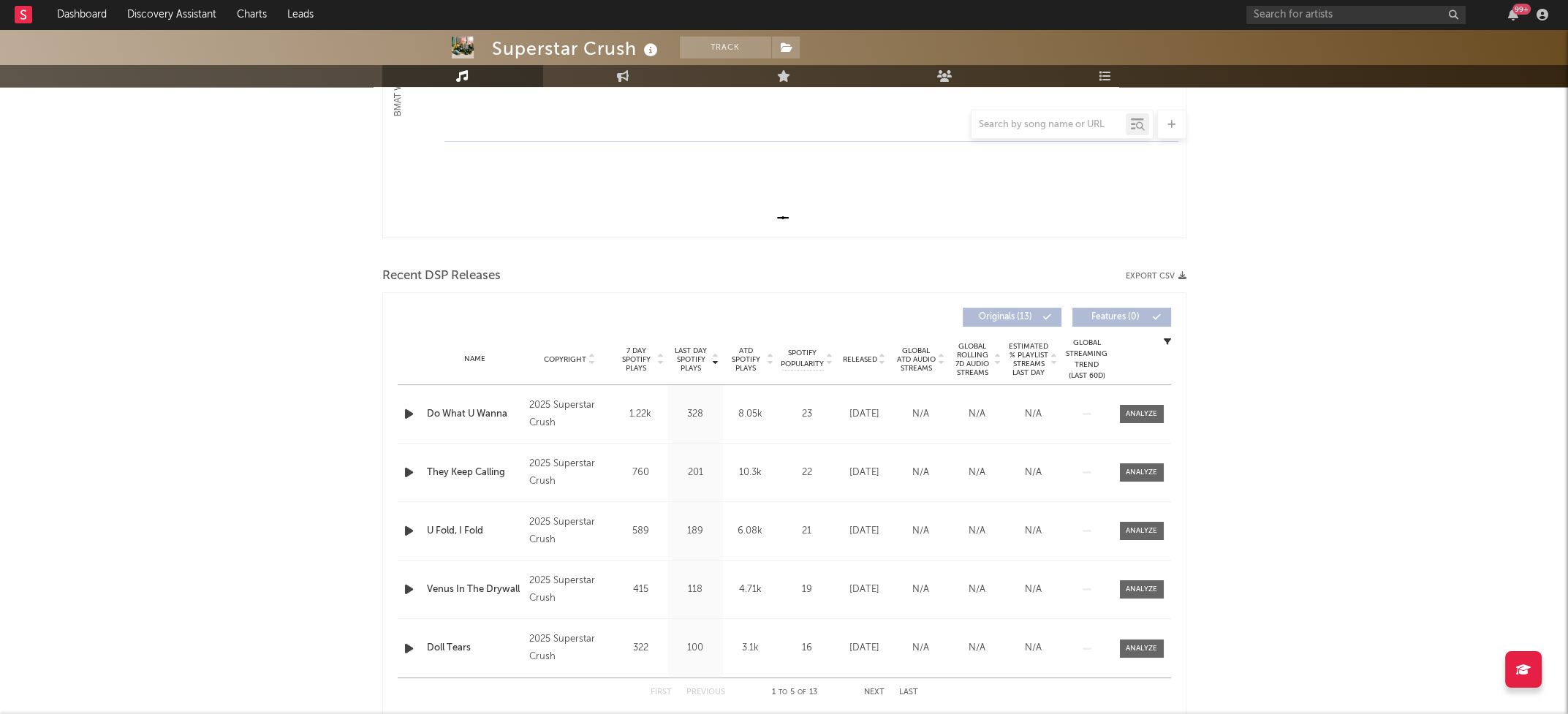
scroll to position [372, 0]
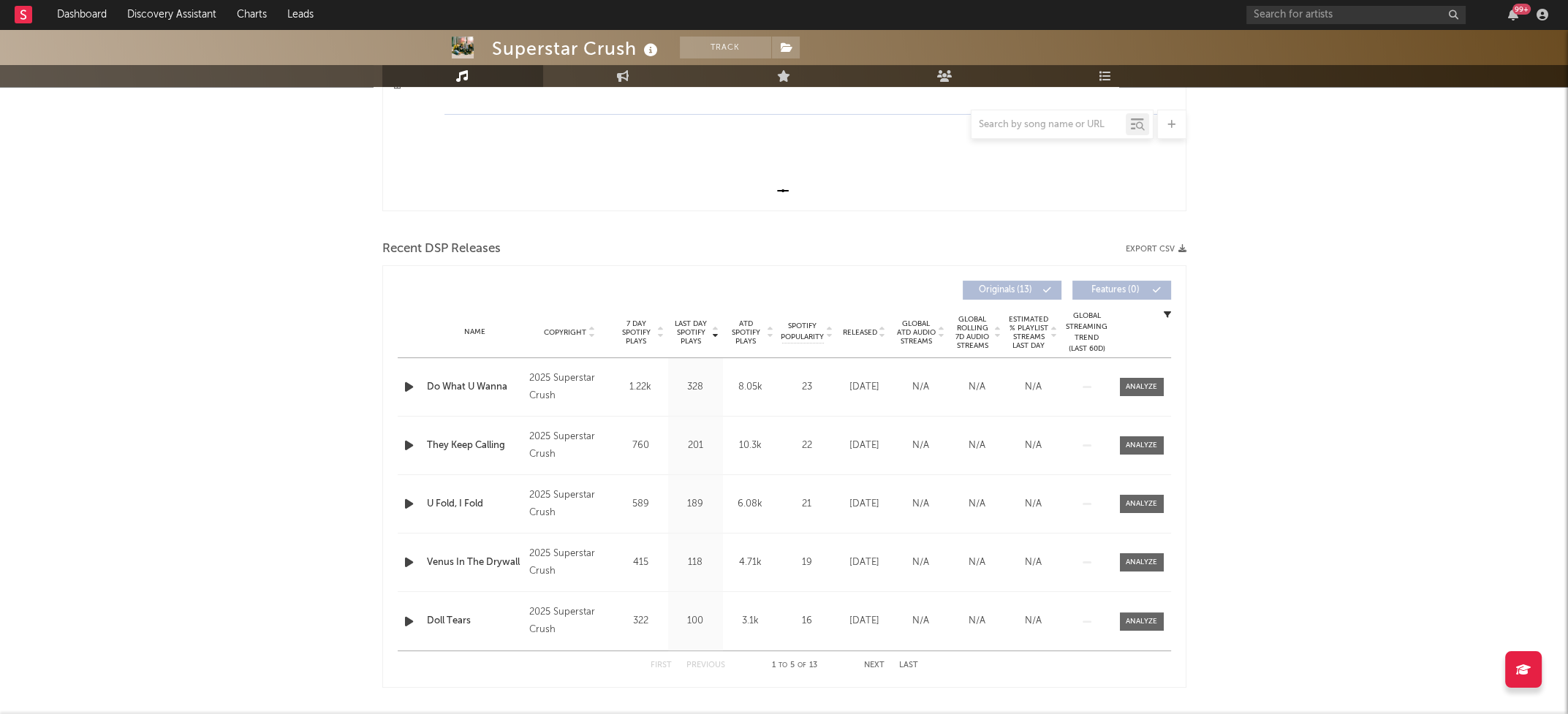
click at [408, 383] on icon "button" at bounding box center [408, 387] width 15 height 18
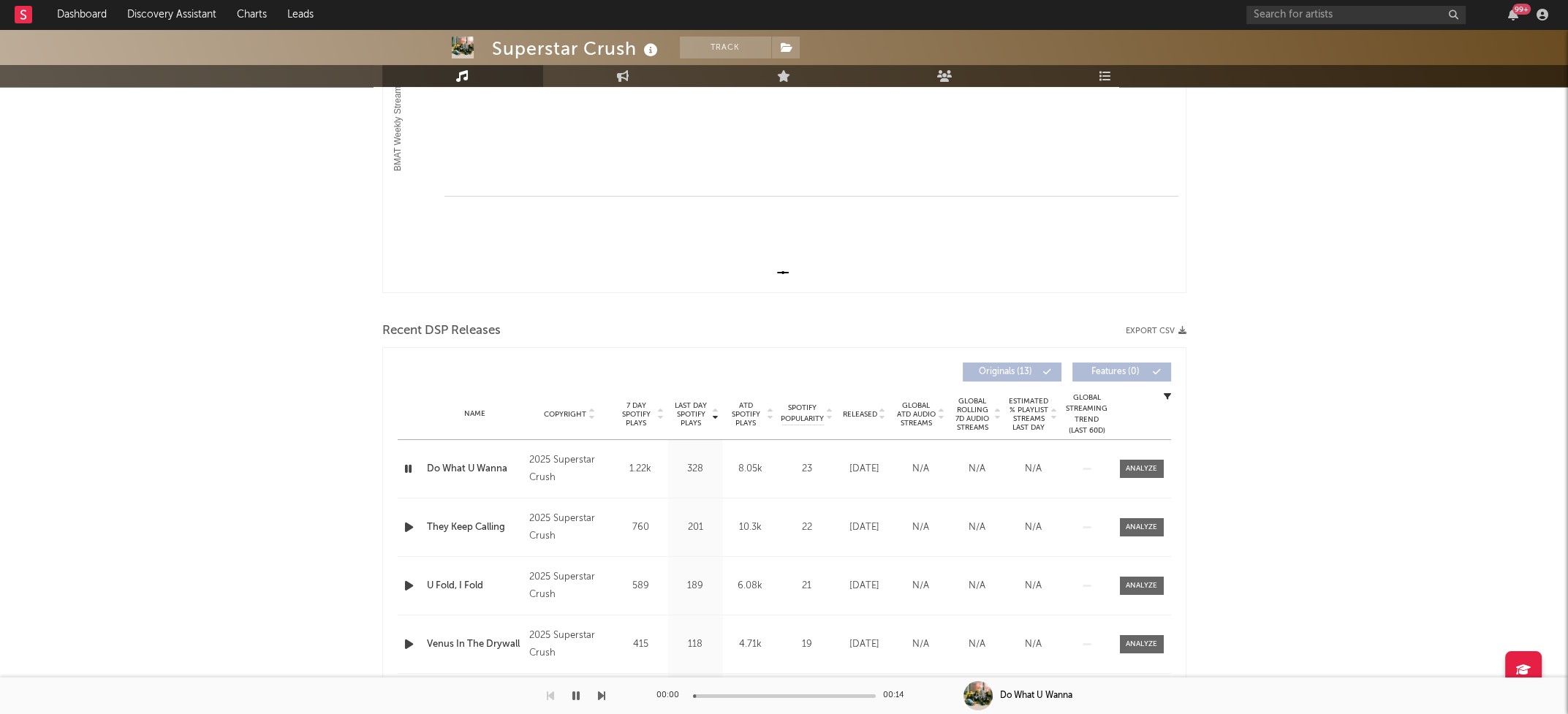
scroll to position [0, 0]
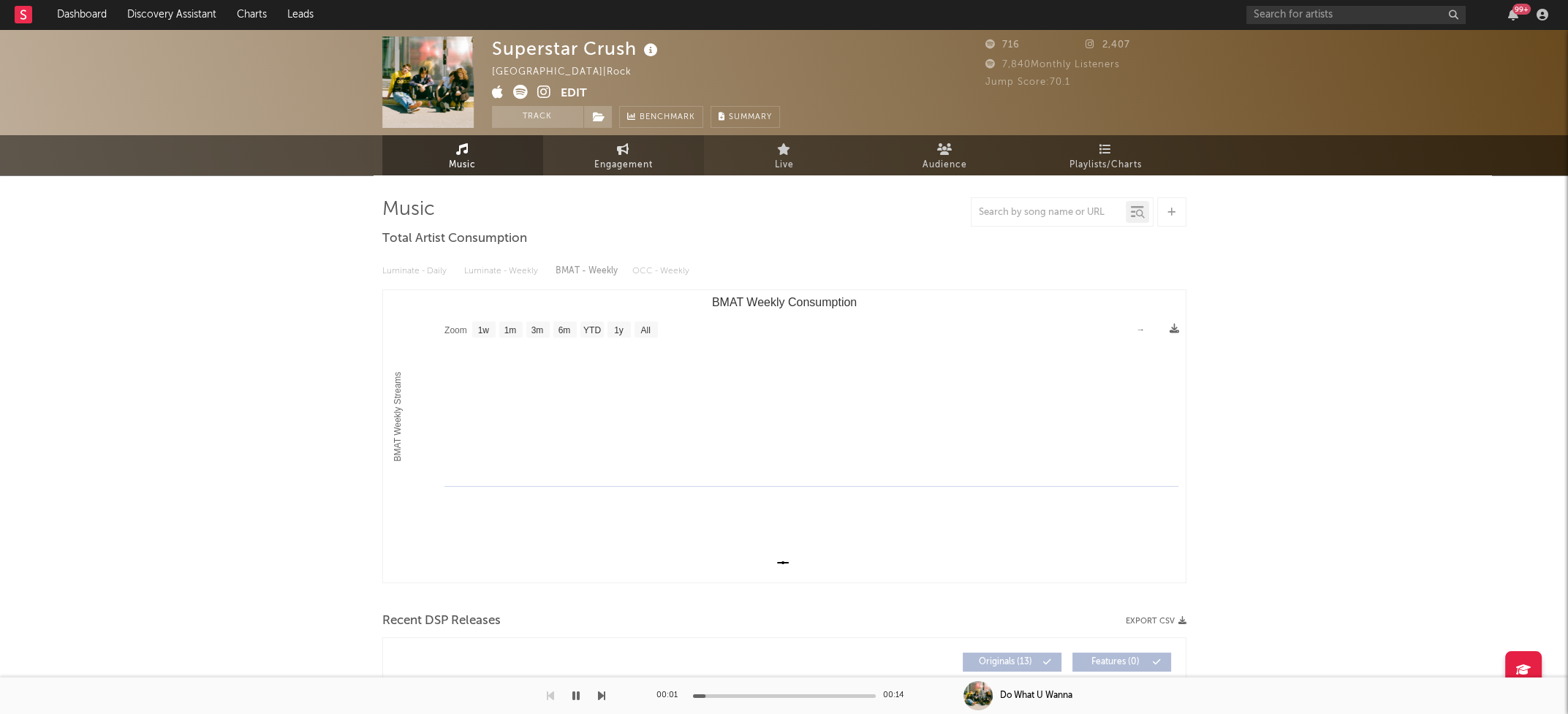
click at [630, 162] on span "Engagement" at bounding box center [623, 165] width 58 height 18
select select "1w"
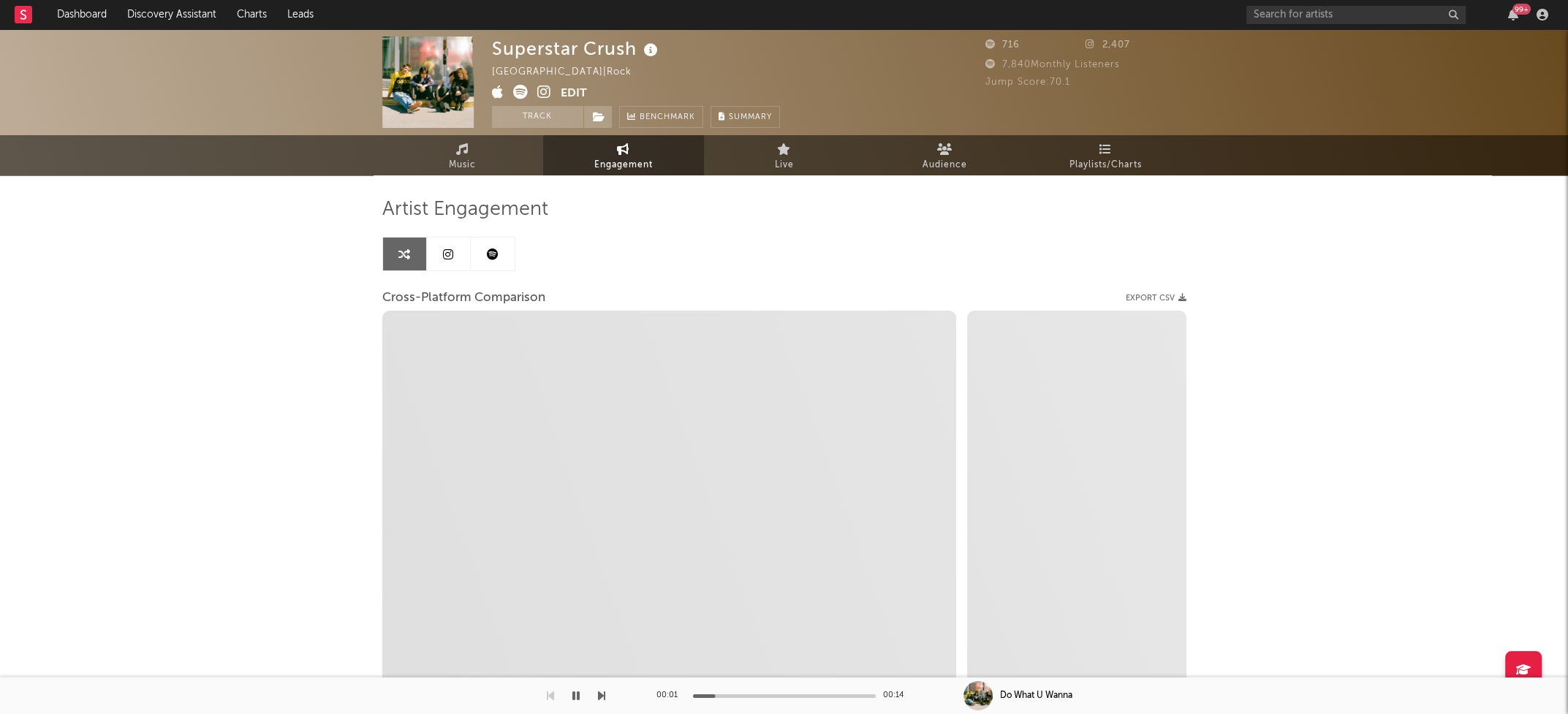
click at [542, 95] on icon at bounding box center [544, 91] width 14 height 14
select select "1m"
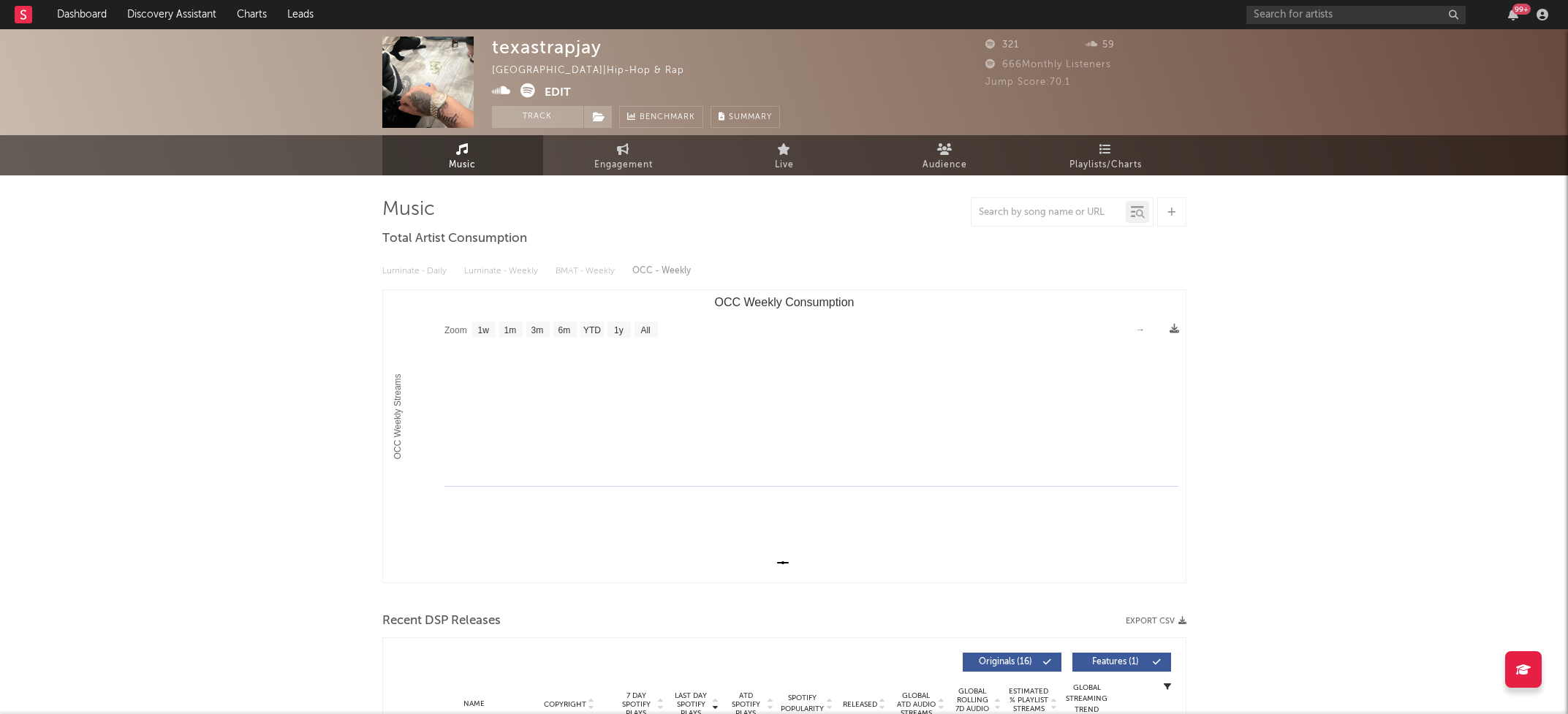
select select "1w"
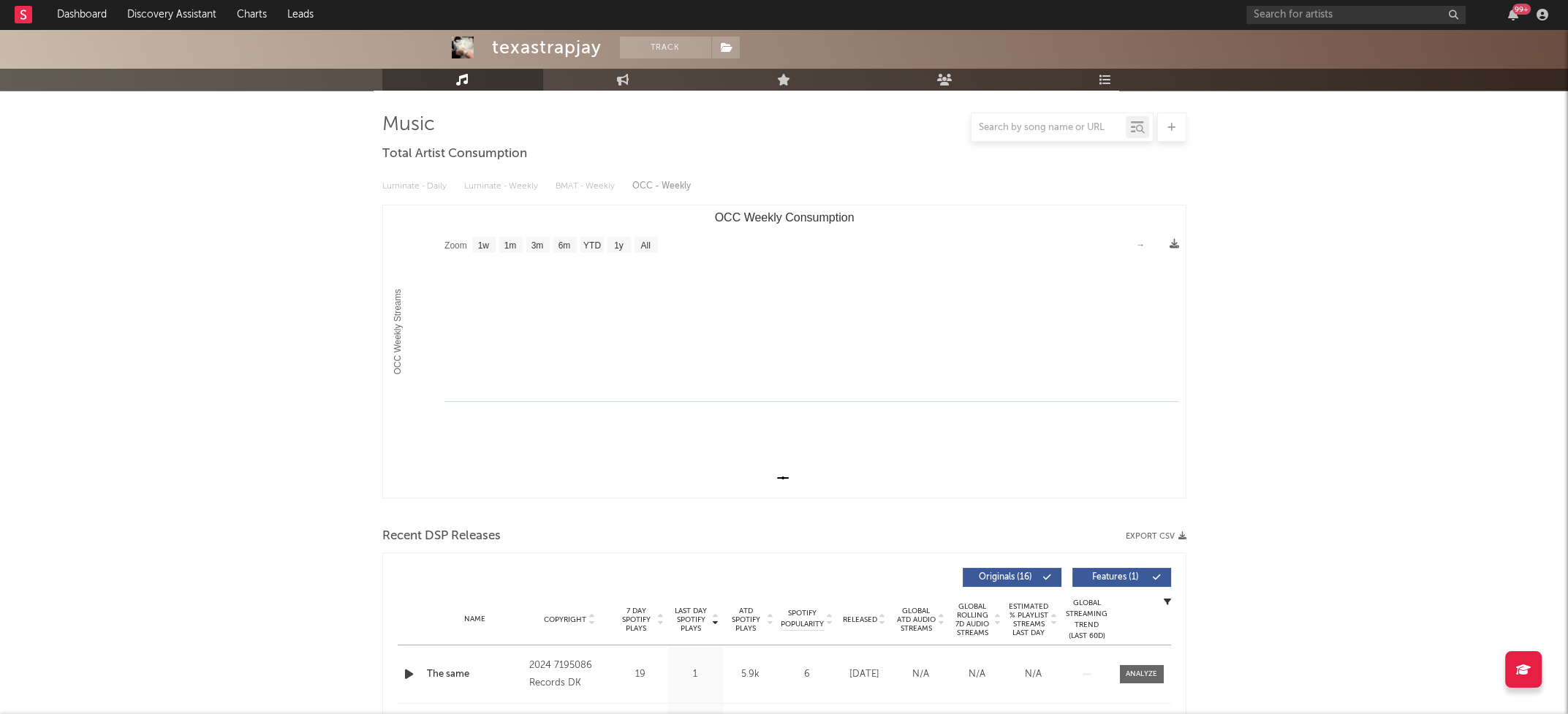
scroll to position [311, 0]
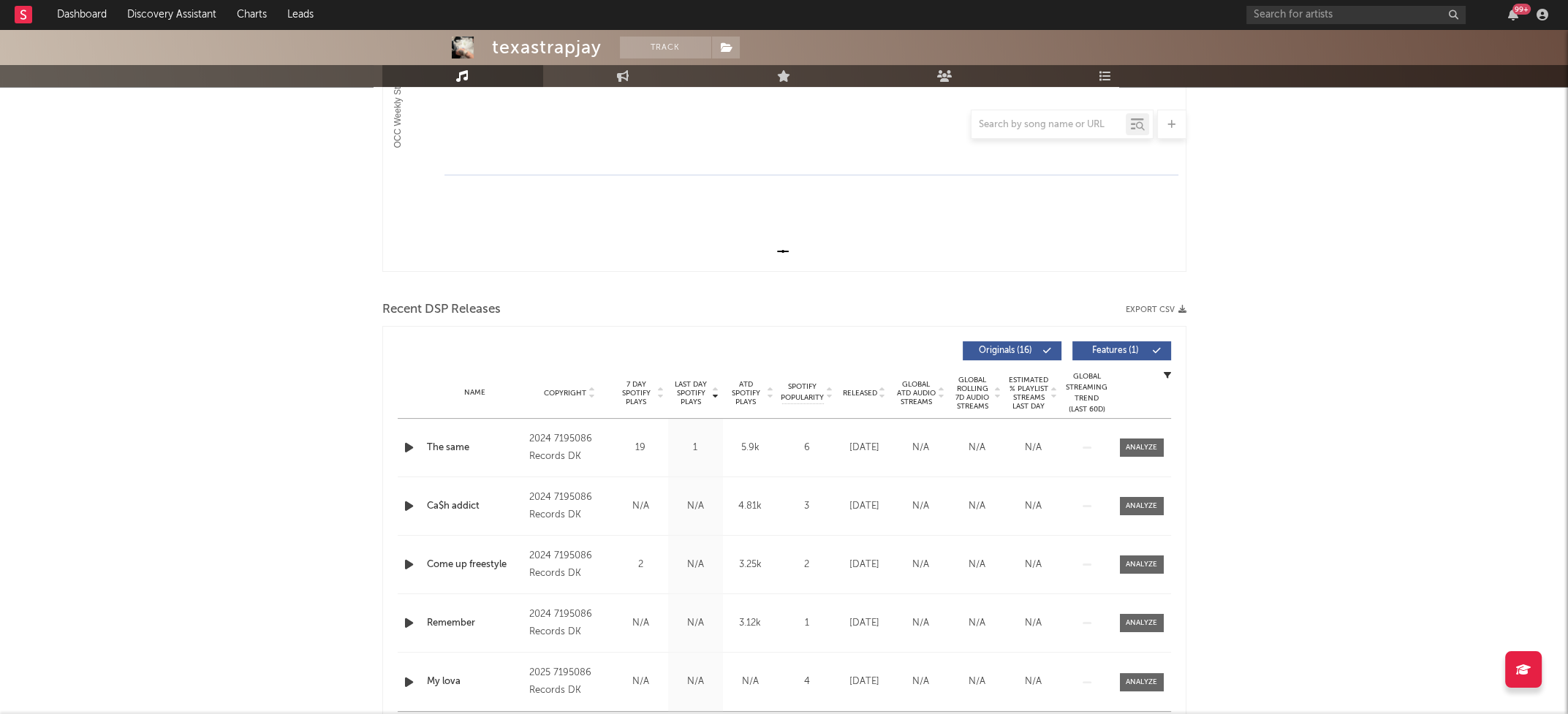
click at [408, 446] on icon "button" at bounding box center [408, 448] width 15 height 18
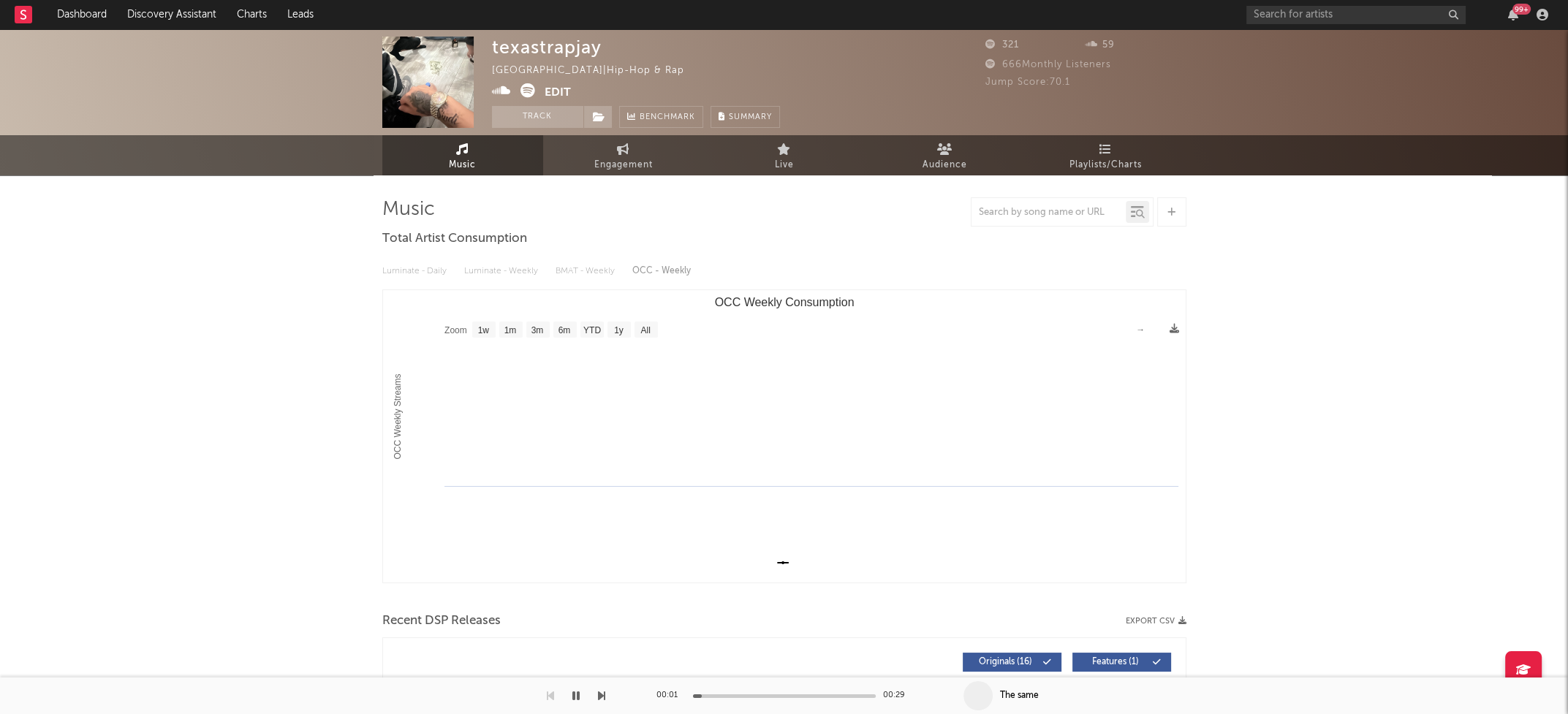
click at [499, 89] on icon at bounding box center [501, 90] width 19 height 14
drag, startPoint x: 494, startPoint y: 46, endPoint x: 599, endPoint y: 49, distance: 105.0
click at [599, 49] on div "texastrapjay" at bounding box center [546, 47] width 109 height 21
copy div "texastrapjay"
click at [572, 696] on icon "button" at bounding box center [576, 696] width 8 height 12
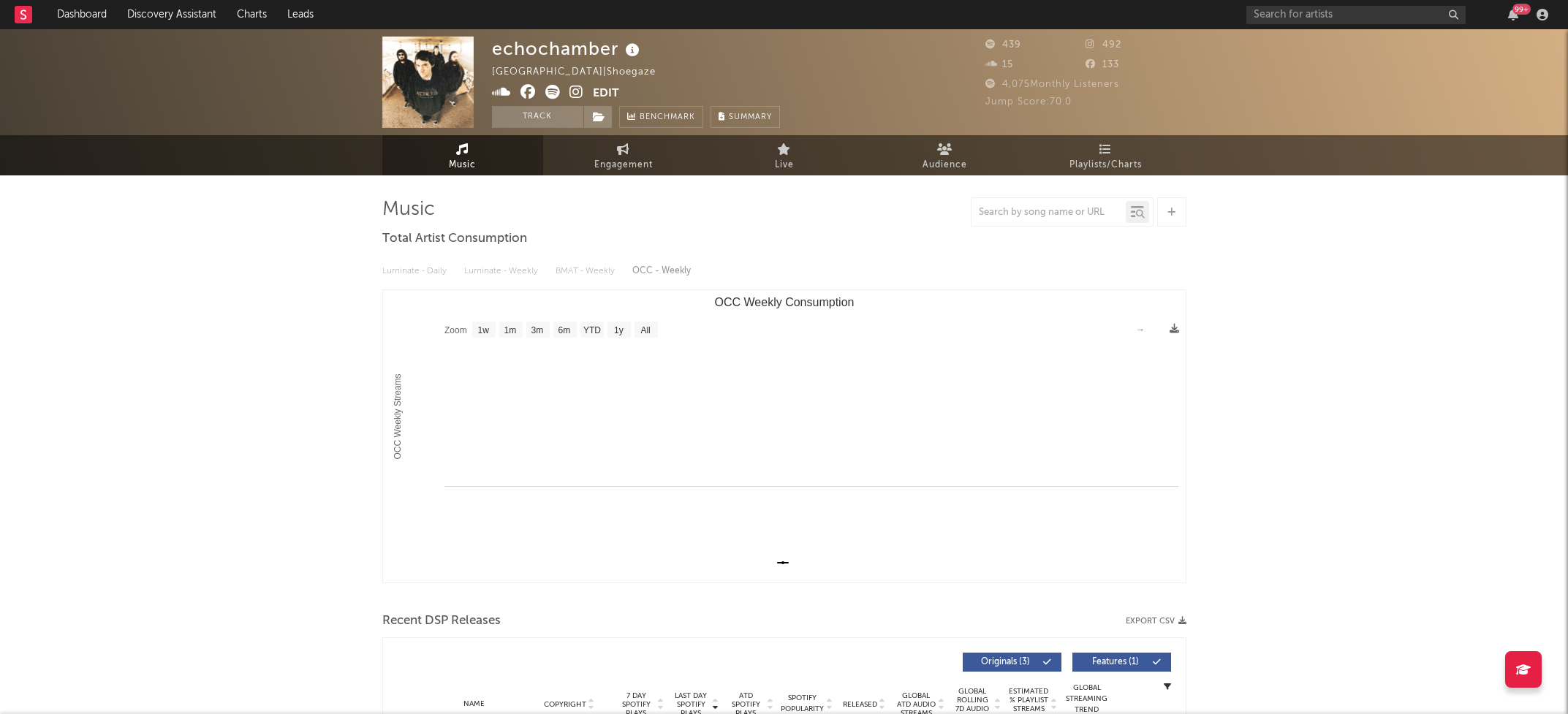
select select "1w"
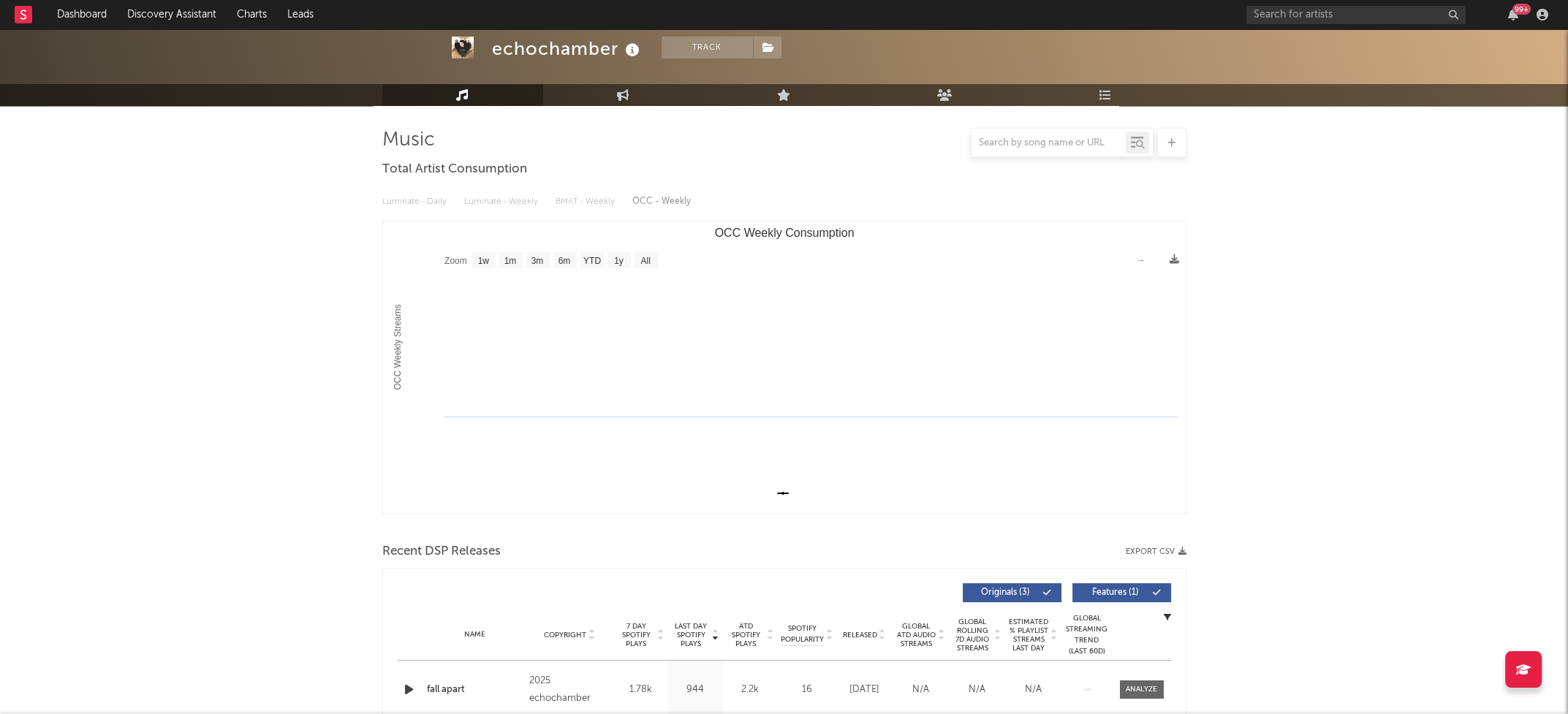
scroll to position [159, 0]
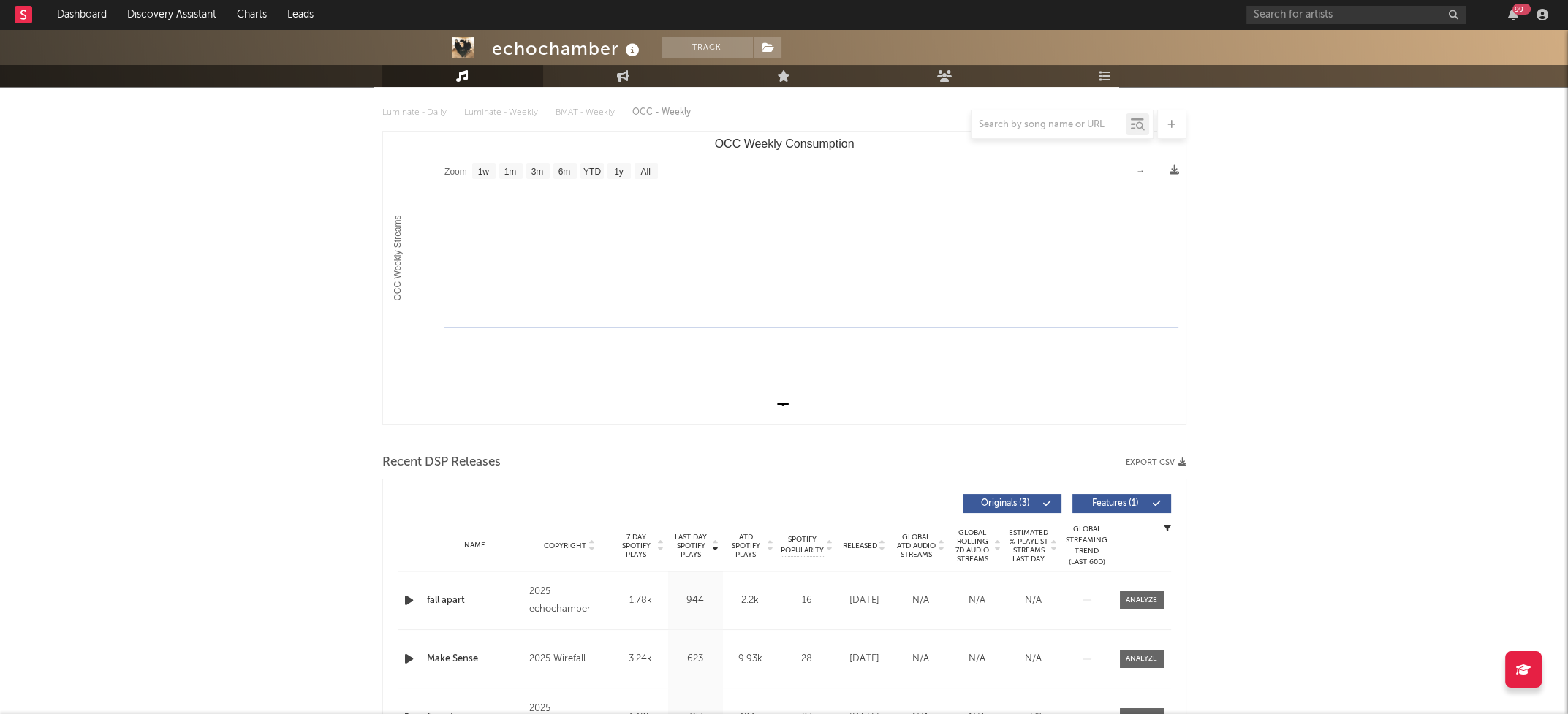
click at [411, 592] on icon "button" at bounding box center [408, 600] width 15 height 18
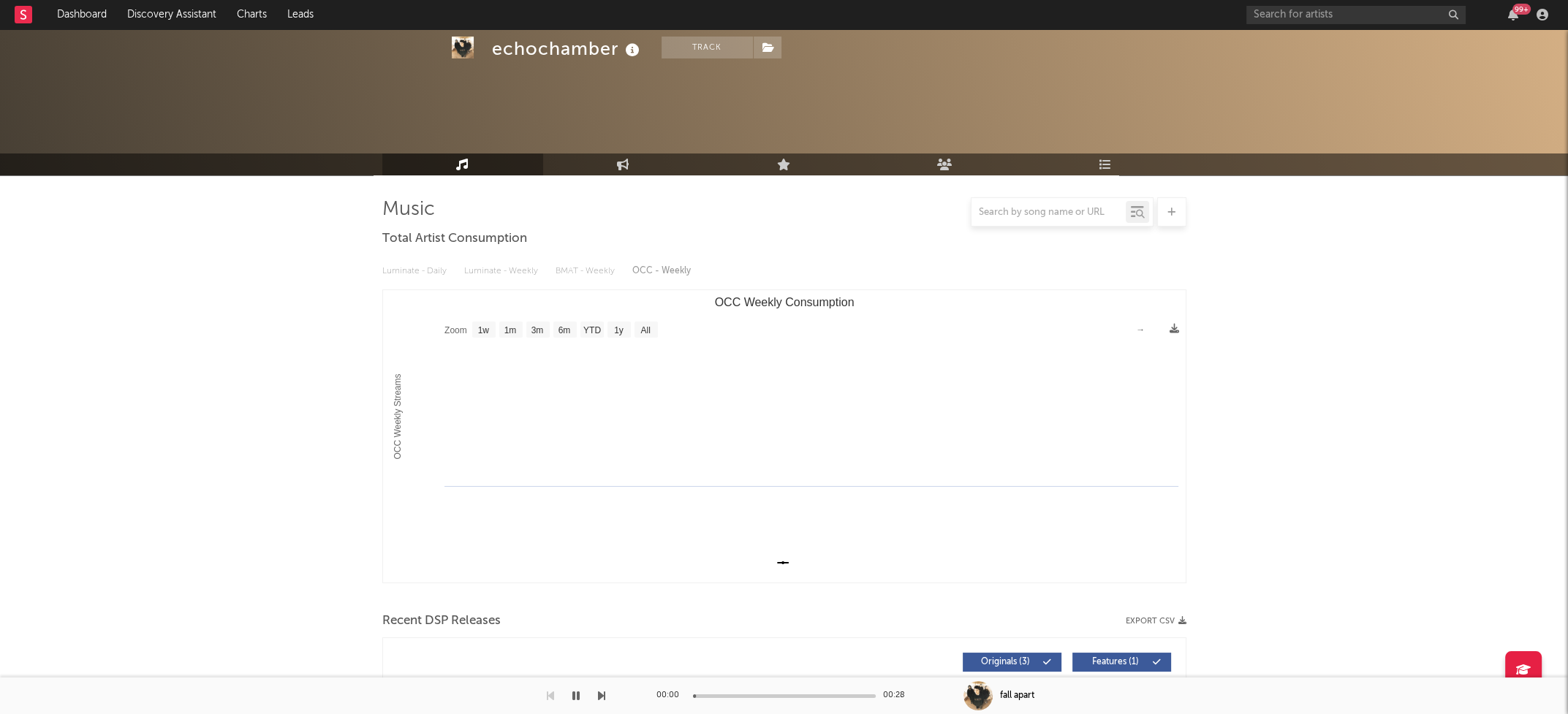
scroll to position [0, 0]
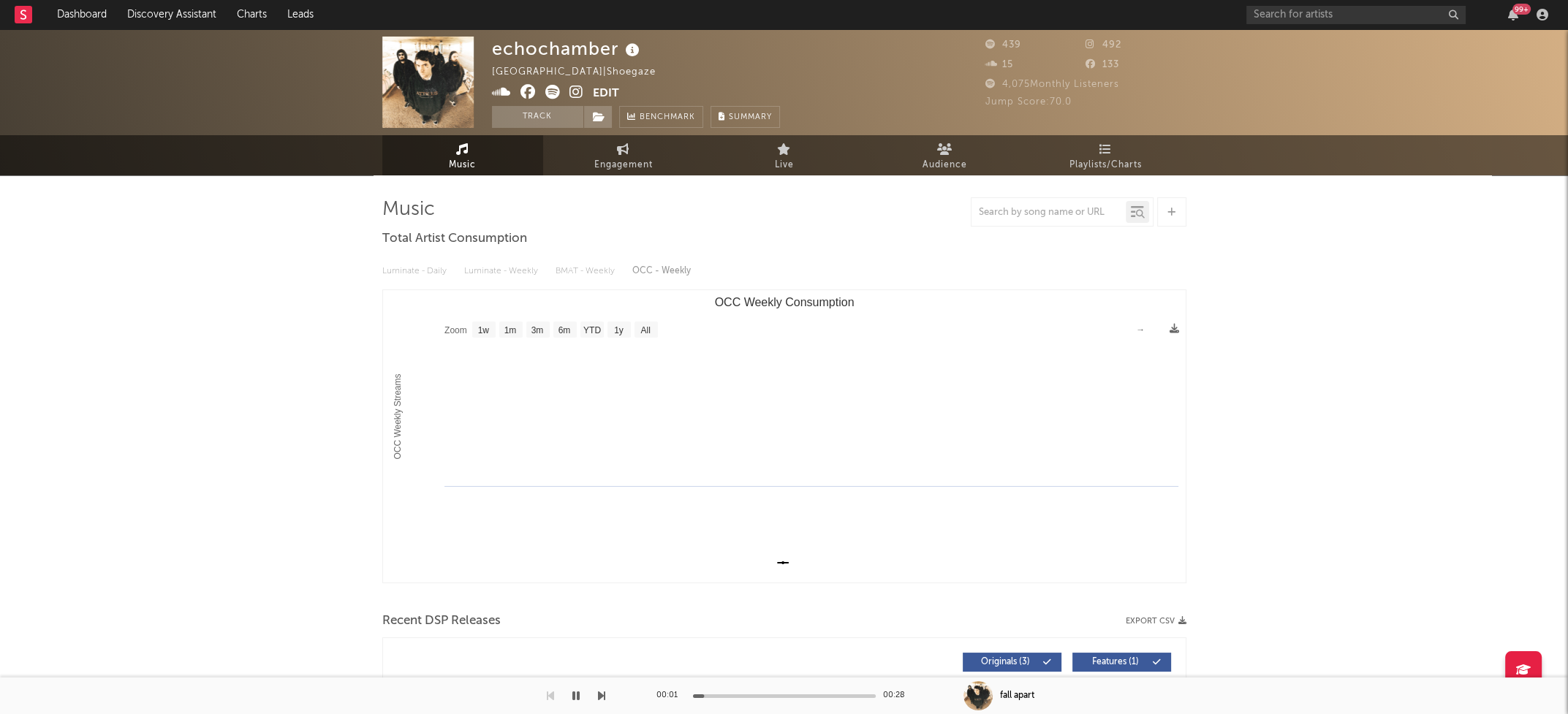
click at [576, 90] on icon at bounding box center [576, 91] width 14 height 14
click at [622, 168] on span "Engagement" at bounding box center [623, 165] width 58 height 18
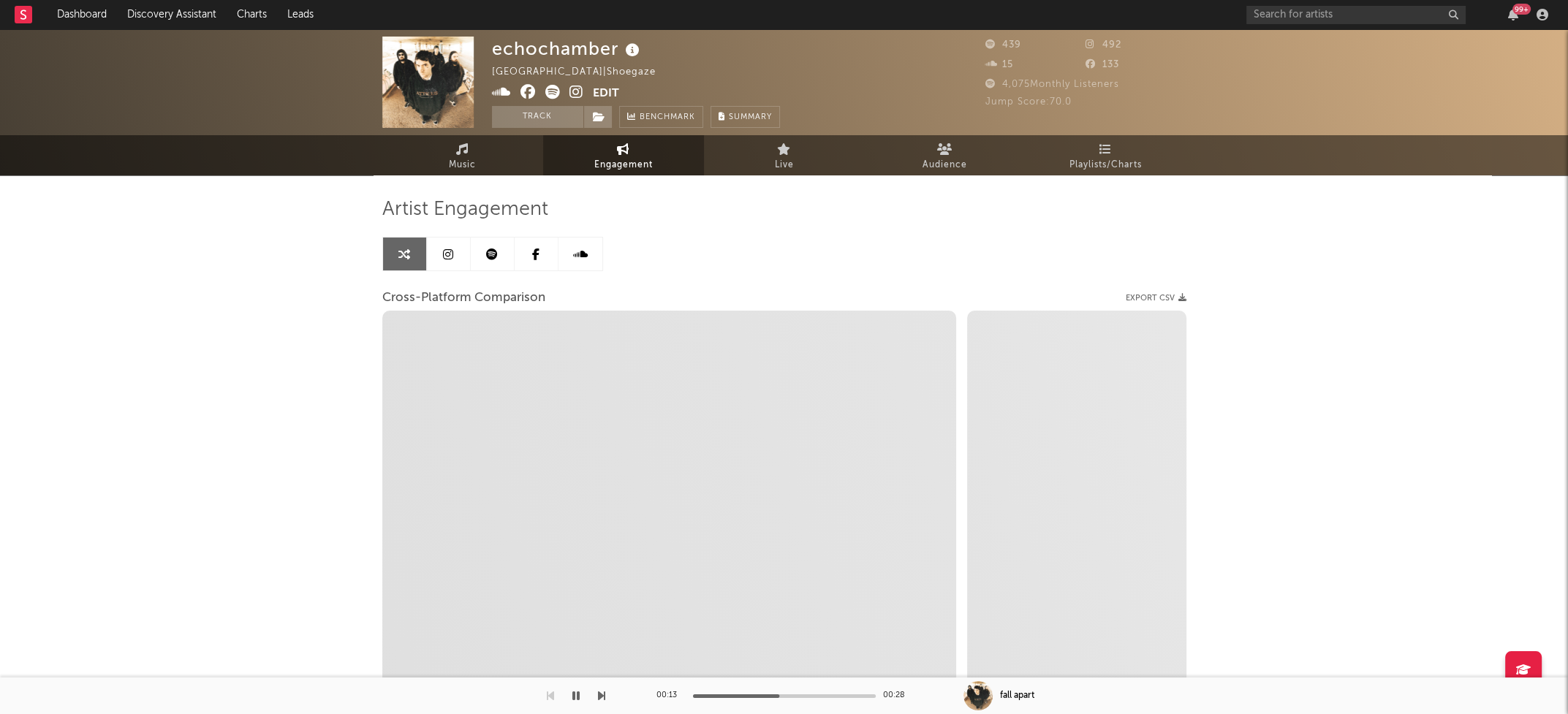
select select "1w"
select select "1m"
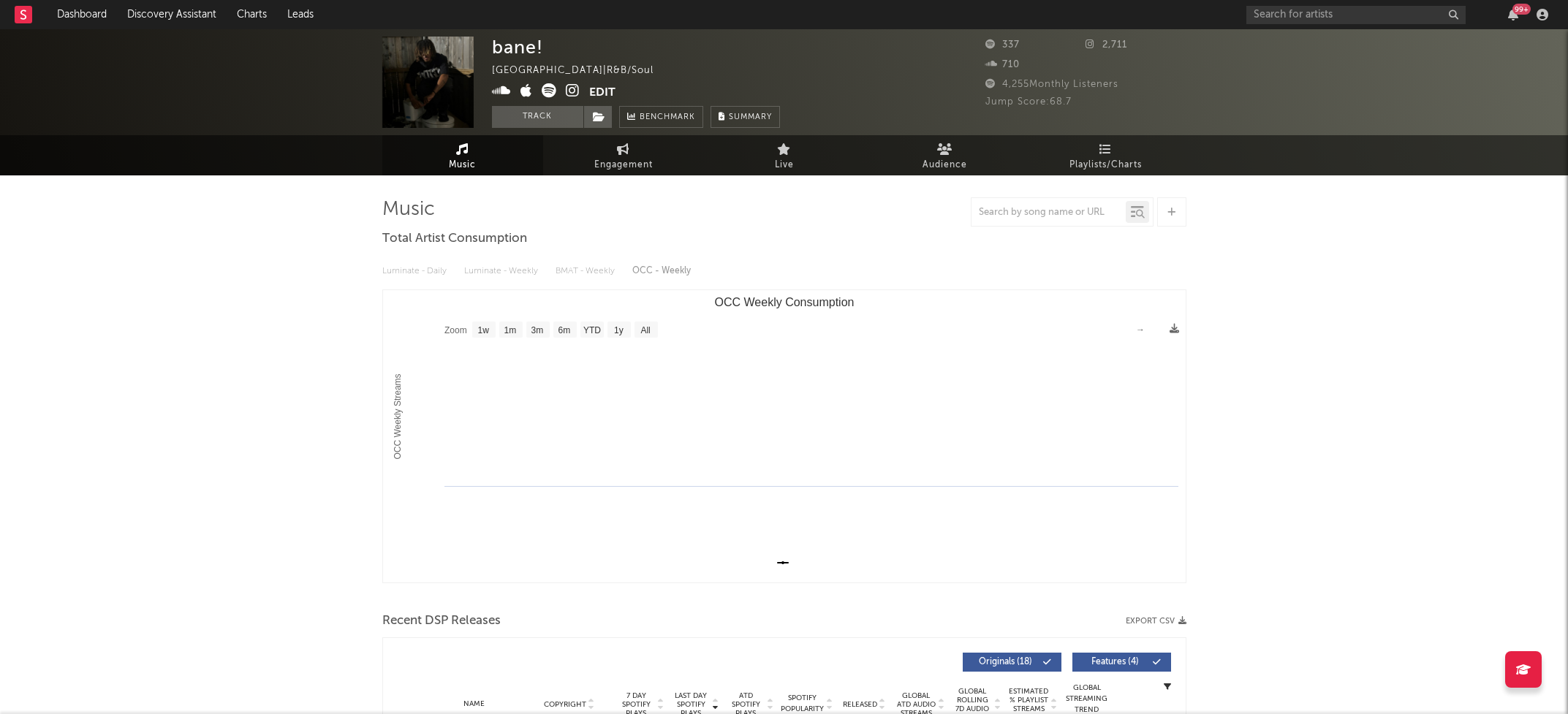
select select "1w"
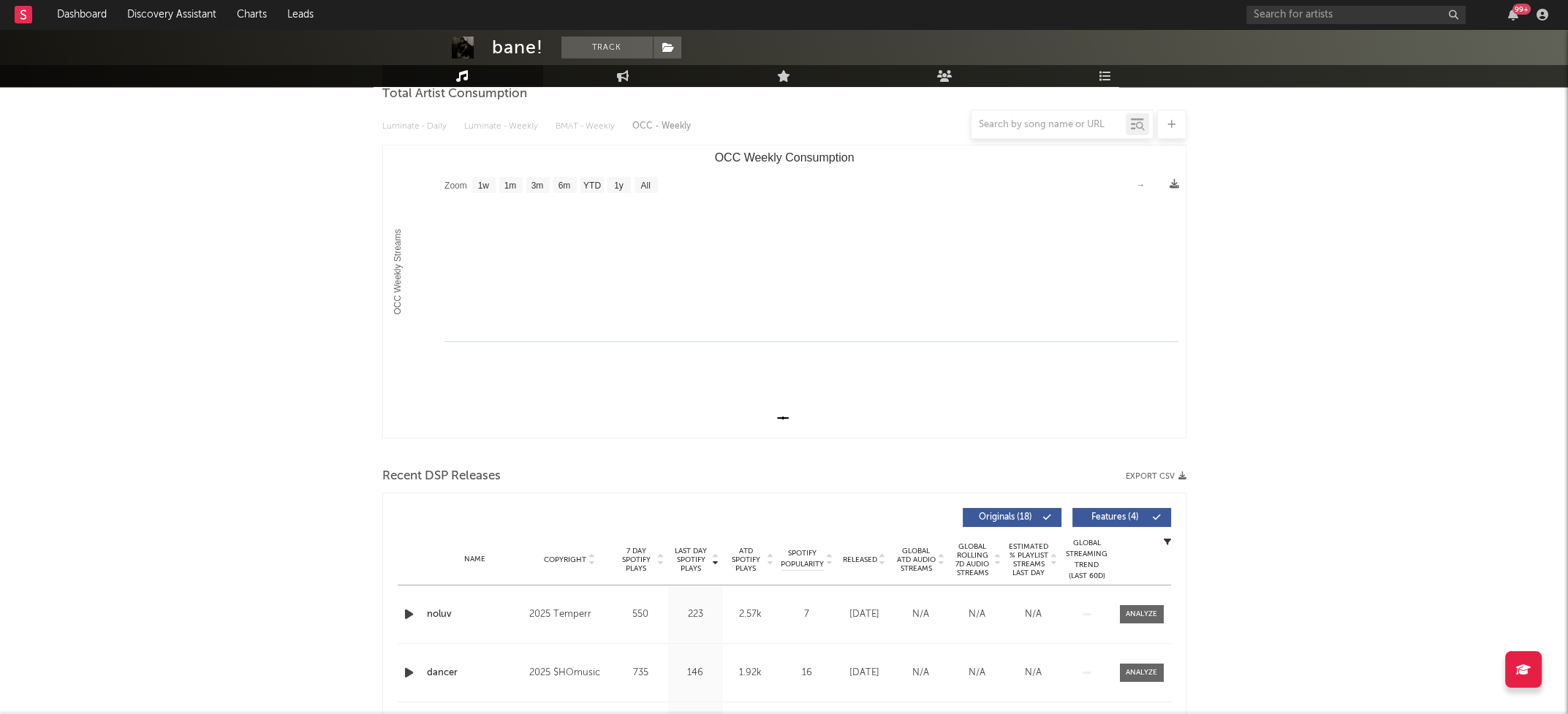
scroll to position [380, 0]
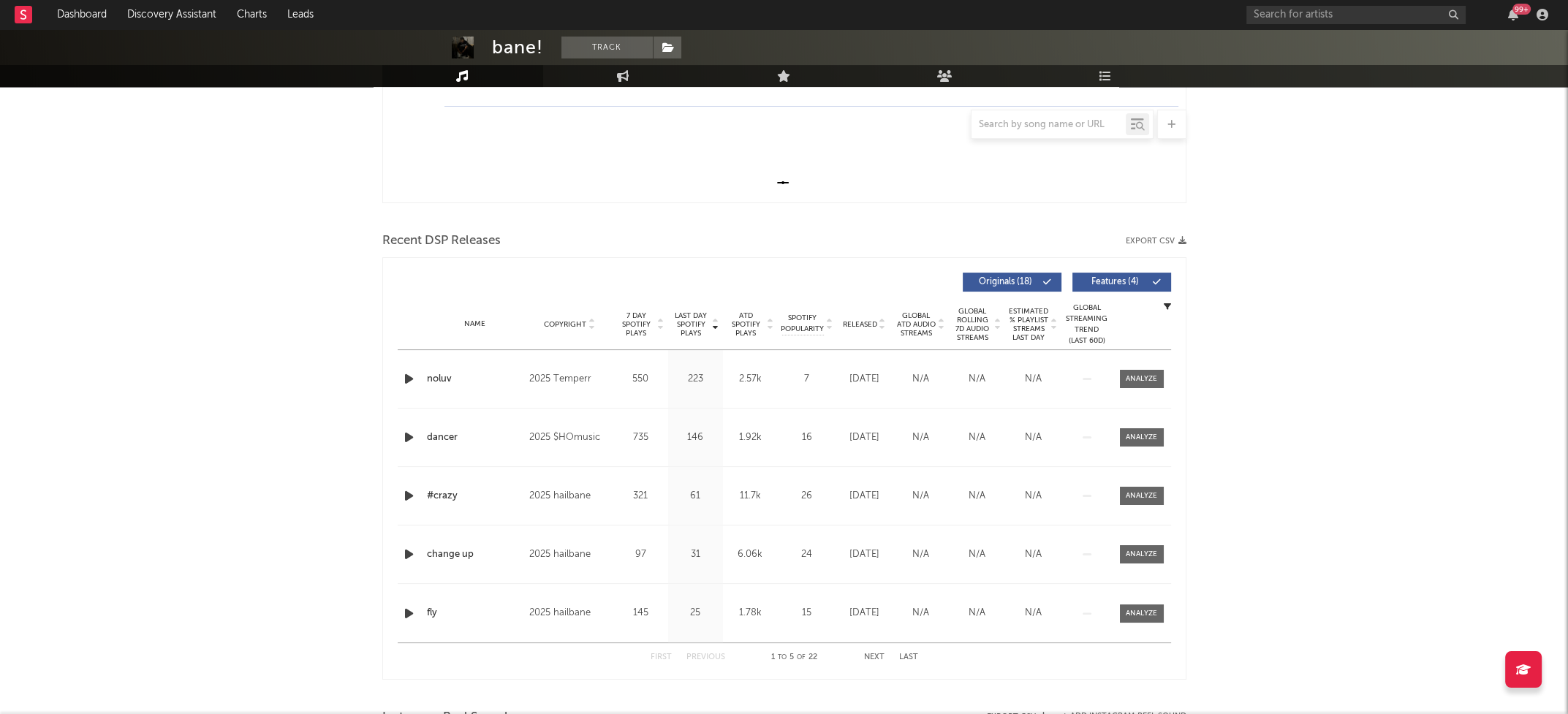
click at [412, 378] on icon "button" at bounding box center [408, 379] width 15 height 18
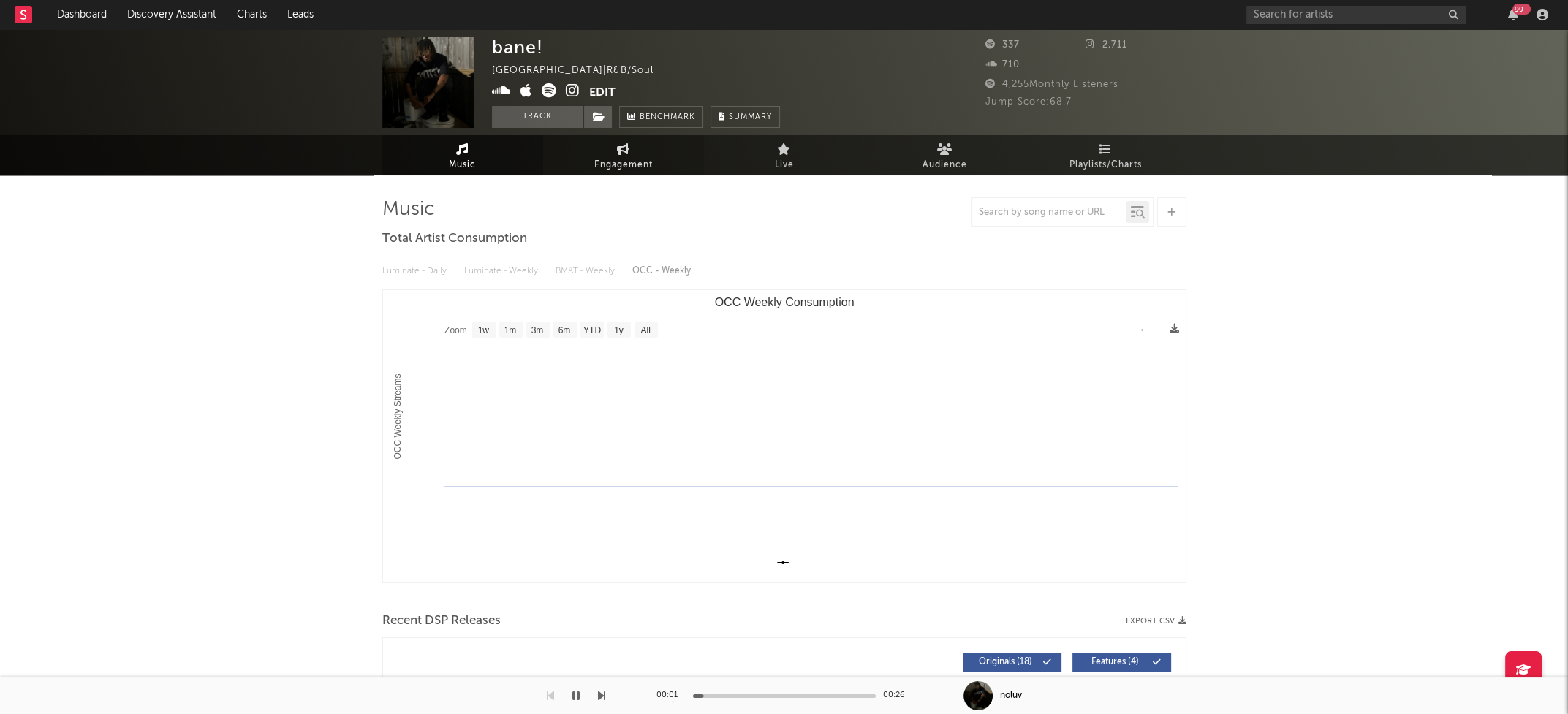
click at [640, 158] on span "Engagement" at bounding box center [623, 165] width 58 height 18
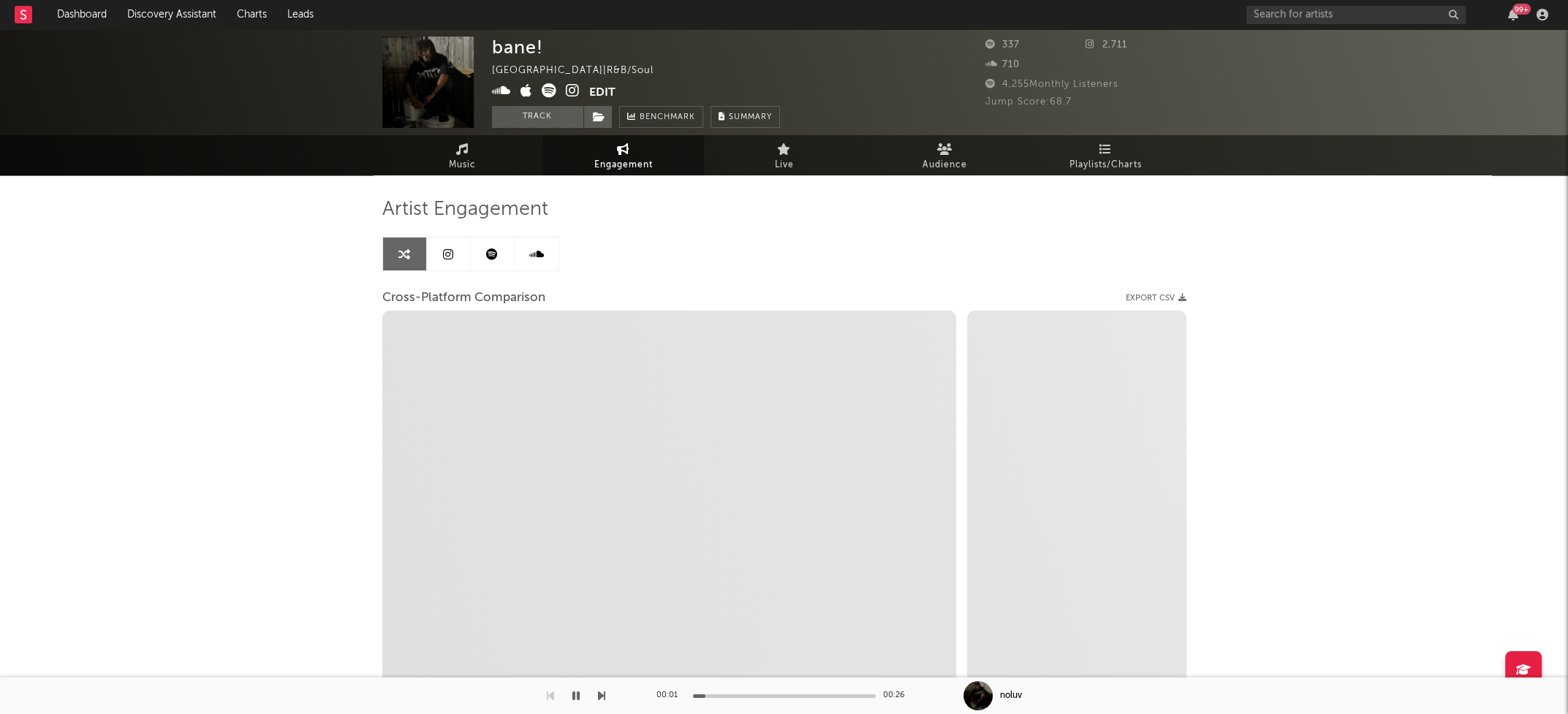
select select "1w"
click at [576, 94] on icon at bounding box center [572, 90] width 14 height 14
select select "1m"
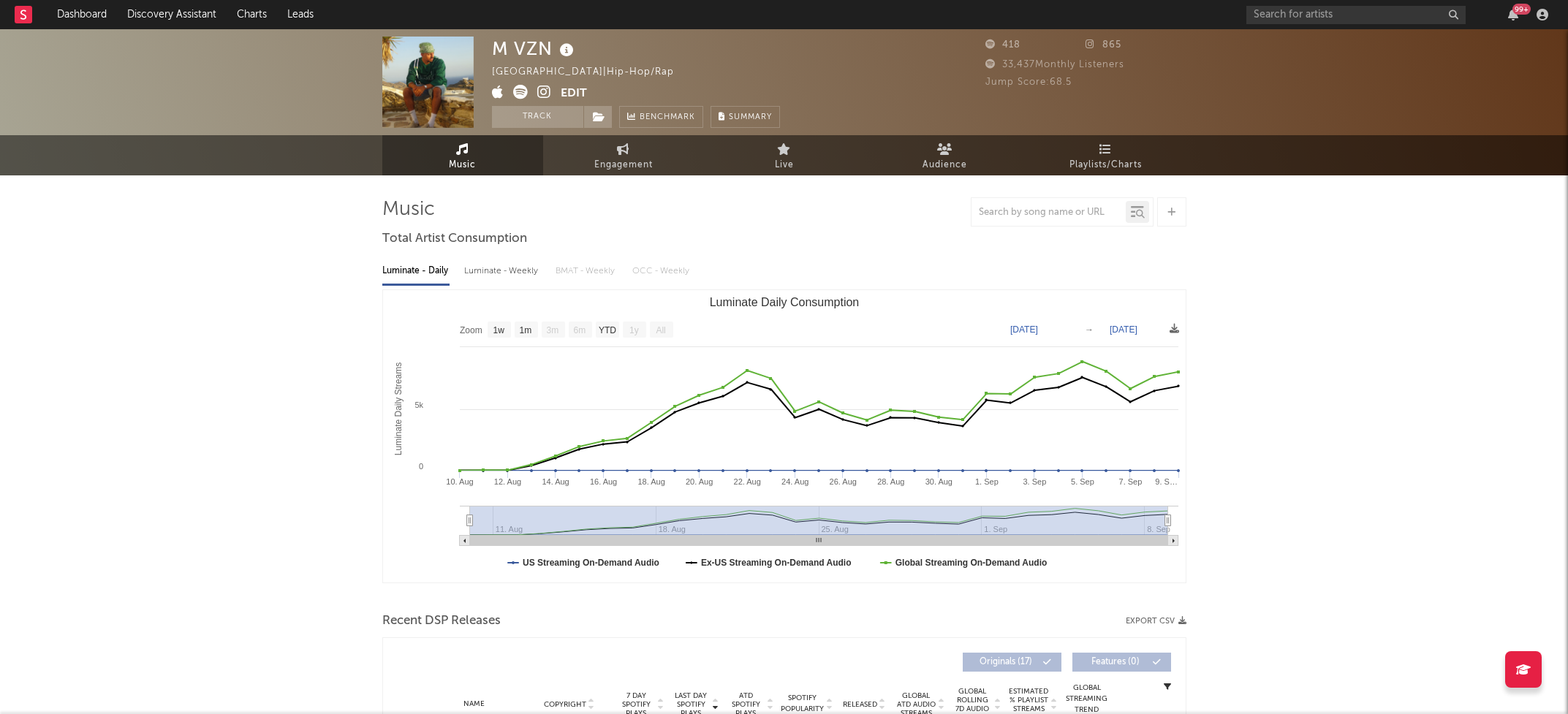
select select "1w"
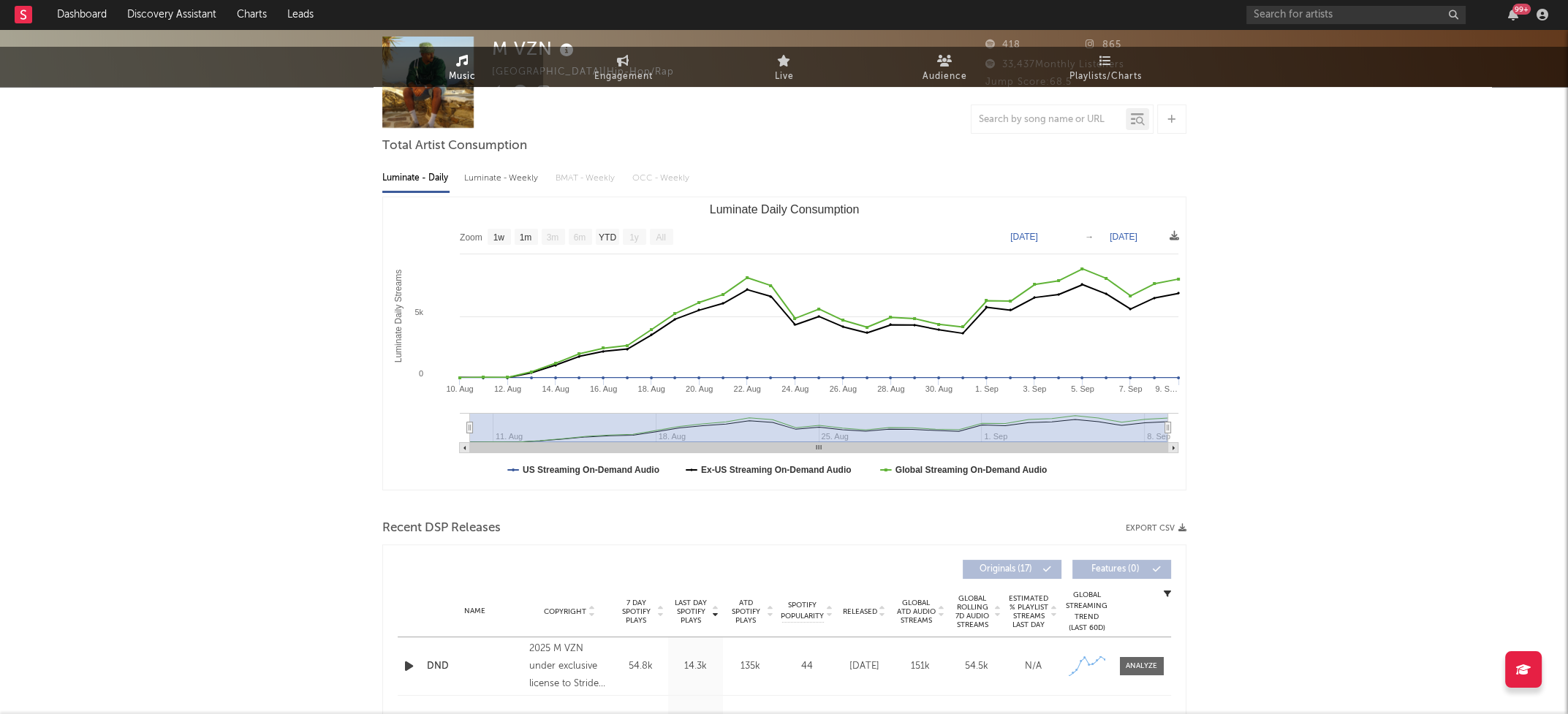
scroll to position [177, 0]
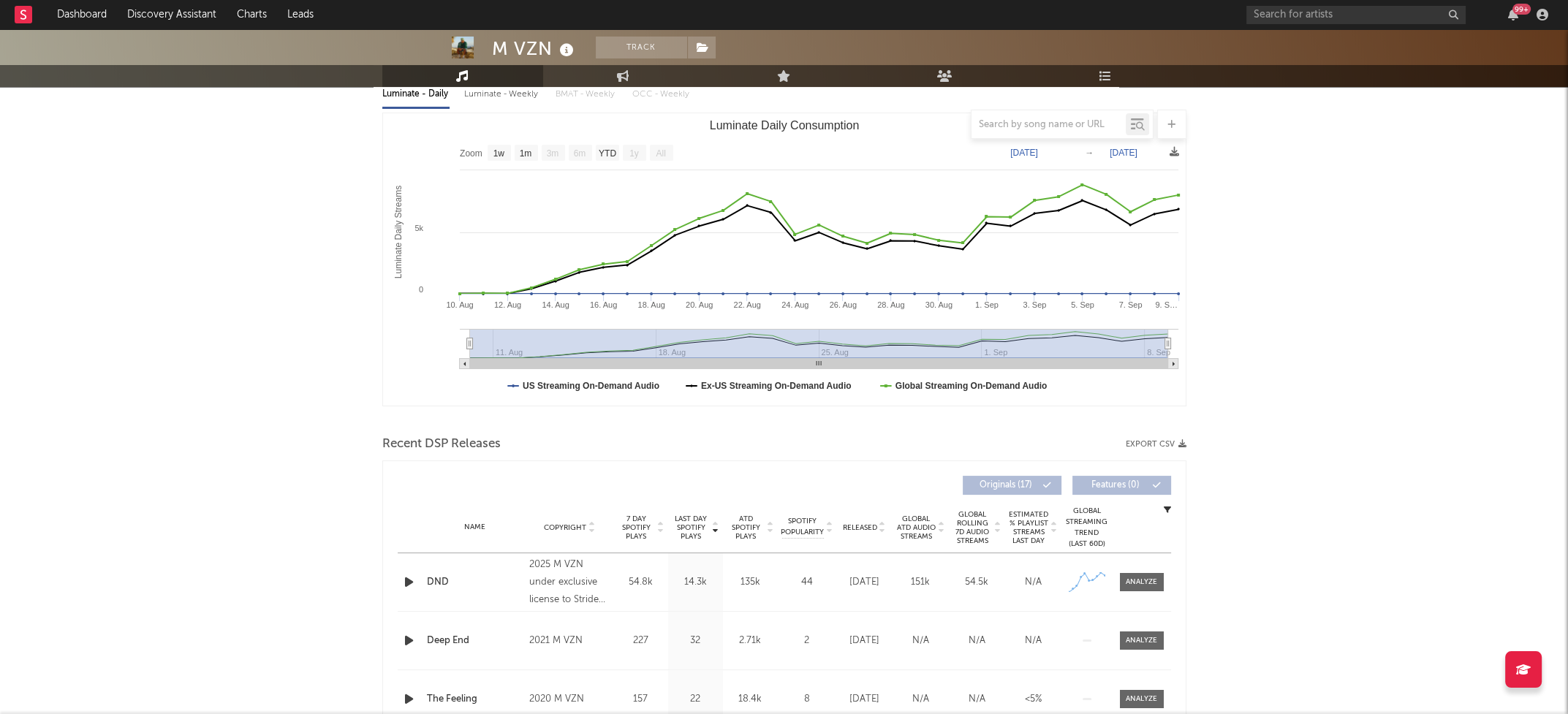
click at [403, 580] on icon "button" at bounding box center [408, 582] width 15 height 18
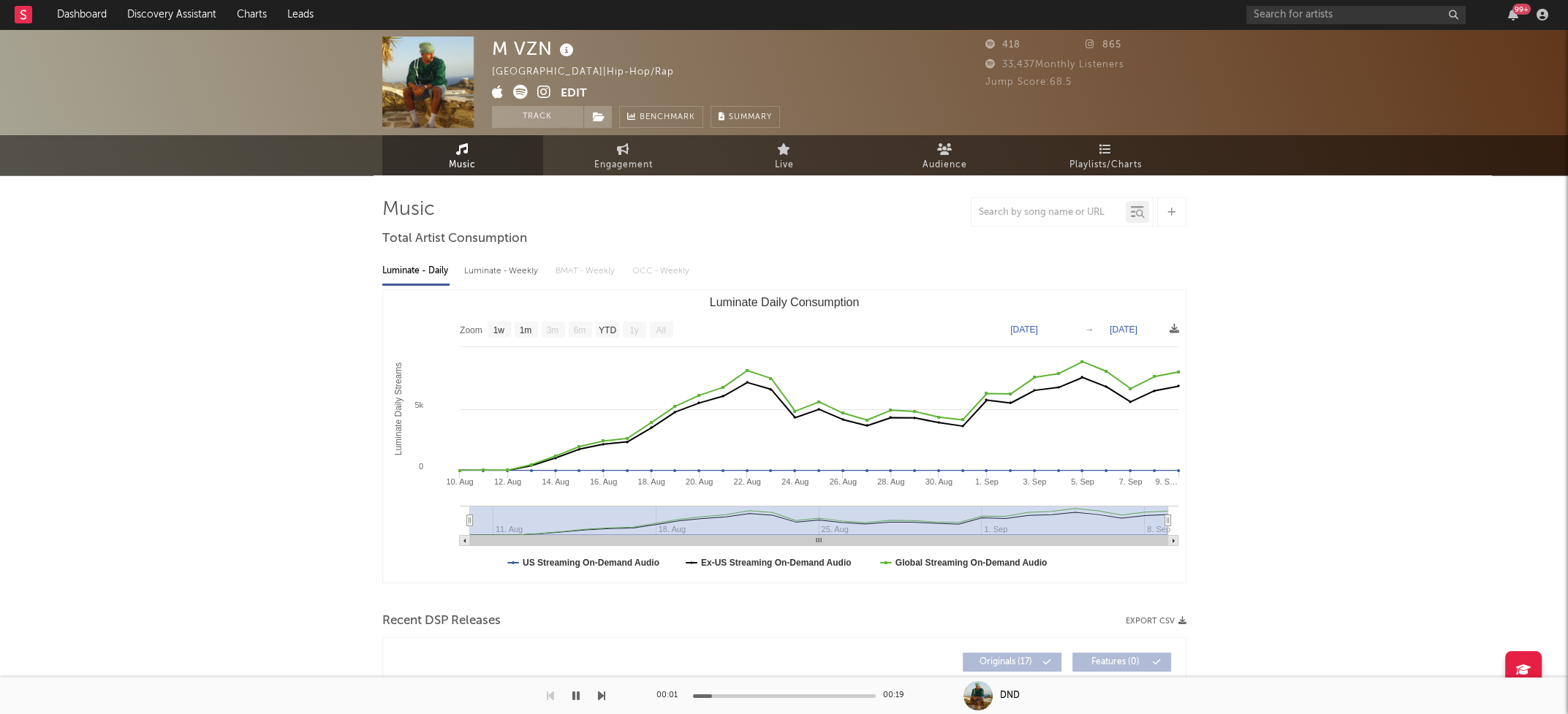
click at [550, 91] on icon at bounding box center [544, 91] width 14 height 14
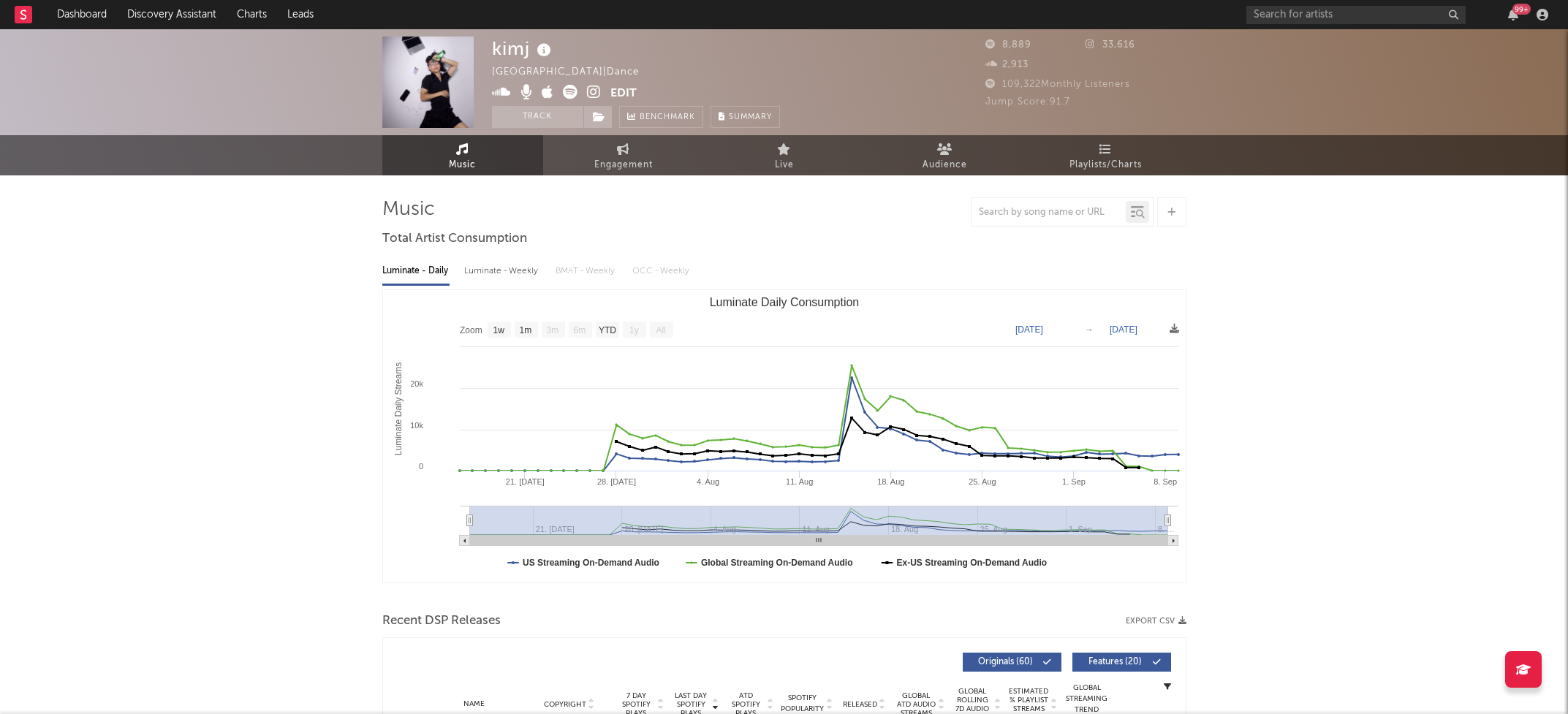
select select "1w"
click at [498, 265] on div "Luminate - Weekly" at bounding box center [503, 271] width 77 height 25
select select "6m"
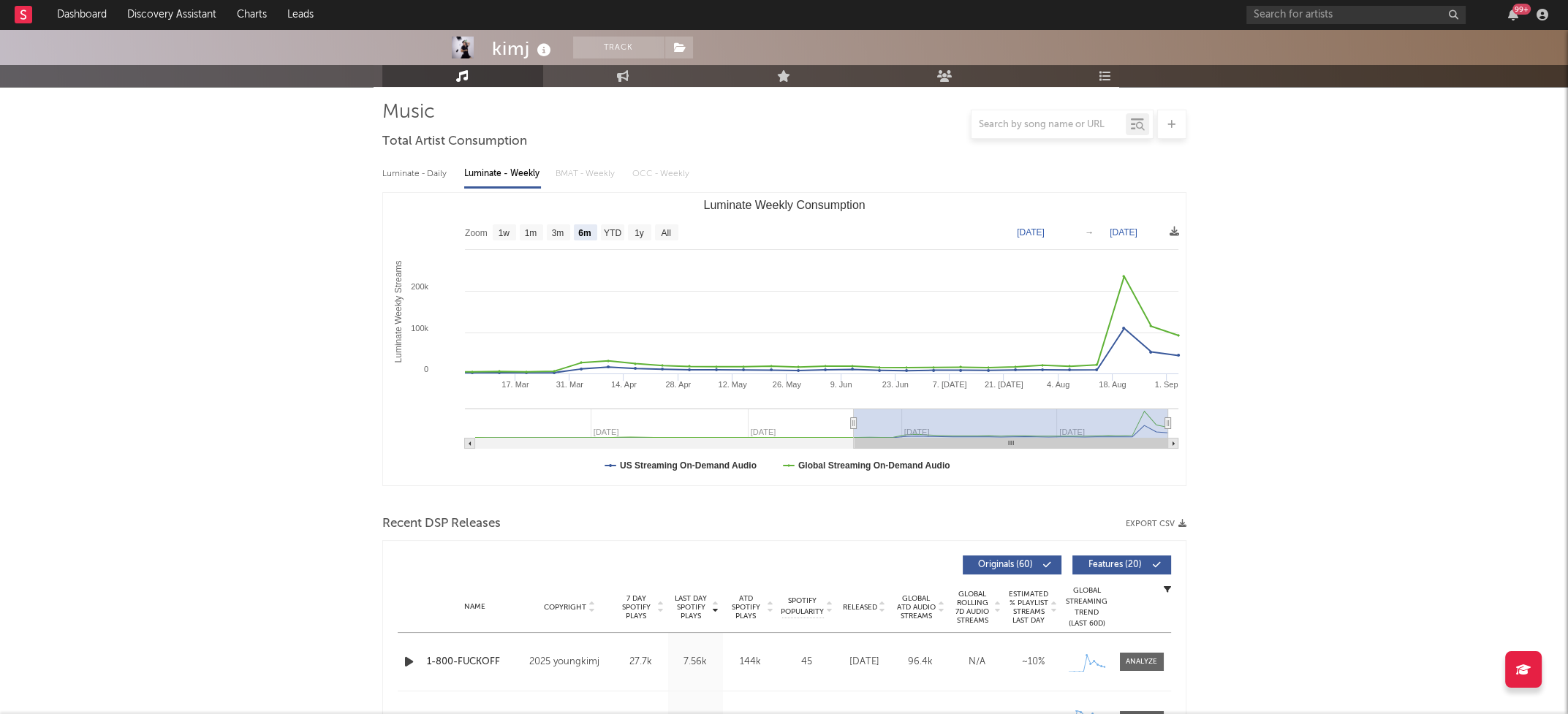
scroll to position [249, 0]
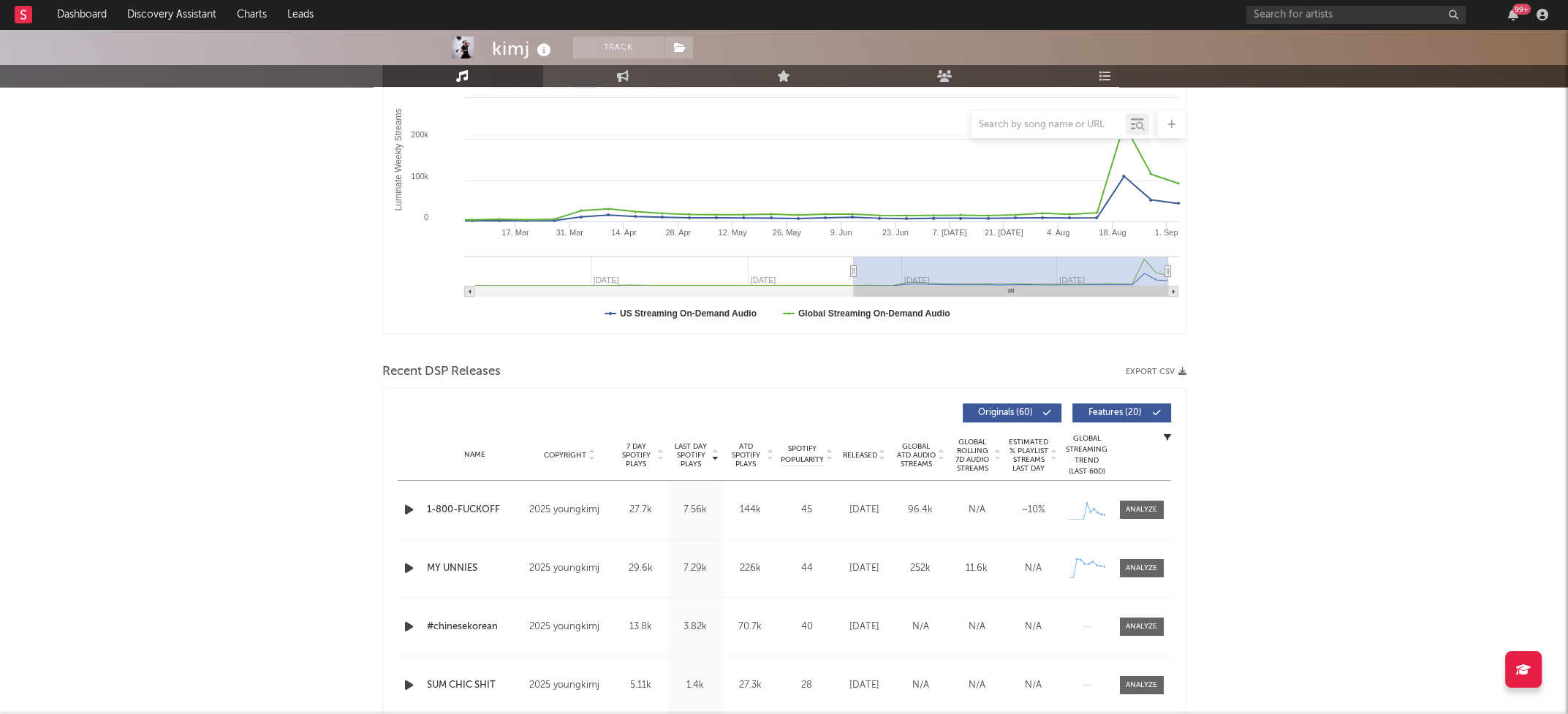
click at [408, 500] on icon "button" at bounding box center [408, 509] width 15 height 18
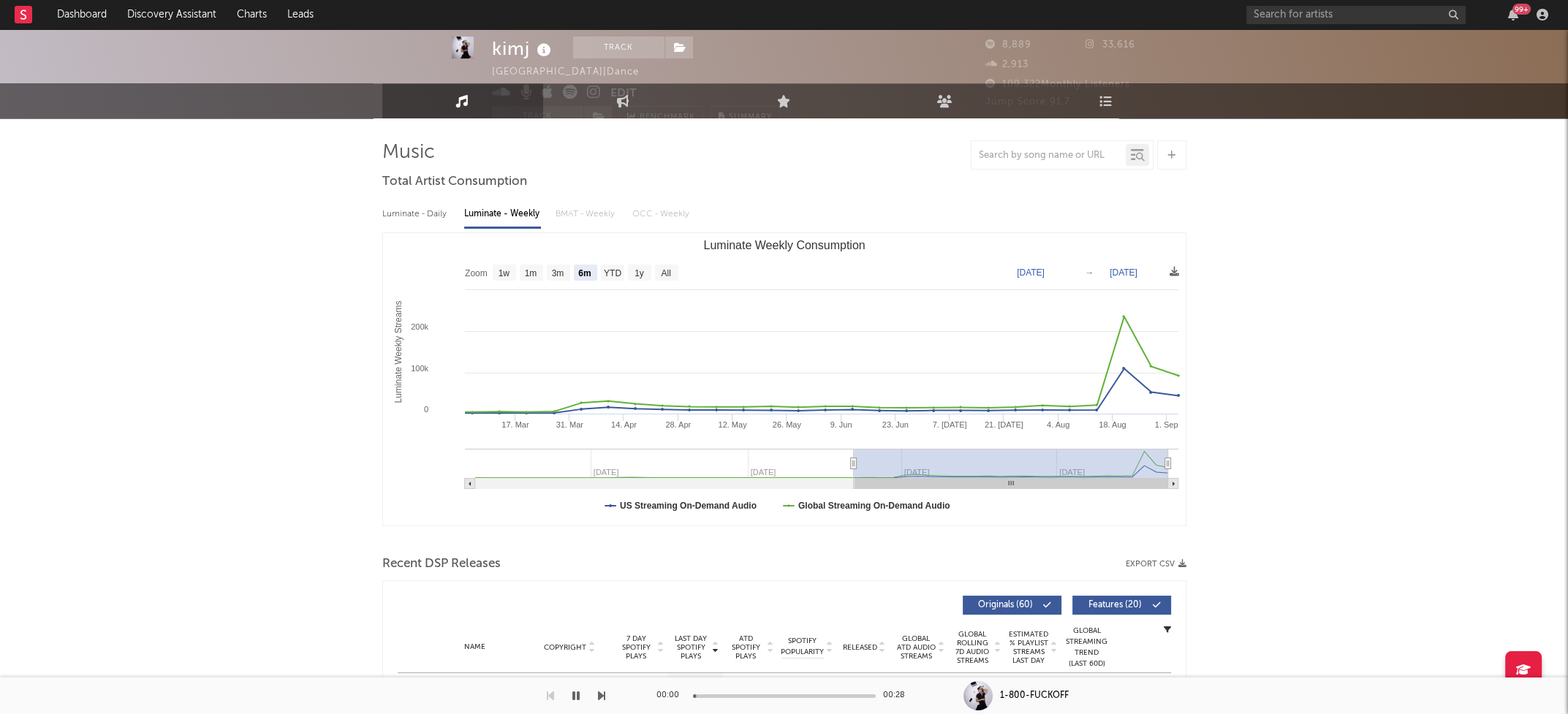
scroll to position [0, 0]
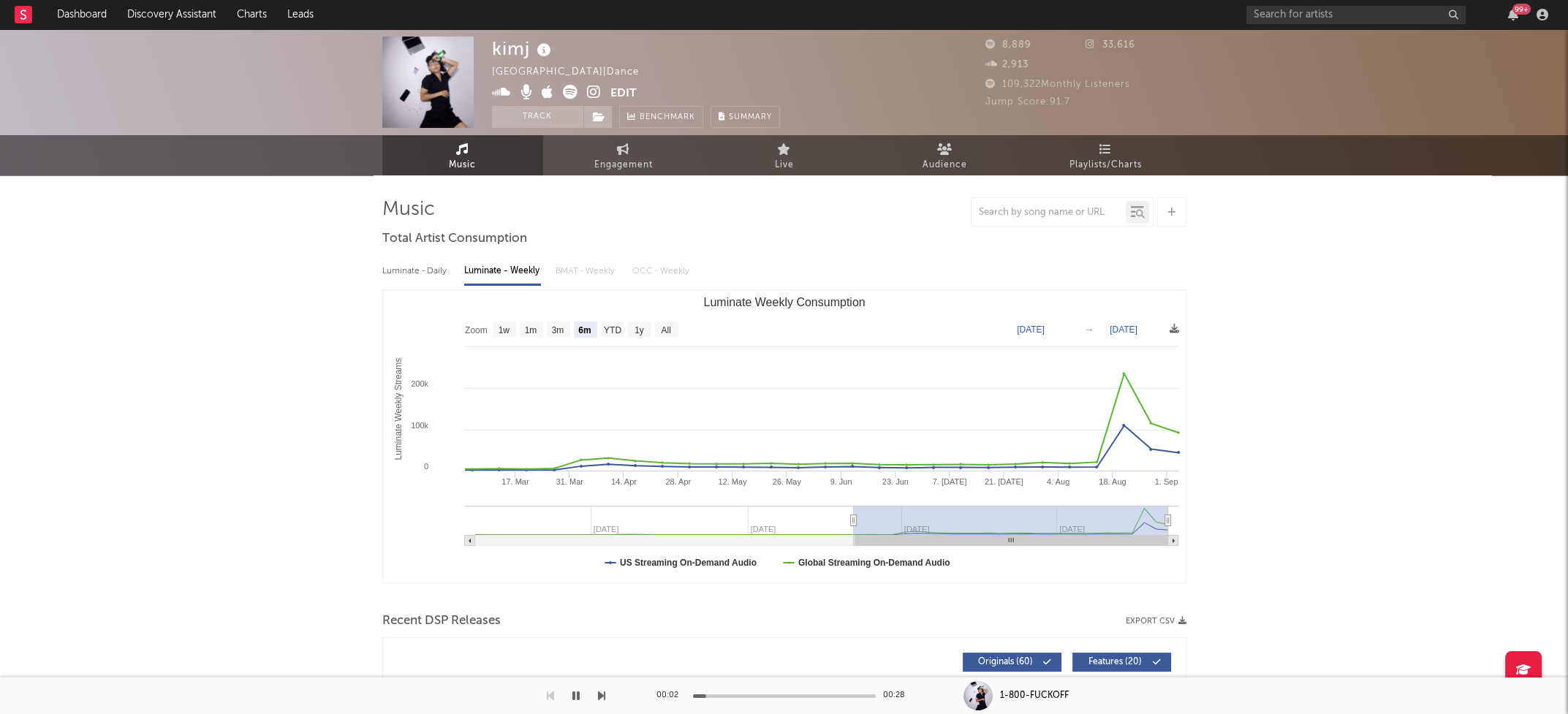
click at [596, 94] on icon at bounding box center [594, 91] width 14 height 14
click at [504, 90] on icon at bounding box center [501, 91] width 19 height 14
click at [576, 693] on icon "button" at bounding box center [576, 696] width 8 height 12
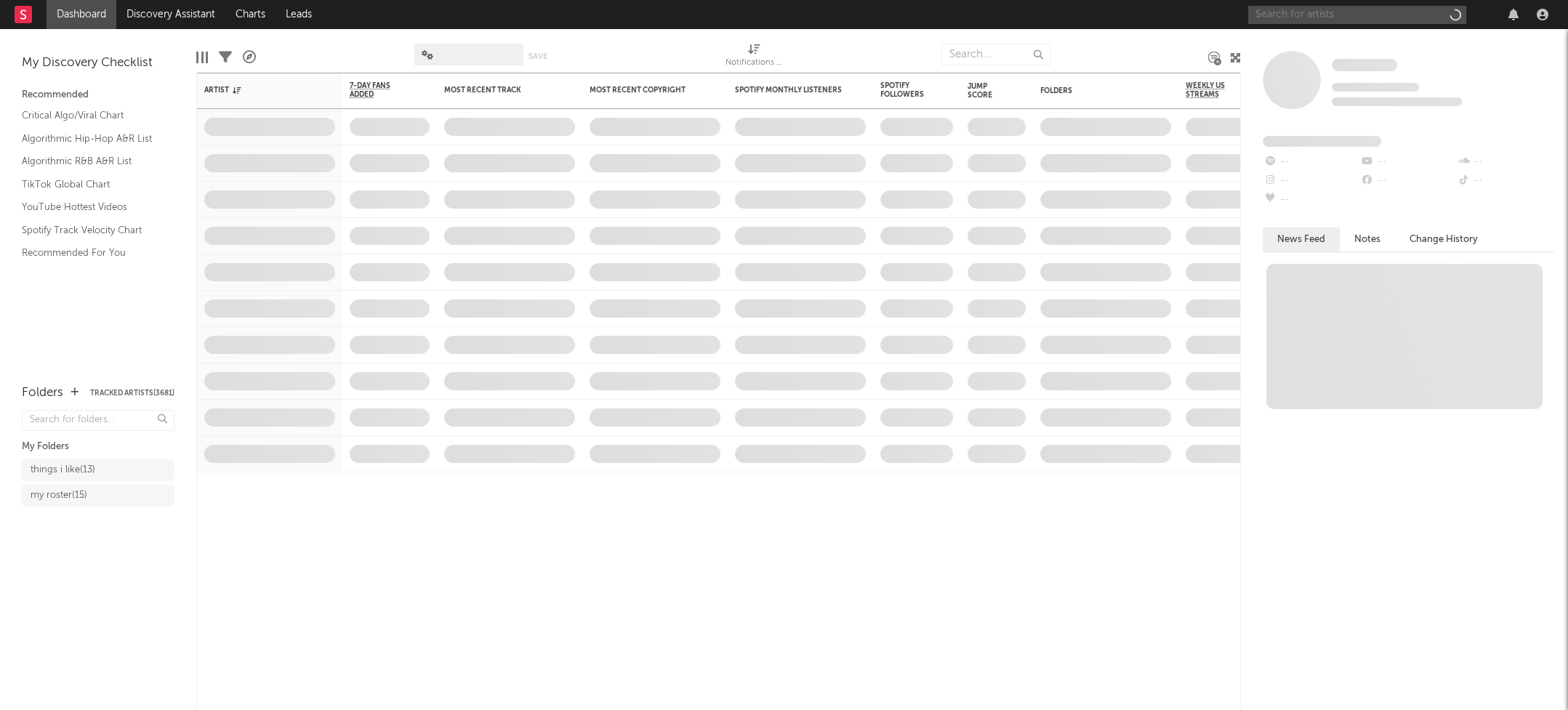
click at [1352, 18] on input "text" at bounding box center [1357, 15] width 218 height 18
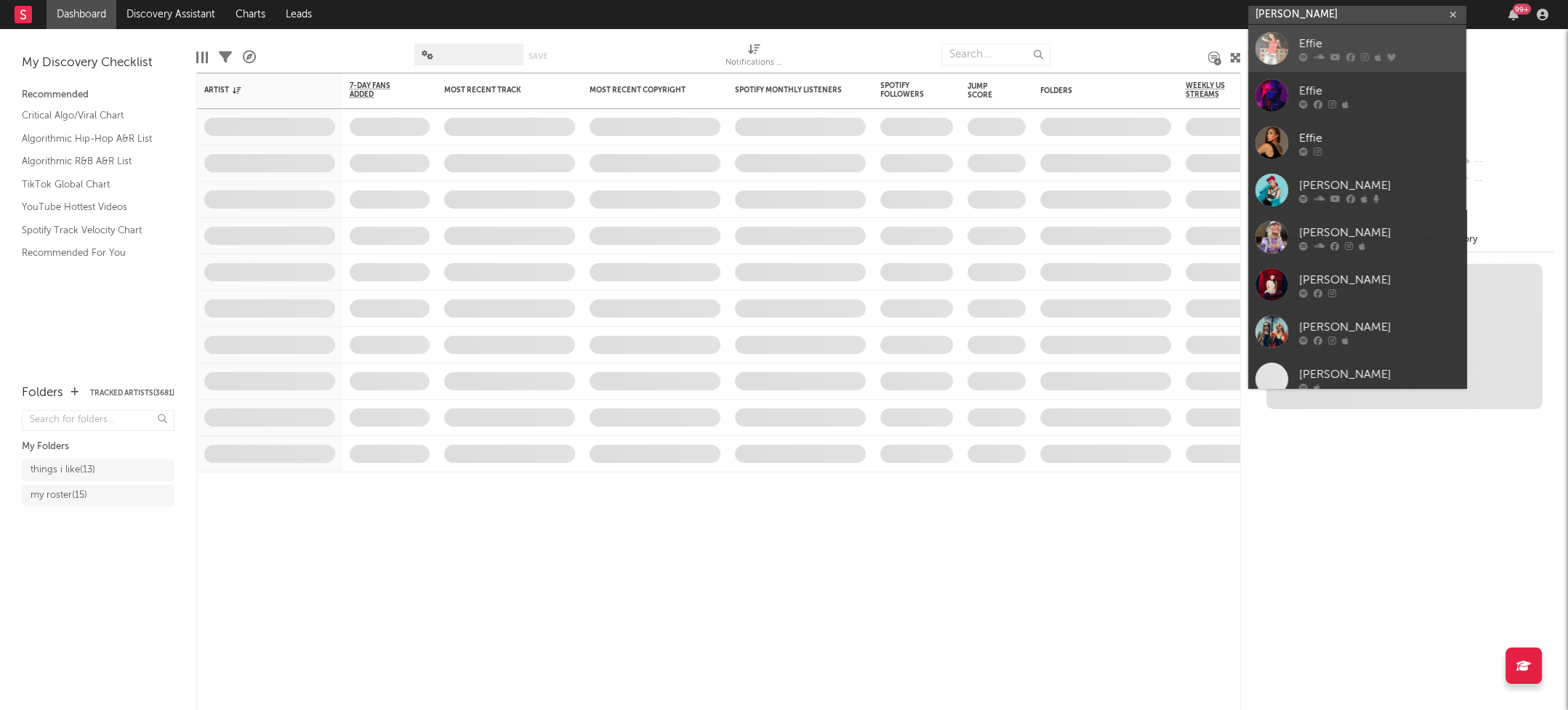
type input "[PERSON_NAME]"
click at [1357, 32] on link "Effie" at bounding box center [1357, 48] width 218 height 47
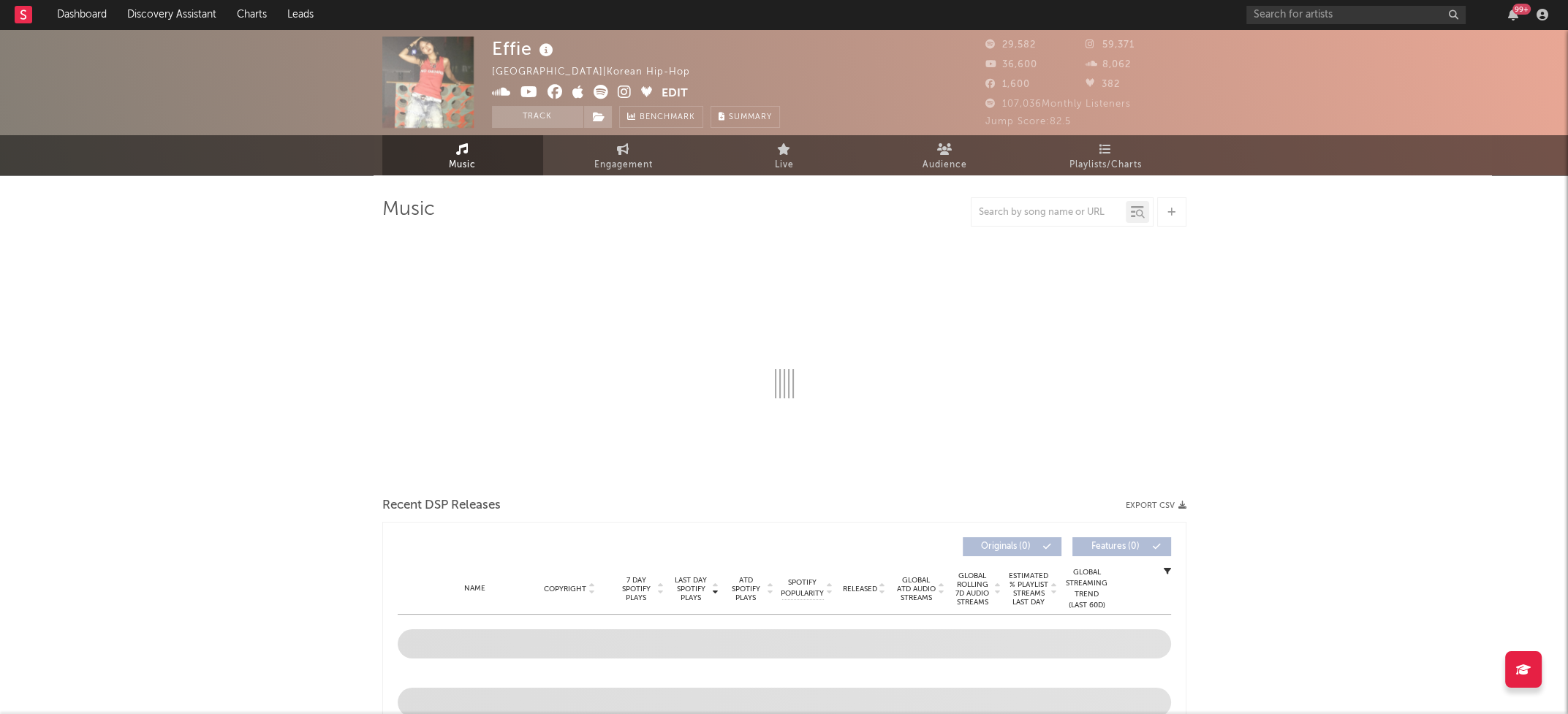
select select "6m"
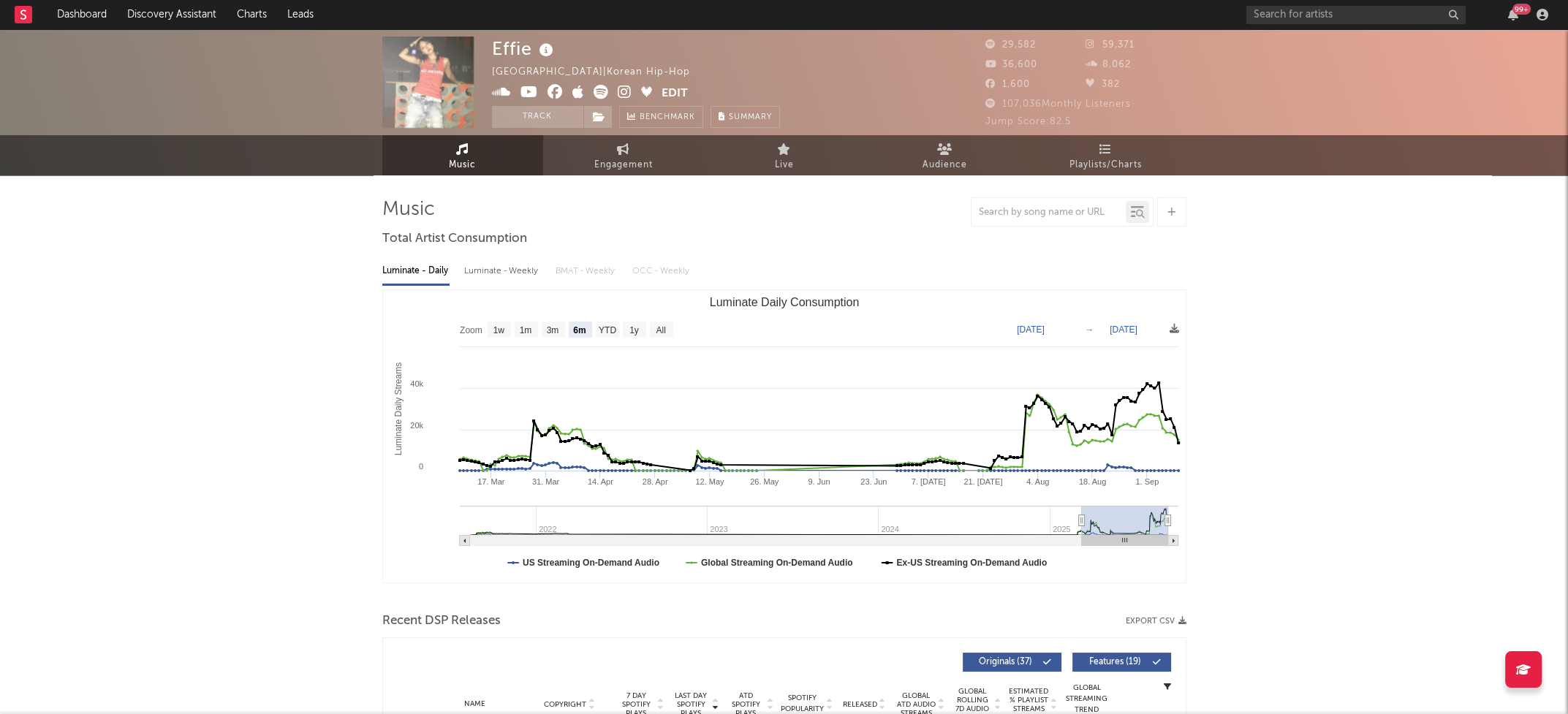
click at [502, 272] on div "Luminate - Weekly" at bounding box center [503, 271] width 77 height 25
select select "6m"
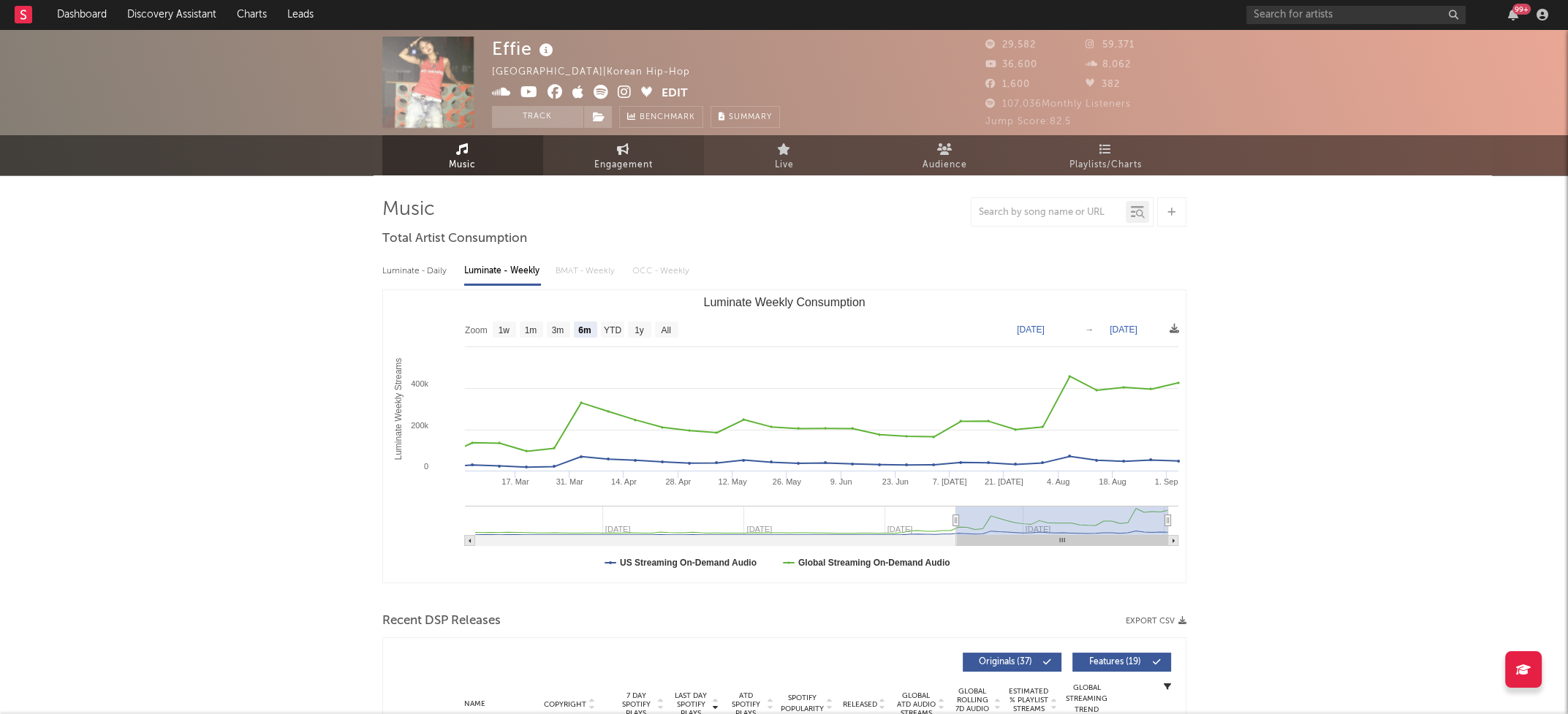
click at [615, 163] on span "Engagement" at bounding box center [623, 165] width 58 height 18
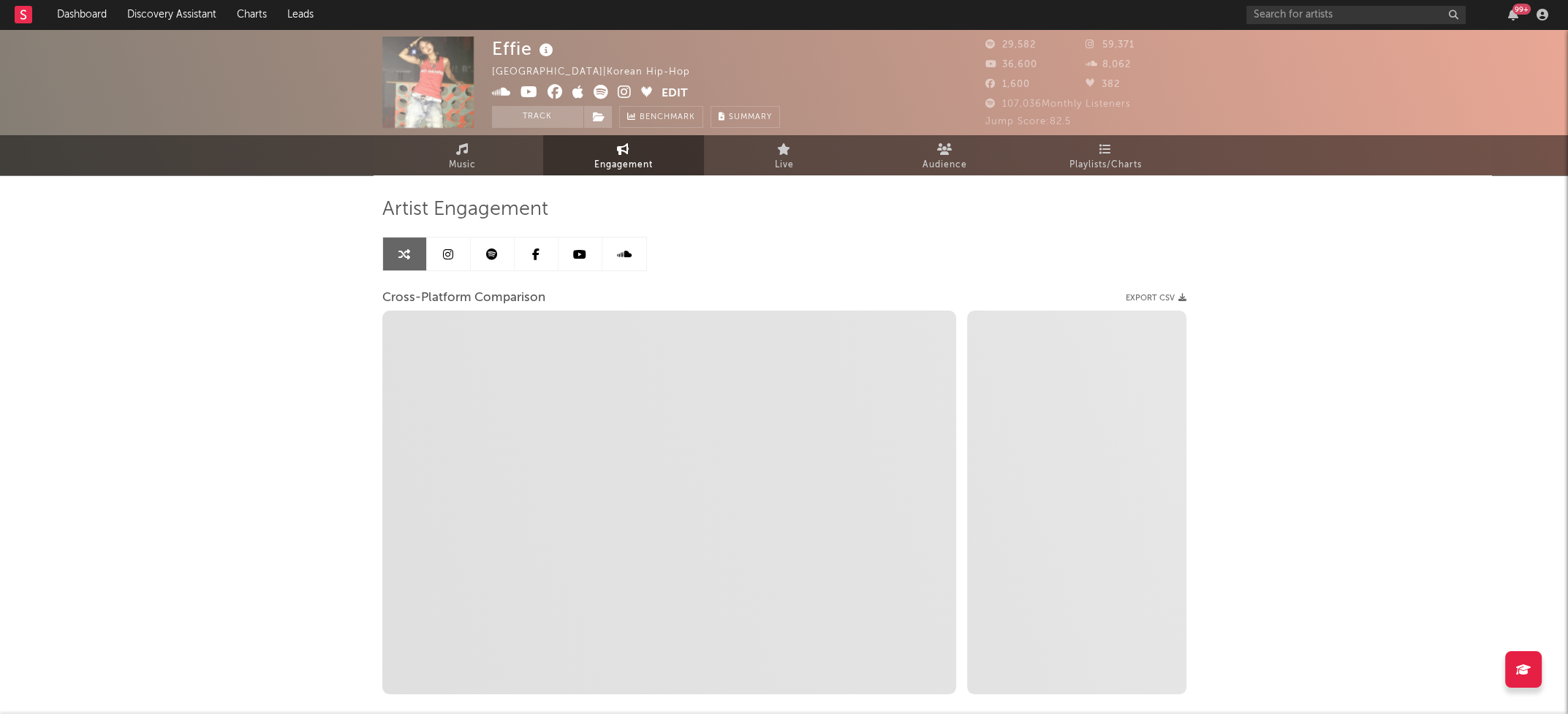
select select "1w"
click at [627, 94] on icon at bounding box center [624, 91] width 14 height 14
select select "1m"
